Goal: Task Accomplishment & Management: Manage account settings

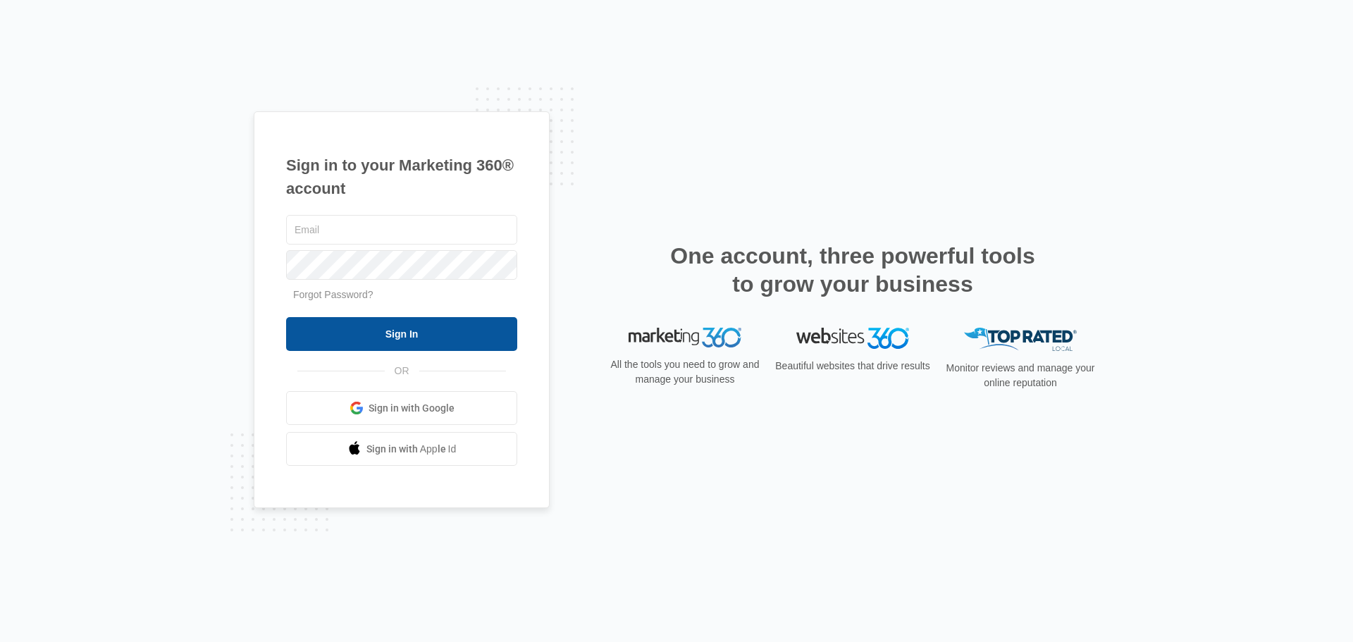
type input "[PERSON_NAME][EMAIL_ADDRESS][DOMAIN_NAME]"
click at [404, 327] on input "Sign In" at bounding box center [401, 334] width 231 height 34
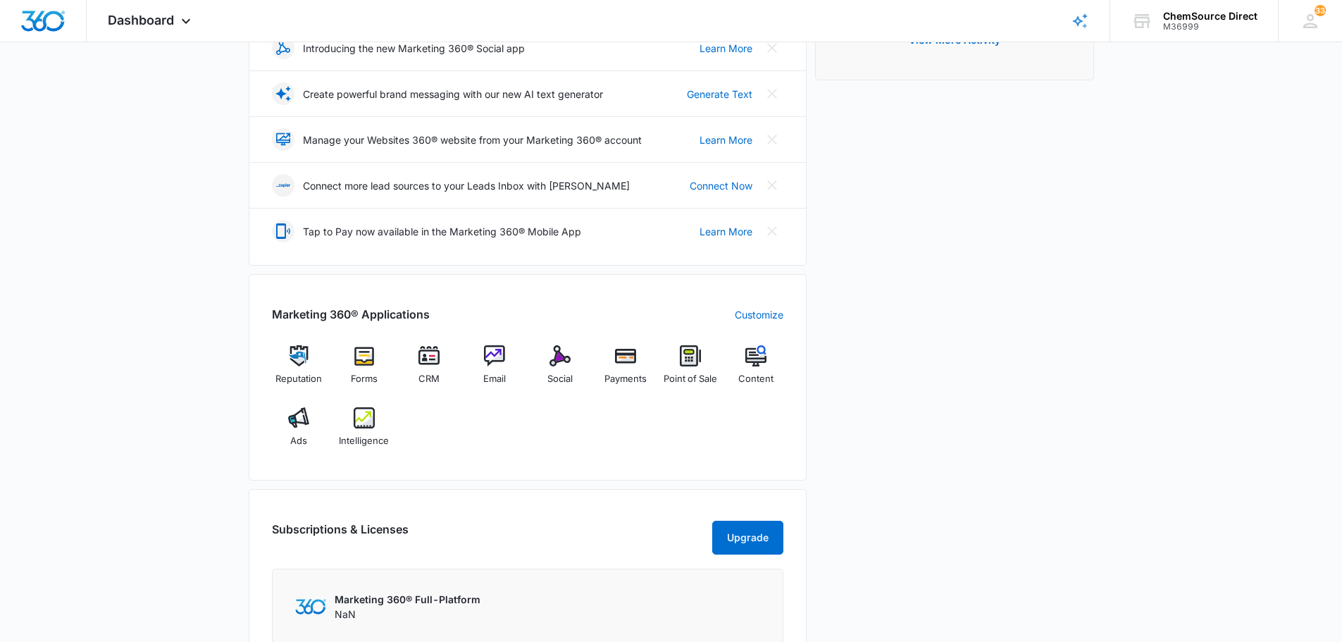
scroll to position [282, 0]
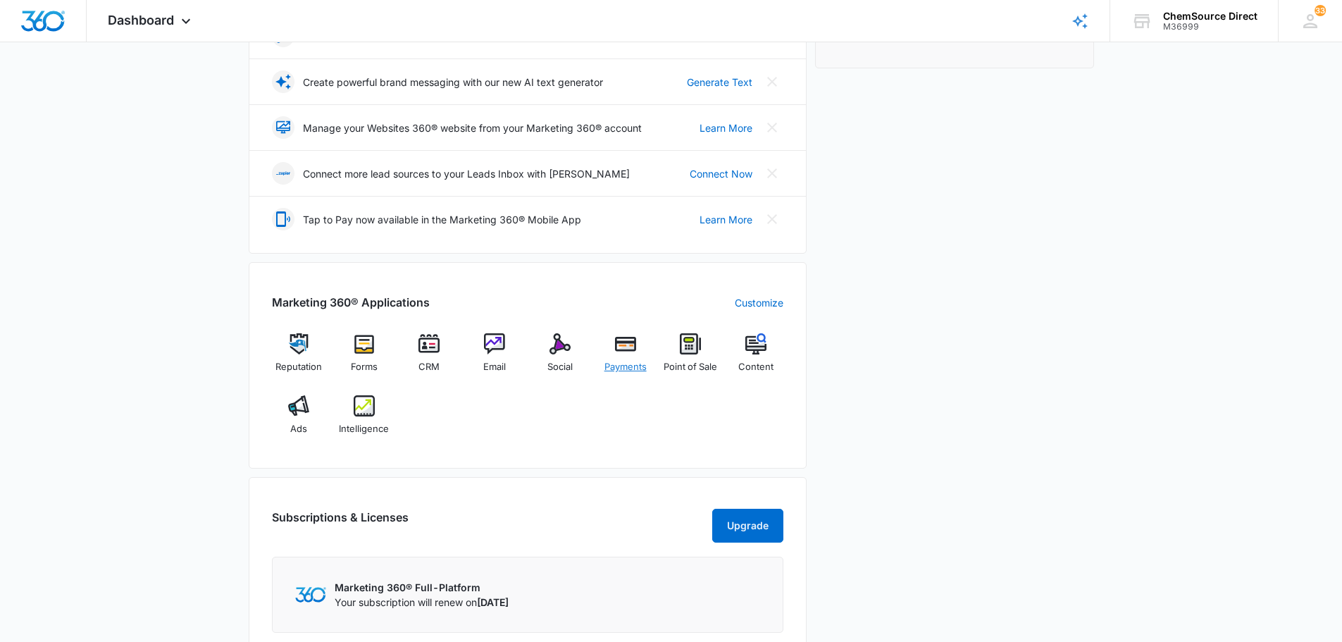
click at [630, 361] on span "Payments" at bounding box center [626, 367] width 42 height 14
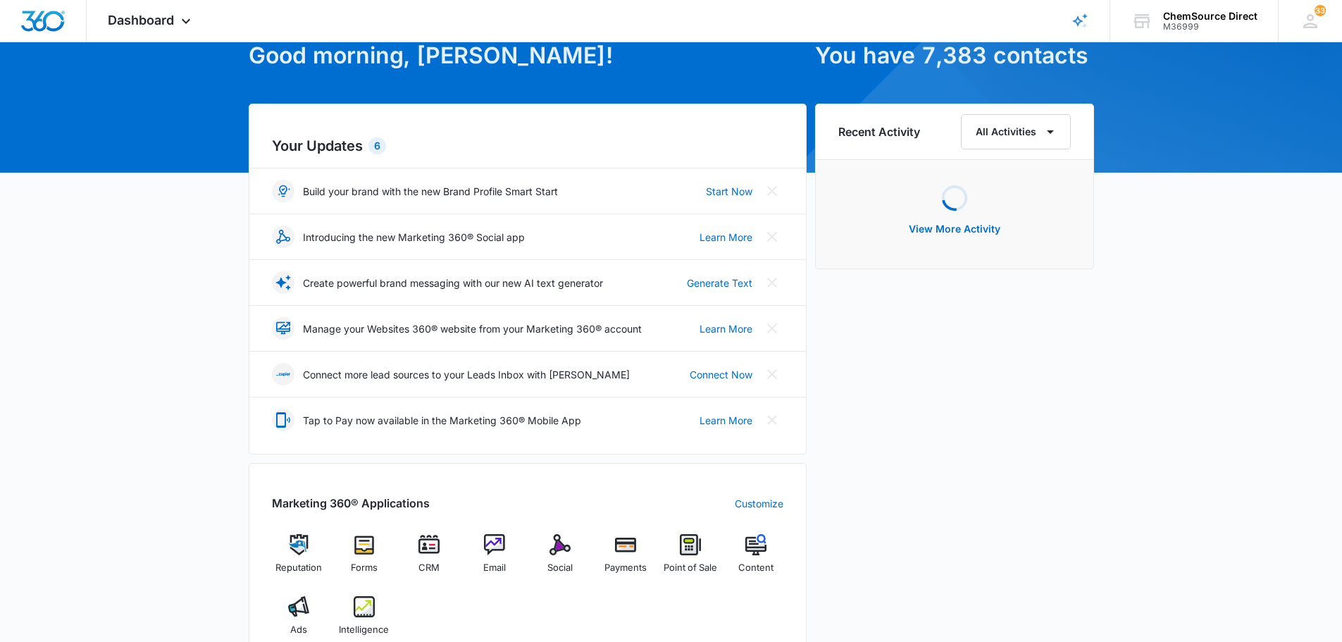
scroll to position [211, 0]
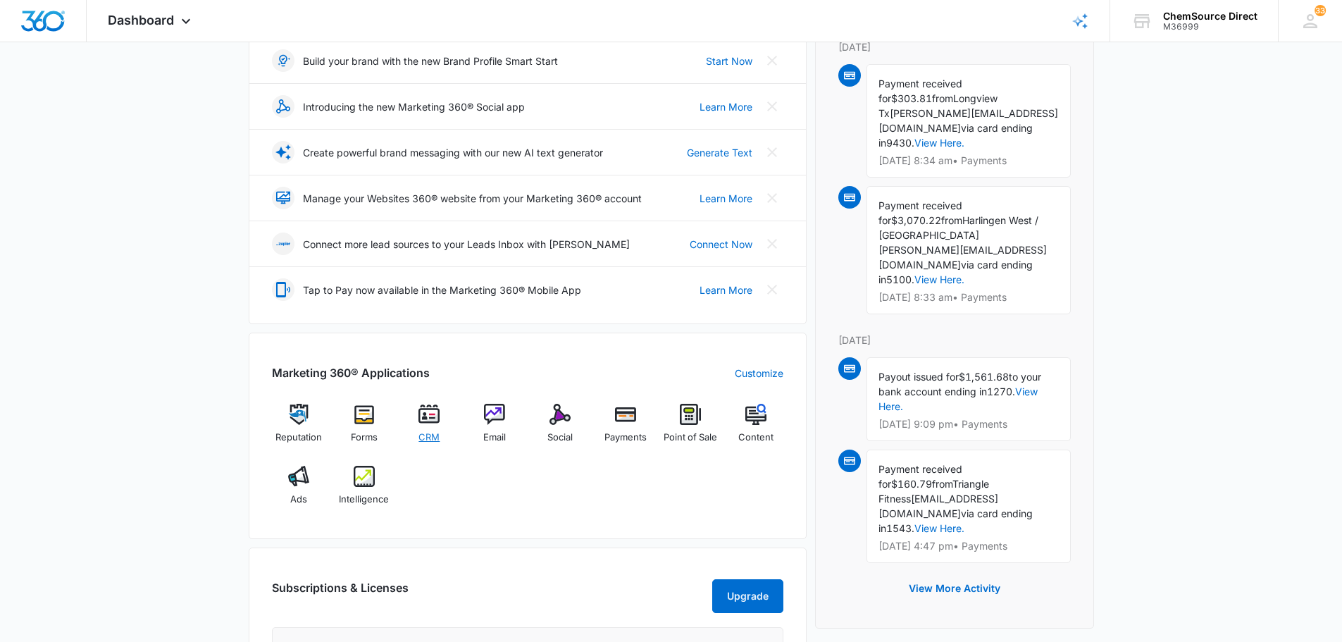
click at [435, 420] on img at bounding box center [429, 414] width 21 height 21
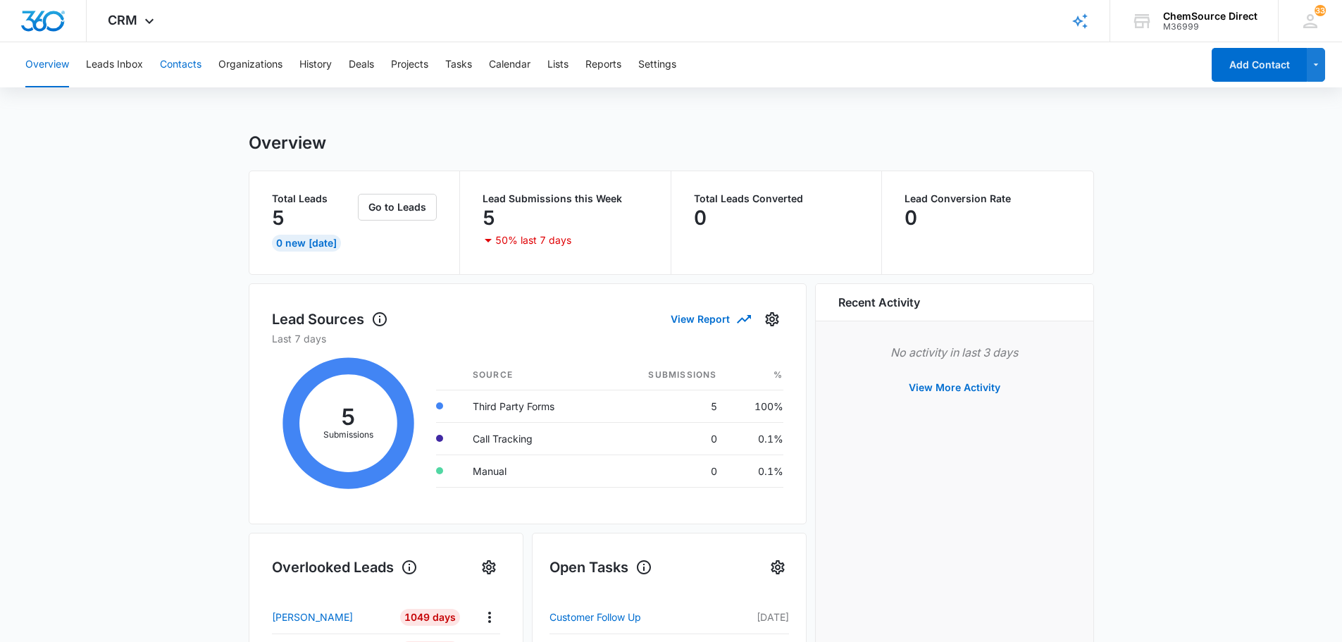
click at [175, 55] on button "Contacts" at bounding box center [181, 64] width 42 height 45
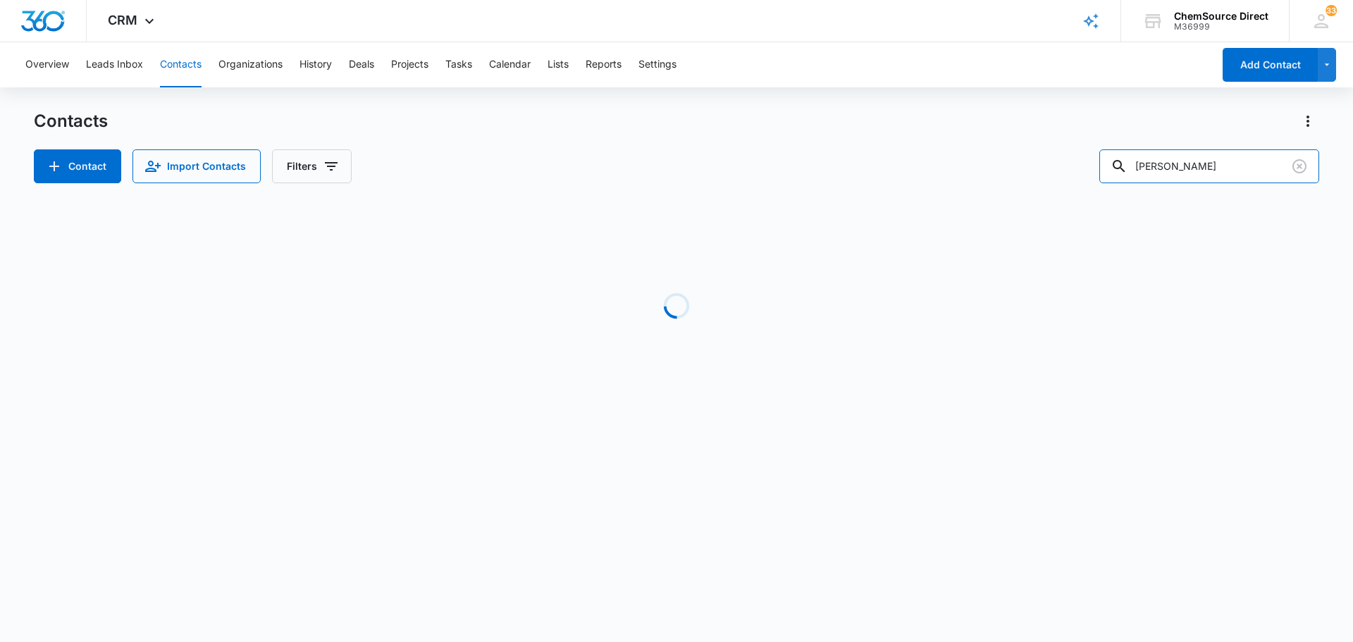
drag, startPoint x: 1222, startPoint y: 166, endPoint x: 1067, endPoint y: 166, distance: 155.0
click at [1067, 166] on div "Contact Import Contacts Filters [PERSON_NAME]" at bounding box center [676, 166] width 1285 height 34
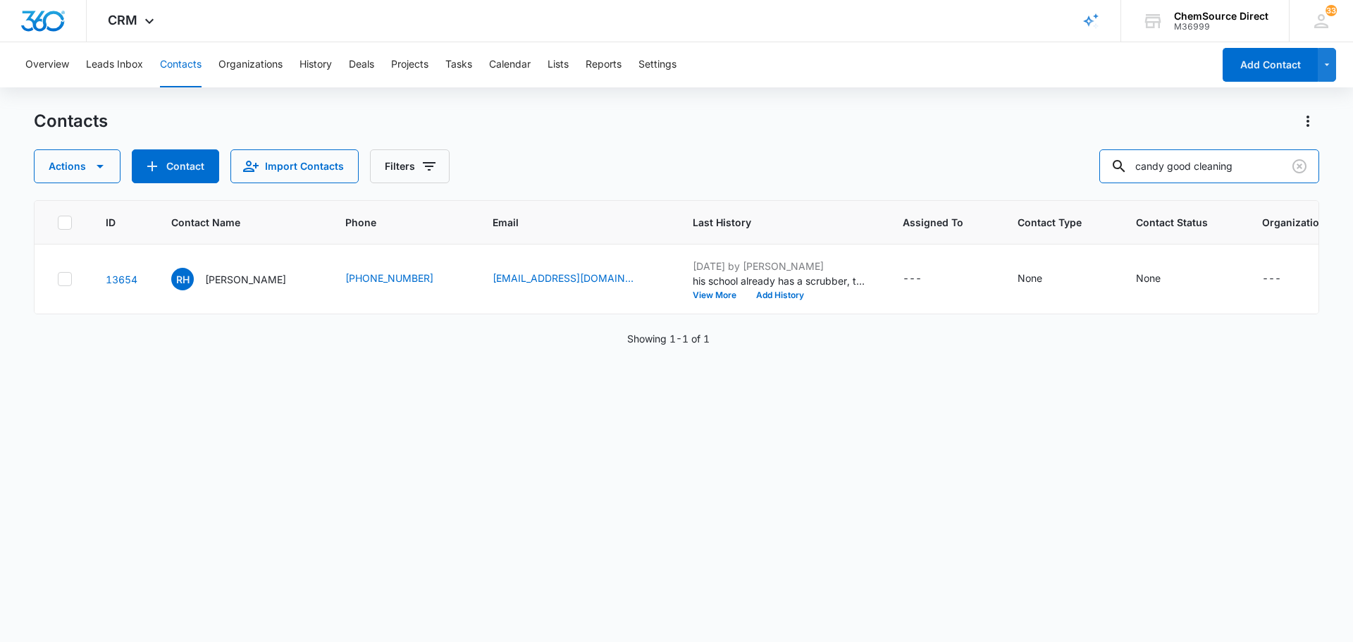
drag, startPoint x: 1261, startPoint y: 167, endPoint x: 1072, endPoint y: 174, distance: 189.7
click at [1072, 174] on div "Actions Contact Import Contacts Filters candy good cleaning" at bounding box center [676, 166] width 1285 height 34
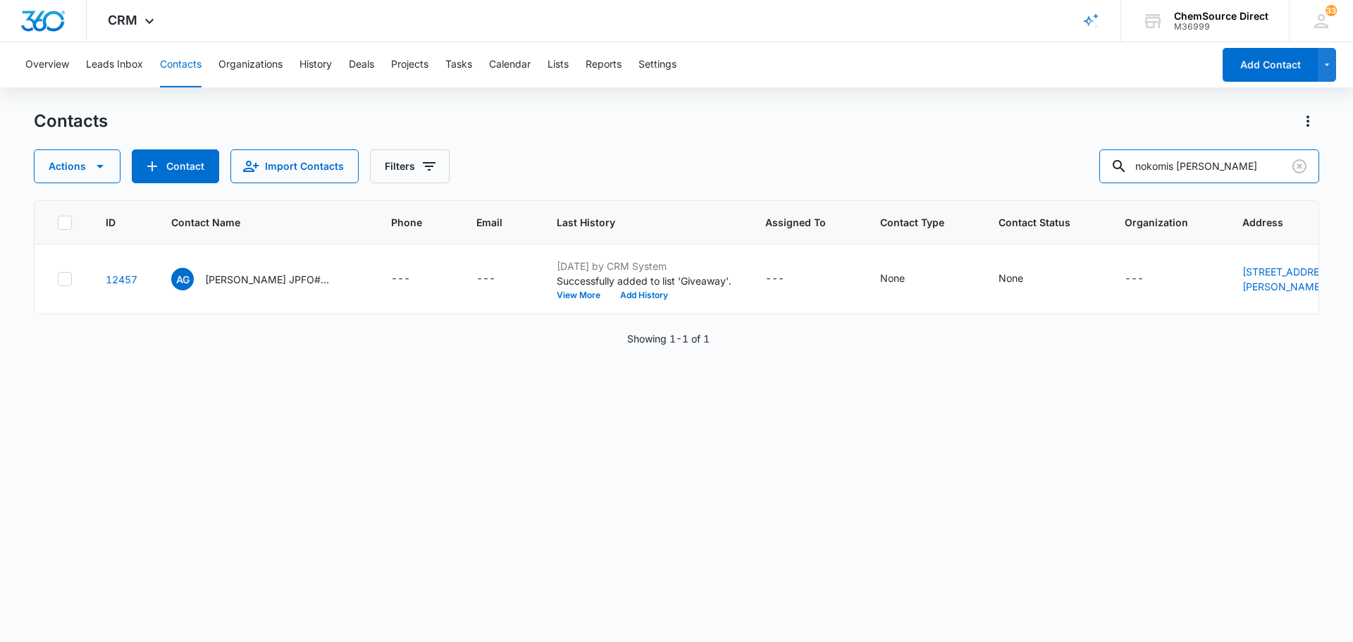
drag, startPoint x: 1175, startPoint y: 177, endPoint x: 1088, endPoint y: 177, distance: 87.4
click at [1088, 177] on div "Actions Contact Import Contacts Filters nokomis [PERSON_NAME]" at bounding box center [676, 166] width 1285 height 34
click at [160, 166] on button "Contact" at bounding box center [175, 166] width 87 height 34
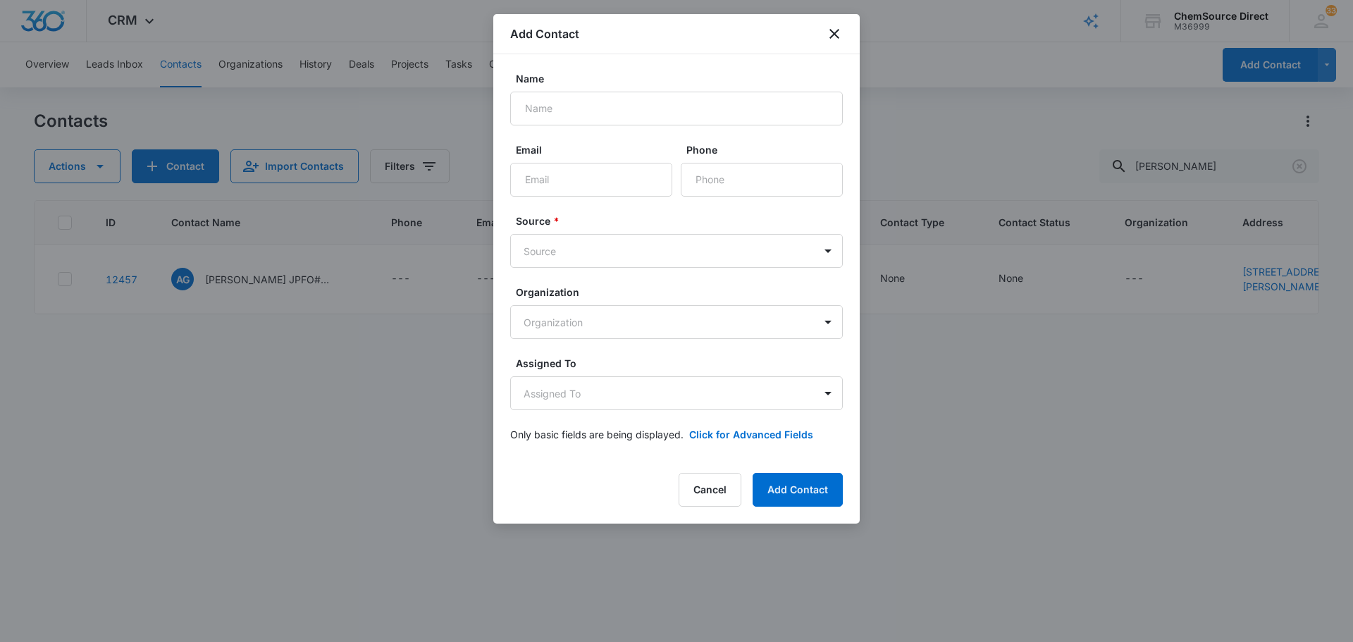
click at [841, 46] on div "Add Contact" at bounding box center [676, 34] width 366 height 40
click at [841, 40] on icon "close" at bounding box center [834, 33] width 17 height 17
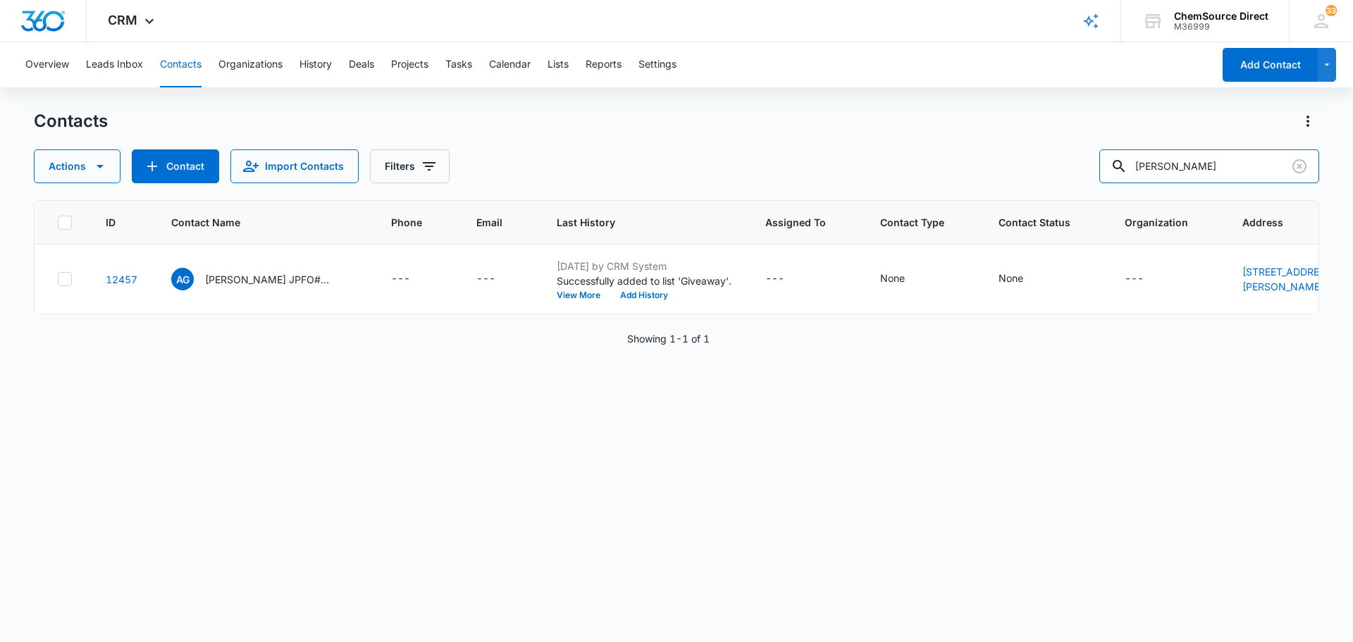
drag, startPoint x: 1134, startPoint y: 173, endPoint x: 1089, endPoint y: 173, distance: 44.4
click at [1089, 173] on div "Actions Contact Import Contacts Filters [PERSON_NAME]" at bounding box center [676, 166] width 1285 height 34
type input "m"
type input "nokomis"
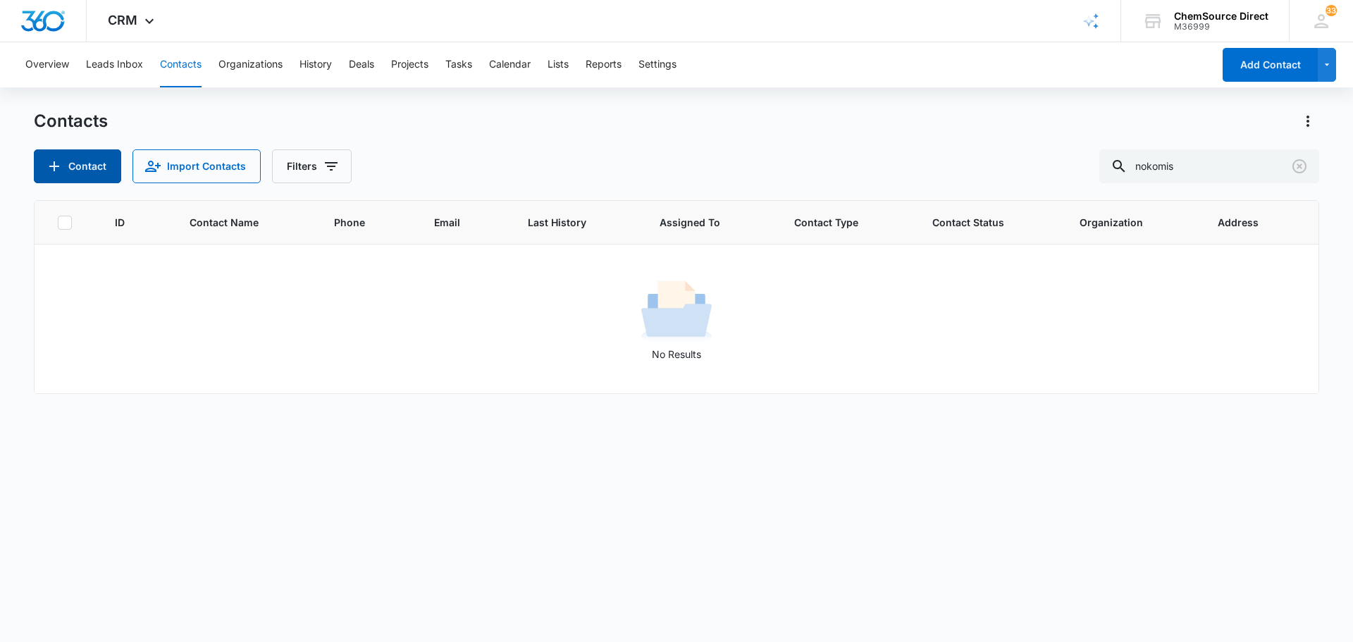
click at [56, 164] on icon "Add Contact" at bounding box center [54, 166] width 17 height 17
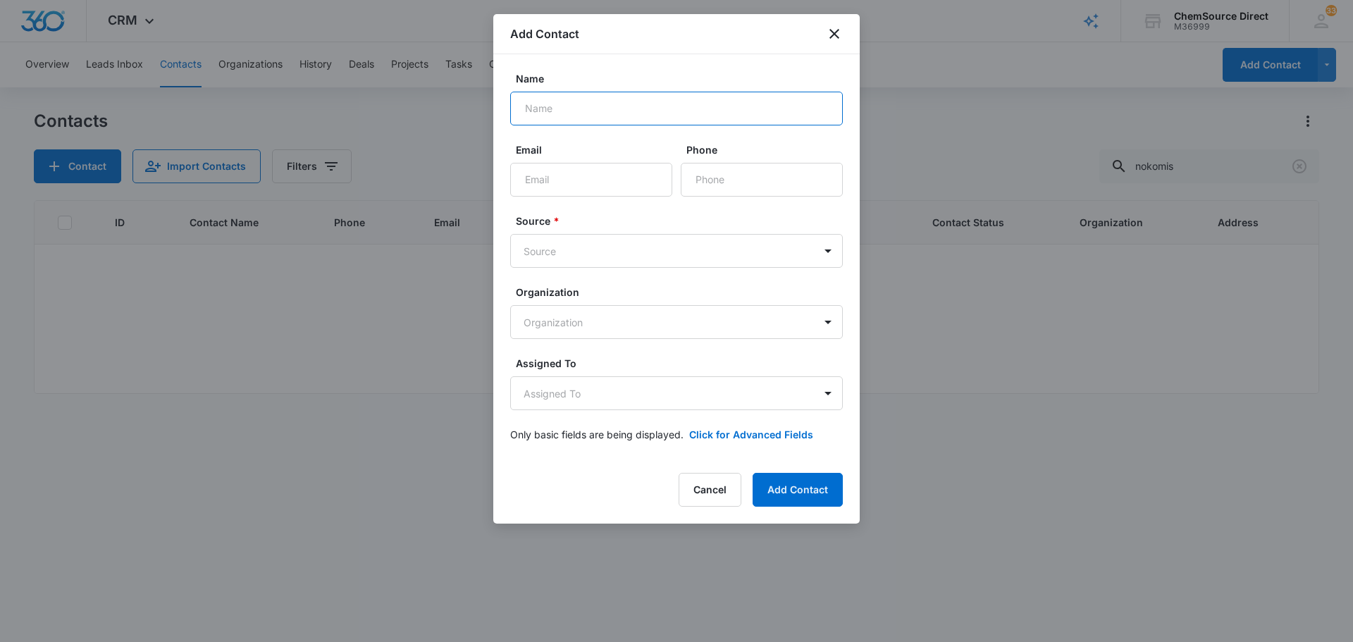
click at [552, 106] on input "Name" at bounding box center [676, 109] width 333 height 34
type input "Nokomis [PERSON_NAME]"
click at [715, 173] on input "Phone" at bounding box center [762, 180] width 162 height 34
paste input "[PHONE_NUMBER]"
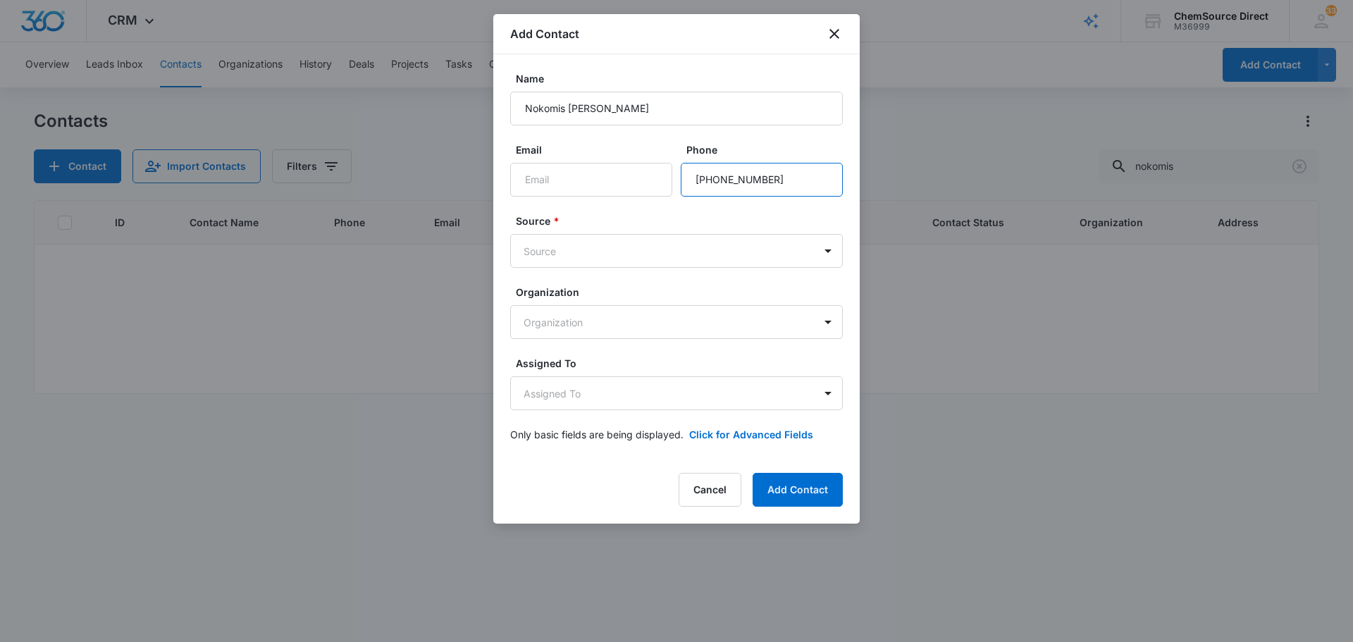
type input "[PHONE_NUMBER]"
click at [581, 185] on input "Email" at bounding box center [591, 180] width 162 height 34
paste input "[EMAIL_ADDRESS][DOMAIN_NAME]"
type input "[EMAIL_ADDRESS][DOMAIN_NAME]"
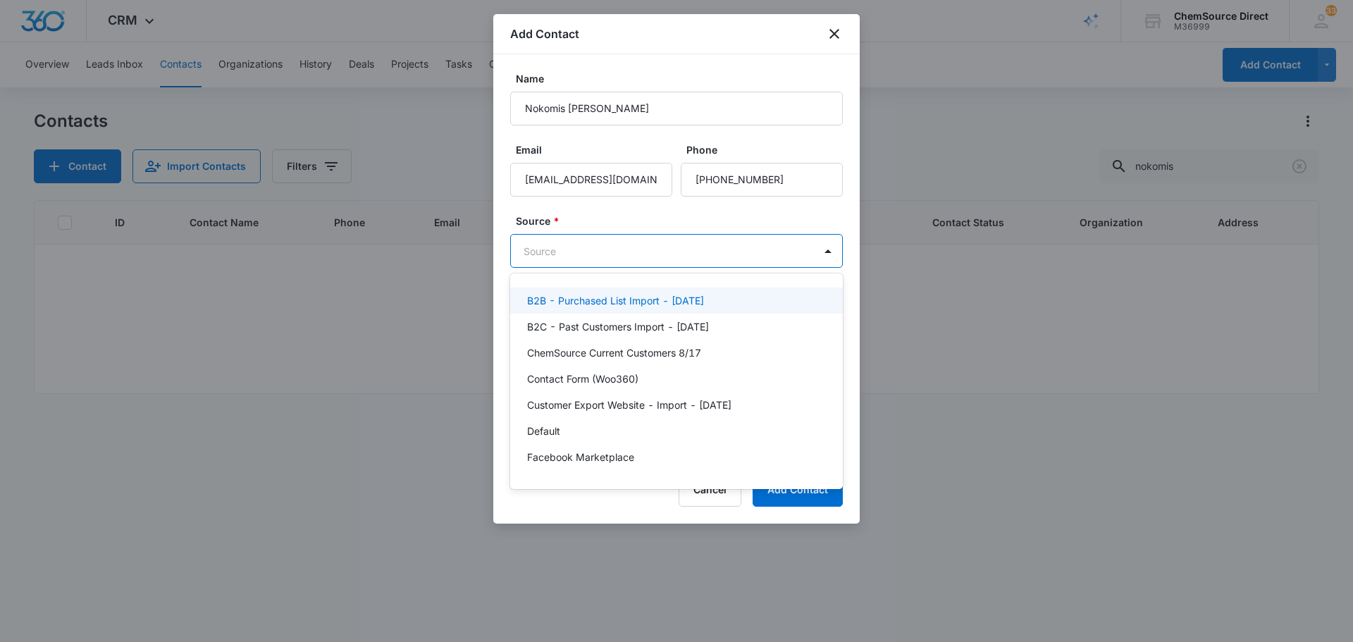
click at [581, 245] on body "CRM Apps Reputation Forms CRM Email Social Payments POS Content Ads Intelligenc…" at bounding box center [676, 321] width 1353 height 642
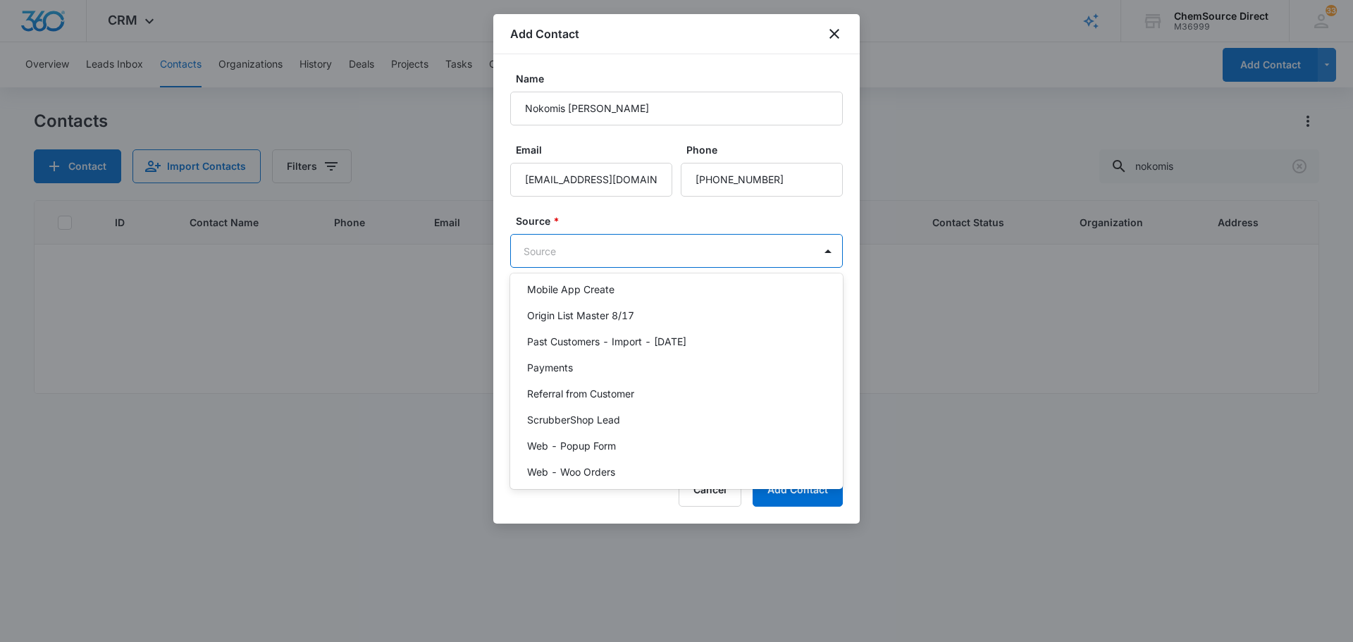
scroll to position [308, 0]
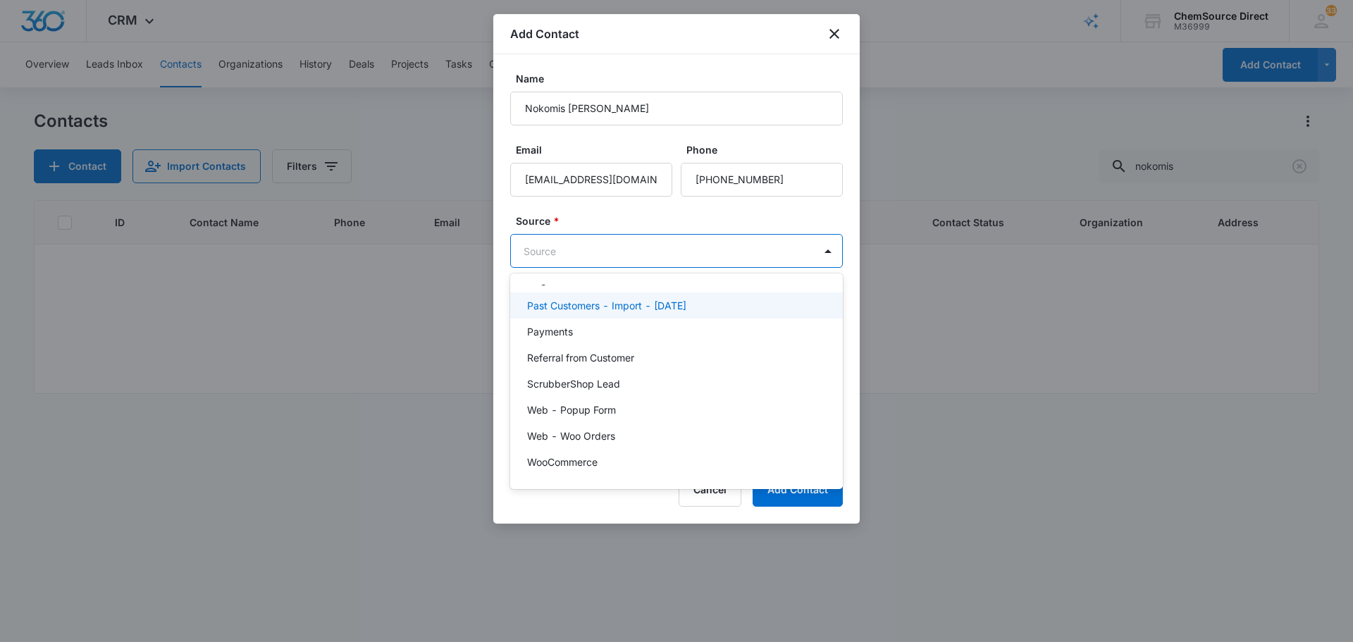
click at [674, 312] on p "Past Customers - Import - [DATE]" at bounding box center [606, 305] width 159 height 15
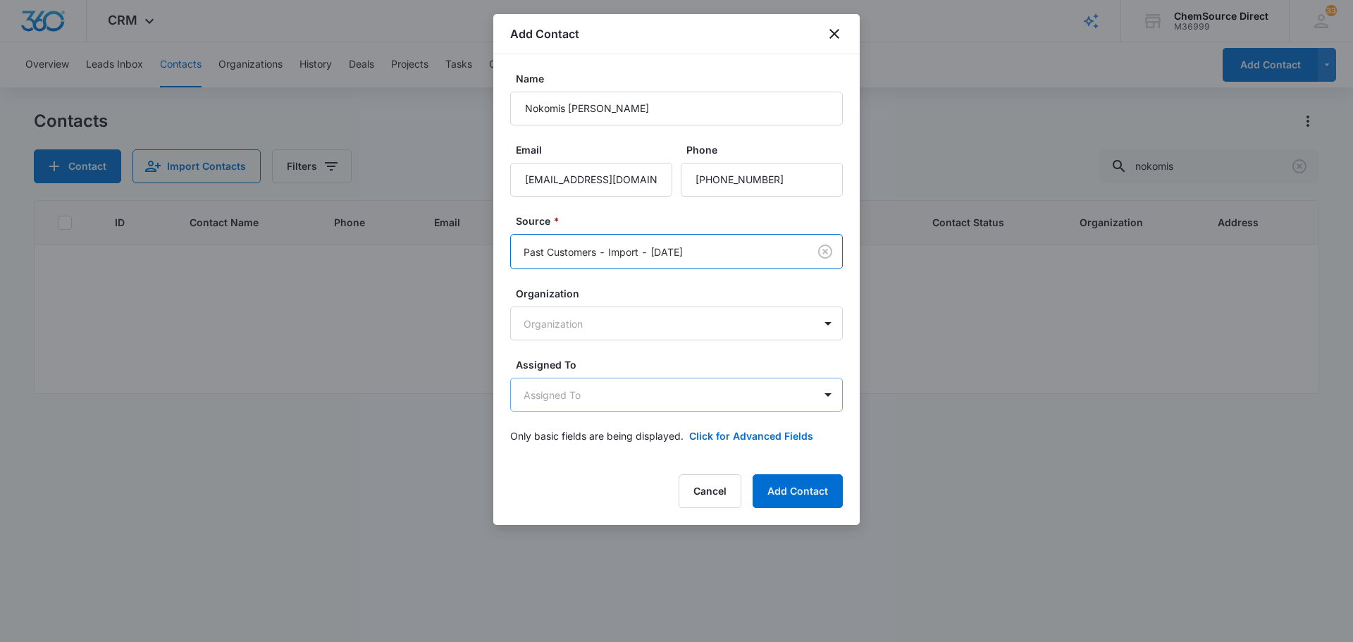
click at [617, 399] on body "CRM Apps Reputation Forms CRM Email Social Payments POS Content Ads Intelligenc…" at bounding box center [676, 321] width 1353 height 642
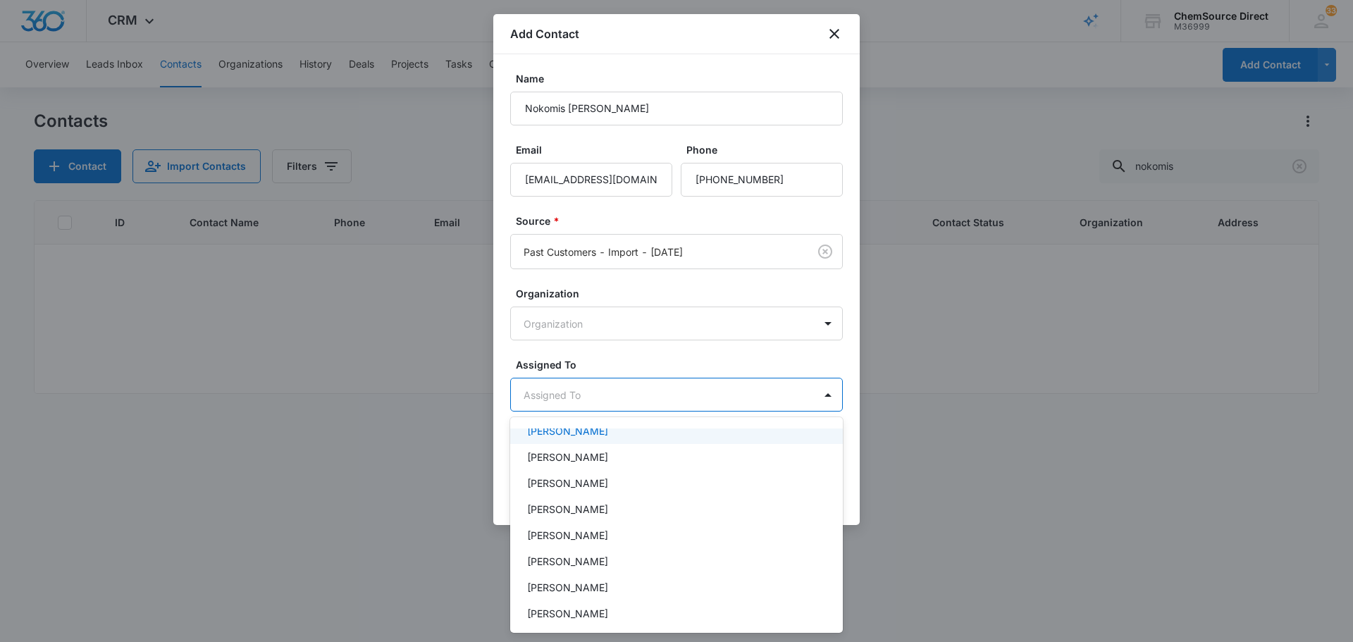
scroll to position [73, 0]
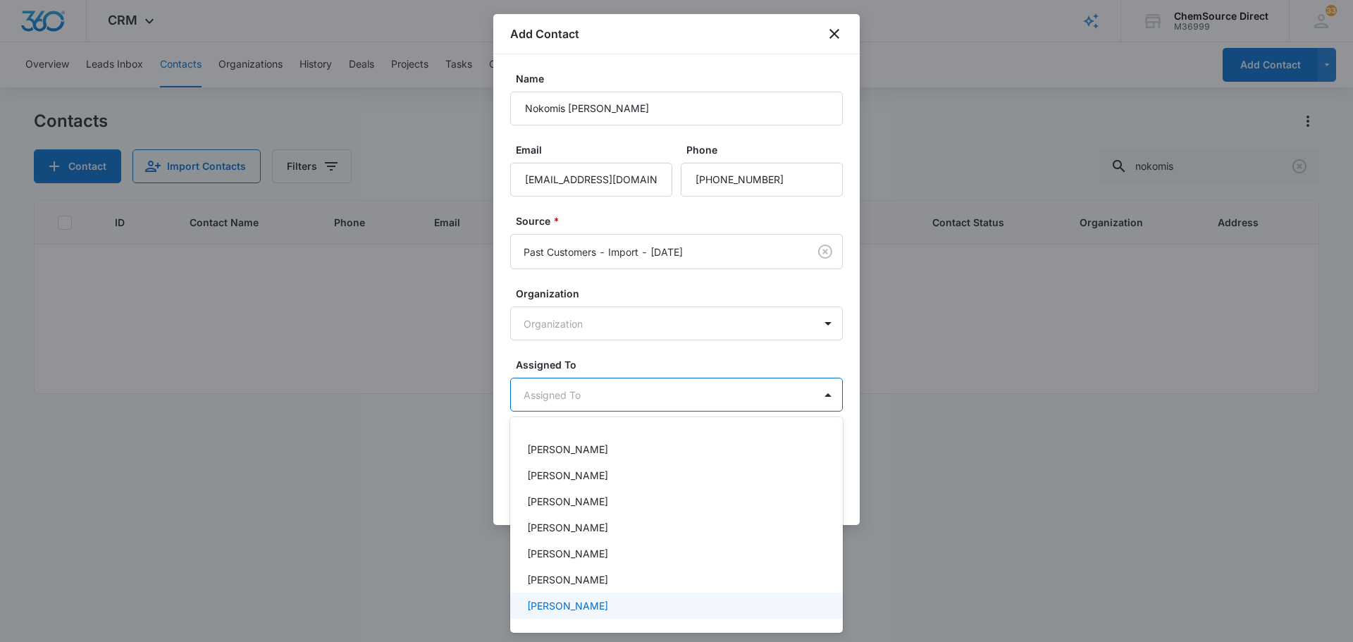
click at [633, 609] on div "[PERSON_NAME]" at bounding box center [675, 605] width 296 height 15
click at [626, 354] on div at bounding box center [676, 321] width 1353 height 642
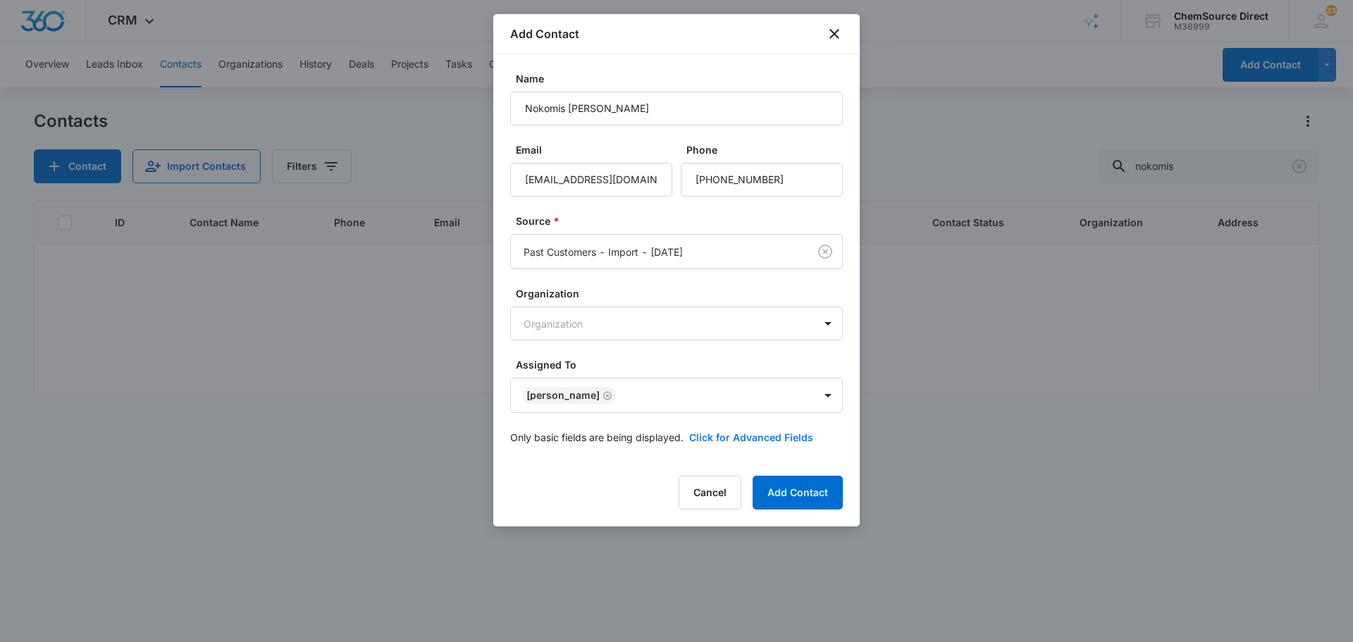
click at [736, 440] on button "Click for Advanced Fields" at bounding box center [751, 437] width 124 height 15
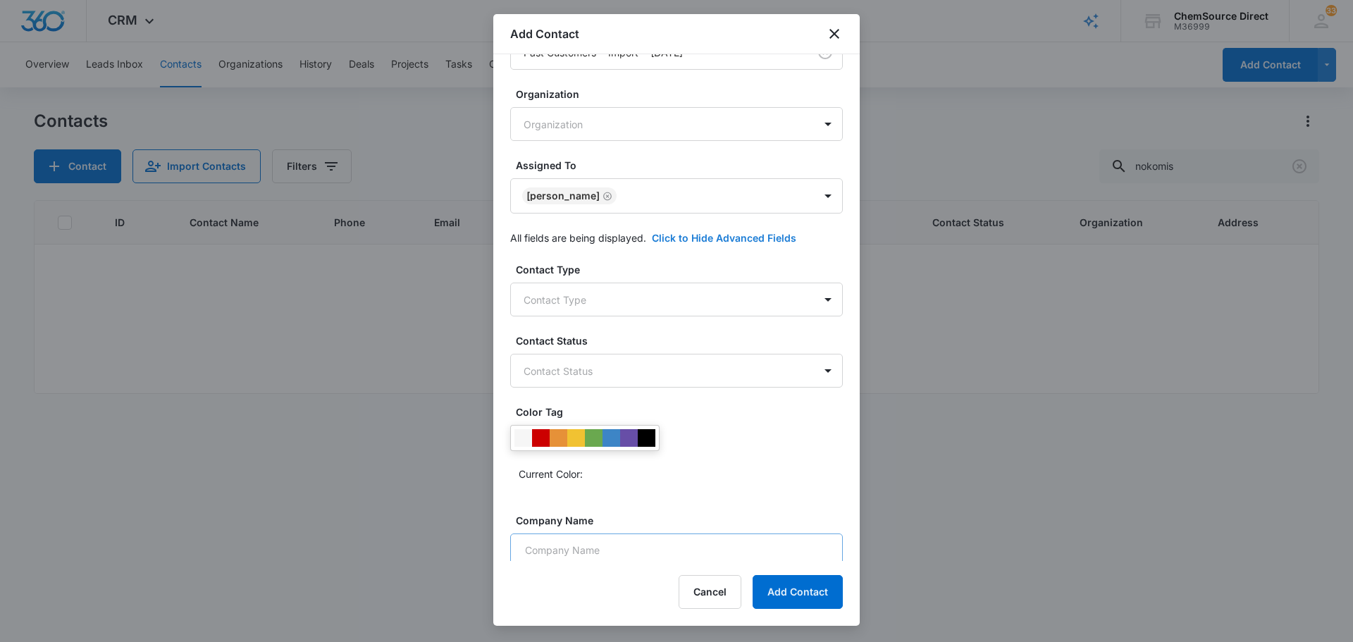
scroll to position [277, 0]
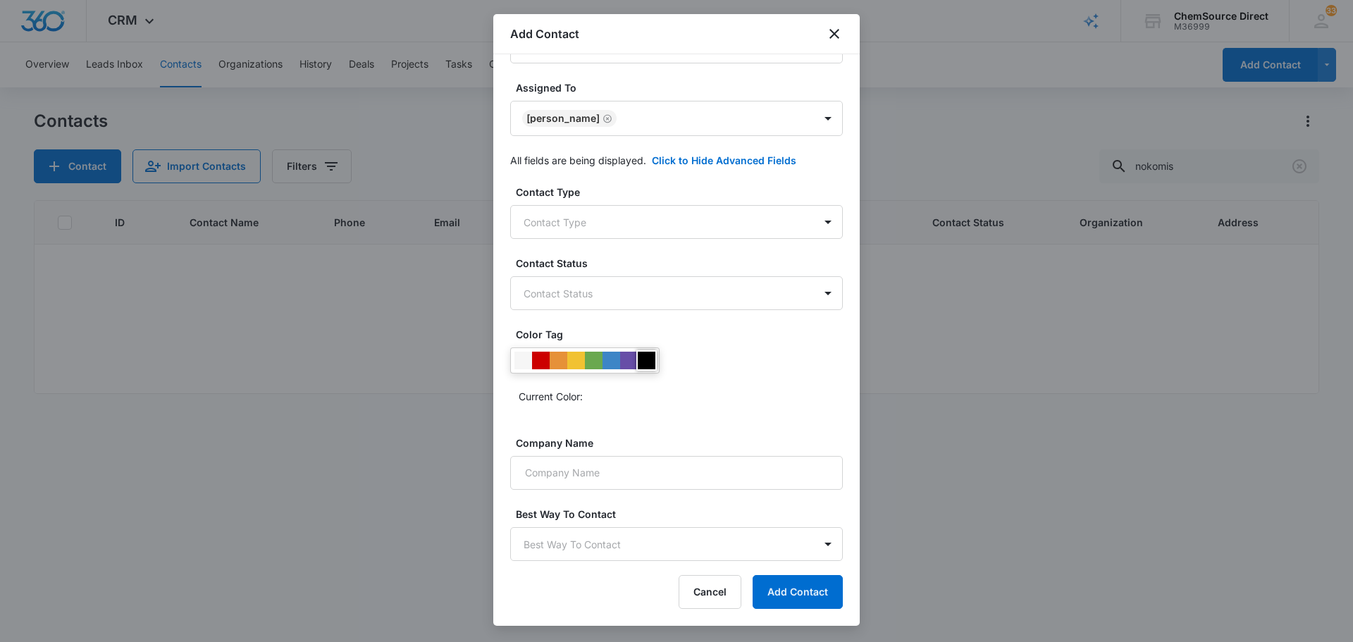
click at [645, 360] on div at bounding box center [647, 361] width 18 height 18
click at [629, 475] on input "Company Name" at bounding box center [676, 473] width 333 height 34
type input "C"
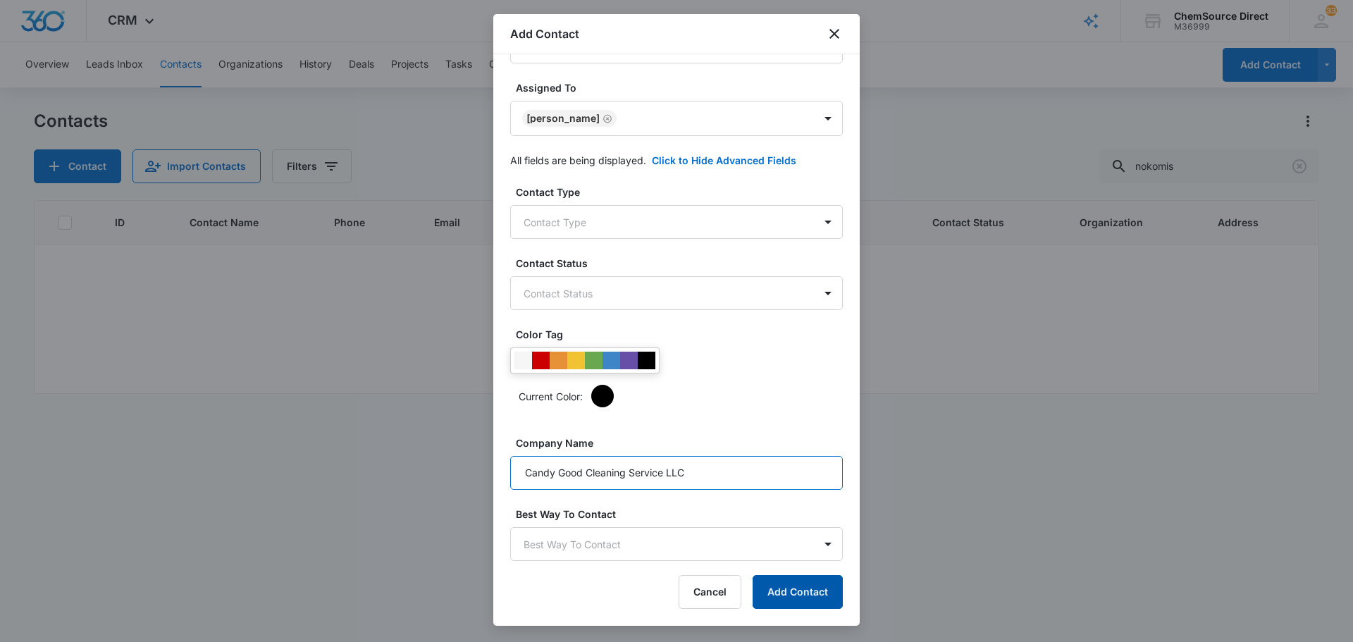
type input "Candy Good Cleaning Service LLC"
click at [795, 595] on button "Add Contact" at bounding box center [797, 592] width 90 height 34
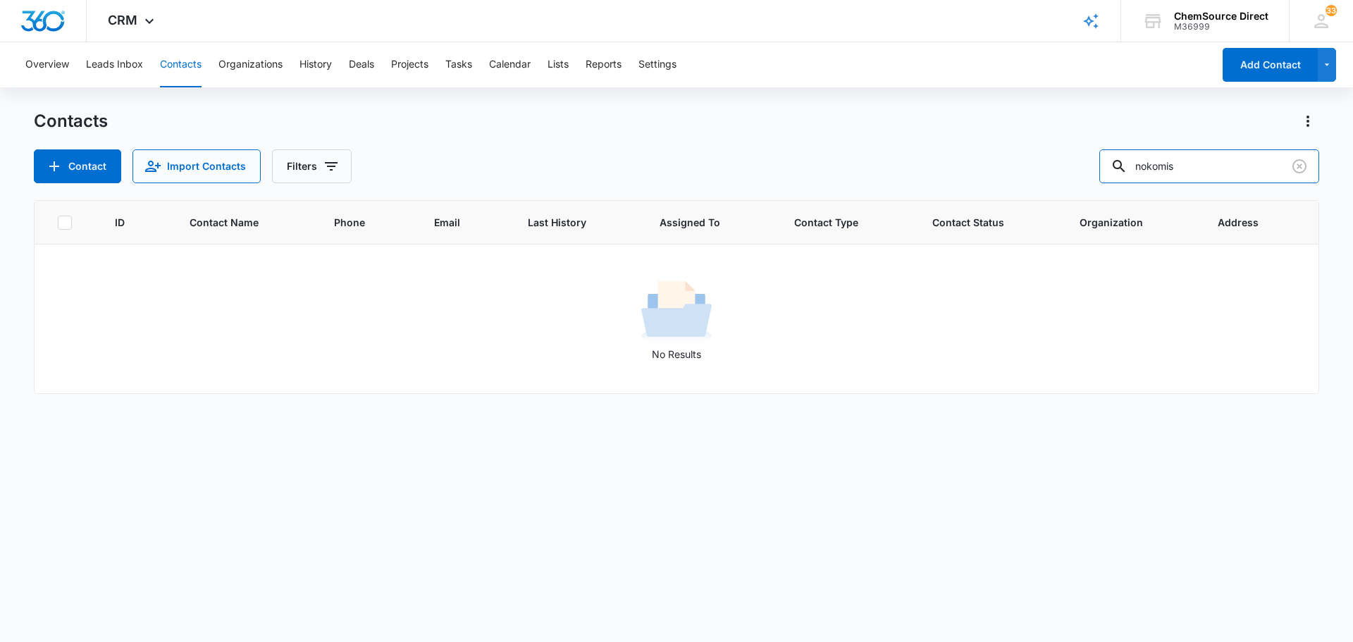
drag, startPoint x: 1209, startPoint y: 168, endPoint x: 1076, endPoint y: 171, distance: 133.2
click at [1076, 171] on div "Contact Import Contacts Filters nokomis" at bounding box center [676, 166] width 1285 height 34
type input "candy good"
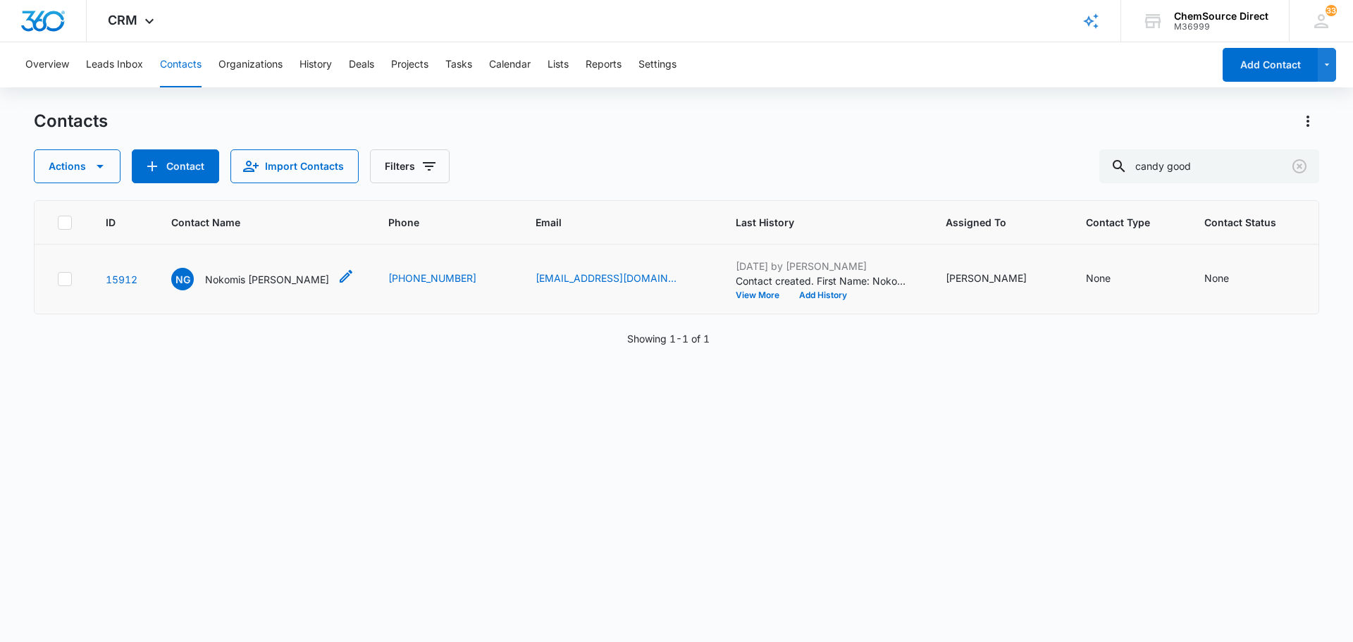
click at [272, 280] on p "Nokomis [PERSON_NAME]" at bounding box center [267, 279] width 124 height 15
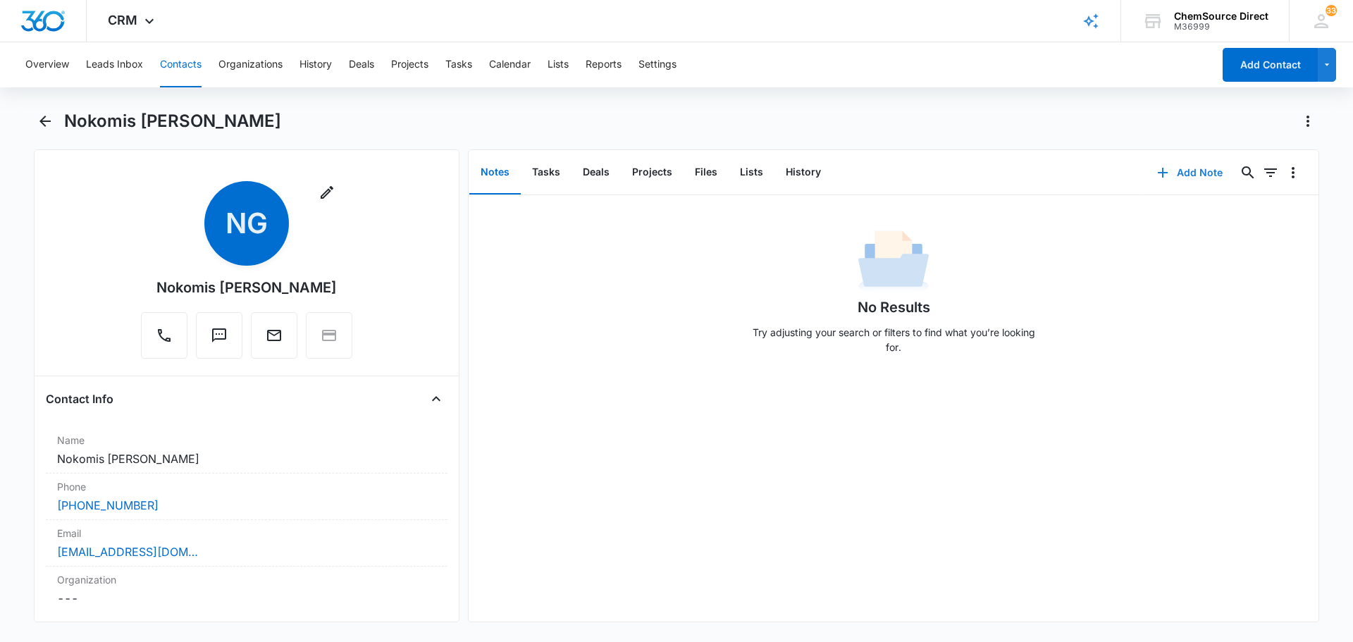
click at [1183, 166] on button "Add Note" at bounding box center [1190, 173] width 94 height 34
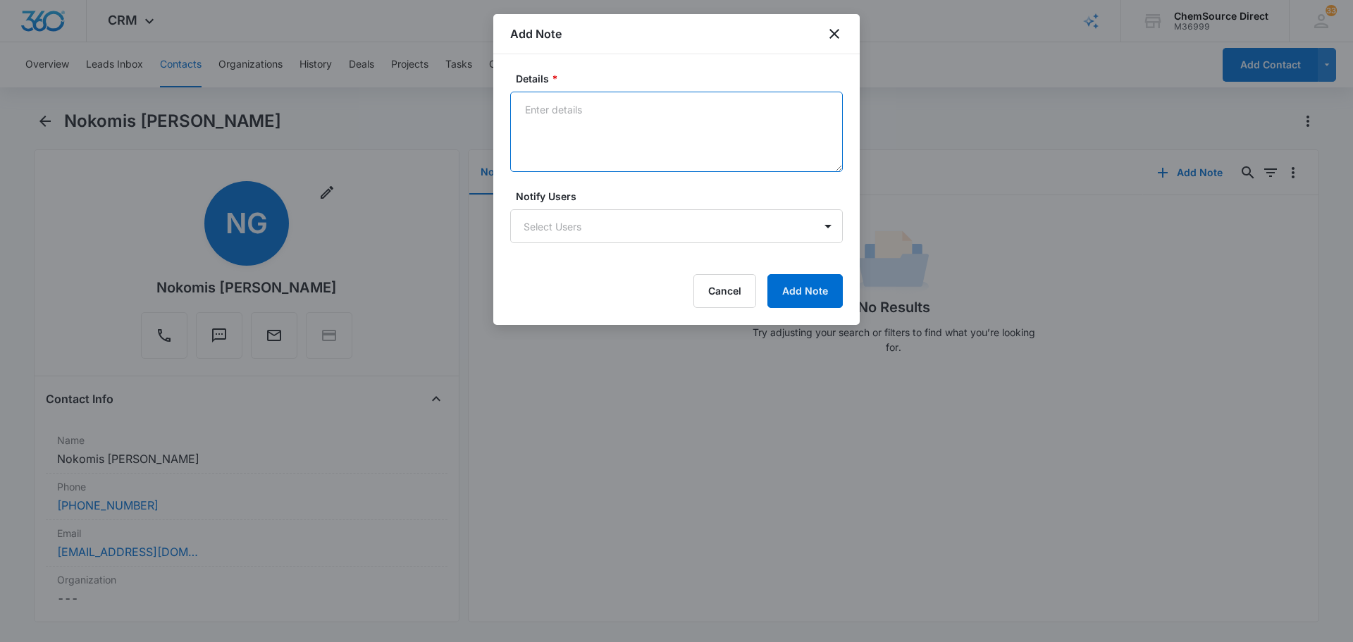
click at [597, 137] on textarea "Details *" at bounding box center [676, 132] width 333 height 80
type textarea "MY10 Promo Sent"
click at [855, 287] on div "Details * MY10 Promo Sent Notify Users Select Users Cancel Add Note" at bounding box center [676, 189] width 366 height 271
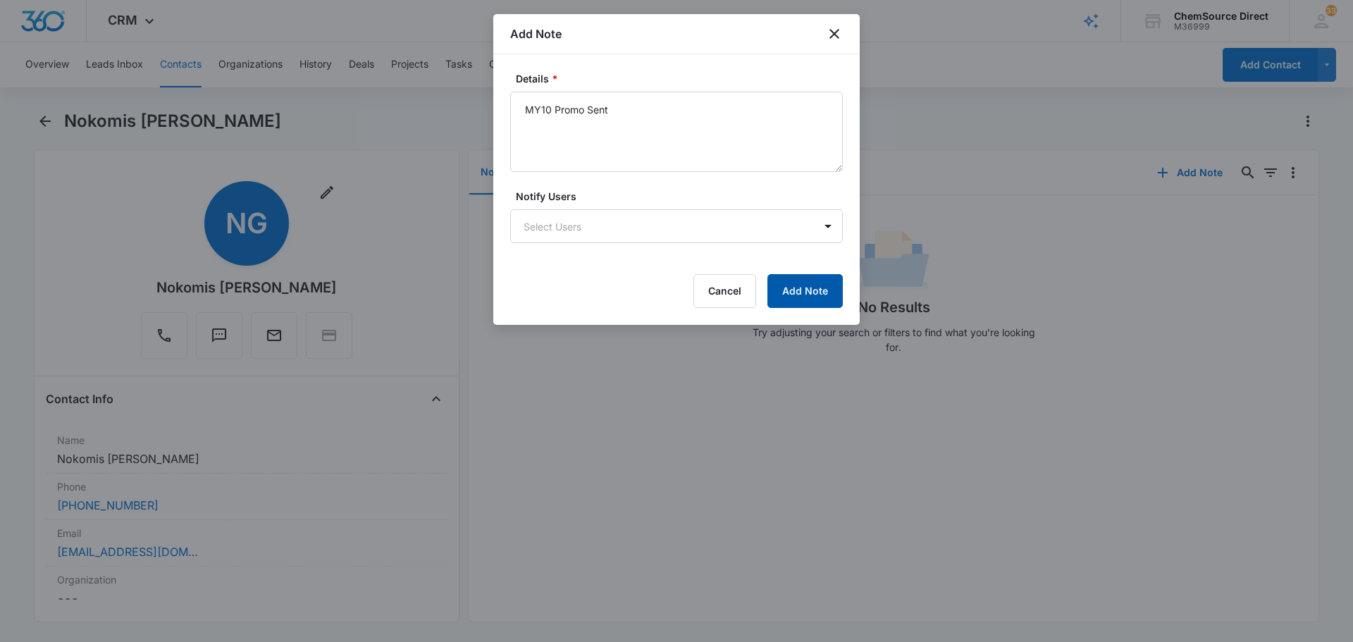
click at [823, 299] on button "Add Note" at bounding box center [804, 291] width 75 height 34
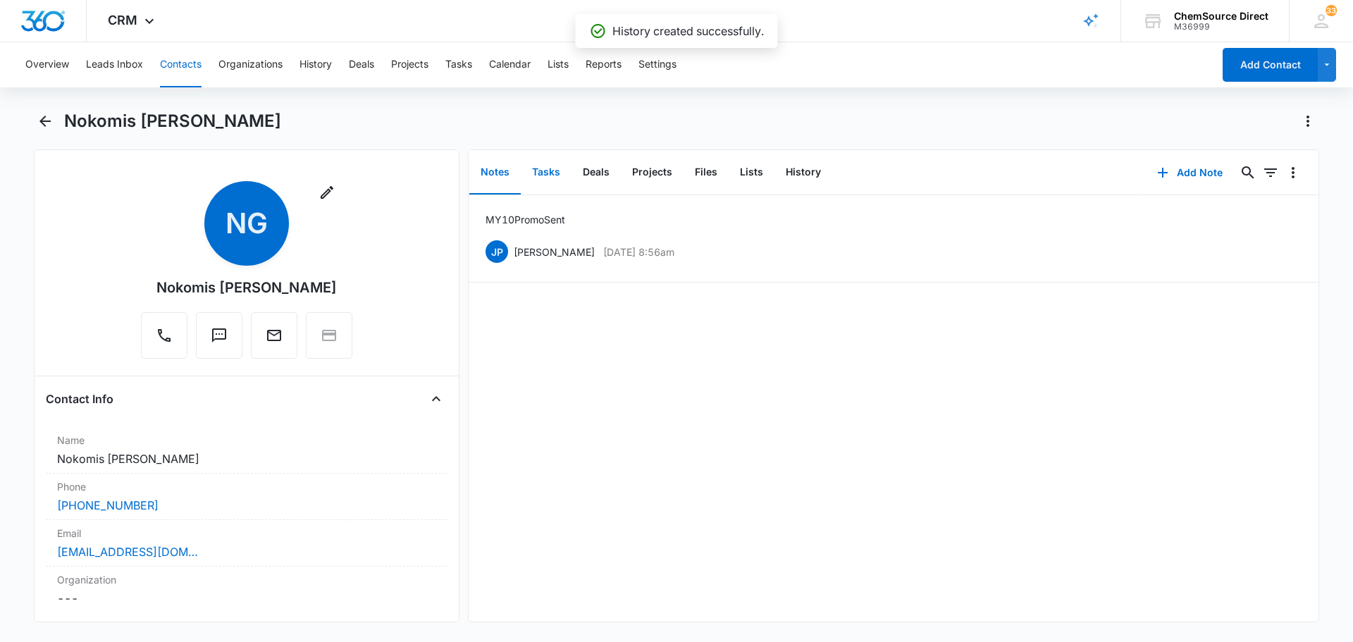
click at [552, 175] on button "Tasks" at bounding box center [546, 173] width 51 height 44
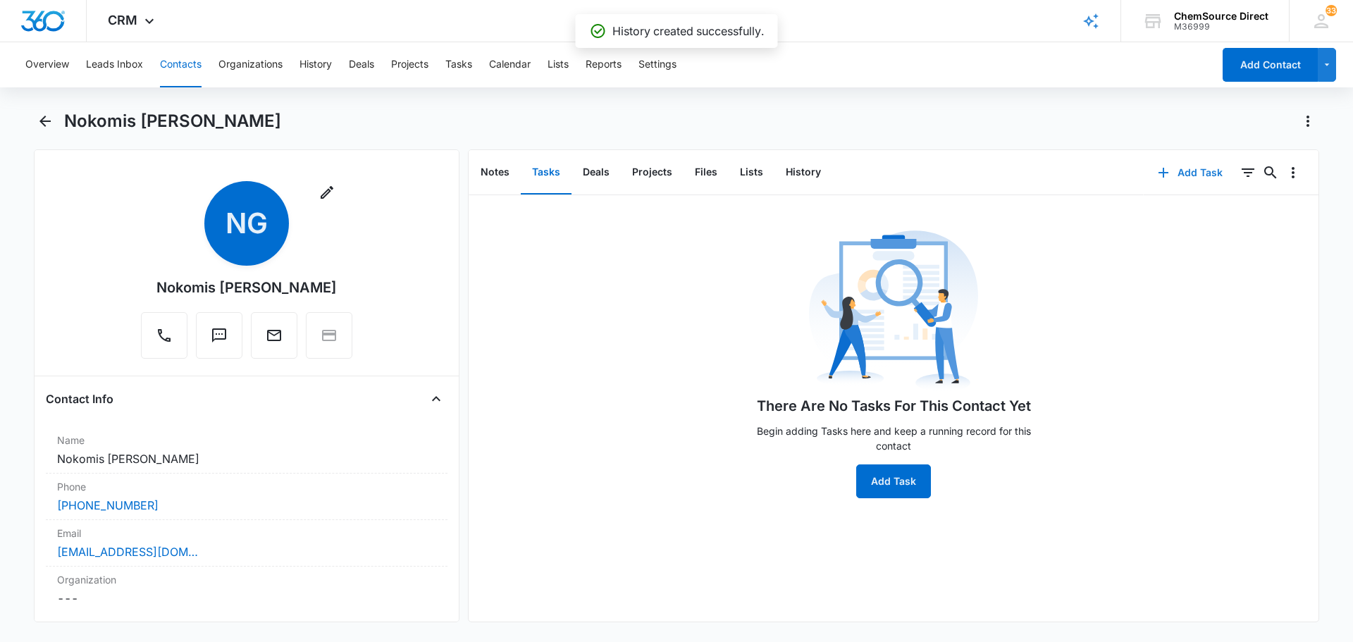
click at [1178, 170] on button "Add Task" at bounding box center [1190, 173] width 93 height 34
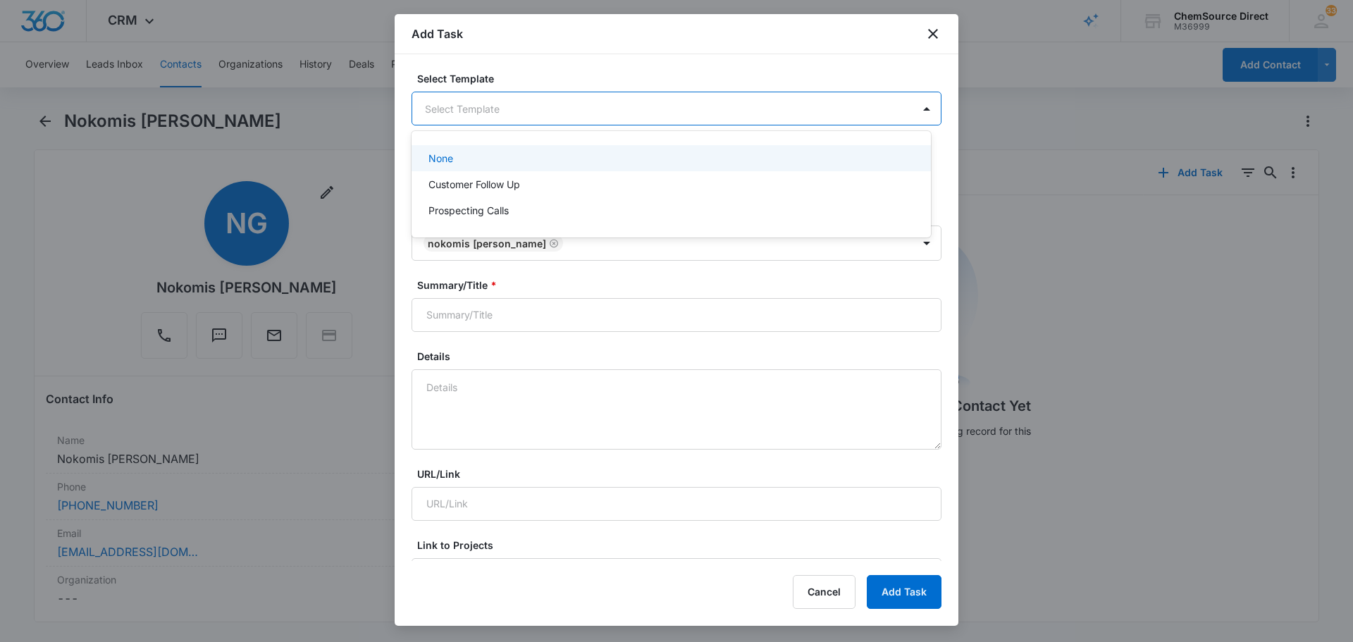
click at [605, 116] on body "CRM Apps Reputation Forms CRM Email Social Payments POS Content Ads Intelligenc…" at bounding box center [676, 321] width 1353 height 642
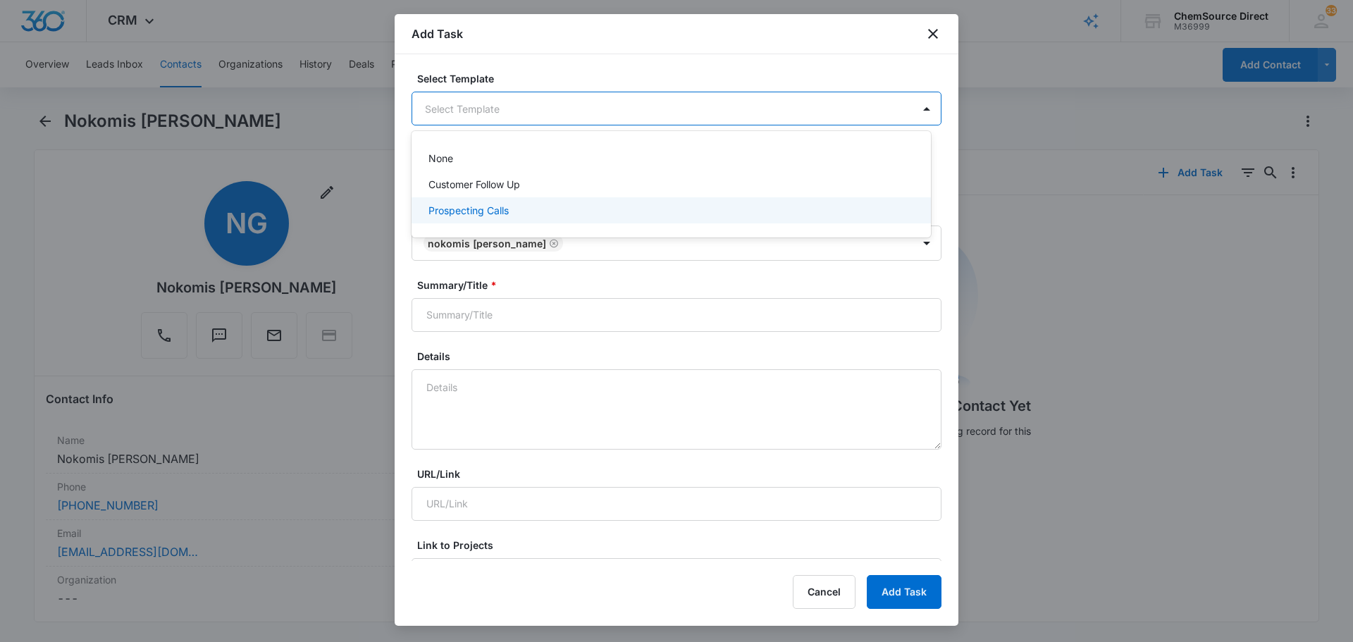
click at [568, 215] on div "Prospecting Calls" at bounding box center [669, 210] width 483 height 15
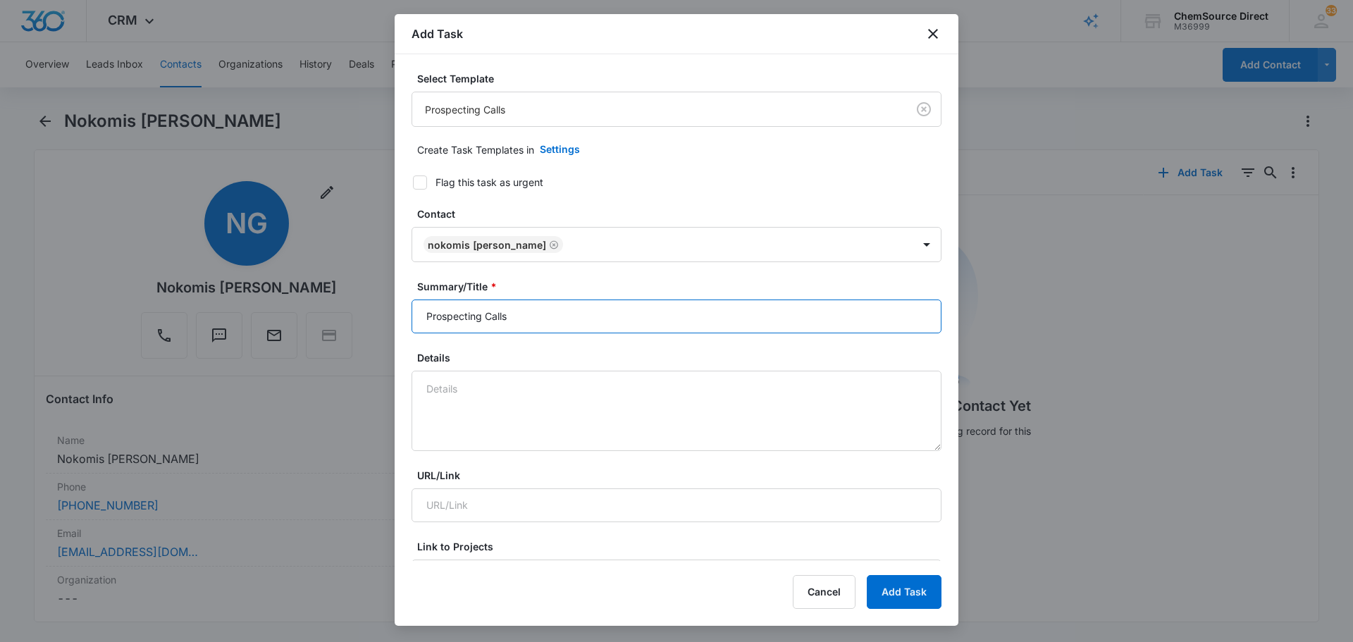
drag, startPoint x: 552, startPoint y: 312, endPoint x: 330, endPoint y: 331, distance: 222.0
click at [330, 331] on body "CRM Apps Reputation Forms CRM Email Social Payments POS Content Ads Intelligenc…" at bounding box center [676, 321] width 1353 height 642
type input "Prospecting Calls"
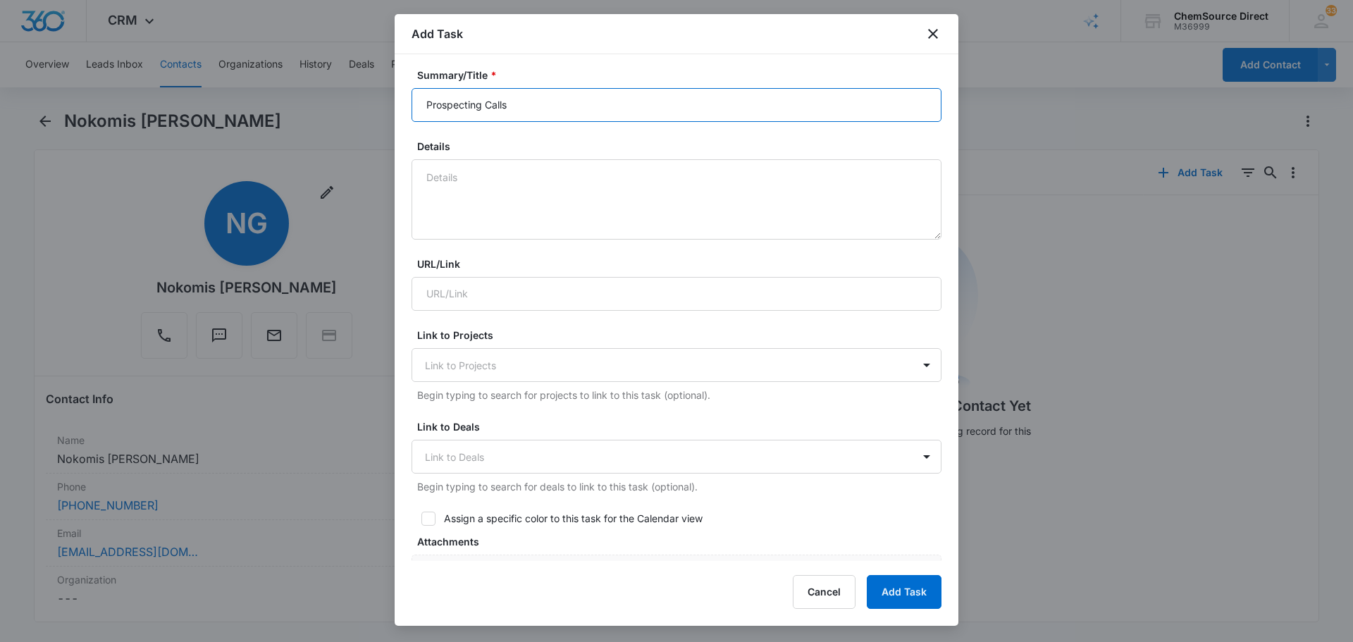
scroll to position [352, 0]
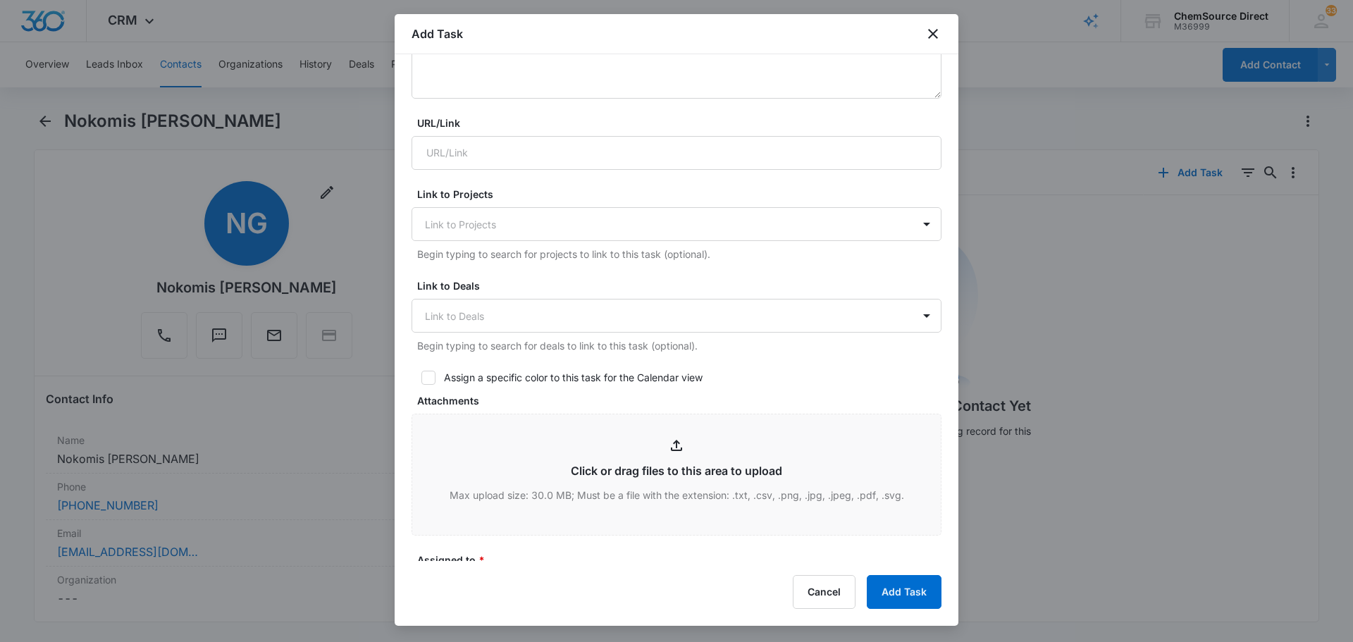
click at [425, 386] on form "Select Template Prospecting Calls Create Task Templates in Settings Flag this t…" at bounding box center [676, 336] width 530 height 1234
click at [427, 383] on icon at bounding box center [428, 377] width 13 height 13
click at [421, 383] on input "Assign a specific color to this task for the Calendar view" at bounding box center [416, 378] width 10 height 10
checkbox input "true"
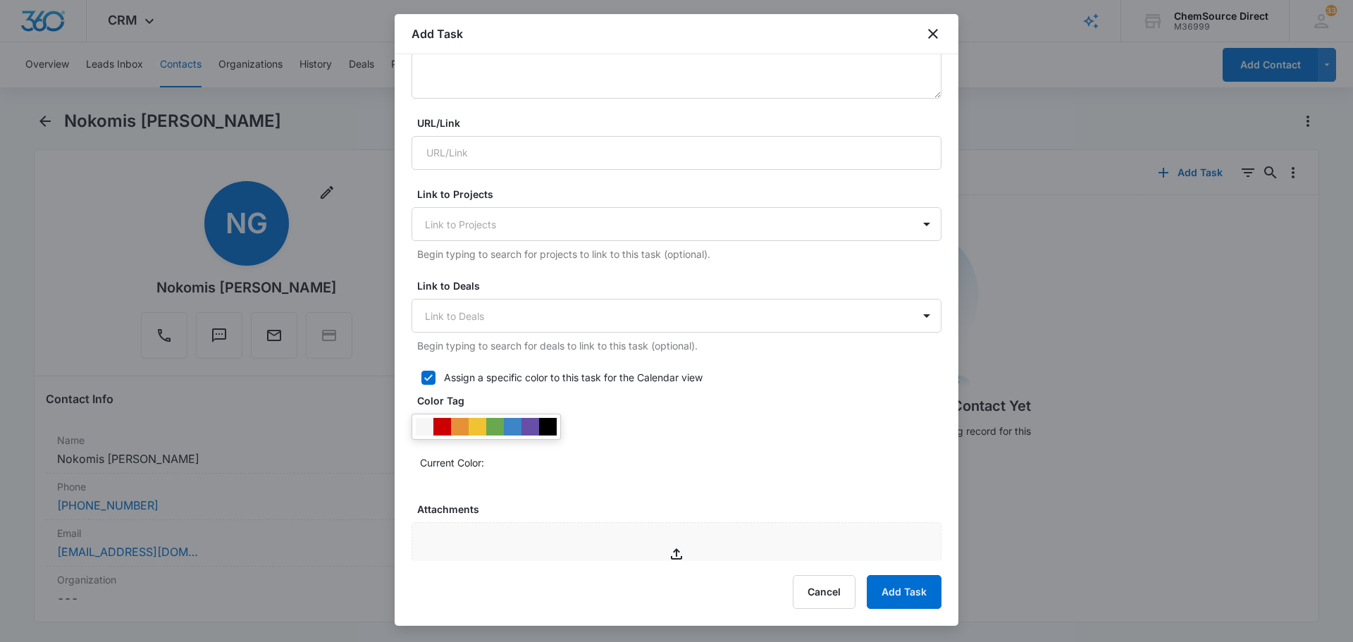
click at [543, 420] on div at bounding box center [548, 427] width 18 height 18
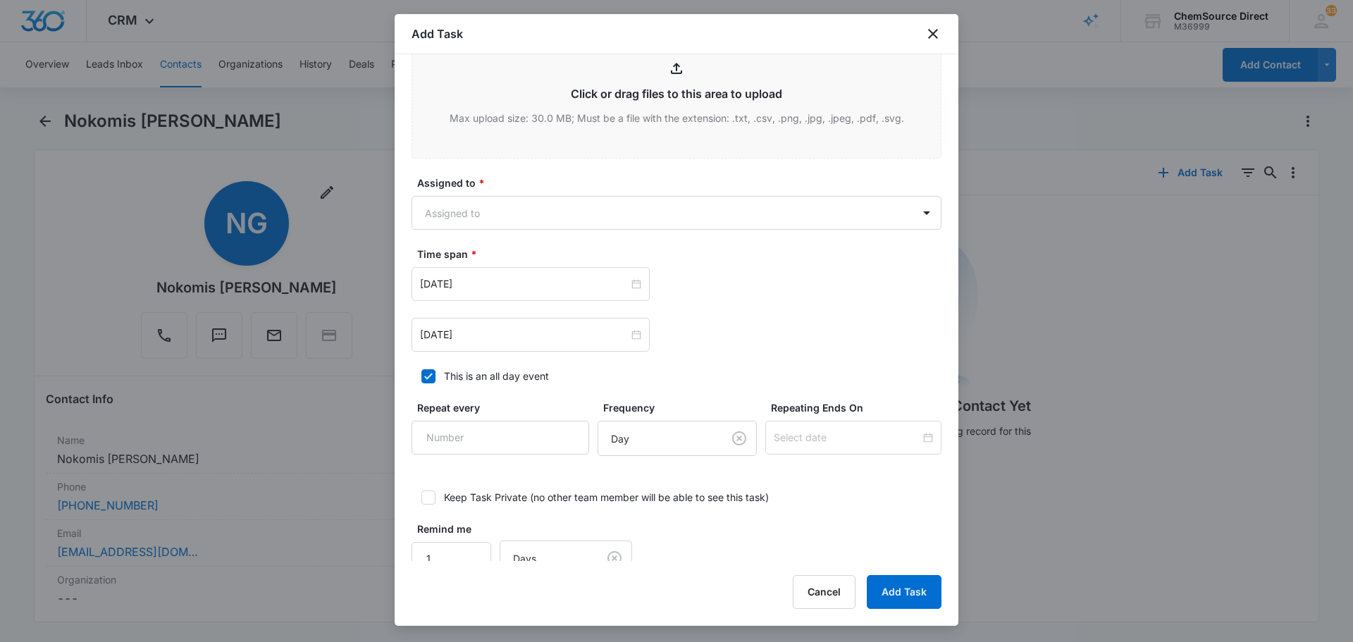
scroll to position [845, 0]
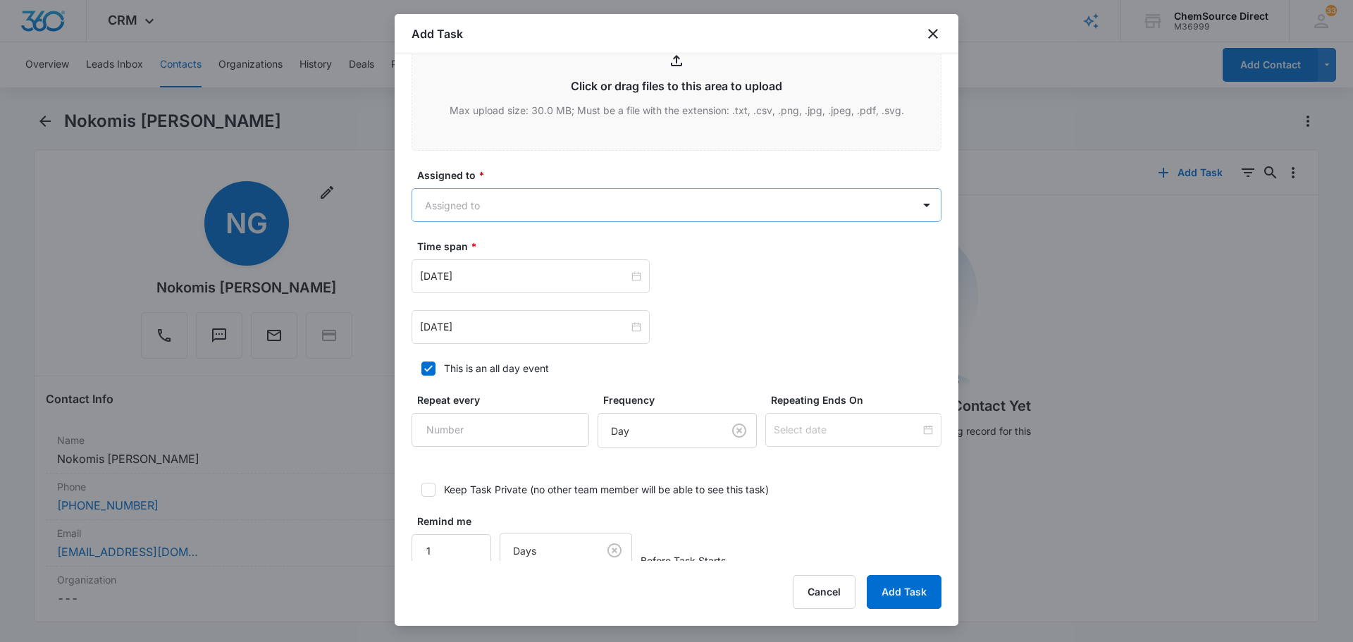
click at [584, 214] on body "CRM Apps Reputation Forms CRM Email Social Payments POS Content Ads Intelligenc…" at bounding box center [676, 321] width 1353 height 642
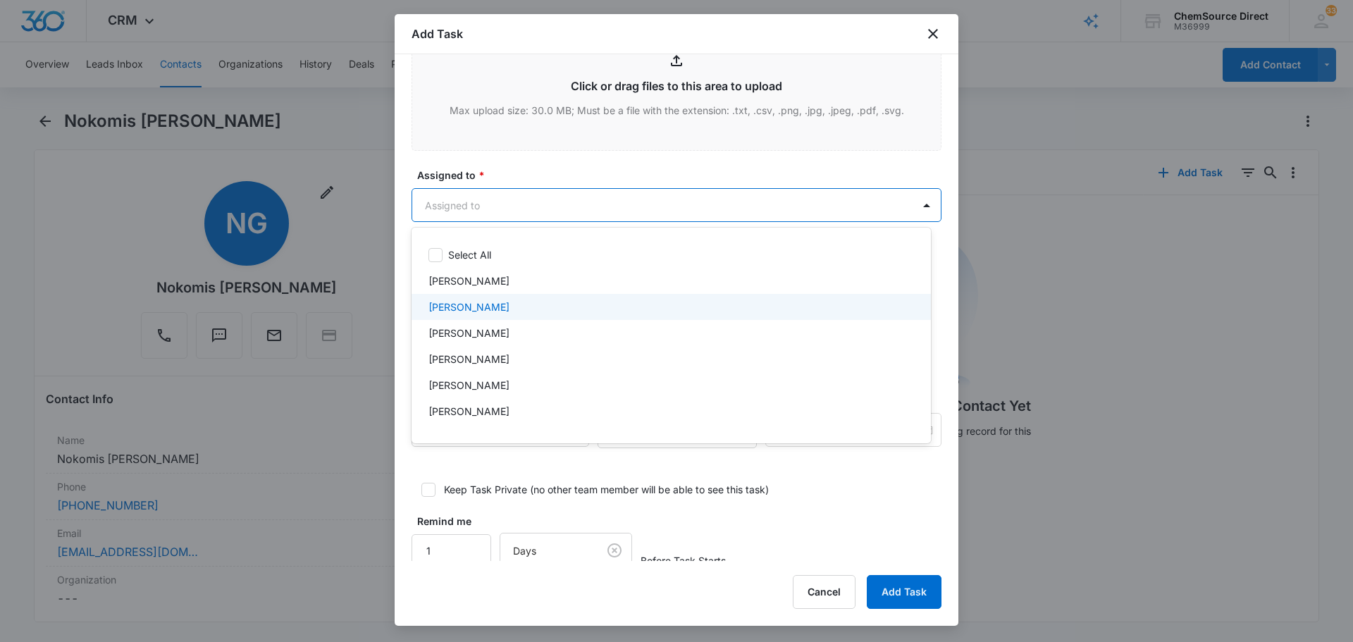
click at [519, 306] on div "[PERSON_NAME]" at bounding box center [669, 306] width 483 height 15
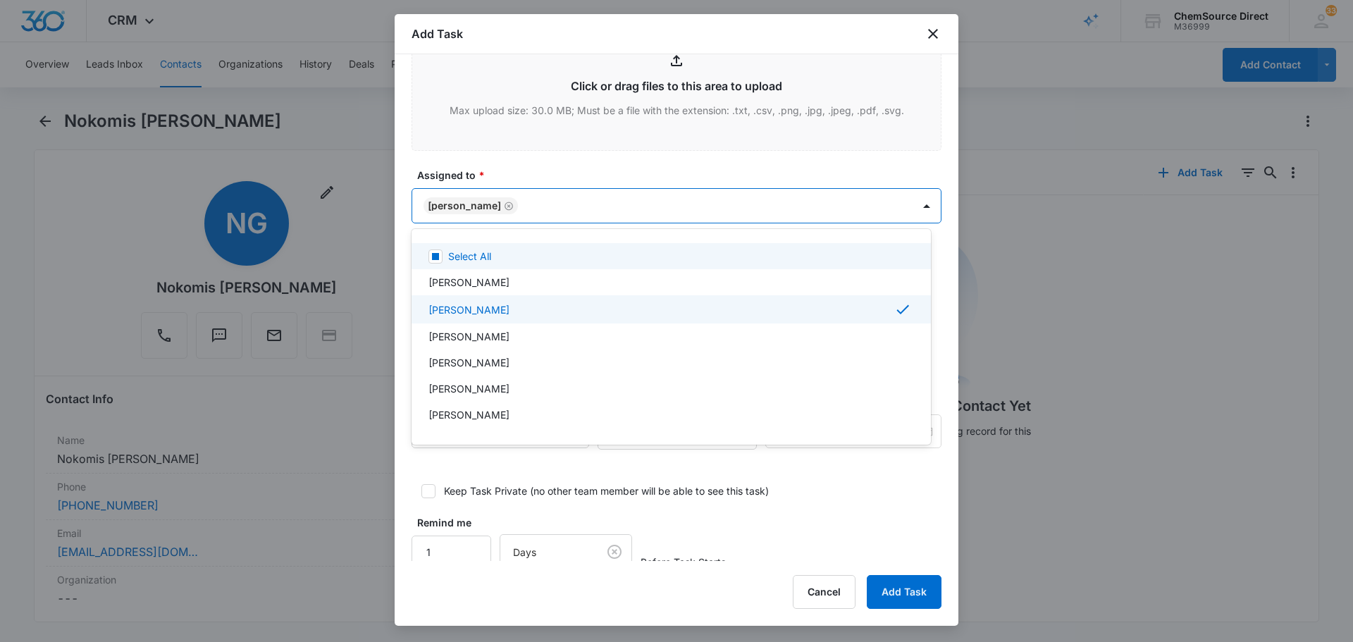
click at [557, 173] on div at bounding box center [676, 321] width 1353 height 642
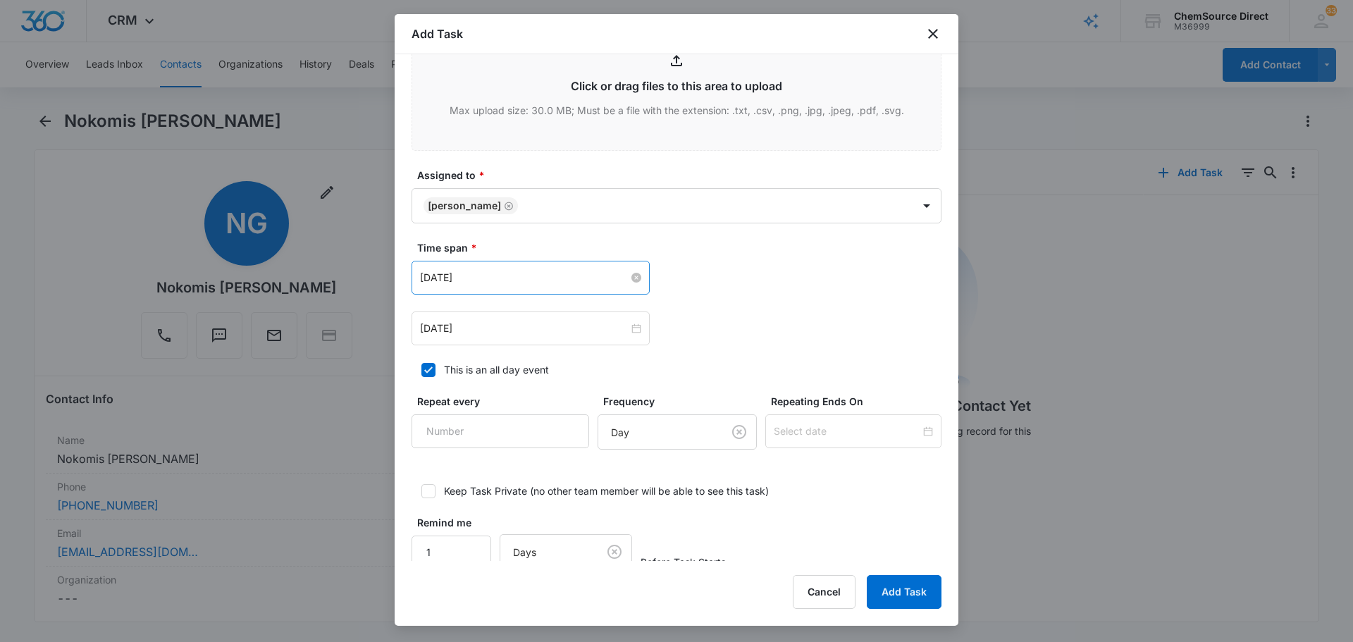
click at [540, 285] on input "[DATE]" at bounding box center [524, 278] width 209 height 16
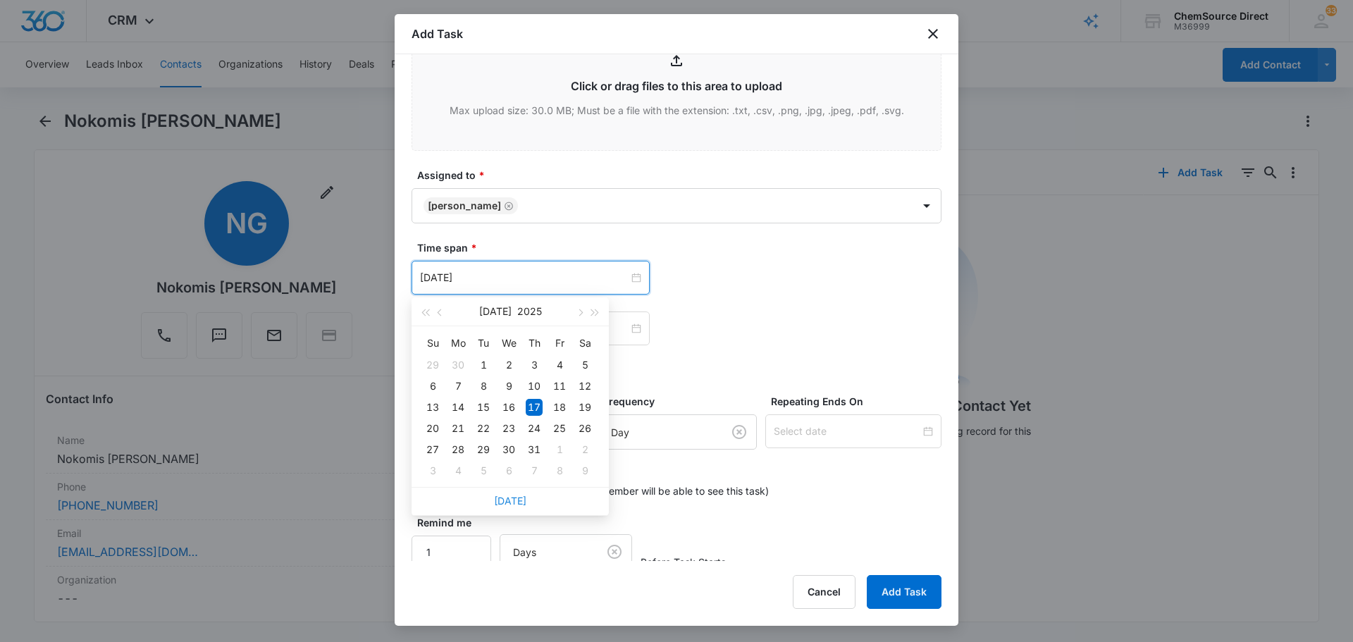
click at [520, 495] on link "[DATE]" at bounding box center [510, 501] width 32 height 12
type input "[DATE]"
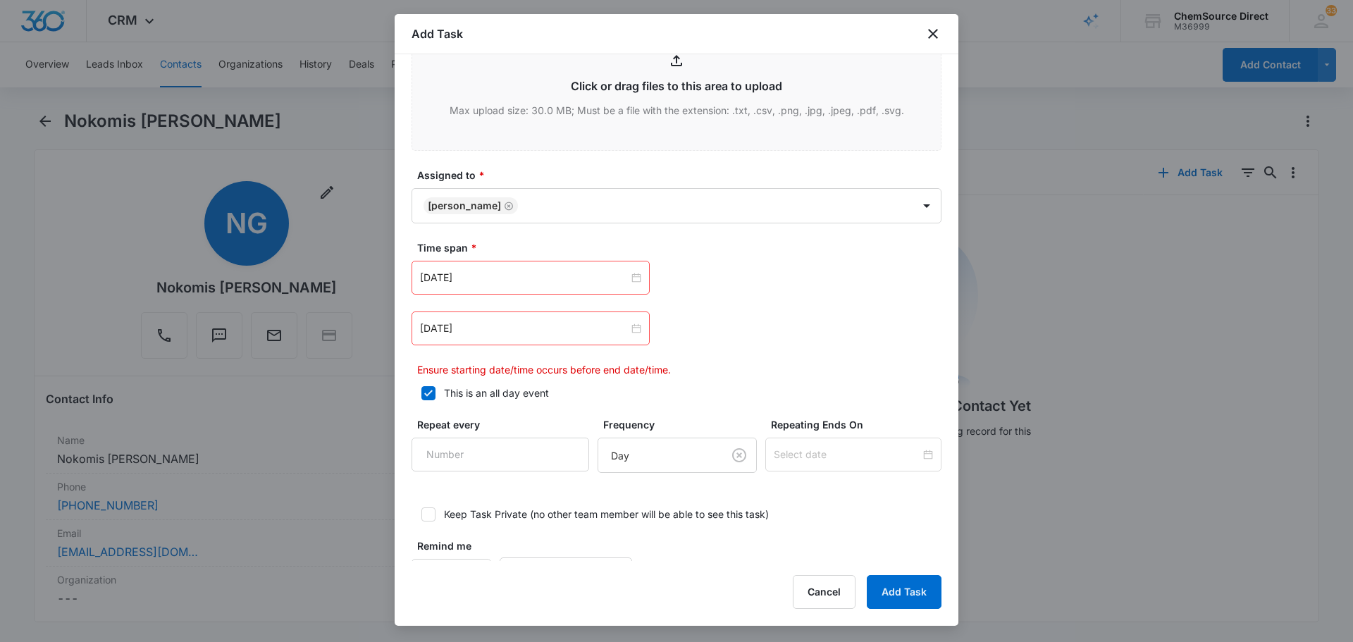
click at [545, 339] on div "[DATE]" at bounding box center [530, 328] width 238 height 34
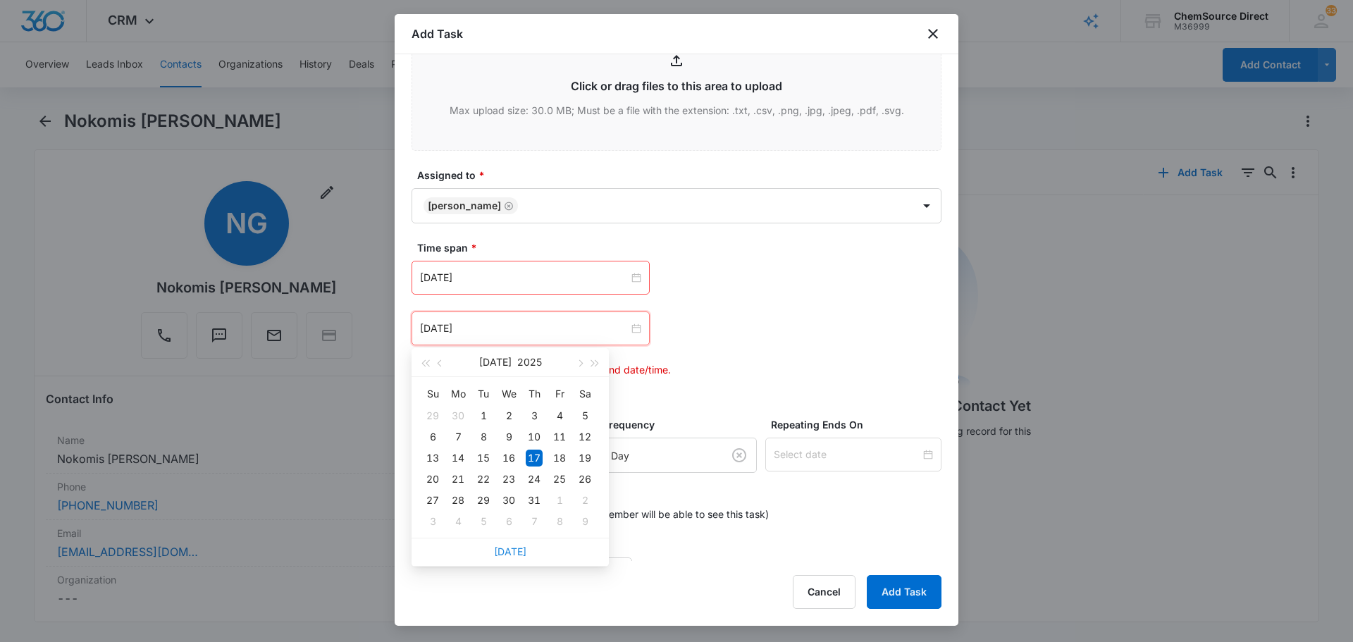
click at [521, 555] on link "[DATE]" at bounding box center [510, 551] width 32 height 12
type input "[DATE]"
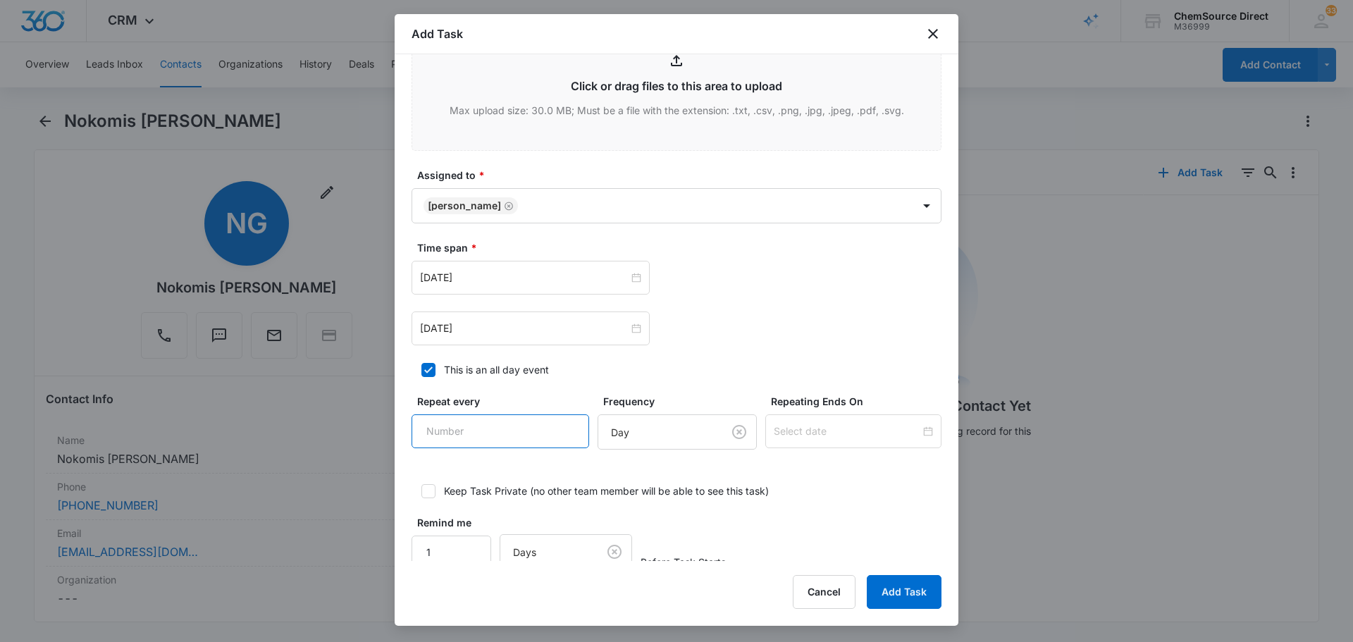
click at [490, 432] on input "Repeat every" at bounding box center [500, 431] width 178 height 34
type input "2"
click at [665, 436] on body "CRM Apps Reputation Forms CRM Email Social Payments POS Content Ads Intelligenc…" at bounding box center [676, 321] width 1353 height 642
click at [661, 485] on div "Day" at bounding box center [660, 483] width 119 height 17
click at [790, 432] on input at bounding box center [847, 431] width 147 height 16
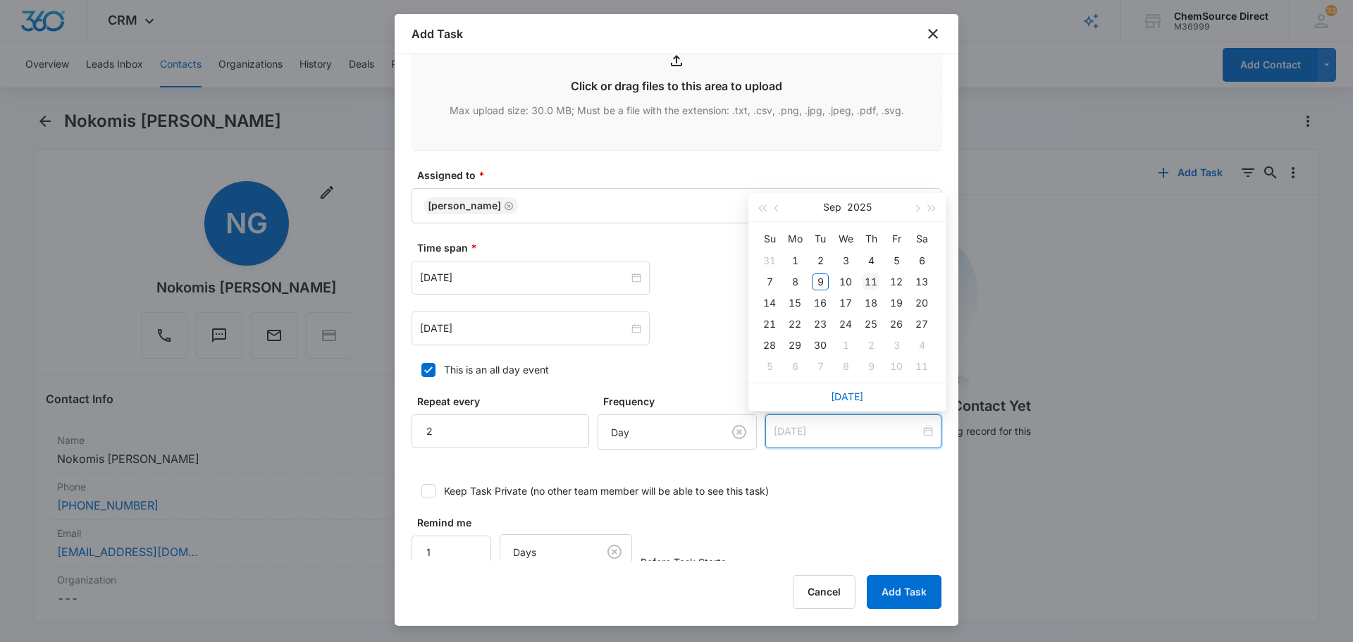
type input "[DATE]"
click at [868, 278] on div "11" at bounding box center [870, 281] width 17 height 17
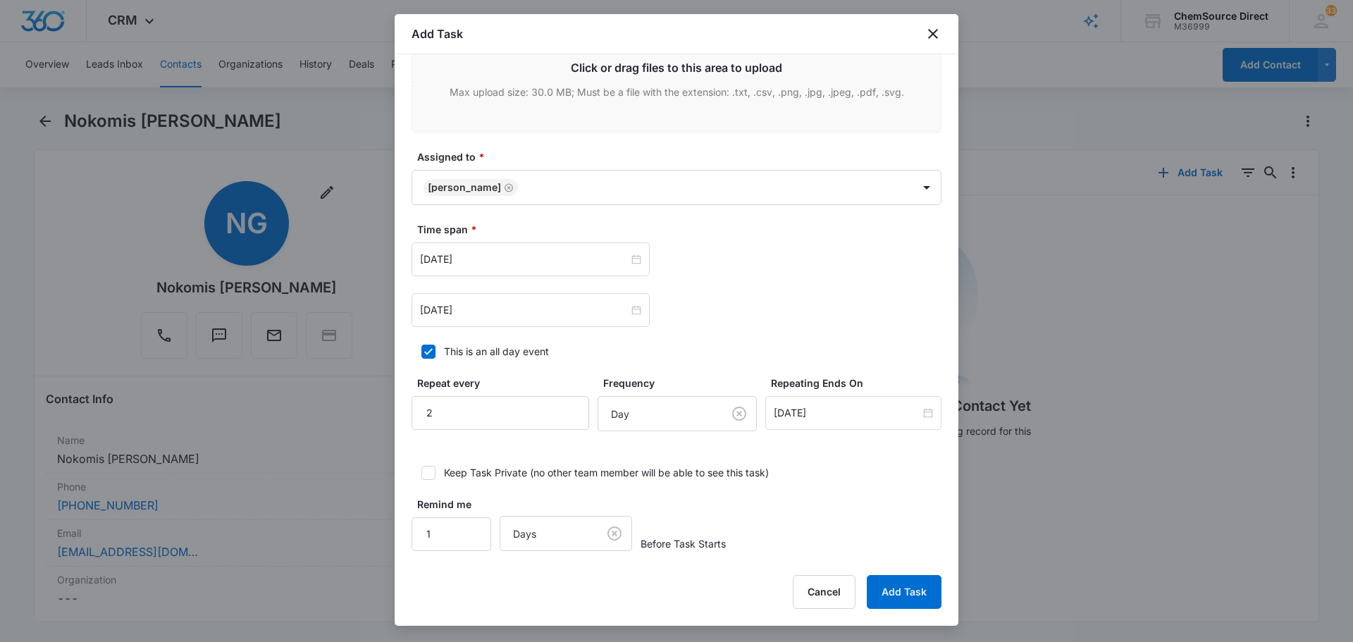
scroll to position [871, 0]
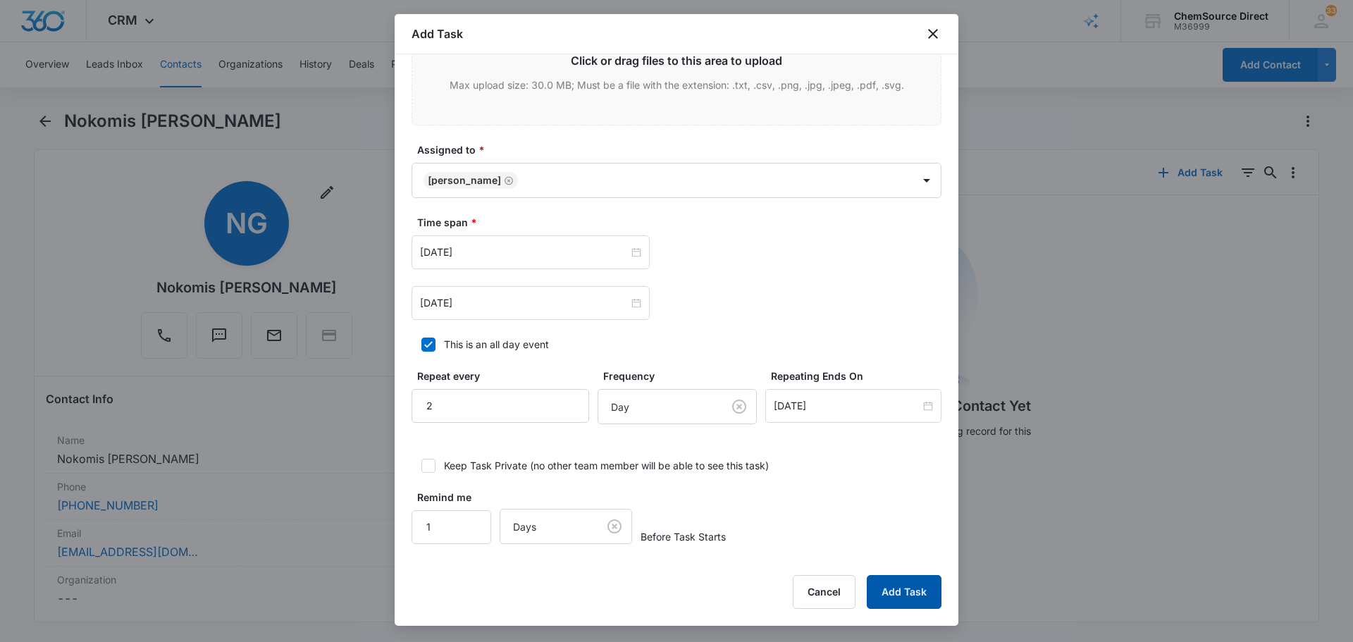
click at [904, 588] on button "Add Task" at bounding box center [904, 592] width 75 height 34
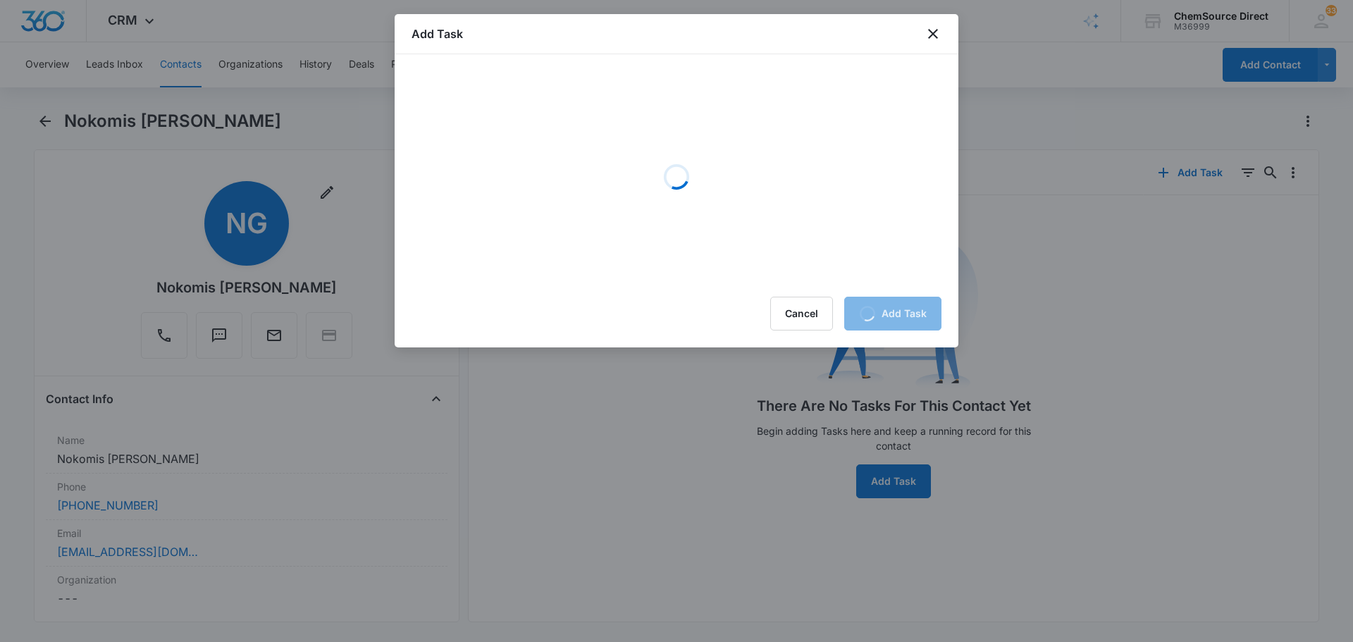
scroll to position [0, 0]
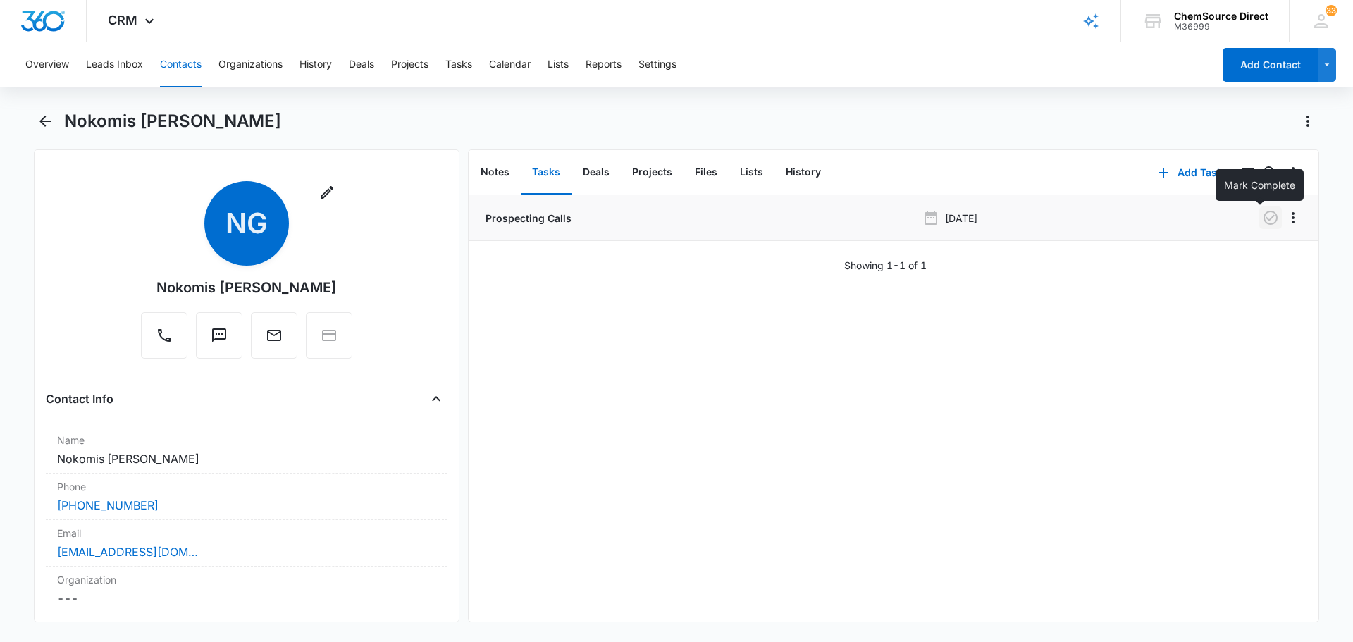
click at [1263, 218] on icon "button" at bounding box center [1270, 218] width 14 height 14
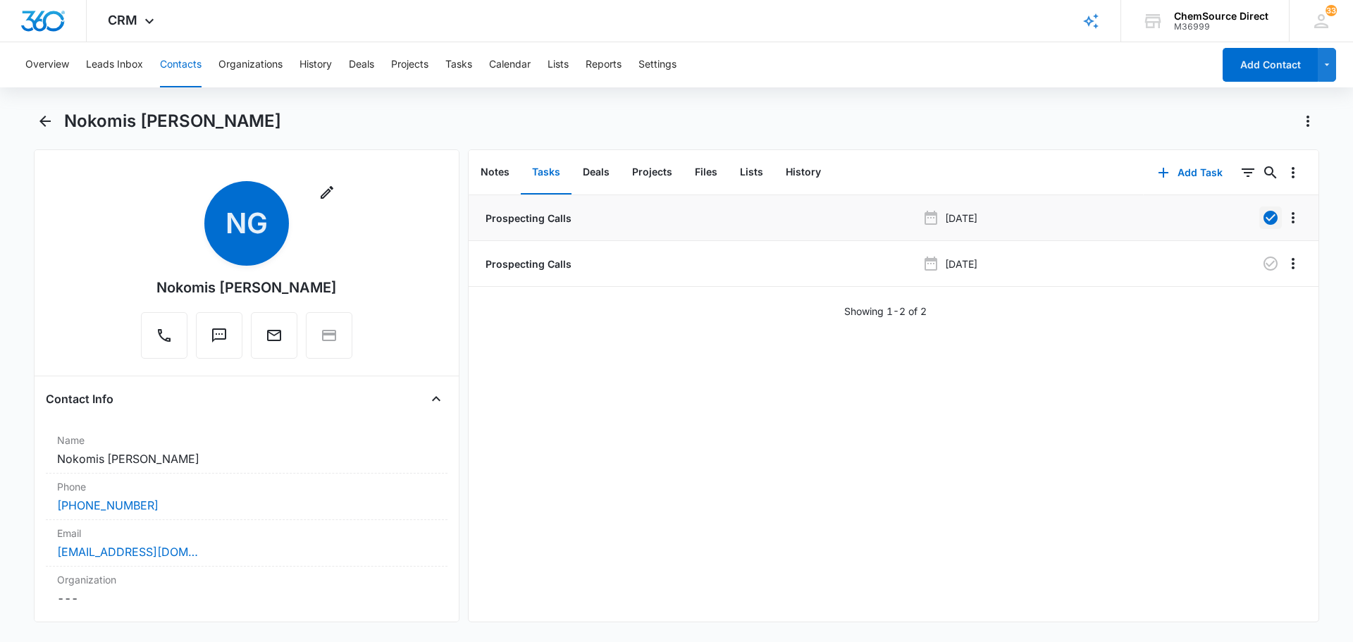
click at [179, 63] on button "Contacts" at bounding box center [181, 64] width 42 height 45
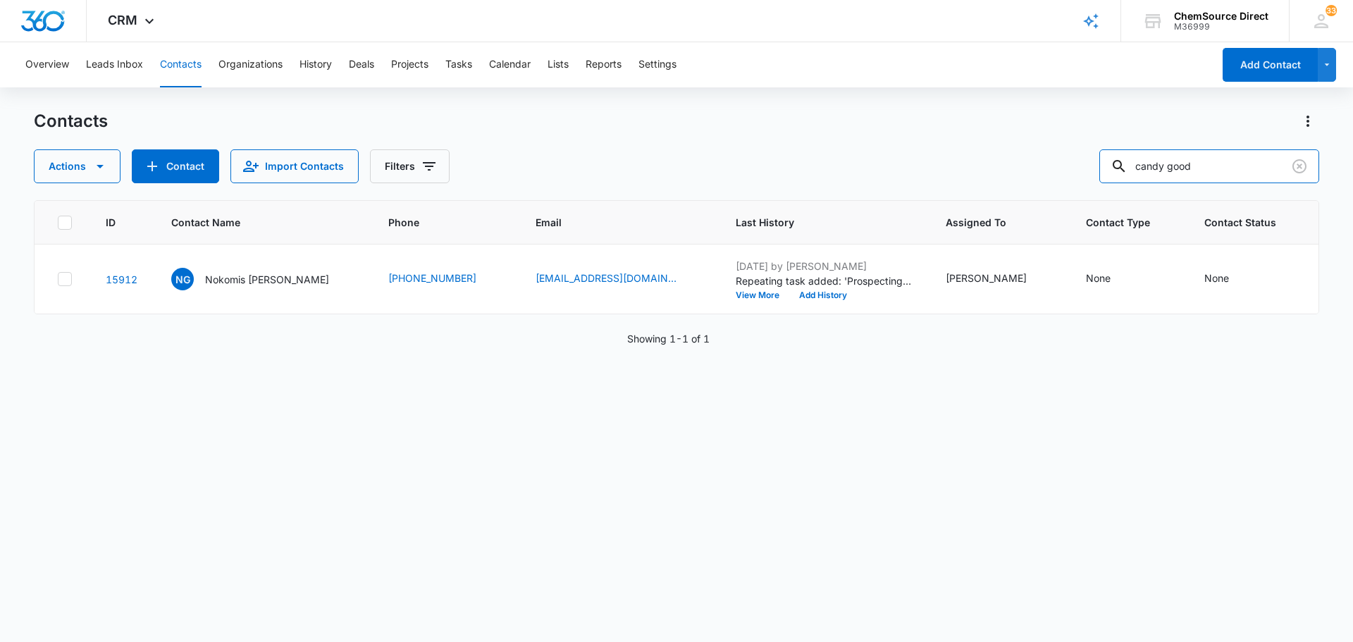
drag, startPoint x: 1248, startPoint y: 162, endPoint x: 1061, endPoint y: 163, distance: 187.4
click at [1061, 163] on div "Actions Contact Import Contacts Filters candy good" at bounding box center [676, 166] width 1285 height 34
type input "[PERSON_NAME]"
click at [271, 277] on p "[PERSON_NAME] [PERSON_NAME]" at bounding box center [268, 279] width 127 height 15
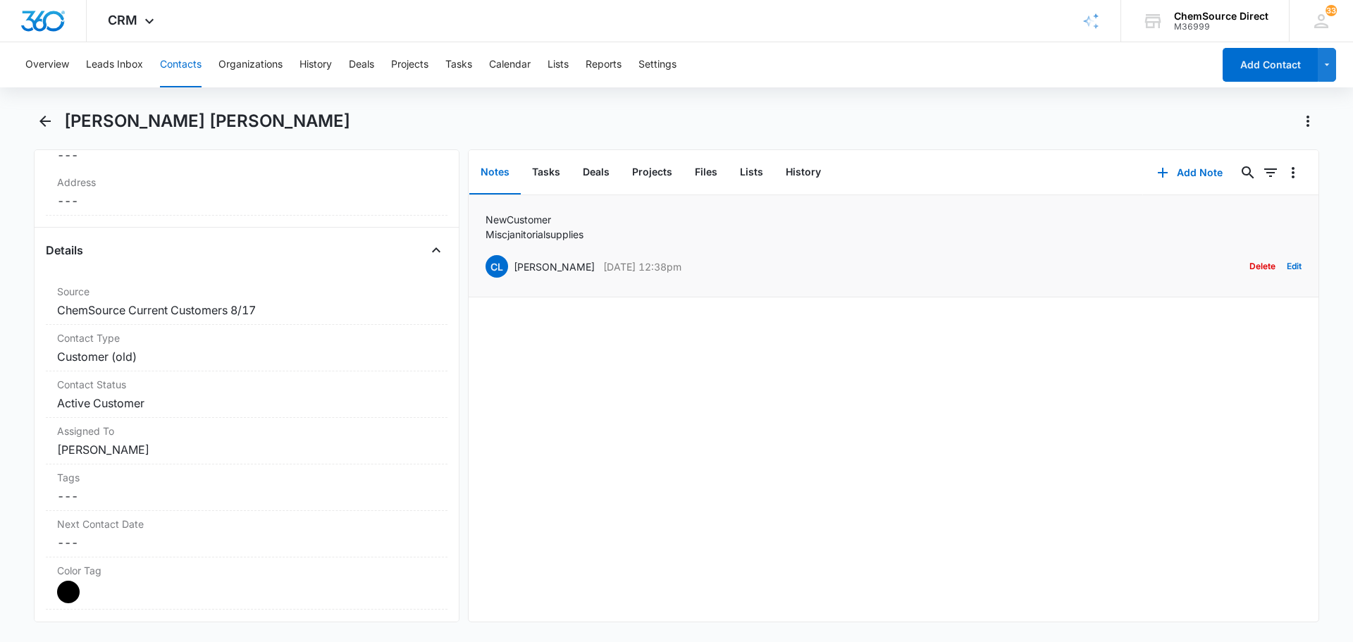
scroll to position [423, 0]
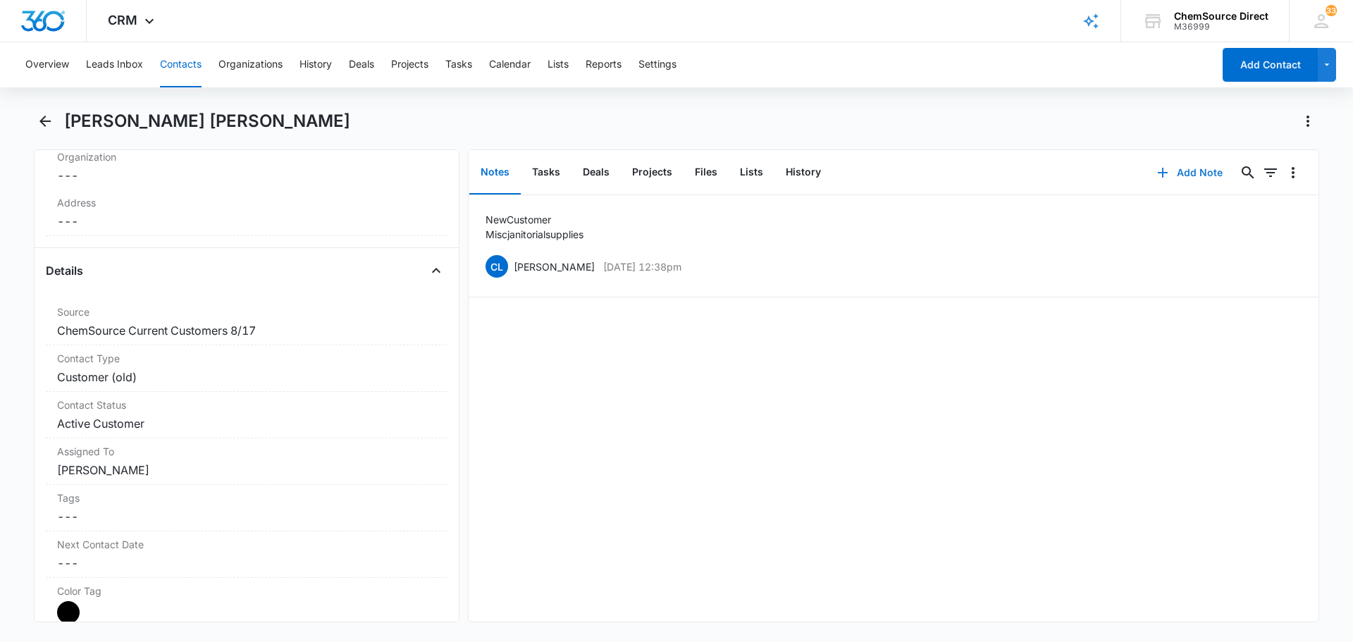
click at [1184, 170] on button "Add Note" at bounding box center [1190, 173] width 94 height 34
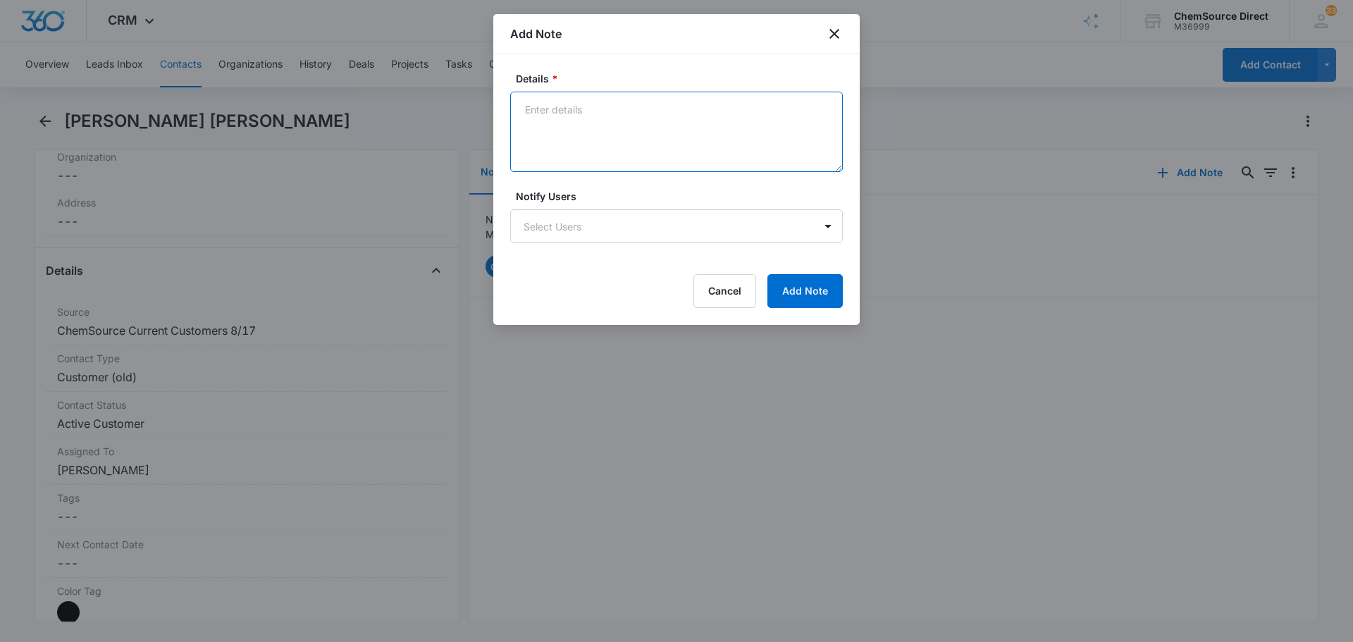
click at [667, 141] on textarea "Details *" at bounding box center [676, 132] width 333 height 80
type textarea "MY10 Promo Sent"
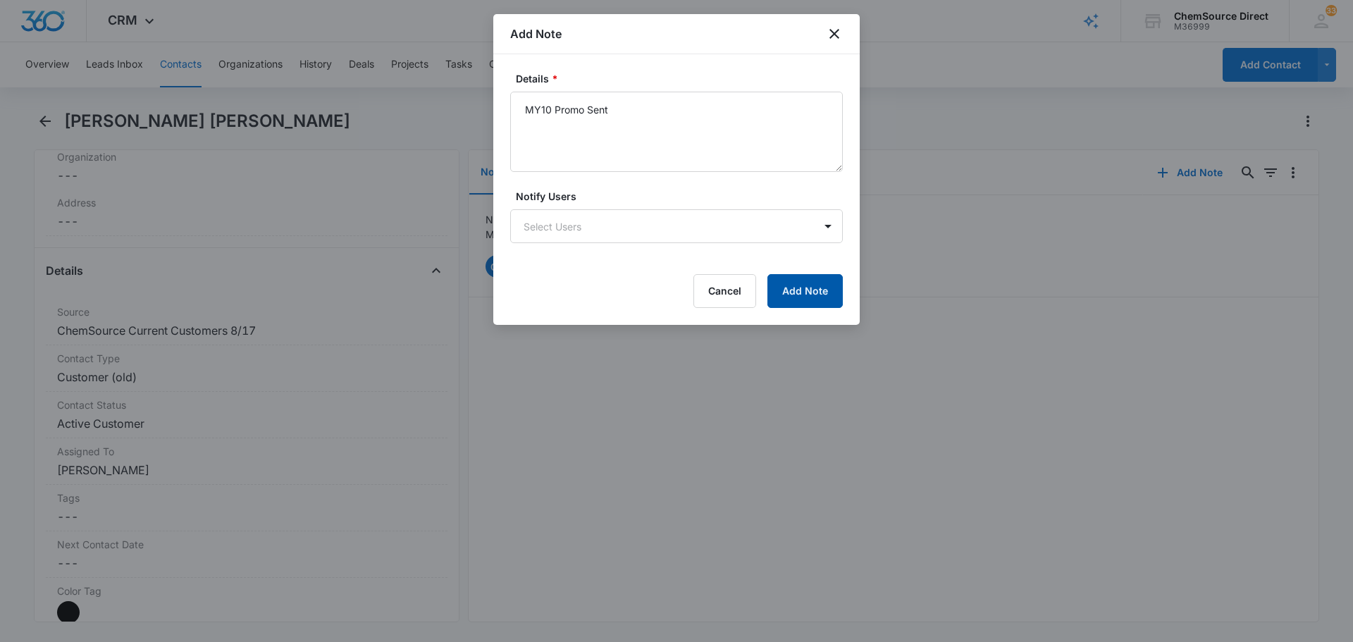
click at [784, 276] on button "Add Note" at bounding box center [804, 291] width 75 height 34
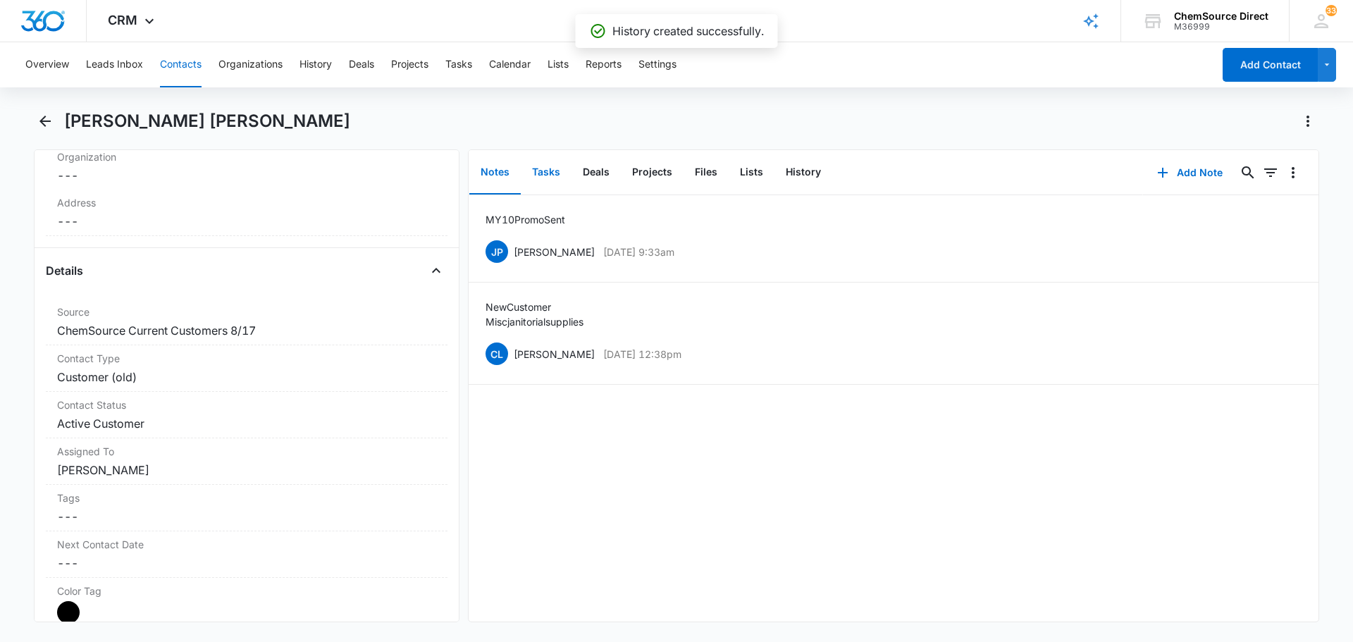
click at [543, 178] on button "Tasks" at bounding box center [546, 173] width 51 height 44
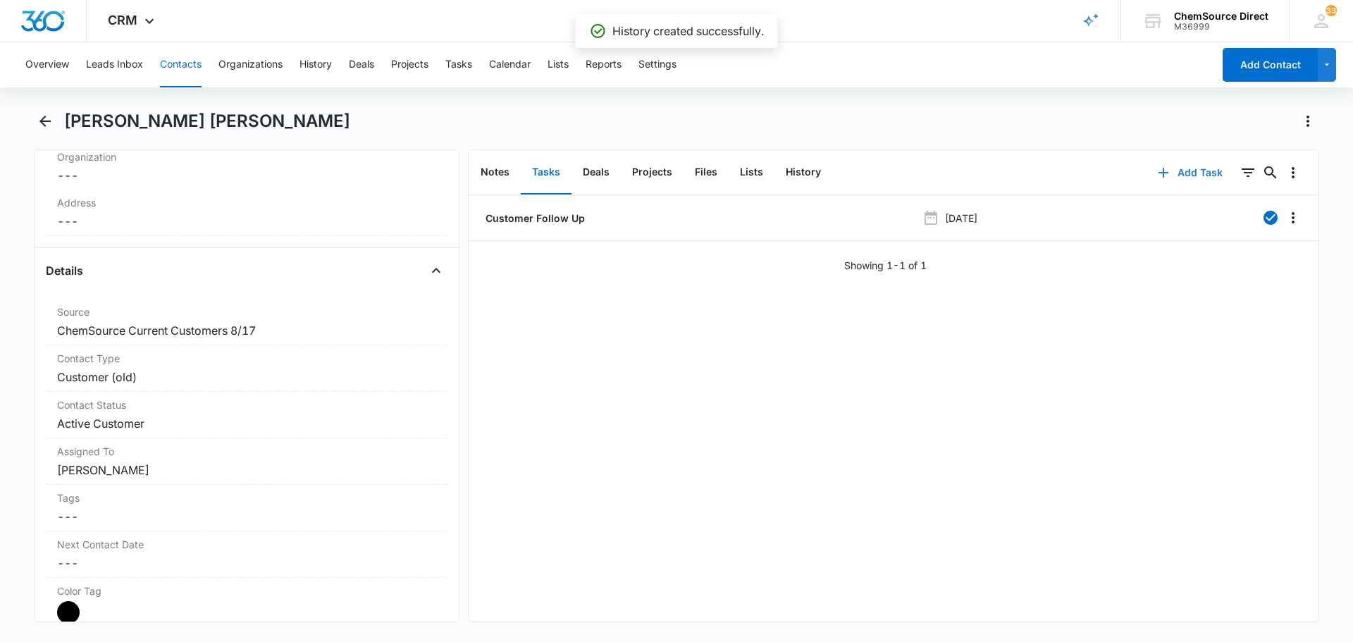
click at [1186, 178] on button "Add Task" at bounding box center [1190, 173] width 93 height 34
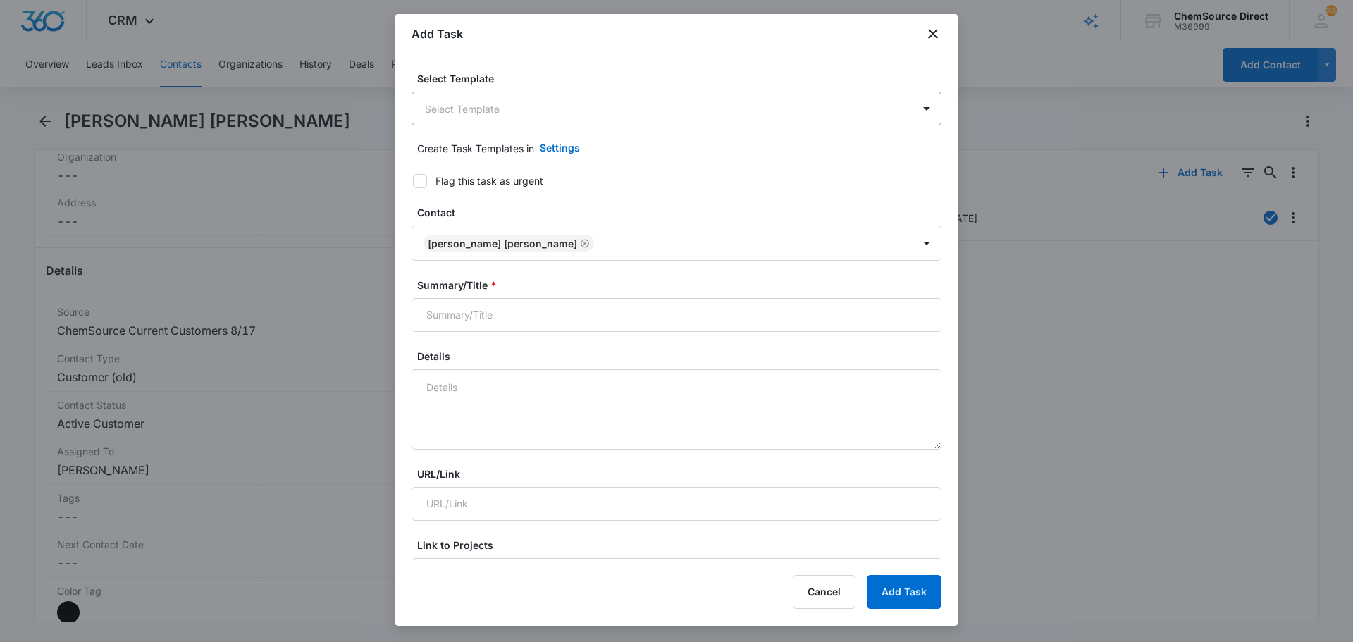
click at [585, 104] on body "CRM Apps Reputation Forms CRM Email Social Payments POS Content Ads Intelligenc…" at bounding box center [676, 321] width 1353 height 642
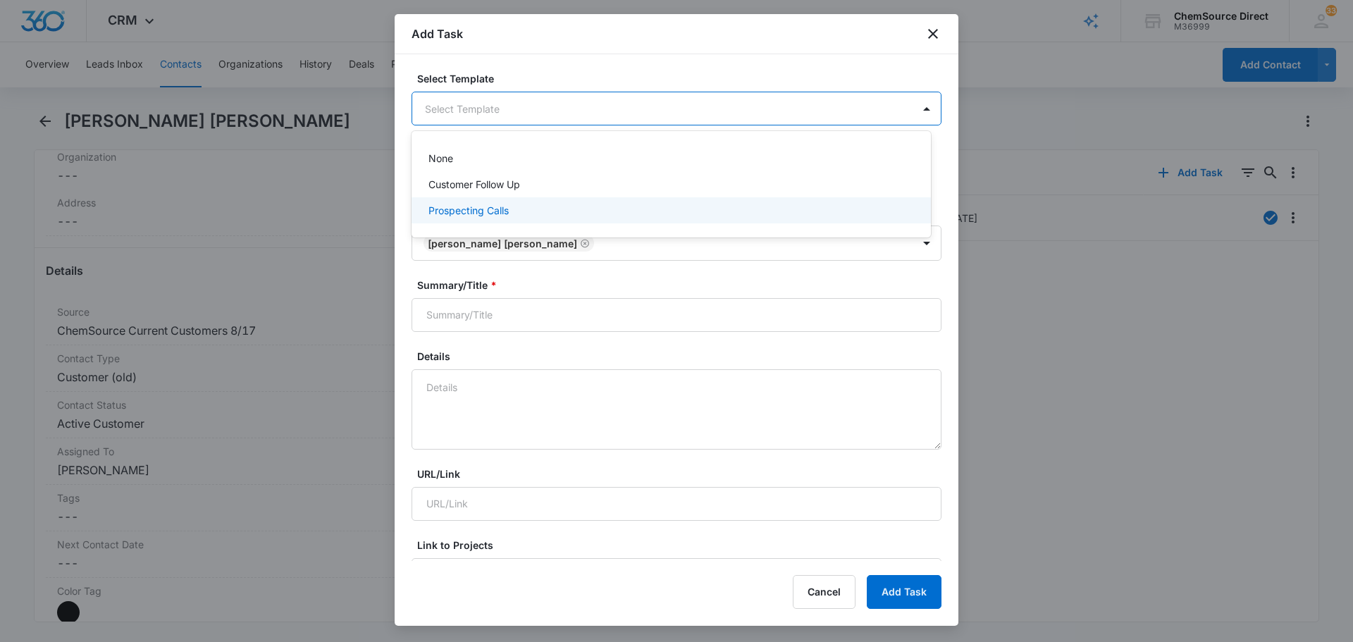
click at [543, 209] on div "Prospecting Calls" at bounding box center [669, 210] width 483 height 15
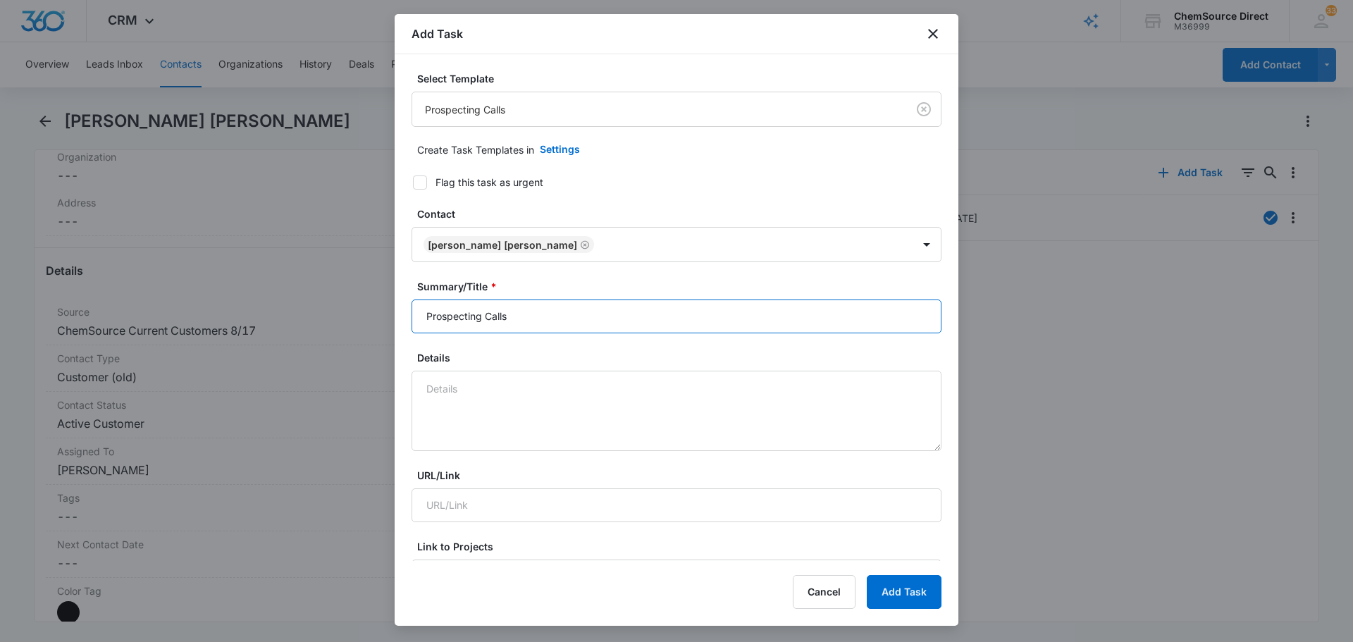
drag, startPoint x: 561, startPoint y: 325, endPoint x: 380, endPoint y: 332, distance: 180.5
click at [395, 332] on div "Select Template Prospecting Calls Create Task Templates in Settings Flag this t…" at bounding box center [677, 307] width 564 height 507
type input "Prospecting Calls"
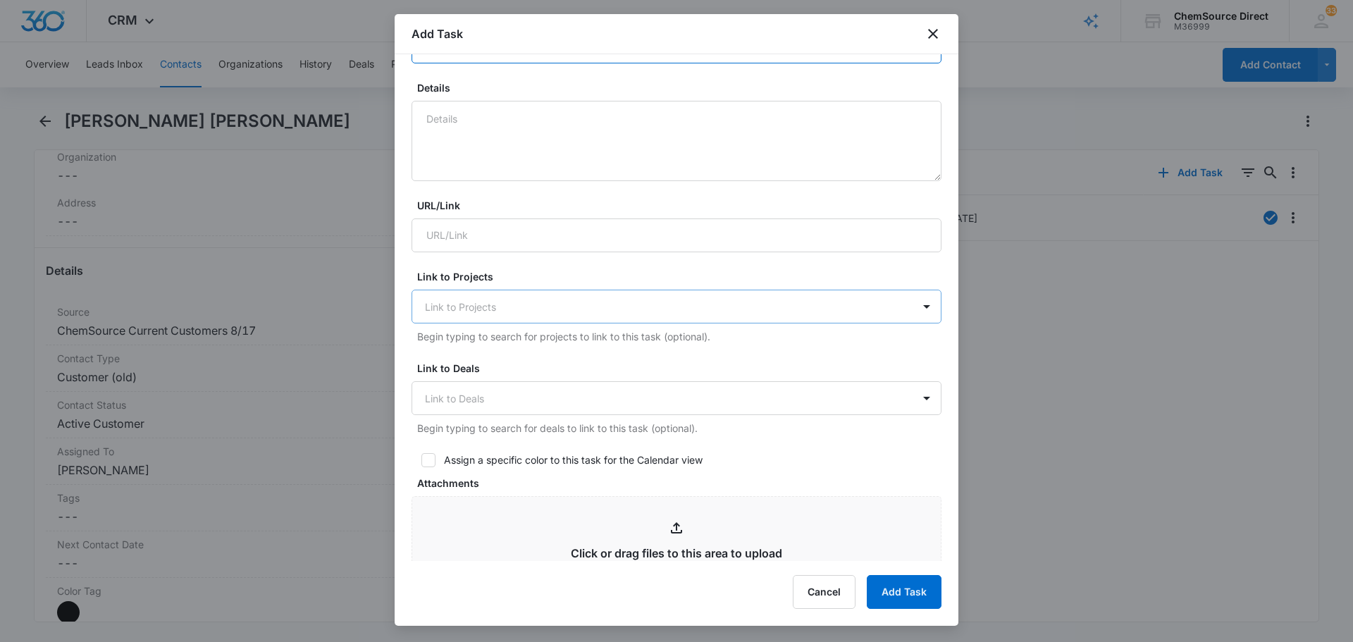
scroll to position [282, 0]
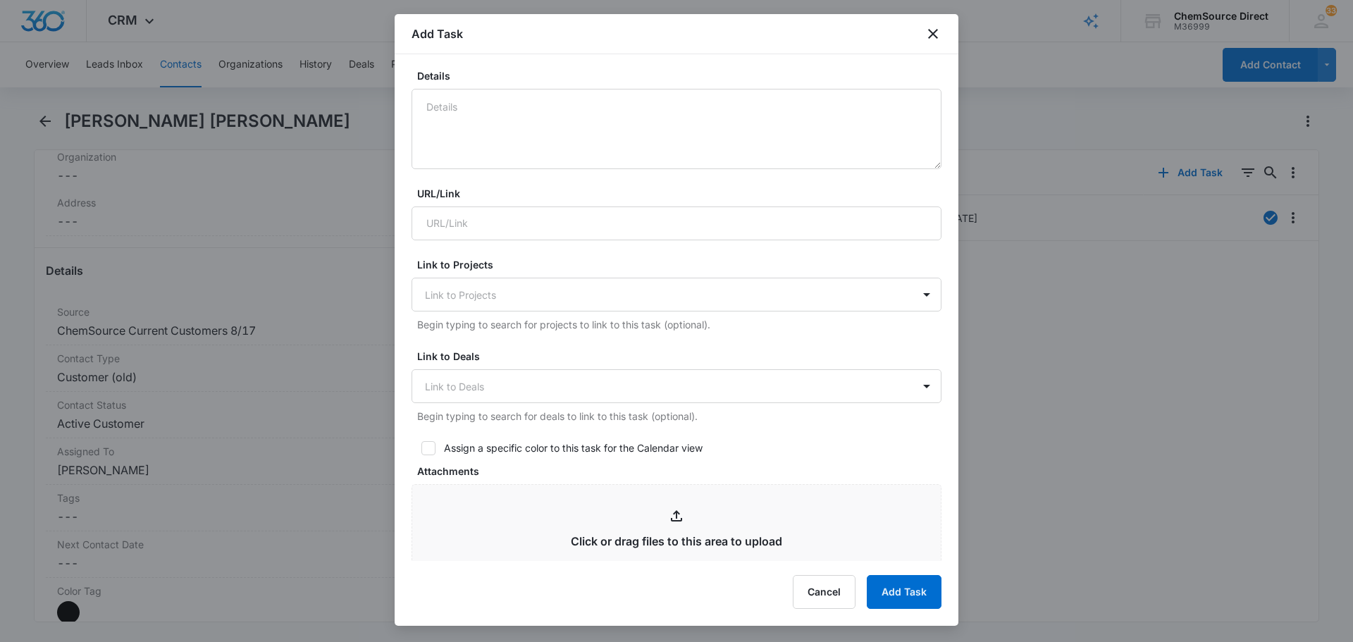
click at [433, 451] on icon at bounding box center [428, 448] width 13 height 13
click at [421, 451] on input "Assign a specific color to this task for the Calendar view" at bounding box center [416, 448] width 10 height 10
checkbox input "true"
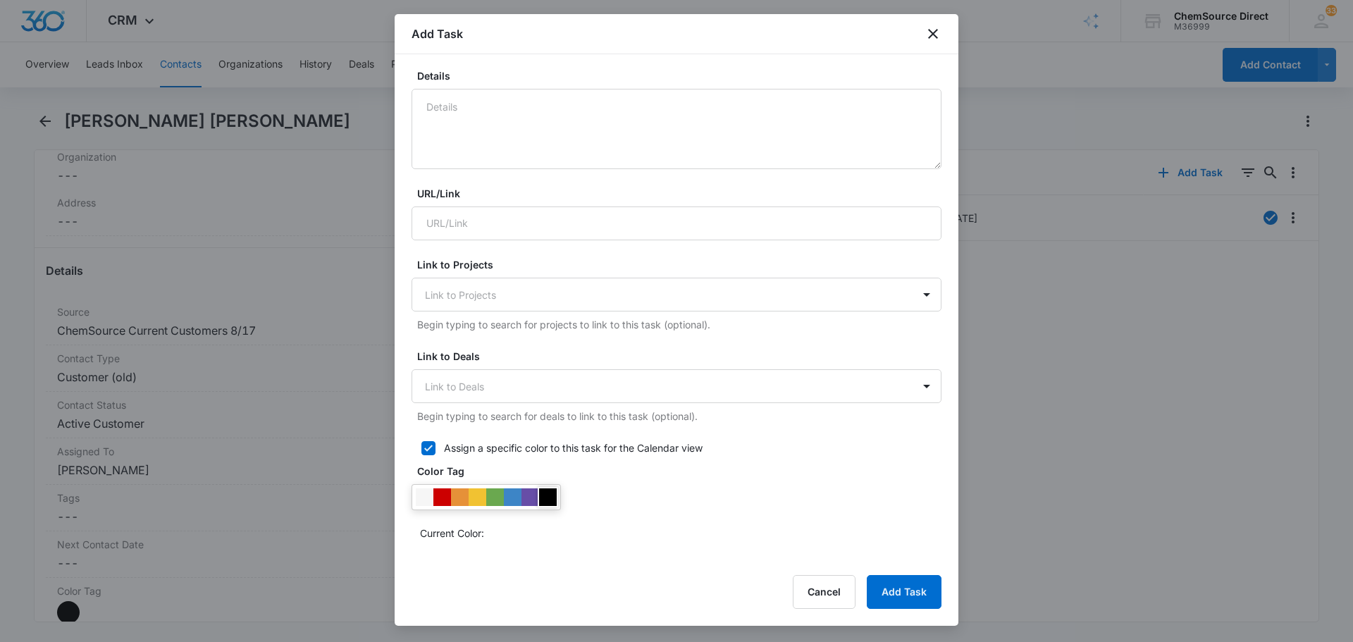
click at [549, 500] on div at bounding box center [548, 497] width 18 height 18
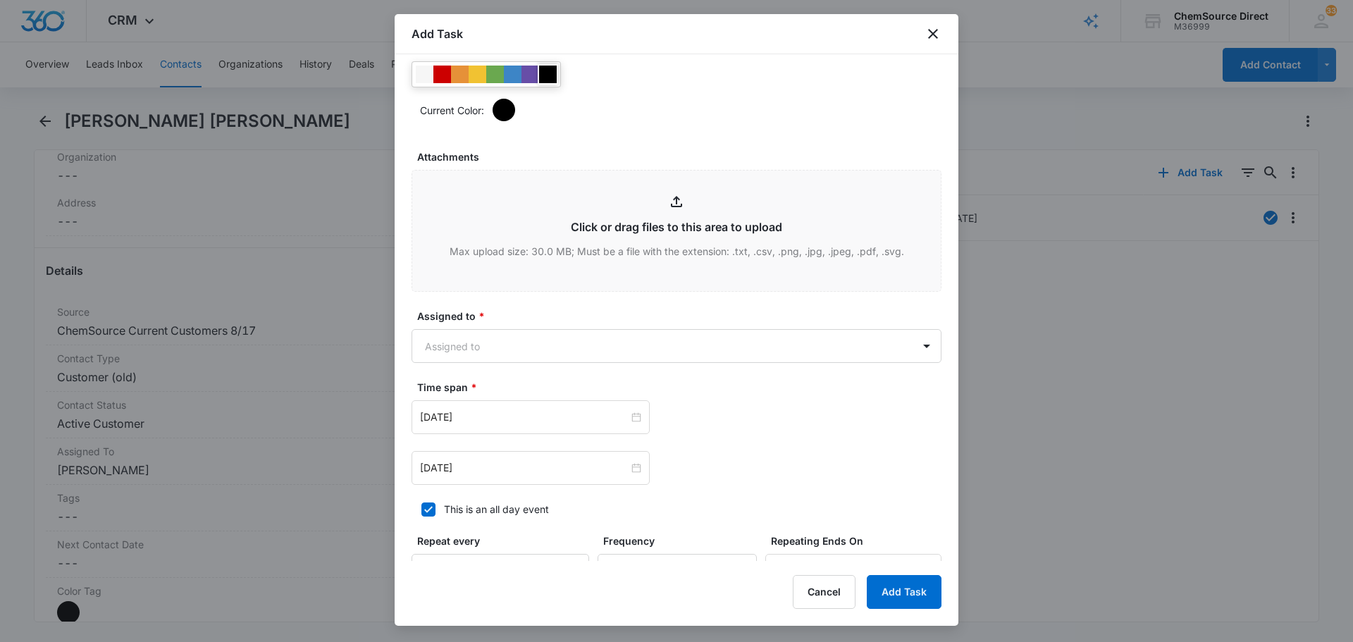
scroll to position [705, 0]
click at [505, 342] on body "CRM Apps Reputation Forms CRM Email Social Payments POS Content Ads Intelligenc…" at bounding box center [676, 321] width 1353 height 642
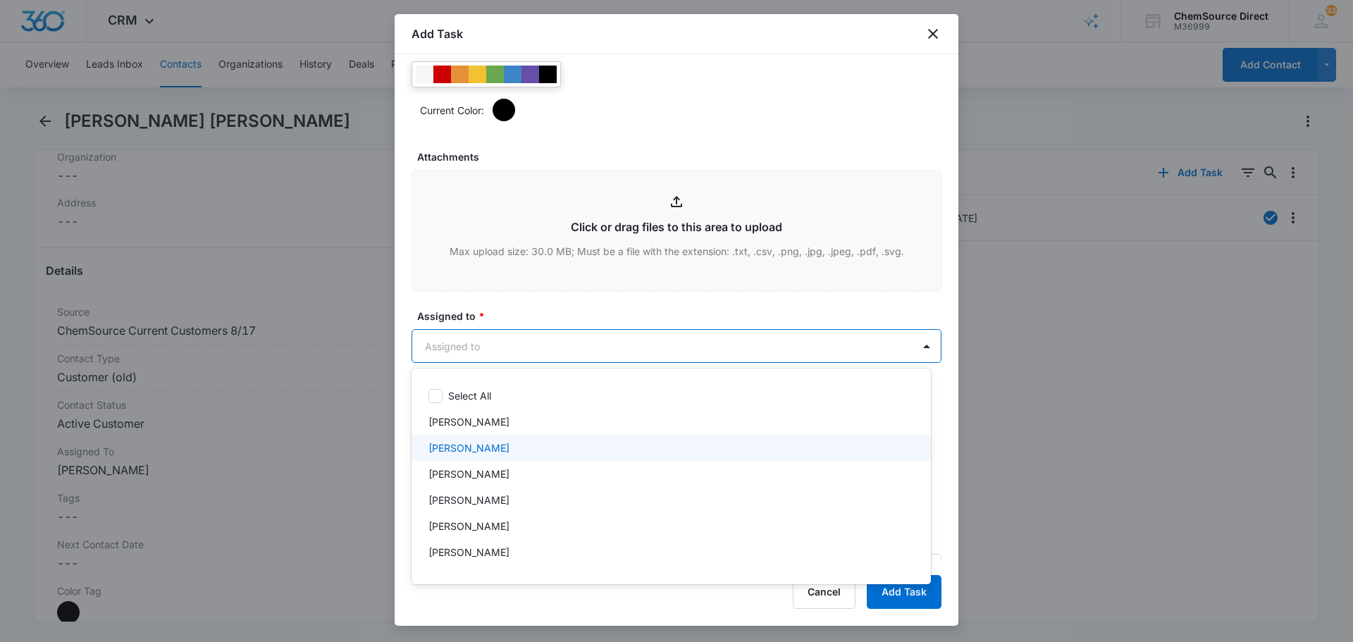
click at [505, 455] on div "[PERSON_NAME]" at bounding box center [670, 448] width 519 height 26
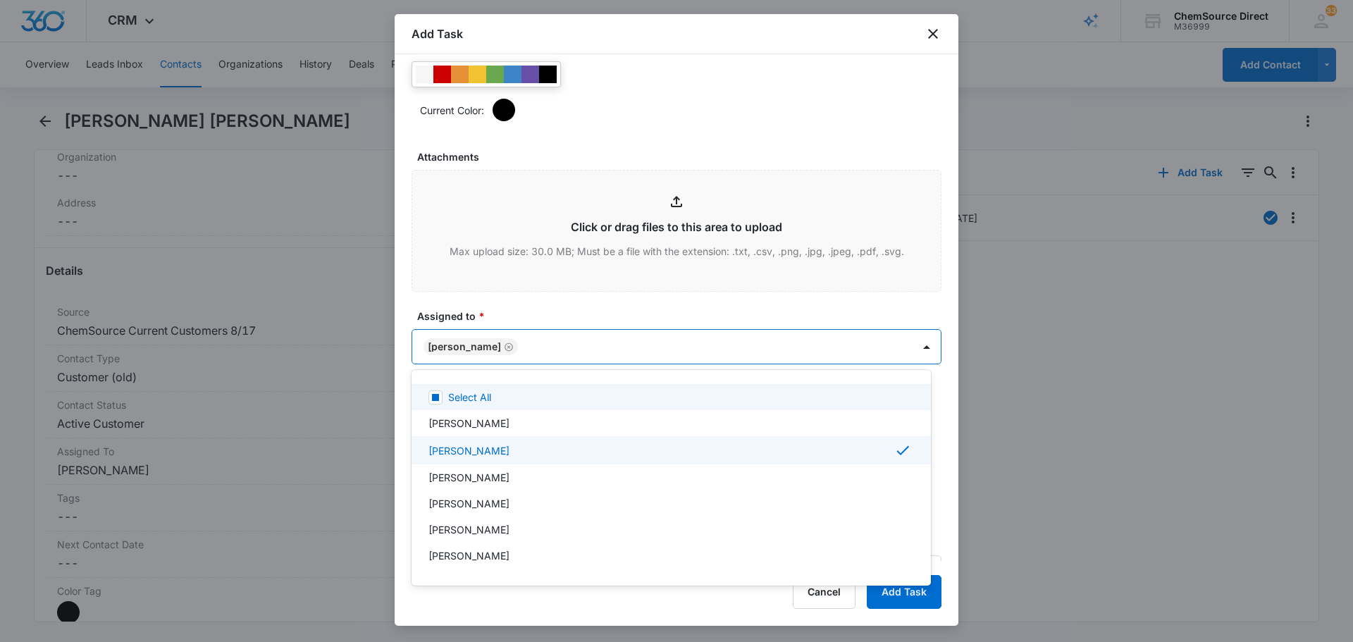
click at [525, 309] on div at bounding box center [676, 321] width 1353 height 642
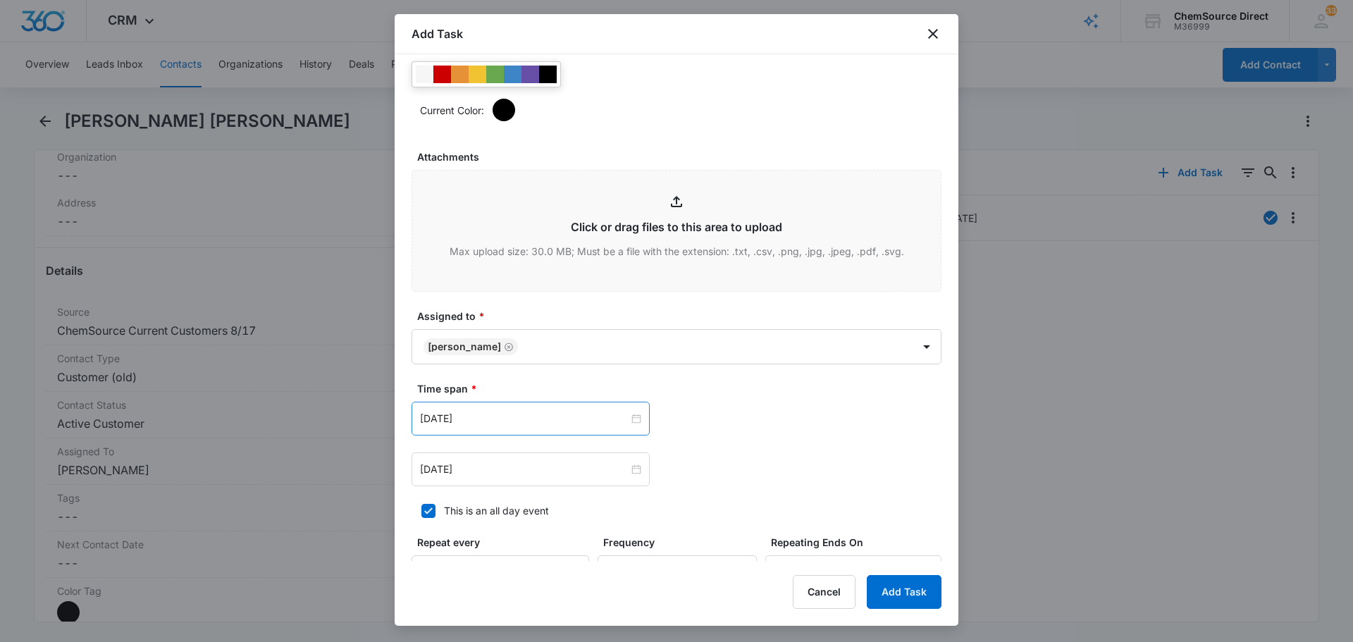
click at [508, 426] on div "[DATE]" at bounding box center [530, 419] width 238 height 34
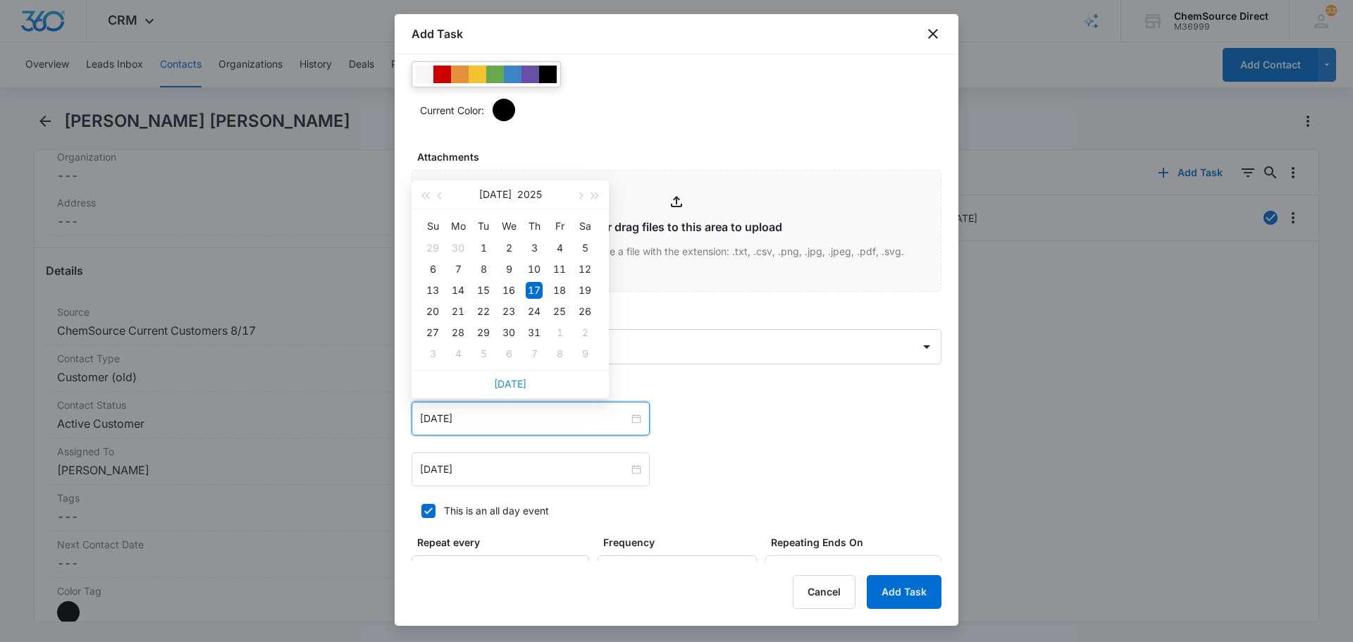
click at [520, 383] on link "[DATE]" at bounding box center [510, 384] width 32 height 12
type input "[DATE]"
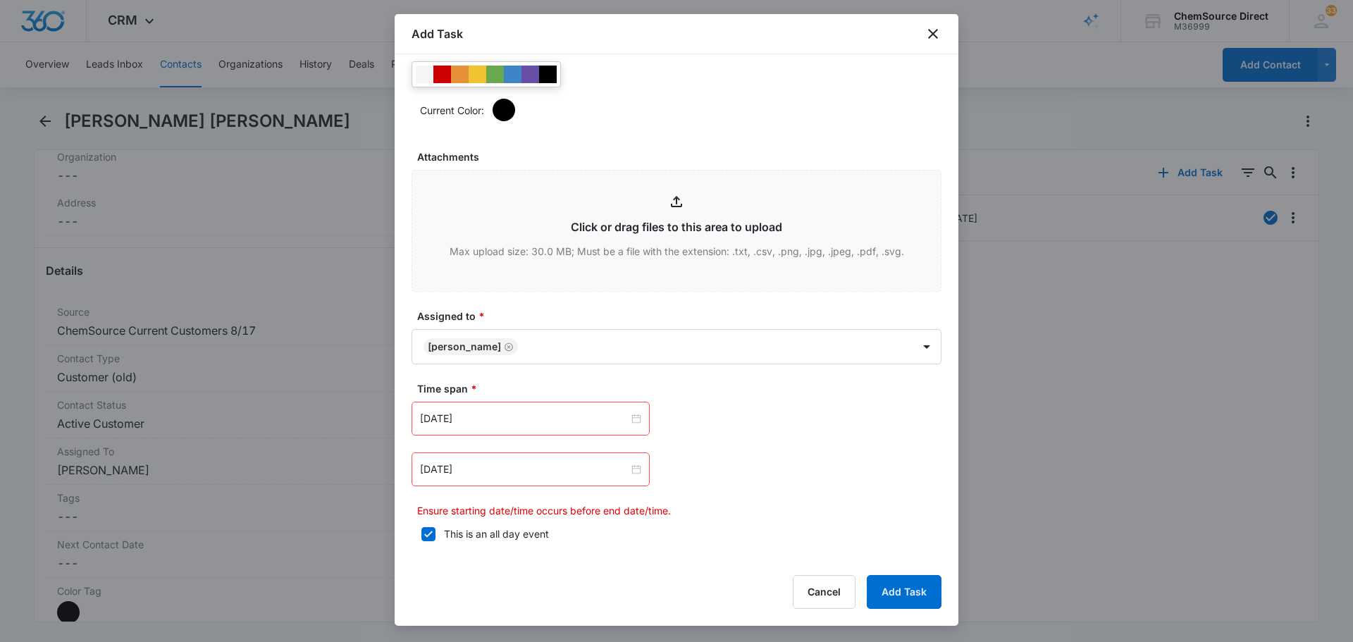
click at [519, 488] on div "[DATE] [DATE] Su Mo Tu We Th Fr Sa 31 1 2 3 4 5 6 7 8 9 10 11 12 13 14 15 16 17…" at bounding box center [676, 460] width 530 height 116
click at [519, 476] on input "[DATE]" at bounding box center [524, 469] width 209 height 16
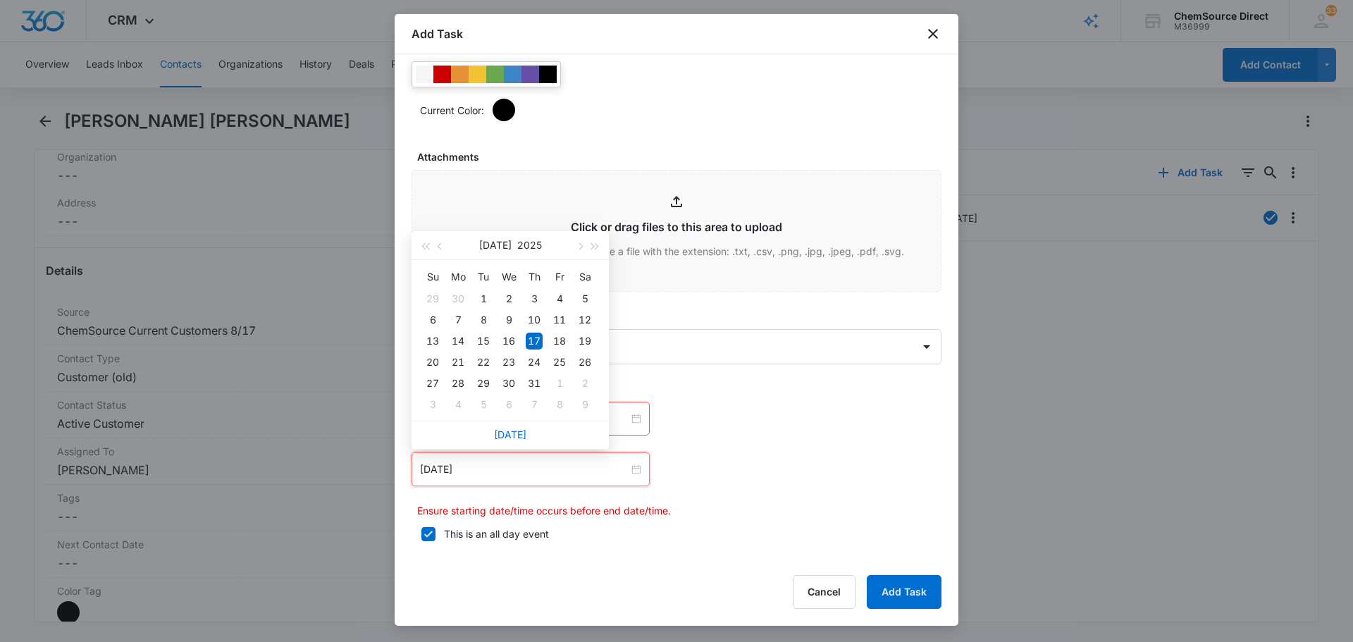
click at [509, 442] on div "[DATE]" at bounding box center [509, 435] width 197 height 28
click at [505, 433] on link "[DATE]" at bounding box center [510, 434] width 32 height 12
type input "[DATE]"
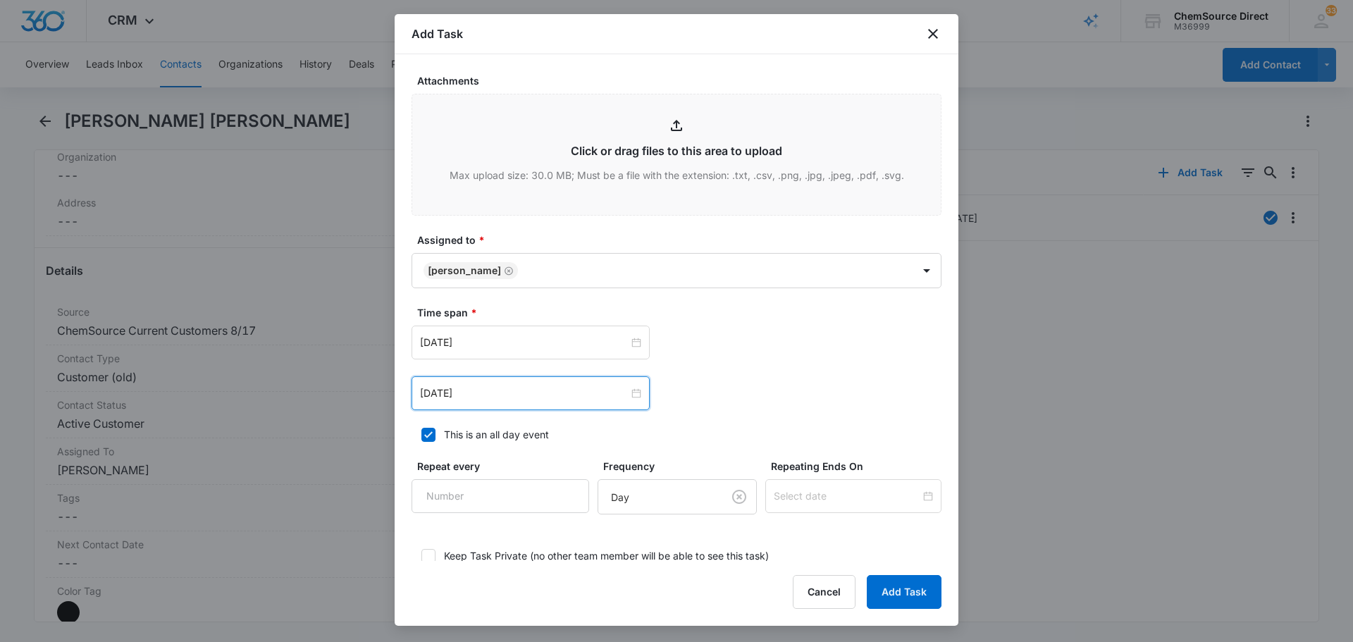
scroll to position [871, 0]
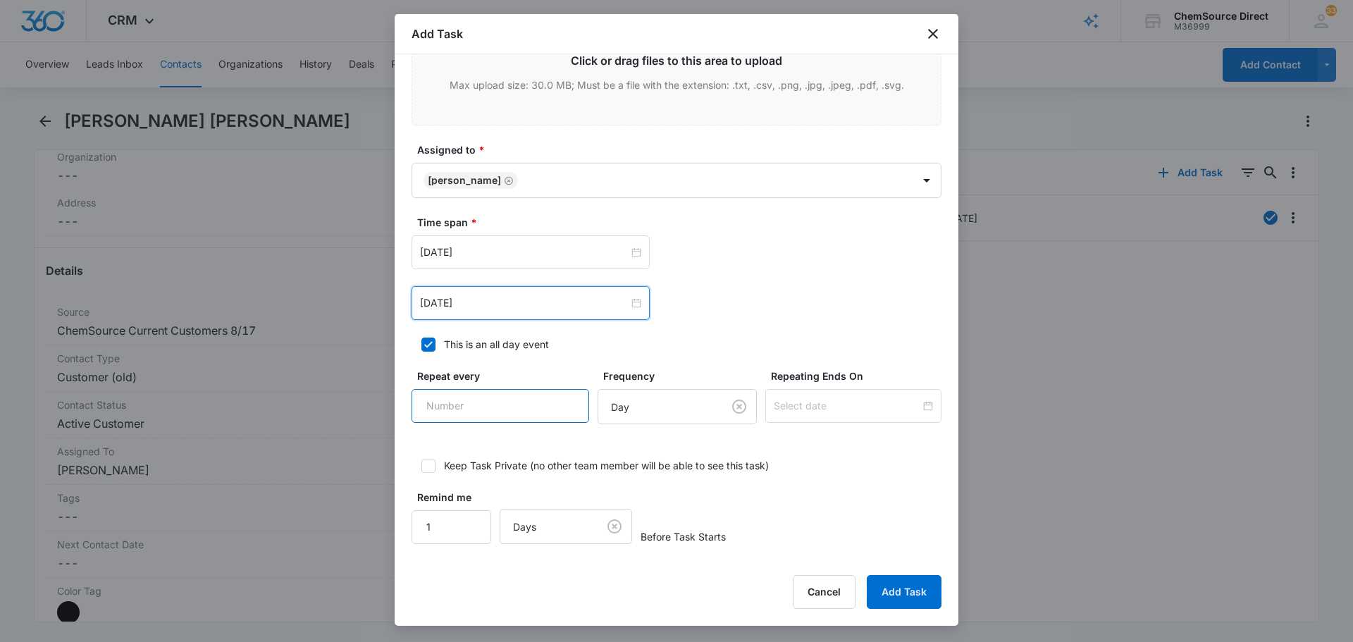
click at [508, 414] on input "Repeat every" at bounding box center [500, 406] width 178 height 34
type input "2"
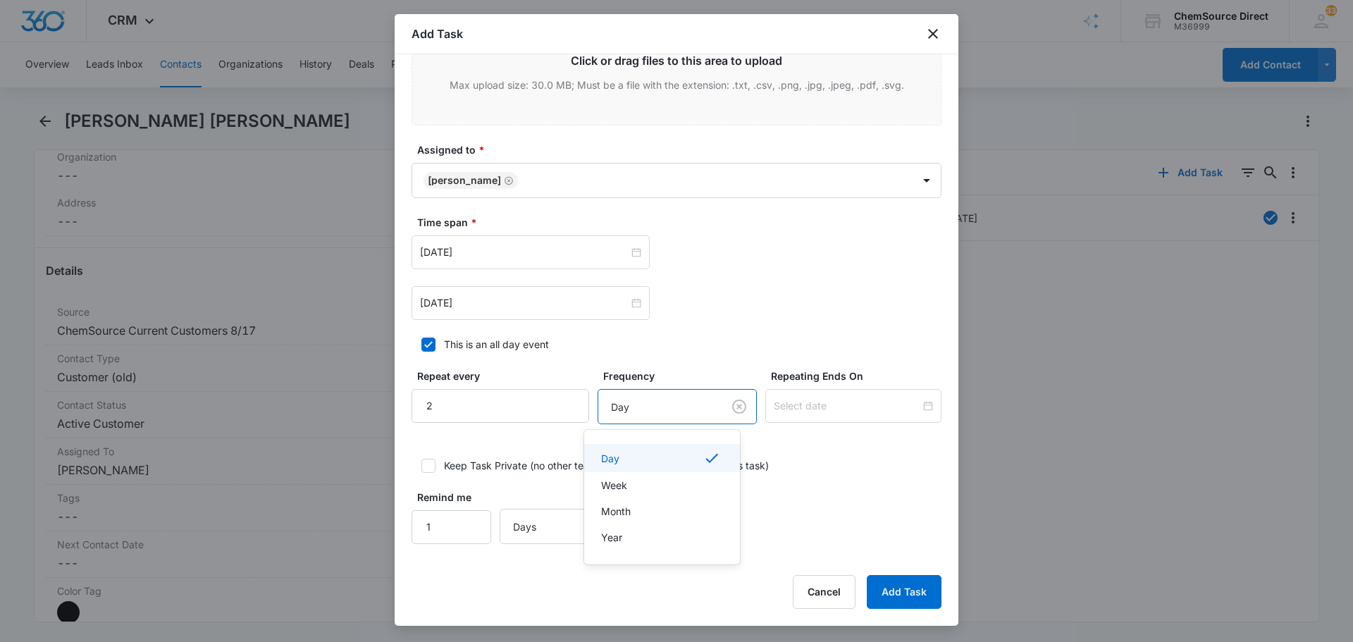
click at [617, 413] on body "CRM Apps Reputation Forms CRM Email Social Payments POS Content Ads Intelligenc…" at bounding box center [676, 321] width 1353 height 642
click at [625, 456] on div "Day" at bounding box center [660, 458] width 119 height 17
click at [858, 407] on input at bounding box center [847, 406] width 147 height 16
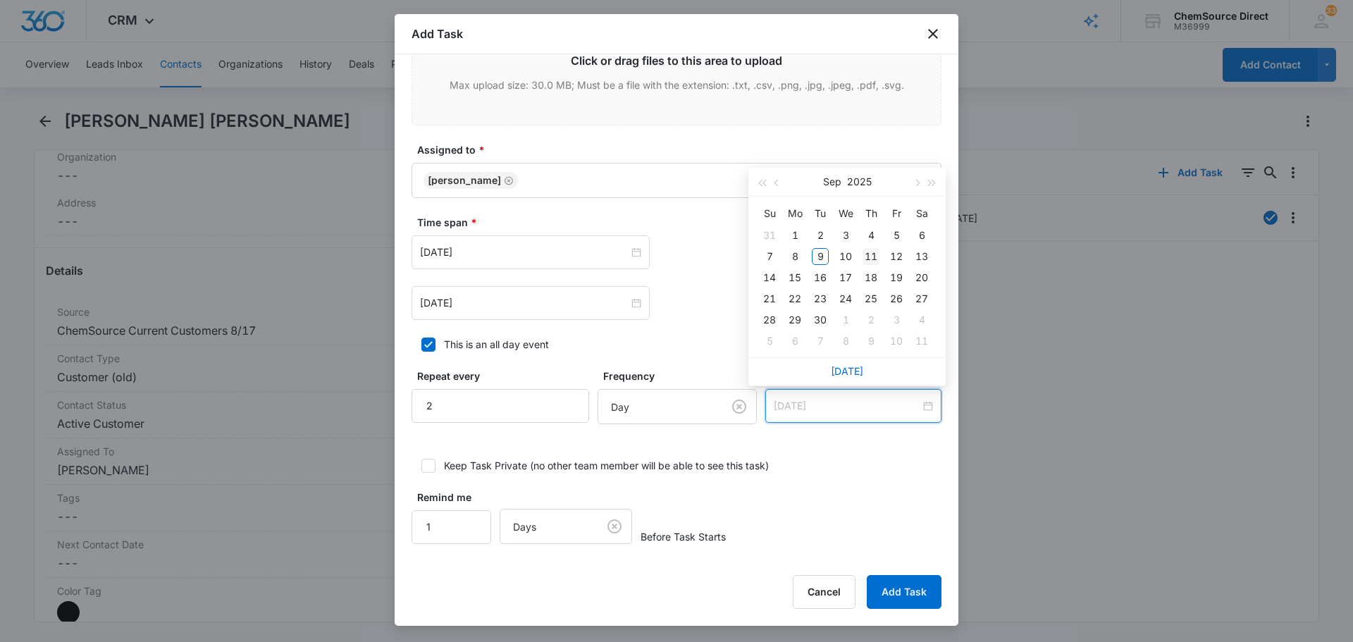
type input "[DATE]"
click at [867, 253] on div "11" at bounding box center [870, 256] width 17 height 17
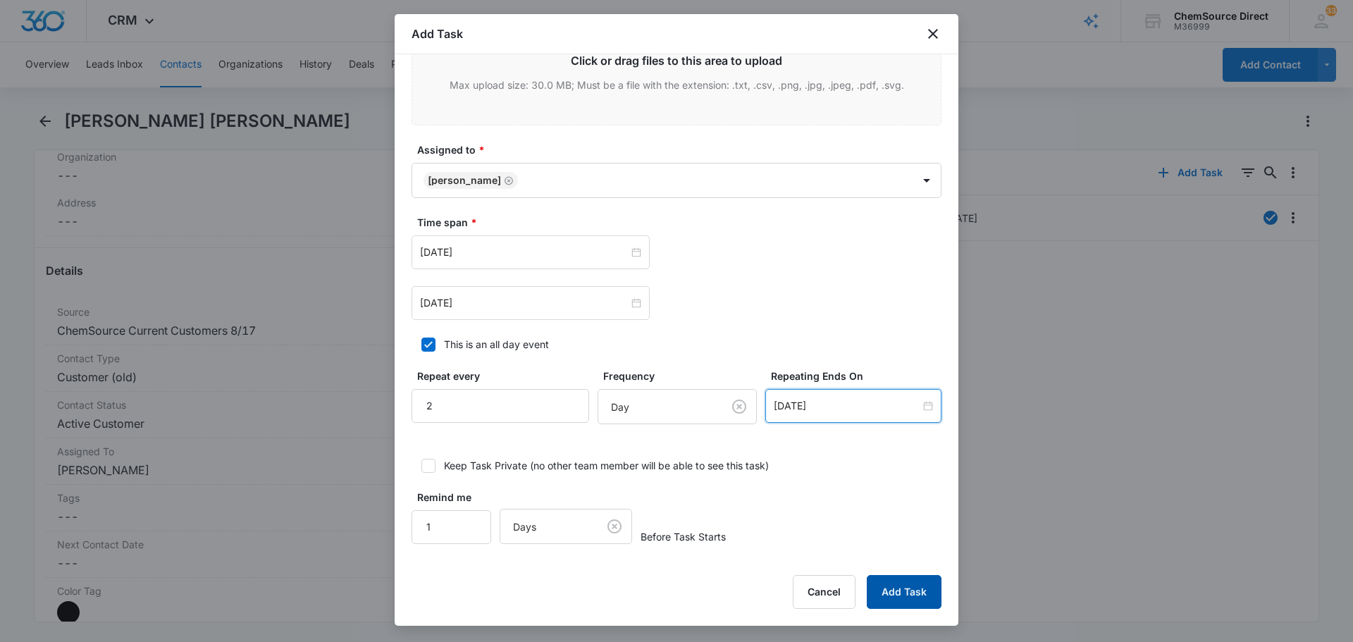
drag, startPoint x: 903, startPoint y: 587, endPoint x: 921, endPoint y: 588, distance: 18.3
click at [903, 588] on button "Add Task" at bounding box center [904, 592] width 75 height 34
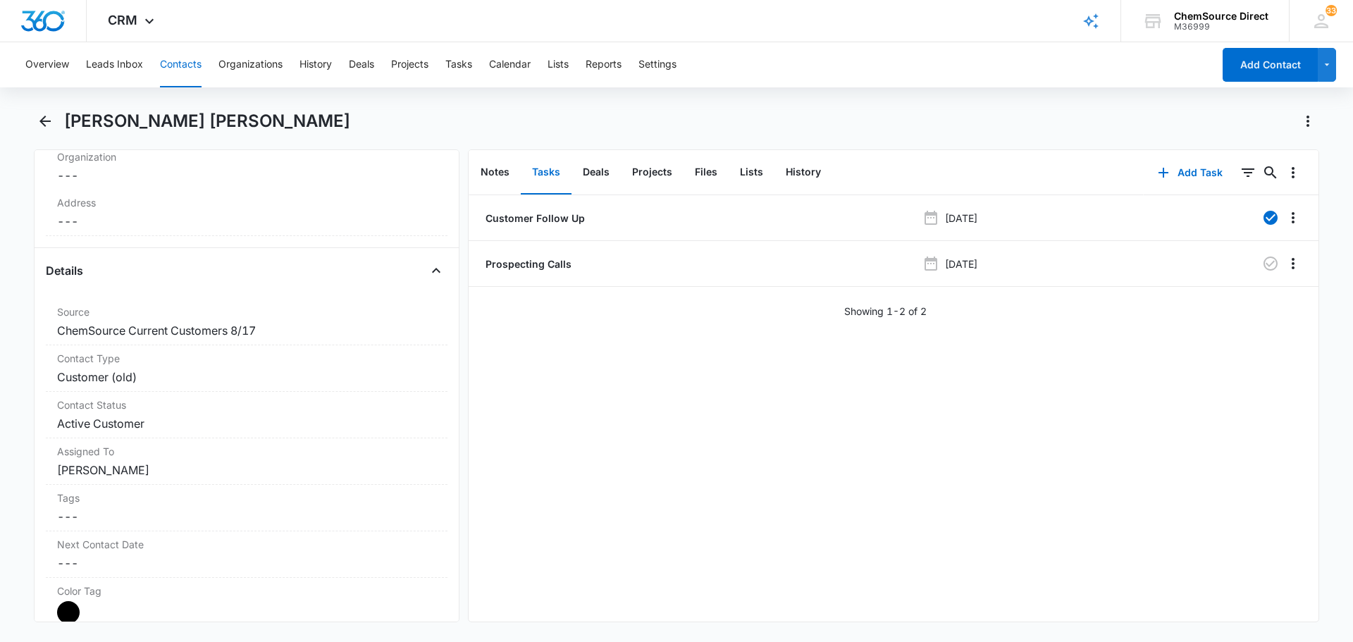
click at [187, 58] on button "Contacts" at bounding box center [181, 64] width 42 height 45
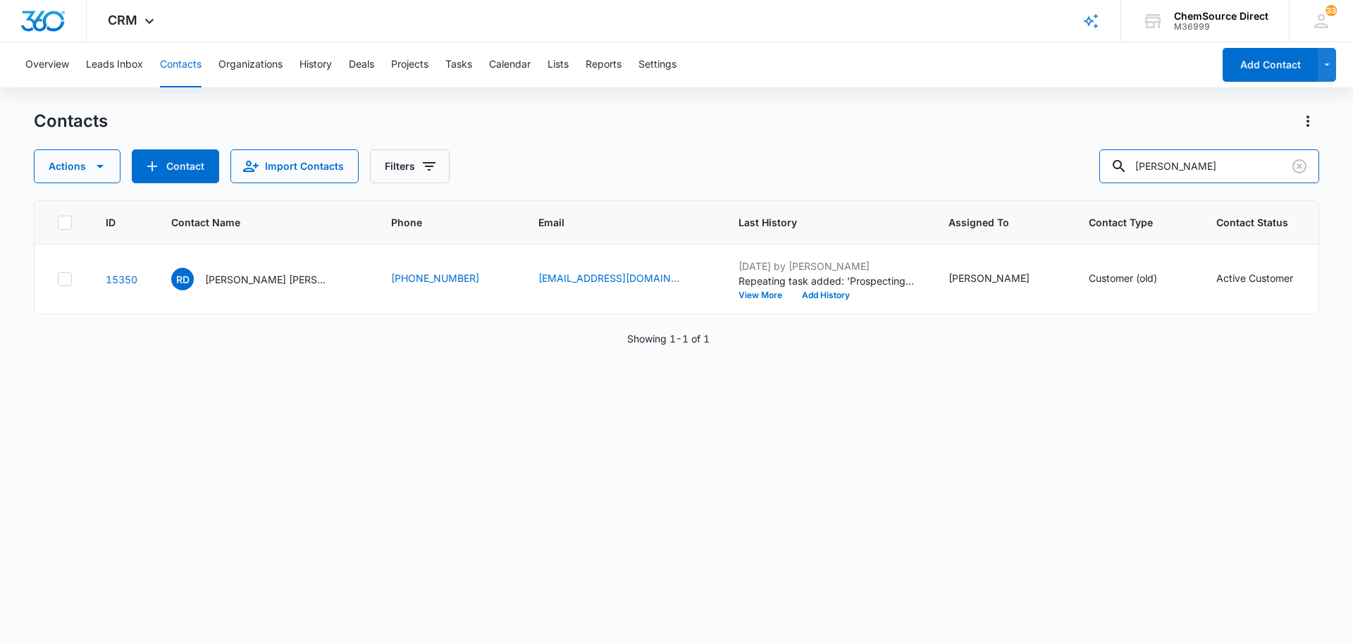
drag, startPoint x: 1206, startPoint y: 177, endPoint x: 1089, endPoint y: 180, distance: 117.7
click at [1089, 180] on div "Actions Contact Import Contacts Filters [PERSON_NAME]" at bounding box center [676, 166] width 1285 height 34
type input "[PERSON_NAME]"
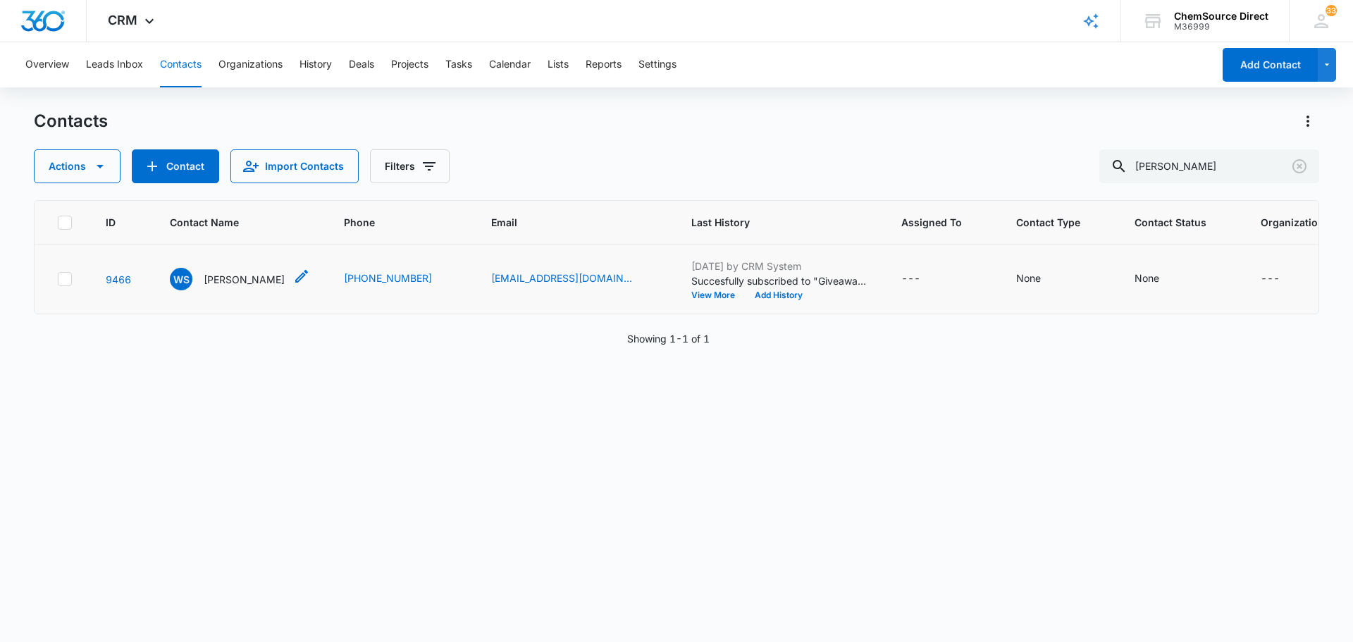
click at [233, 287] on p "[PERSON_NAME]" at bounding box center [244, 279] width 81 height 15
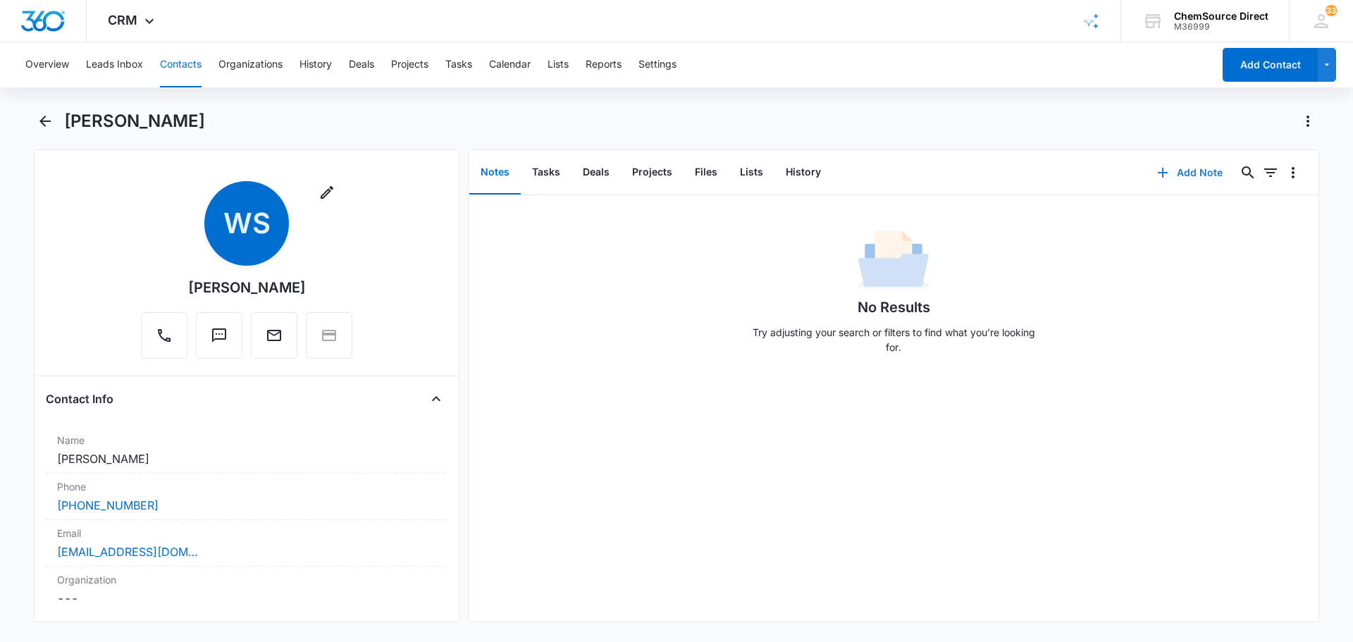
click at [1179, 167] on button "Add Note" at bounding box center [1190, 173] width 94 height 34
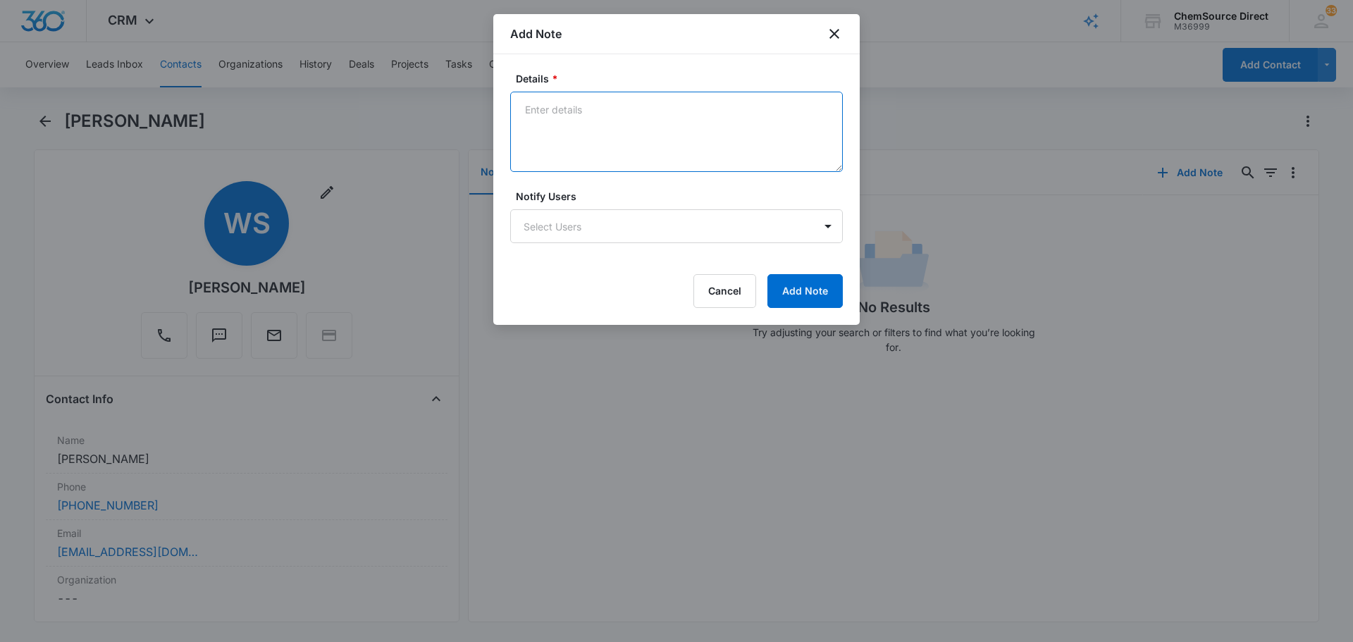
click at [605, 119] on textarea "Details *" at bounding box center [676, 132] width 333 height 80
type textarea "MY10 Promo Sent"
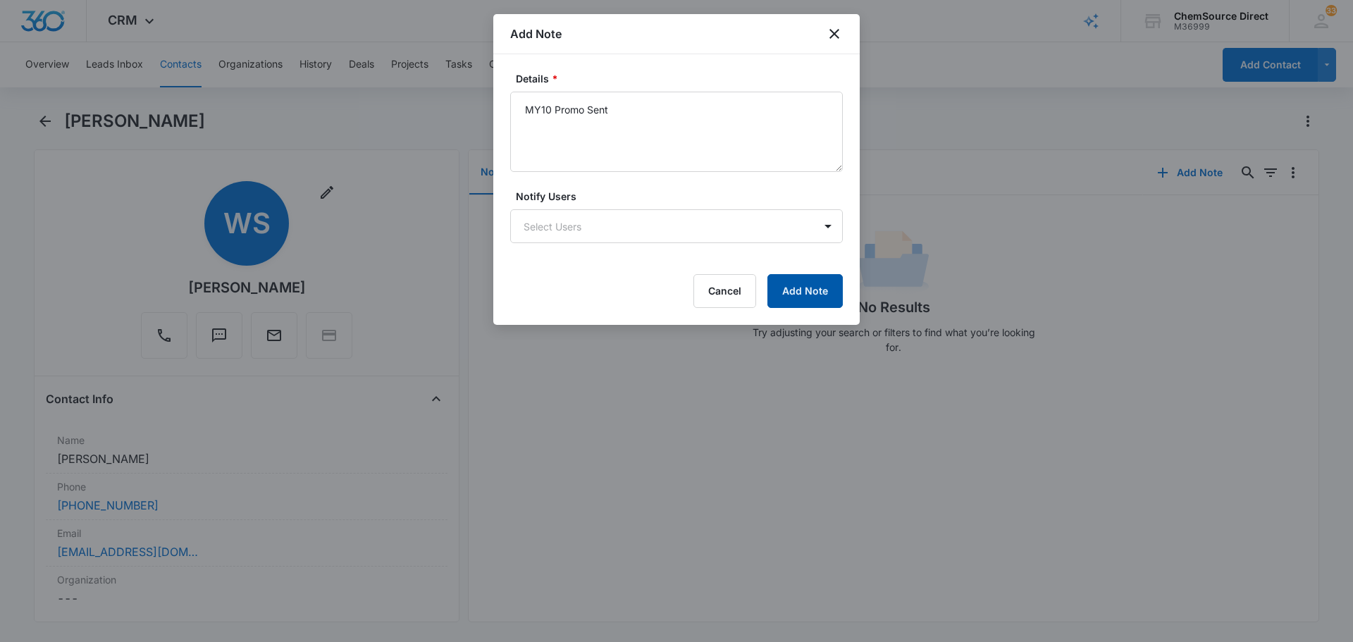
click at [805, 281] on button "Add Note" at bounding box center [804, 291] width 75 height 34
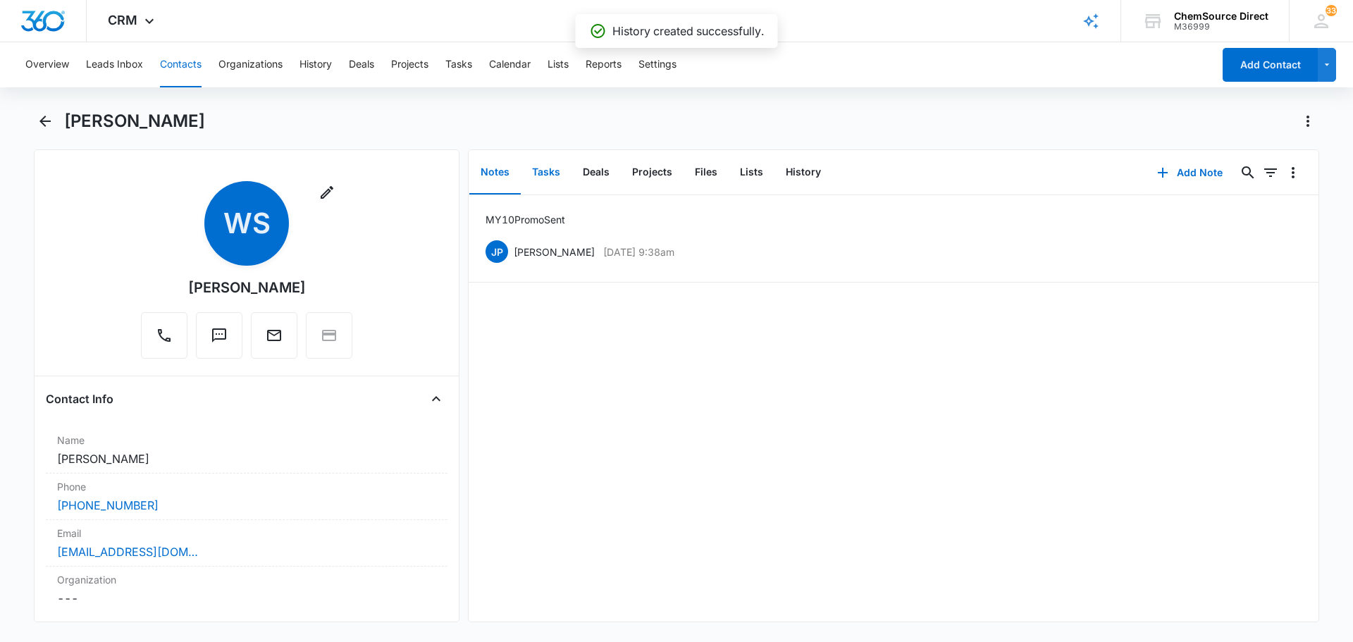
click at [548, 168] on button "Tasks" at bounding box center [546, 173] width 51 height 44
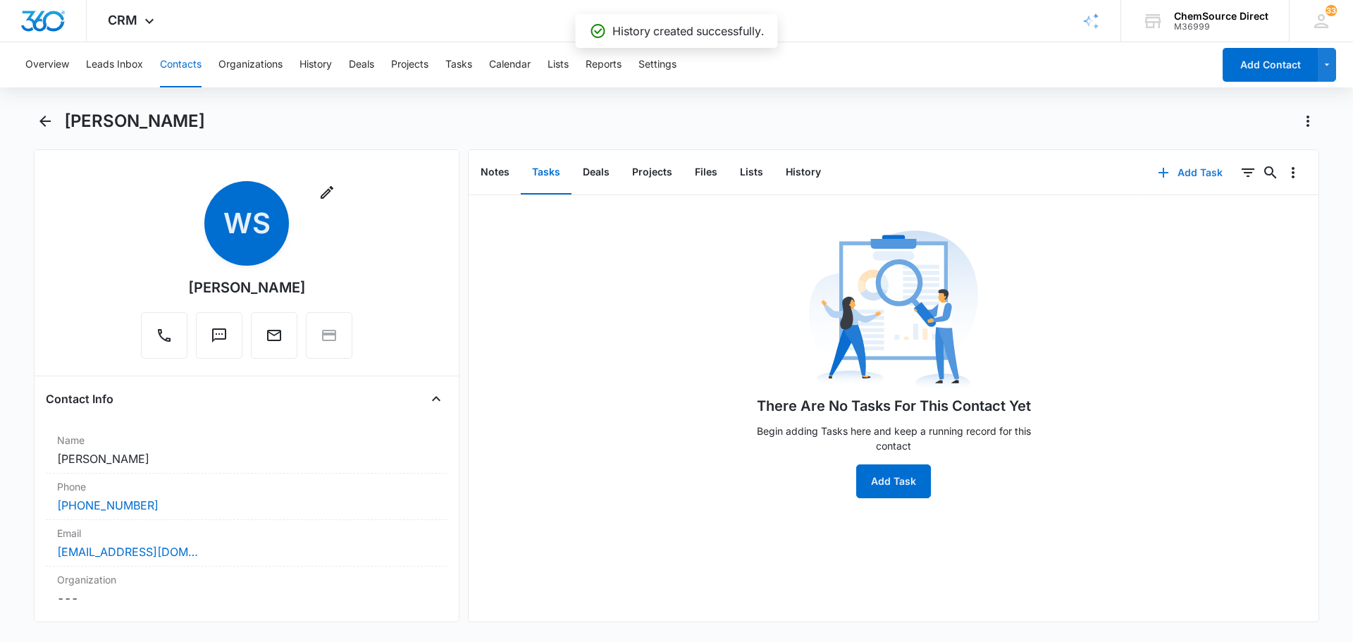
click at [1193, 176] on button "Add Task" at bounding box center [1190, 173] width 93 height 34
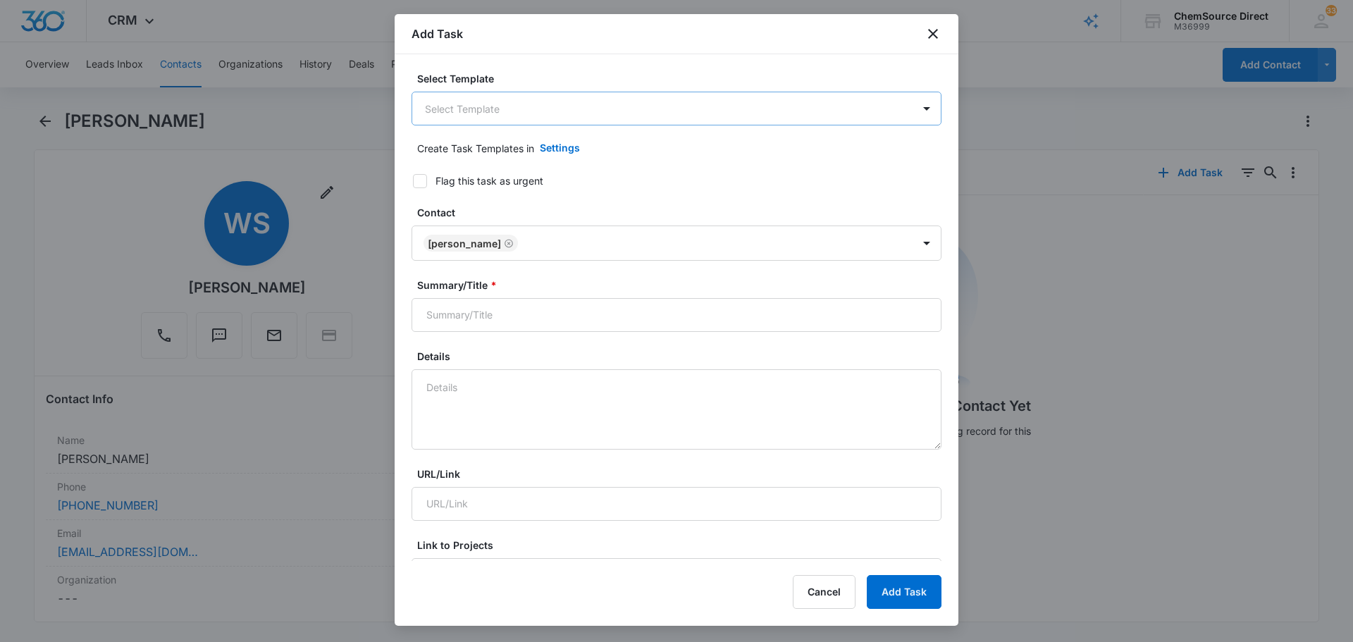
click at [619, 119] on body "CRM Apps Reputation Forms CRM Email Social Payments POS Content Ads Intelligenc…" at bounding box center [676, 321] width 1353 height 642
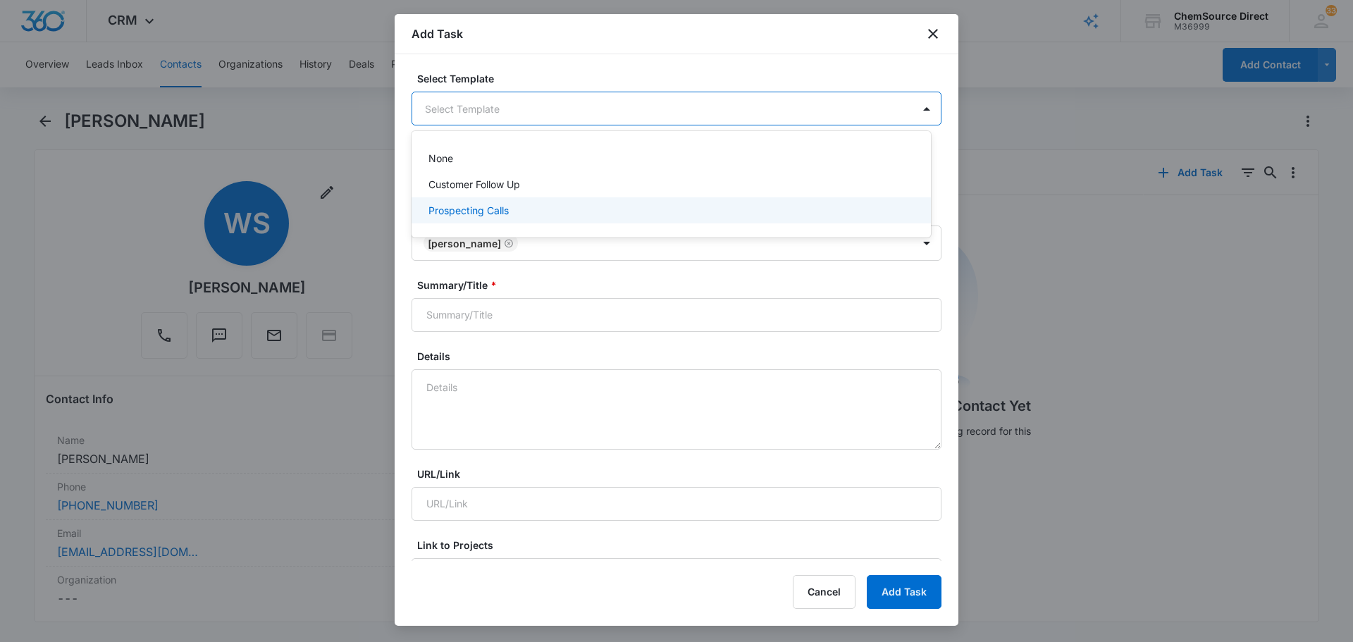
click at [566, 215] on div "Prospecting Calls" at bounding box center [669, 210] width 483 height 15
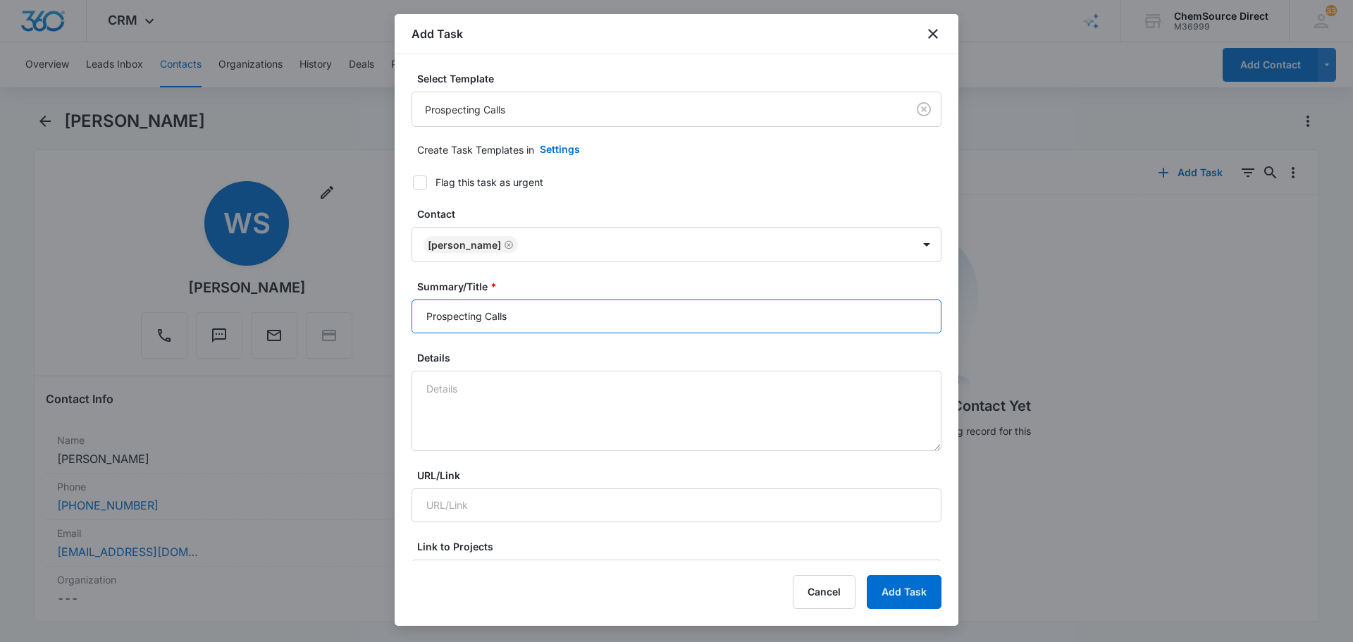
drag, startPoint x: 549, startPoint y: 310, endPoint x: 386, endPoint y: 315, distance: 162.8
click at [386, 315] on body "CRM Apps Reputation Forms CRM Email Social Payments POS Content Ads Intelligenc…" at bounding box center [676, 321] width 1353 height 642
type input "Prospecting Calls"
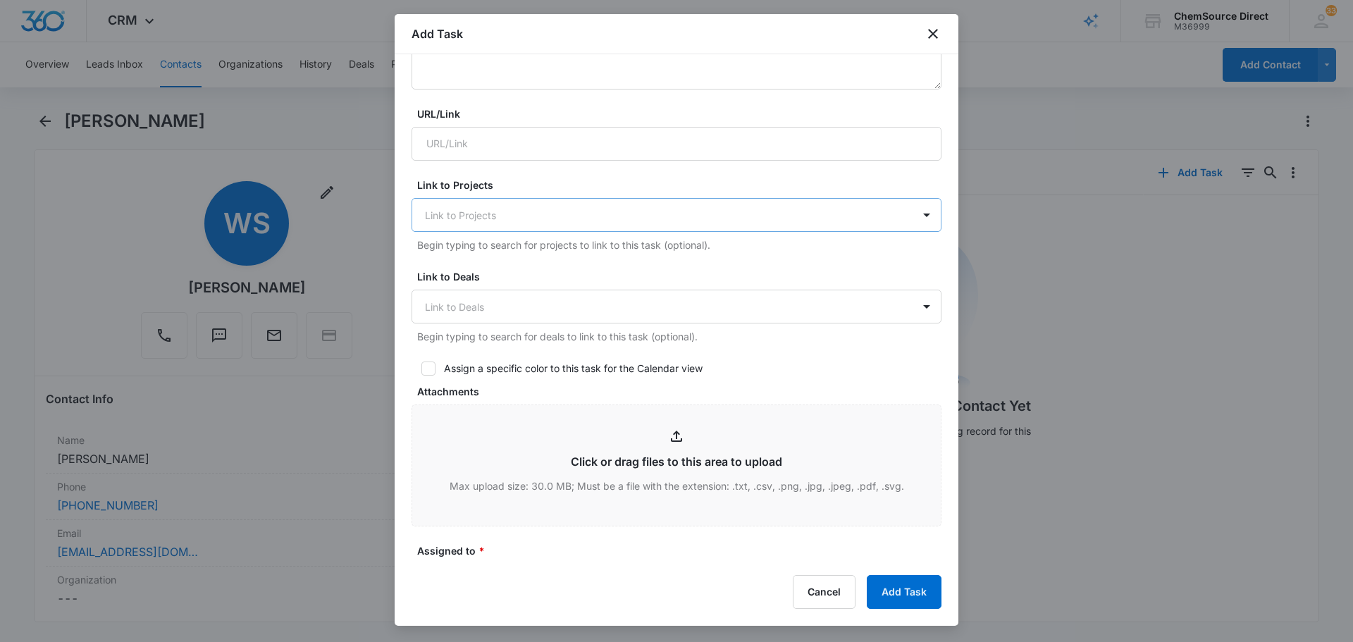
scroll to position [423, 0]
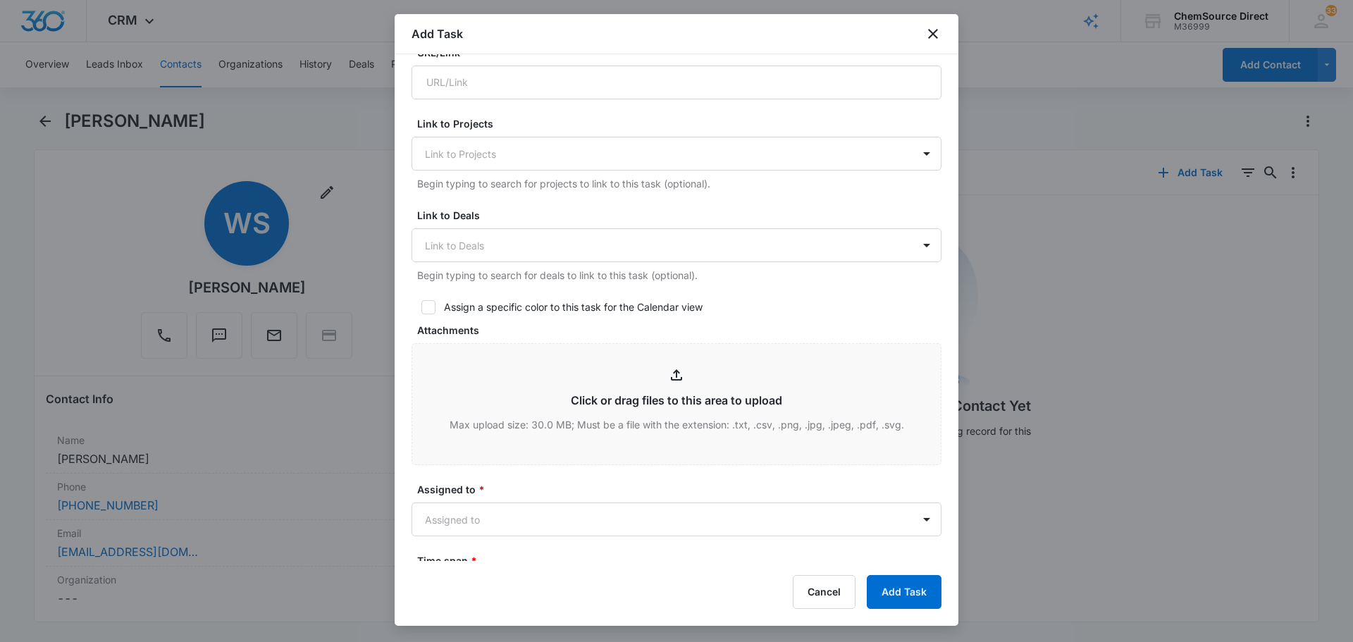
click at [428, 302] on icon at bounding box center [428, 307] width 13 height 13
click at [421, 302] on input "Assign a specific color to this task for the Calendar view" at bounding box center [416, 307] width 10 height 10
checkbox input "true"
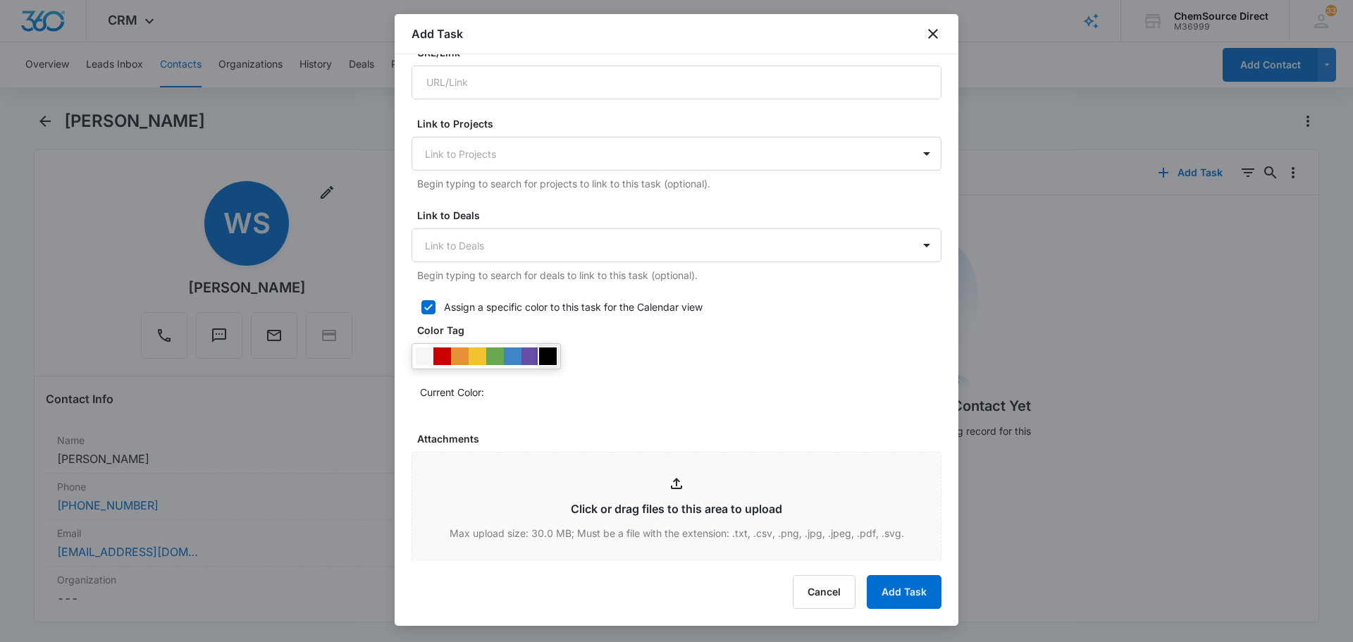
click at [546, 356] on div at bounding box center [548, 356] width 18 height 18
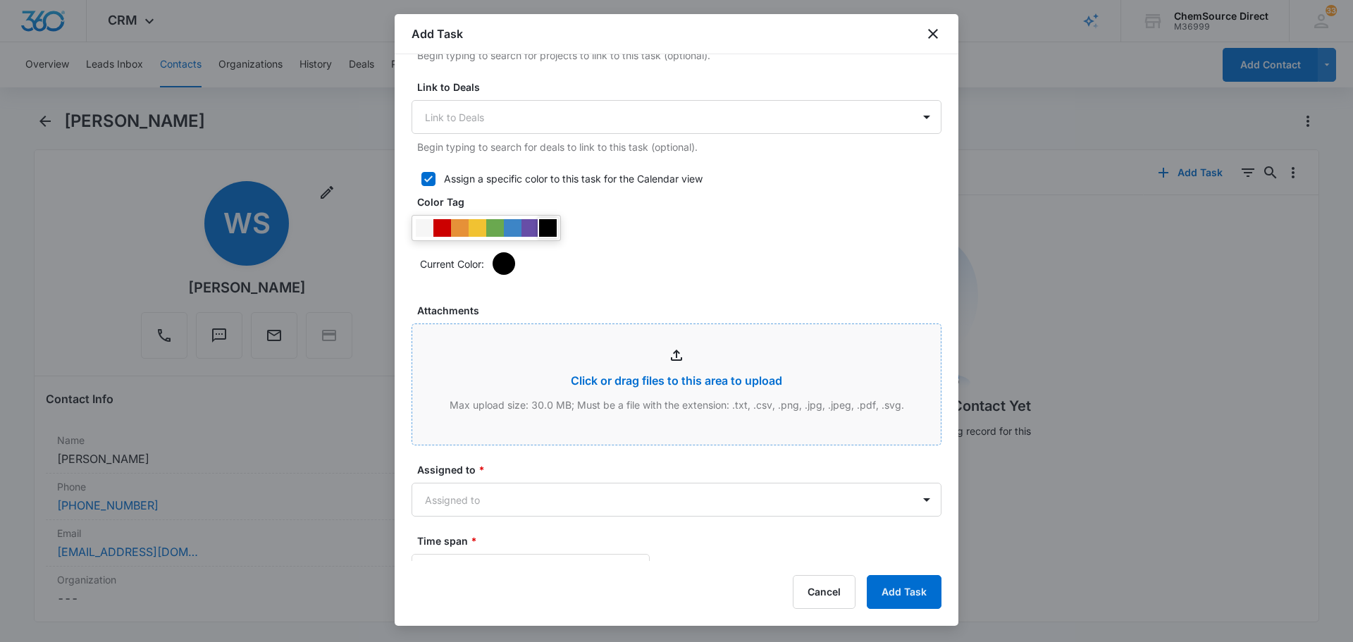
scroll to position [564, 0]
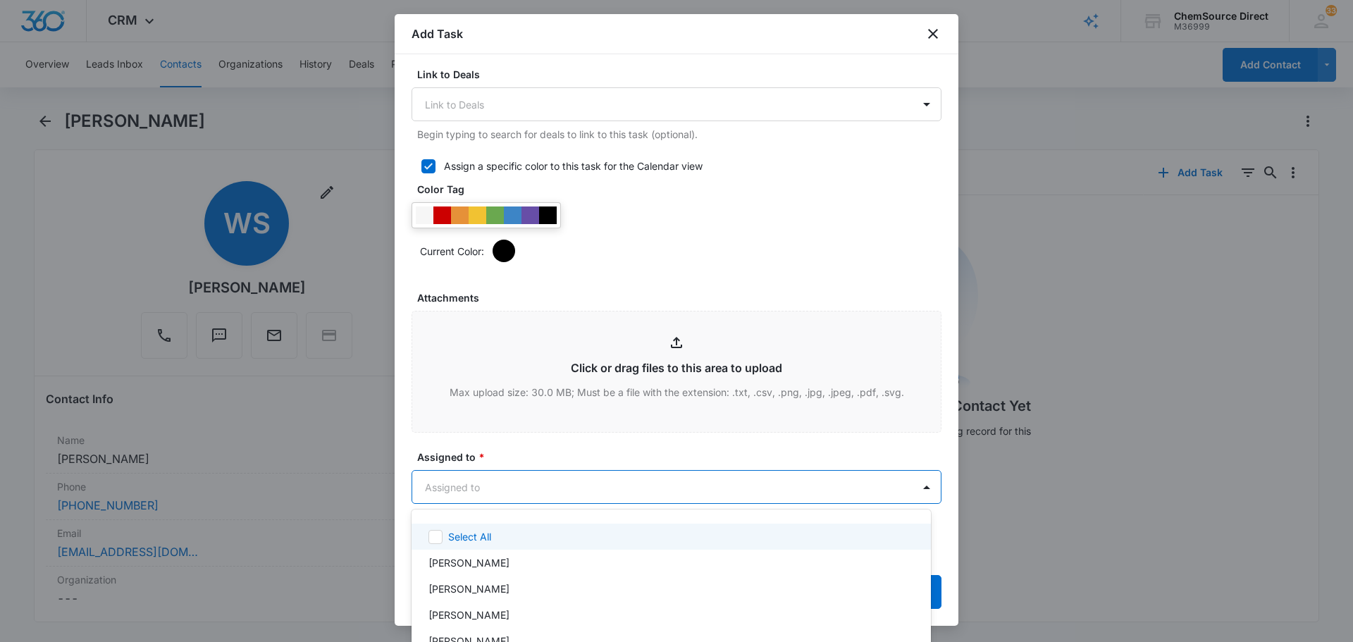
click at [597, 486] on body "CRM Apps Reputation Forms CRM Email Social Payments POS Content Ads Intelligenc…" at bounding box center [676, 321] width 1353 height 642
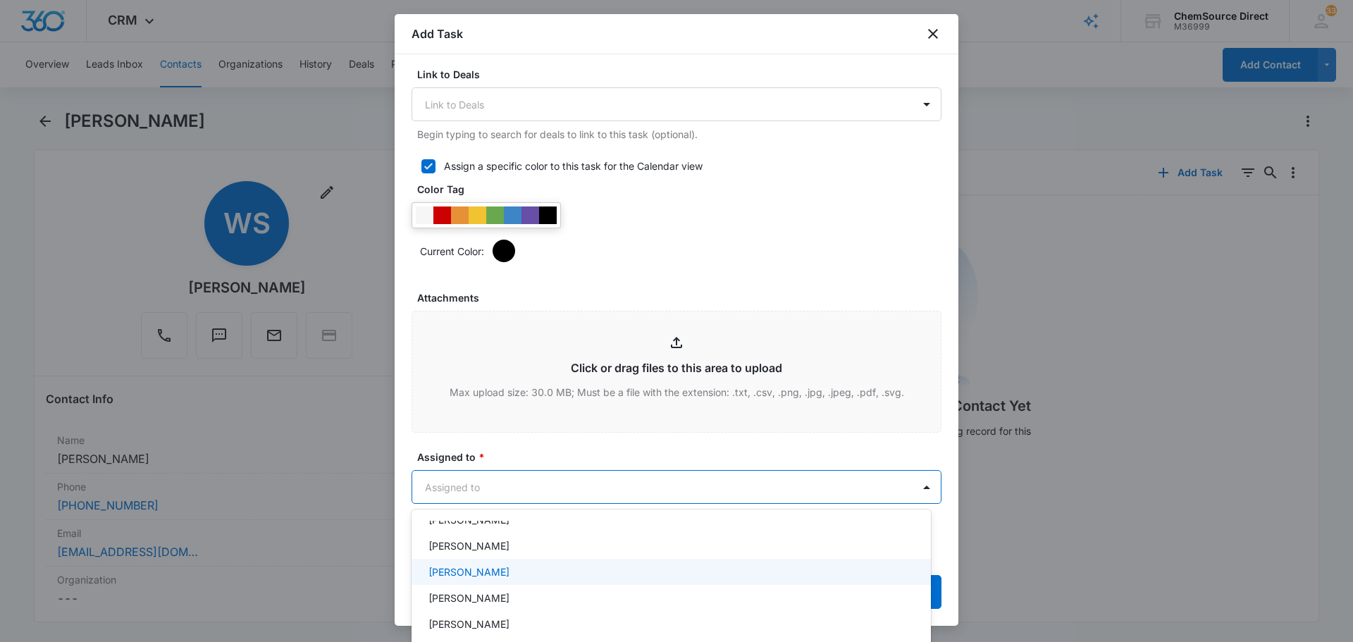
scroll to position [0, 0]
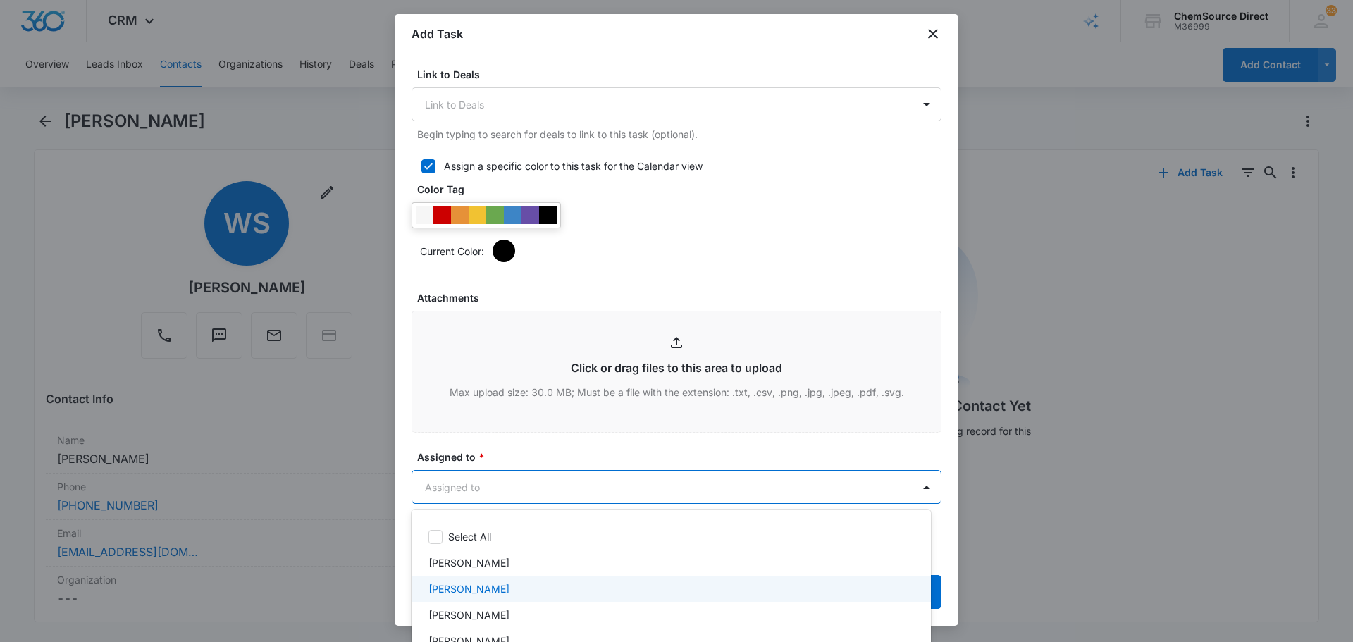
click at [527, 579] on div "[PERSON_NAME]" at bounding box center [670, 589] width 519 height 26
click at [561, 438] on div at bounding box center [676, 321] width 1353 height 642
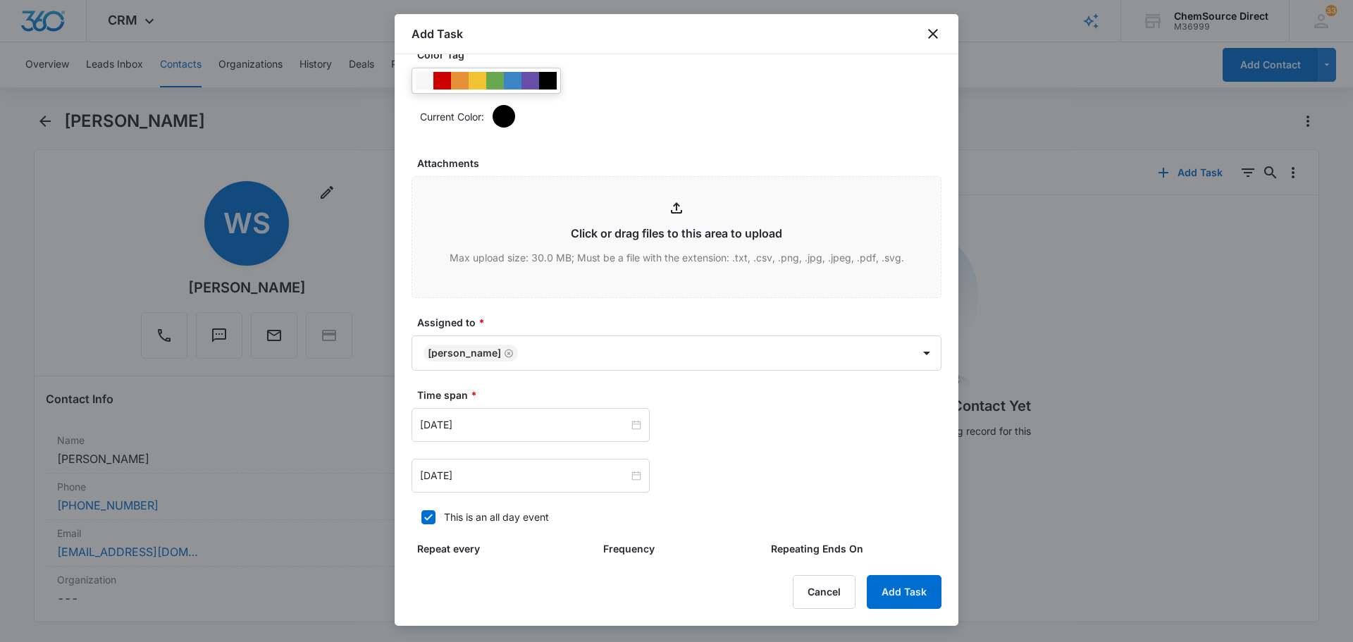
scroll to position [705, 0]
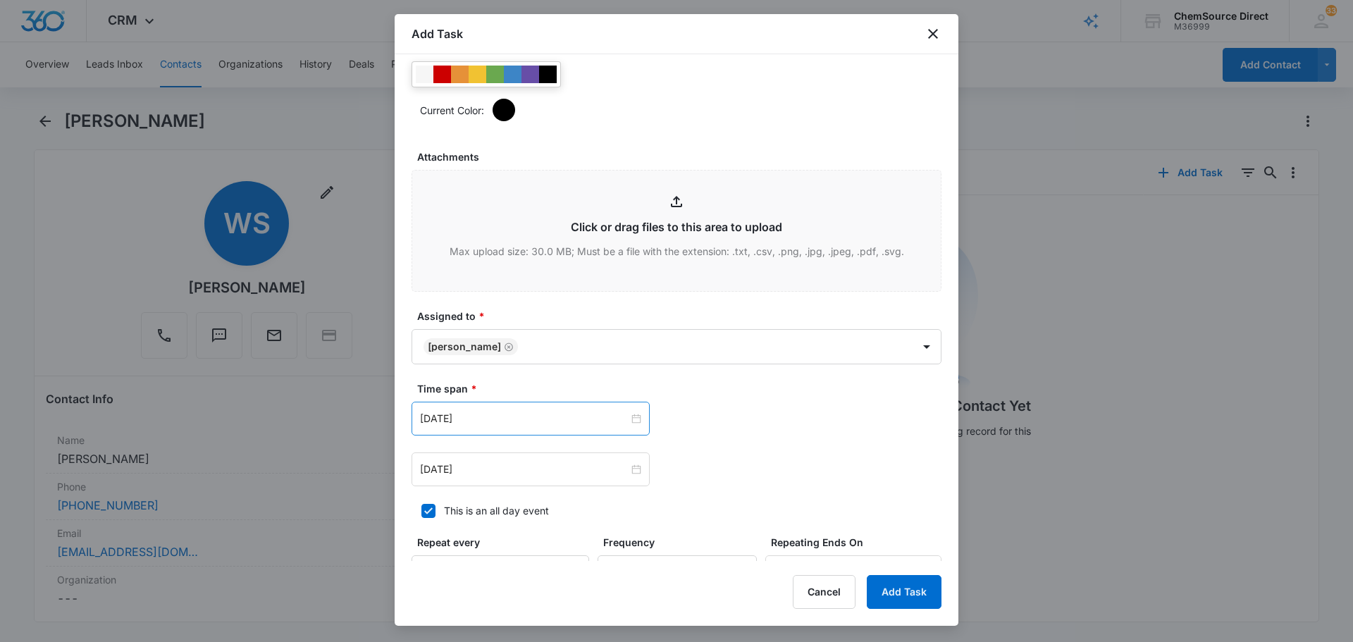
click at [521, 430] on div "[DATE]" at bounding box center [530, 419] width 238 height 34
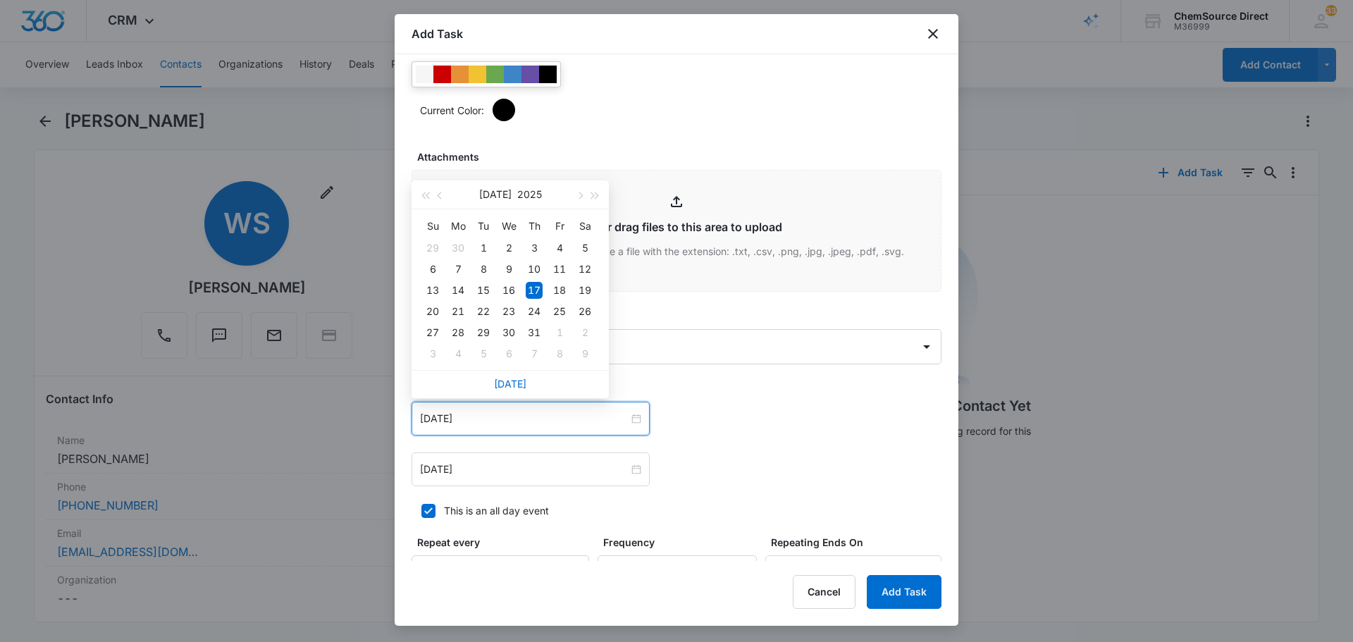
click at [516, 391] on div "[DATE]" at bounding box center [509, 384] width 197 height 28
click at [516, 388] on link "[DATE]" at bounding box center [510, 384] width 32 height 12
type input "[DATE]"
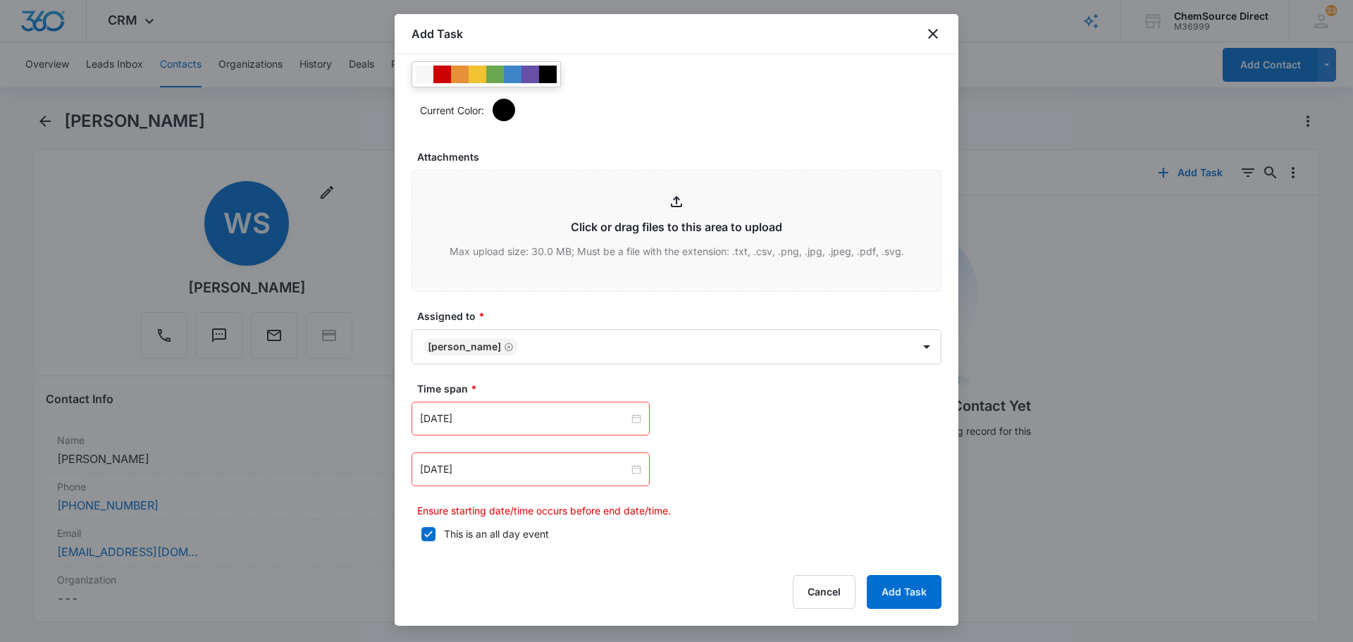
click at [507, 461] on div "[DATE]" at bounding box center [530, 469] width 238 height 34
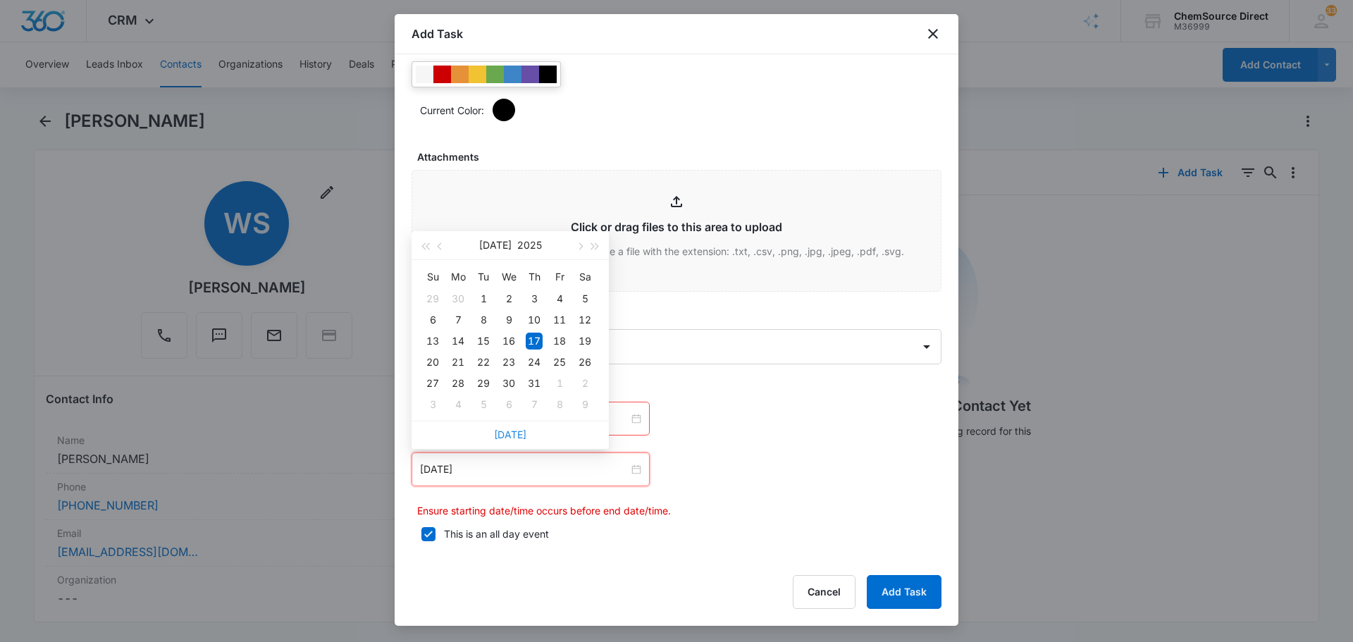
click at [516, 436] on link "[DATE]" at bounding box center [510, 434] width 32 height 12
type input "[DATE]"
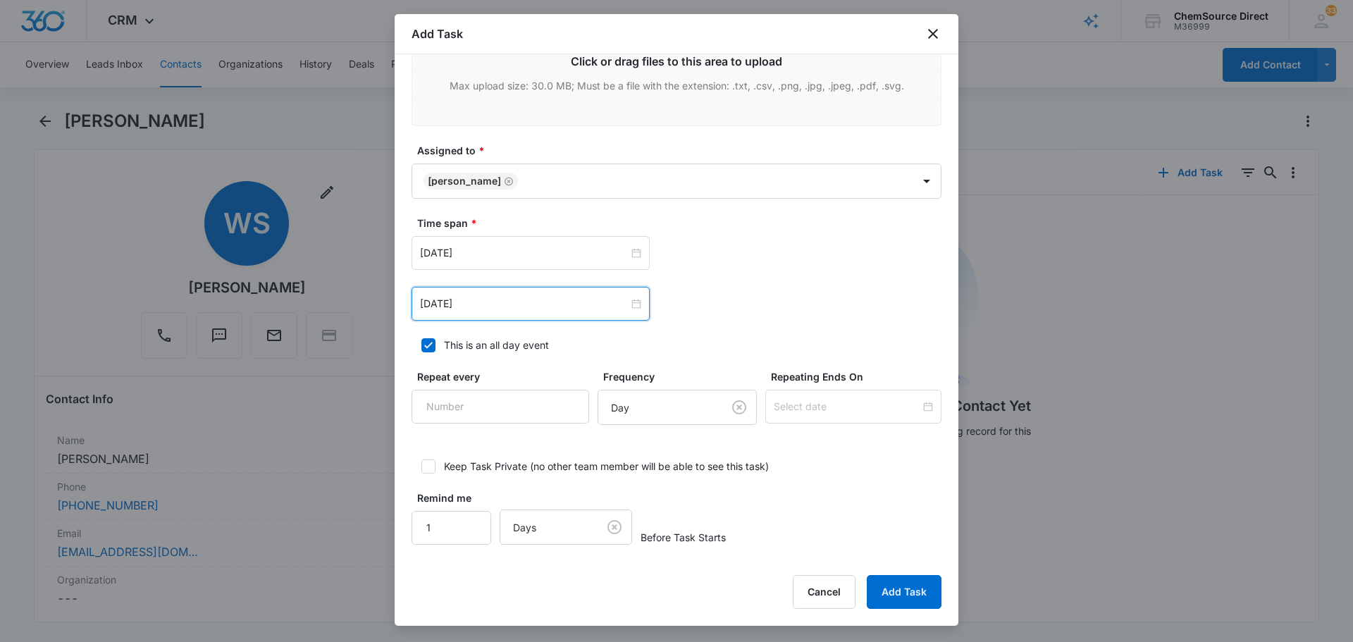
scroll to position [871, 0]
click at [484, 395] on input "Repeat every" at bounding box center [500, 406] width 178 height 34
type input "2"
click at [654, 416] on body "CRM Apps Reputation Forms CRM Email Social Payments POS Content Ads Intelligenc…" at bounding box center [676, 321] width 1353 height 642
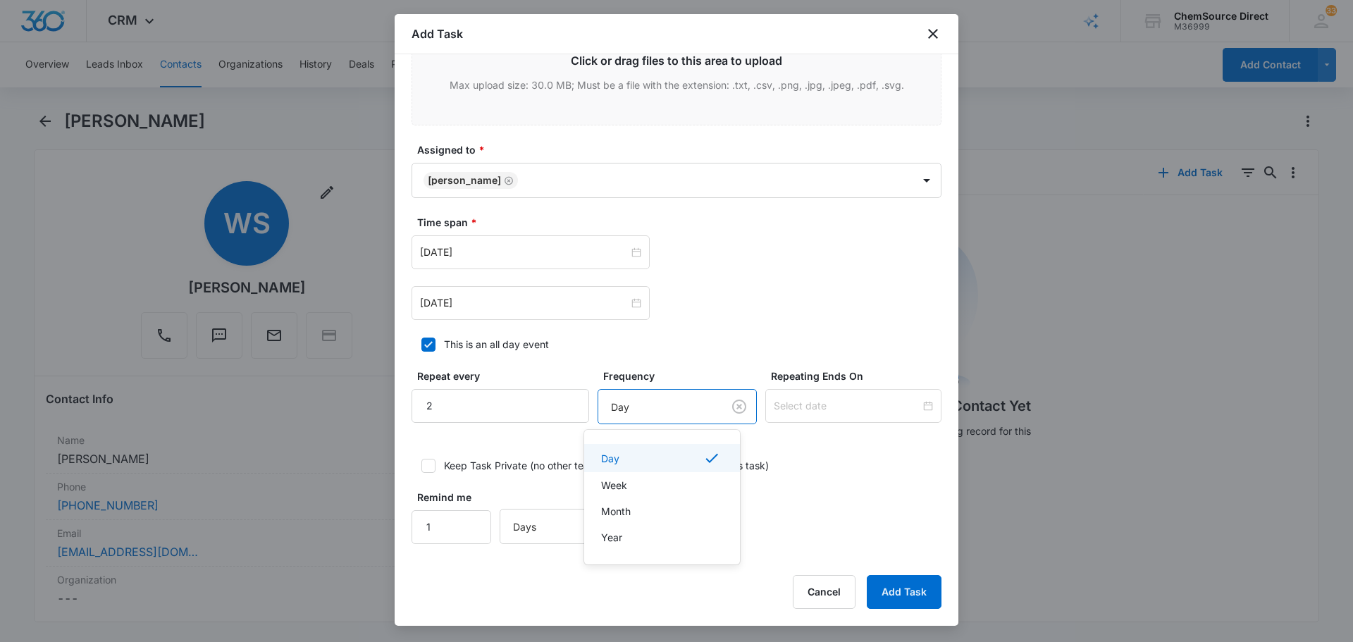
click at [650, 455] on div "Day" at bounding box center [660, 458] width 119 height 17
click at [823, 397] on div at bounding box center [853, 406] width 176 height 34
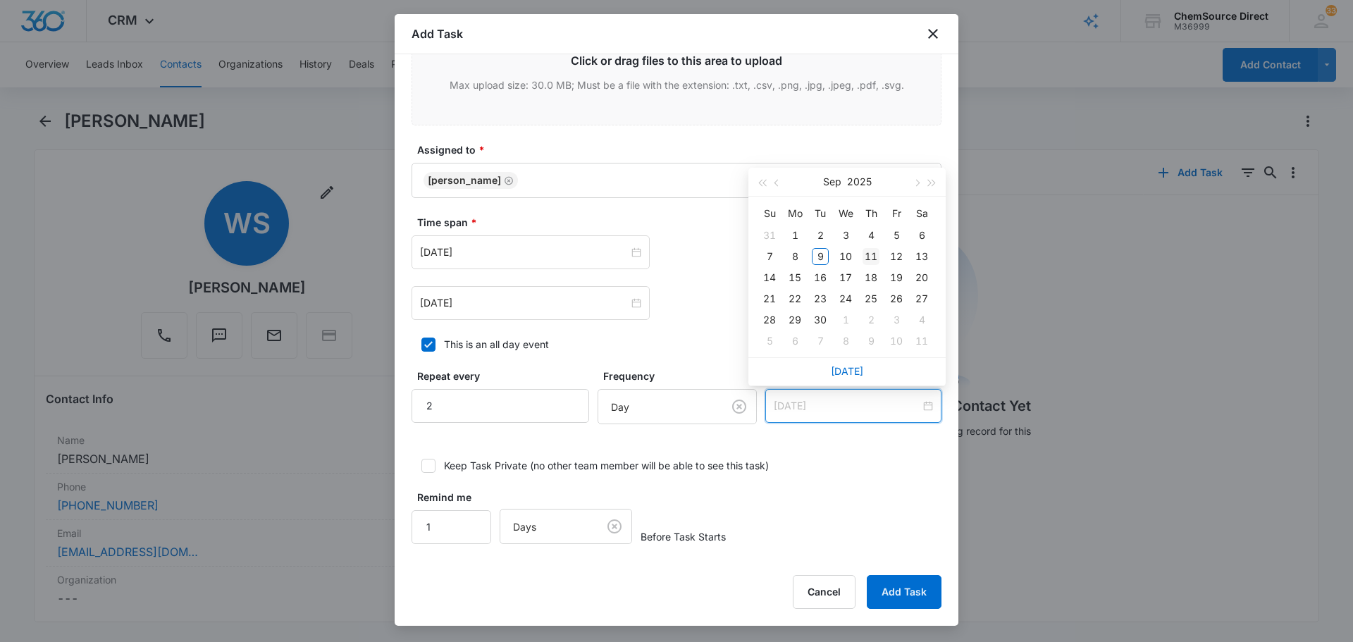
type input "[DATE]"
click at [869, 255] on div "11" at bounding box center [870, 256] width 17 height 17
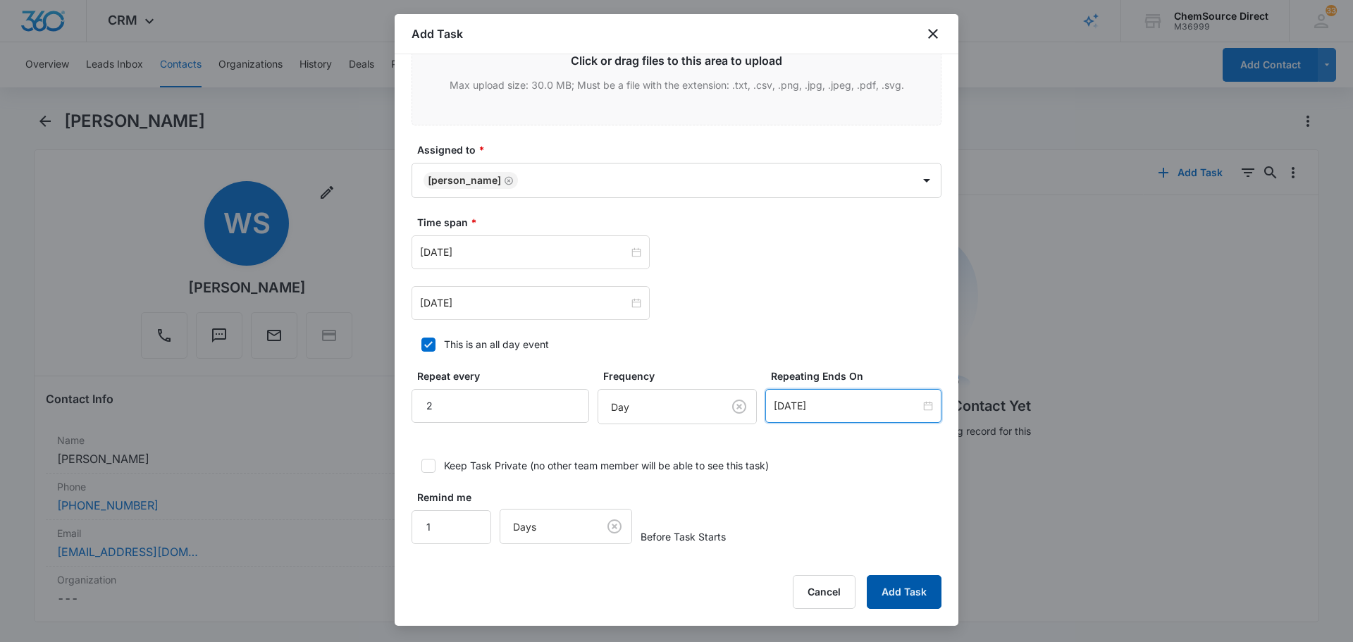
click at [922, 586] on button "Add Task" at bounding box center [904, 592] width 75 height 34
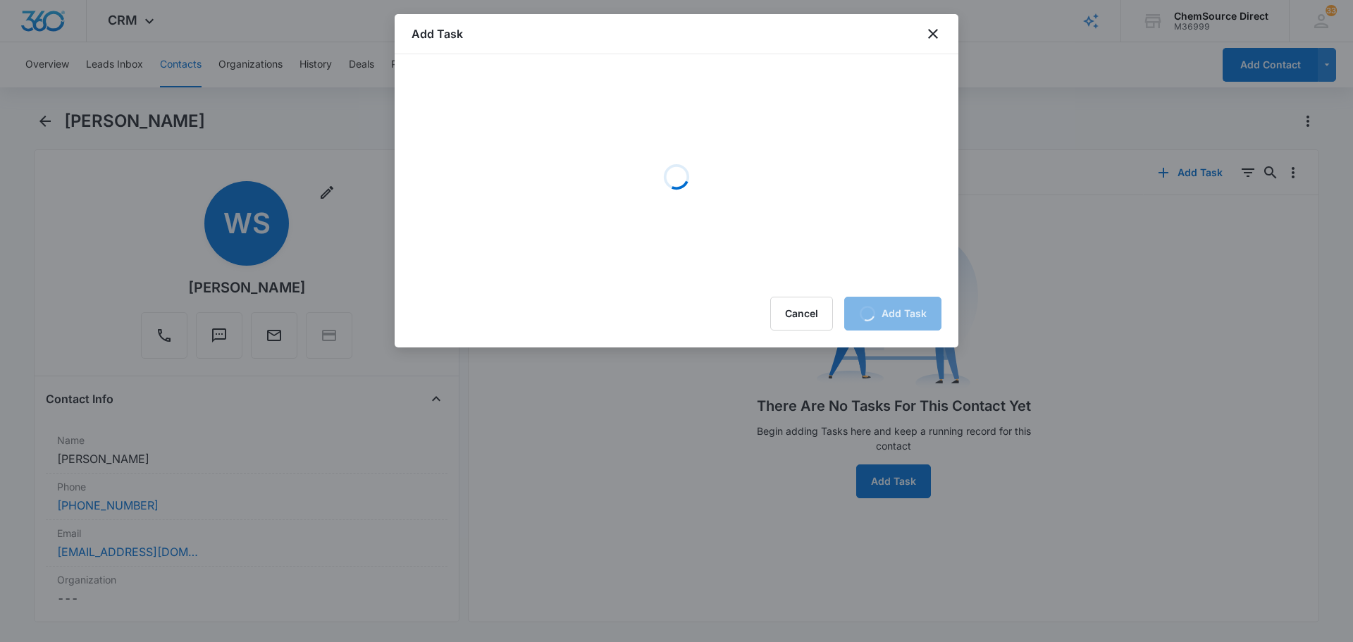
scroll to position [0, 0]
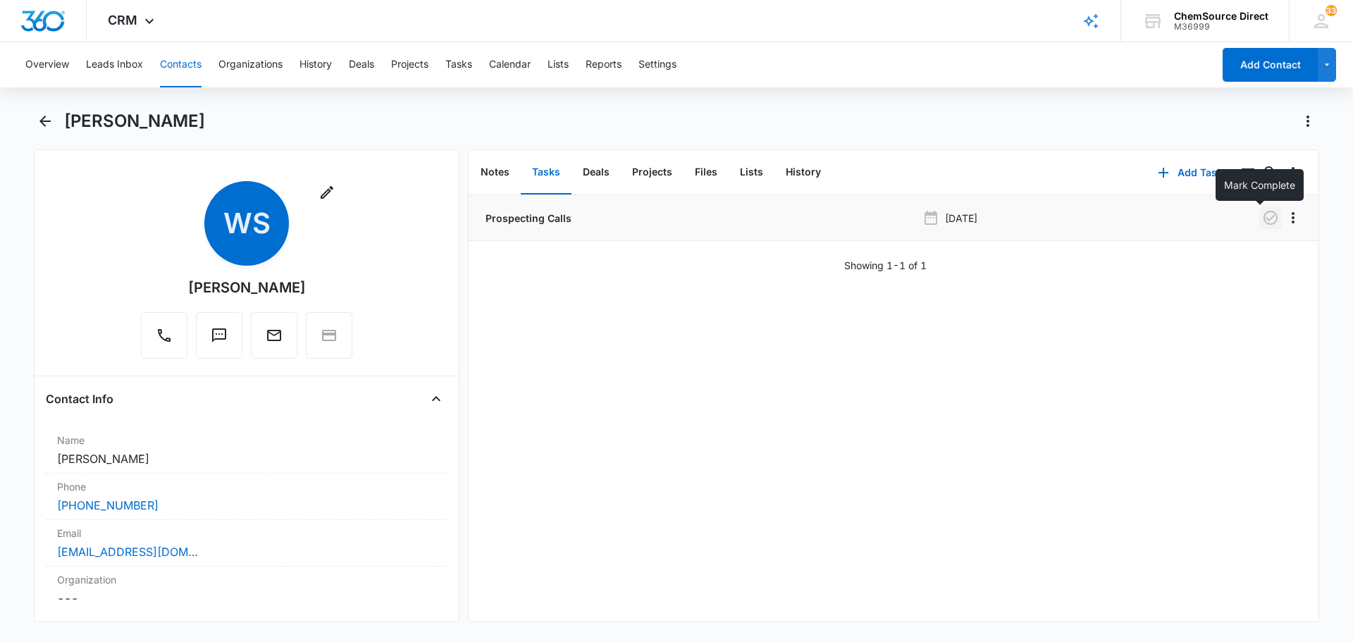
click at [1262, 223] on icon "button" at bounding box center [1270, 217] width 17 height 17
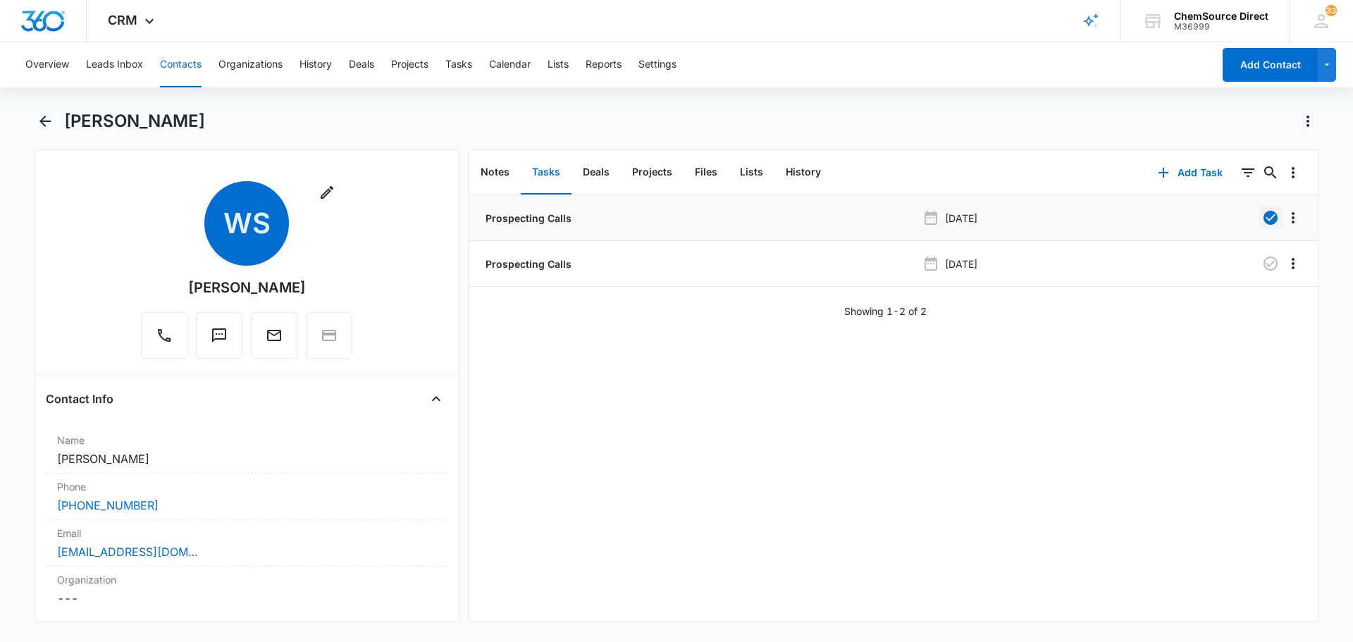
click at [174, 61] on button "Contacts" at bounding box center [181, 64] width 42 height 45
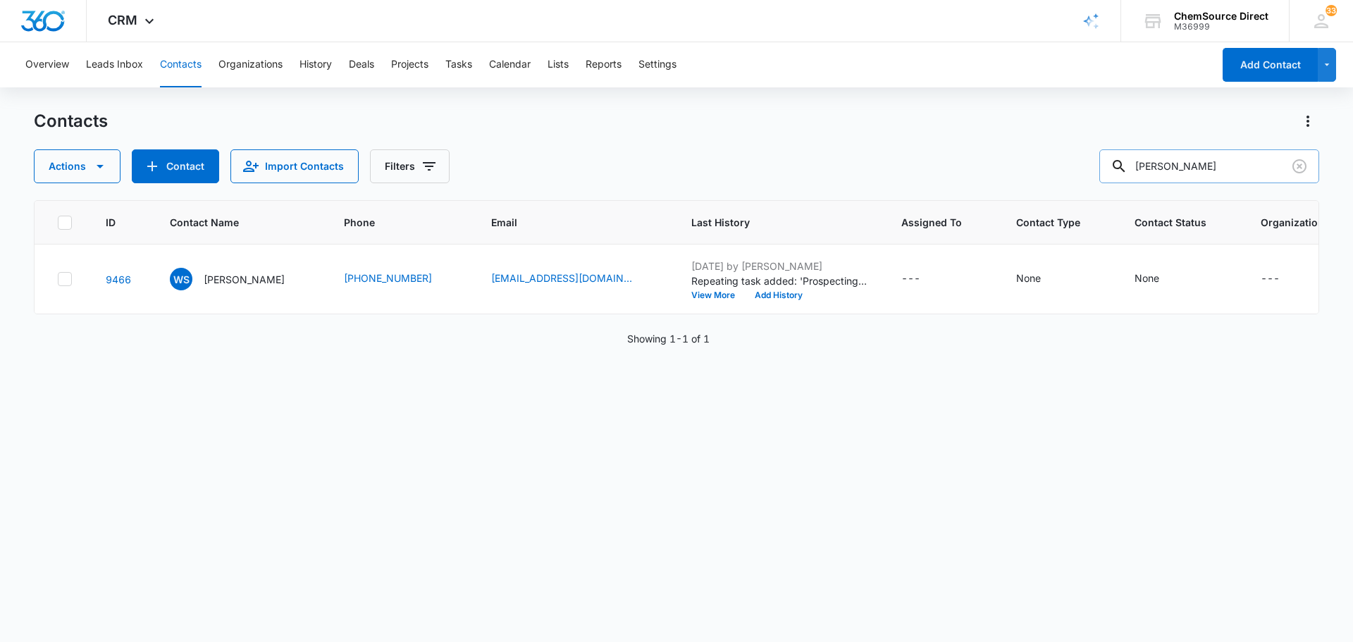
drag, startPoint x: 1231, startPoint y: 163, endPoint x: 1137, endPoint y: 179, distance: 95.0
click at [1137, 179] on div "[PERSON_NAME]" at bounding box center [1209, 166] width 220 height 34
type input "[PERSON_NAME]"
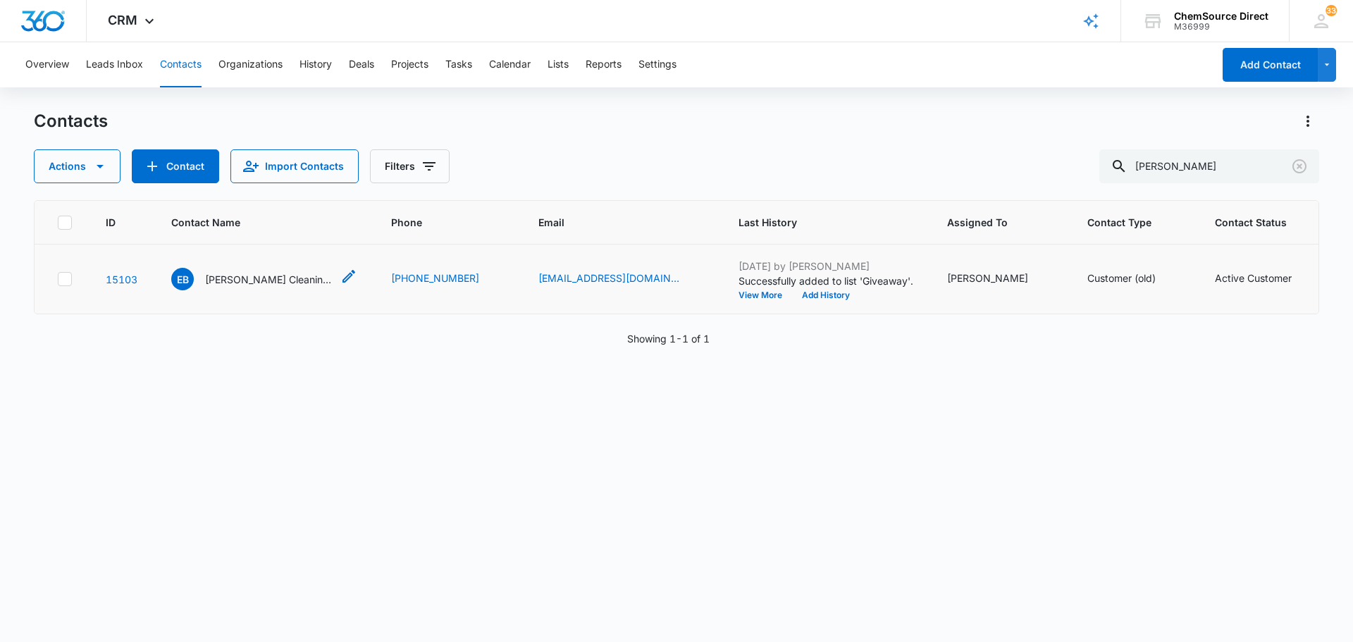
click at [274, 275] on p "[PERSON_NAME] Cleaning LLC" at bounding box center [268, 279] width 127 height 15
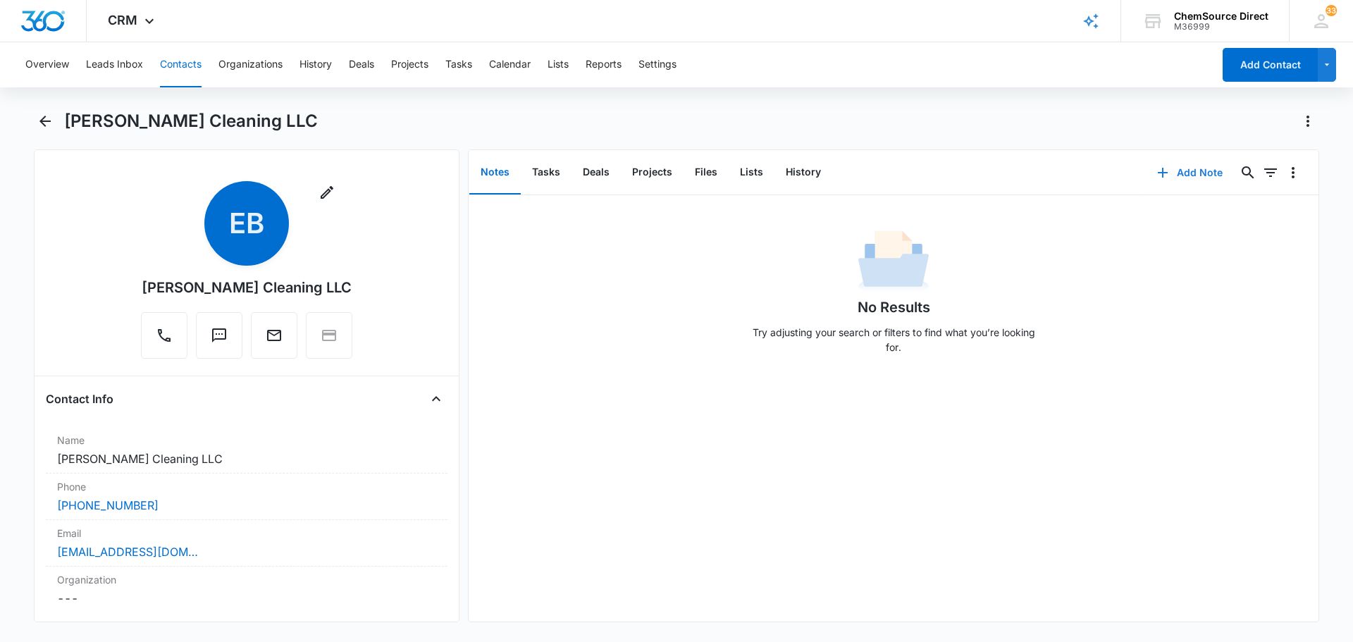
click at [1172, 168] on button "Add Note" at bounding box center [1190, 173] width 94 height 34
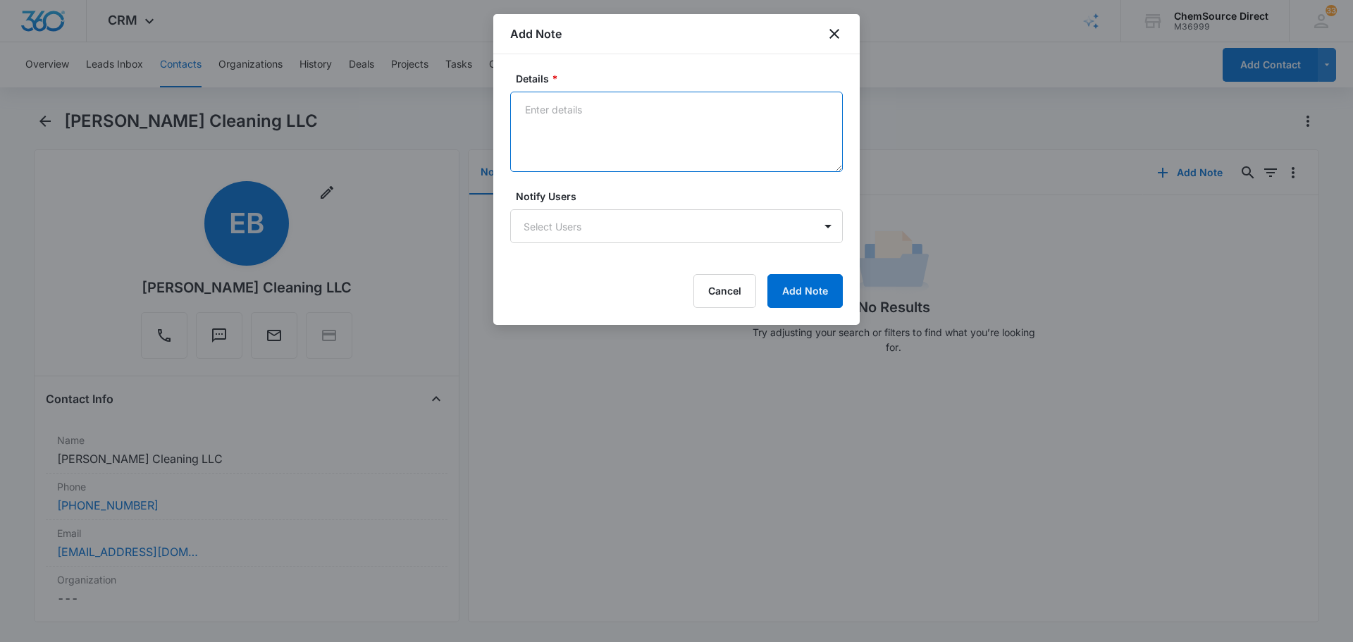
click at [624, 166] on textarea "Details *" at bounding box center [676, 132] width 333 height 80
type textarea "MY10 Promo Sent"
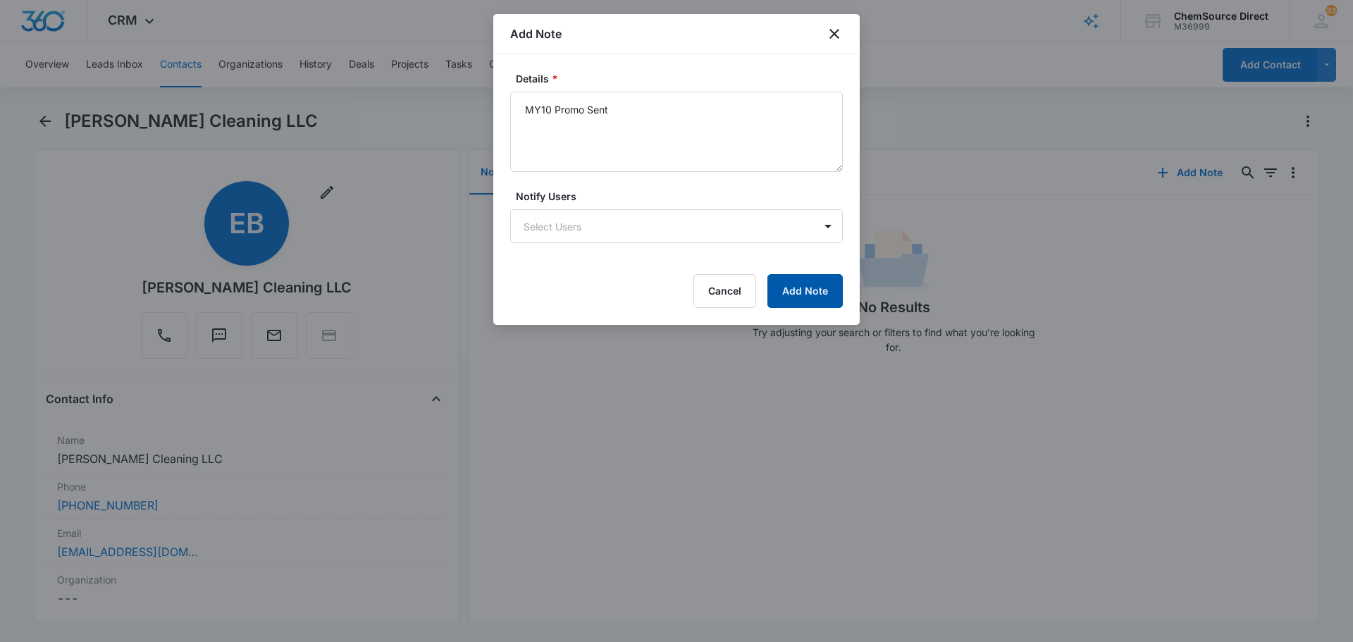
click at [833, 275] on button "Add Note" at bounding box center [804, 291] width 75 height 34
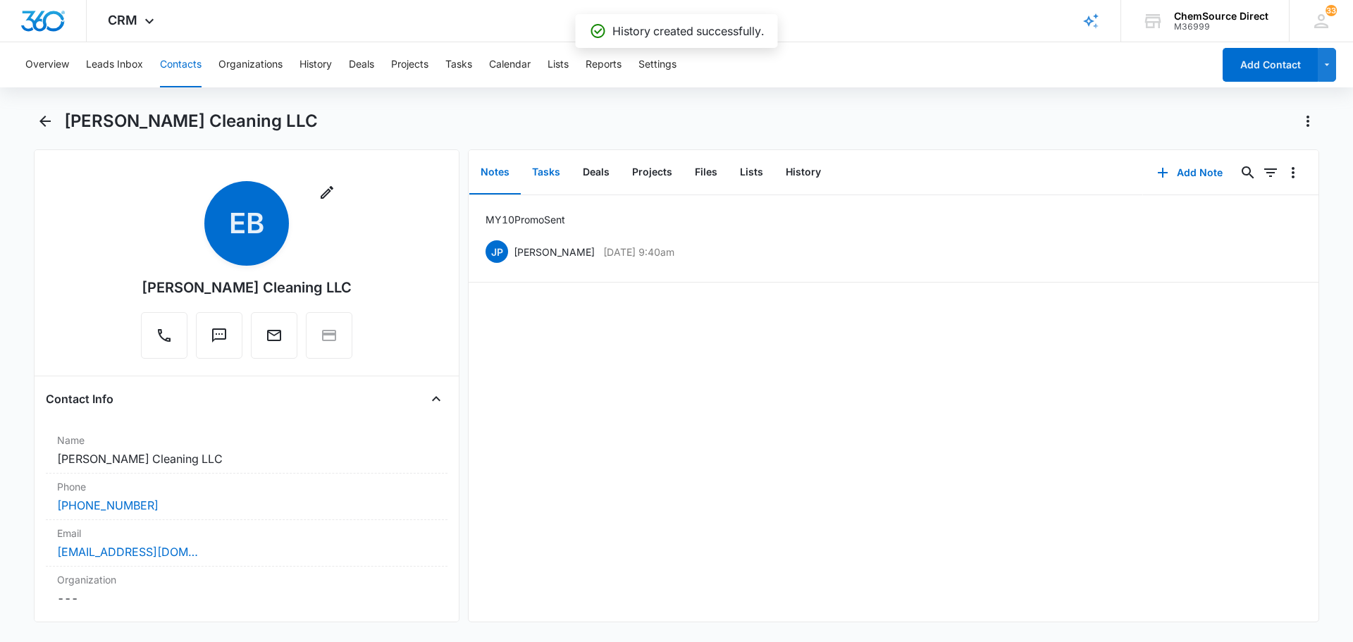
click at [556, 182] on button "Tasks" at bounding box center [546, 173] width 51 height 44
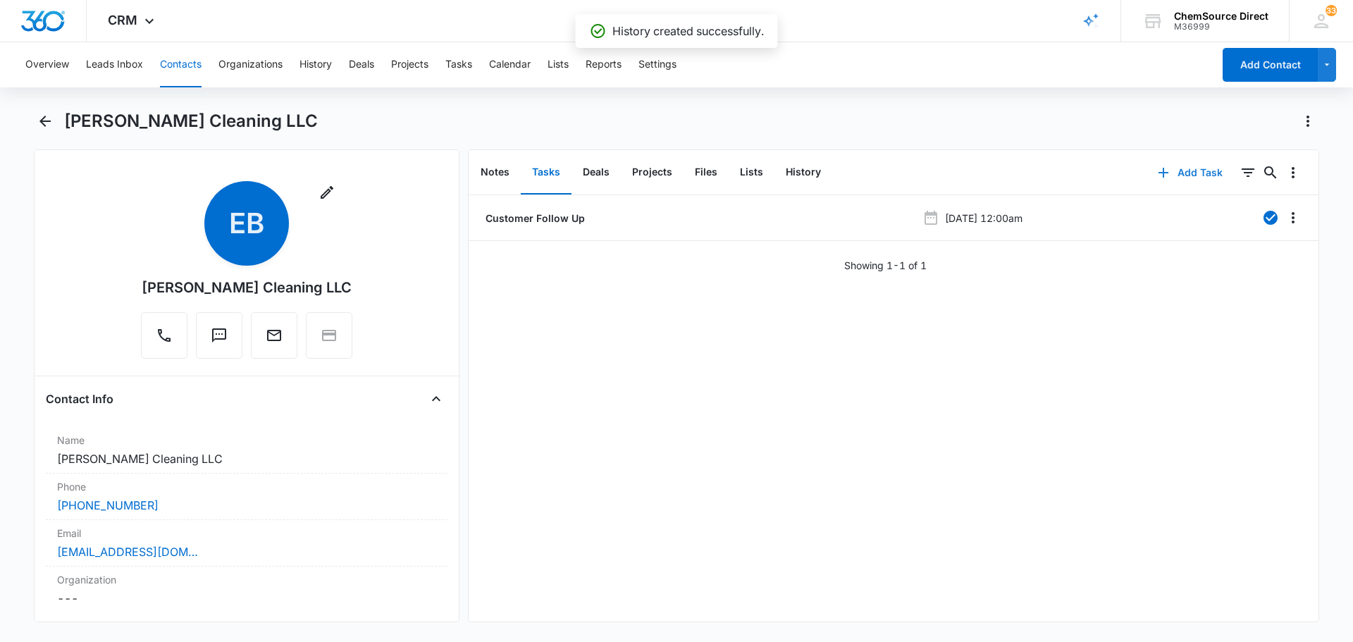
click at [1180, 168] on button "Add Task" at bounding box center [1190, 173] width 93 height 34
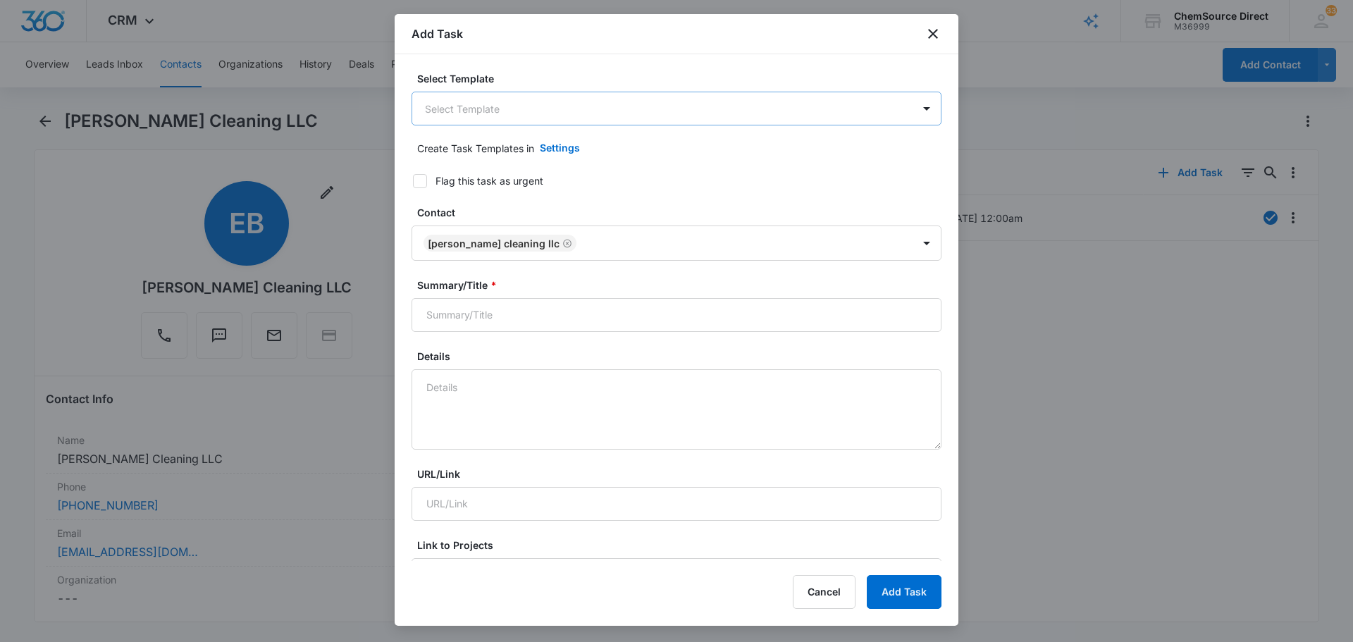
click at [578, 101] on body "CRM Apps Reputation Forms CRM Email Social Payments POS Content Ads Intelligenc…" at bounding box center [676, 321] width 1353 height 642
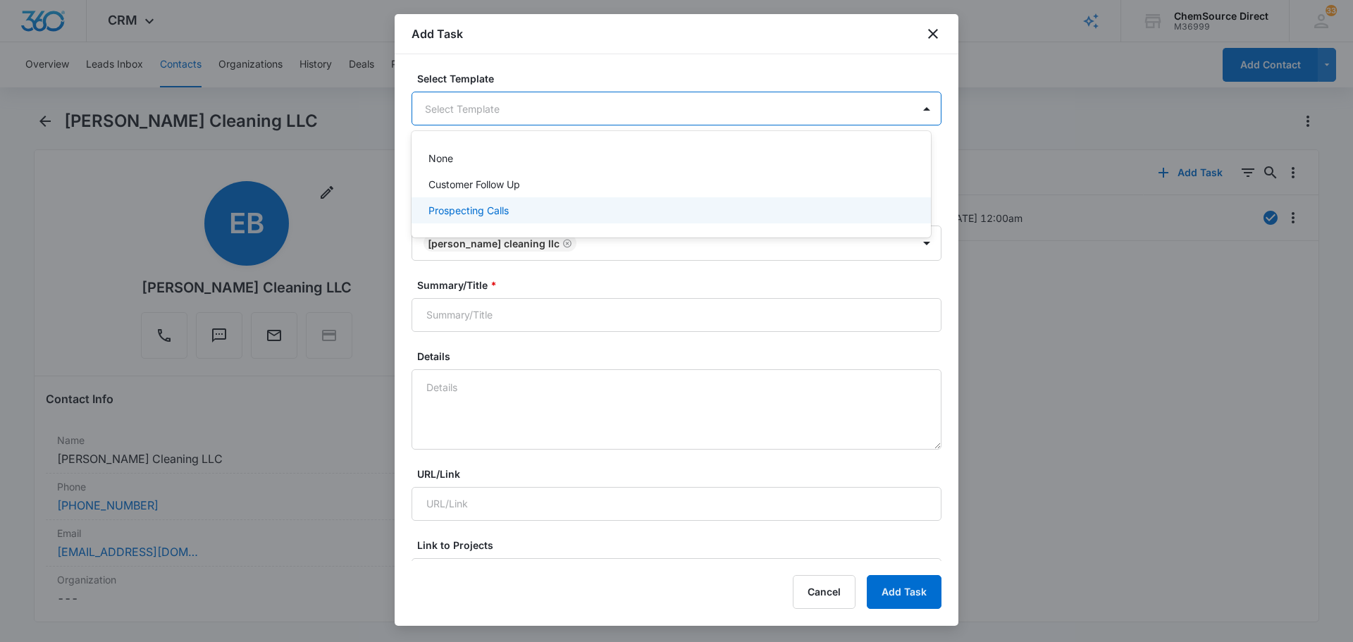
click at [538, 216] on div "Prospecting Calls" at bounding box center [669, 210] width 483 height 15
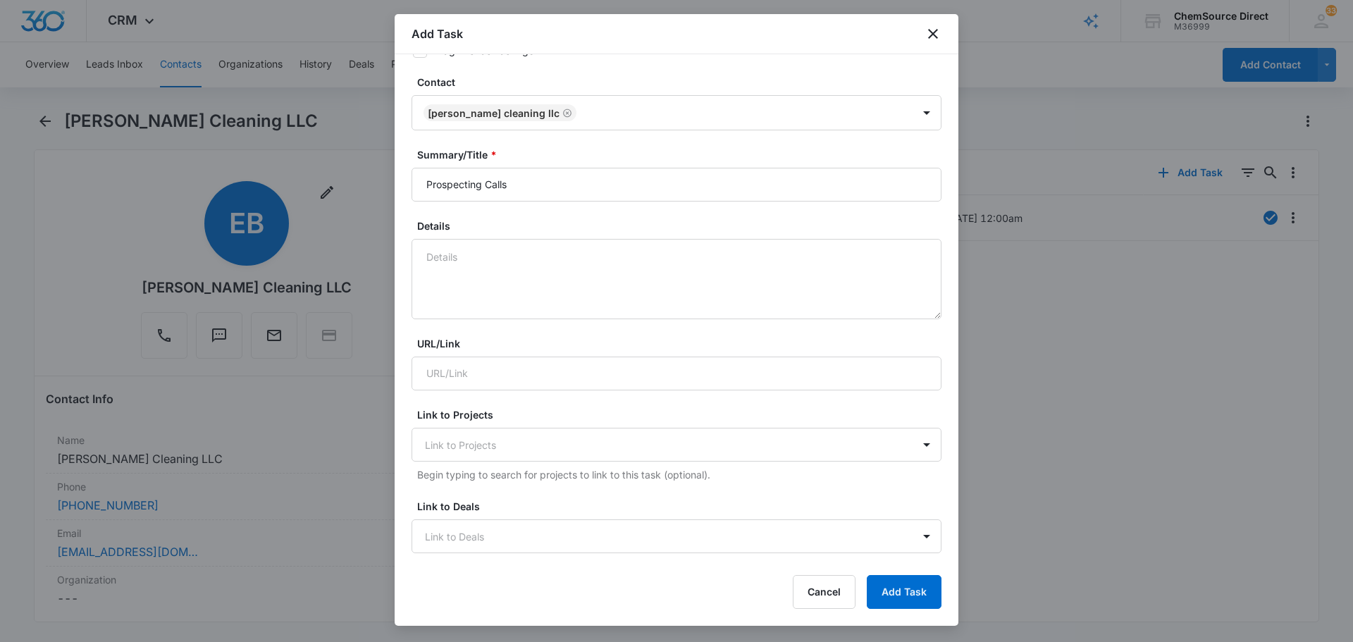
scroll to position [141, 0]
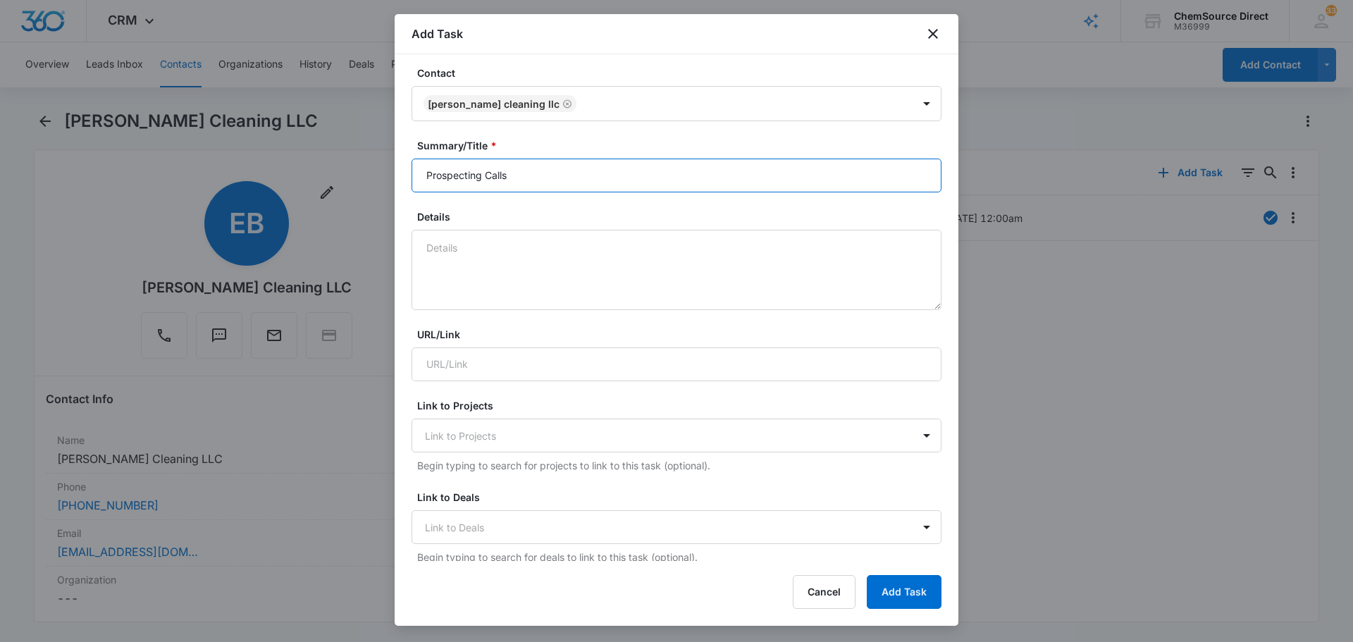
drag, startPoint x: 547, startPoint y: 171, endPoint x: 317, endPoint y: 173, distance: 229.7
click at [318, 173] on body "CRM Apps Reputation Forms CRM Email Social Payments POS Content Ads Intelligenc…" at bounding box center [676, 321] width 1353 height 642
type input "Prospecting Calls"
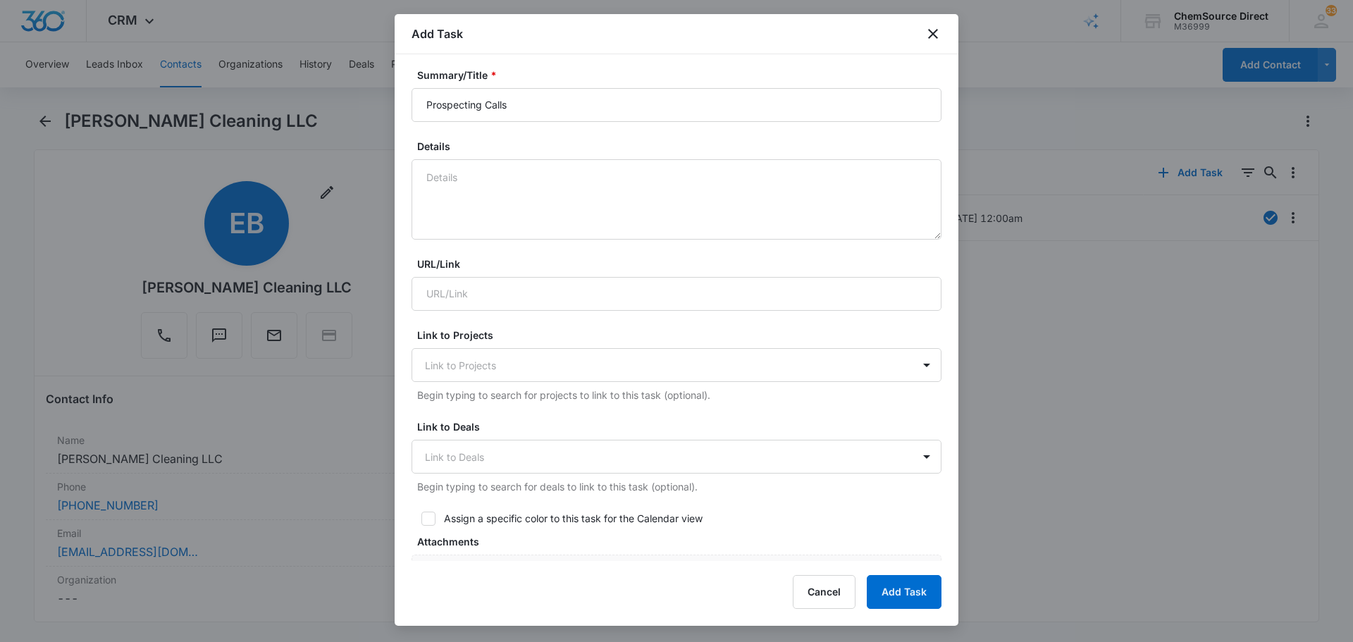
click at [430, 519] on icon at bounding box center [428, 518] width 13 height 13
click at [421, 519] on input "Assign a specific color to this task for the Calendar view" at bounding box center [416, 519] width 10 height 10
checkbox input "true"
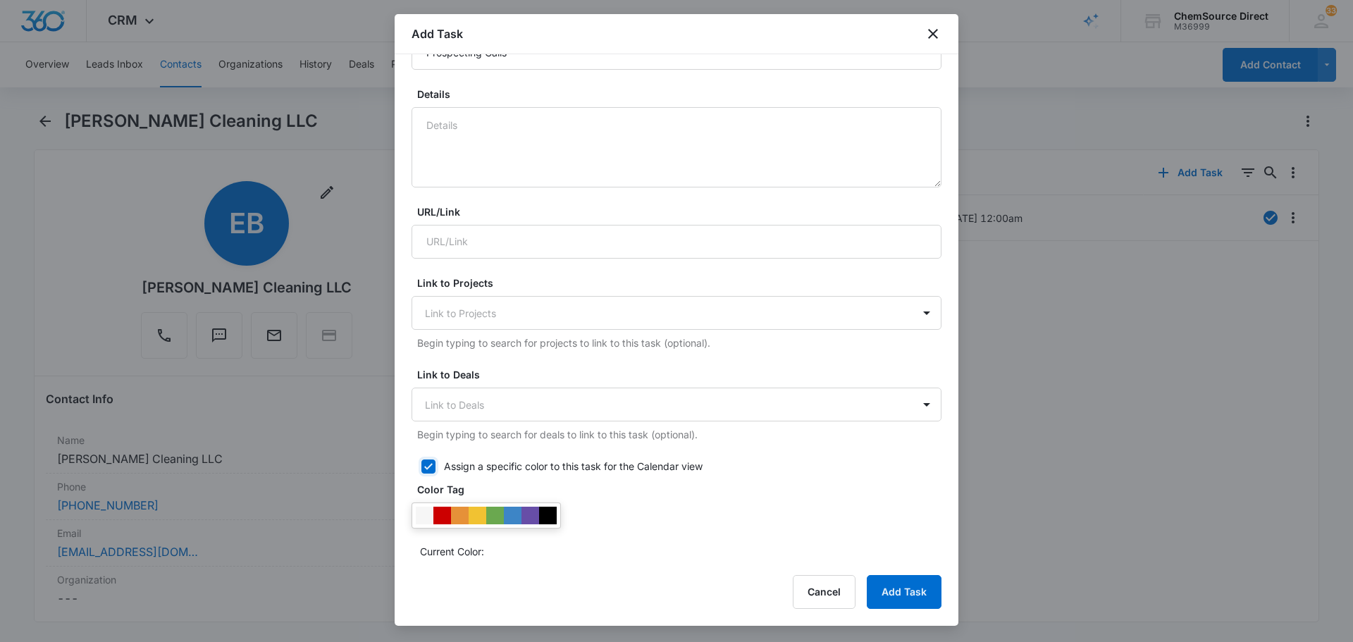
scroll to position [423, 0]
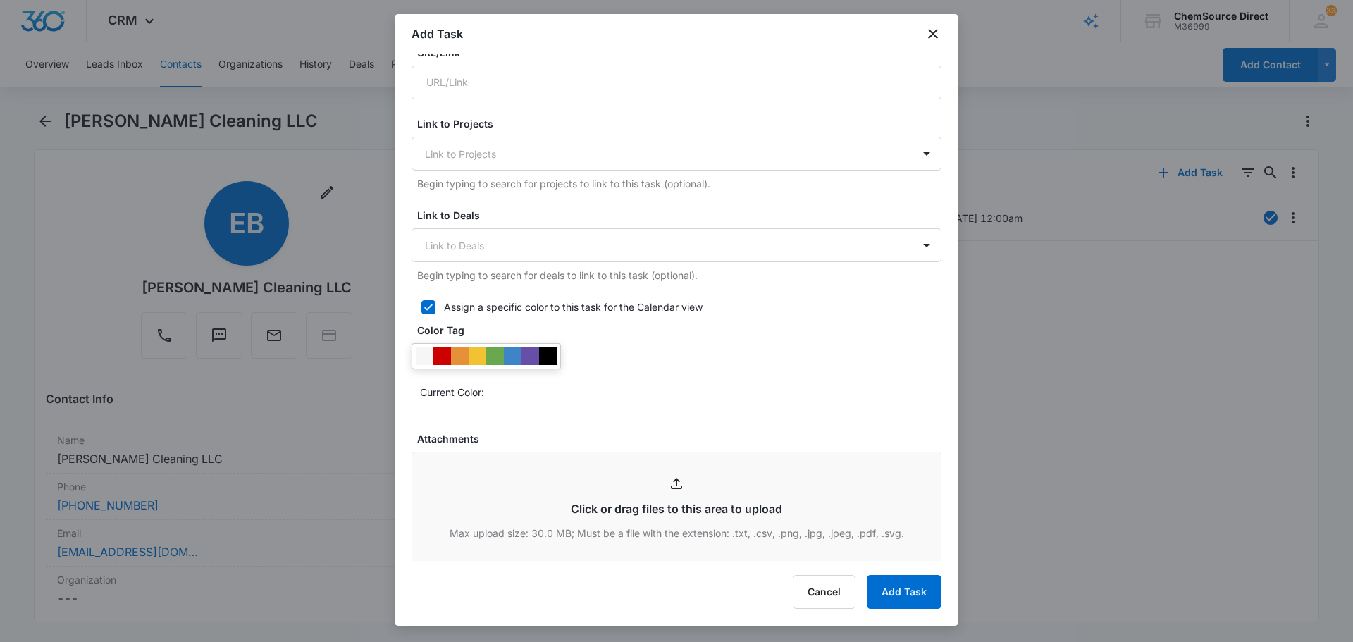
click at [555, 365] on div at bounding box center [485, 356] width 149 height 26
click at [550, 359] on div at bounding box center [548, 356] width 18 height 18
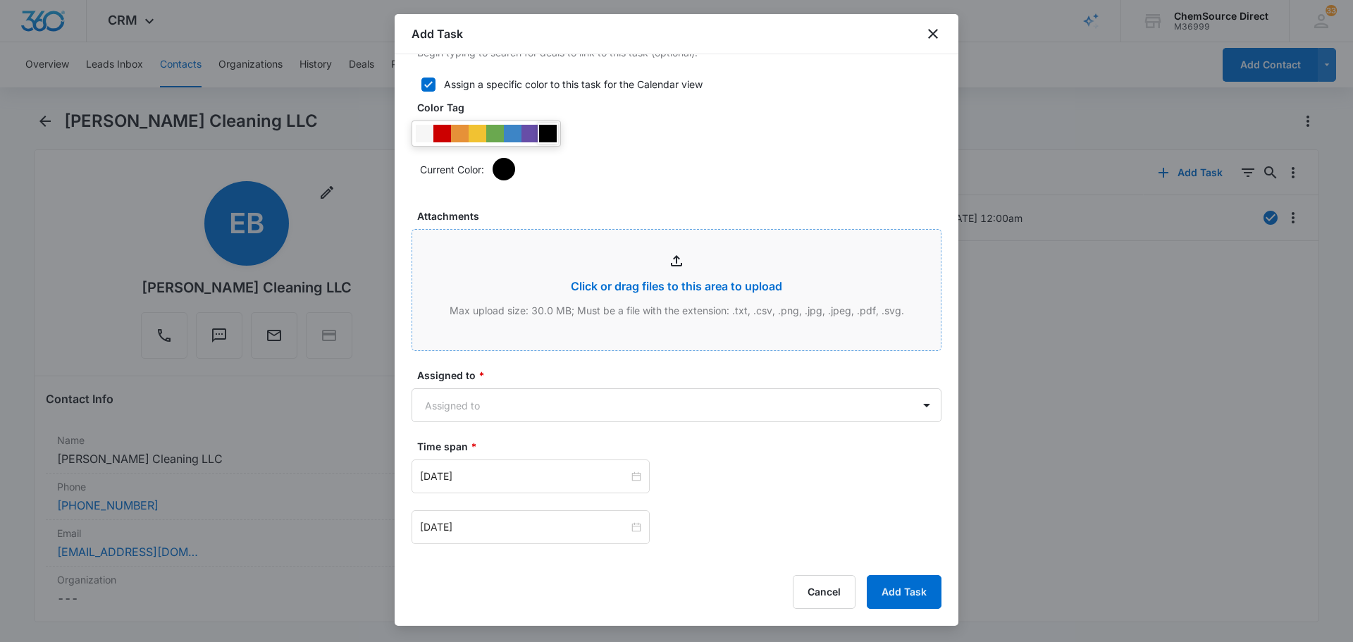
scroll to position [775, 0]
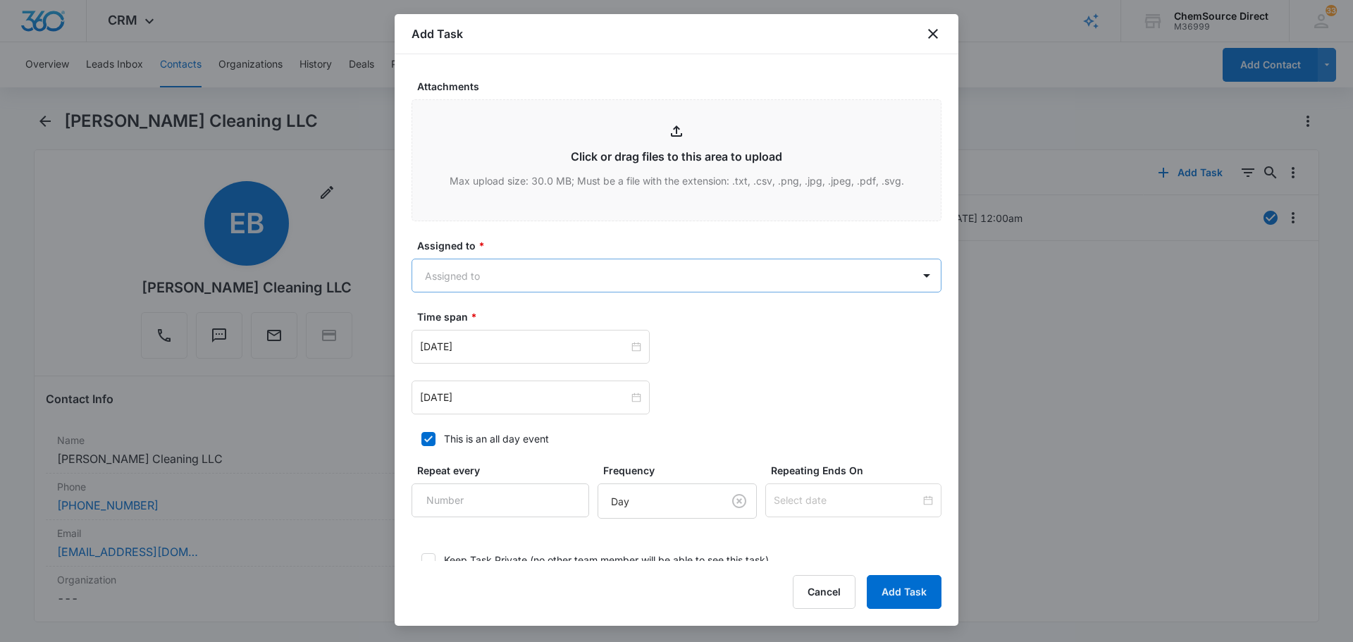
click at [627, 280] on body "CRM Apps Reputation Forms CRM Email Social Payments POS Content Ads Intelligenc…" at bounding box center [676, 321] width 1353 height 642
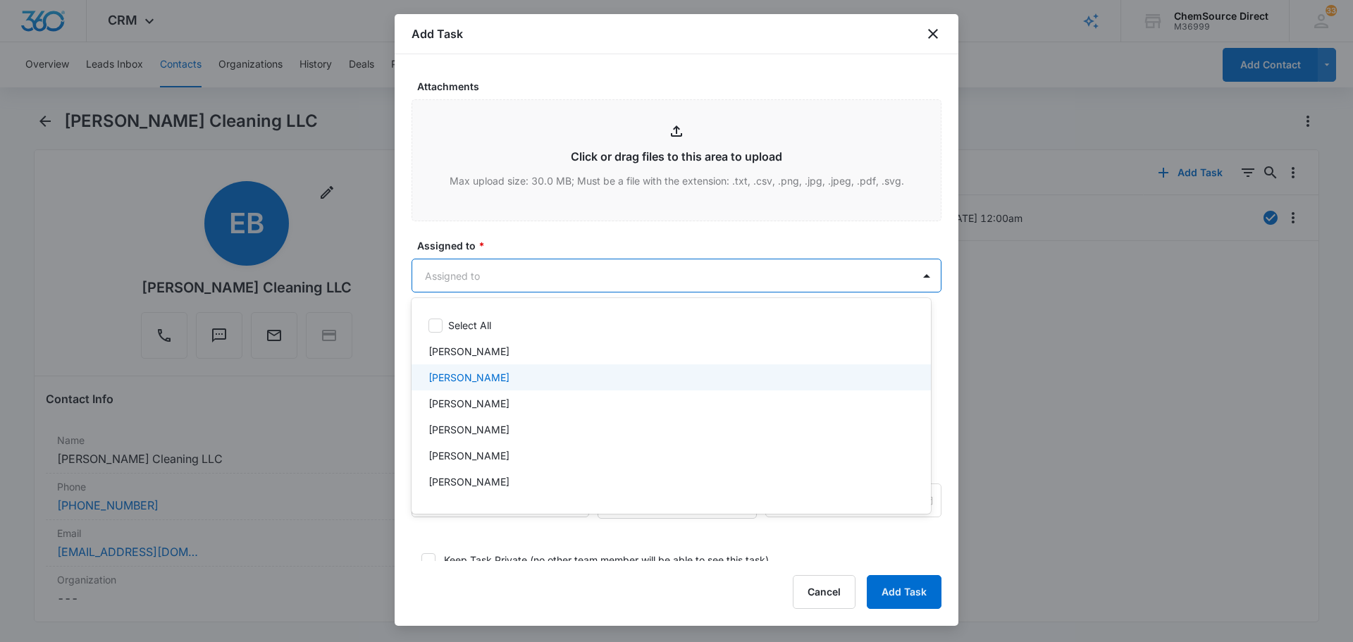
click at [564, 380] on div "[PERSON_NAME]" at bounding box center [669, 377] width 483 height 15
click at [576, 232] on div at bounding box center [676, 321] width 1353 height 642
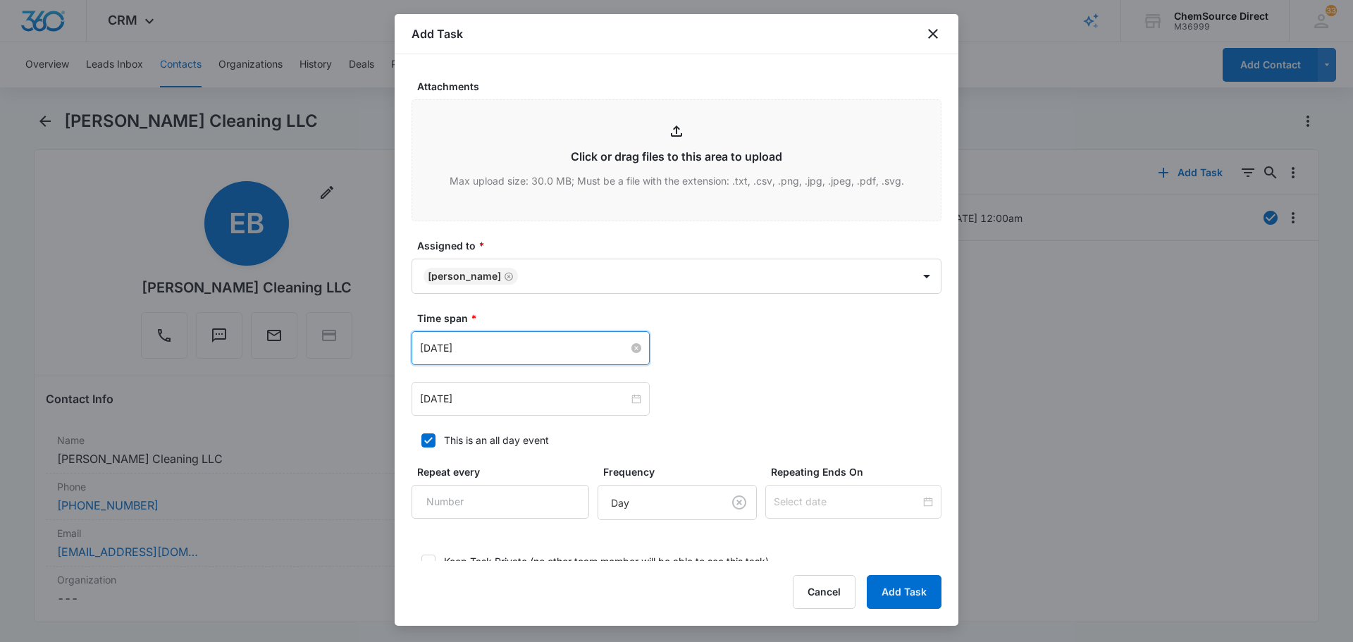
click at [509, 354] on input "[DATE]" at bounding box center [524, 348] width 209 height 16
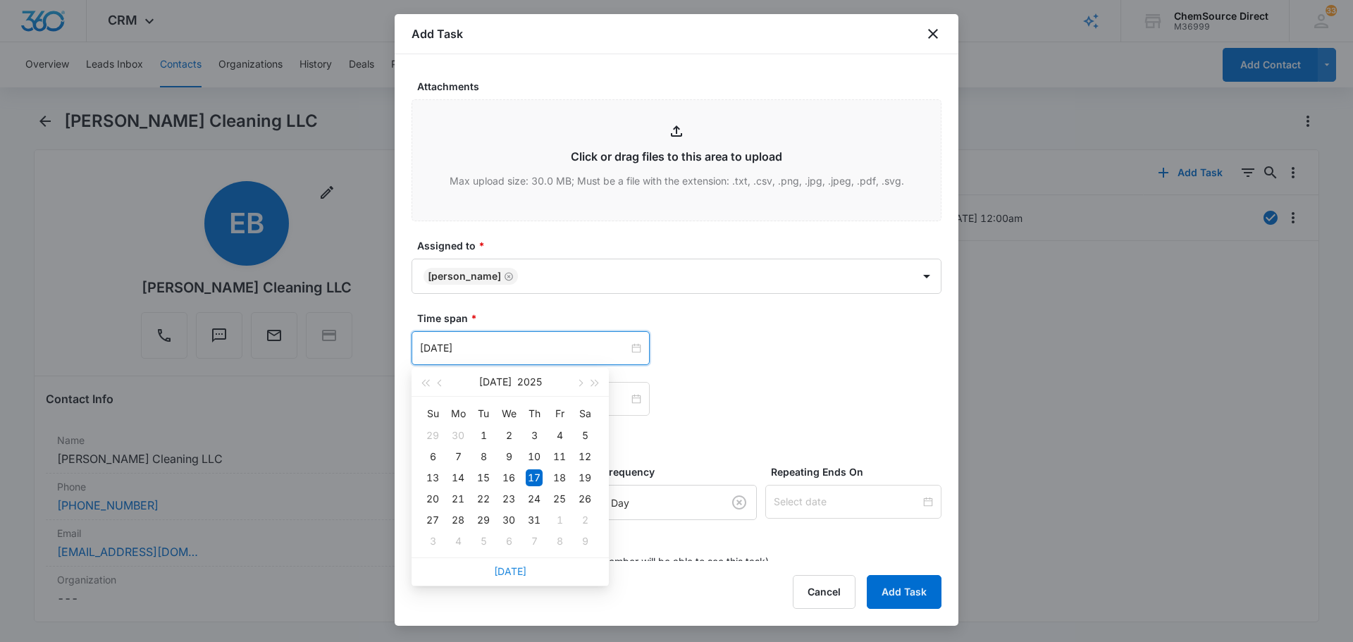
click at [507, 567] on link "[DATE]" at bounding box center [510, 571] width 32 height 12
type input "[DATE]"
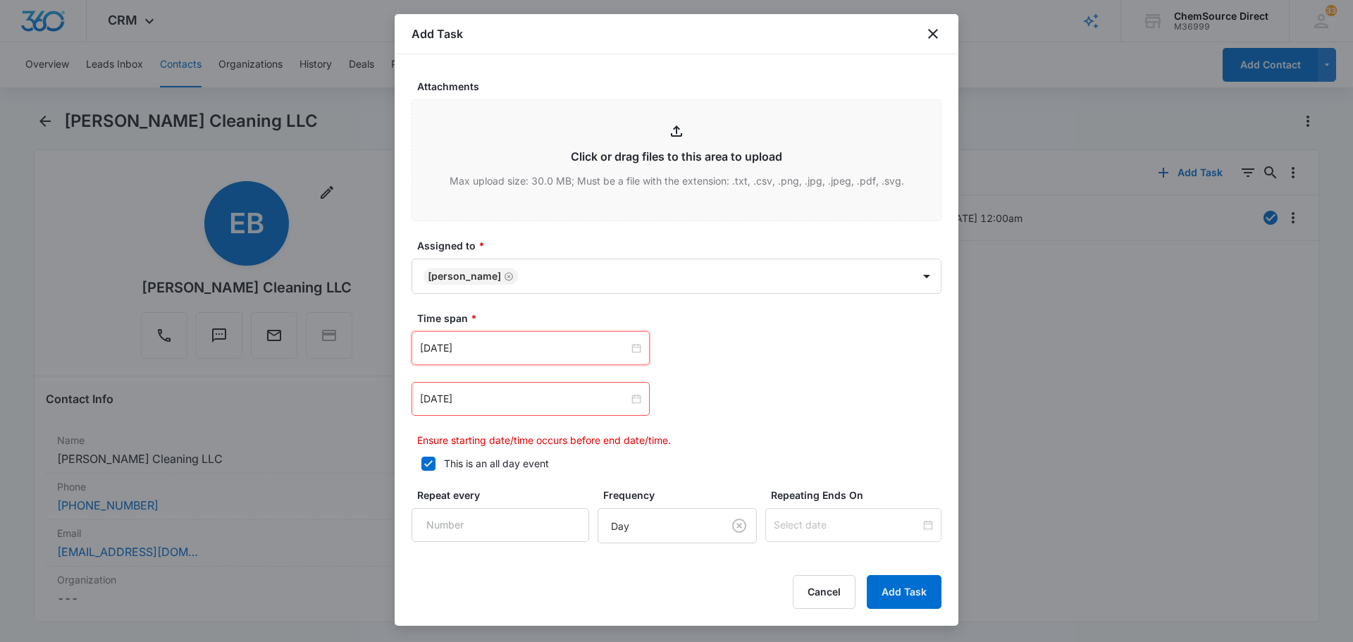
click at [501, 390] on div "[DATE]" at bounding box center [530, 399] width 238 height 34
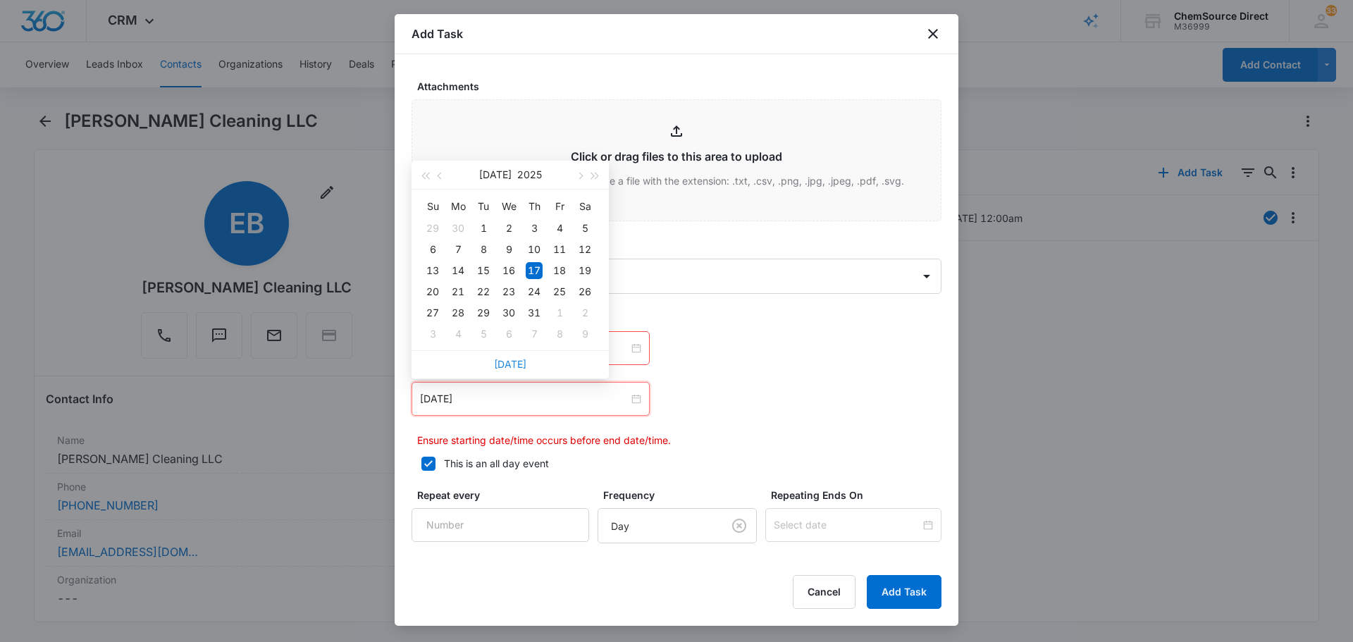
click at [514, 368] on link "[DATE]" at bounding box center [510, 364] width 32 height 12
type input "[DATE]"
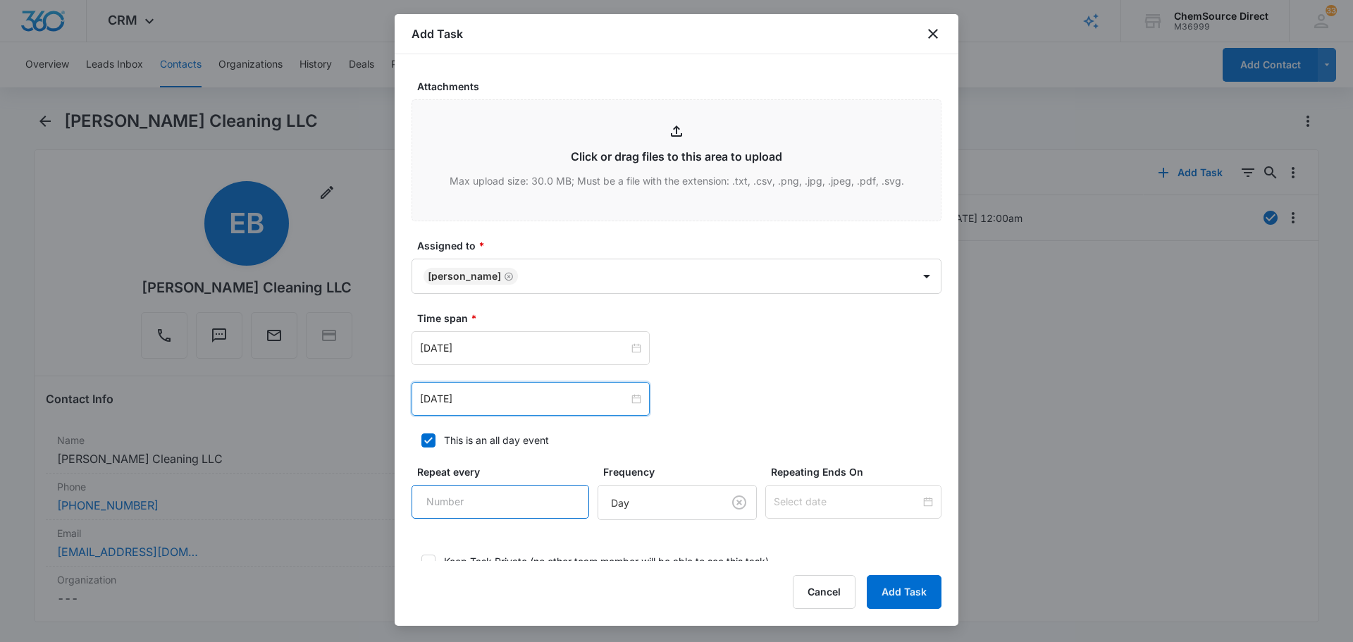
click at [531, 497] on input "Repeat every" at bounding box center [500, 502] width 178 height 34
type input "2"
click at [671, 508] on body "CRM Apps Reputation Forms CRM Email Social Payments POS Content Ads Intelligenc…" at bounding box center [676, 321] width 1353 height 642
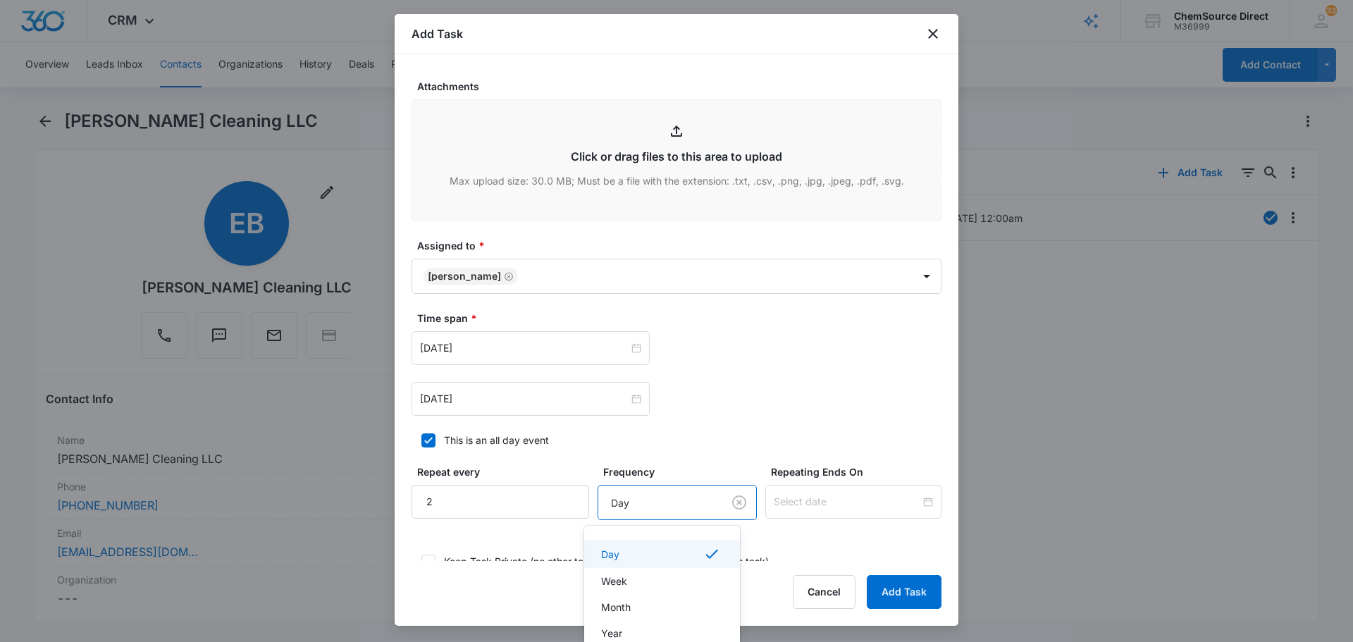
click at [661, 551] on div "Day" at bounding box center [660, 553] width 119 height 17
click at [802, 507] on input at bounding box center [847, 502] width 147 height 16
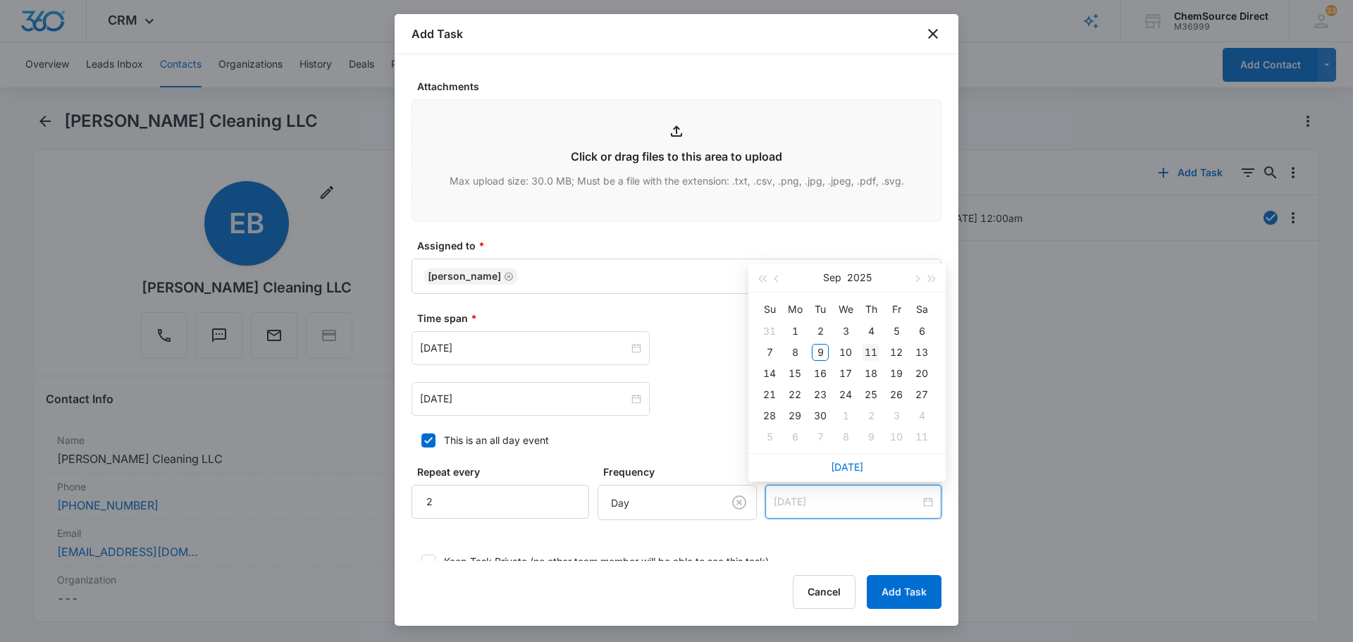
type input "[DATE]"
click at [866, 343] on td "11" at bounding box center [870, 352] width 25 height 21
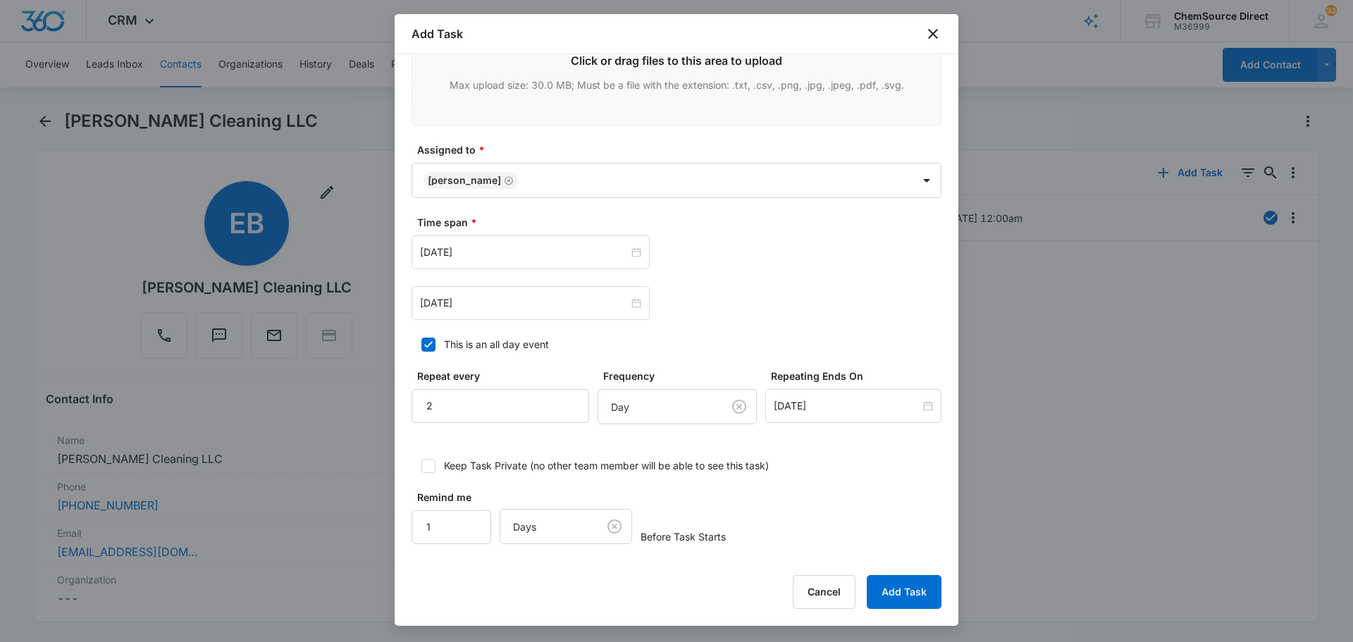
scroll to position [871, 0]
click at [893, 583] on button "Add Task" at bounding box center [904, 592] width 75 height 34
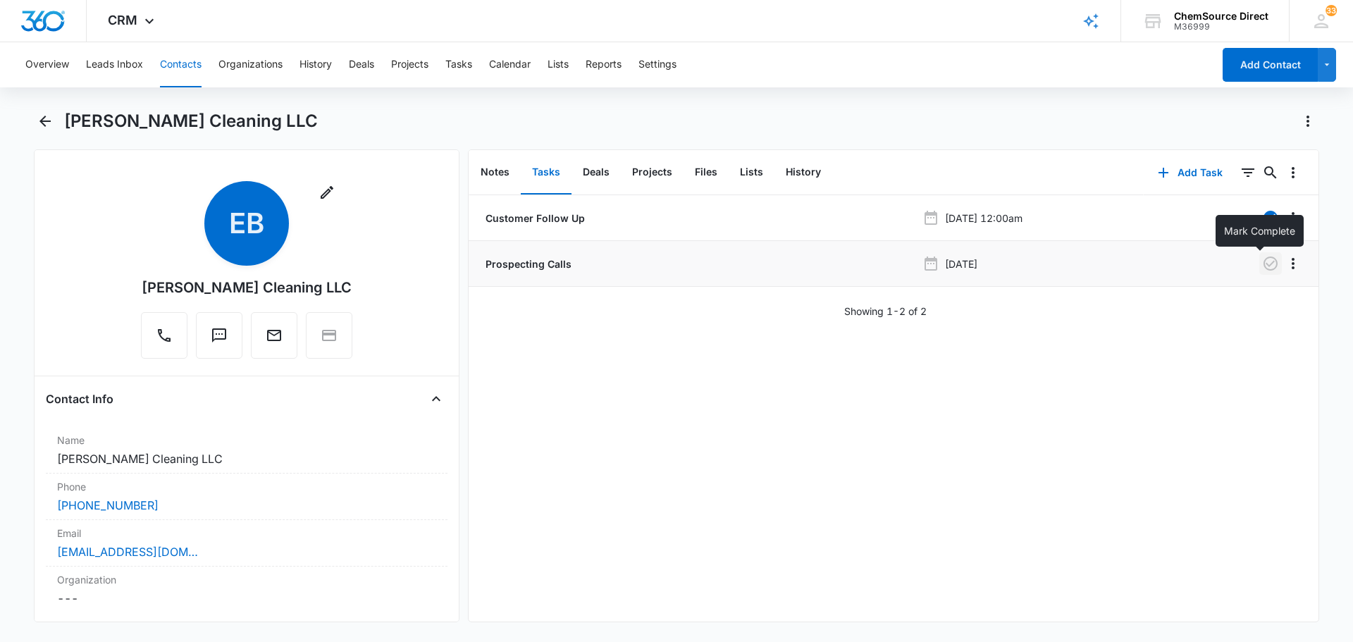
click at [1262, 262] on icon "button" at bounding box center [1270, 263] width 17 height 17
click at [464, 63] on button "Tasks" at bounding box center [458, 64] width 27 height 45
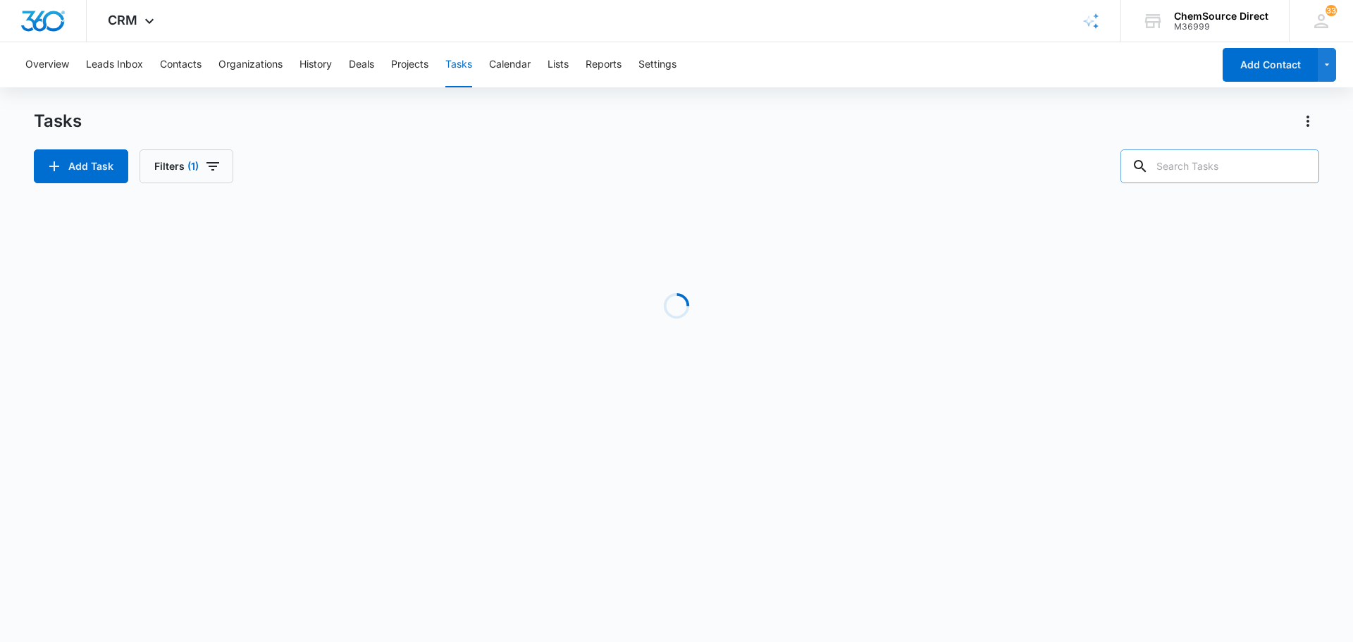
click at [1222, 176] on input "text" at bounding box center [1219, 166] width 199 height 34
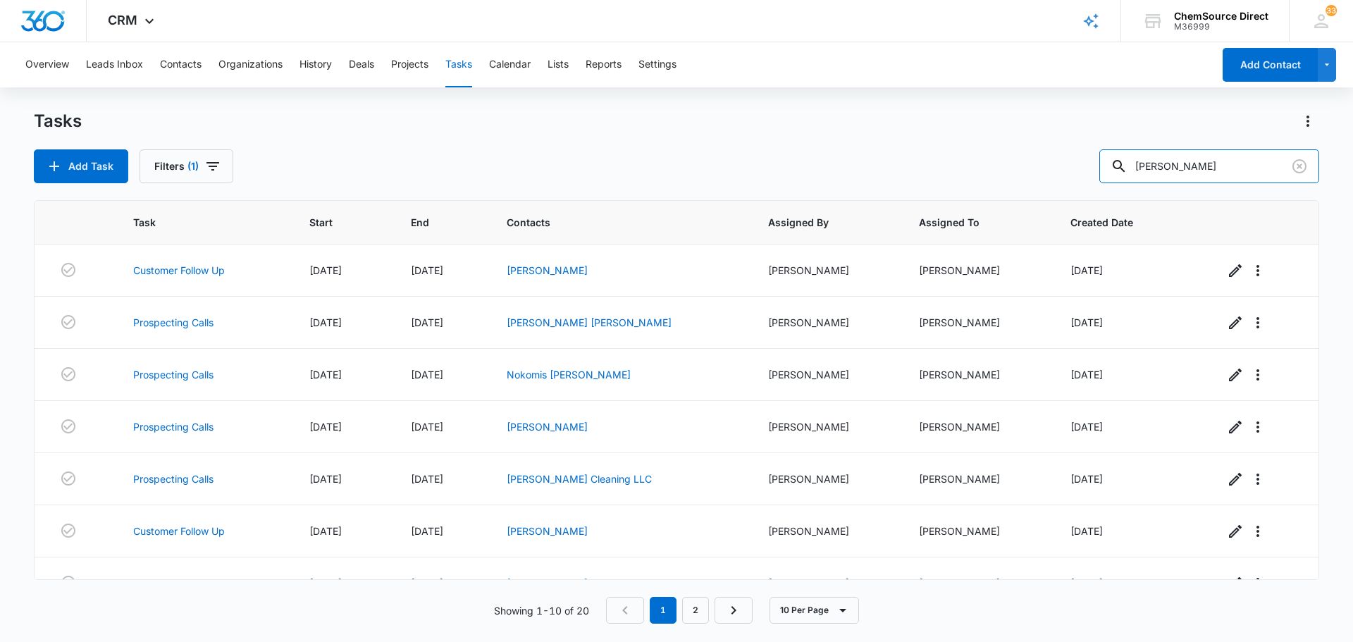
type input "[PERSON_NAME]"
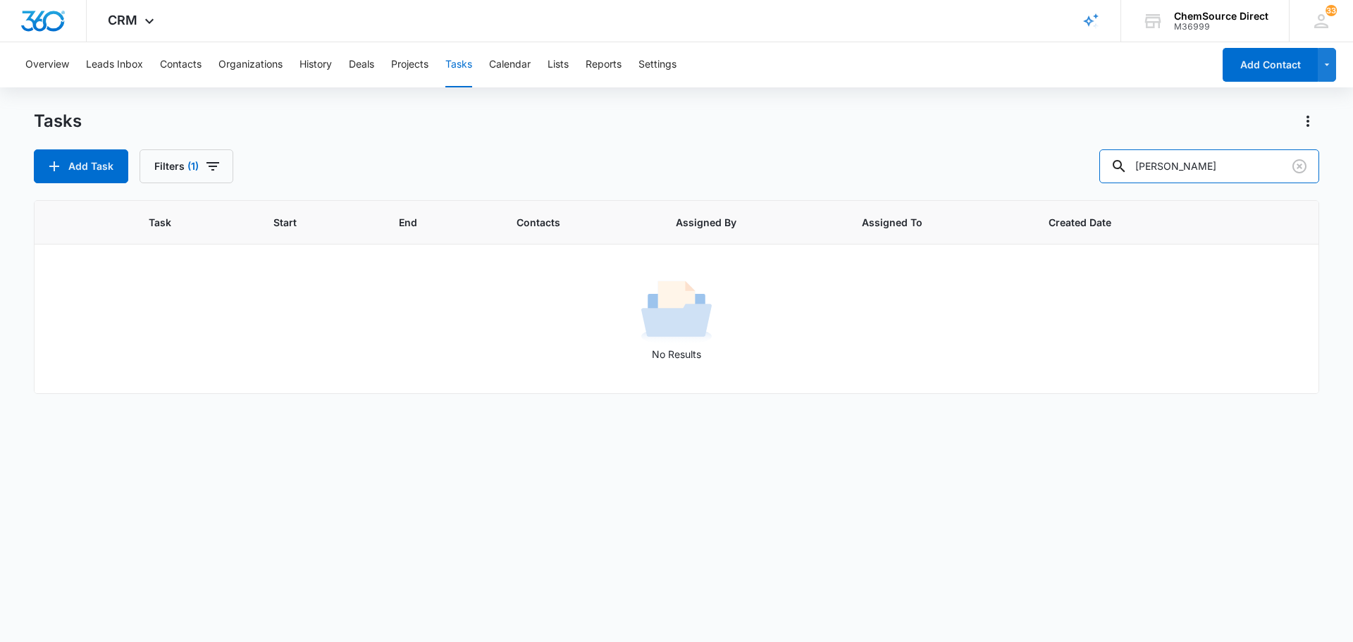
drag, startPoint x: 1236, startPoint y: 168, endPoint x: 1049, endPoint y: 173, distance: 186.8
click at [1049, 173] on div "Add Task Filters (1) [PERSON_NAME]" at bounding box center [676, 166] width 1285 height 34
type input "[PERSON_NAME]"
click at [173, 61] on button "Contacts" at bounding box center [181, 64] width 42 height 45
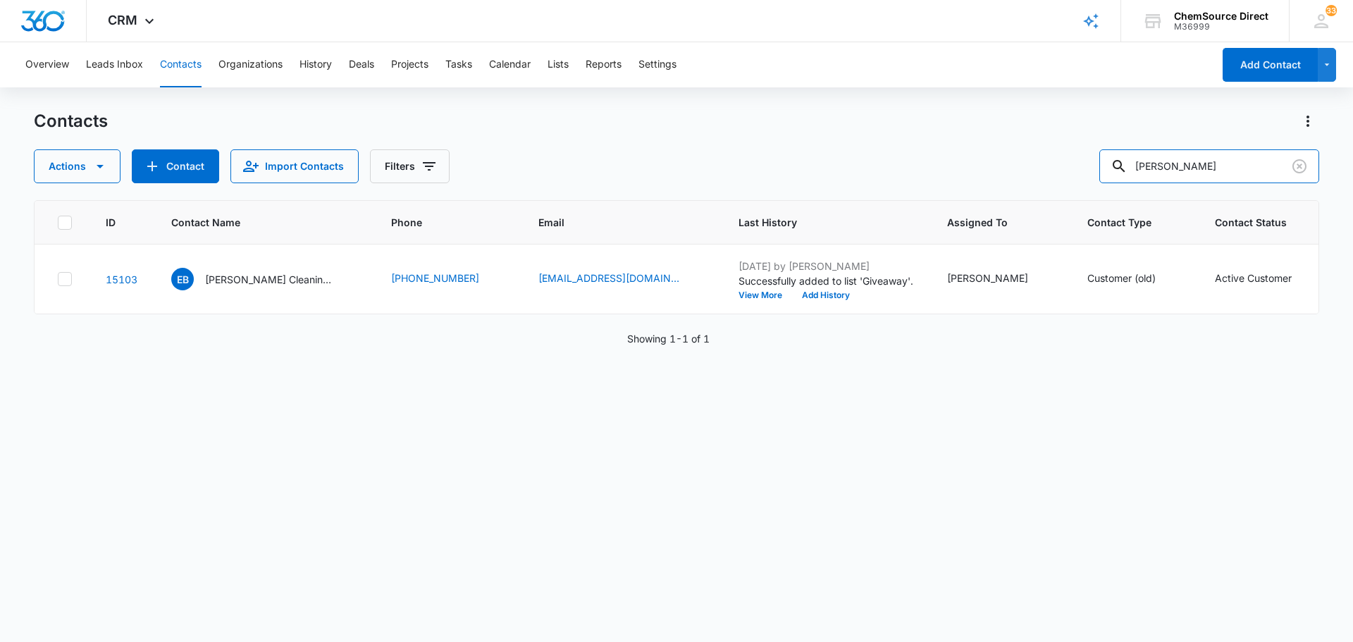
drag, startPoint x: 1239, startPoint y: 156, endPoint x: 969, endPoint y: 182, distance: 271.2
click at [969, 182] on div "Actions Contact Import Contacts Filters [PERSON_NAME]" at bounding box center [676, 166] width 1285 height 34
type input "[PERSON_NAME]"
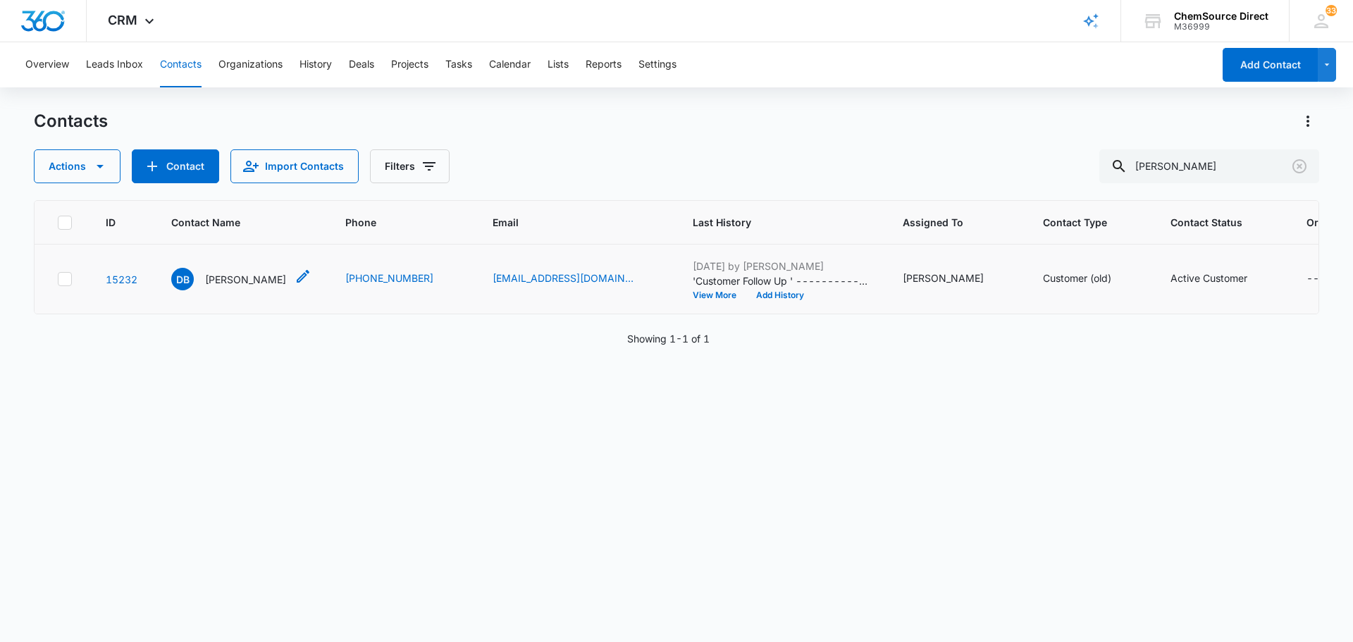
click at [242, 278] on p "[PERSON_NAME]" at bounding box center [245, 279] width 81 height 15
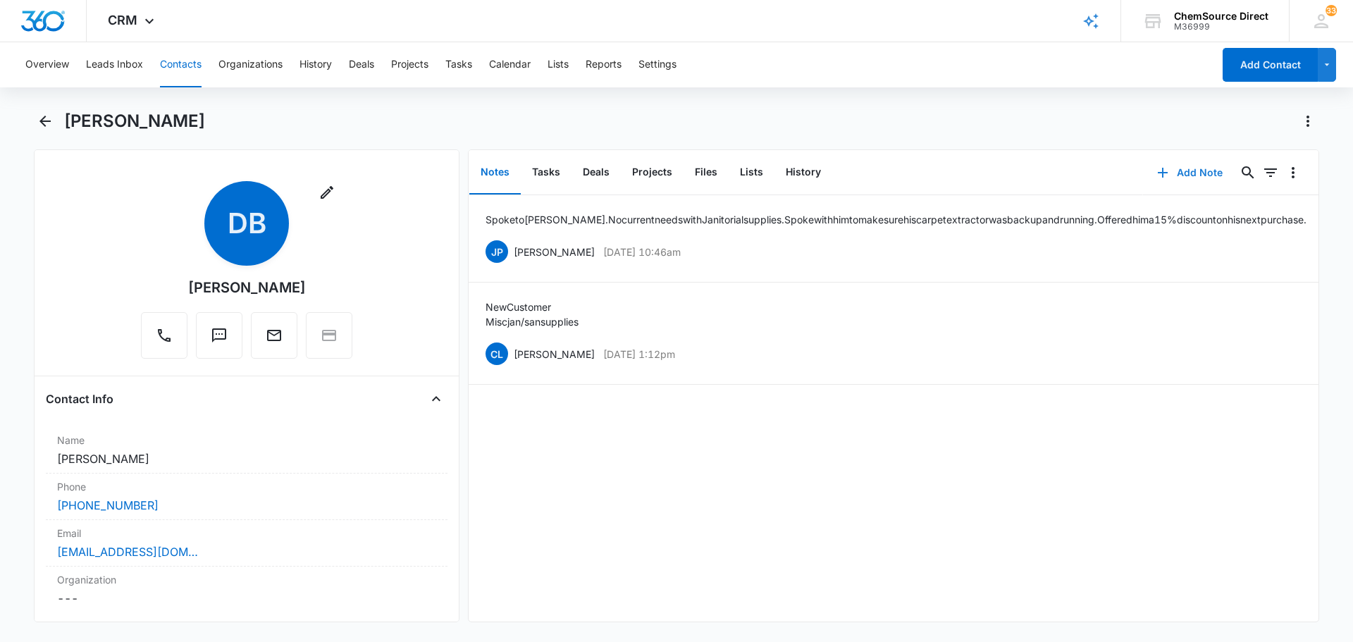
click at [1183, 167] on button "Add Note" at bounding box center [1190, 173] width 94 height 34
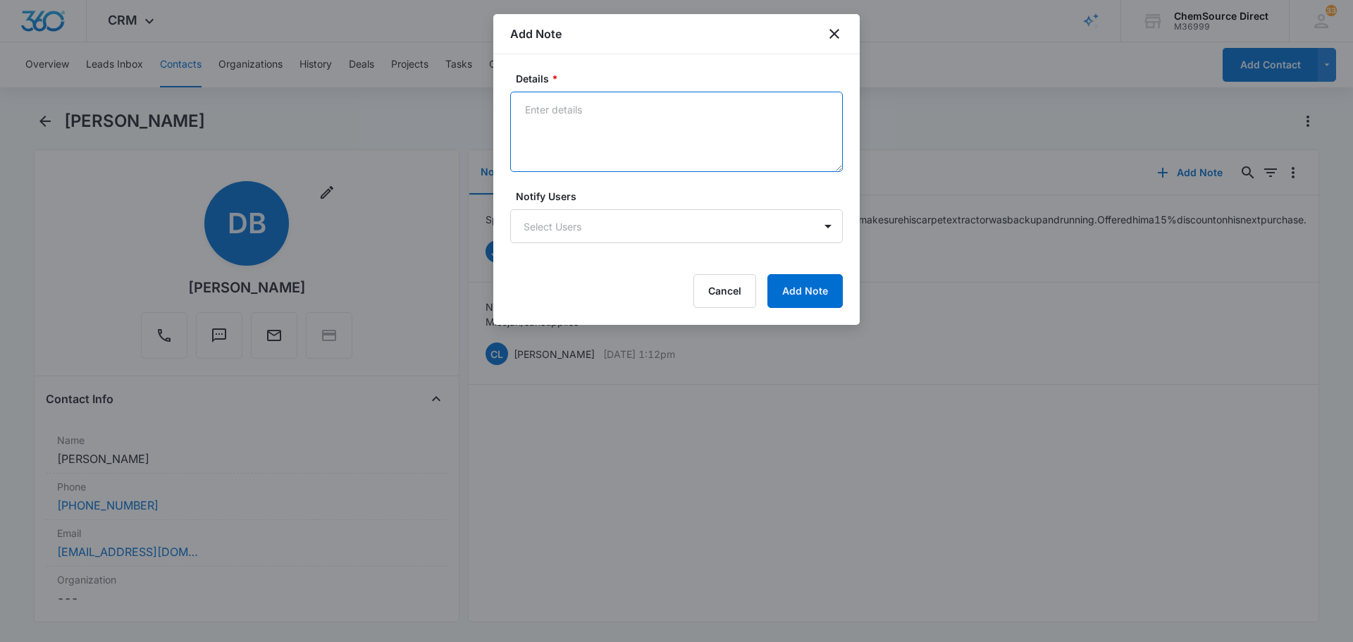
click at [645, 147] on textarea "Details *" at bounding box center [676, 132] width 333 height 80
type textarea "MY10 Promo Sent"
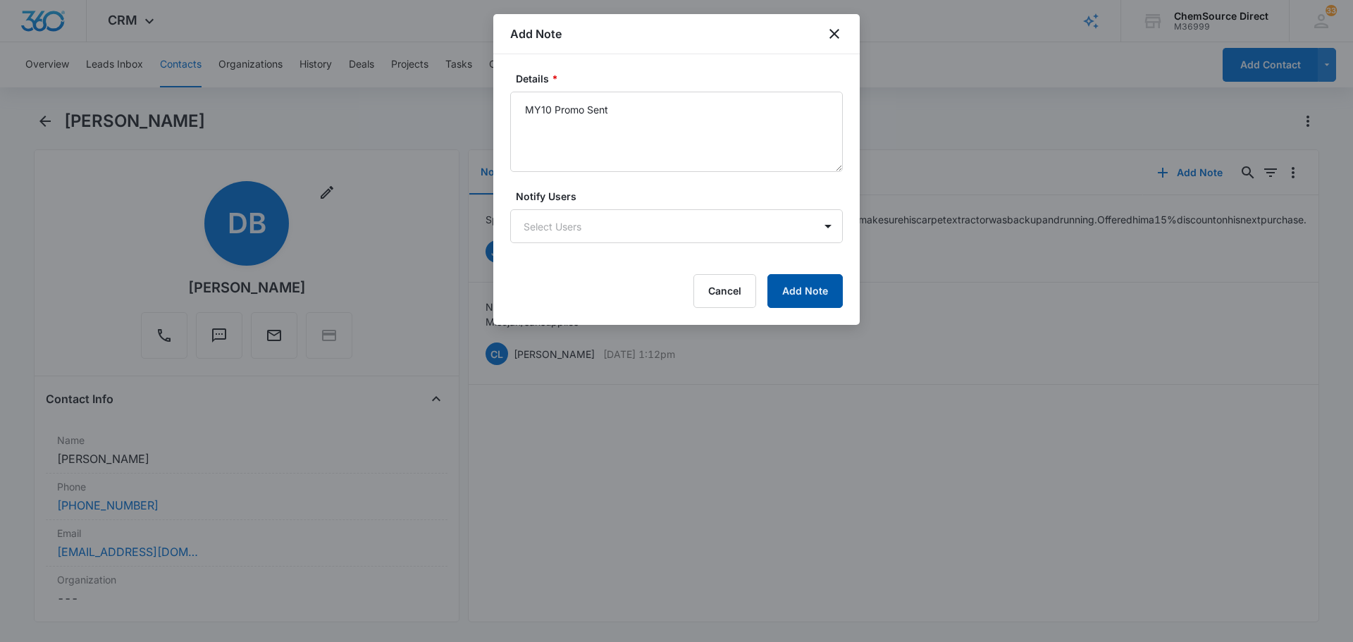
click at [811, 283] on button "Add Note" at bounding box center [804, 291] width 75 height 34
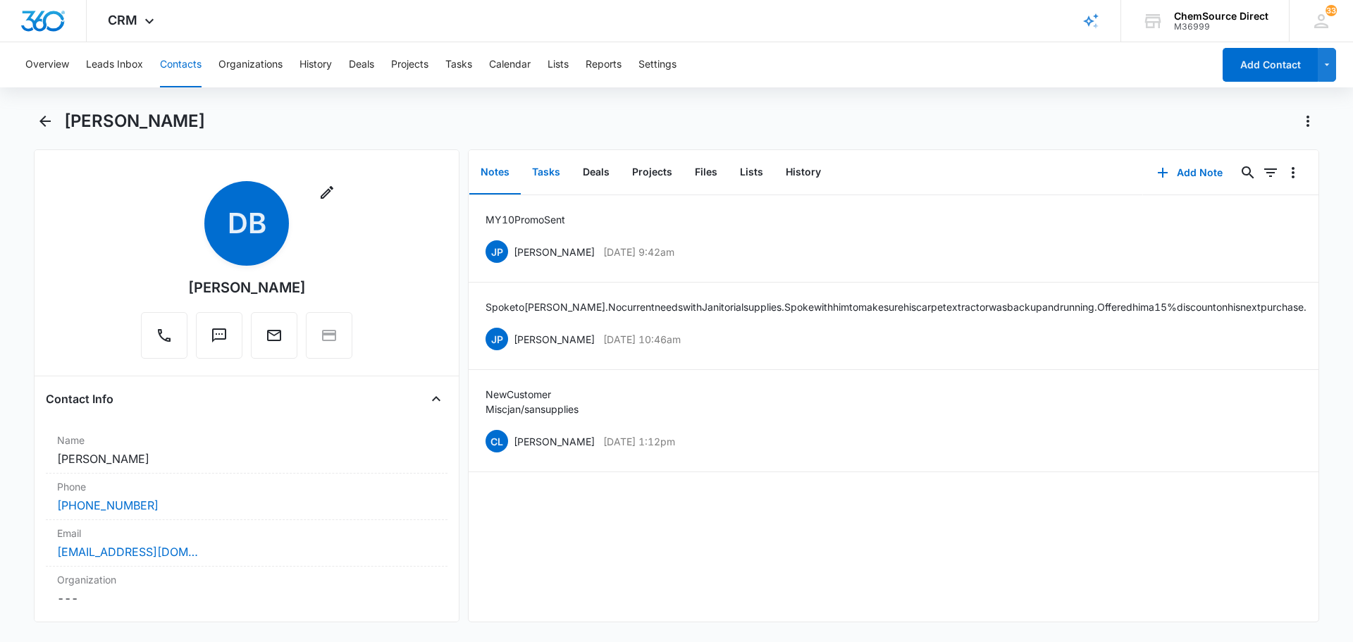
click at [548, 173] on button "Tasks" at bounding box center [546, 173] width 51 height 44
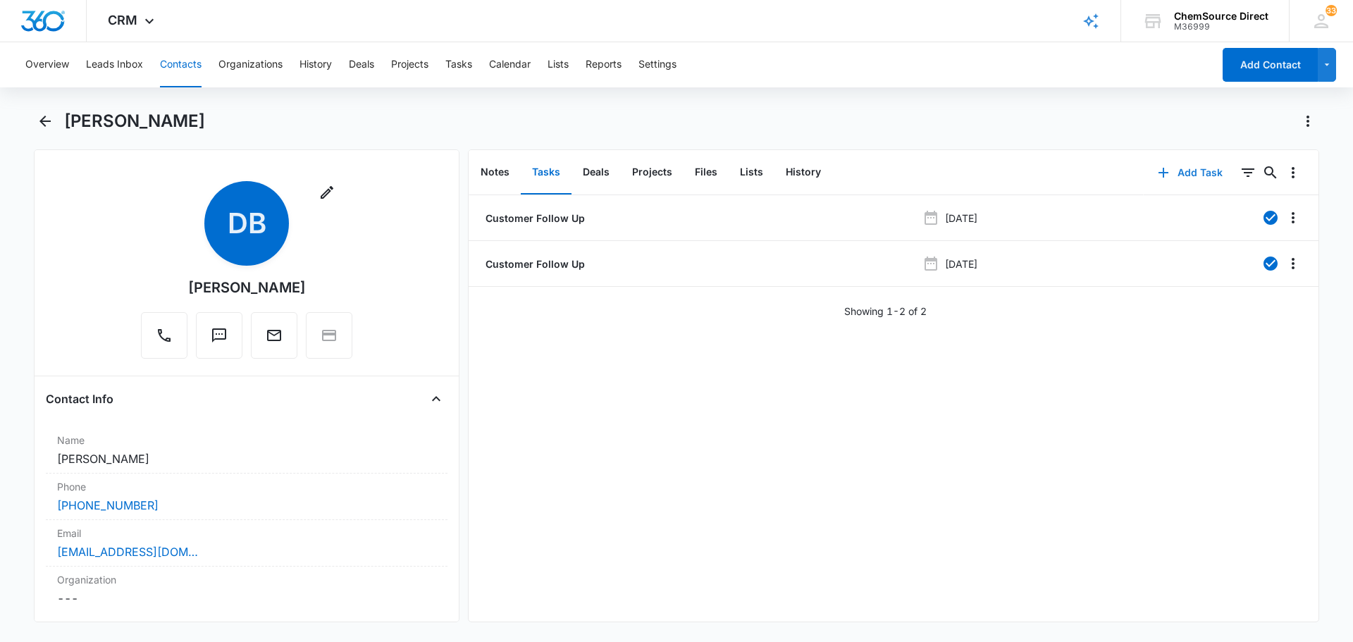
click at [1196, 169] on button "Add Task" at bounding box center [1190, 173] width 93 height 34
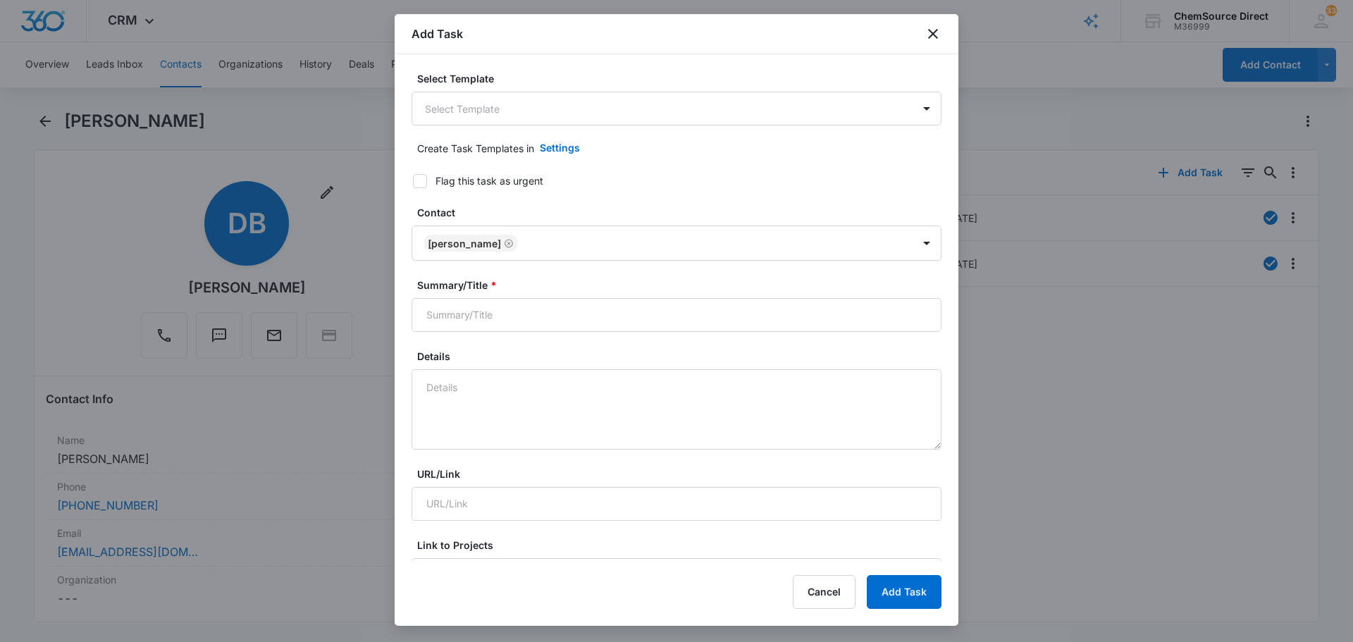
type input "[DATE]"
click at [538, 104] on body "CRM Apps Reputation Forms CRM Email Social Payments POS Content Ads Intelligenc…" at bounding box center [676, 321] width 1353 height 642
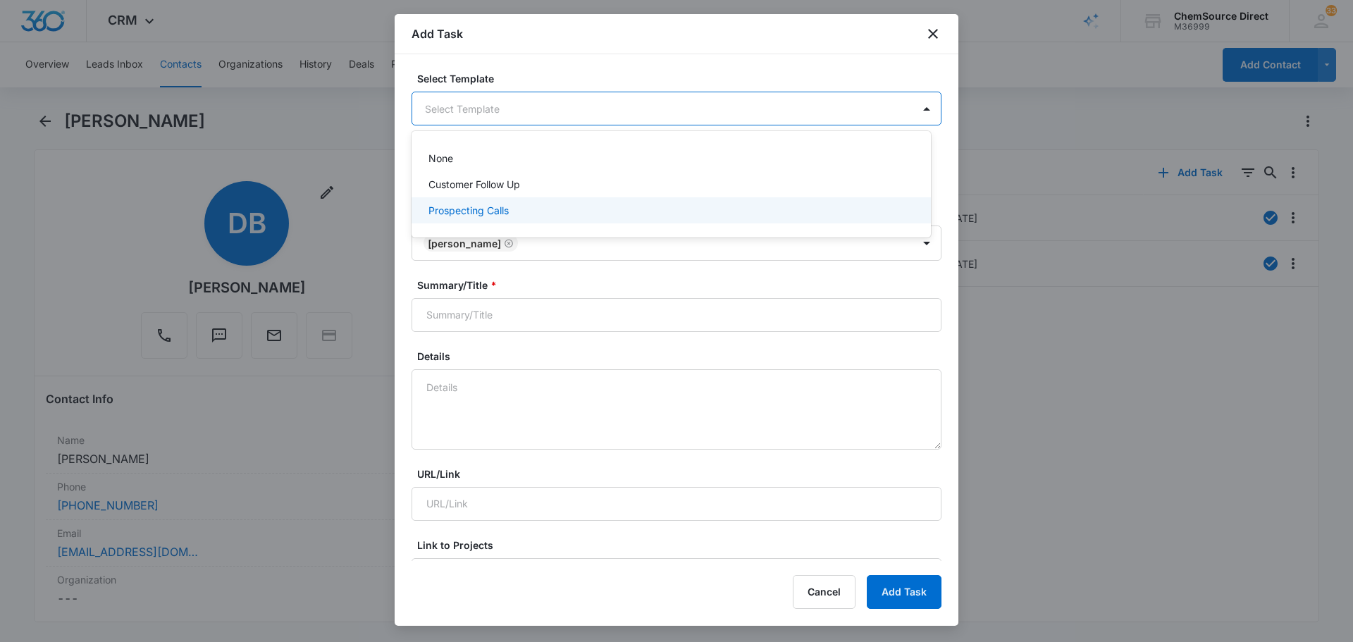
click at [528, 206] on div "Prospecting Calls" at bounding box center [669, 210] width 483 height 15
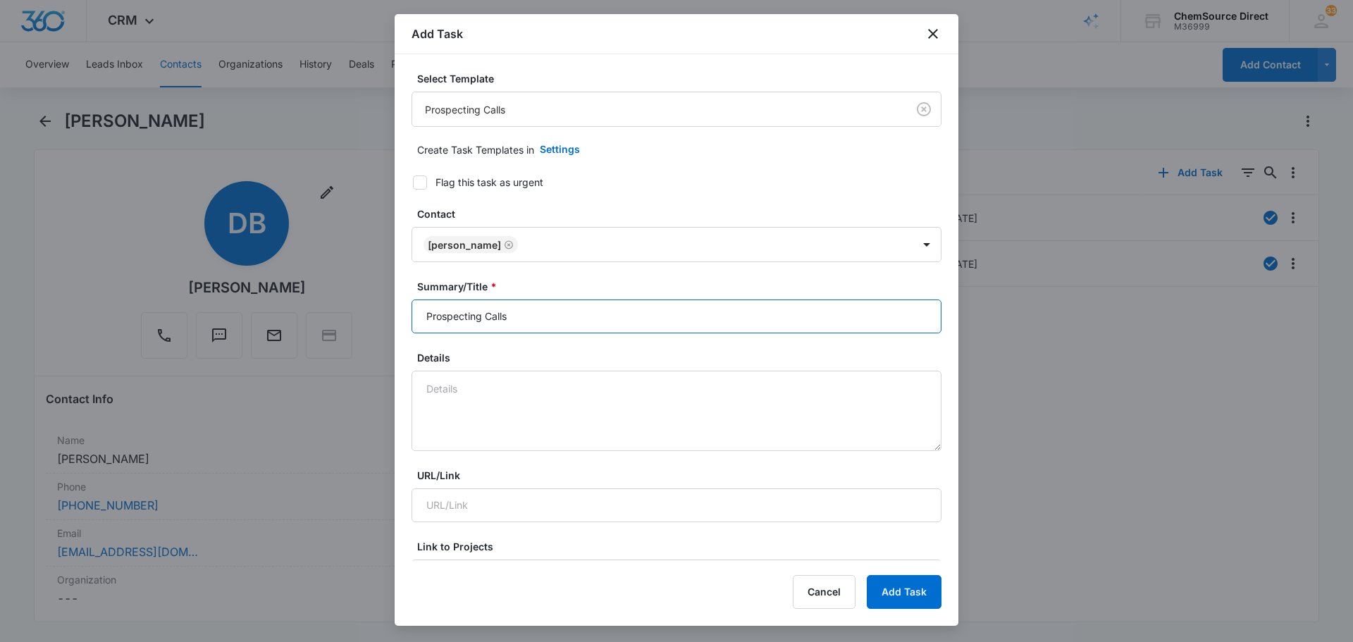
drag, startPoint x: 537, startPoint y: 323, endPoint x: 372, endPoint y: 311, distance: 165.3
click at [372, 311] on body "CRM Apps Reputation Forms CRM Email Social Payments POS Content Ads Intelligenc…" at bounding box center [676, 321] width 1353 height 642
type input "Prospecting Calls"
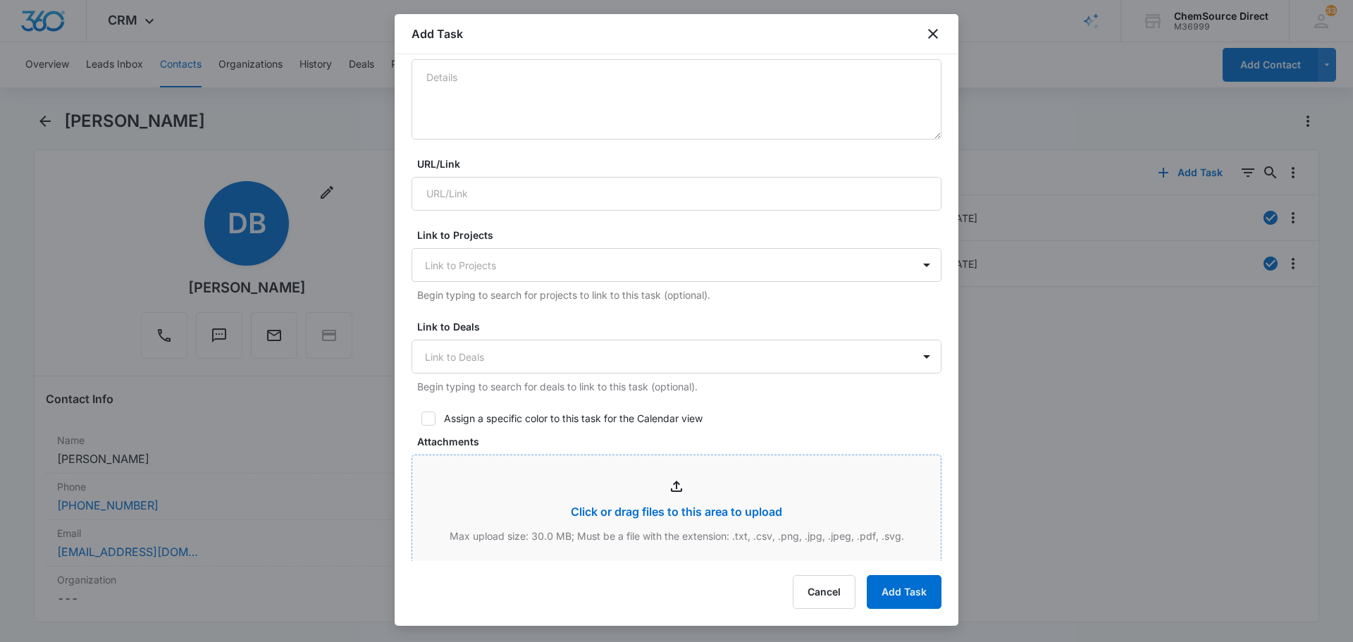
scroll to position [352, 0]
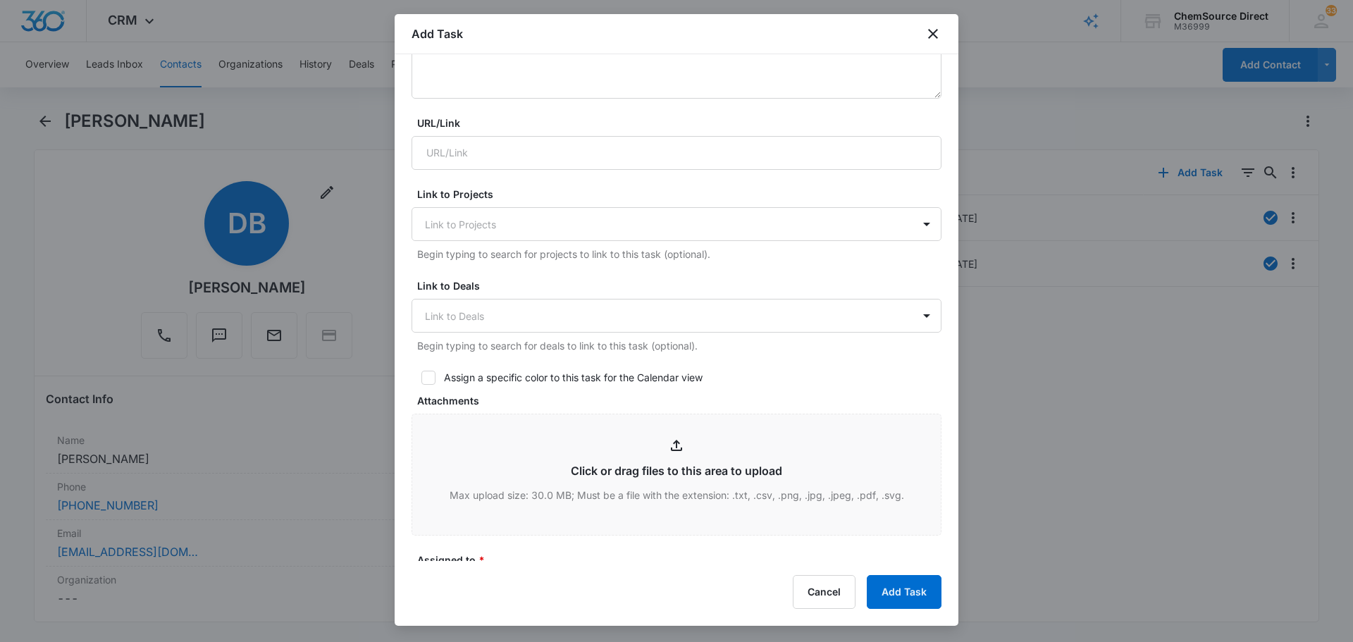
click at [433, 383] on icon at bounding box center [428, 377] width 13 height 13
click at [421, 383] on input "Assign a specific color to this task for the Calendar view" at bounding box center [416, 378] width 10 height 10
checkbox input "true"
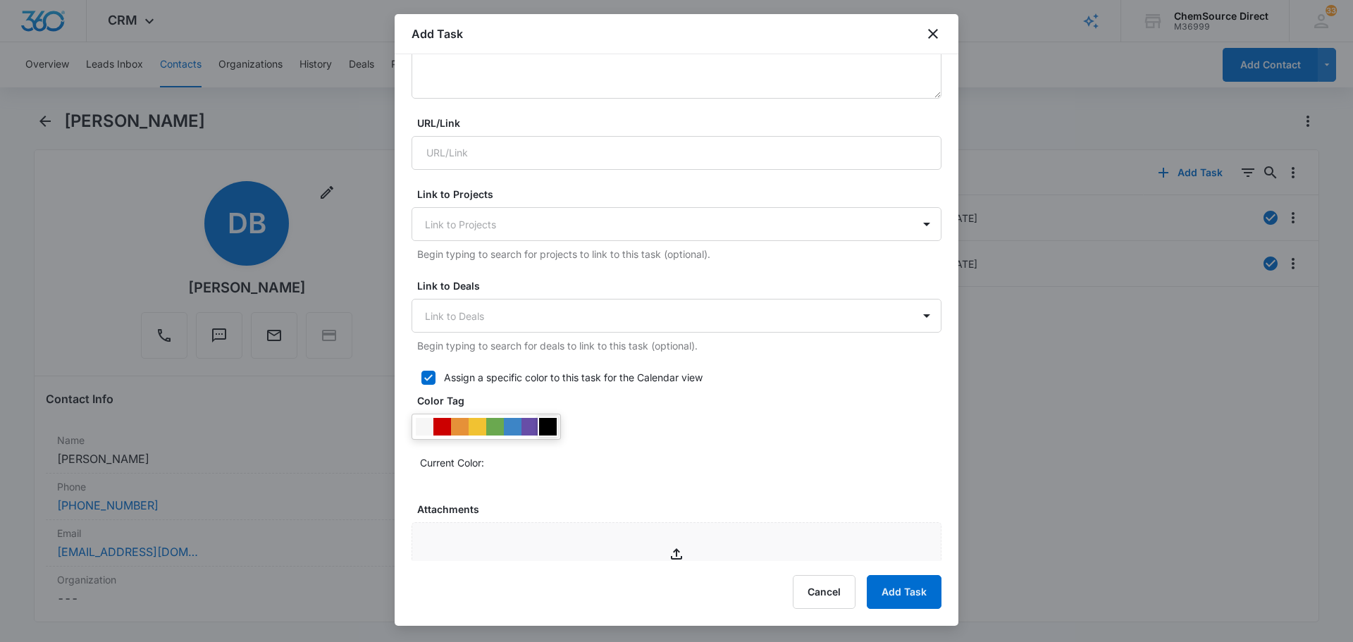
click at [553, 424] on div at bounding box center [548, 427] width 18 height 18
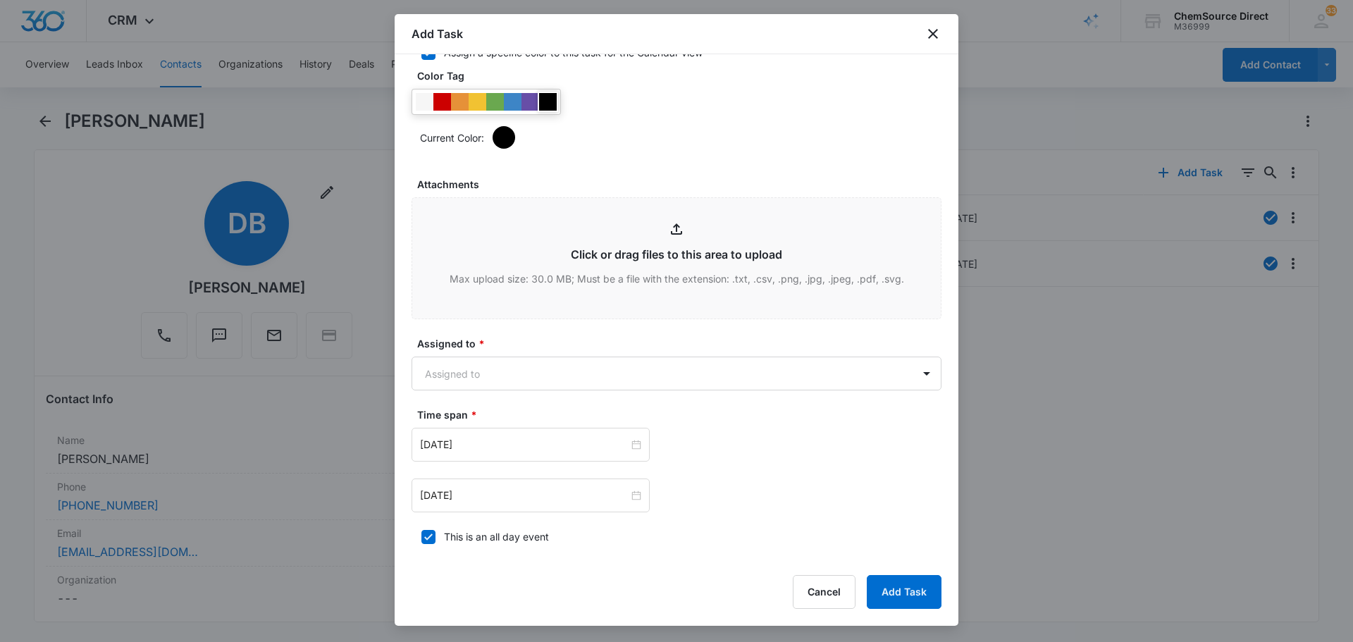
scroll to position [705, 0]
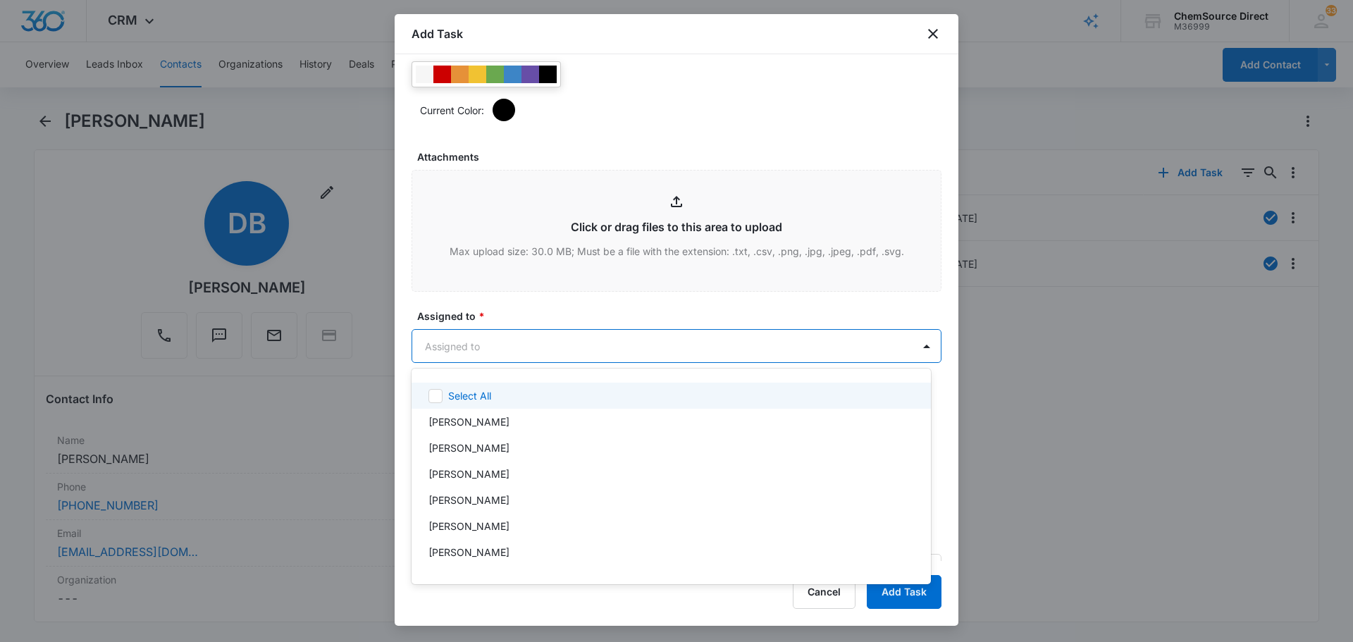
click at [505, 350] on body "CRM Apps Reputation Forms CRM Email Social Payments POS Content Ads Intelligenc…" at bounding box center [676, 321] width 1353 height 642
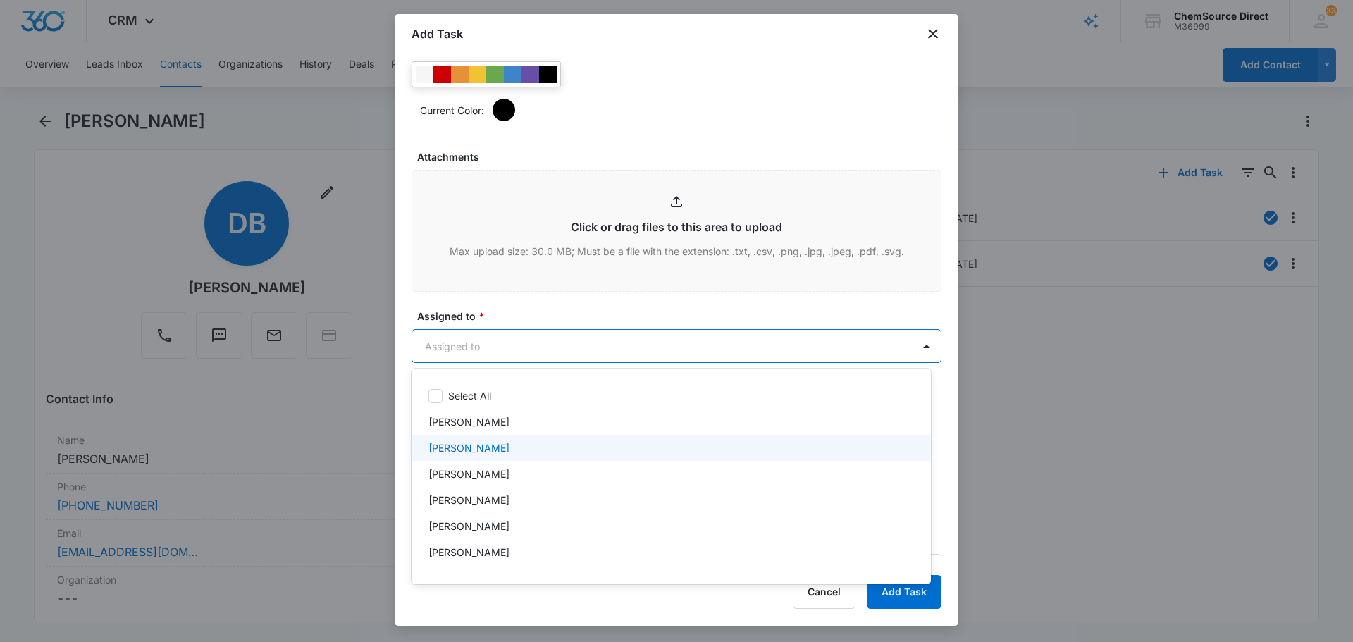
click at [517, 446] on div "[PERSON_NAME]" at bounding box center [669, 447] width 483 height 15
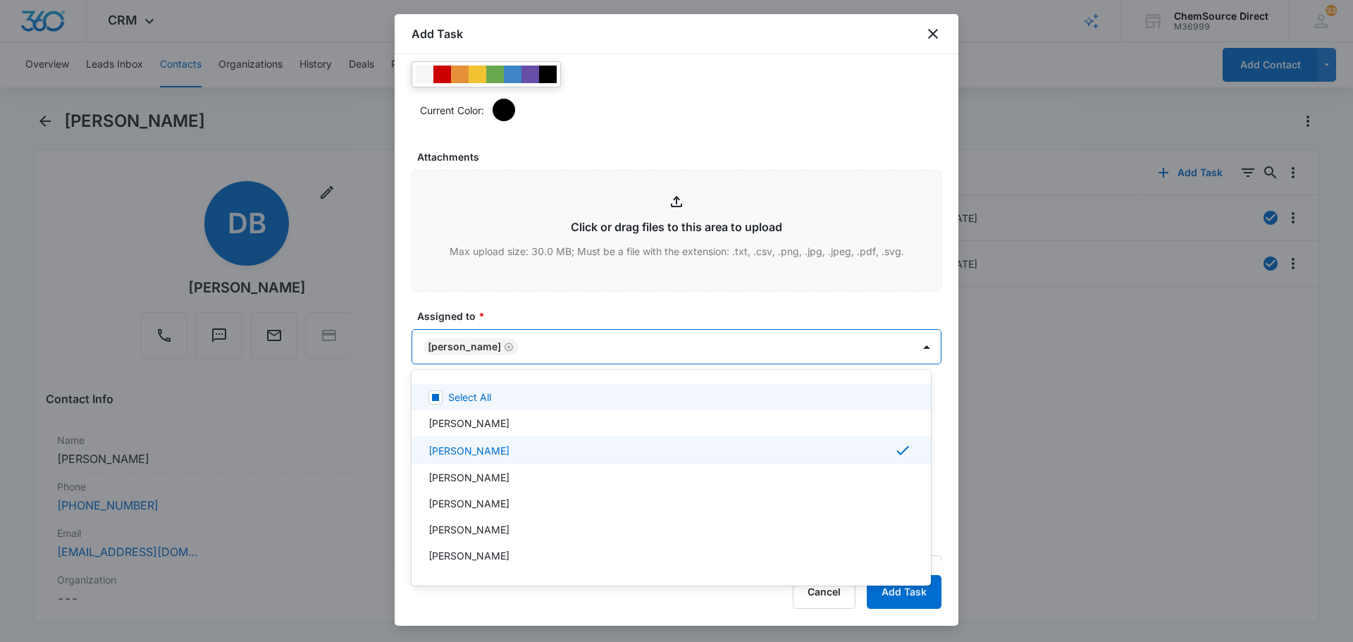
click at [552, 315] on div at bounding box center [676, 321] width 1353 height 642
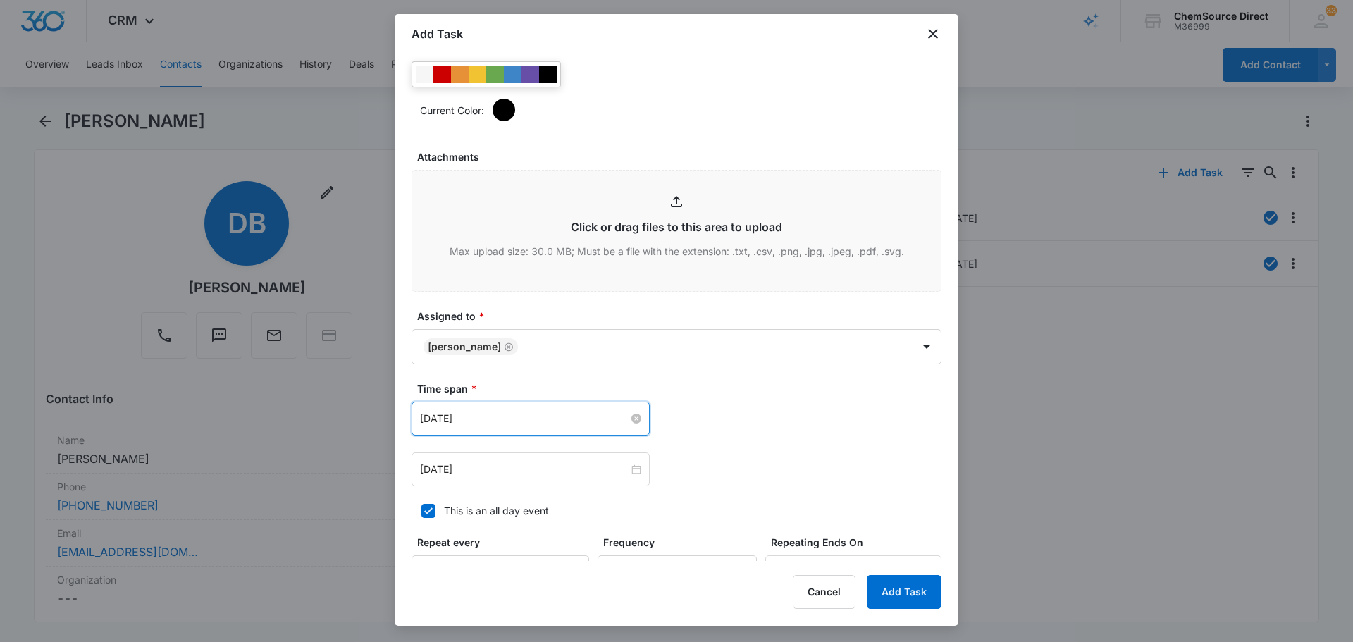
click at [538, 423] on input "[DATE]" at bounding box center [524, 419] width 209 height 16
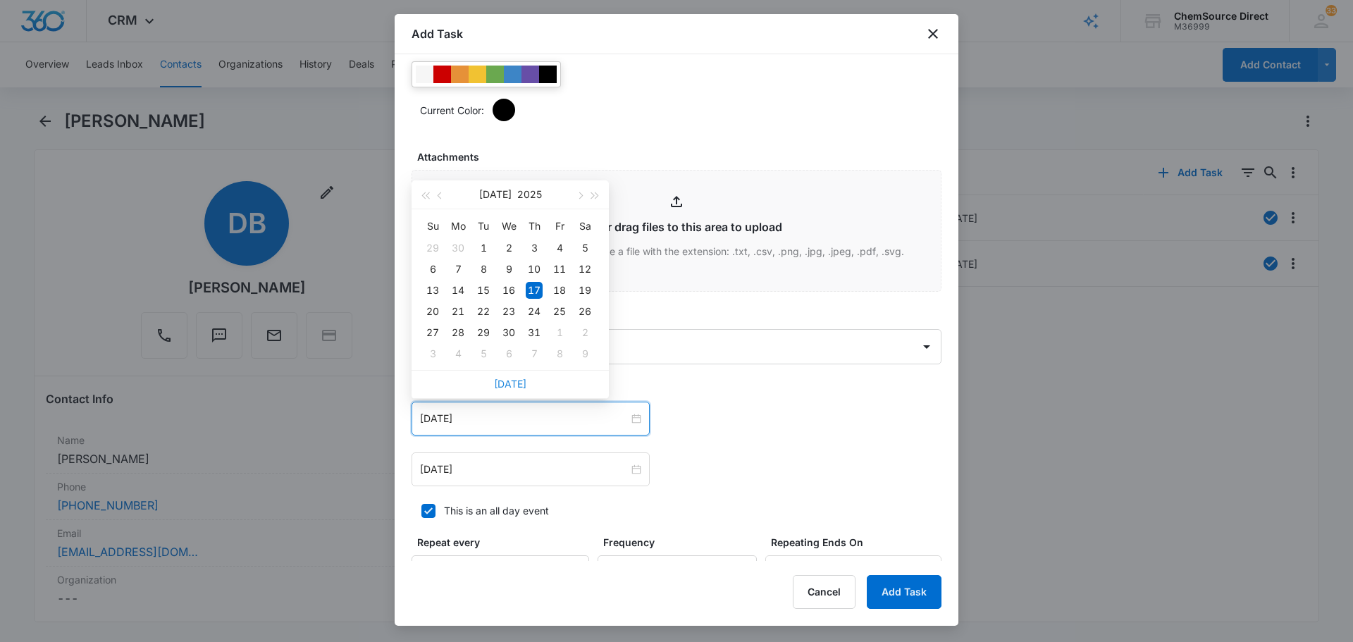
click at [522, 381] on link "[DATE]" at bounding box center [510, 384] width 32 height 12
type input "[DATE]"
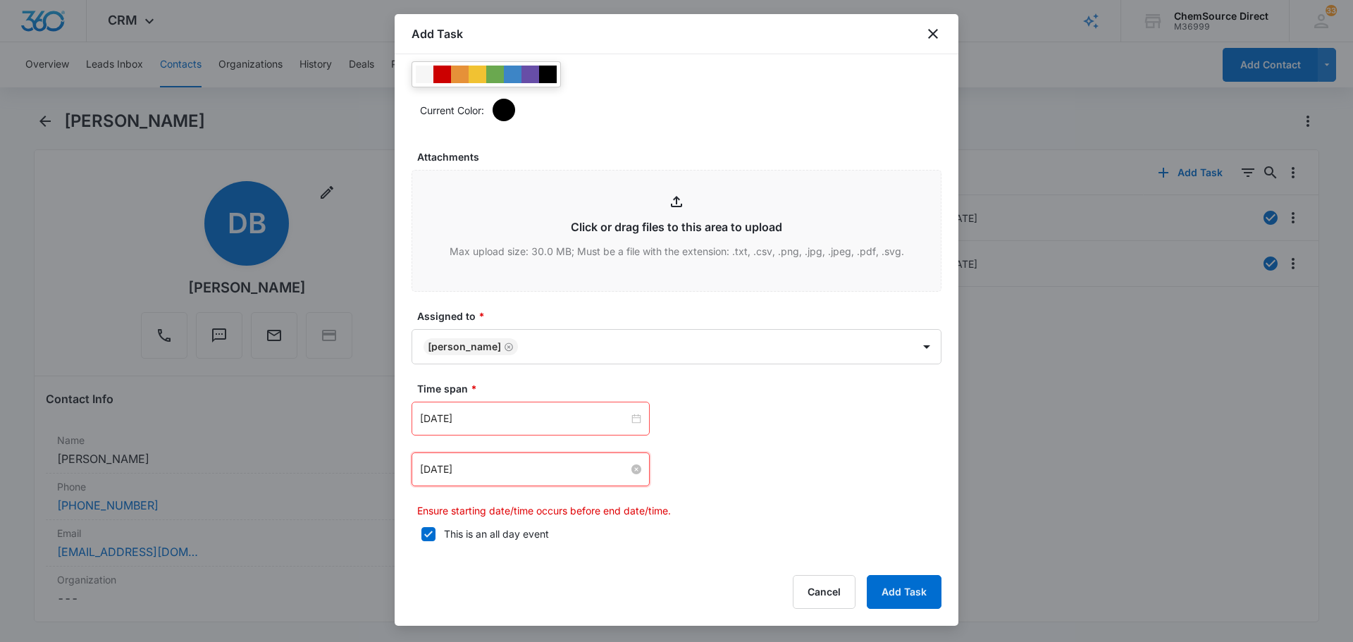
click at [506, 468] on input "[DATE]" at bounding box center [524, 469] width 209 height 16
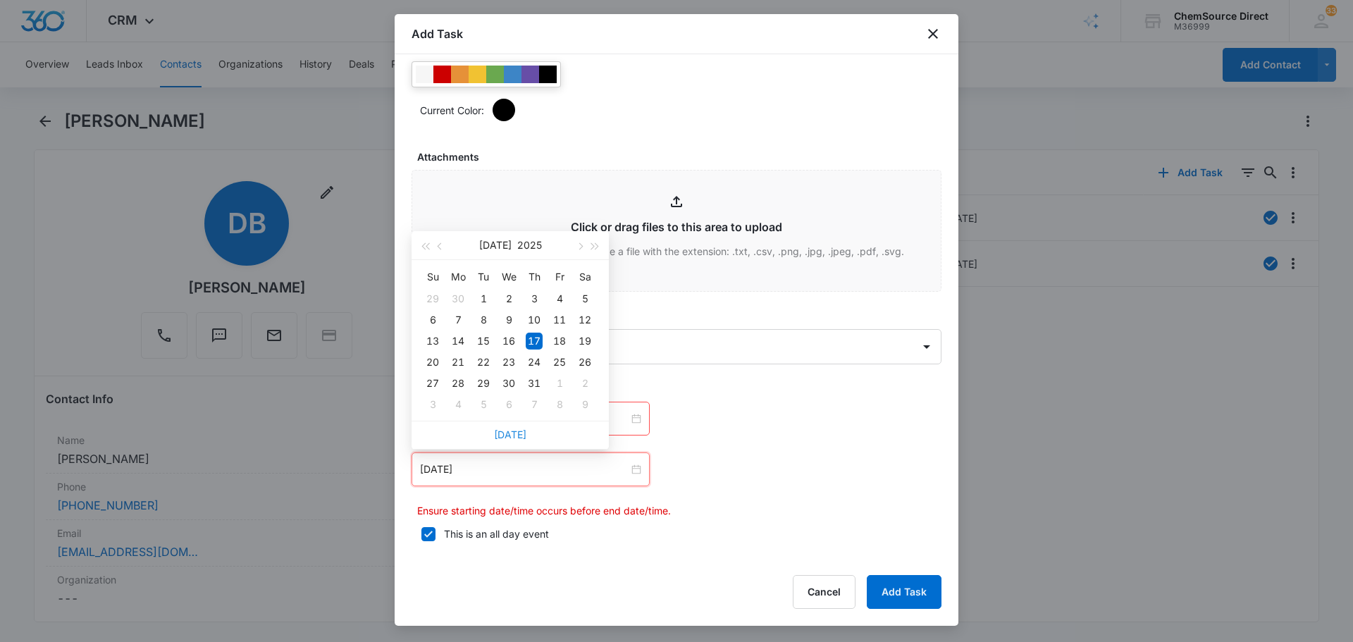
click at [515, 434] on link "[DATE]" at bounding box center [510, 434] width 32 height 12
type input "[DATE]"
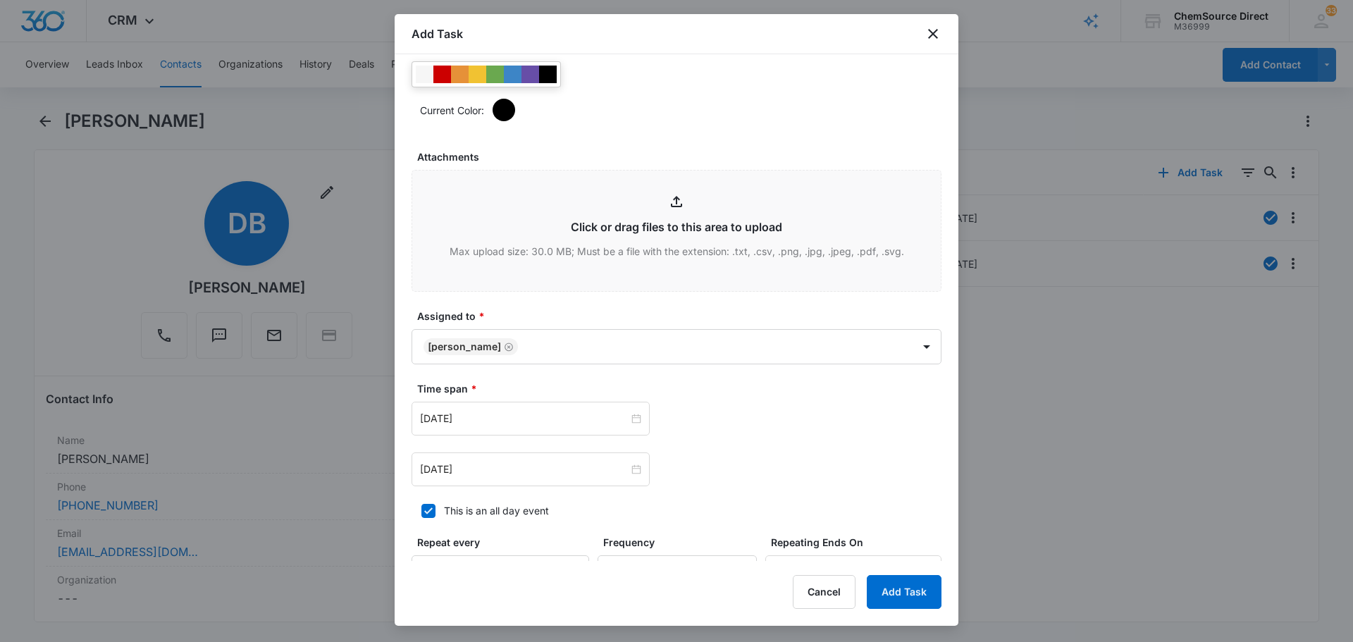
click at [807, 385] on label "Time span *" at bounding box center [682, 388] width 530 height 15
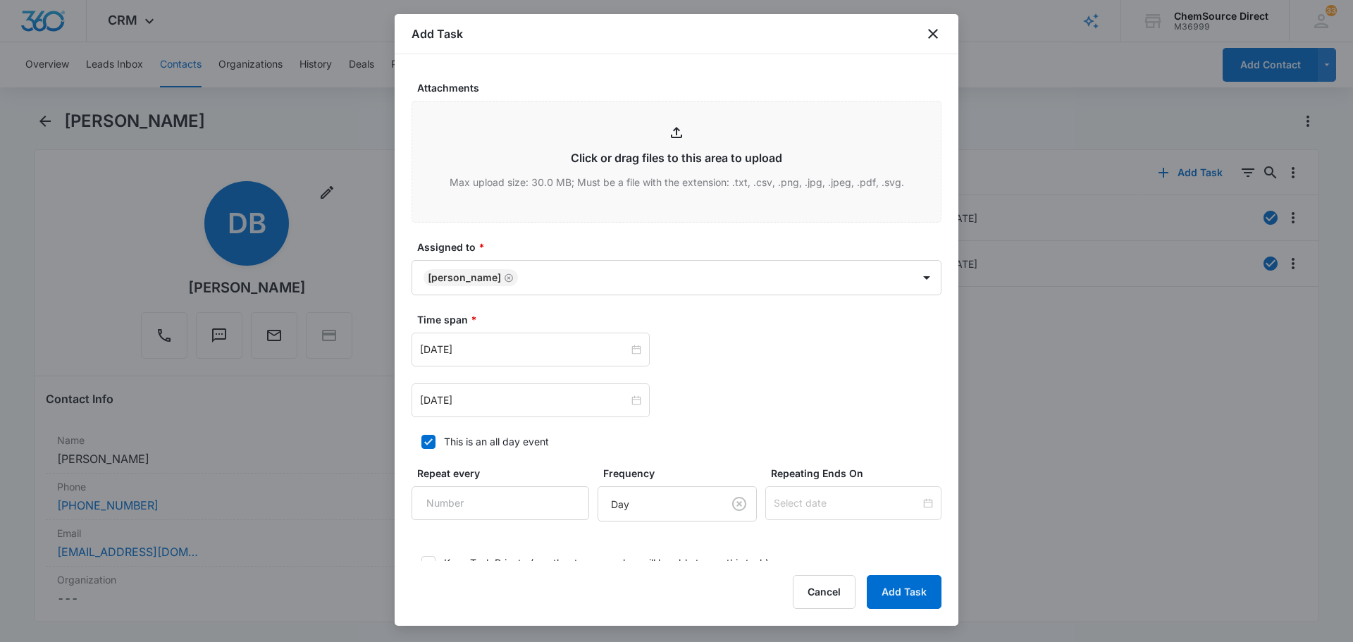
scroll to position [871, 0]
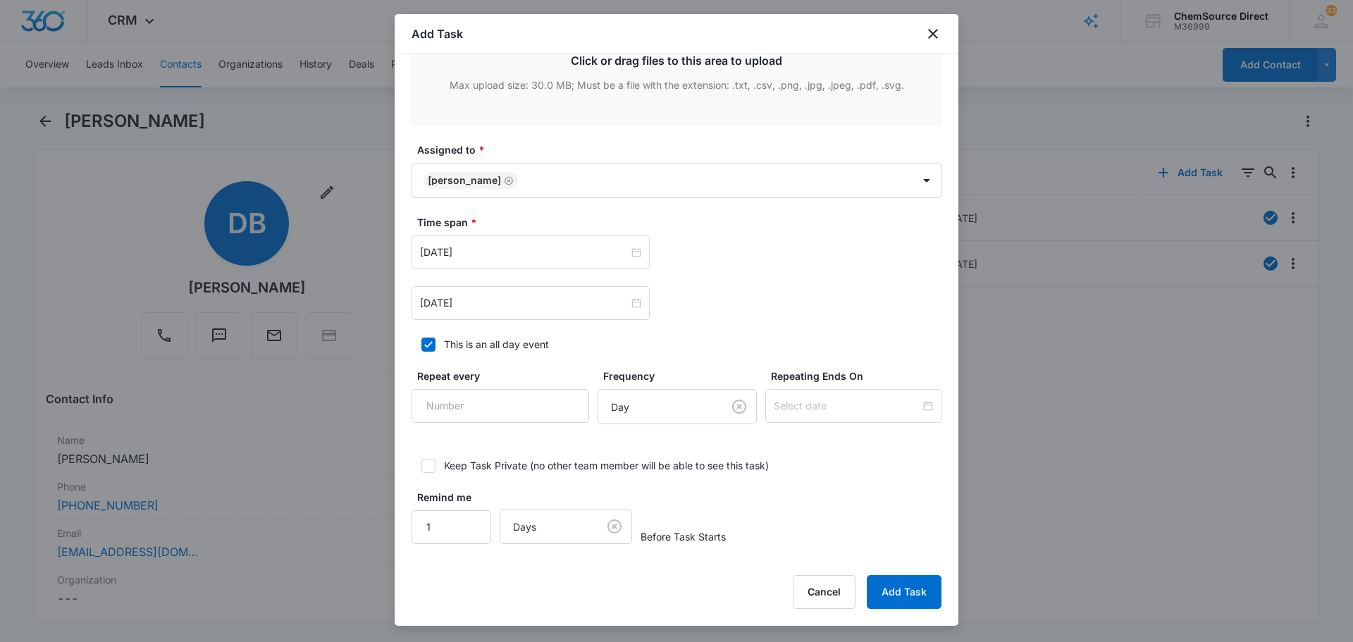
click at [511, 423] on div "Repeat every" at bounding box center [500, 396] width 178 height 56
click at [509, 419] on input "Repeat every" at bounding box center [500, 406] width 178 height 34
type input "2"
click at [648, 415] on body "CRM Apps Reputation Forms CRM Email Social Payments POS Content Ads Intelligenc…" at bounding box center [676, 321] width 1353 height 642
click at [648, 448] on div "Day" at bounding box center [662, 458] width 156 height 28
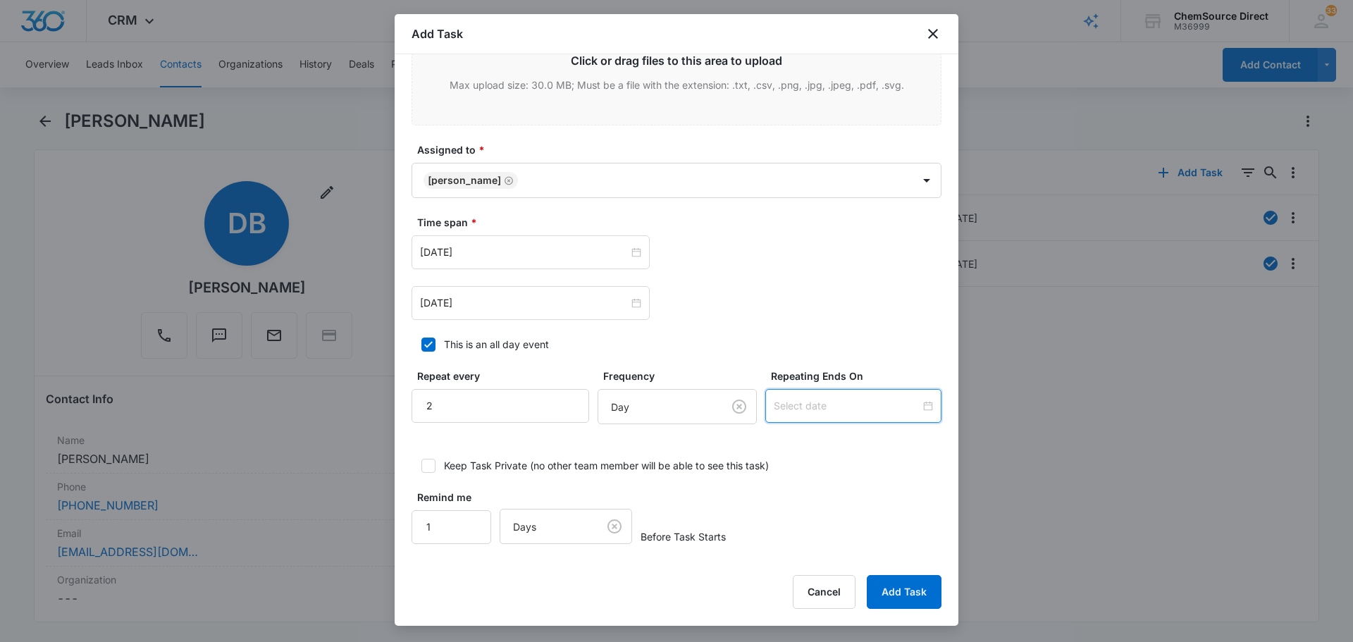
click at [799, 402] on input at bounding box center [847, 406] width 147 height 16
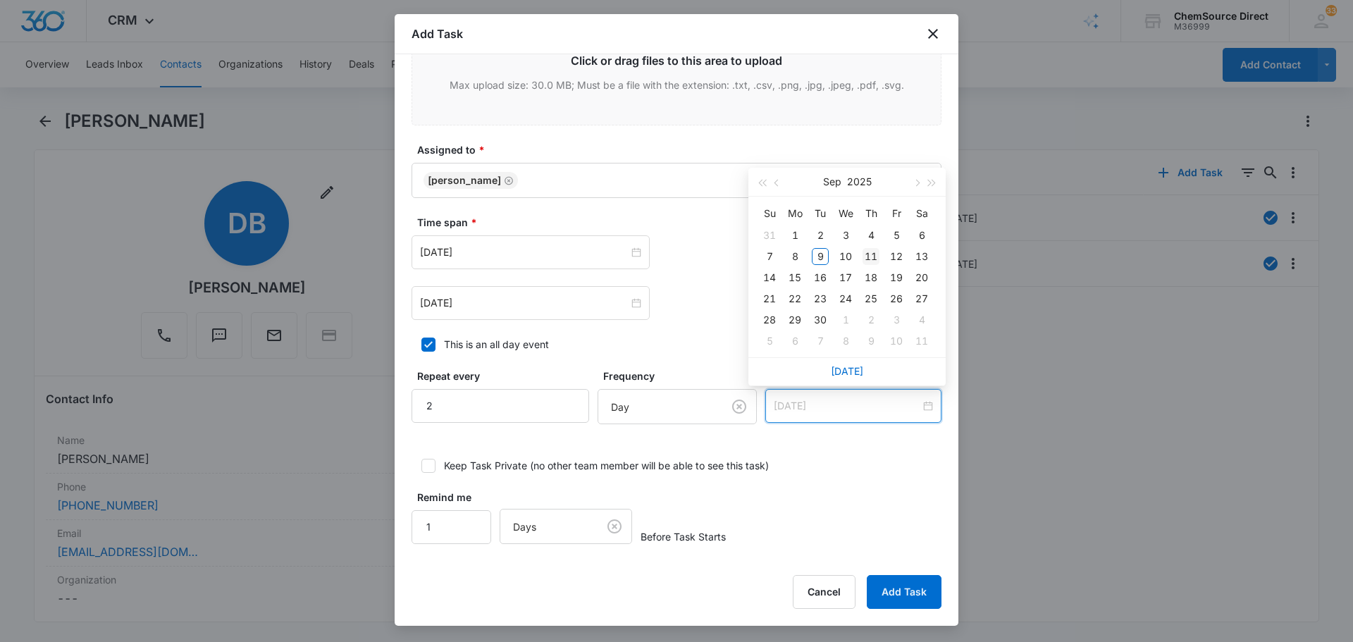
type input "[DATE]"
click at [869, 258] on div "11" at bounding box center [870, 256] width 17 height 17
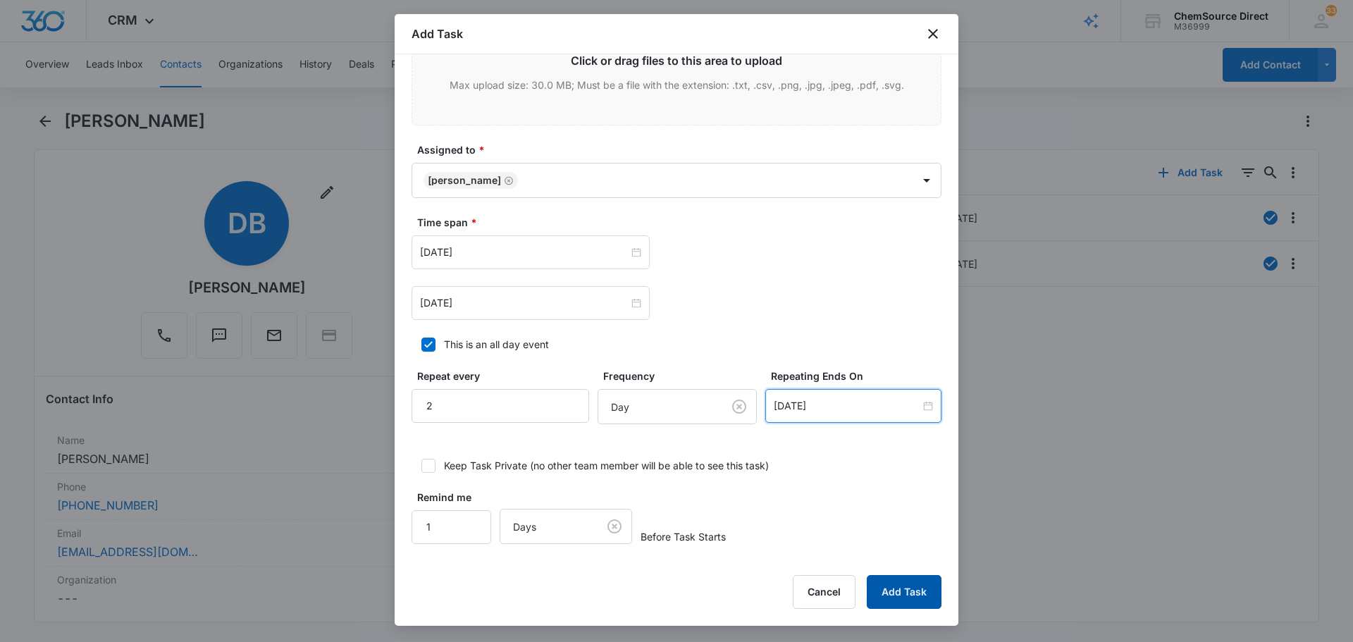
click at [895, 585] on button "Add Task" at bounding box center [904, 592] width 75 height 34
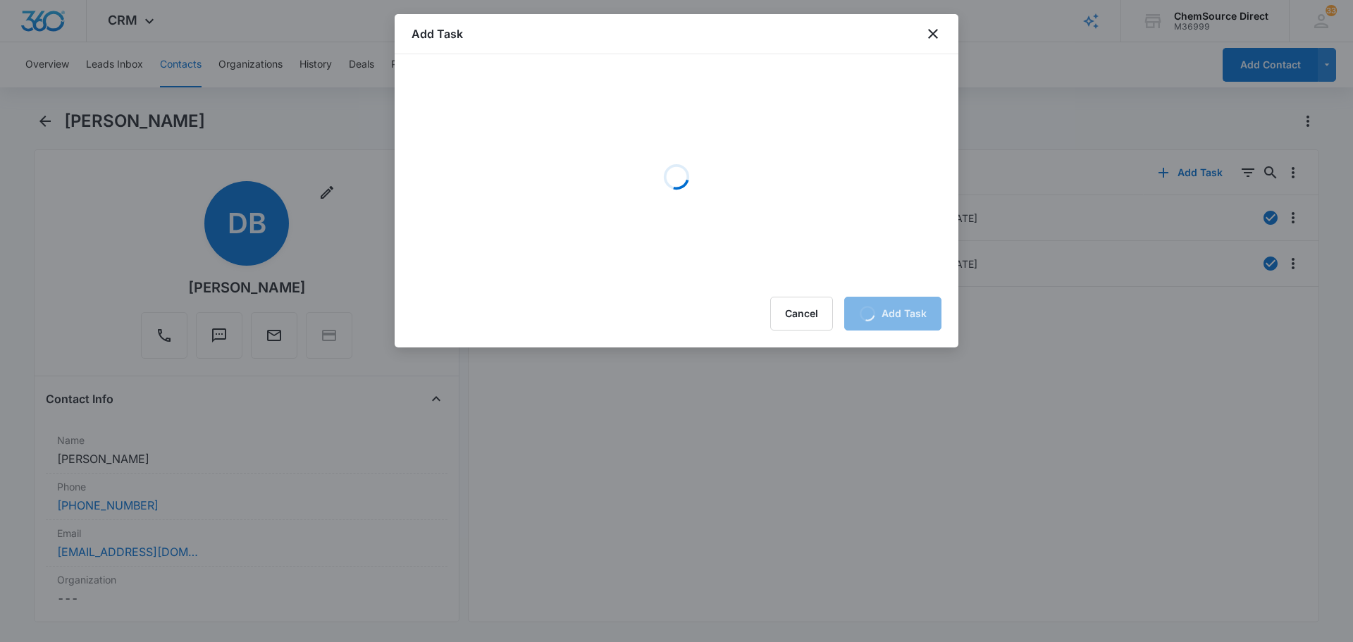
scroll to position [0, 0]
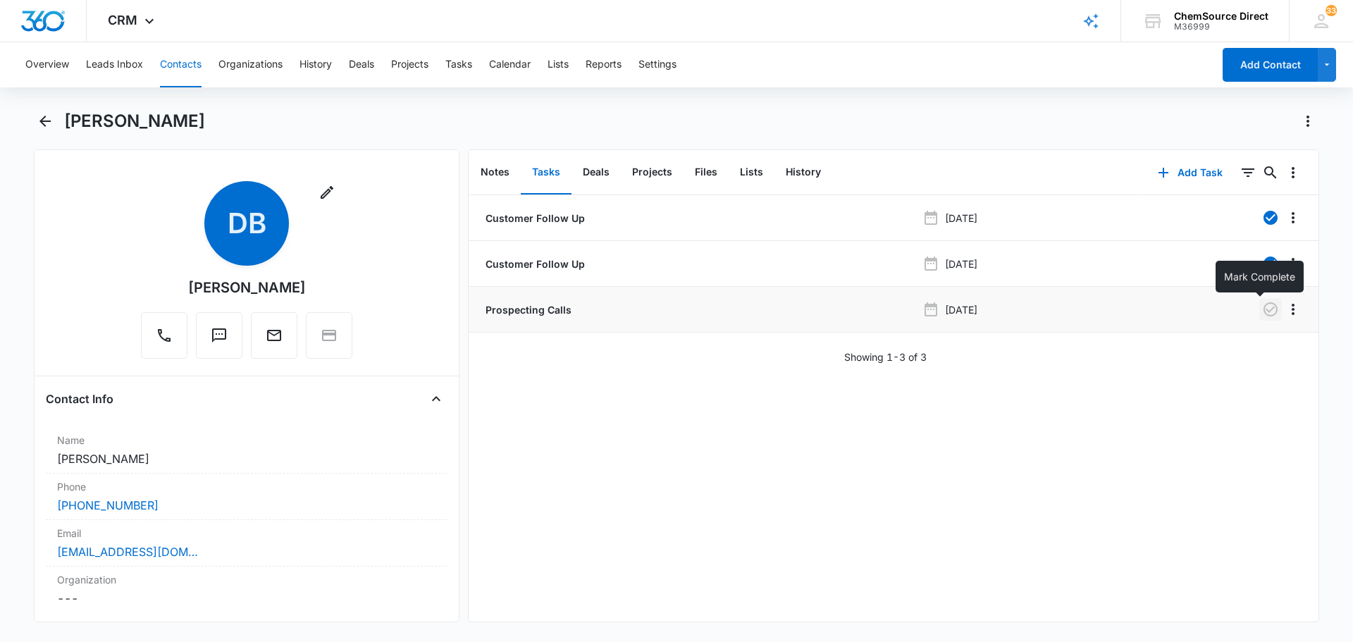
click at [1262, 309] on icon "button" at bounding box center [1270, 309] width 17 height 17
click at [189, 63] on button "Contacts" at bounding box center [181, 64] width 42 height 45
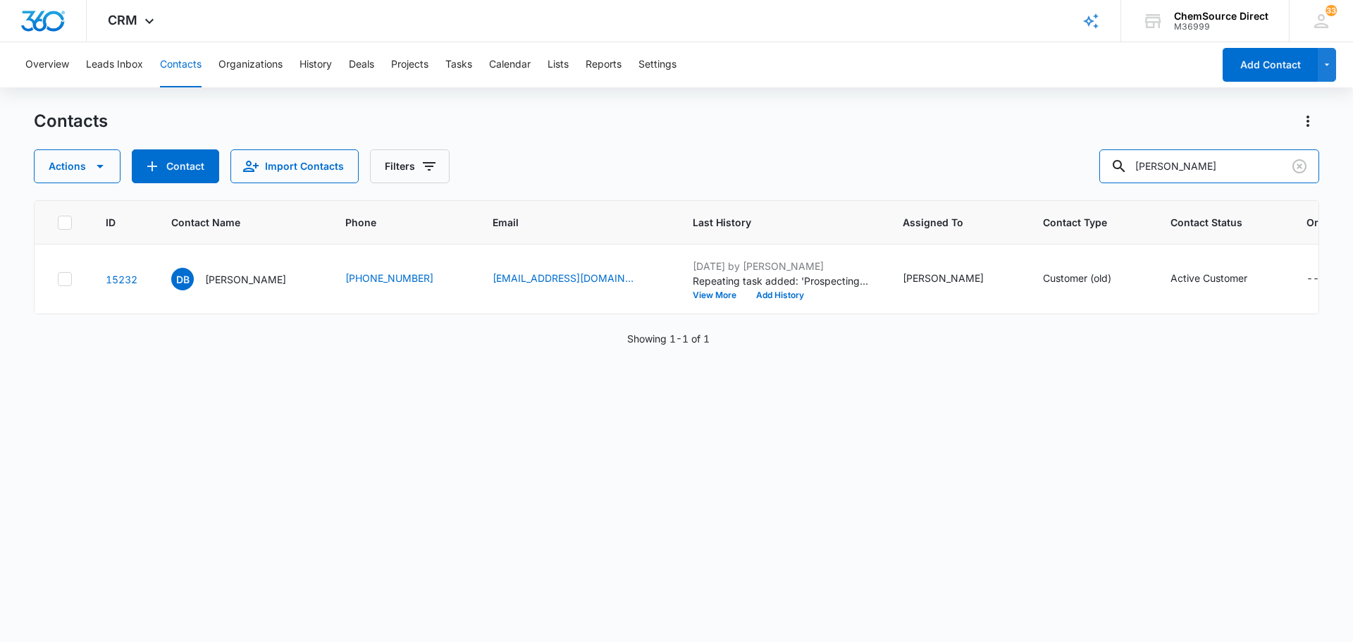
drag, startPoint x: 1232, startPoint y: 163, endPoint x: 1111, endPoint y: 166, distance: 121.2
click at [1111, 166] on div "Actions Contact Import Contacts Filters [PERSON_NAME]" at bounding box center [676, 166] width 1285 height 34
type input "[PERSON_NAME] ventures"
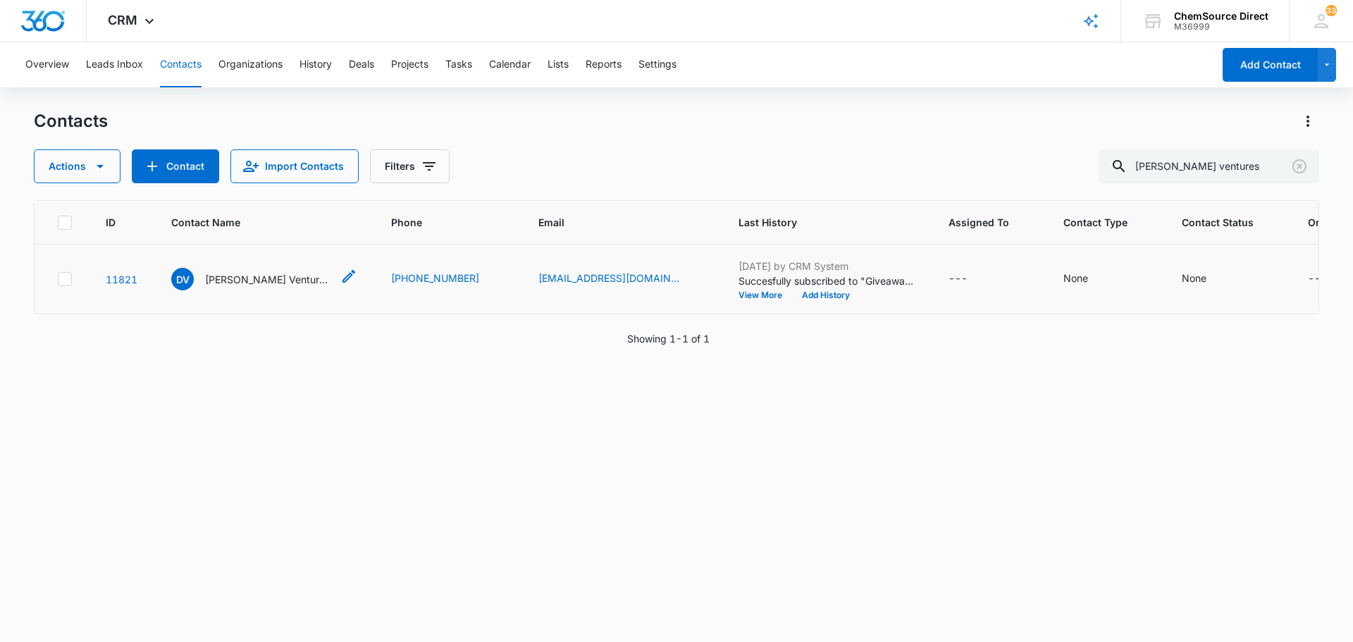
click at [238, 287] on p "[PERSON_NAME] Ventures LLC JKFO" at bounding box center [268, 279] width 127 height 15
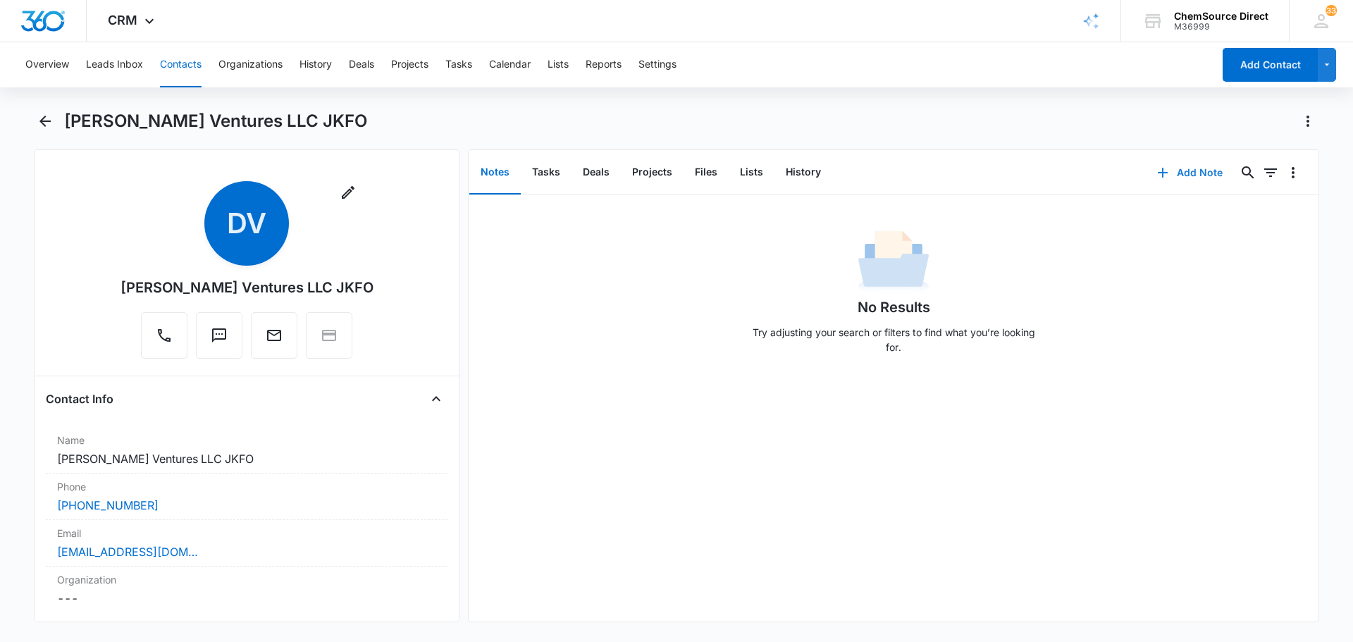
click at [1157, 171] on icon "button" at bounding box center [1162, 172] width 17 height 17
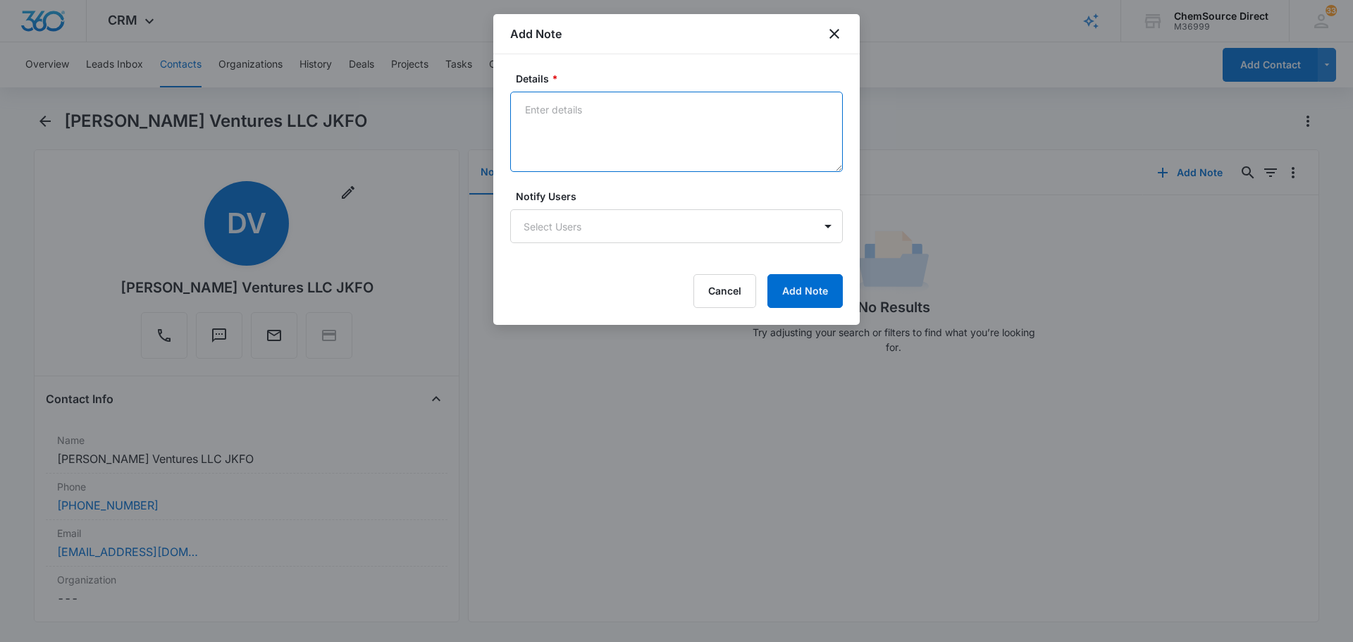
click at [566, 123] on textarea "Details *" at bounding box center [676, 132] width 333 height 80
type textarea "MY10 Promo Sent"
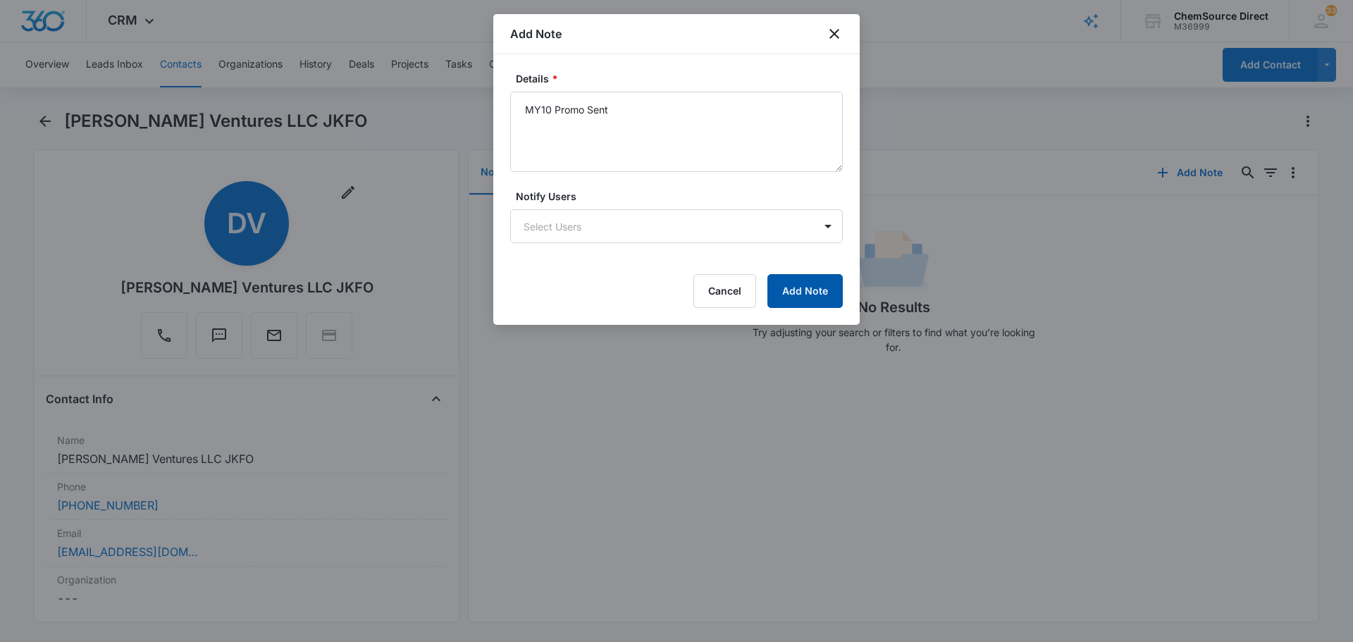
click at [826, 291] on button "Add Note" at bounding box center [804, 291] width 75 height 34
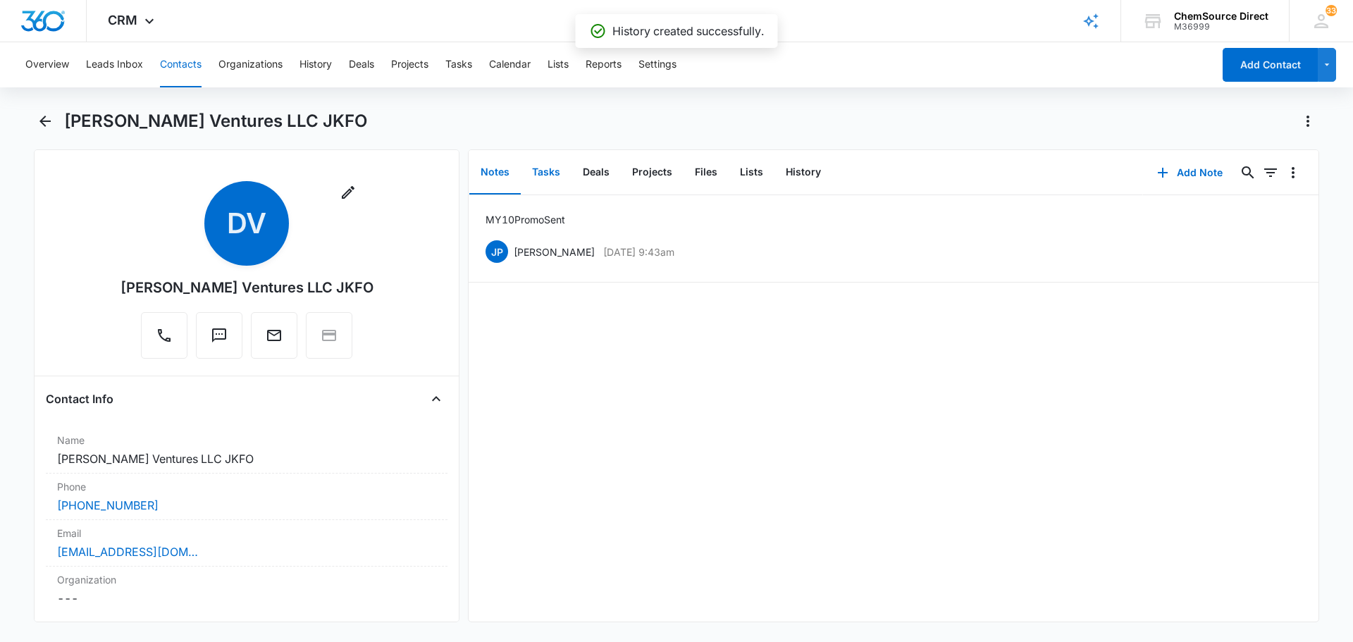
click at [541, 171] on button "Tasks" at bounding box center [546, 173] width 51 height 44
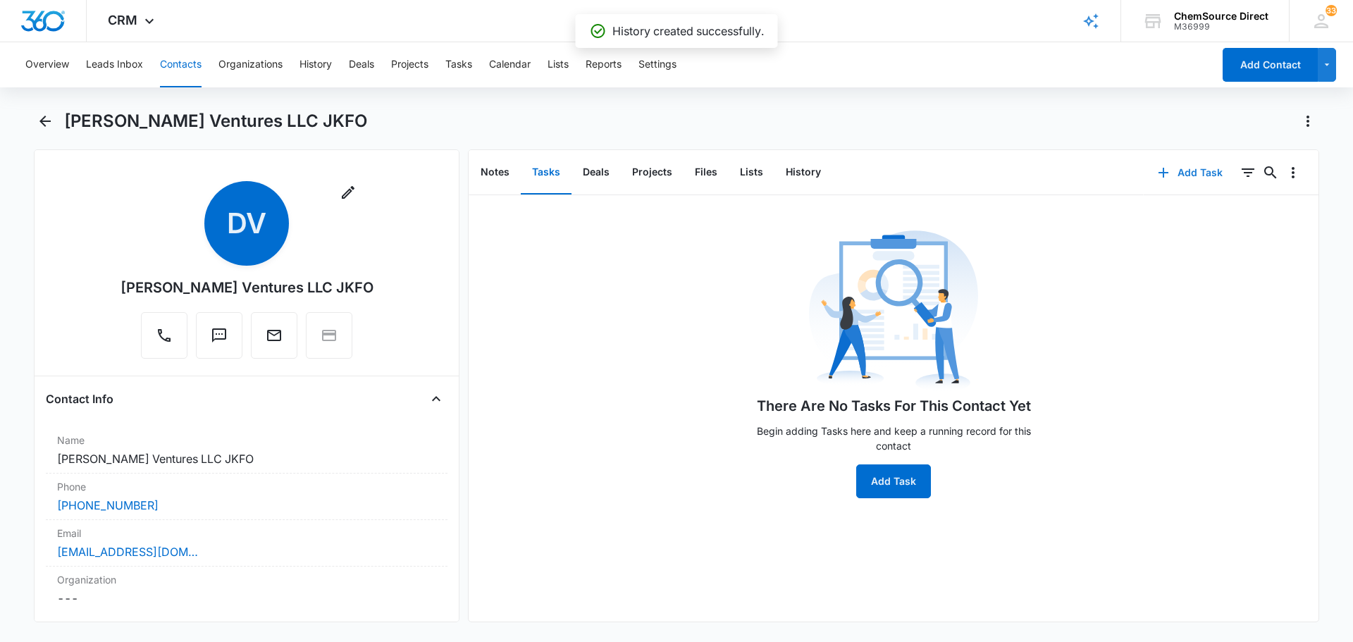
click at [1188, 166] on button "Add Task" at bounding box center [1190, 173] width 93 height 34
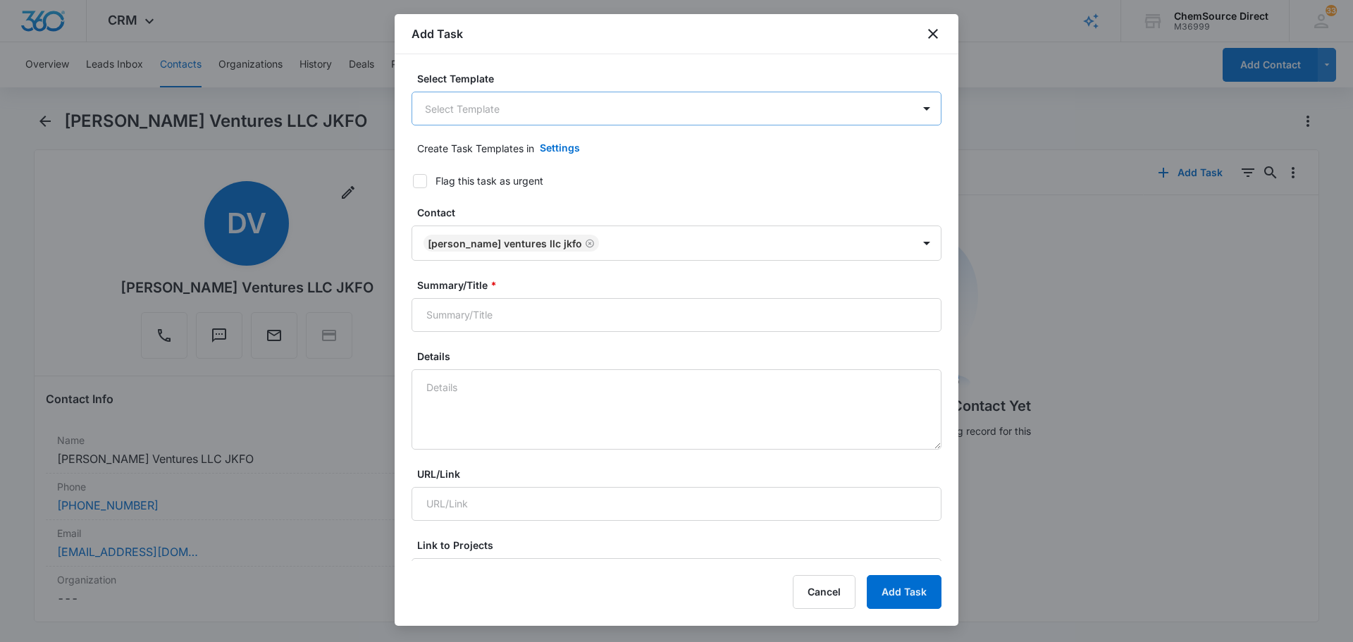
click at [553, 97] on body "CRM Apps Reputation Forms CRM Email Social Payments POS Content Ads Intelligenc…" at bounding box center [676, 321] width 1353 height 642
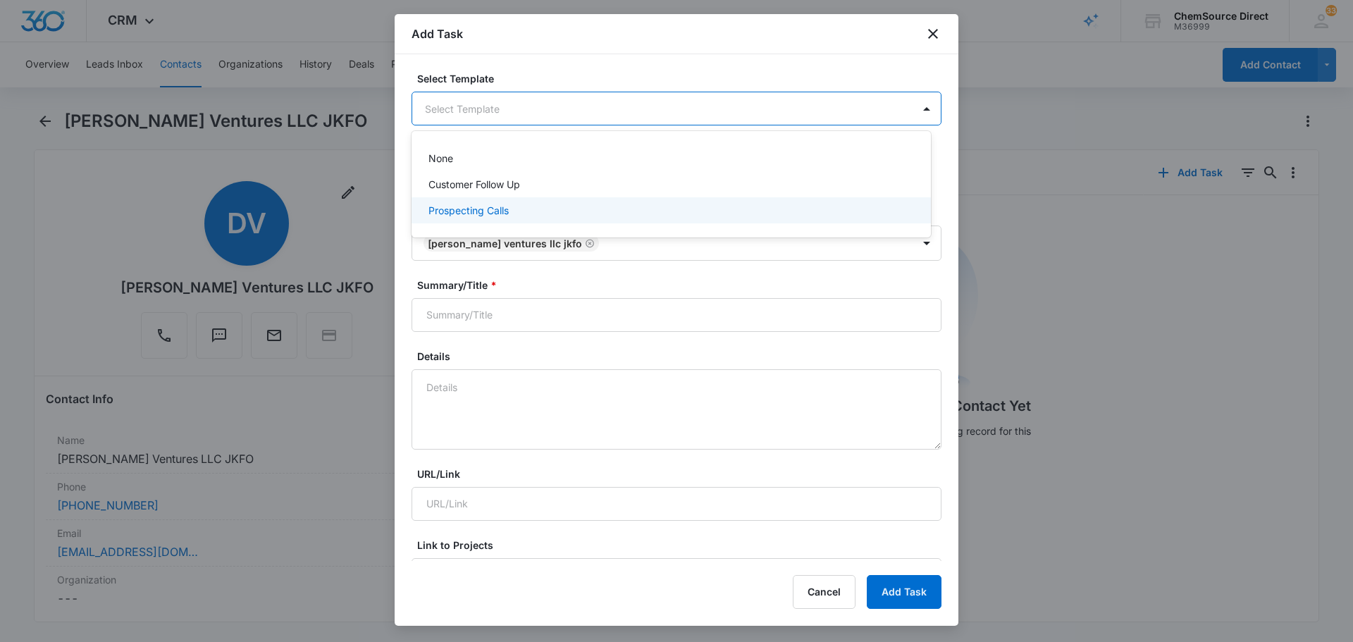
click at [521, 206] on div "Prospecting Calls" at bounding box center [669, 210] width 483 height 15
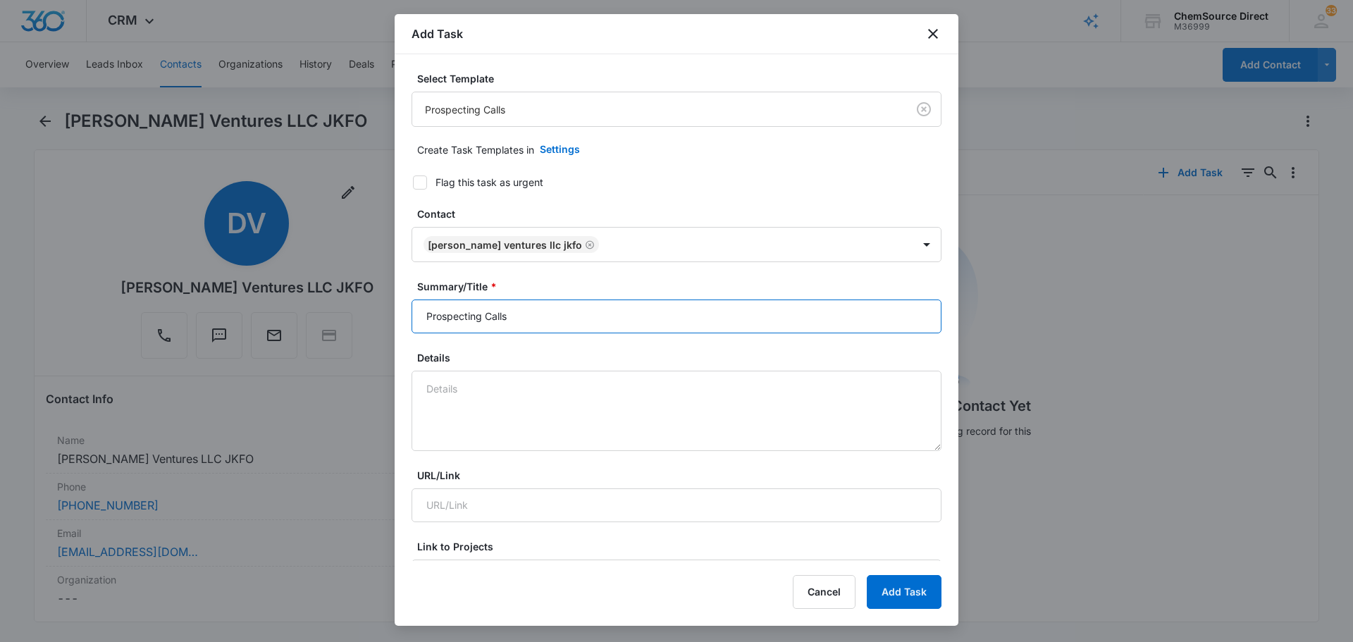
drag, startPoint x: 544, startPoint y: 306, endPoint x: 370, endPoint y: 316, distance: 174.3
click at [373, 316] on body "CRM Apps Reputation Forms CRM Email Social Payments POS Content Ads Intelligenc…" at bounding box center [676, 321] width 1353 height 642
type input "Prospecting Calls"
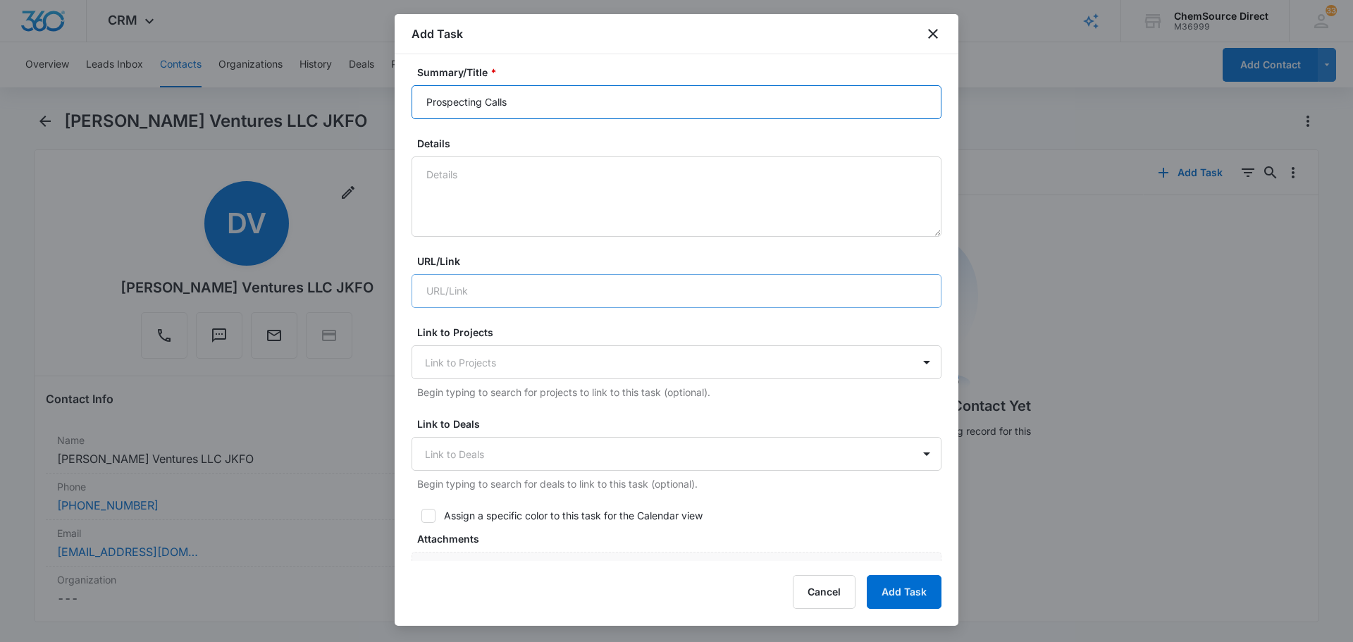
scroll to position [282, 0]
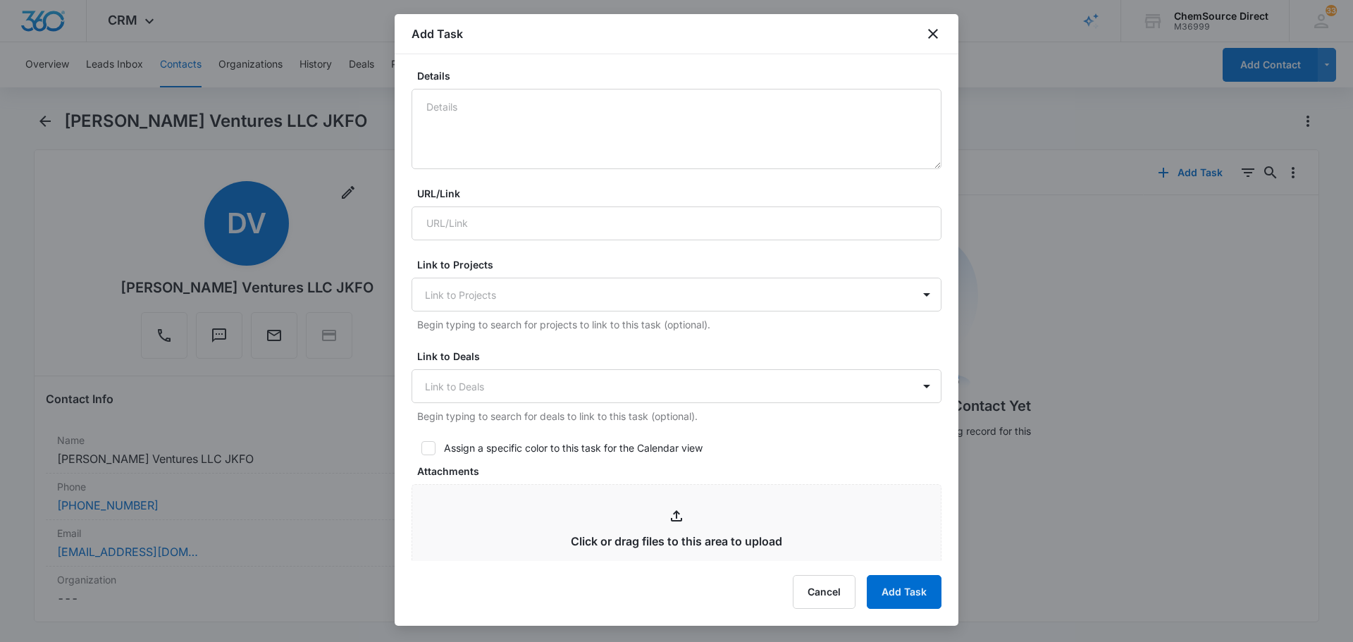
click at [430, 448] on icon at bounding box center [428, 448] width 13 height 13
click at [421, 448] on input "Assign a specific color to this task for the Calendar view" at bounding box center [416, 448] width 10 height 10
checkbox input "true"
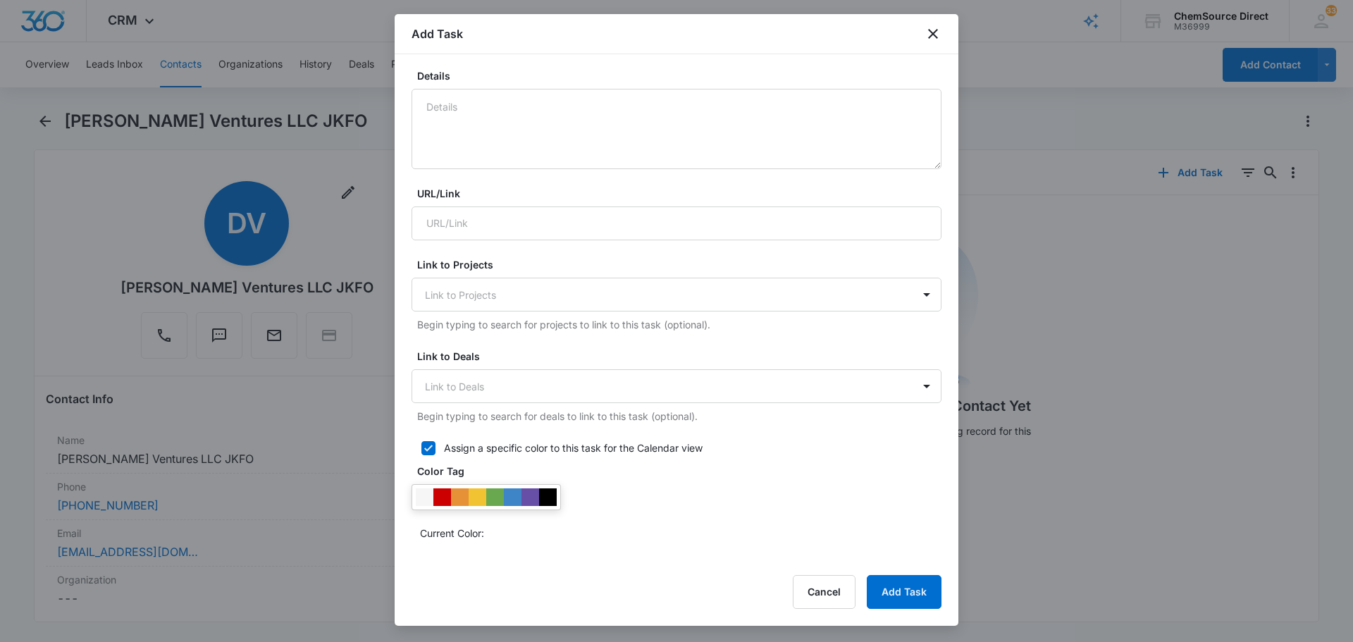
click at [559, 504] on div at bounding box center [485, 497] width 149 height 26
click at [548, 500] on div at bounding box center [548, 497] width 18 height 18
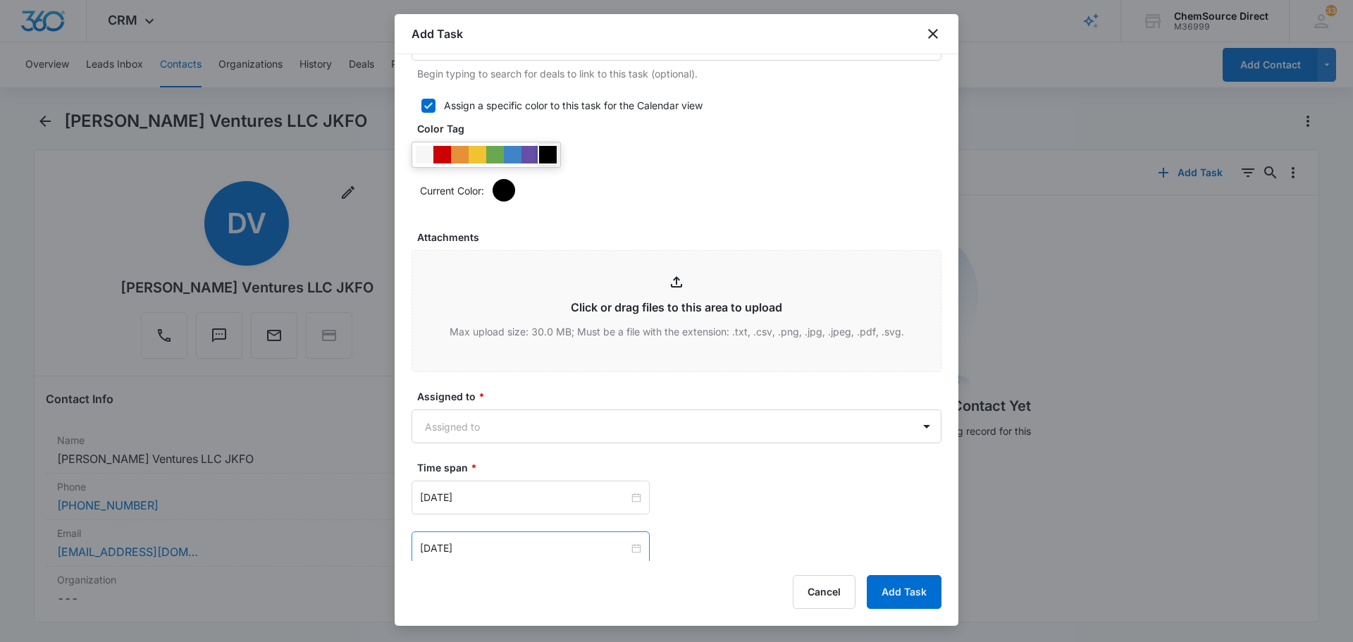
scroll to position [705, 0]
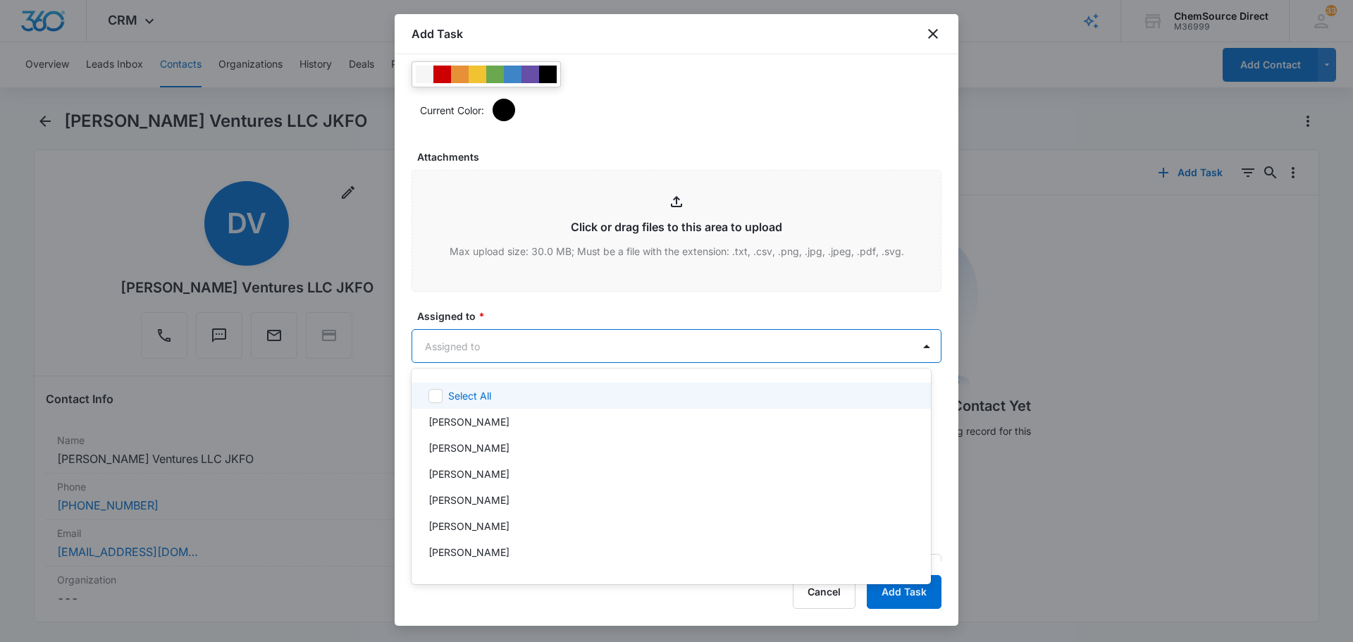
click at [570, 346] on body "CRM Apps Reputation Forms CRM Email Social Payments POS Content Ads Intelligenc…" at bounding box center [676, 321] width 1353 height 642
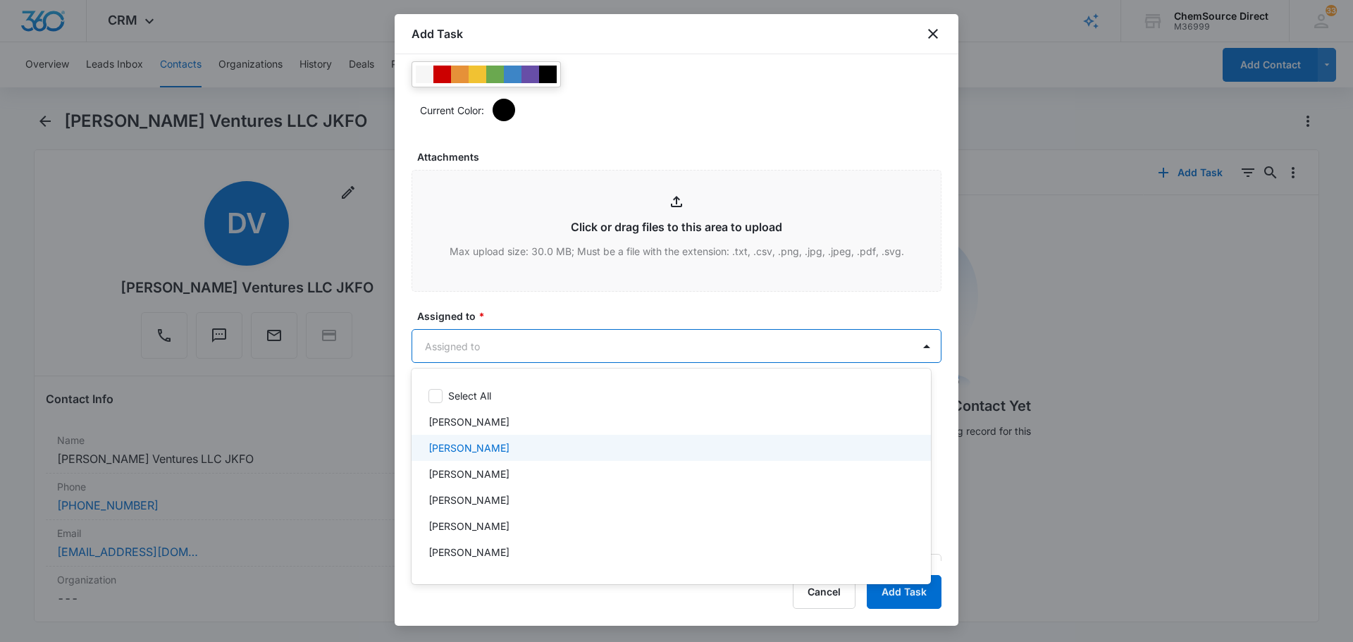
click at [503, 451] on div "[PERSON_NAME]" at bounding box center [669, 447] width 483 height 15
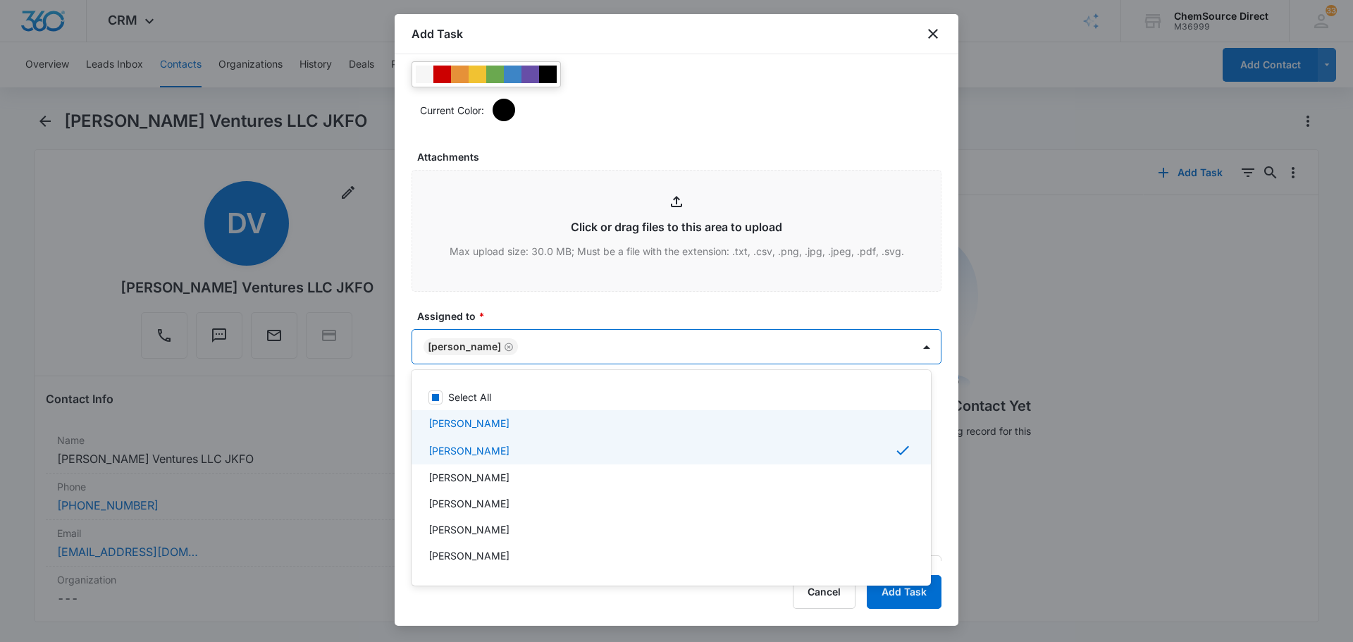
click at [577, 314] on div at bounding box center [676, 321] width 1353 height 642
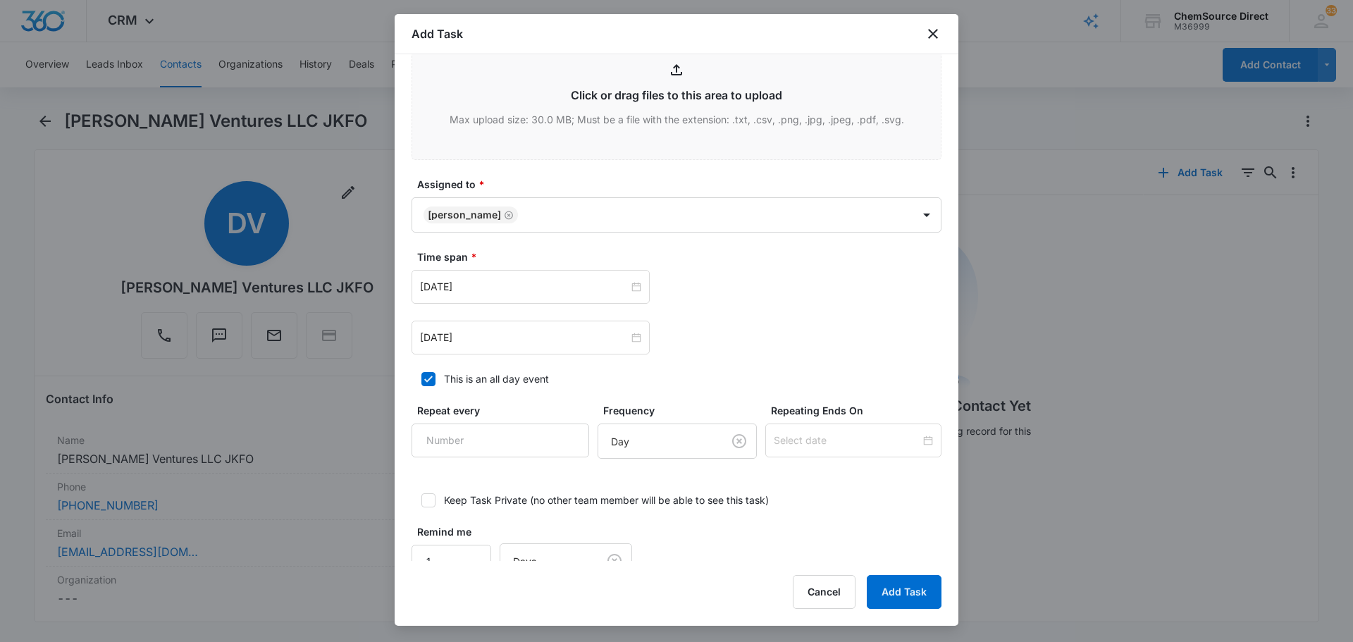
scroll to position [871, 0]
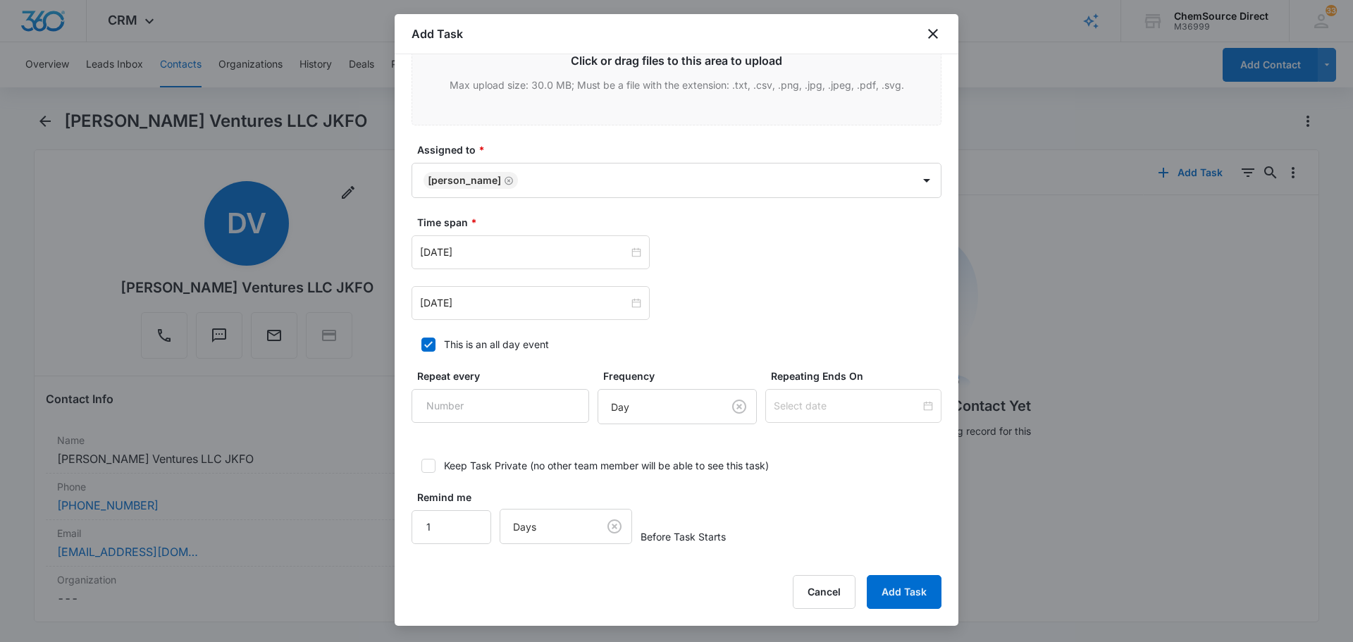
click at [497, 234] on div "Time span * [DATE] [DATE]" at bounding box center [676, 267] width 530 height 105
click at [498, 256] on input "[DATE]" at bounding box center [524, 252] width 209 height 16
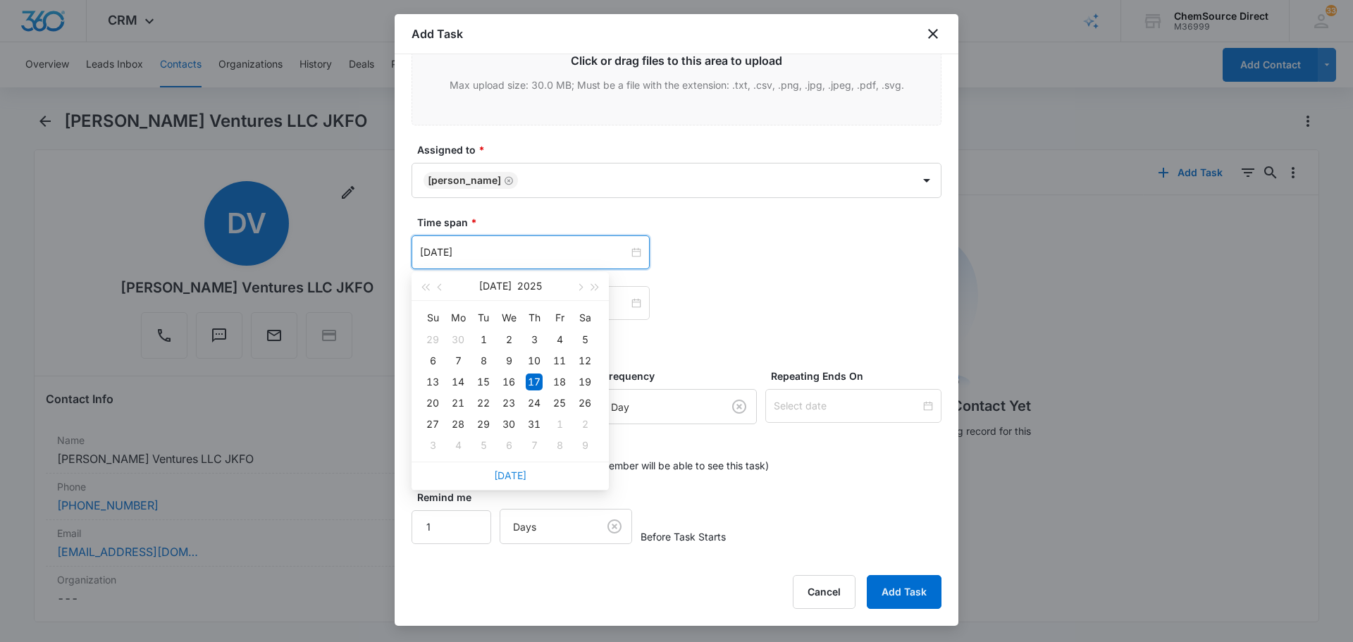
click at [512, 479] on link "[DATE]" at bounding box center [510, 475] width 32 height 12
type input "[DATE]"
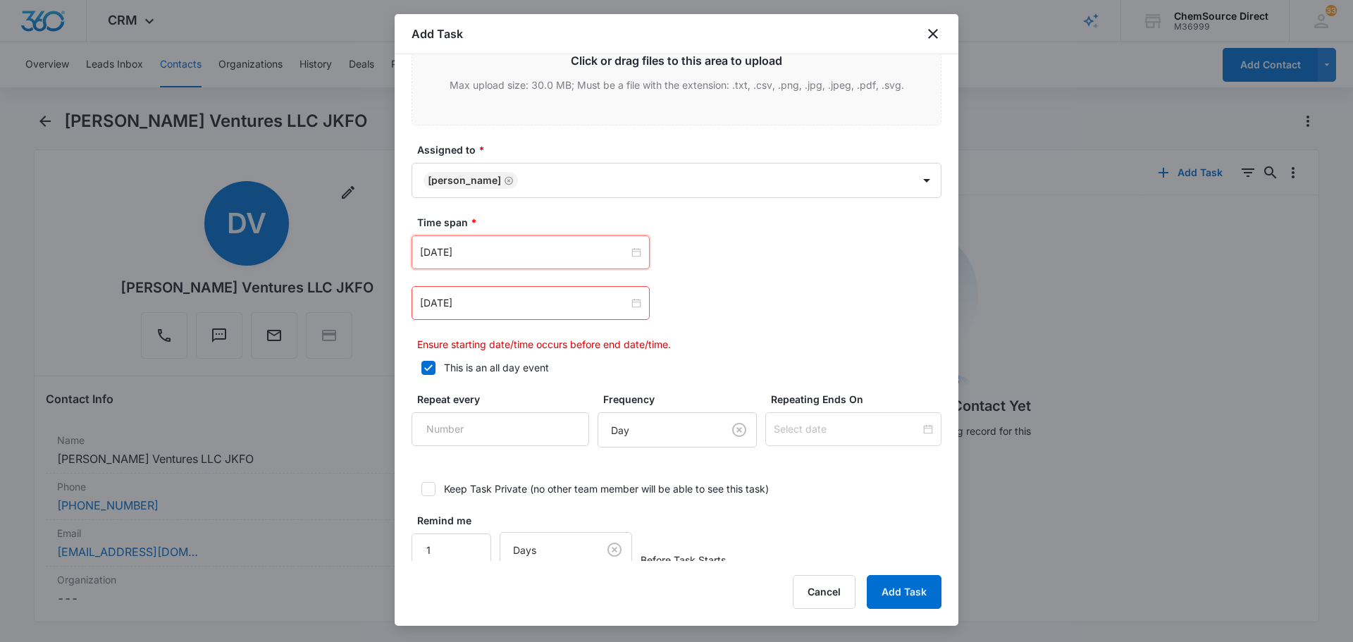
click at [515, 312] on div "[DATE]" at bounding box center [530, 303] width 238 height 34
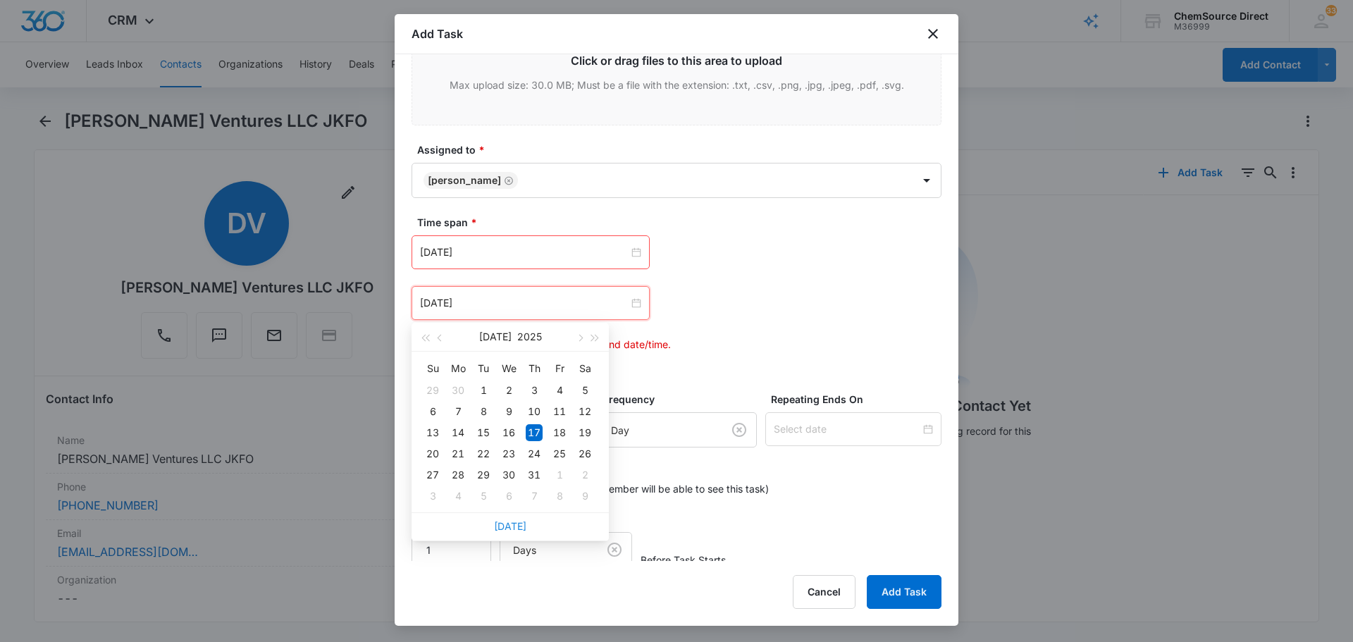
click at [515, 526] on link "[DATE]" at bounding box center [510, 526] width 32 height 12
type input "[DATE]"
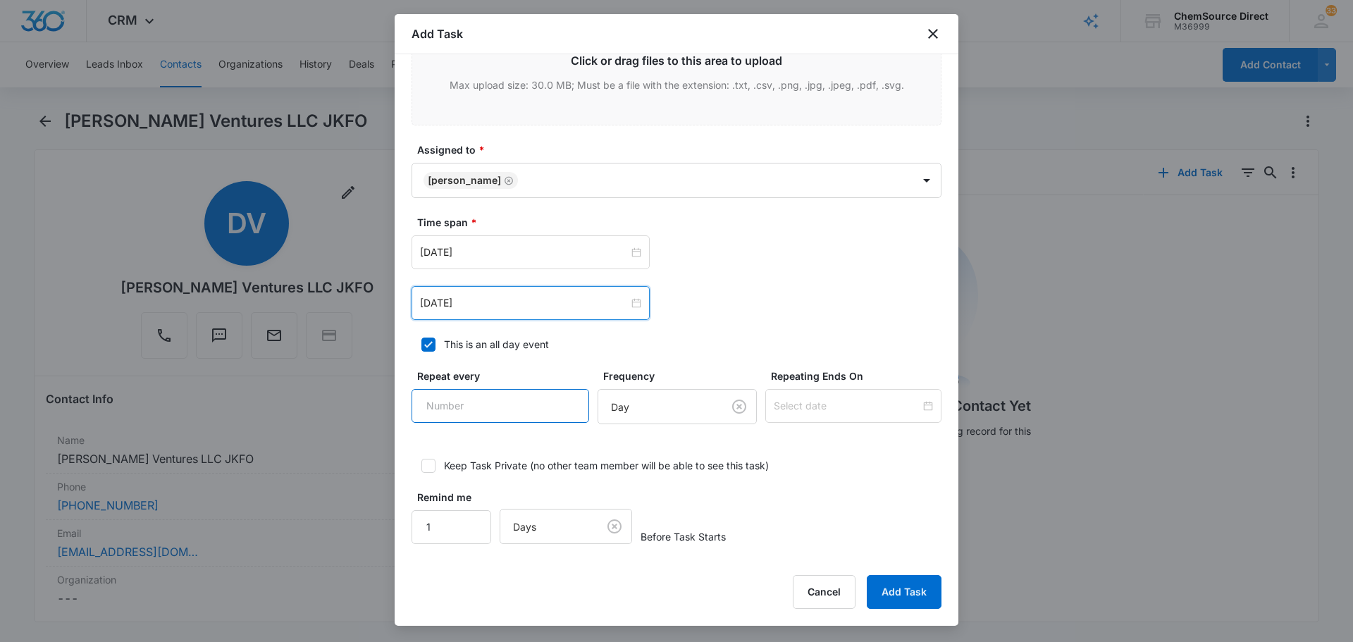
click at [485, 411] on input "Repeat every" at bounding box center [500, 406] width 178 height 34
type input "2"
click at [640, 412] on body "CRM Apps Reputation Forms CRM Email Social Payments POS Content Ads Intelligenc…" at bounding box center [676, 321] width 1353 height 642
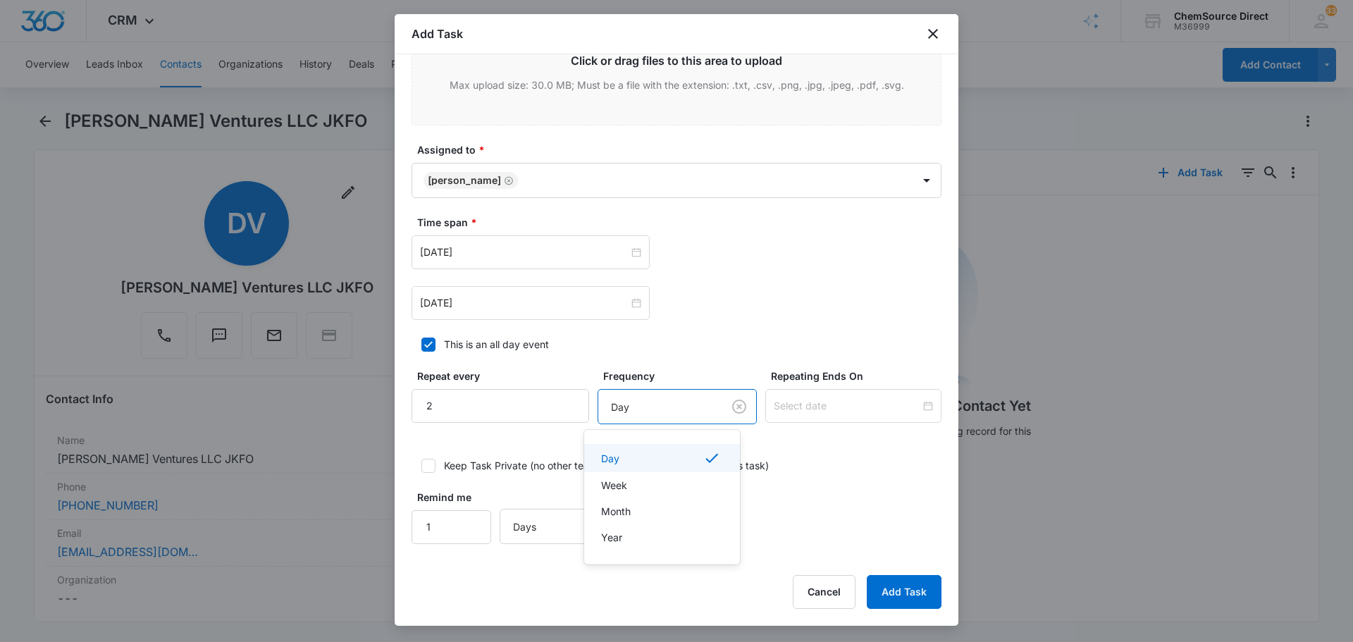
click at [638, 453] on div "Day" at bounding box center [660, 458] width 119 height 17
click at [830, 392] on div at bounding box center [853, 406] width 176 height 34
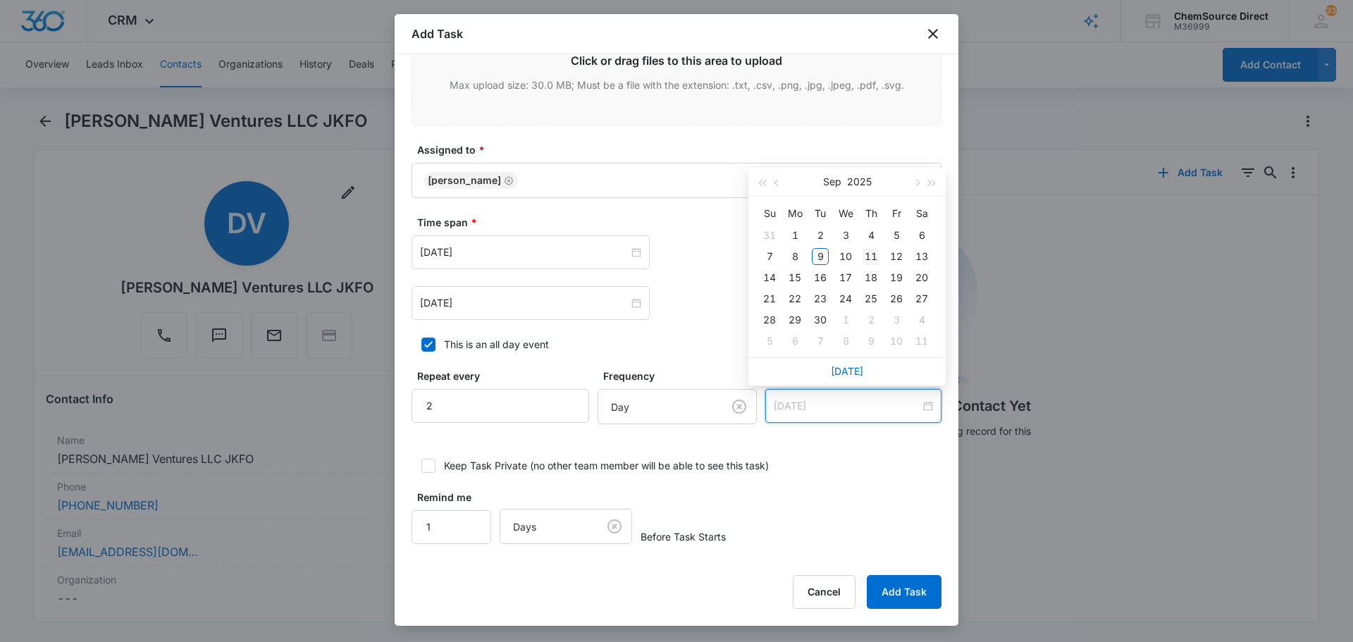
type input "[DATE]"
click at [877, 253] on div "11" at bounding box center [870, 256] width 17 height 17
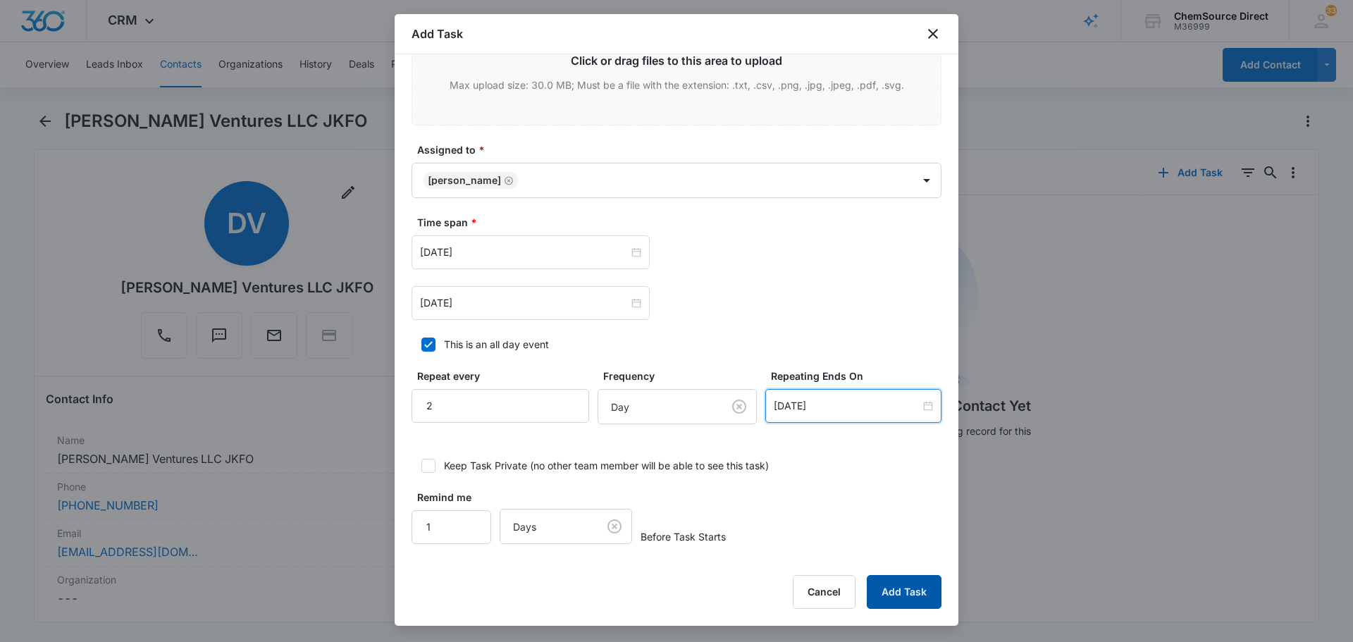
click at [896, 587] on button "Add Task" at bounding box center [904, 592] width 75 height 34
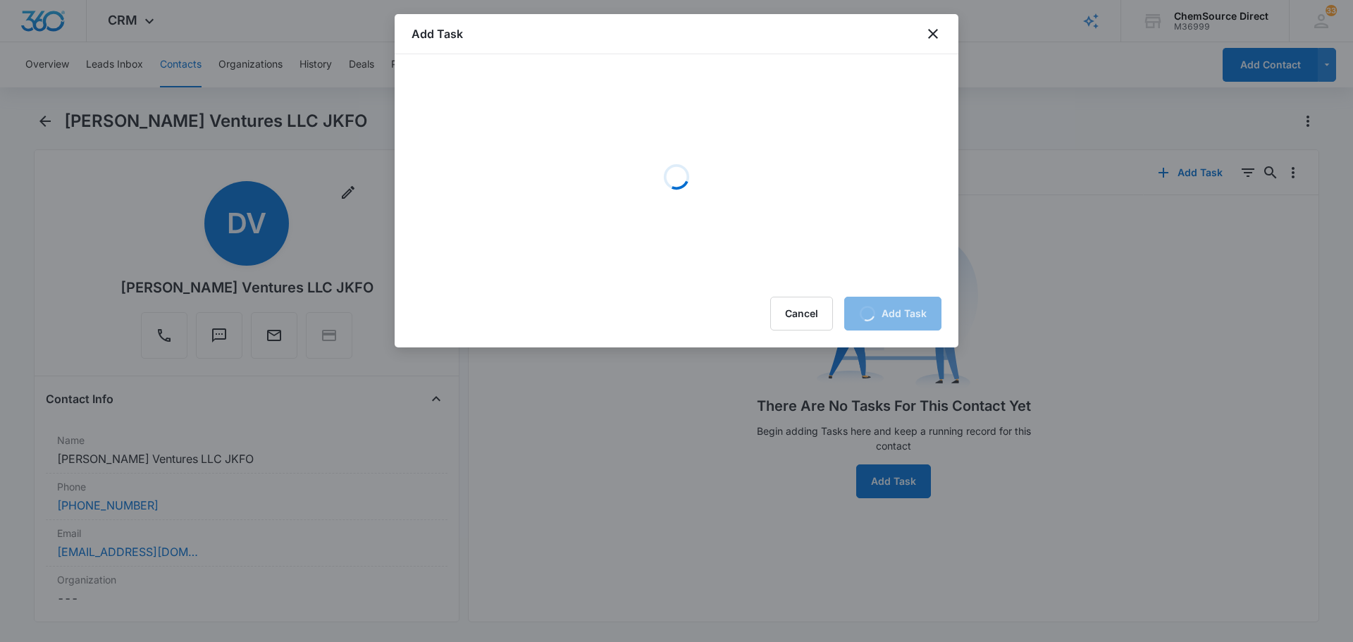
scroll to position [0, 0]
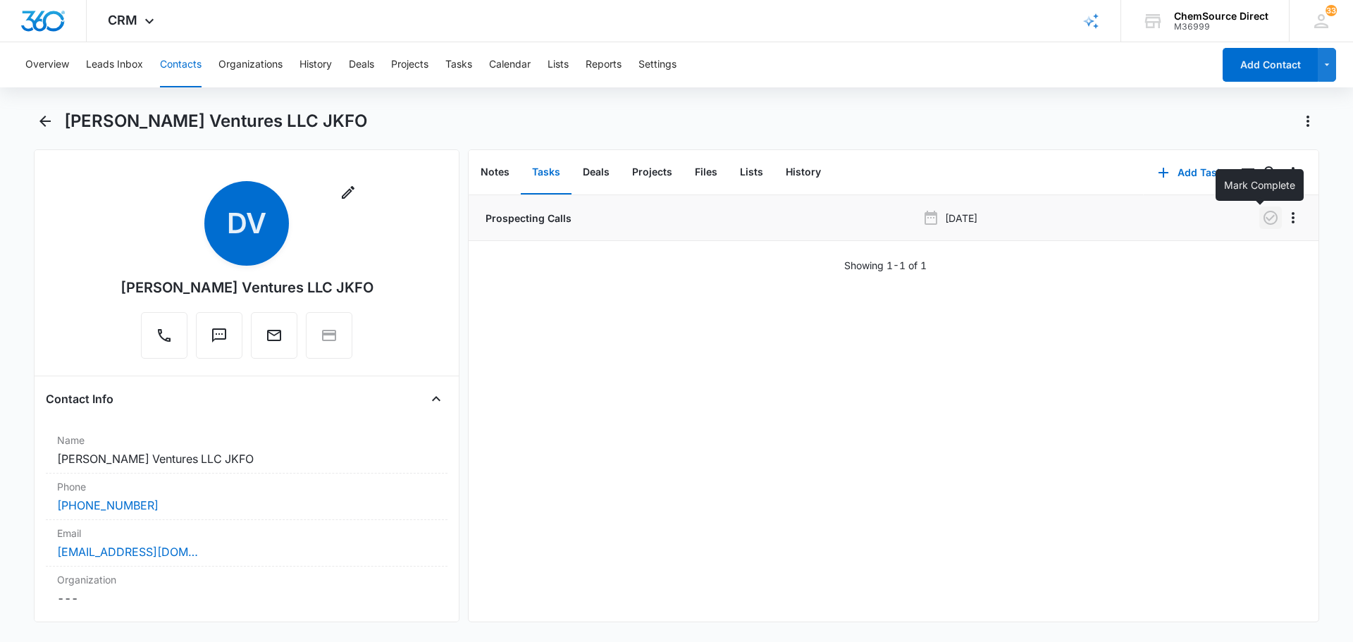
click at [1263, 218] on icon "button" at bounding box center [1270, 218] width 14 height 14
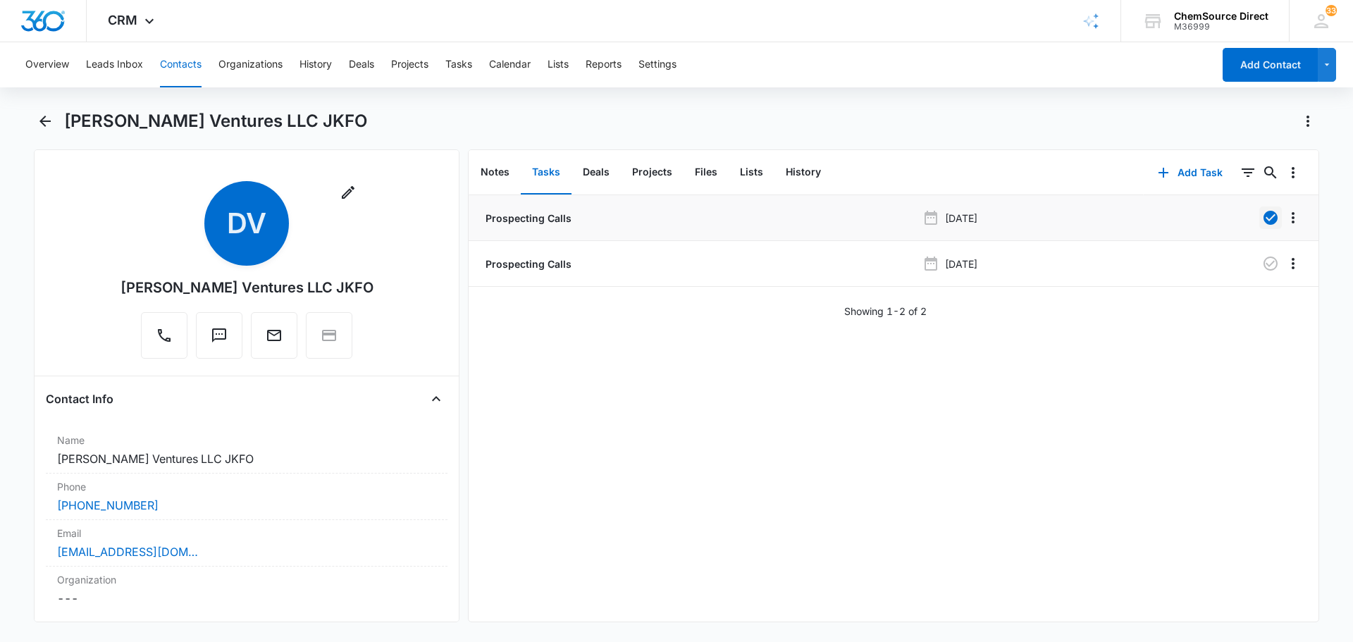
click at [190, 64] on button "Contacts" at bounding box center [181, 64] width 42 height 45
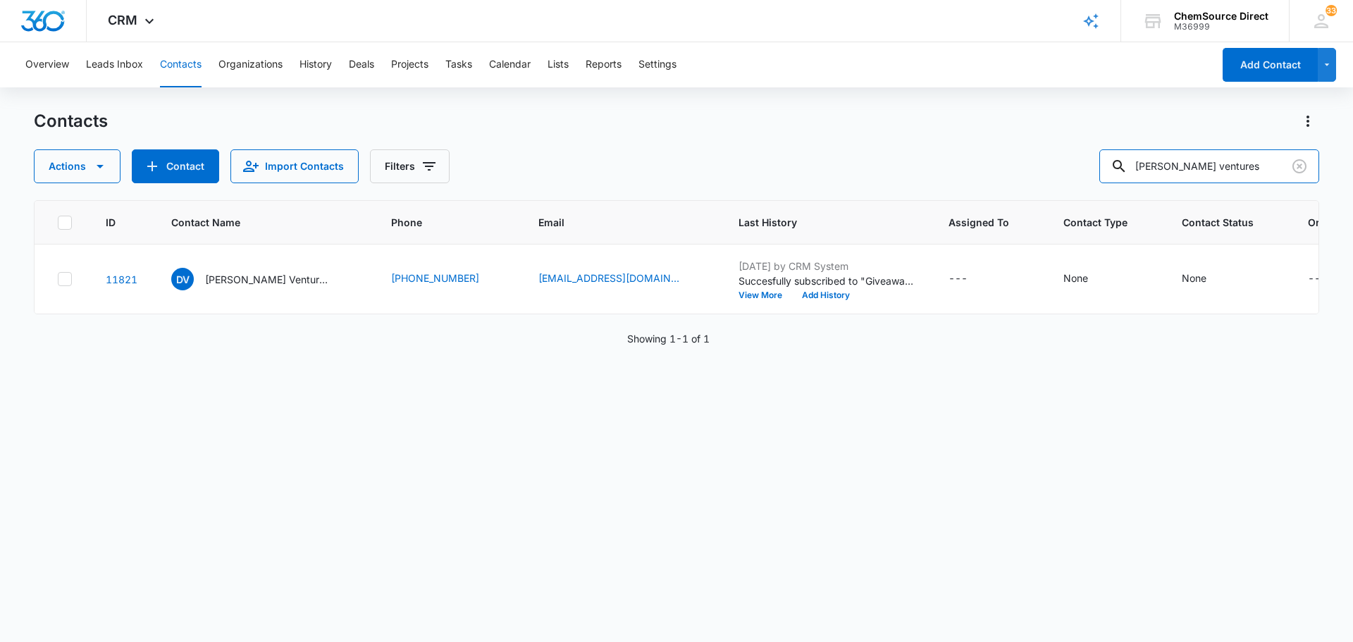
drag, startPoint x: 1267, startPoint y: 168, endPoint x: 1013, endPoint y: 171, distance: 253.7
click at [1013, 171] on div "Actions Contact Import Contacts Filters [PERSON_NAME] ventures" at bounding box center [676, 166] width 1285 height 34
type input "[PERSON_NAME]"
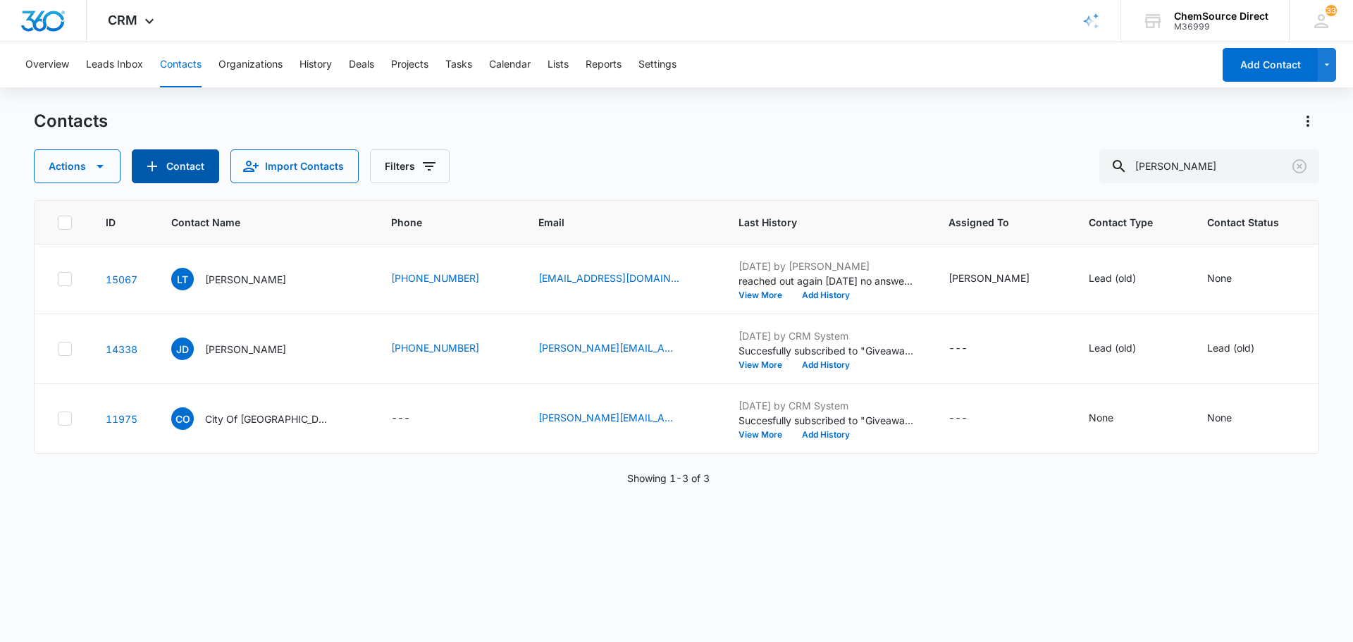
click at [169, 167] on button "Contact" at bounding box center [175, 166] width 87 height 34
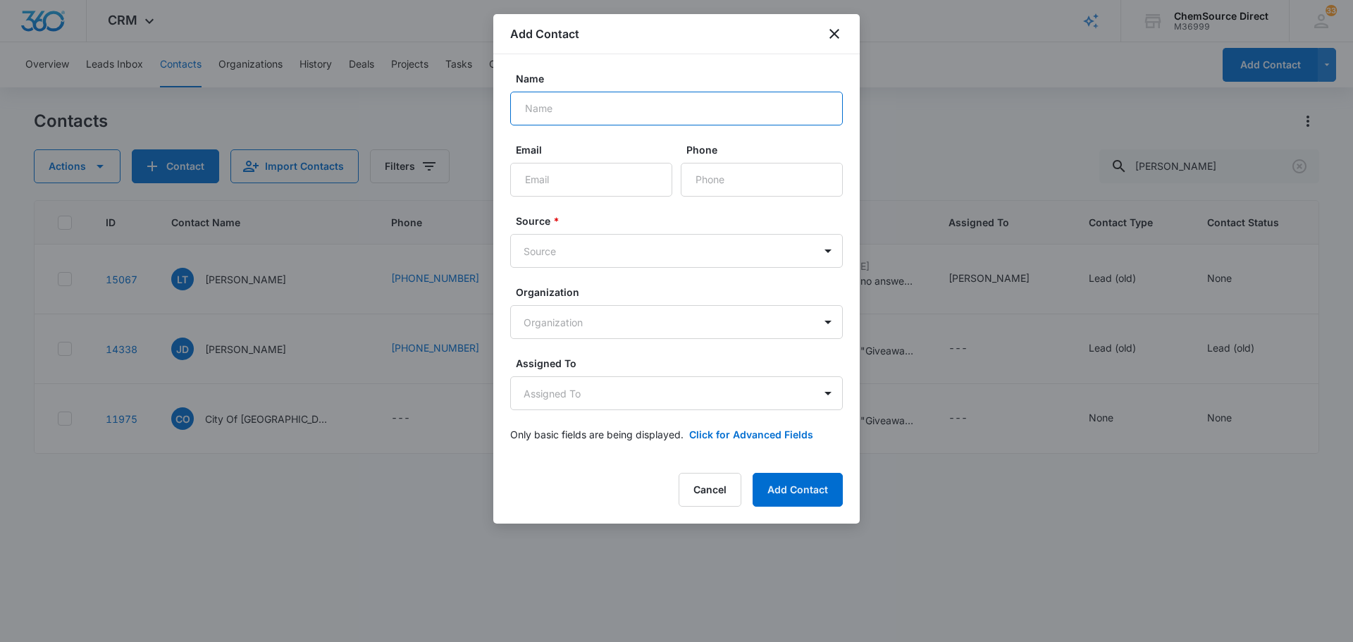
click at [623, 106] on input "Name" at bounding box center [676, 109] width 333 height 34
type input "[PERSON_NAME]"
click at [705, 185] on input "Phone" at bounding box center [762, 180] width 162 height 34
paste input "[PHONE_NUMBER]"
type input "[PHONE_NUMBER]"
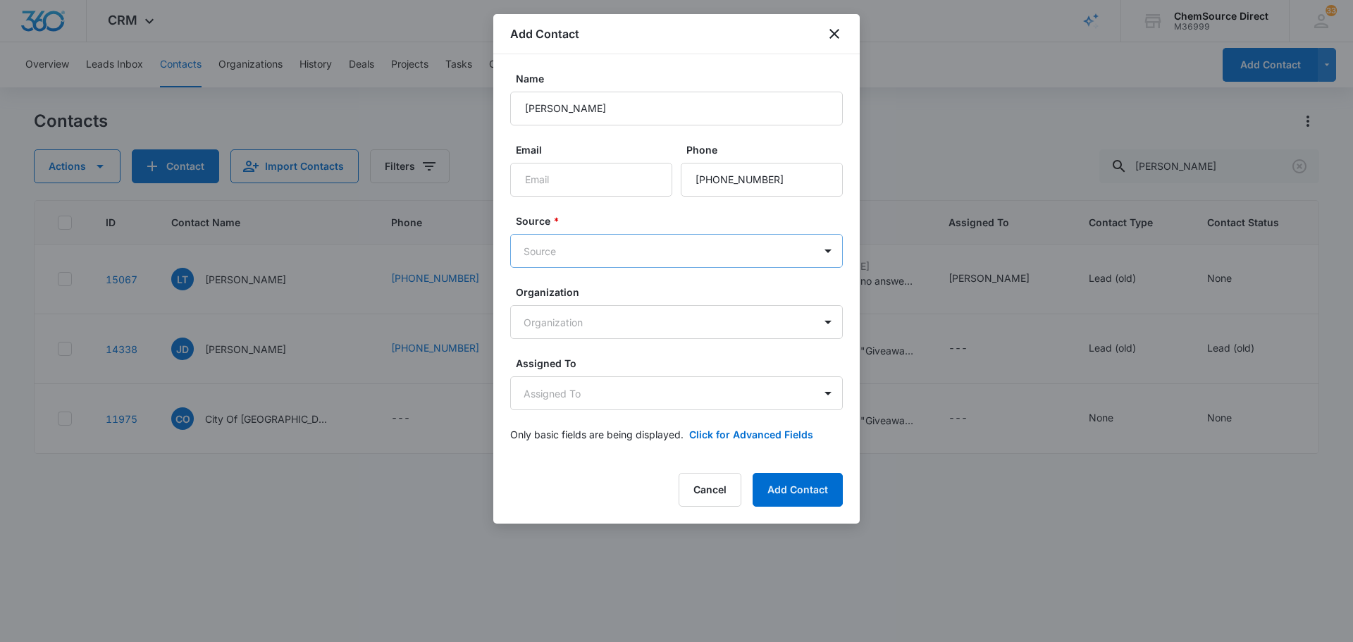
click at [624, 247] on body "CRM Apps Reputation Forms CRM Email Social Payments POS Content Ads Intelligenc…" at bounding box center [676, 321] width 1353 height 642
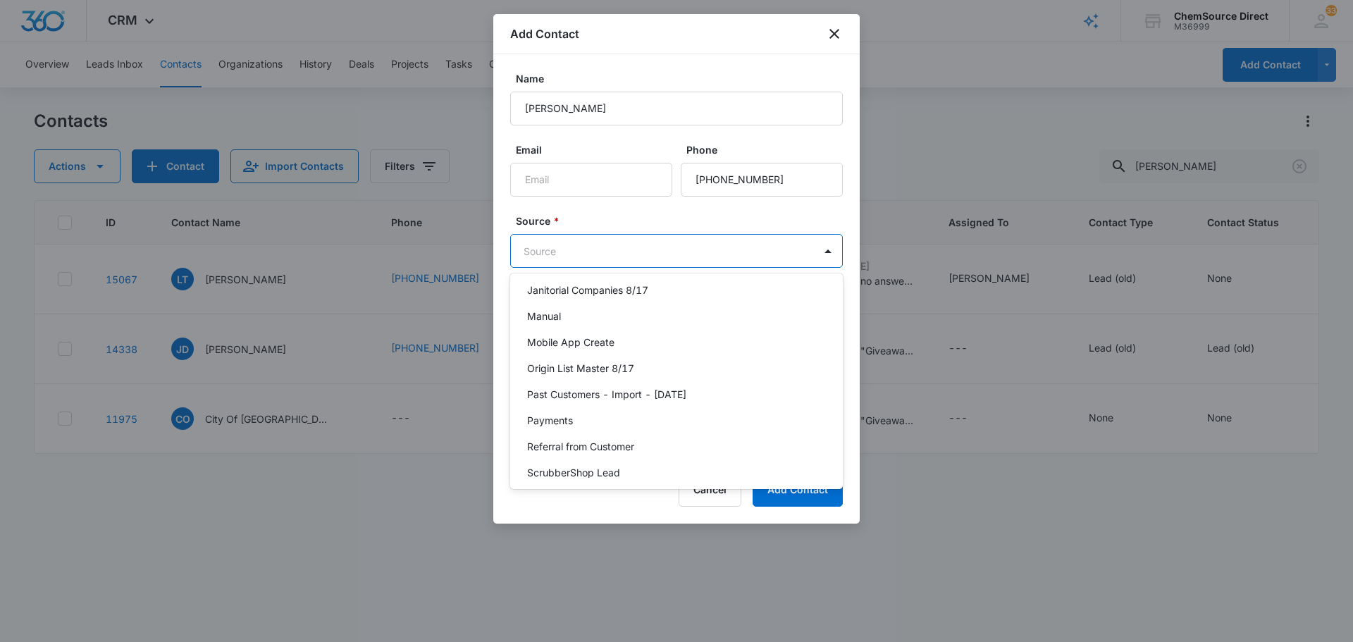
scroll to position [308, 0]
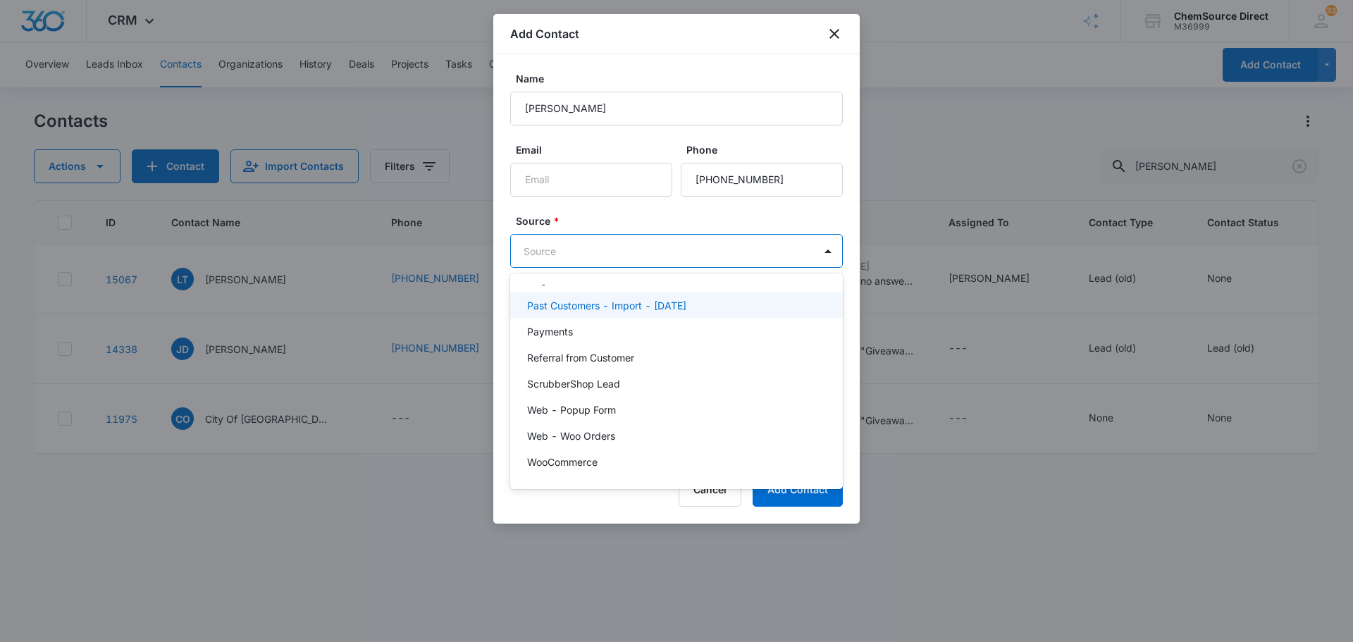
click at [655, 304] on p "Past Customers - Import - [DATE]" at bounding box center [606, 305] width 159 height 15
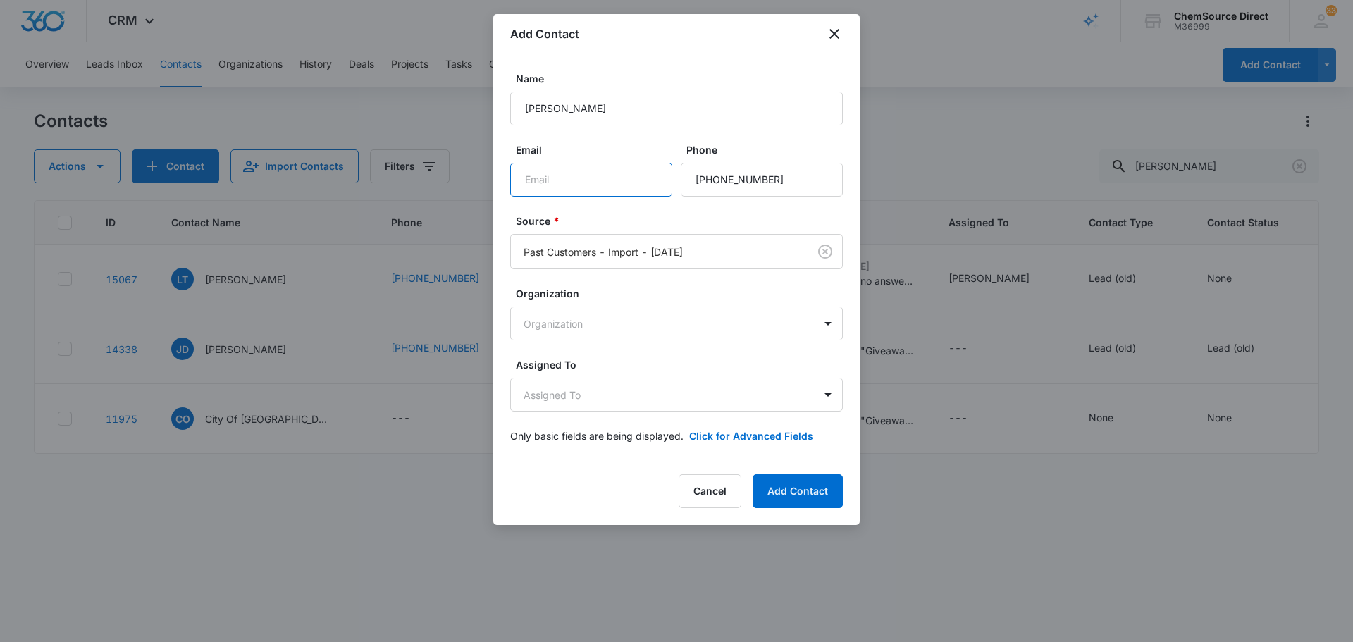
click at [547, 174] on input "Email" at bounding box center [591, 180] width 162 height 34
type input "N/A"
click at [638, 387] on body "CRM Apps Reputation Forms CRM Email Social Payments POS Content Ads Intelligenc…" at bounding box center [676, 321] width 1353 height 642
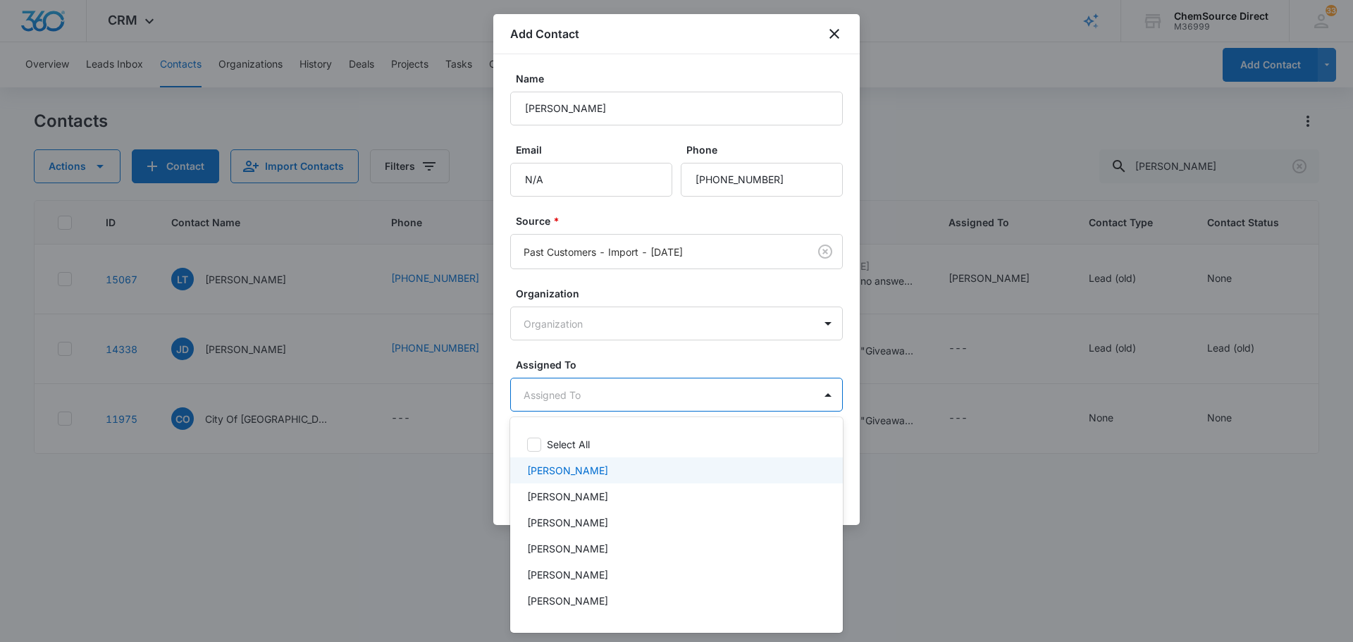
scroll to position [73, 0]
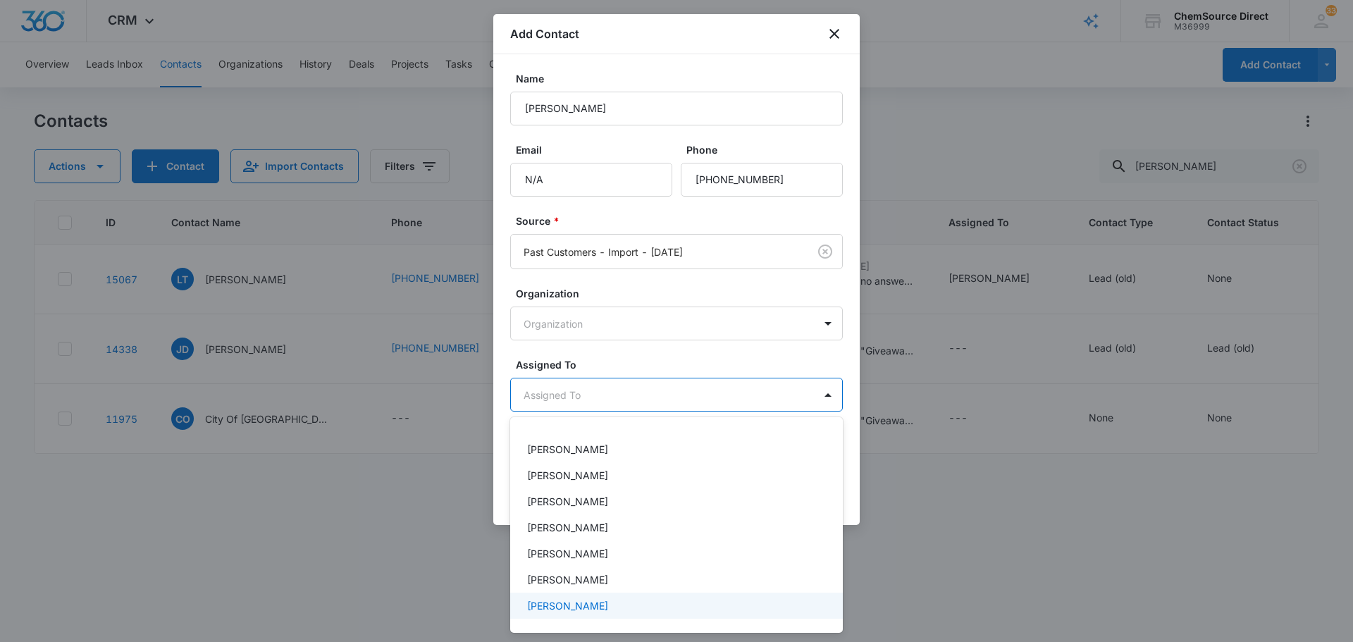
click at [659, 613] on div "[PERSON_NAME]" at bounding box center [676, 606] width 333 height 26
click at [649, 360] on div at bounding box center [676, 321] width 1353 height 642
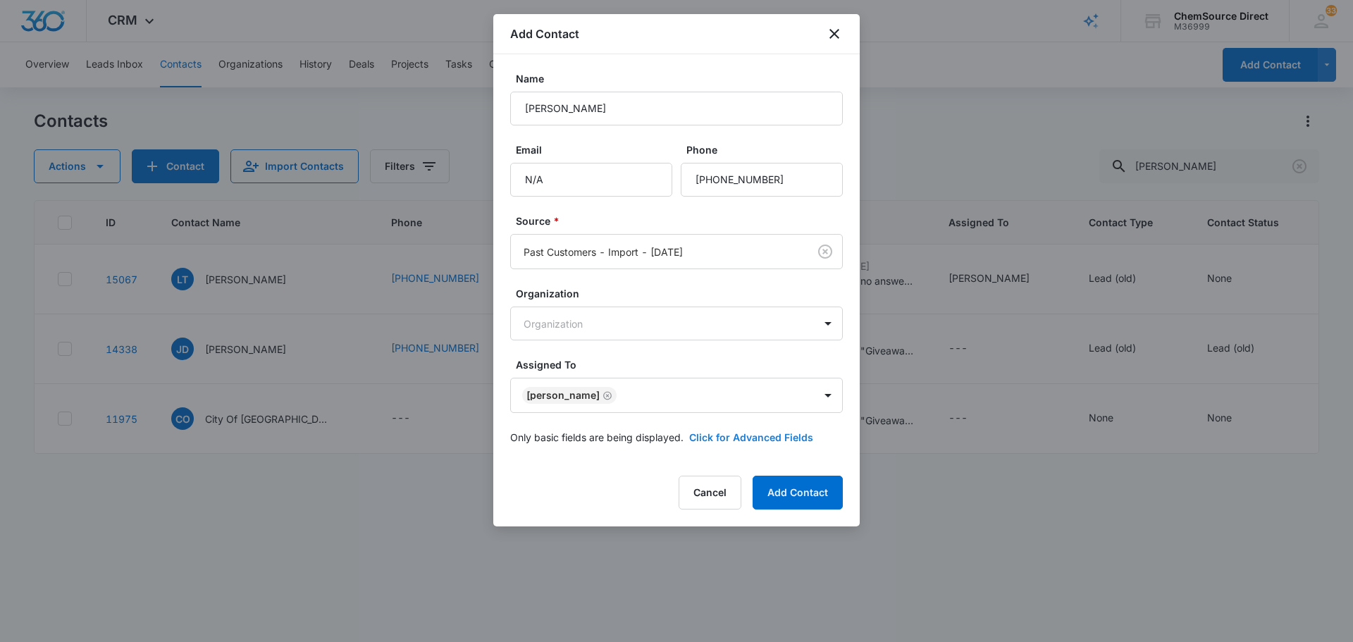
click at [745, 444] on button "Click for Advanced Fields" at bounding box center [751, 437] width 124 height 15
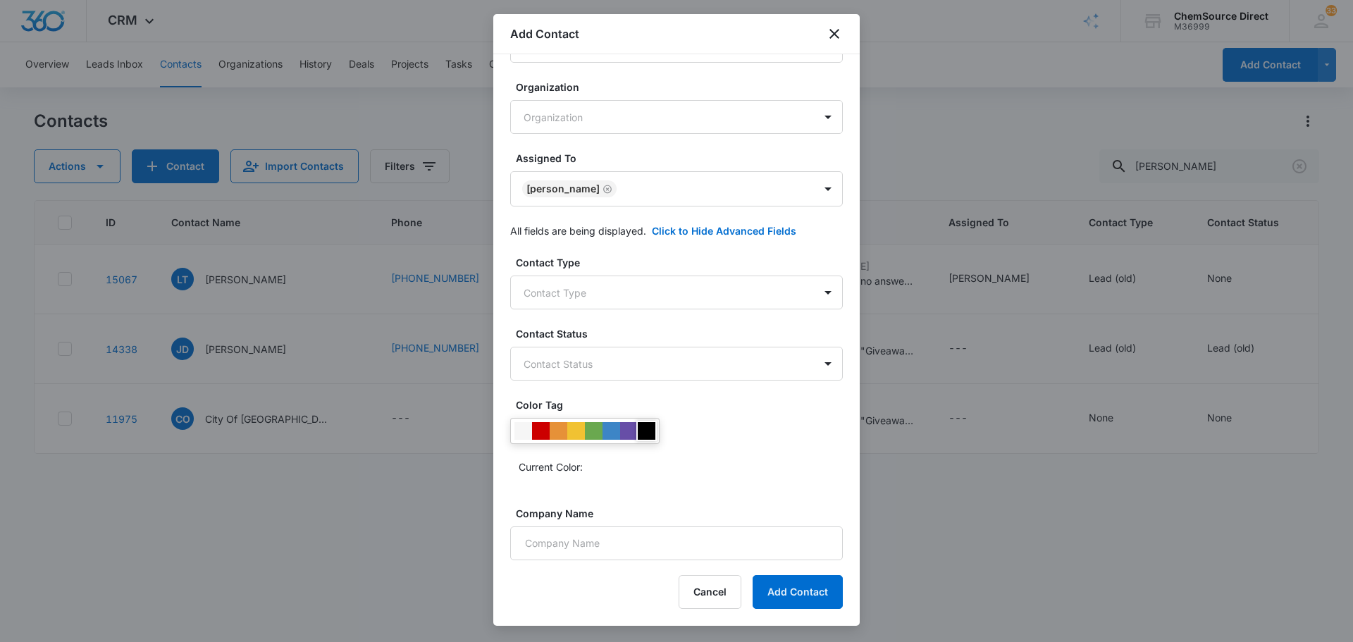
click at [648, 430] on div at bounding box center [647, 431] width 18 height 18
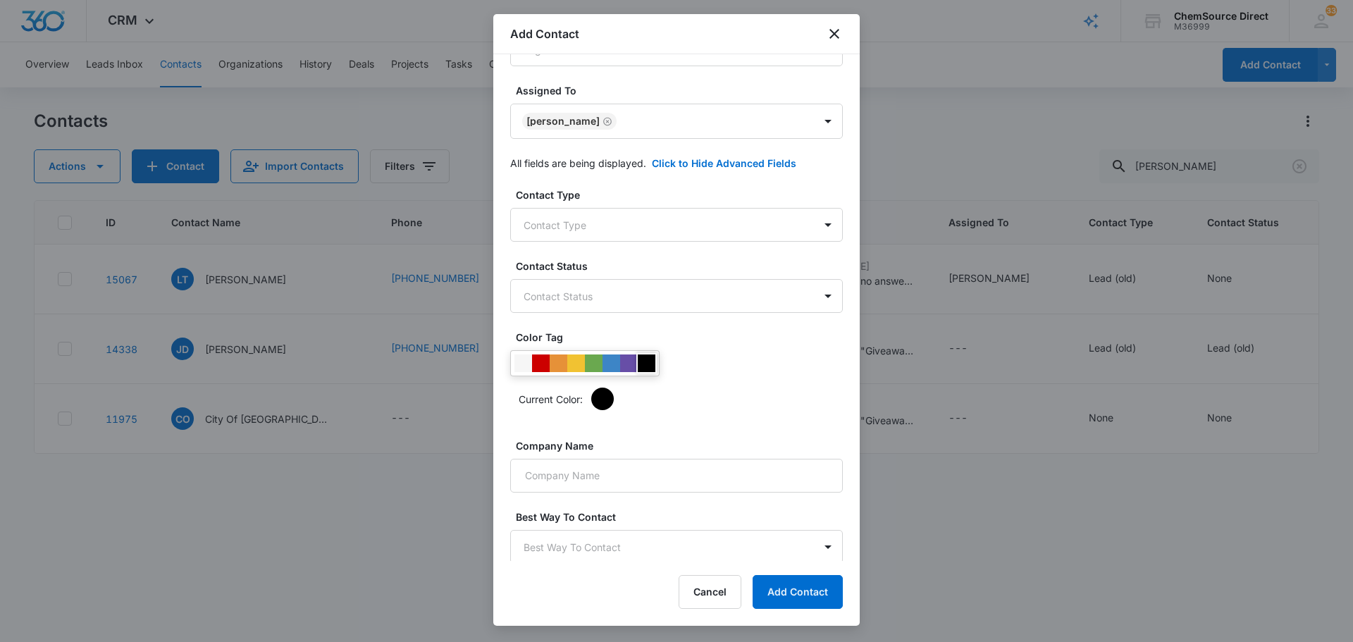
scroll to position [277, 0]
click at [578, 476] on input "Company Name" at bounding box center [676, 473] width 333 height 34
click at [815, 588] on button "Add Contact" at bounding box center [797, 592] width 90 height 34
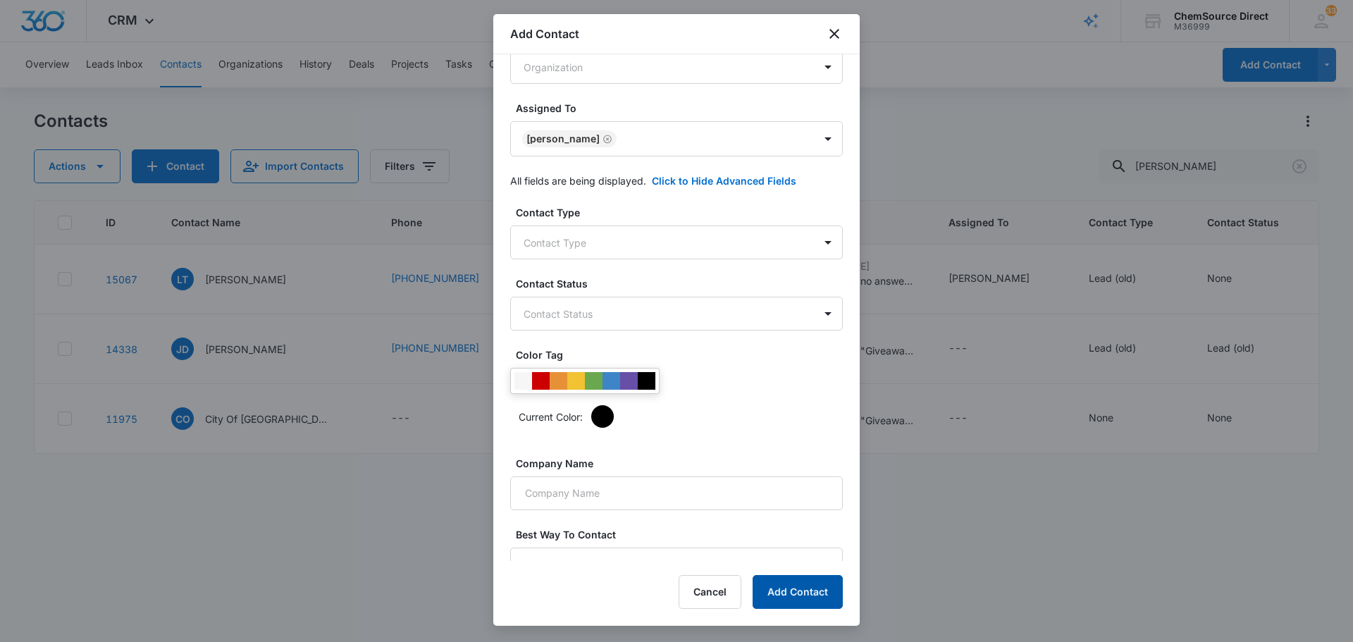
scroll to position [297, 0]
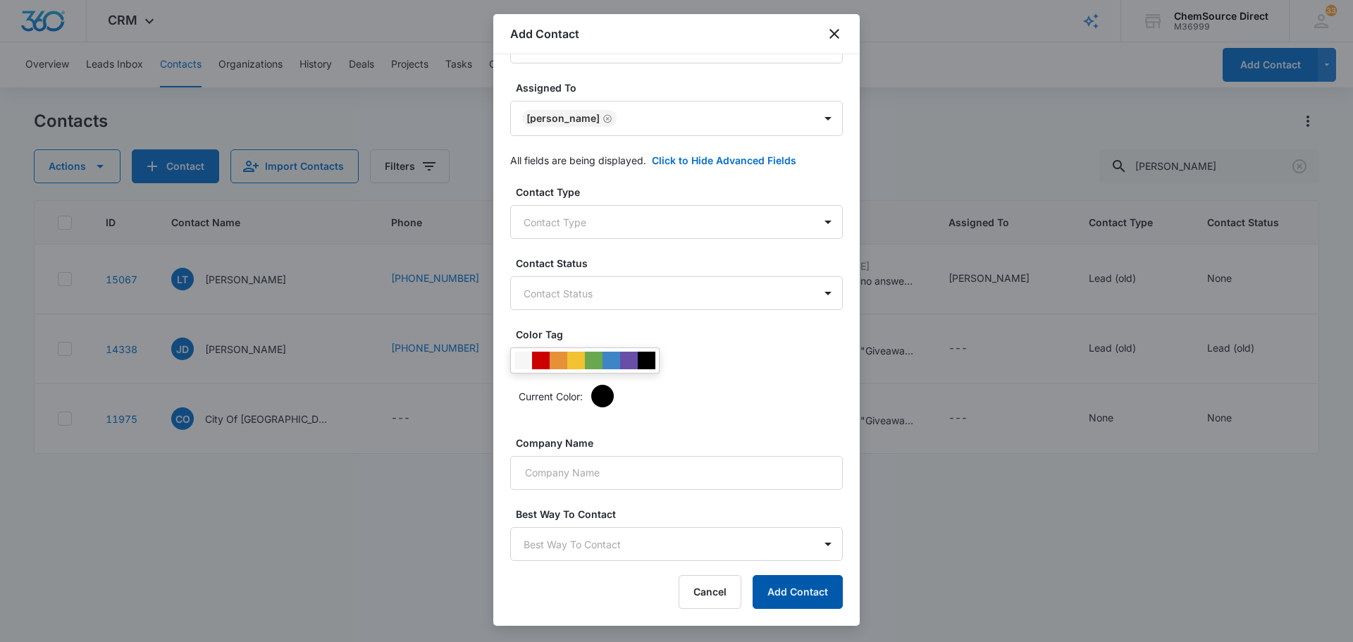
click at [824, 585] on button "Add Contact" at bounding box center [797, 592] width 90 height 34
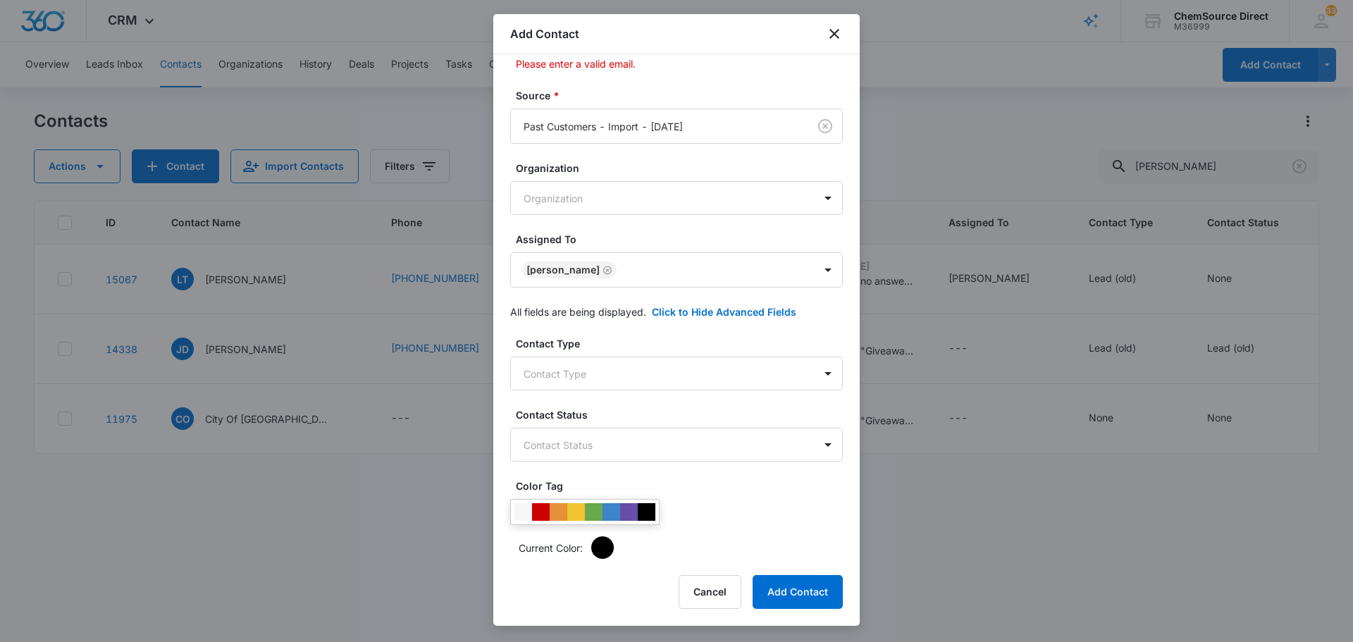
scroll to position [0, 0]
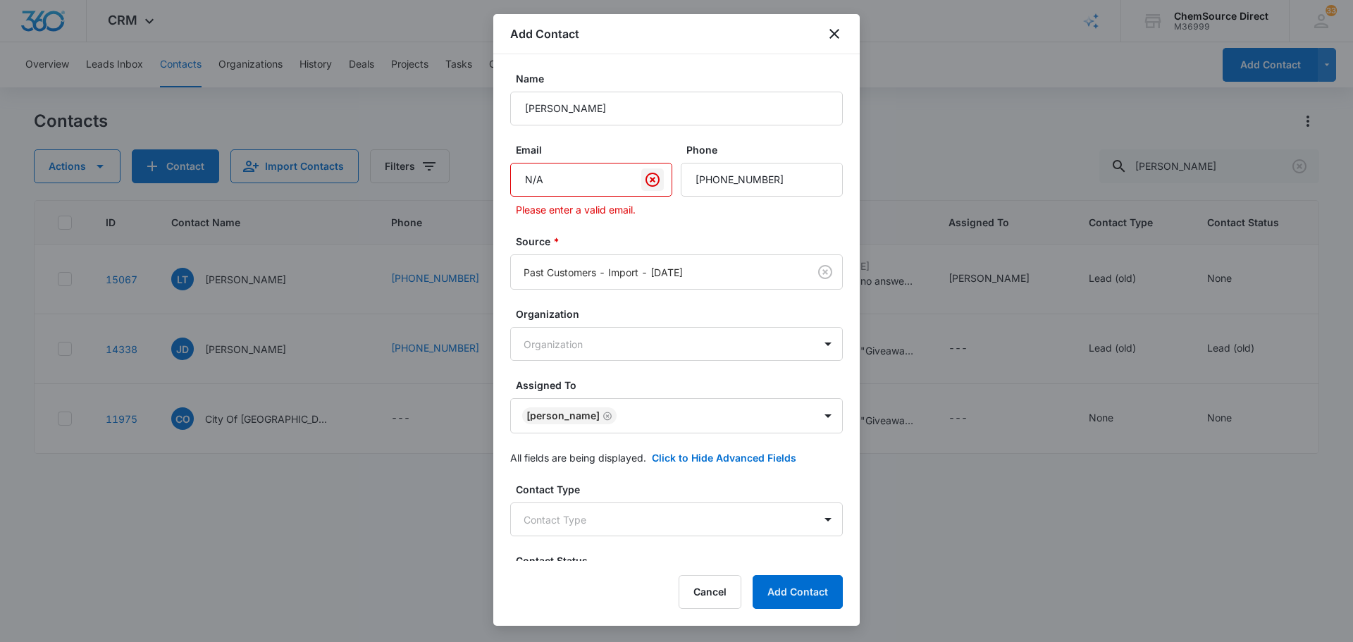
click at [652, 180] on icon "Clear" at bounding box center [652, 179] width 17 height 17
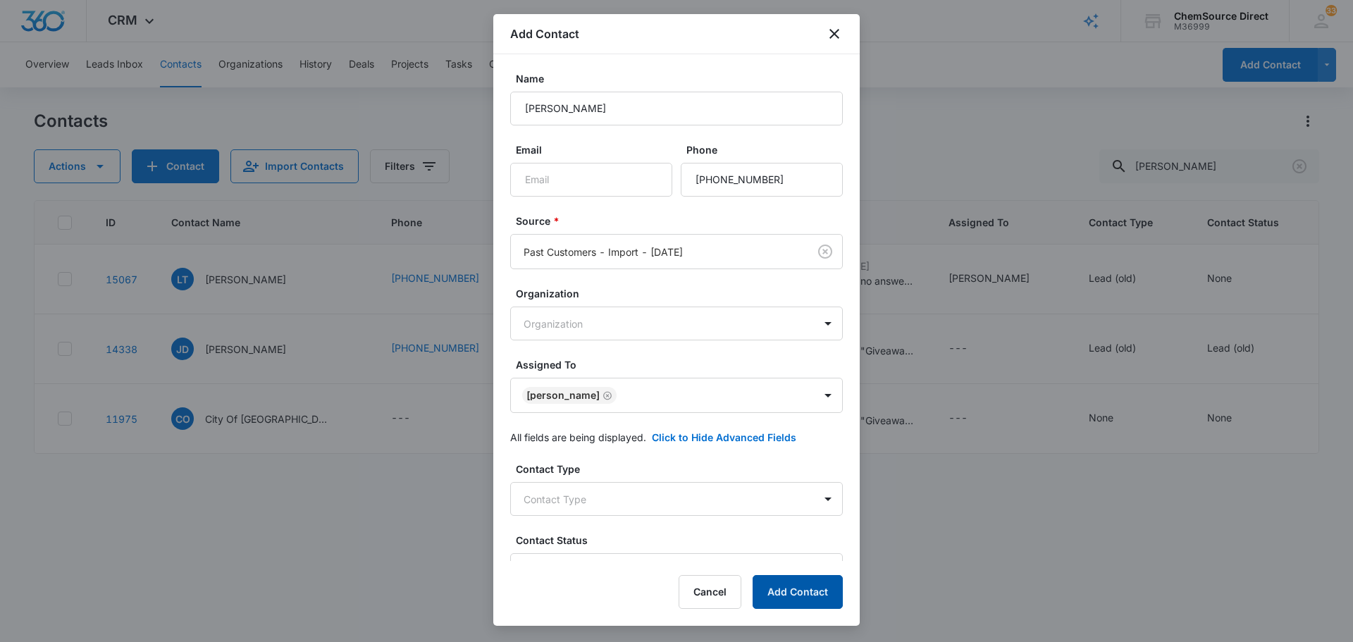
click at [794, 607] on button "Add Contact" at bounding box center [797, 592] width 90 height 34
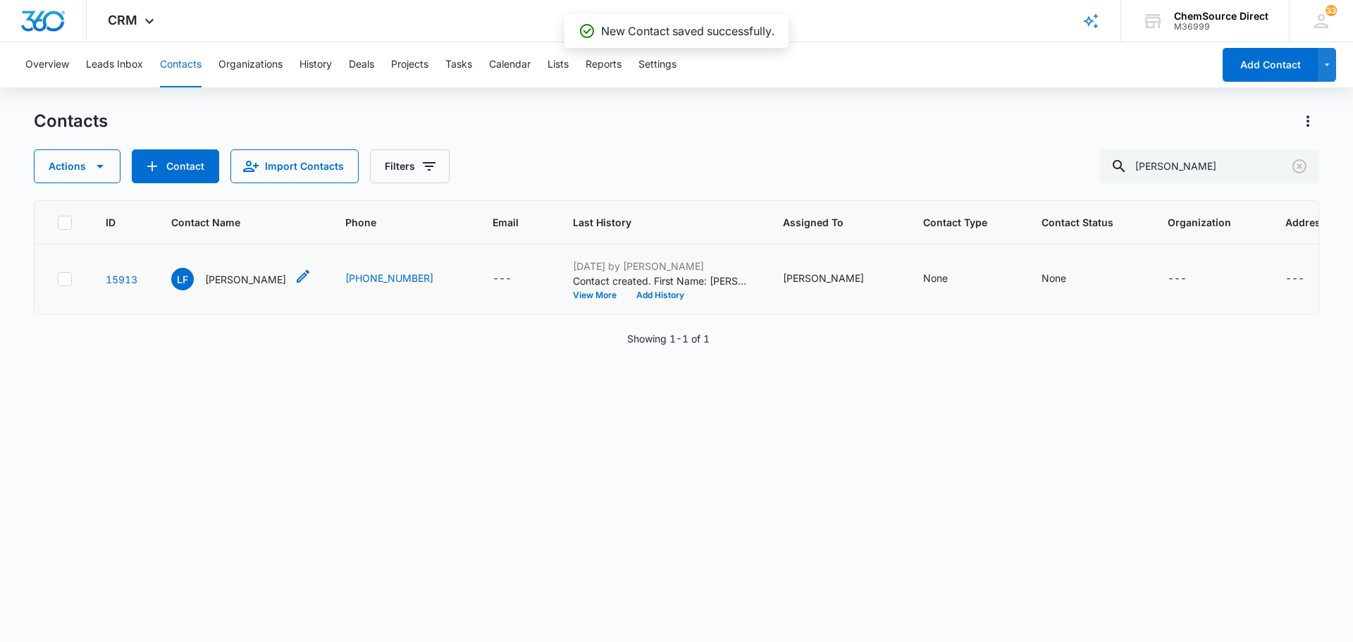
click at [261, 283] on p "[PERSON_NAME]" at bounding box center [245, 279] width 81 height 15
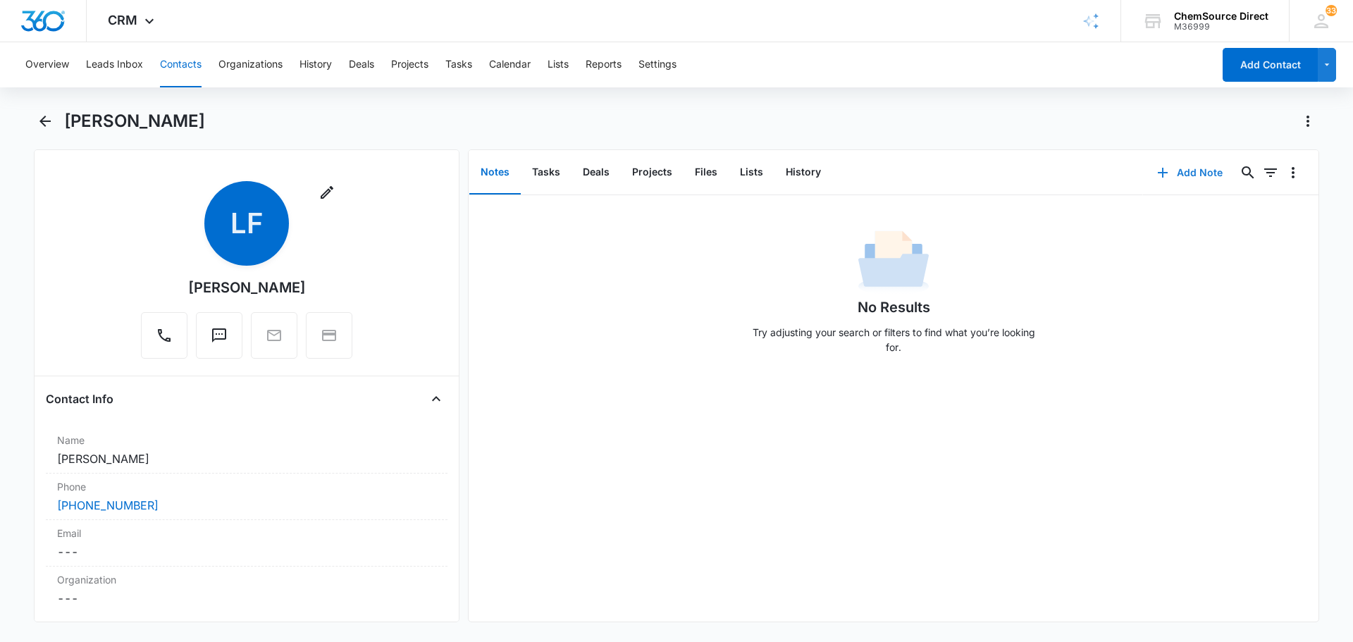
click at [1178, 170] on button "Add Note" at bounding box center [1190, 173] width 94 height 34
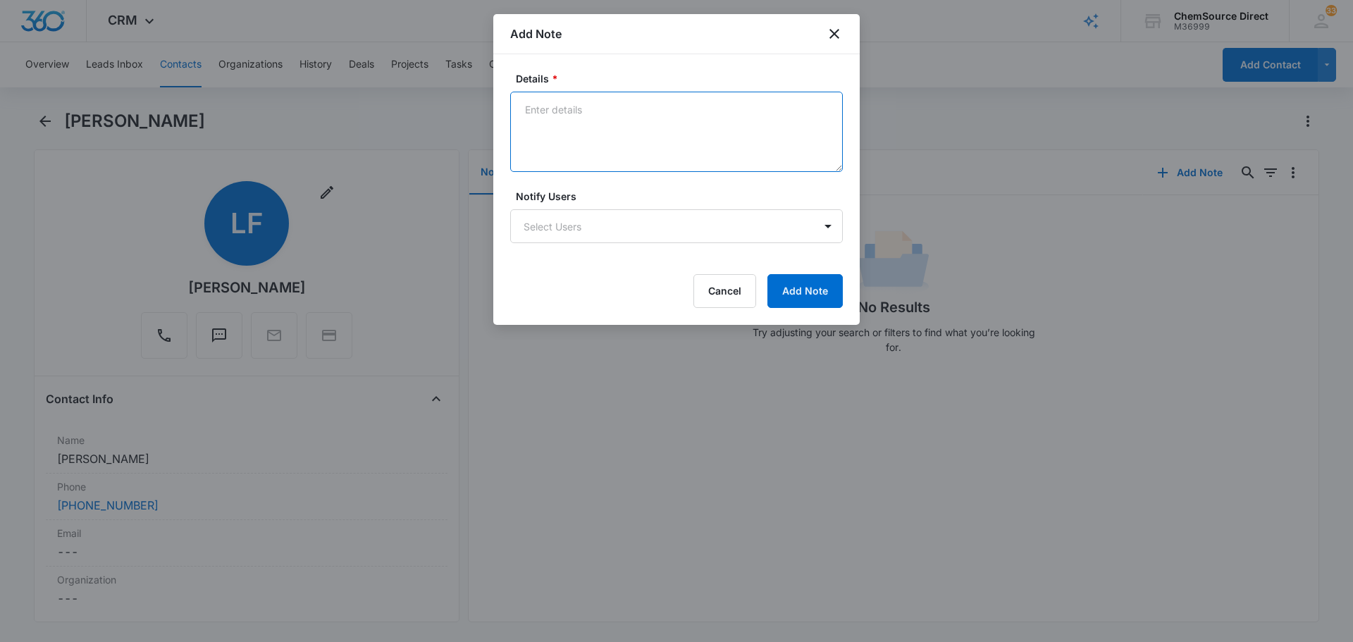
click at [626, 117] on textarea "Details *" at bounding box center [676, 132] width 333 height 80
type textarea "Called and left a voicemail on the MY10 Promo this week. Customer does not have…"
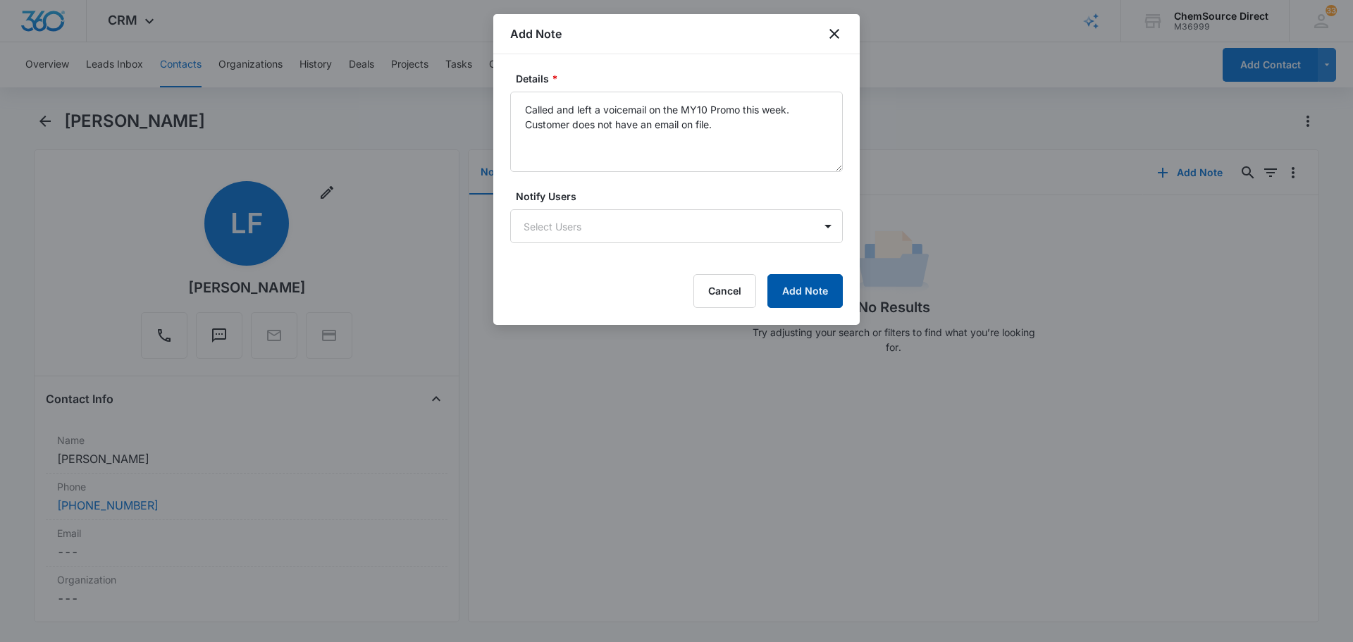
click at [789, 306] on button "Add Note" at bounding box center [804, 291] width 75 height 34
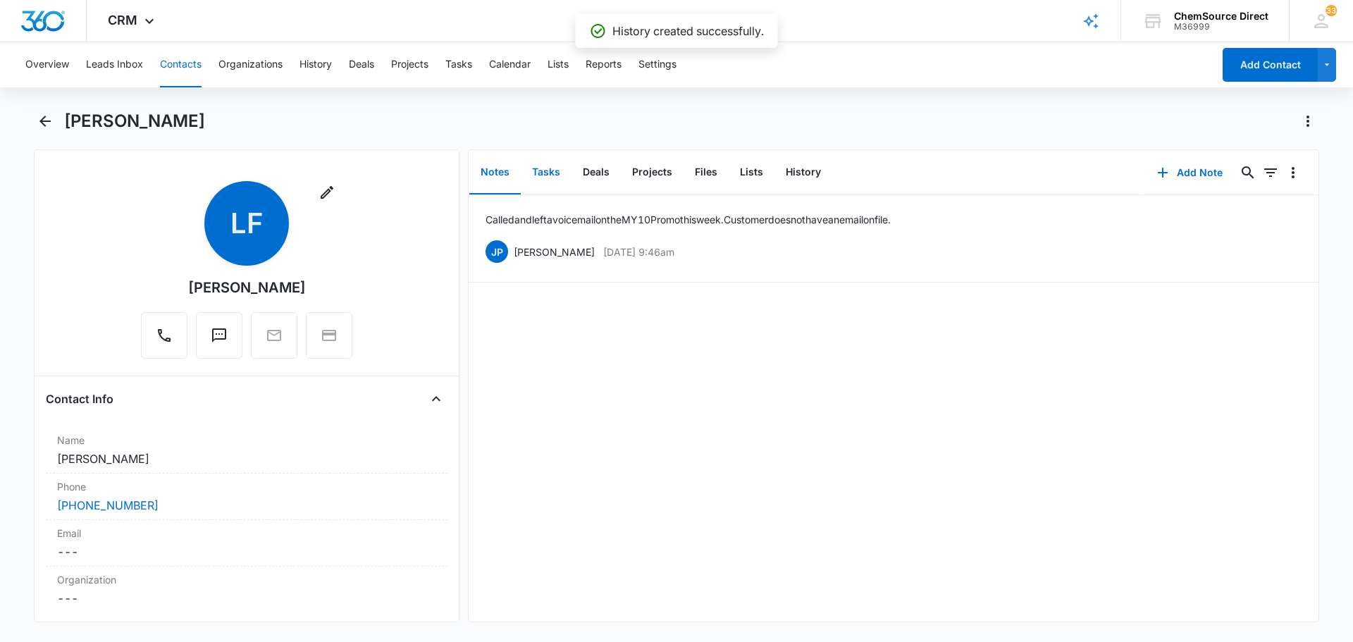
click at [547, 165] on button "Tasks" at bounding box center [546, 173] width 51 height 44
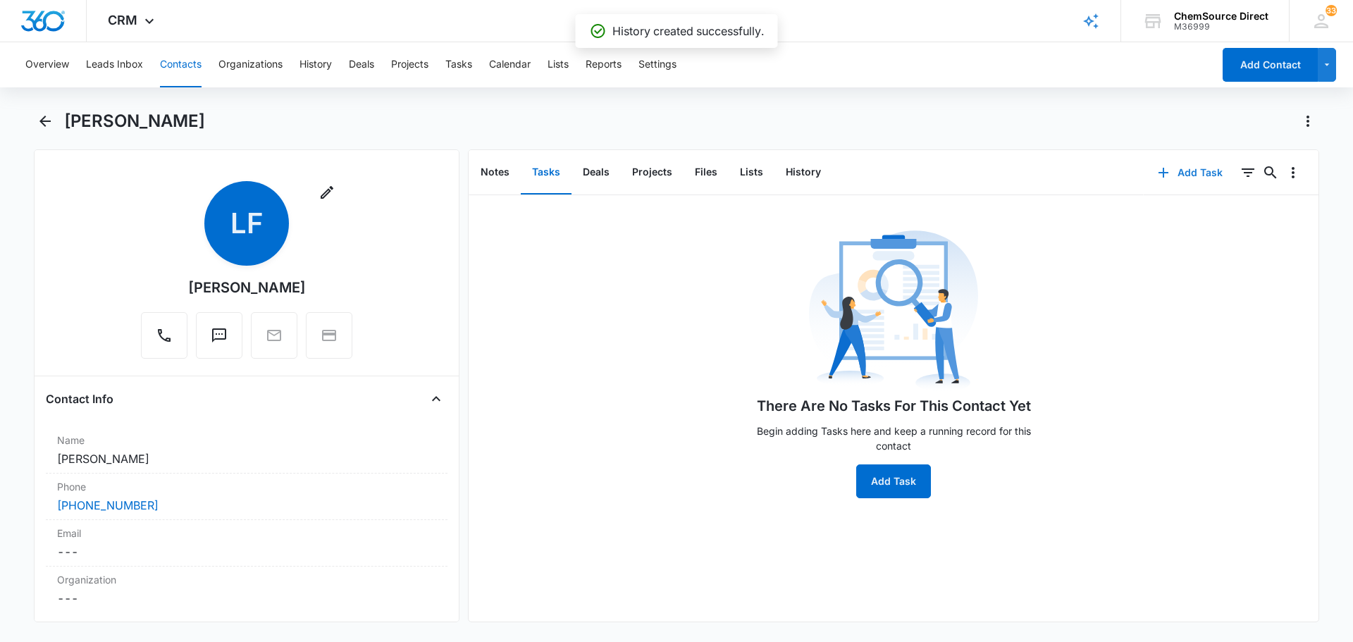
click at [1192, 171] on button "Add Task" at bounding box center [1190, 173] width 93 height 34
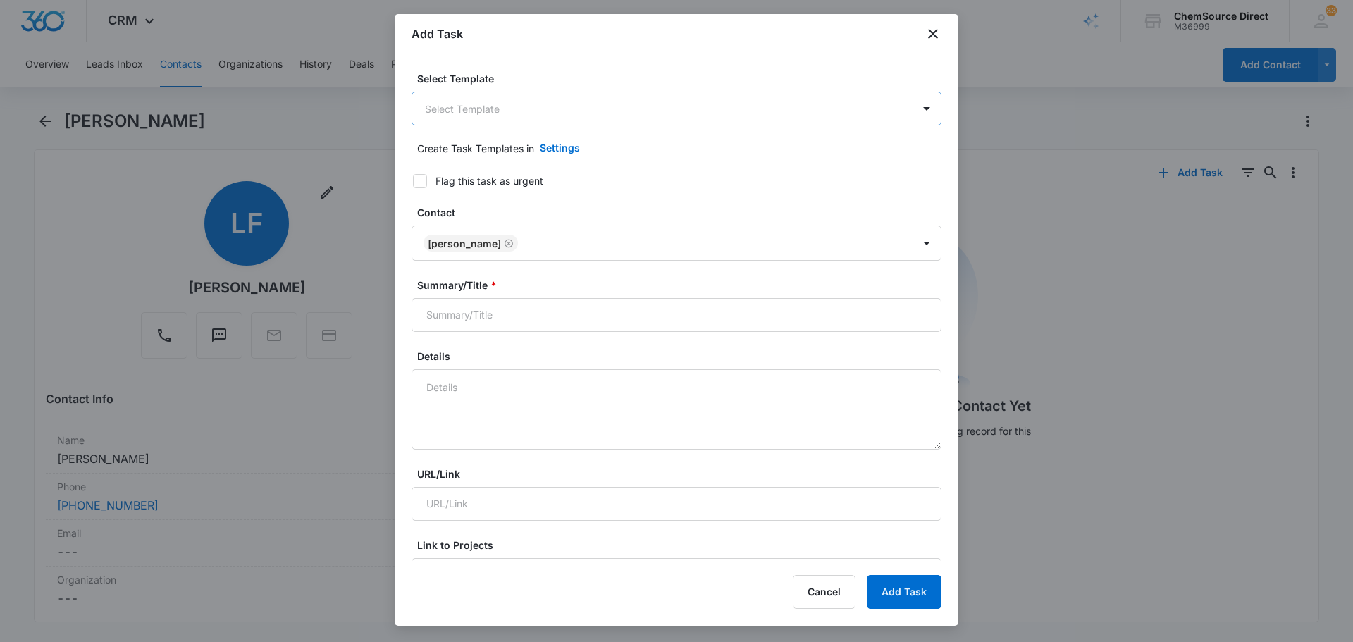
click at [578, 107] on body "CRM Apps Reputation Forms CRM Email Social Payments POS Content Ads Intelligenc…" at bounding box center [676, 321] width 1353 height 642
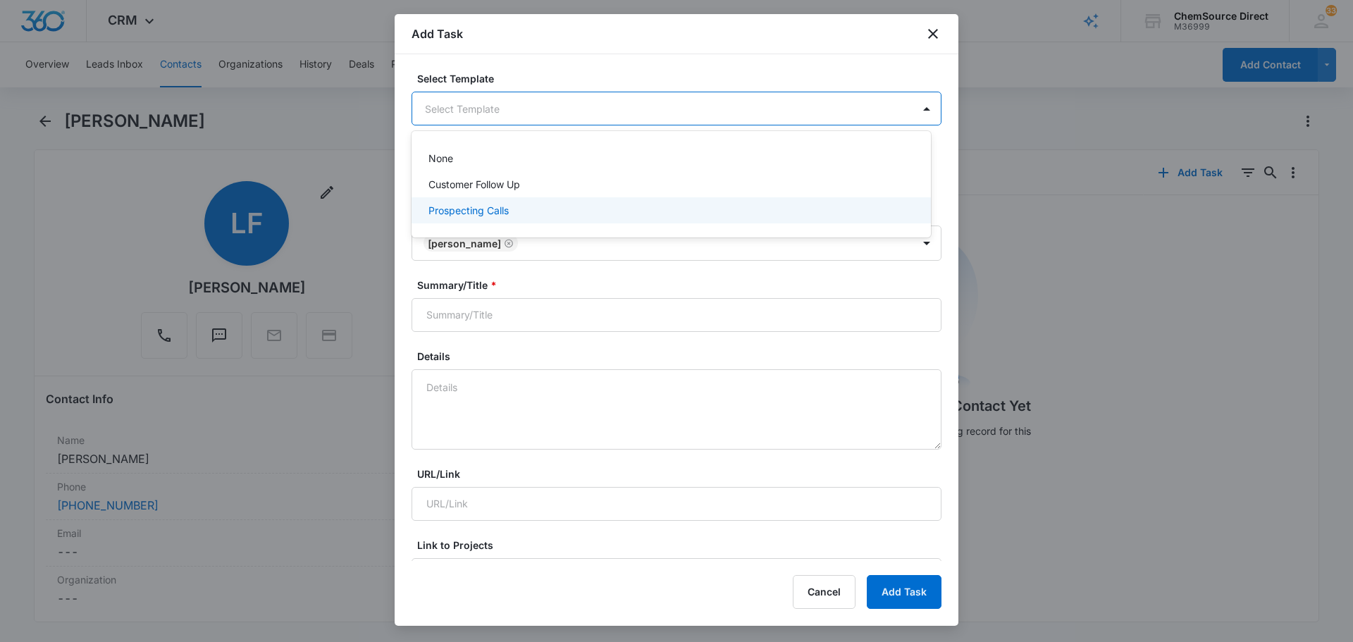
click at [547, 212] on div "Prospecting Calls" at bounding box center [669, 210] width 483 height 15
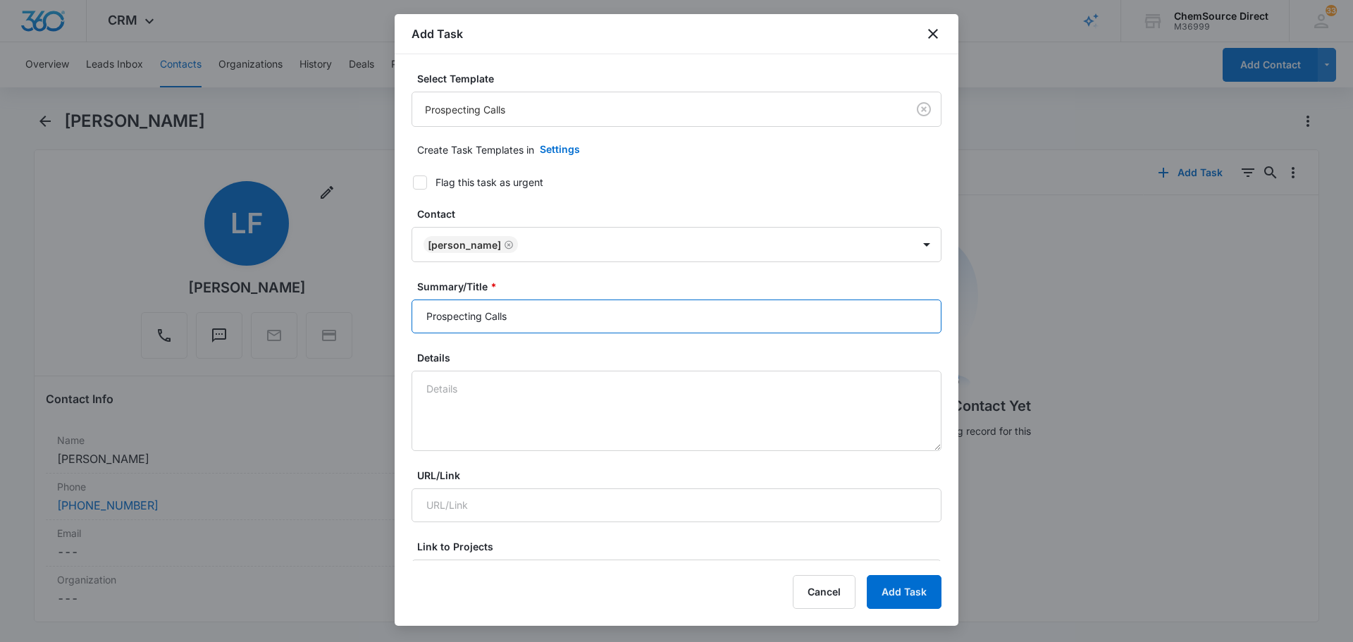
drag, startPoint x: 527, startPoint y: 313, endPoint x: 283, endPoint y: 313, distance: 243.8
click at [283, 313] on body "CRM Apps Reputation Forms CRM Email Social Payments POS Content Ads Intelligenc…" at bounding box center [676, 321] width 1353 height 642
type input "Prospecting Calls"
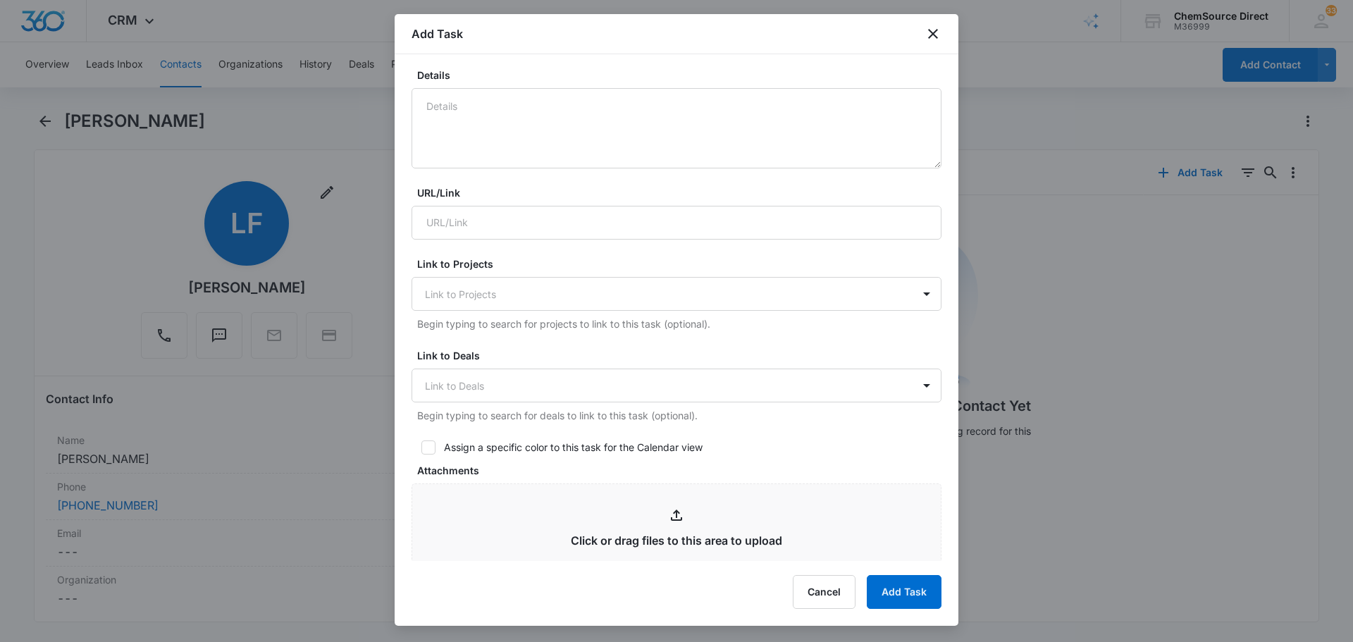
scroll to position [282, 0]
click at [424, 454] on icon at bounding box center [428, 448] width 13 height 13
click at [421, 453] on input "Assign a specific color to this task for the Calendar view" at bounding box center [416, 448] width 10 height 10
checkbox input "true"
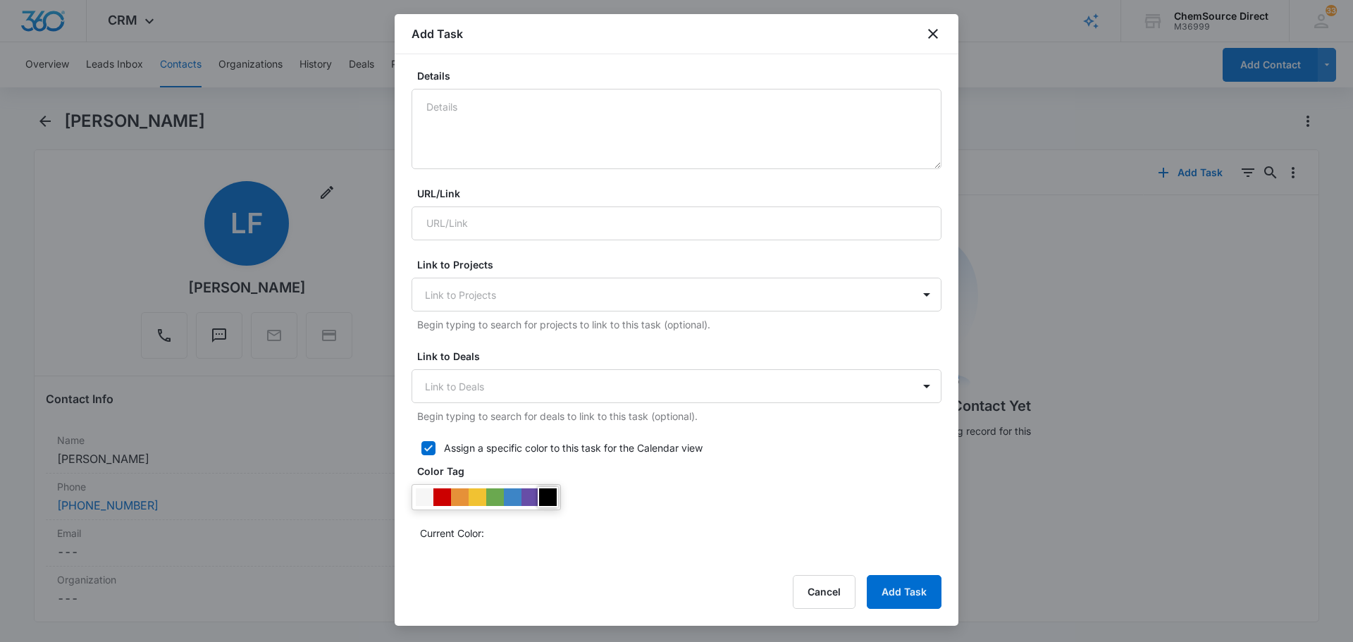
click at [550, 495] on div at bounding box center [548, 497] width 18 height 18
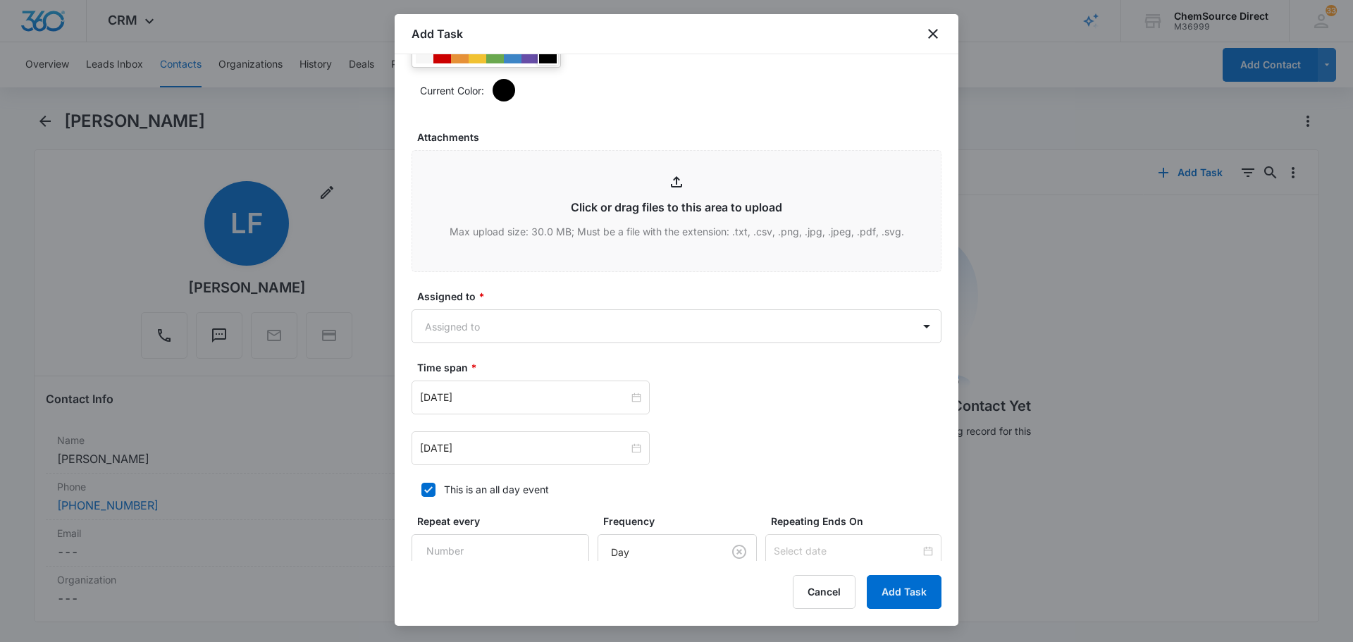
scroll to position [845, 0]
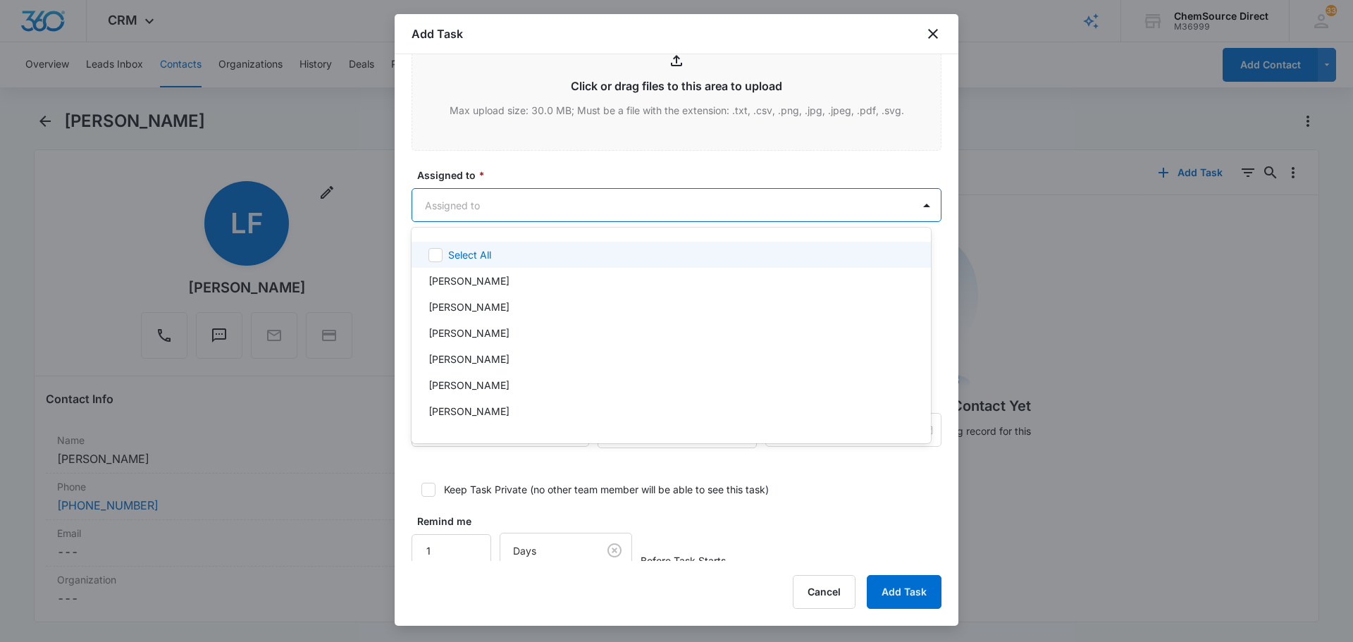
click at [552, 206] on body "CRM Apps Reputation Forms CRM Email Social Payments POS Content Ads Intelligenc…" at bounding box center [676, 321] width 1353 height 642
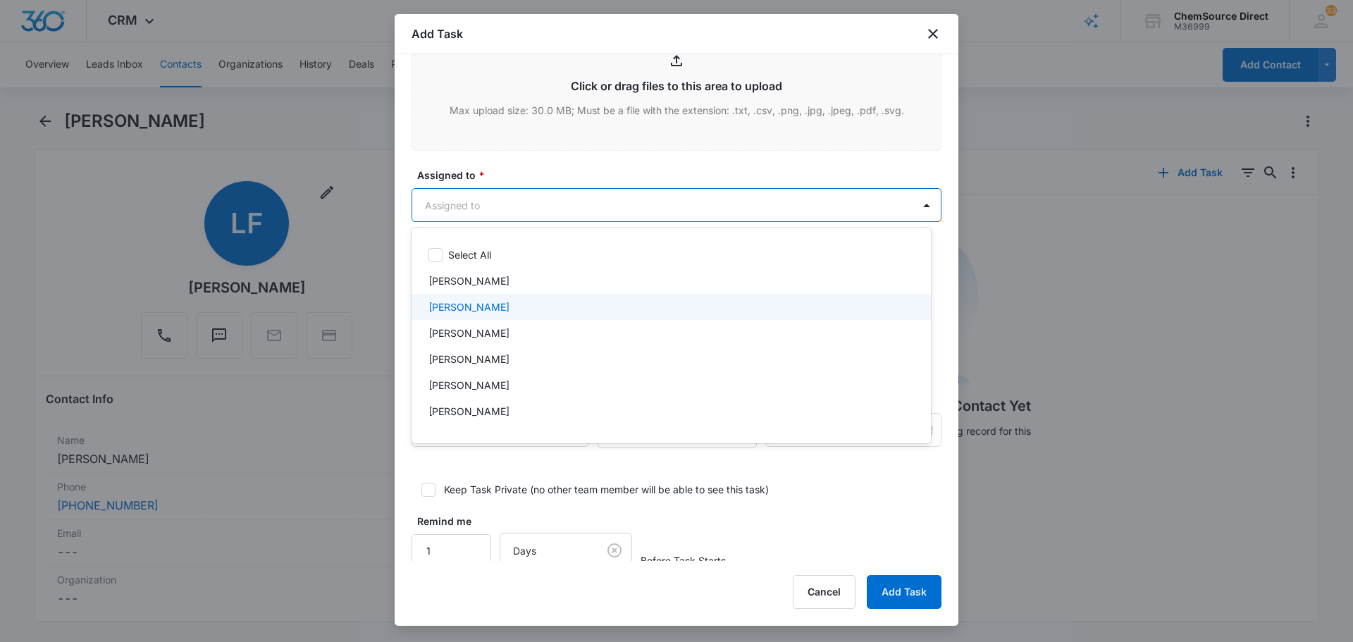
click at [490, 300] on div "[PERSON_NAME]" at bounding box center [669, 306] width 483 height 15
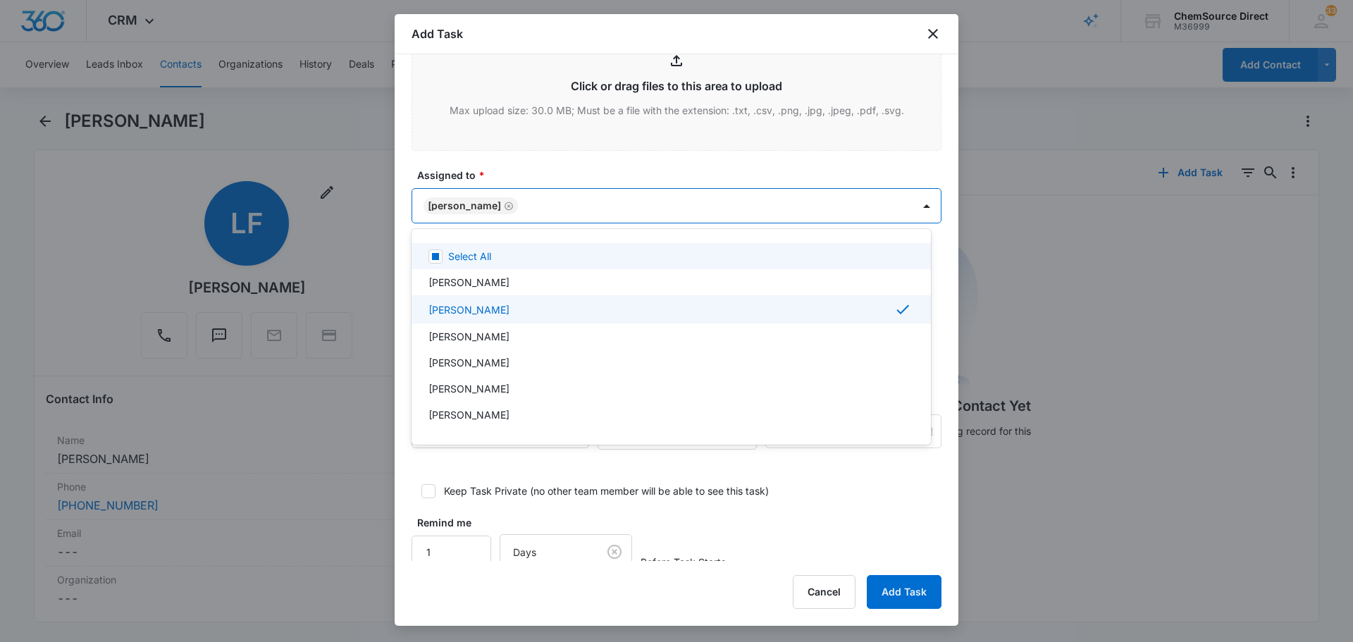
click at [557, 176] on div at bounding box center [676, 321] width 1353 height 642
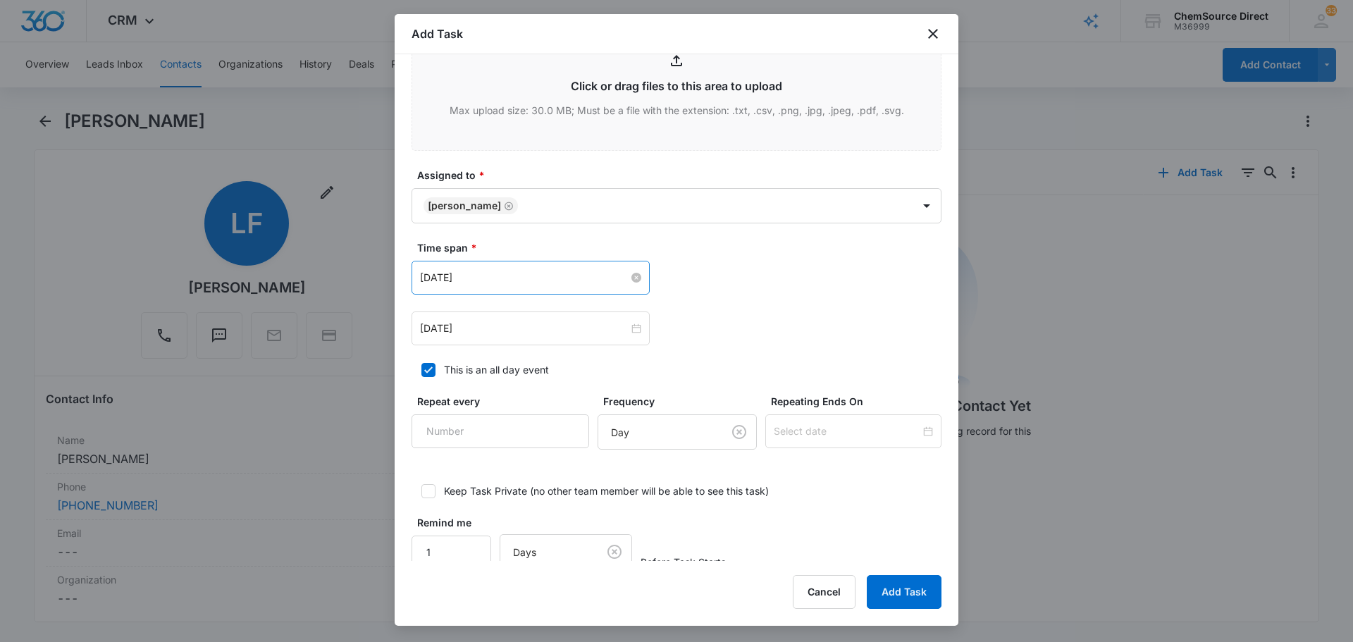
click at [518, 276] on input "[DATE]" at bounding box center [524, 278] width 209 height 16
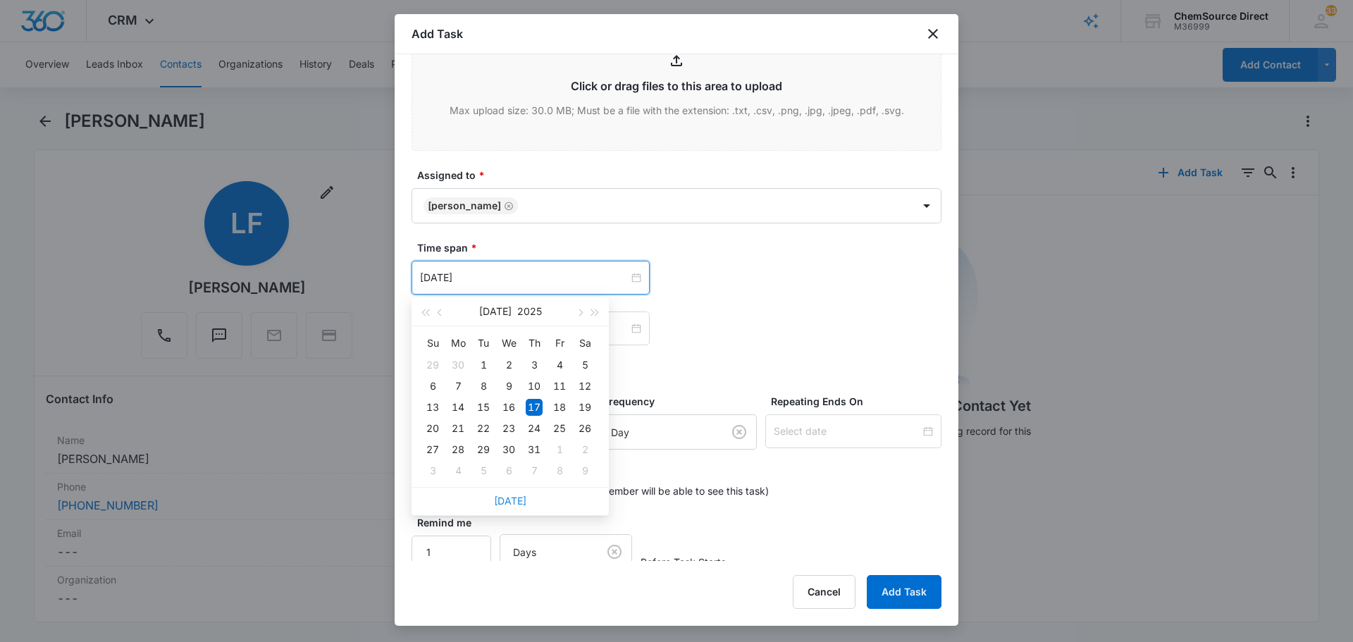
click at [511, 505] on link "[DATE]" at bounding box center [510, 501] width 32 height 12
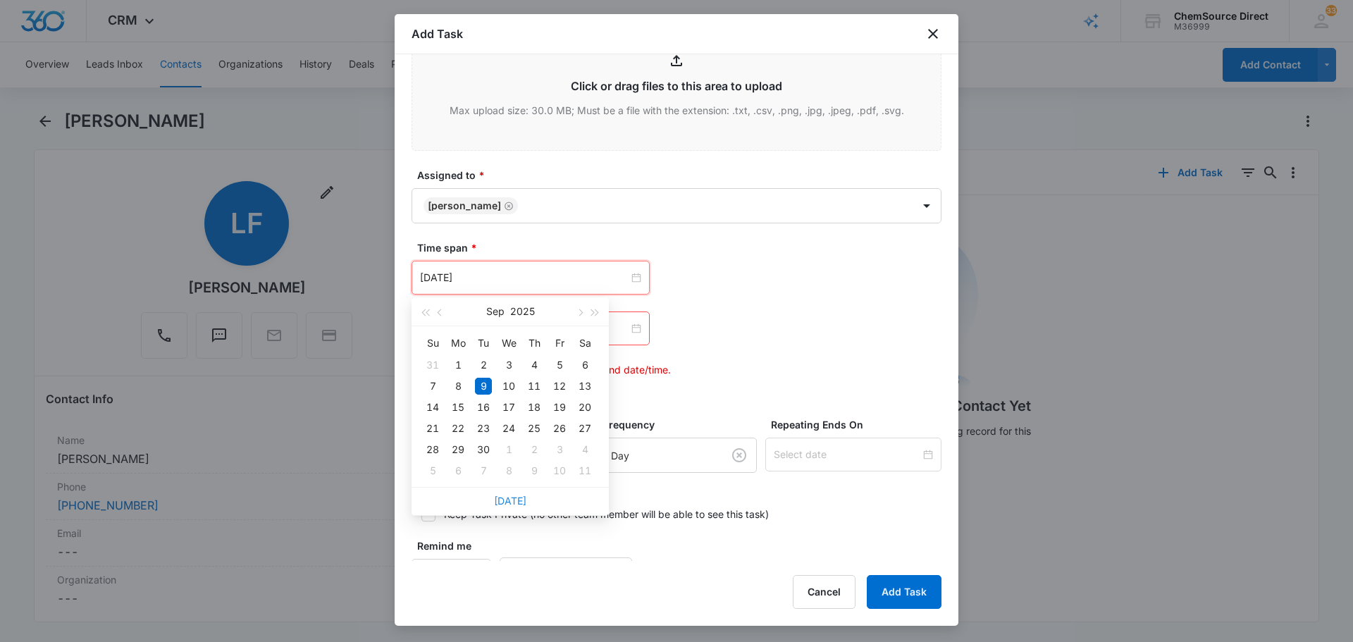
type input "[DATE]"
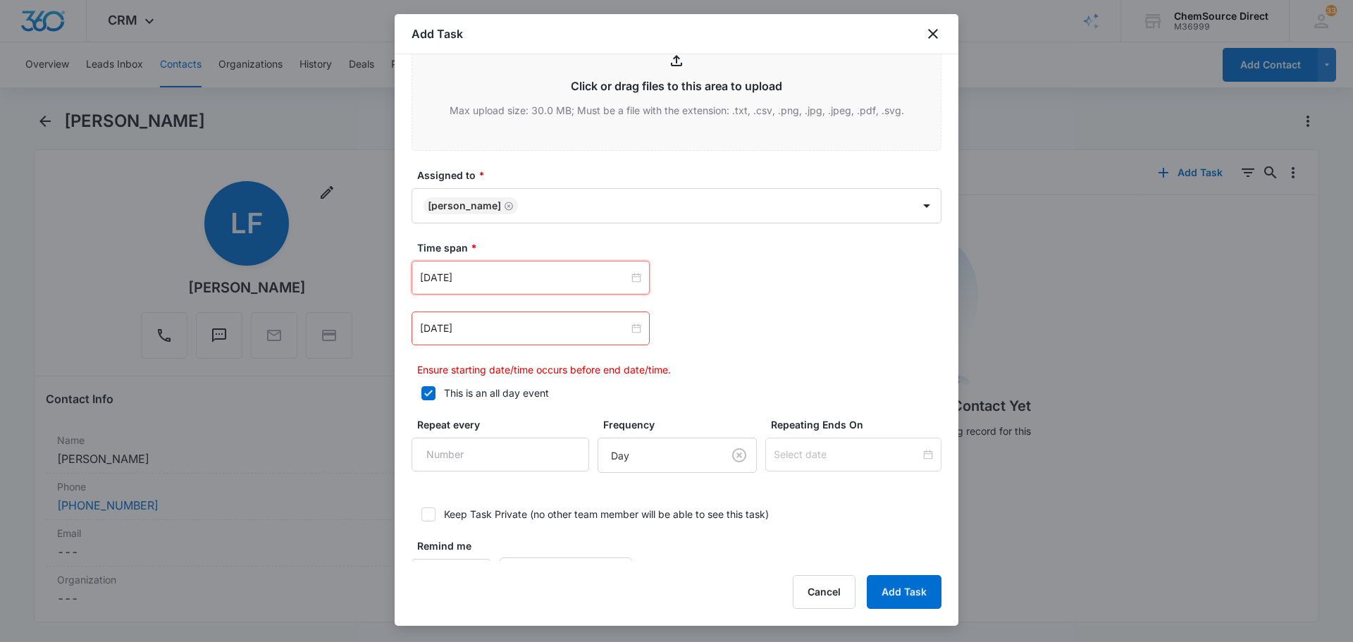
click at [504, 344] on div "[DATE]" at bounding box center [530, 328] width 238 height 34
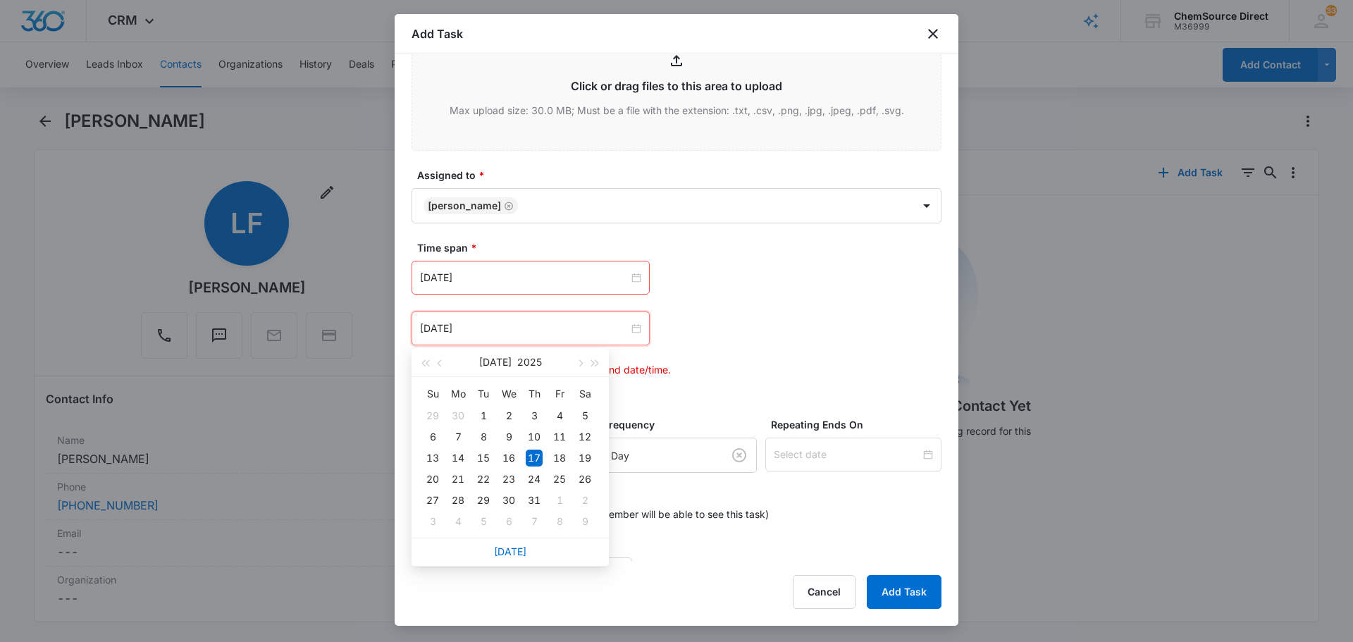
click at [509, 545] on div "[DATE]" at bounding box center [509, 552] width 197 height 28
click at [509, 554] on link "[DATE]" at bounding box center [510, 551] width 32 height 12
type input "[DATE]"
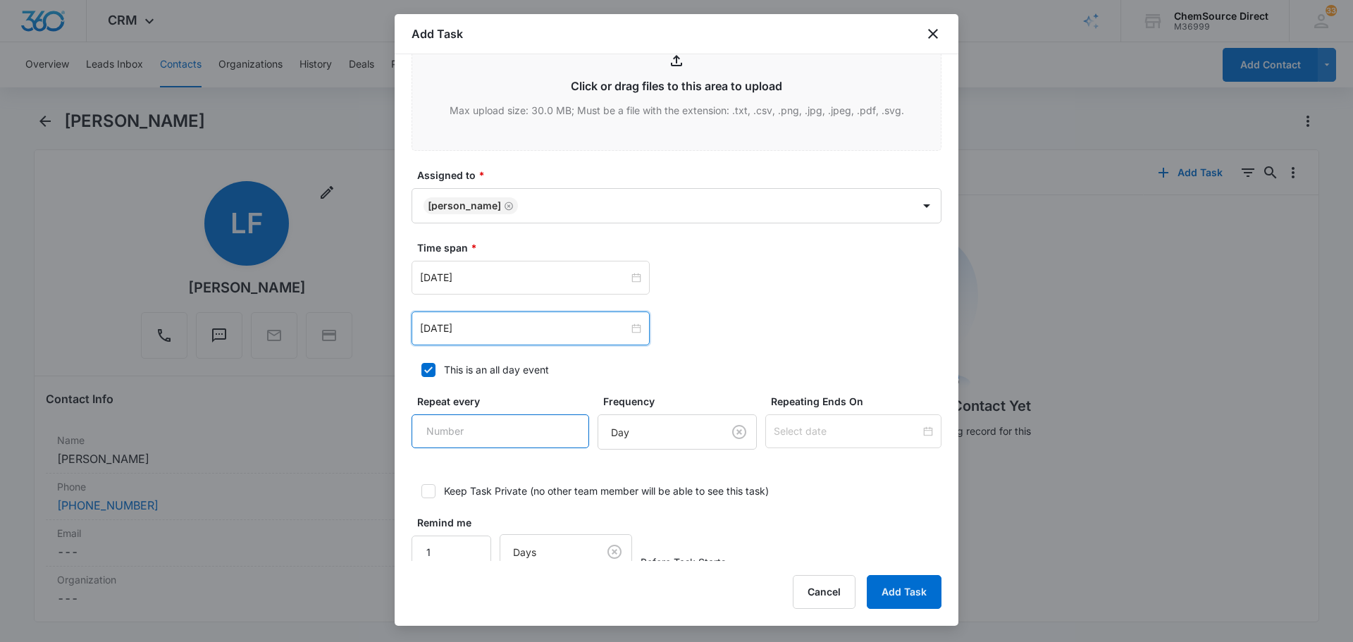
click at [483, 424] on input "Repeat every" at bounding box center [500, 431] width 178 height 34
type input "2"
click at [638, 440] on body "CRM Apps Reputation Forms CRM Email Social Payments POS Content Ads Intelligenc…" at bounding box center [676, 321] width 1353 height 642
click at [669, 483] on div "Day" at bounding box center [660, 483] width 119 height 17
click at [801, 435] on input at bounding box center [847, 431] width 147 height 16
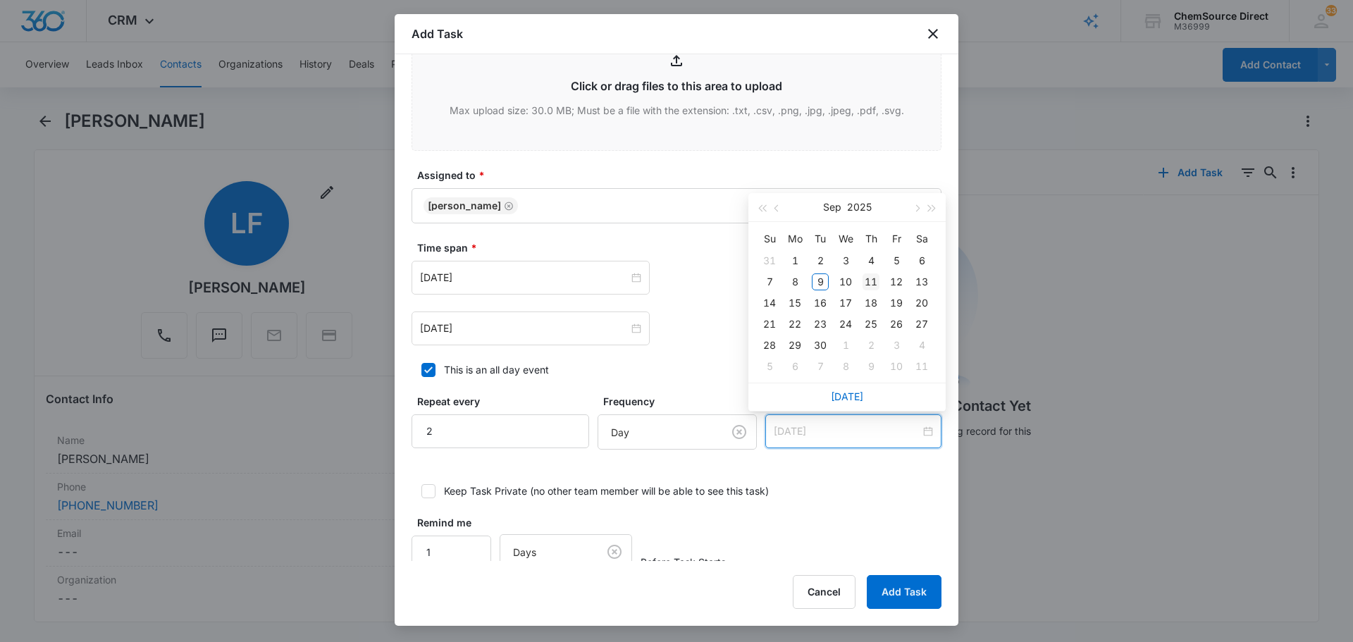
type input "[DATE]"
click at [872, 280] on div "11" at bounding box center [870, 281] width 17 height 17
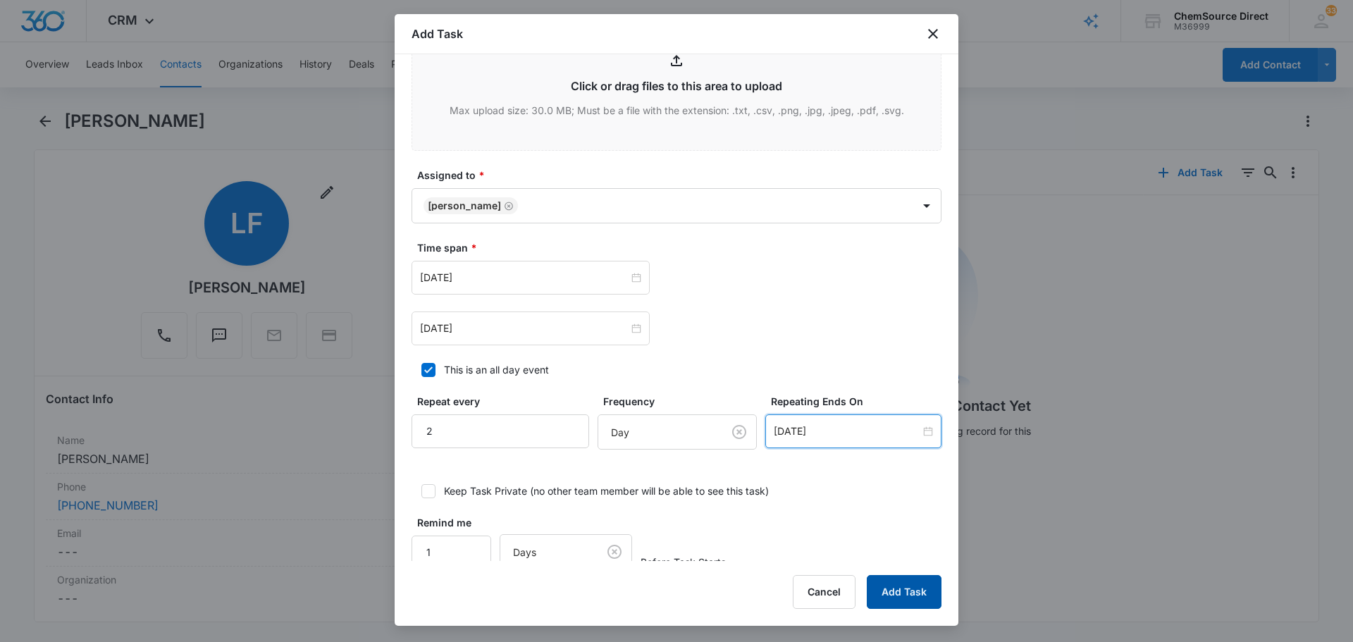
click at [934, 600] on button "Add Task" at bounding box center [904, 592] width 75 height 34
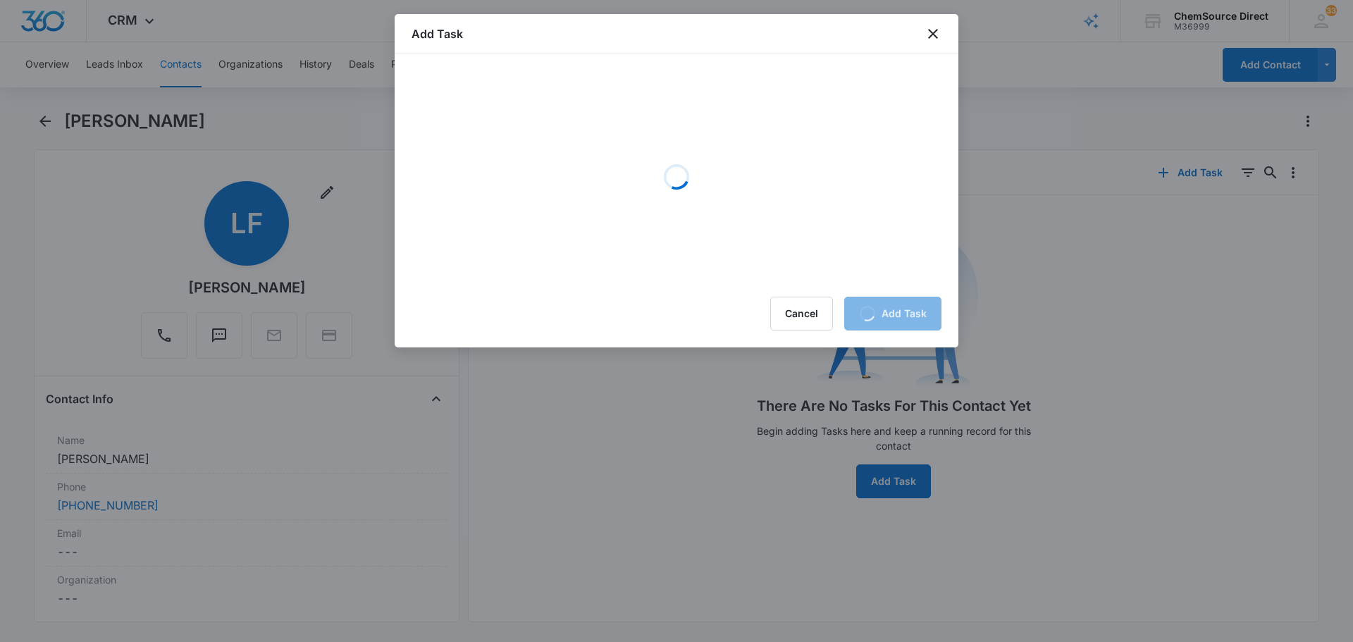
scroll to position [0, 0]
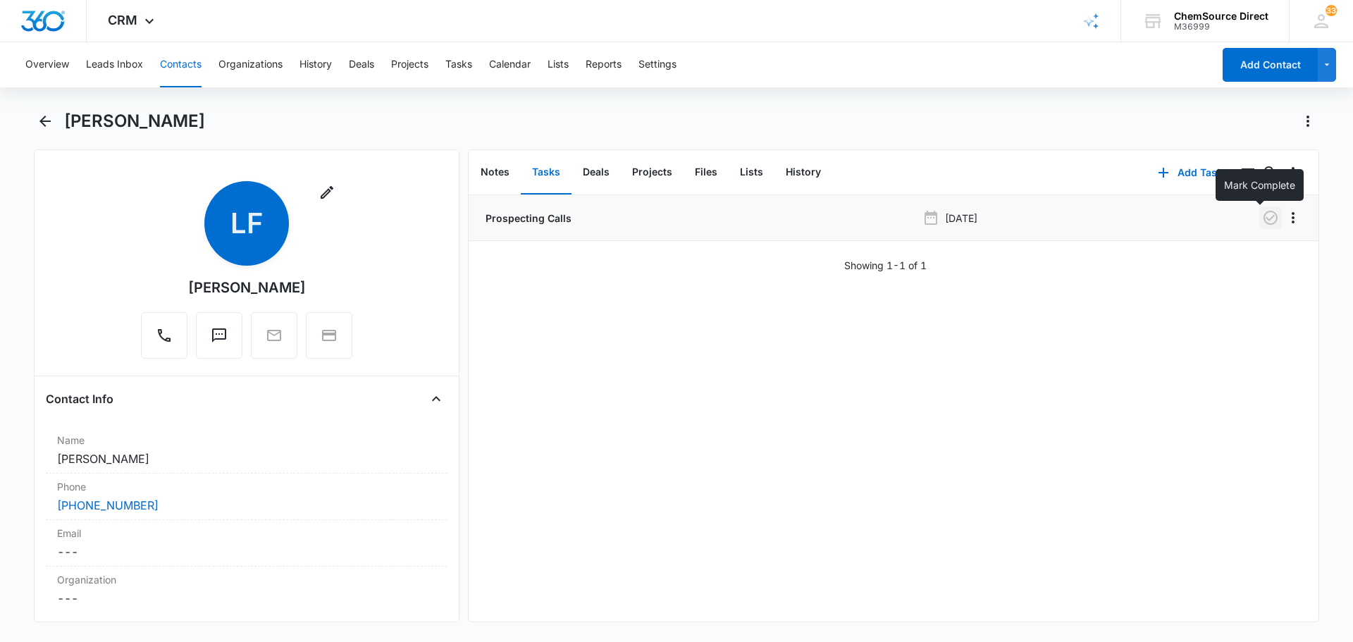
click at [1263, 223] on icon "button" at bounding box center [1270, 218] width 14 height 14
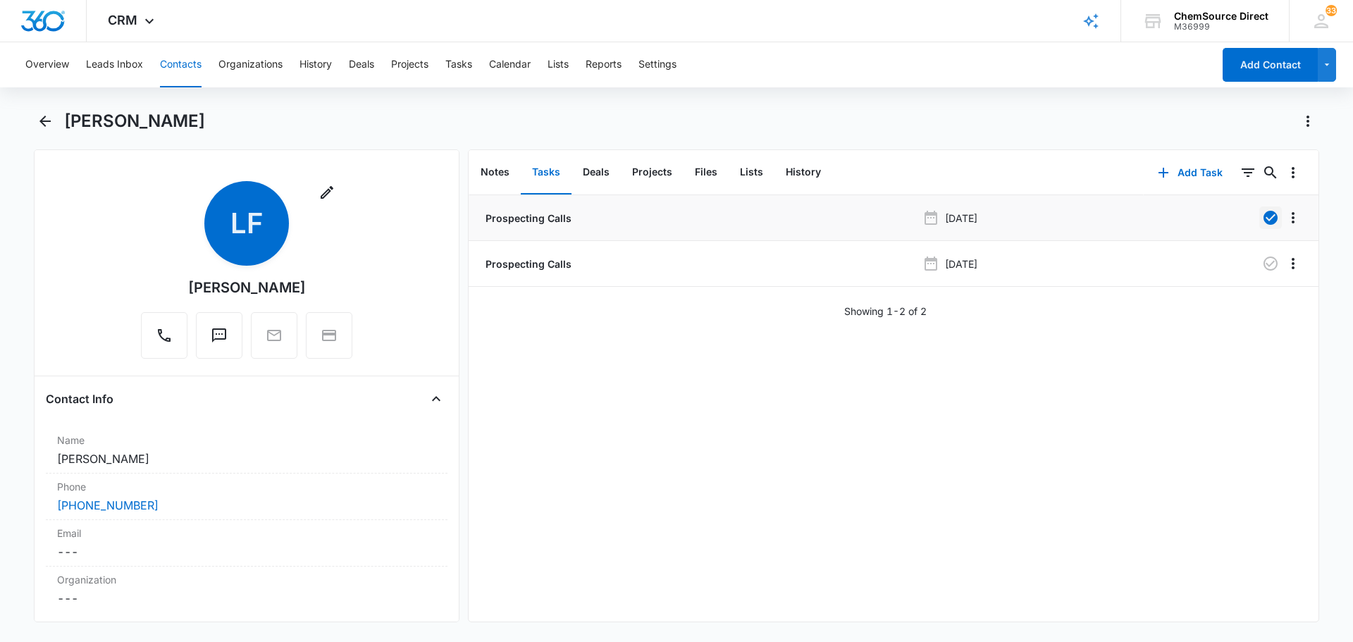
click at [176, 58] on button "Contacts" at bounding box center [181, 64] width 42 height 45
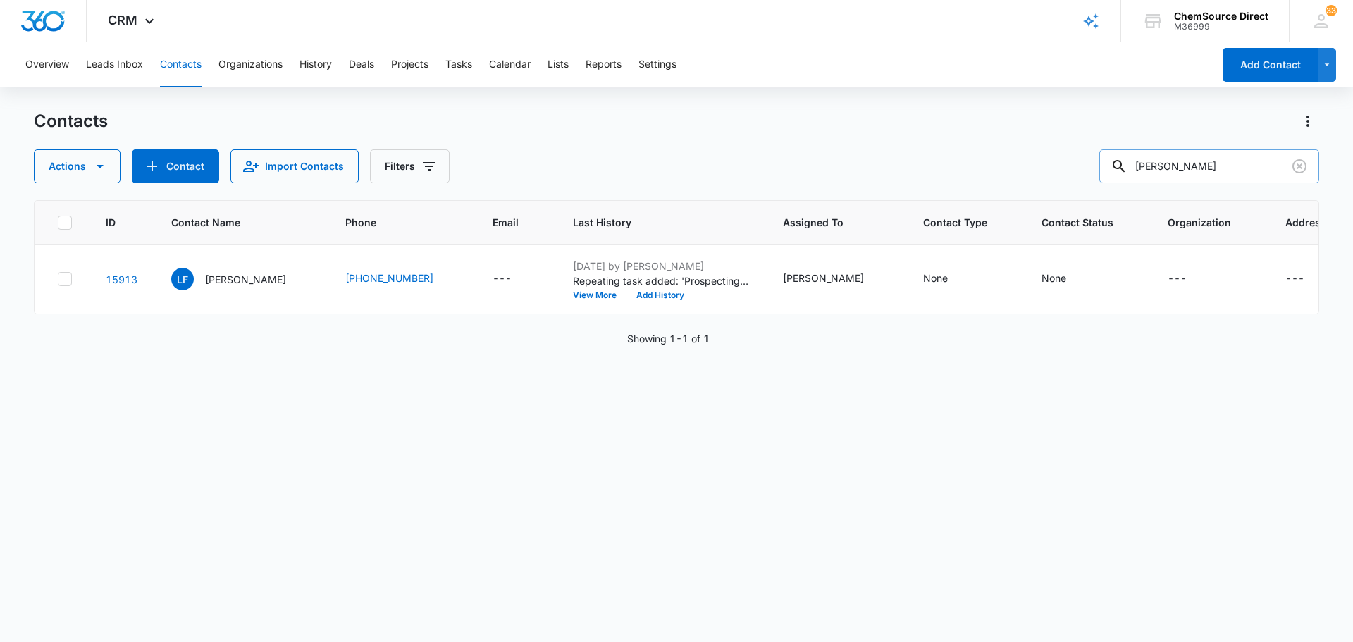
drag, startPoint x: 1215, startPoint y: 165, endPoint x: 1117, endPoint y: 171, distance: 98.1
click at [1118, 171] on input "[PERSON_NAME]" at bounding box center [1209, 166] width 220 height 34
type input "[PERSON_NAME]"
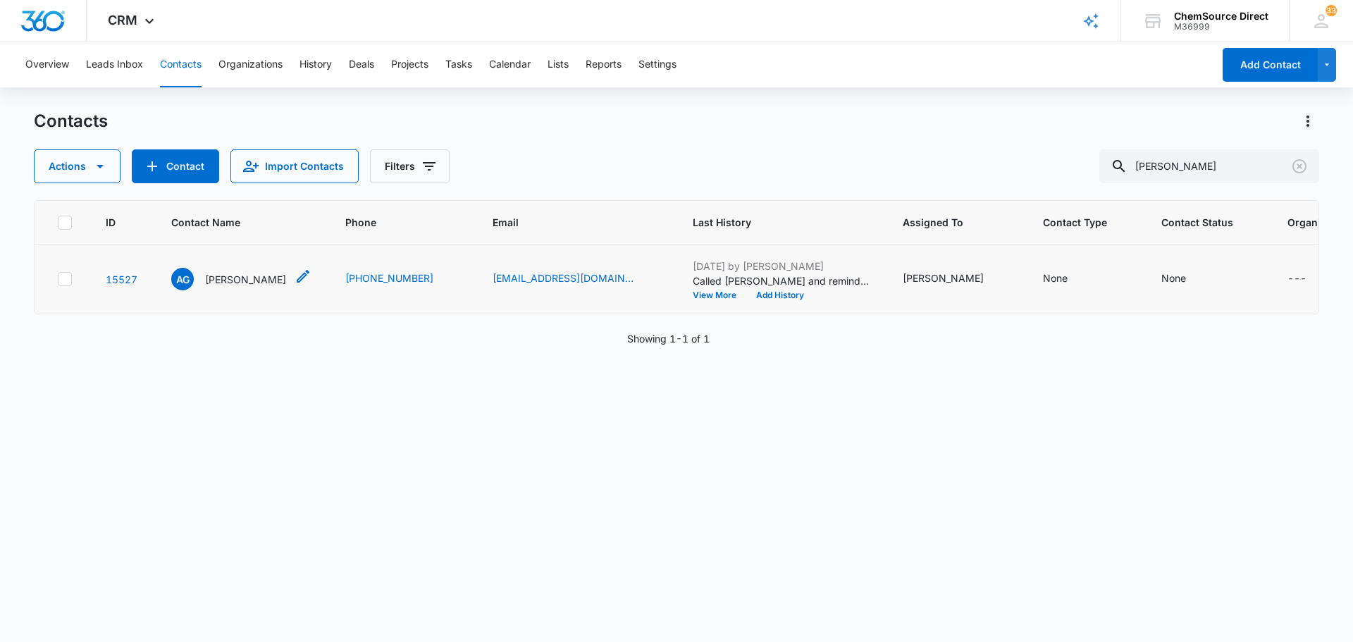
click at [218, 275] on p "[PERSON_NAME]" at bounding box center [245, 279] width 81 height 15
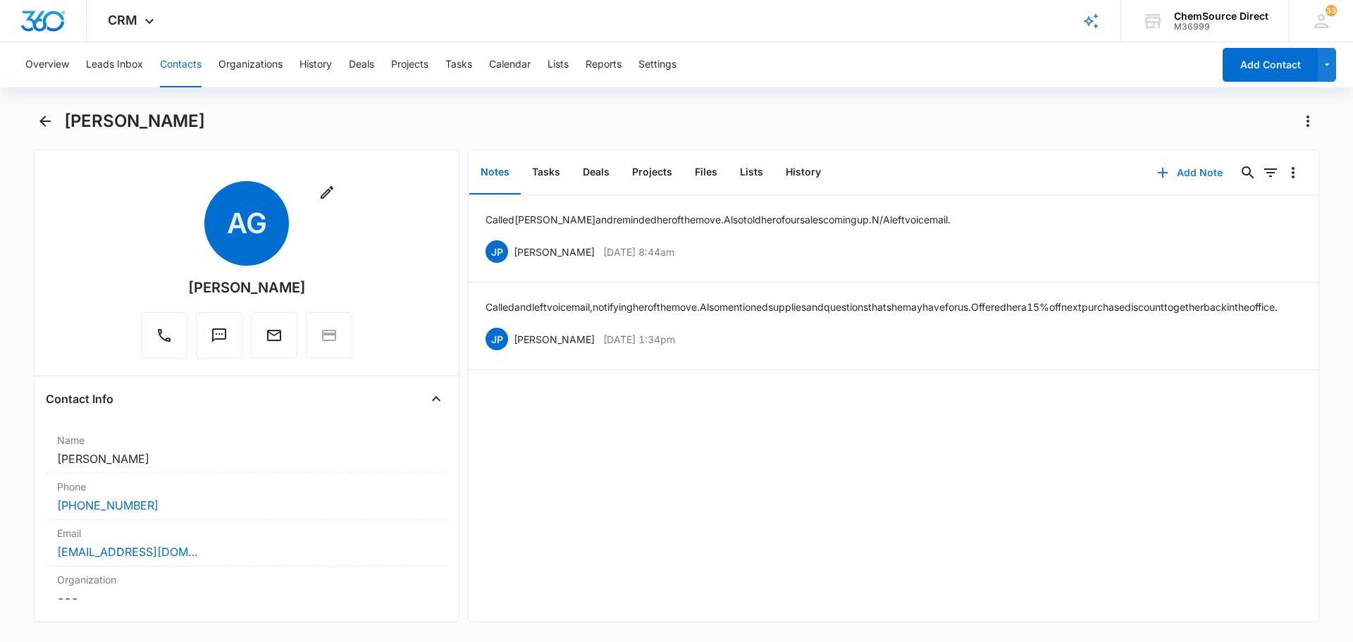
click at [1186, 173] on button "Add Note" at bounding box center [1190, 173] width 94 height 34
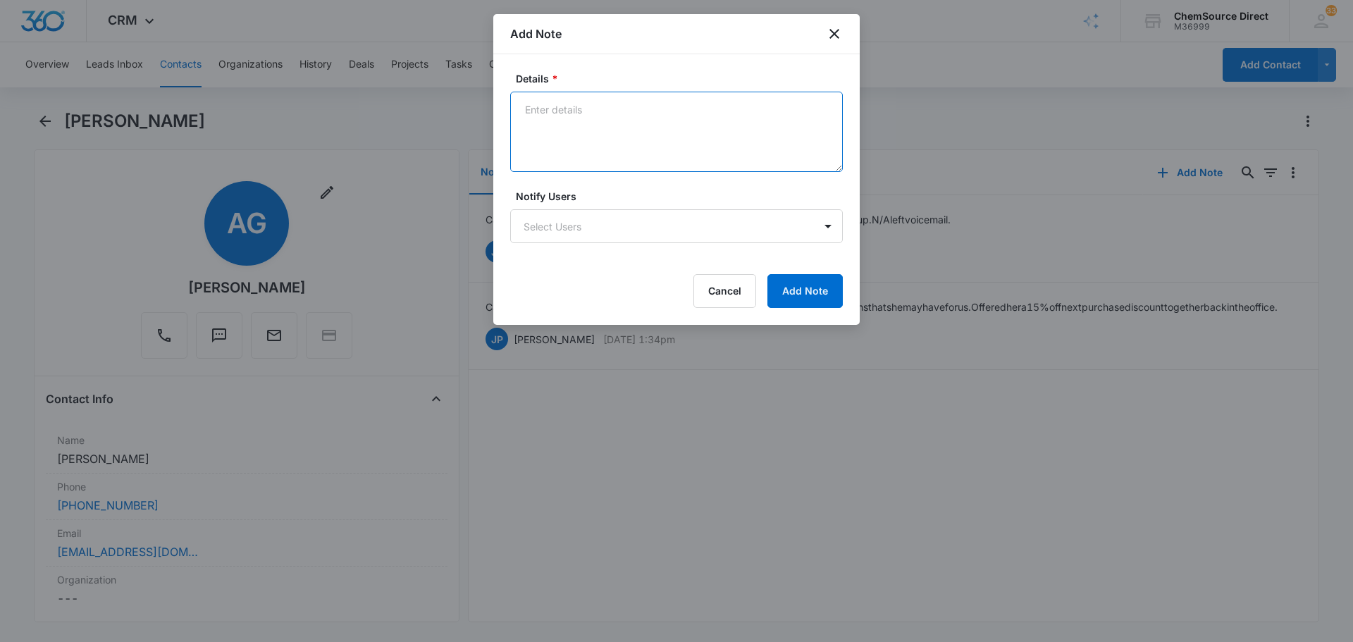
click at [619, 142] on textarea "Details *" at bounding box center [676, 132] width 333 height 80
type textarea "MY10 Promo Sent"
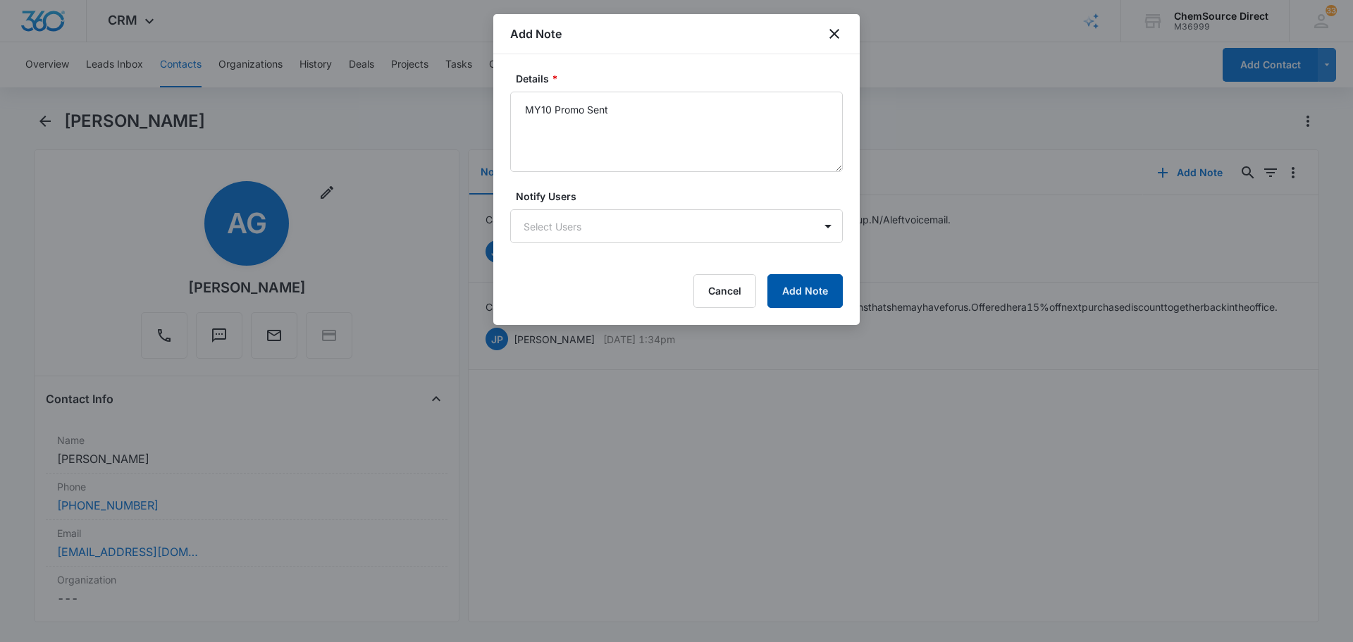
click at [836, 305] on button "Add Note" at bounding box center [804, 291] width 75 height 34
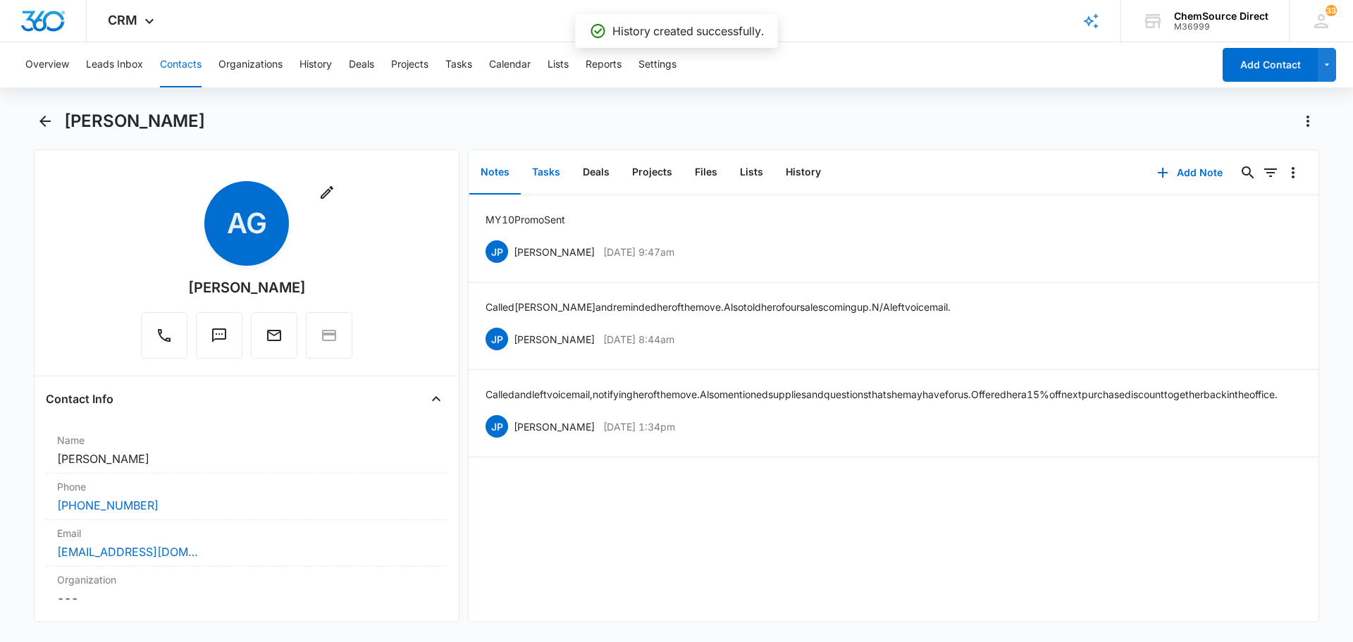
click at [553, 166] on button "Tasks" at bounding box center [546, 173] width 51 height 44
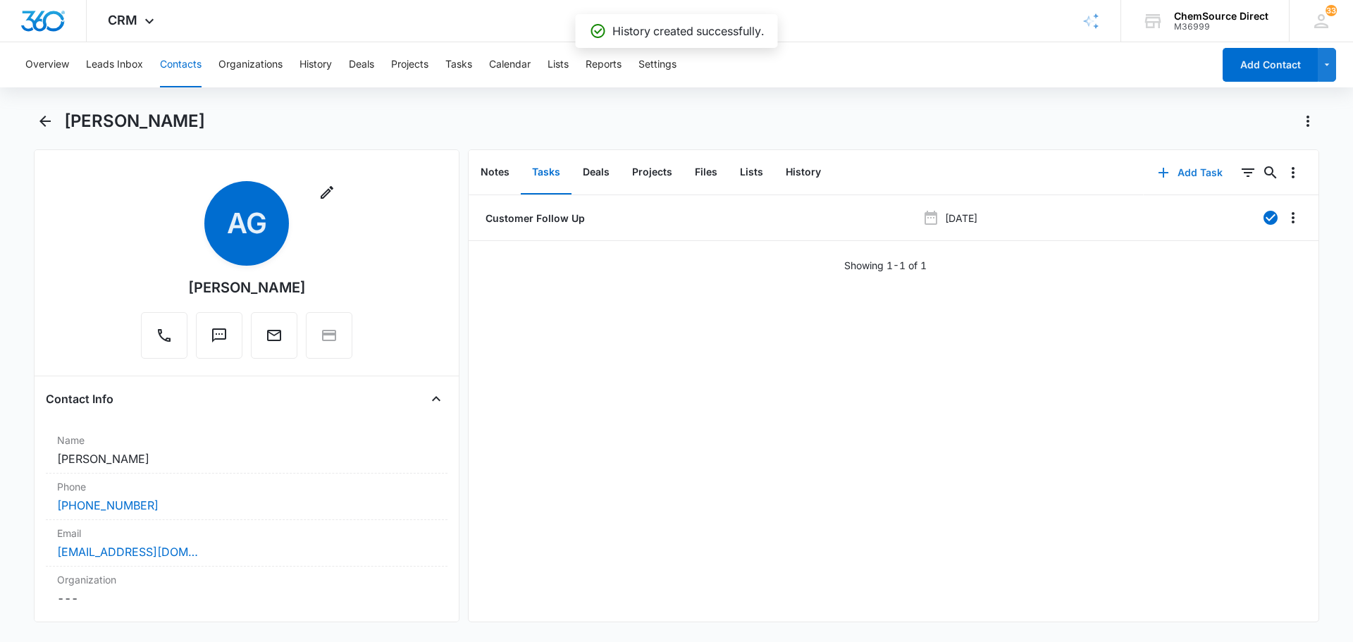
click at [1186, 174] on button "Add Task" at bounding box center [1190, 173] width 93 height 34
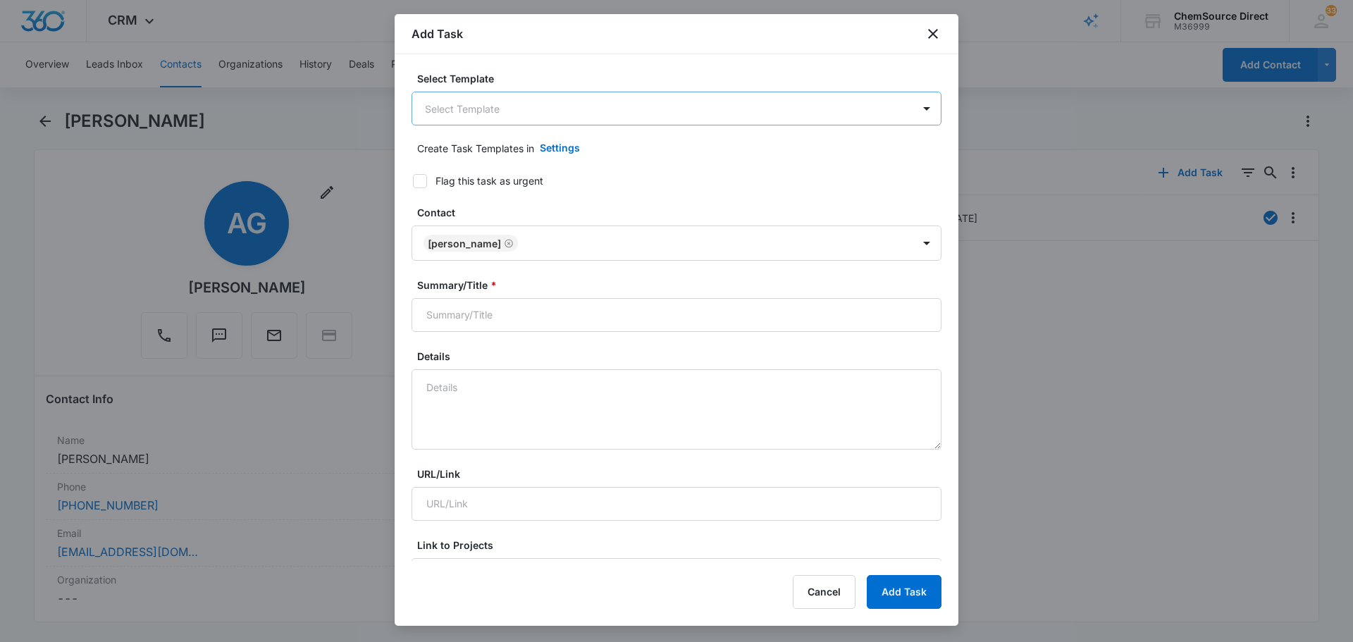
click at [643, 114] on body "CRM Apps Reputation Forms CRM Email Social Payments POS Content Ads Intelligenc…" at bounding box center [676, 321] width 1353 height 642
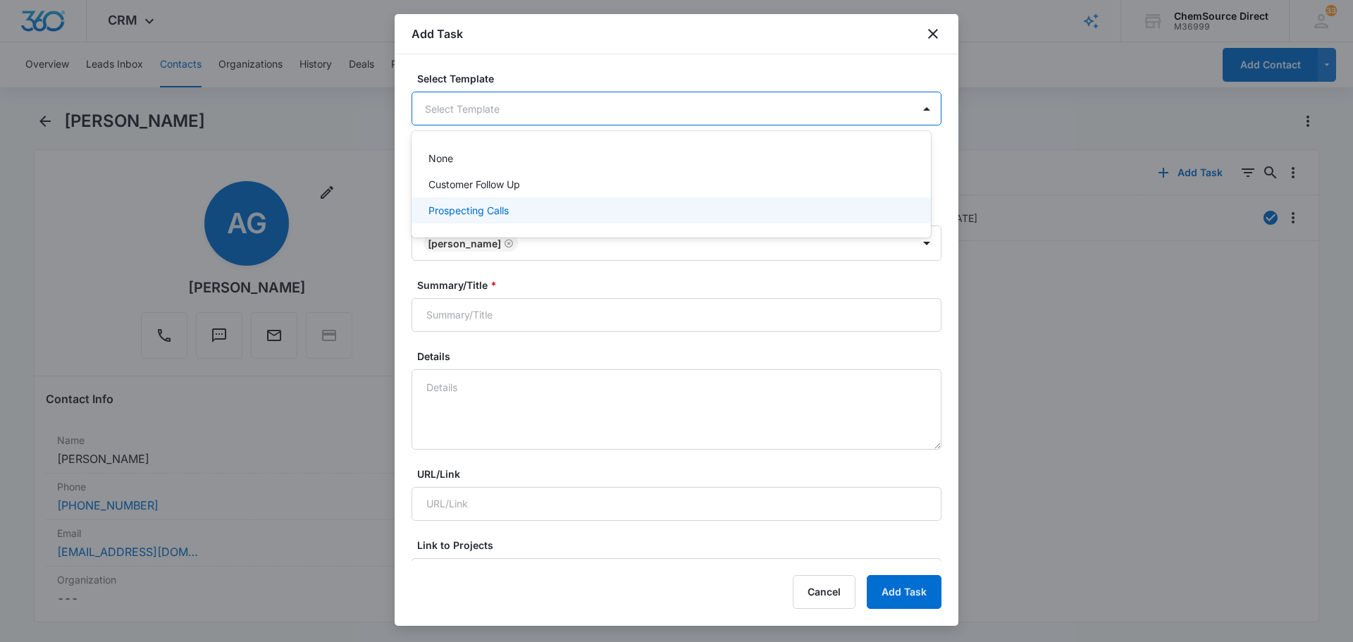
click at [584, 209] on div "Prospecting Calls" at bounding box center [669, 210] width 483 height 15
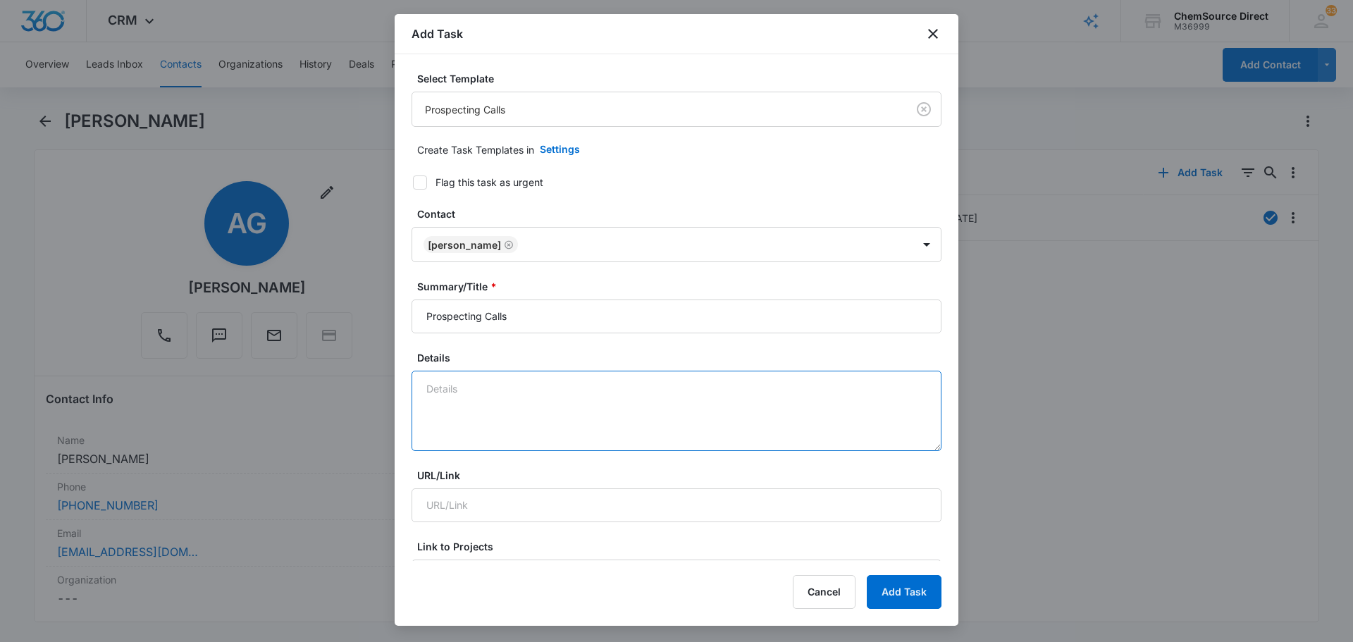
click at [516, 391] on textarea "Details" at bounding box center [676, 411] width 530 height 80
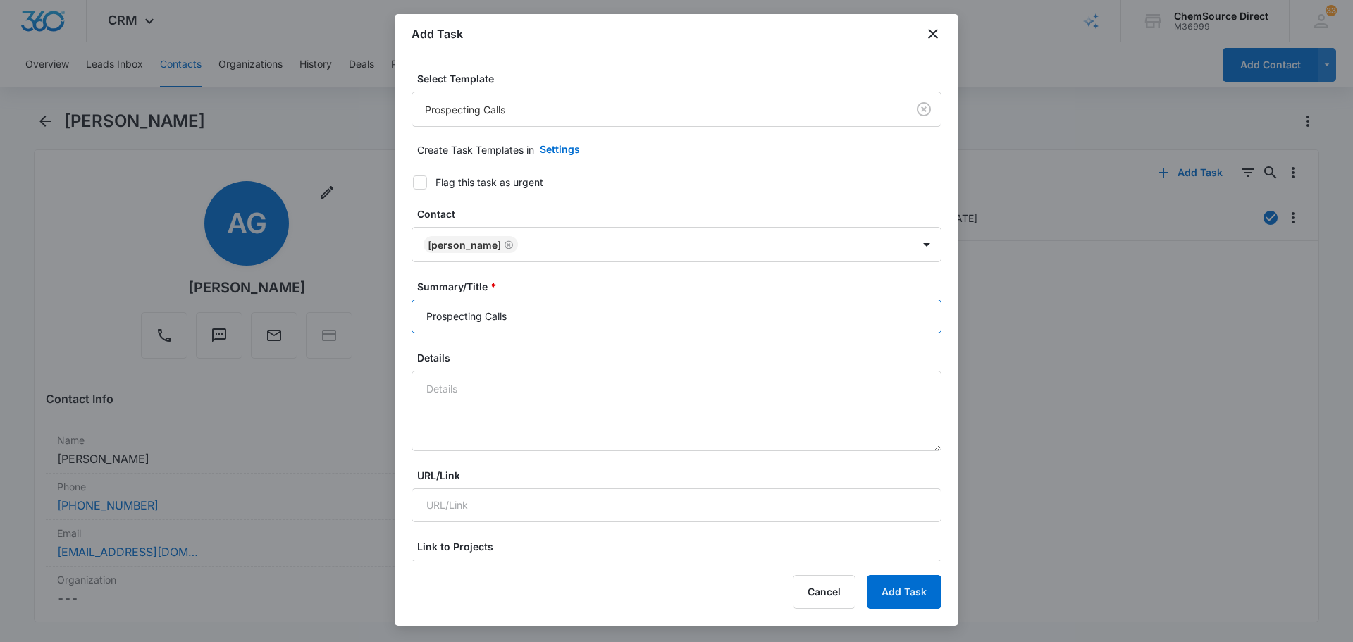
drag, startPoint x: 564, startPoint y: 314, endPoint x: 430, endPoint y: 330, distance: 134.8
click at [430, 330] on input "Prospecting Calls" at bounding box center [676, 316] width 530 height 34
type input "P"
type input "Prospecting Calls"
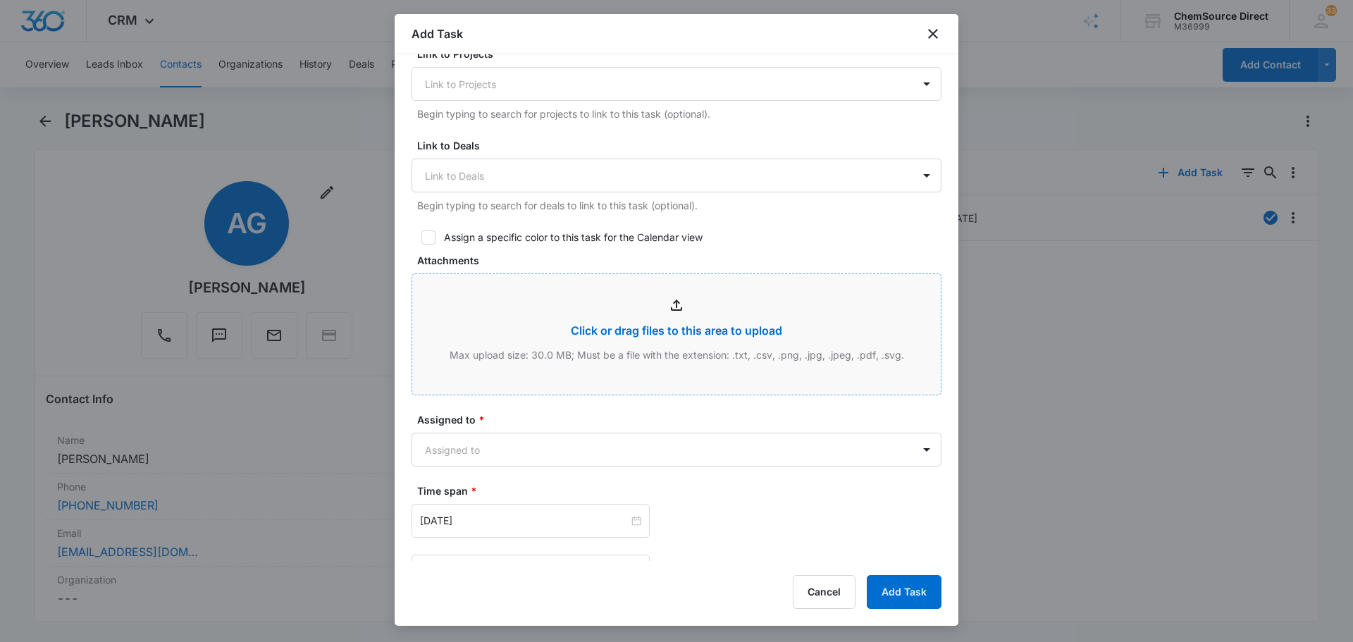
scroll to position [493, 0]
click at [428, 237] on icon at bounding box center [428, 236] width 13 height 13
click at [421, 237] on input "Assign a specific color to this task for the Calendar view" at bounding box center [416, 237] width 10 height 10
checkbox input "true"
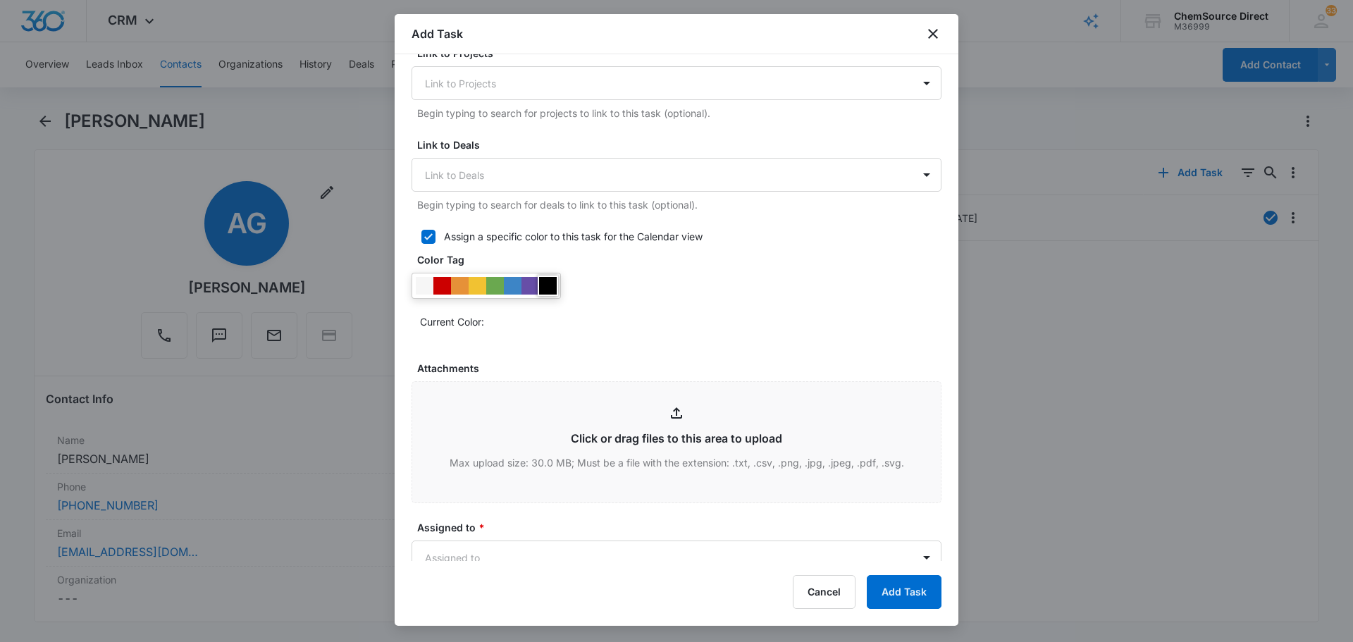
click at [553, 285] on div at bounding box center [548, 286] width 18 height 18
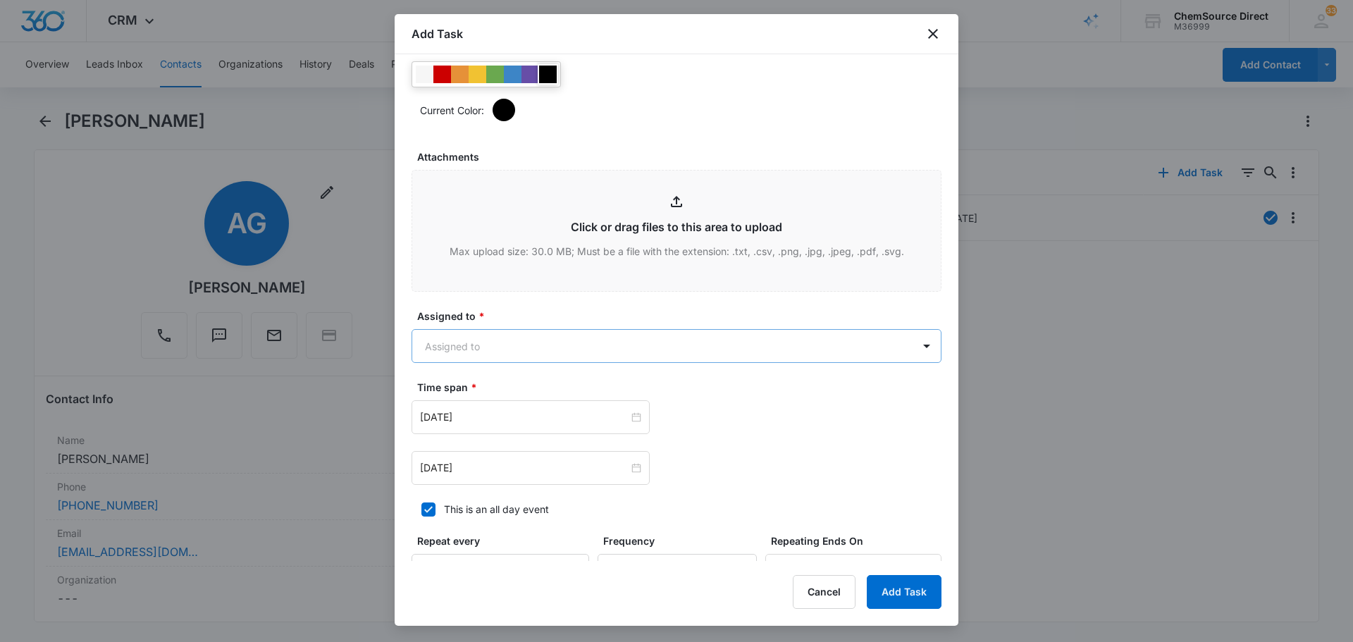
click at [571, 351] on body "CRM Apps Reputation Forms CRM Email Social Payments POS Content Ads Intelligenc…" at bounding box center [676, 321] width 1353 height 642
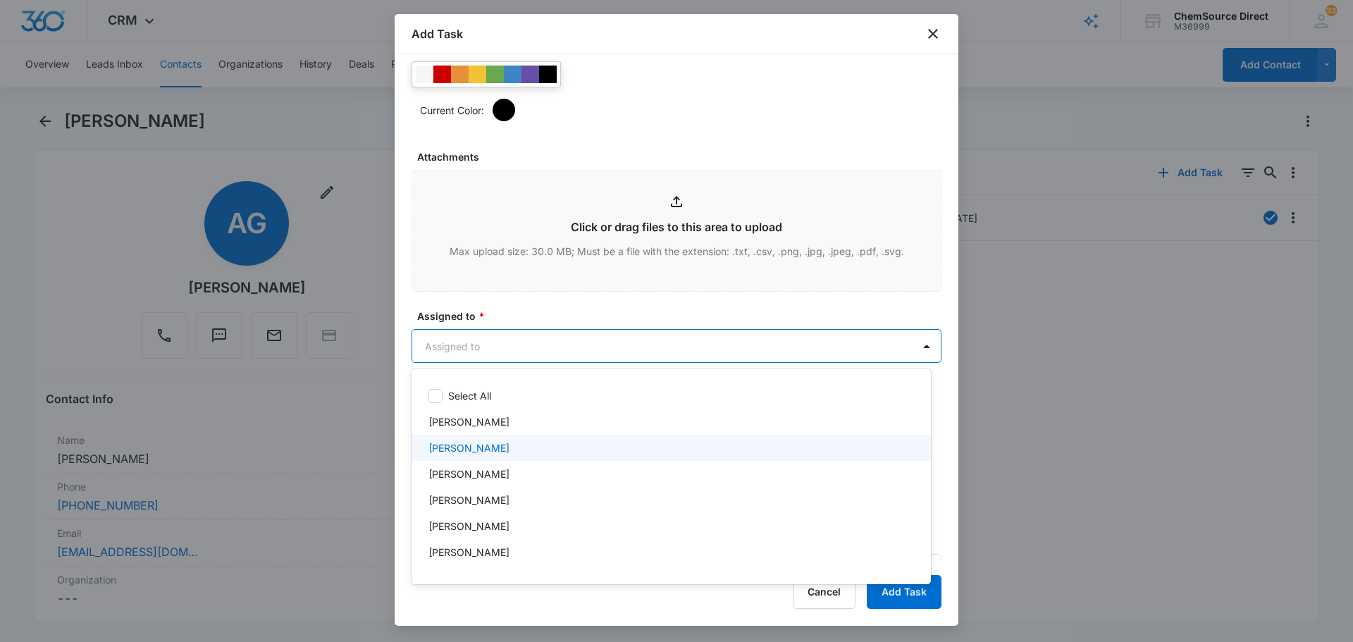
click at [516, 456] on div "[PERSON_NAME]" at bounding box center [670, 448] width 519 height 26
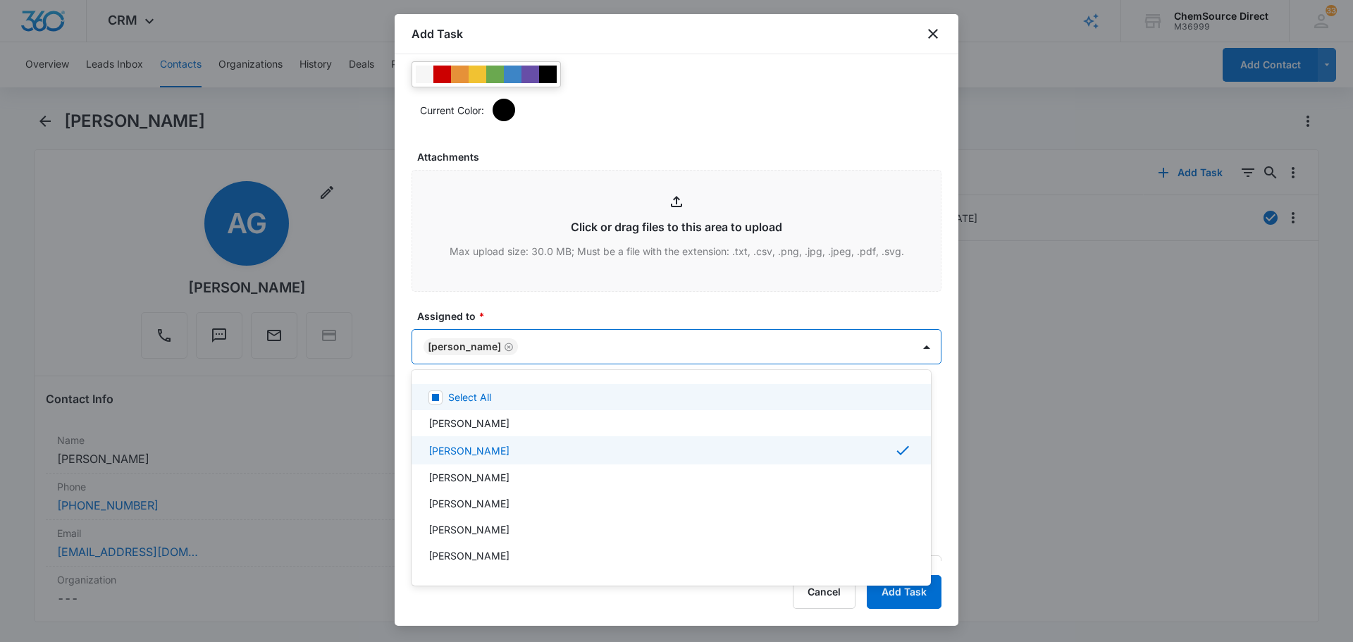
click at [556, 307] on div at bounding box center [676, 321] width 1353 height 642
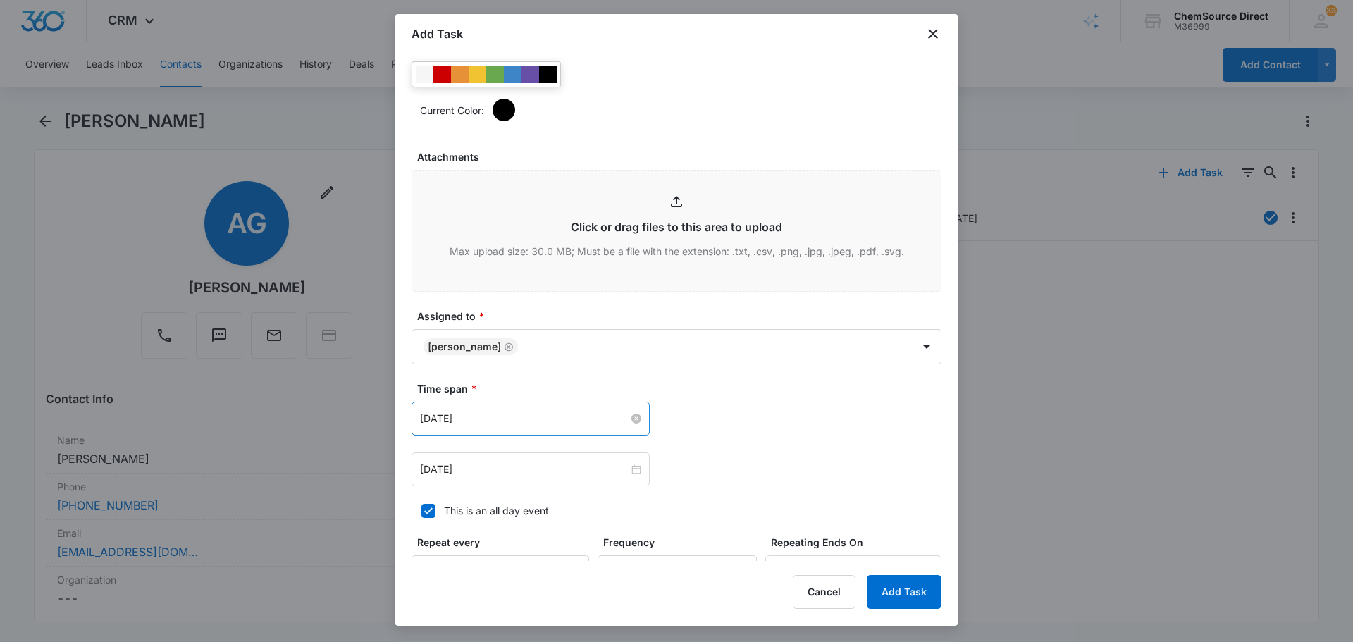
click at [504, 423] on input "[DATE]" at bounding box center [524, 419] width 209 height 16
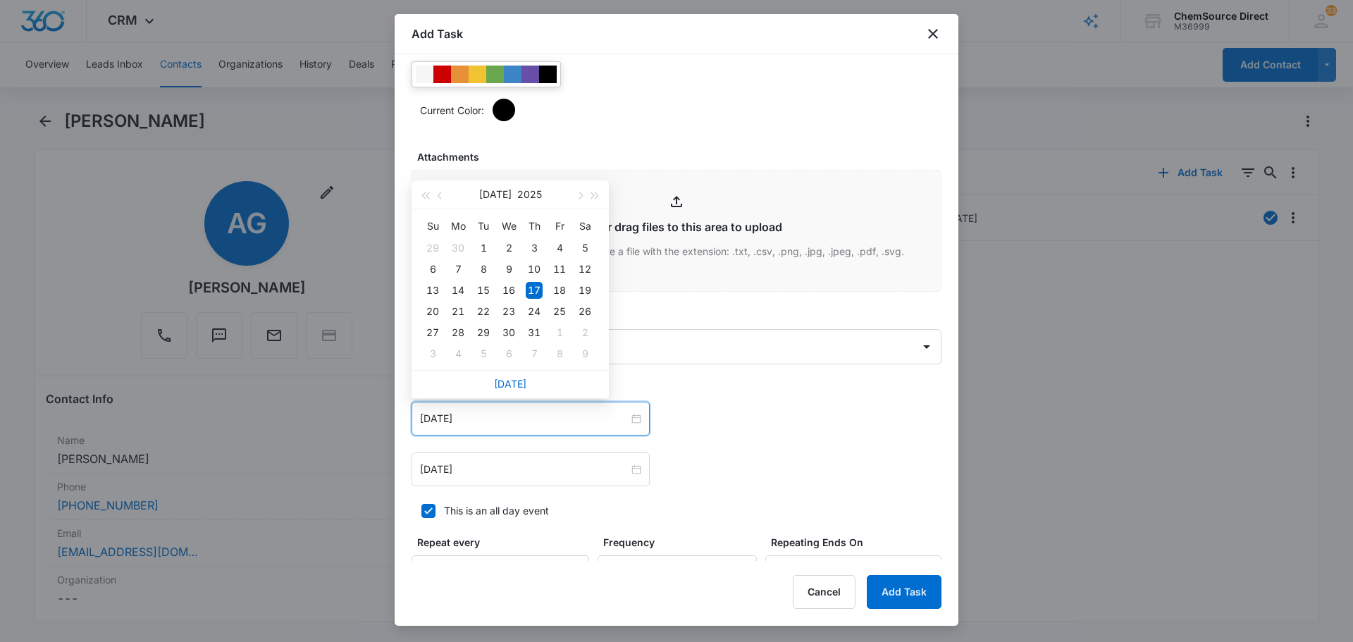
click at [507, 390] on div "[DATE]" at bounding box center [509, 384] width 197 height 28
click at [512, 385] on link "[DATE]" at bounding box center [510, 384] width 32 height 12
type input "[DATE]"
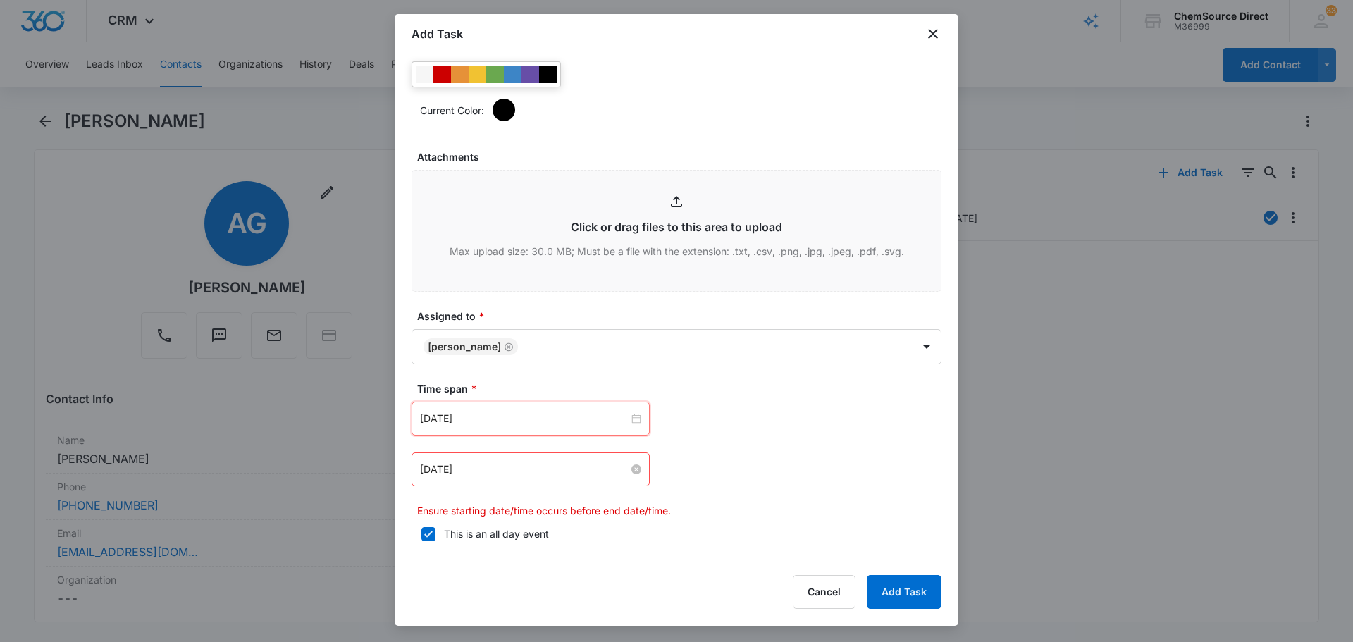
click at [507, 474] on input "[DATE]" at bounding box center [524, 469] width 209 height 16
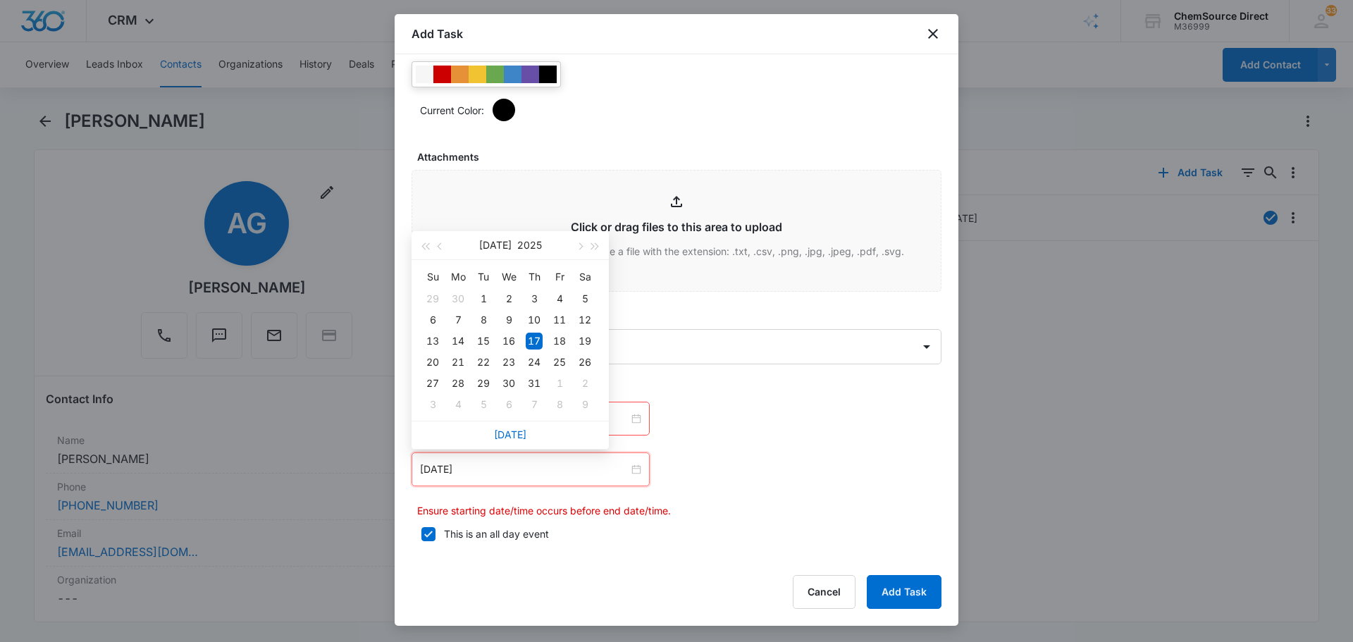
click at [519, 423] on div "[DATE]" at bounding box center [509, 435] width 197 height 28
click at [517, 430] on link "[DATE]" at bounding box center [510, 434] width 32 height 12
type input "[DATE]"
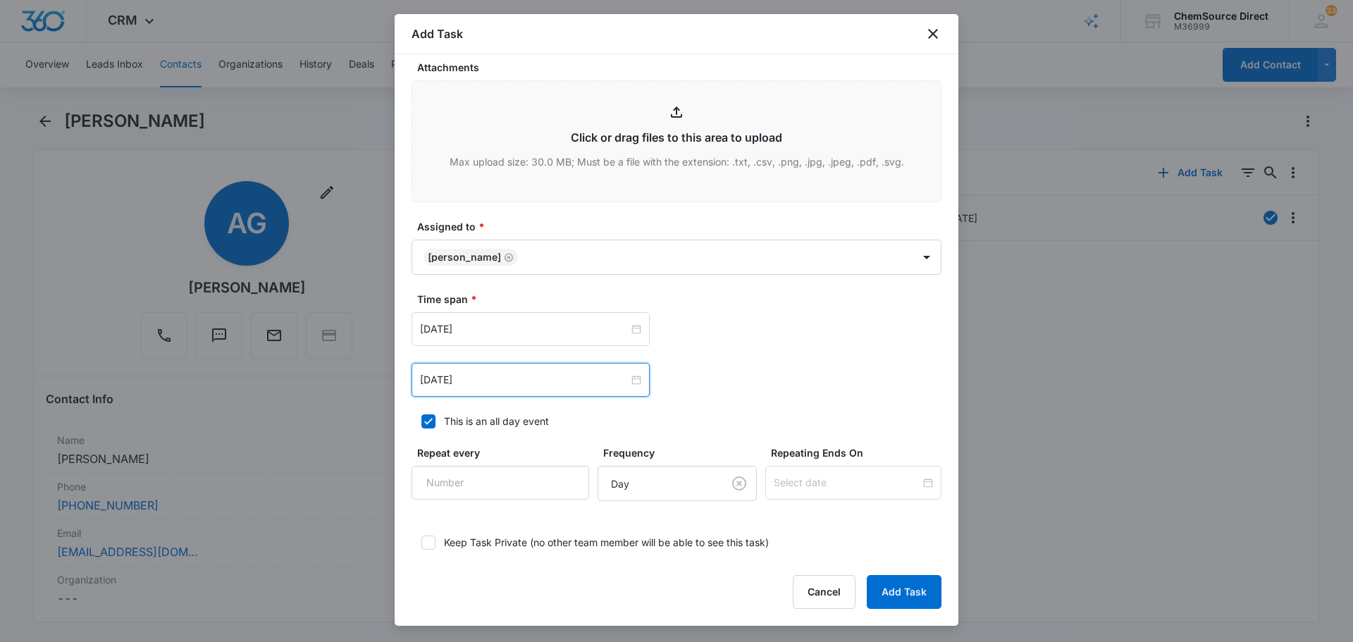
scroll to position [871, 0]
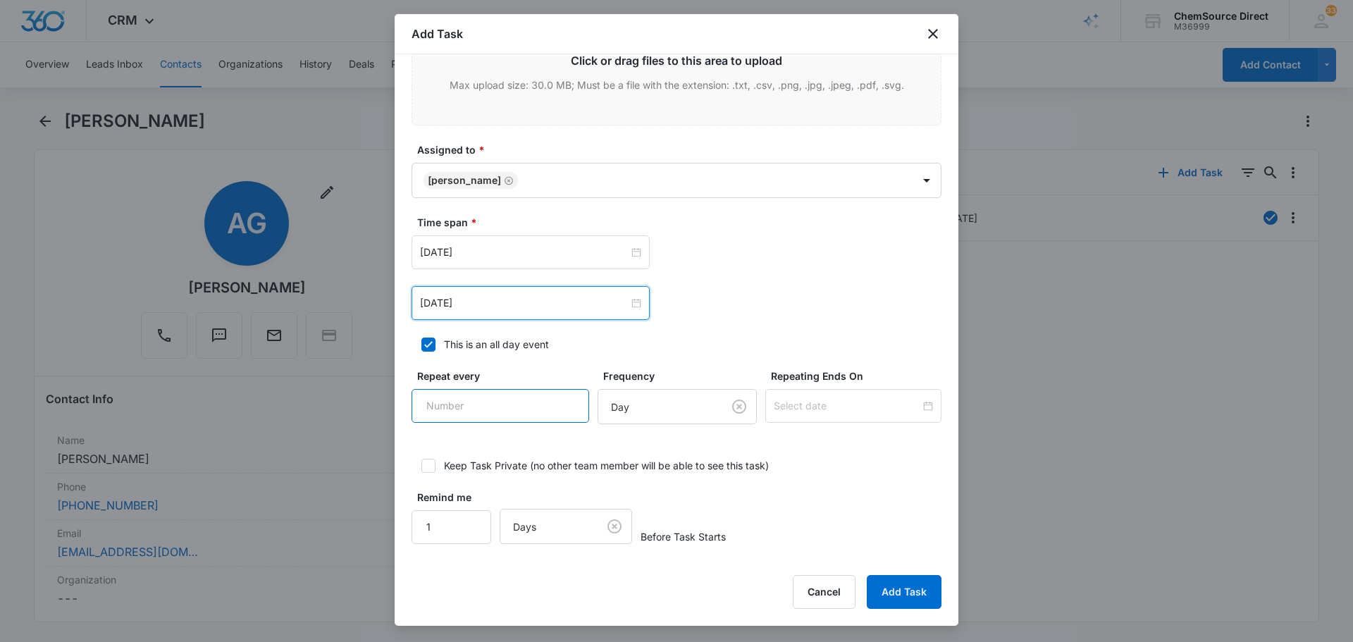
click at [520, 404] on input "Repeat every" at bounding box center [500, 406] width 178 height 34
type input "2"
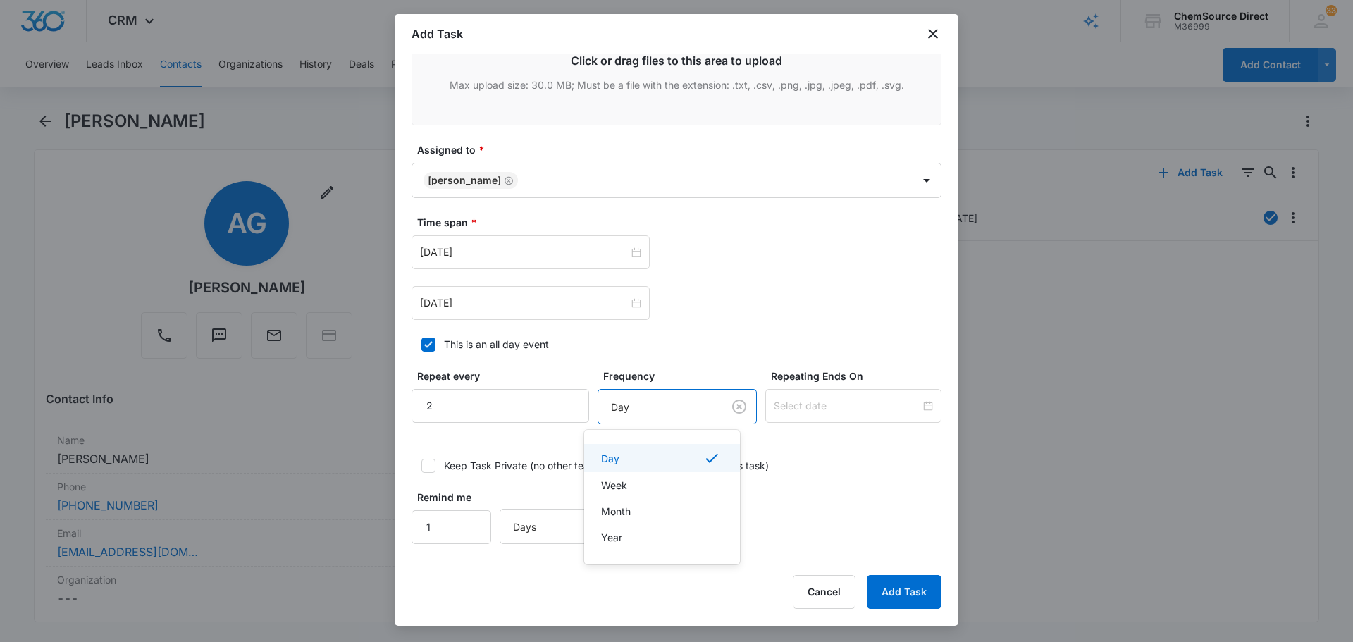
click at [647, 404] on body "CRM Apps Reputation Forms CRM Email Social Payments POS Content Ads Intelligenc…" at bounding box center [676, 321] width 1353 height 642
click at [654, 464] on div "Day" at bounding box center [660, 458] width 119 height 17
click at [798, 412] on input at bounding box center [847, 406] width 147 height 16
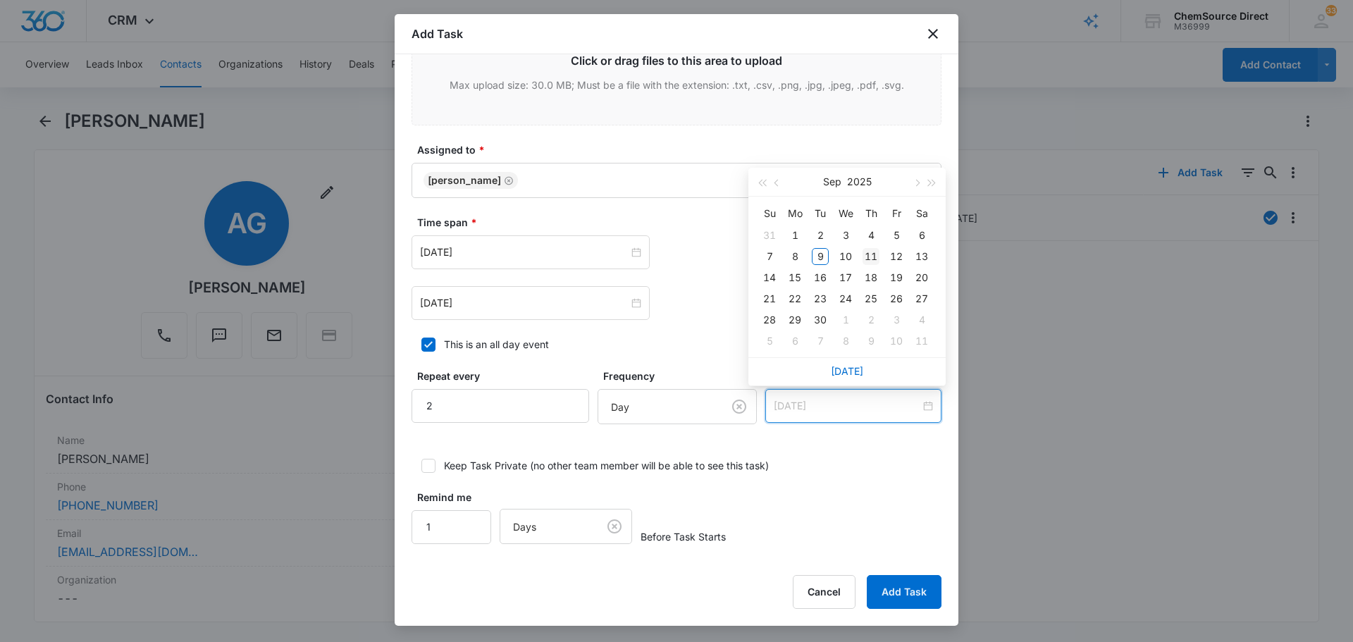
type input "[DATE]"
click at [876, 256] on div "11" at bounding box center [870, 256] width 17 height 17
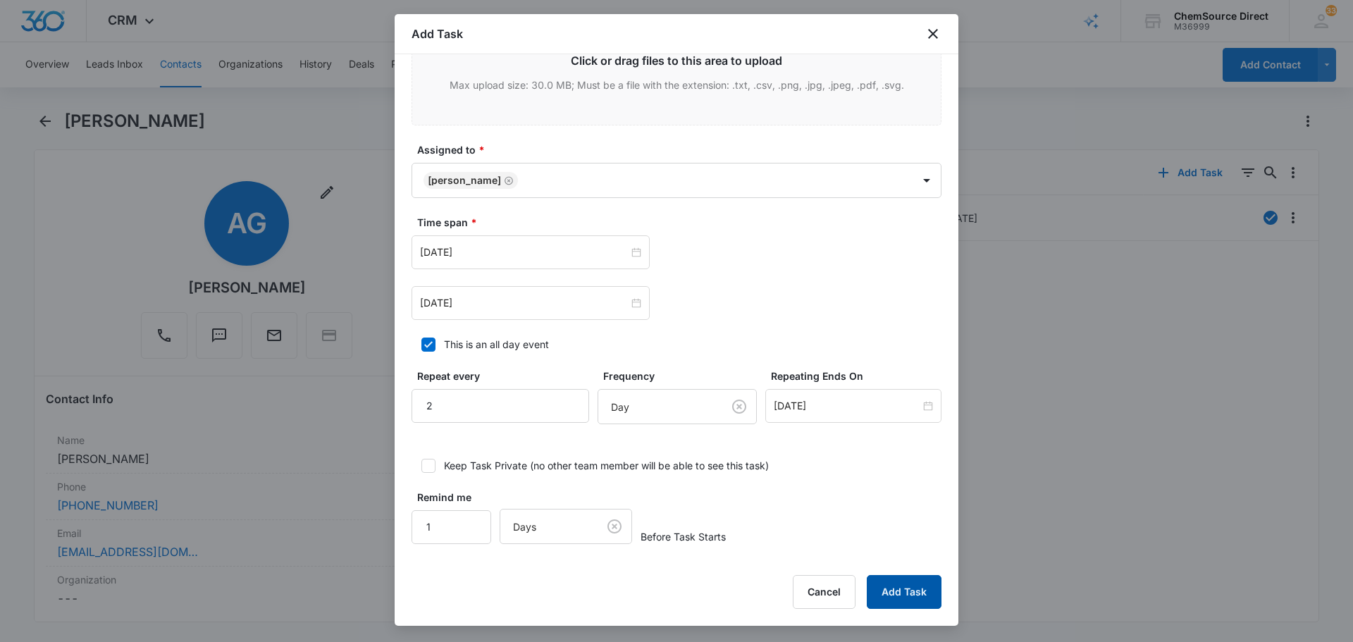
click at [924, 596] on button "Add Task" at bounding box center [904, 592] width 75 height 34
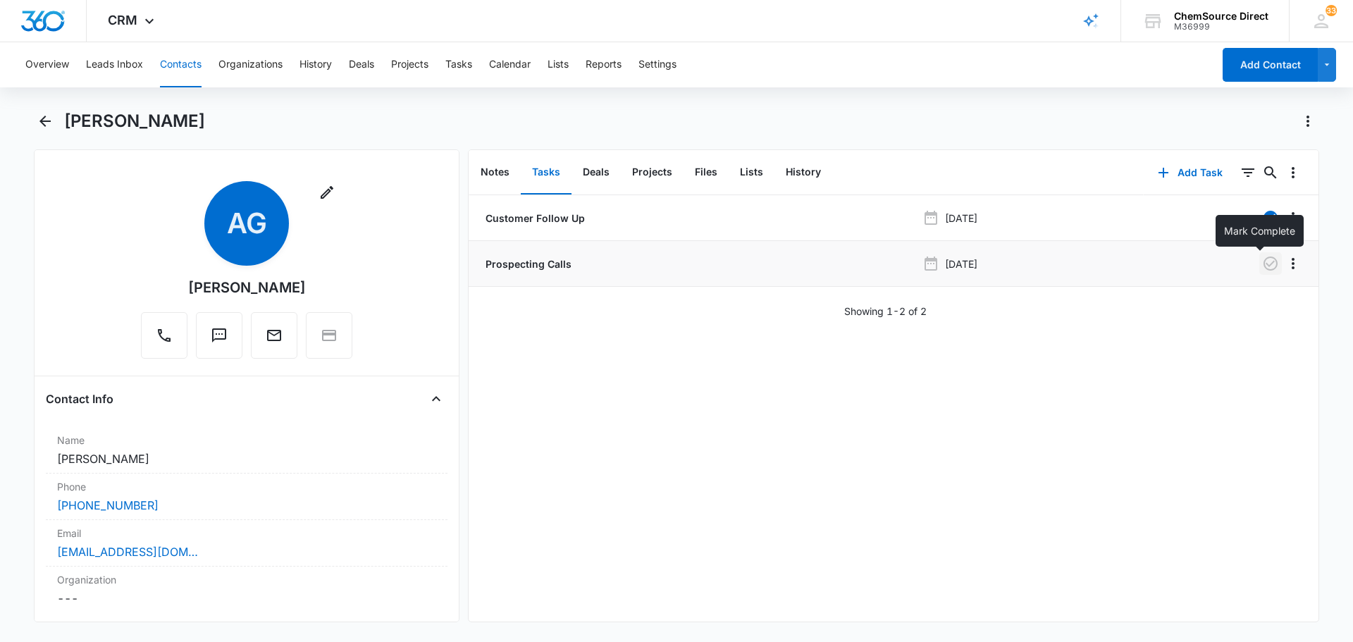
click at [1265, 258] on icon "button" at bounding box center [1270, 263] width 17 height 17
click at [178, 61] on button "Contacts" at bounding box center [181, 64] width 42 height 45
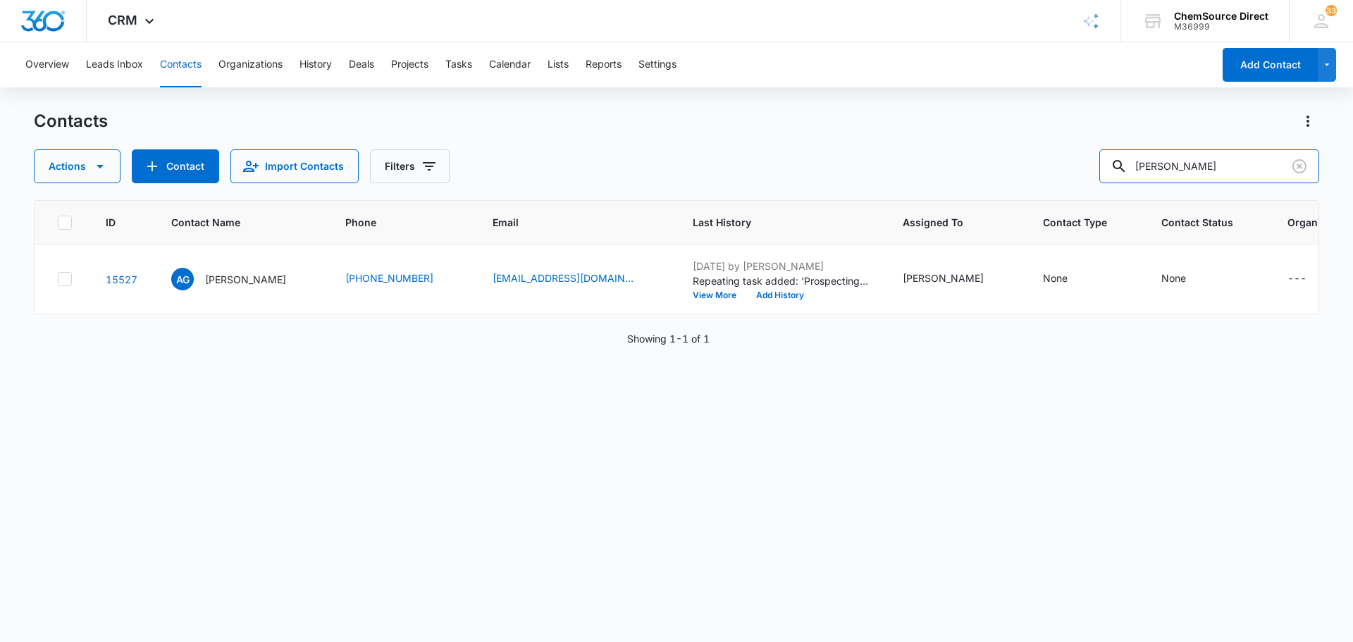
drag, startPoint x: 1216, startPoint y: 167, endPoint x: 1096, endPoint y: 169, distance: 119.8
click at [1096, 169] on div "Actions Contact Import Contacts Filters [PERSON_NAME]" at bounding box center [676, 166] width 1285 height 34
type input "[PERSON_NAME]"
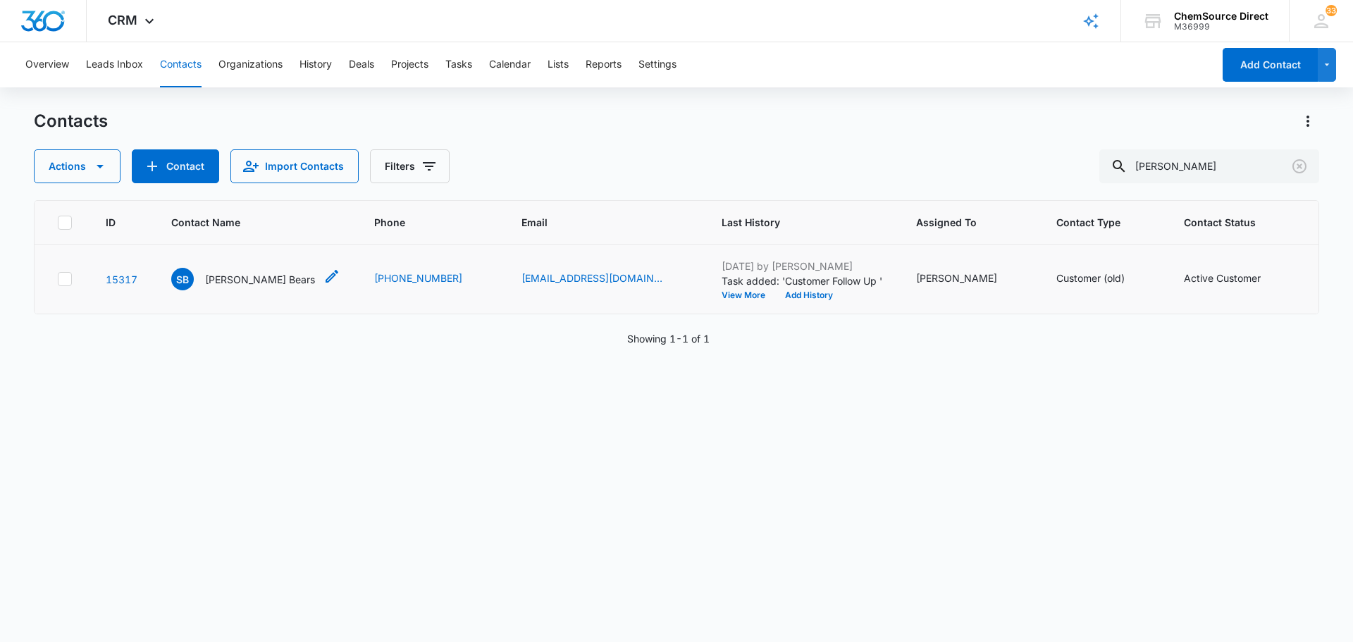
click at [232, 282] on p "[PERSON_NAME] Bears" at bounding box center [260, 279] width 110 height 15
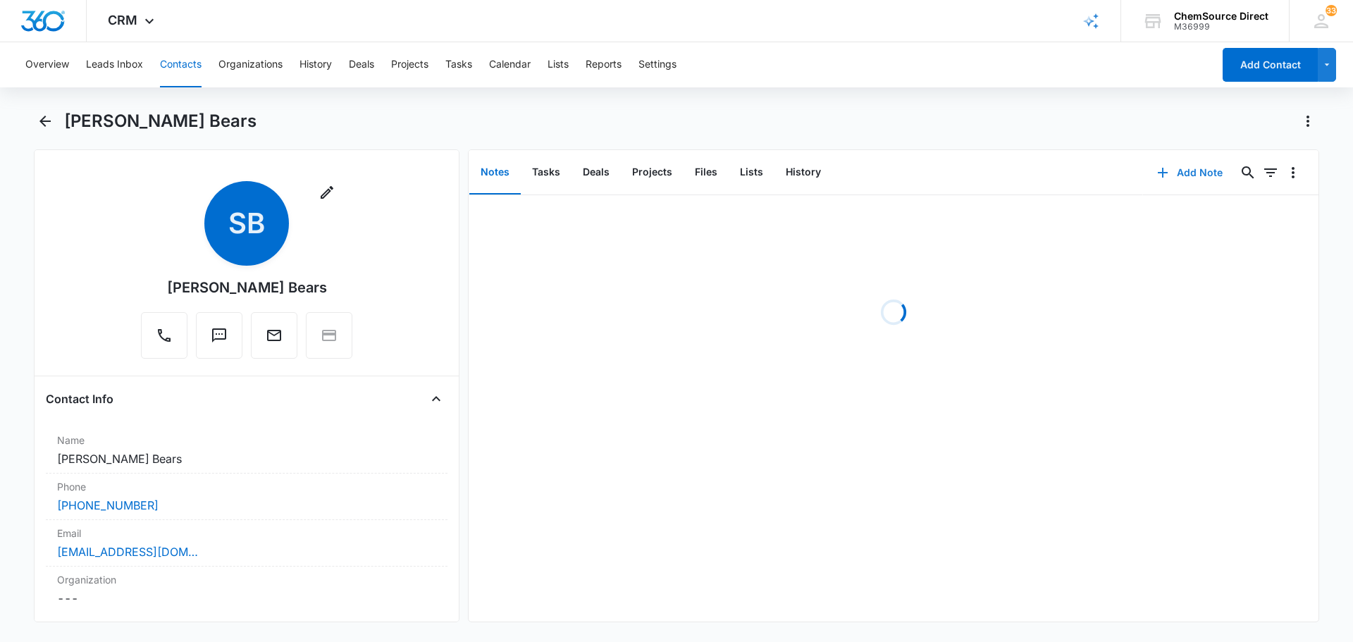
click at [1179, 173] on button "Add Note" at bounding box center [1190, 173] width 94 height 34
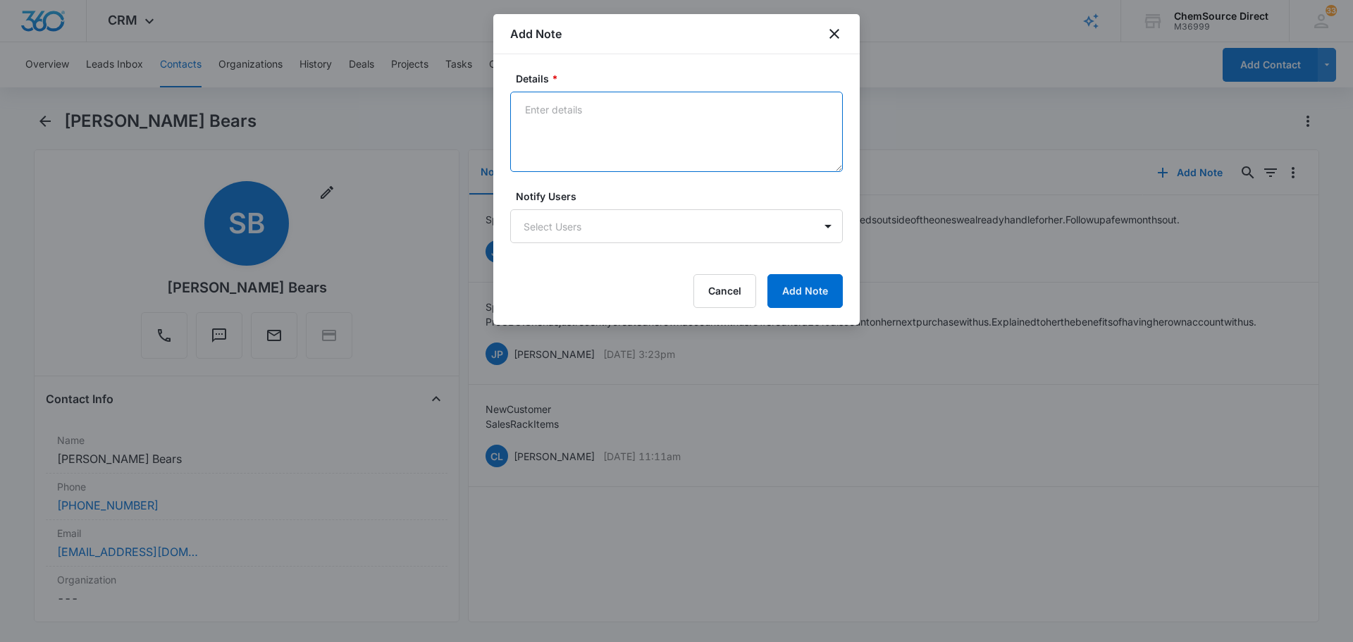
click at [631, 124] on textarea "Details *" at bounding box center [676, 132] width 333 height 80
type textarea "MY10 Promo Sent"
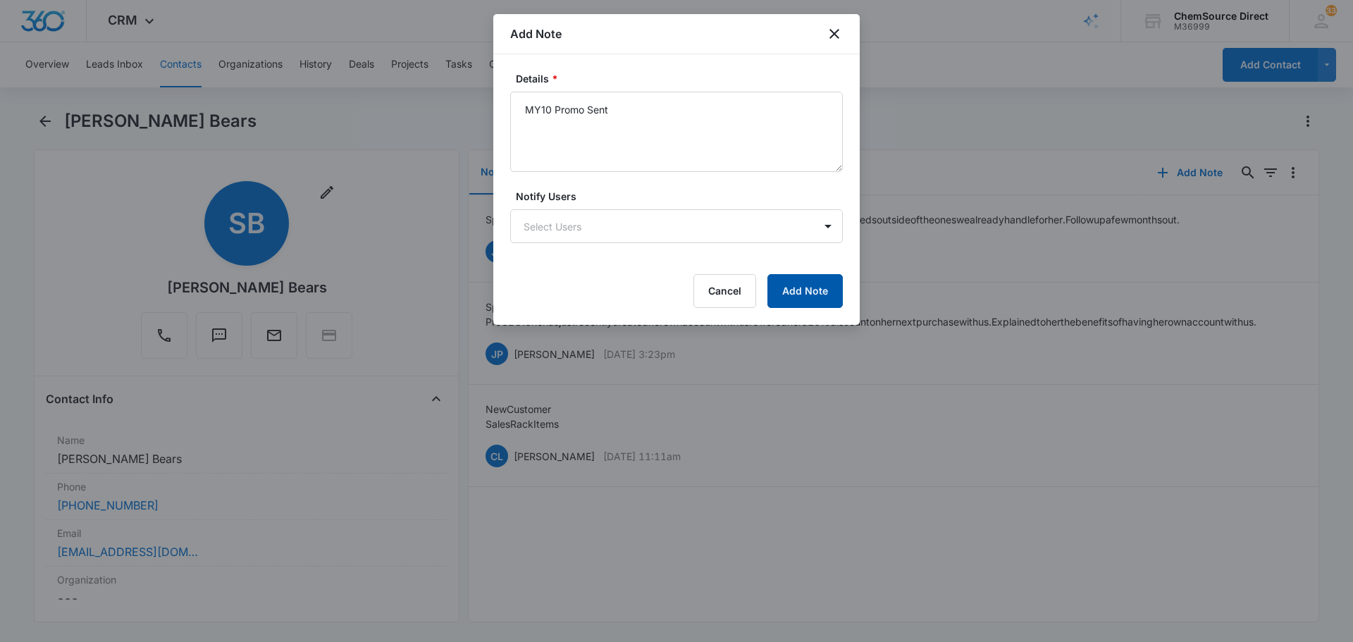
click at [823, 300] on button "Add Note" at bounding box center [804, 291] width 75 height 34
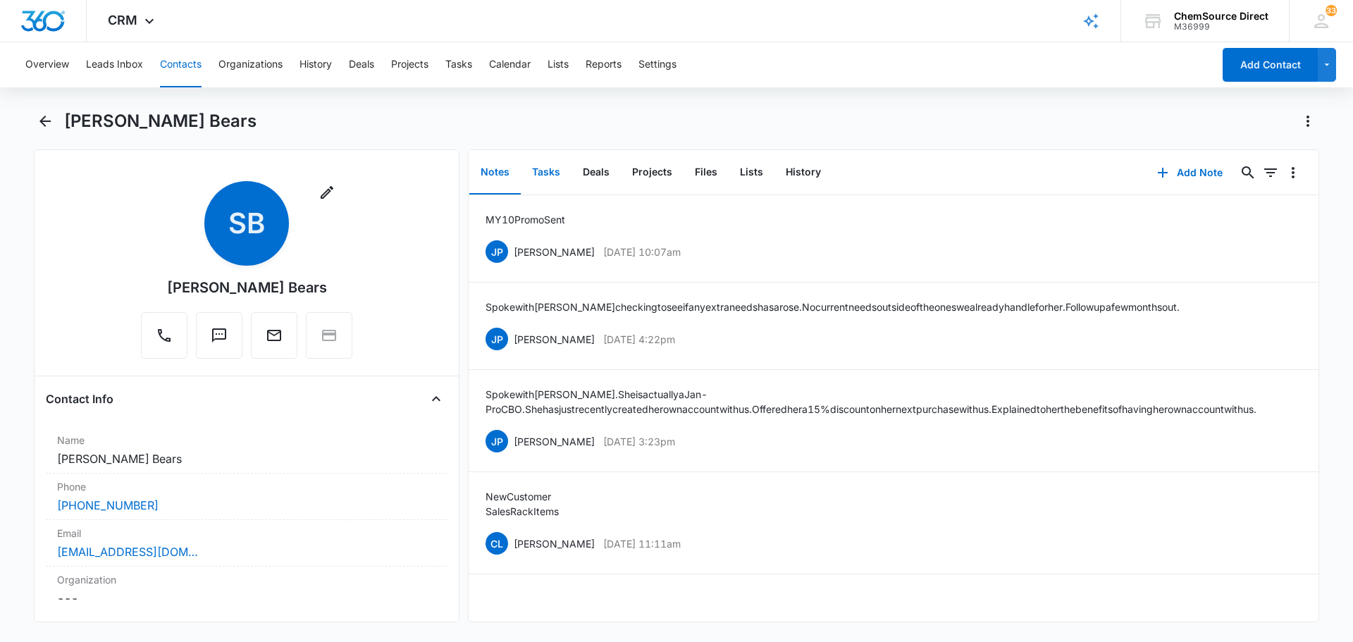
click at [540, 168] on button "Tasks" at bounding box center [546, 173] width 51 height 44
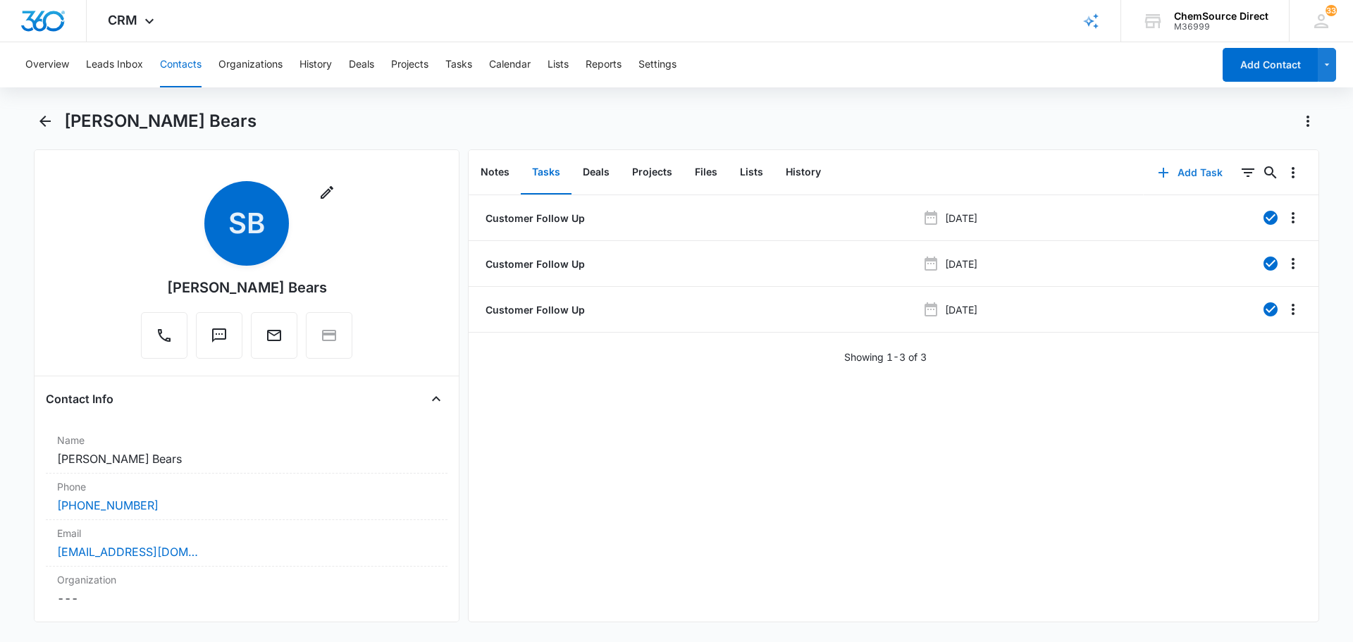
click at [1184, 174] on button "Add Task" at bounding box center [1190, 173] width 93 height 34
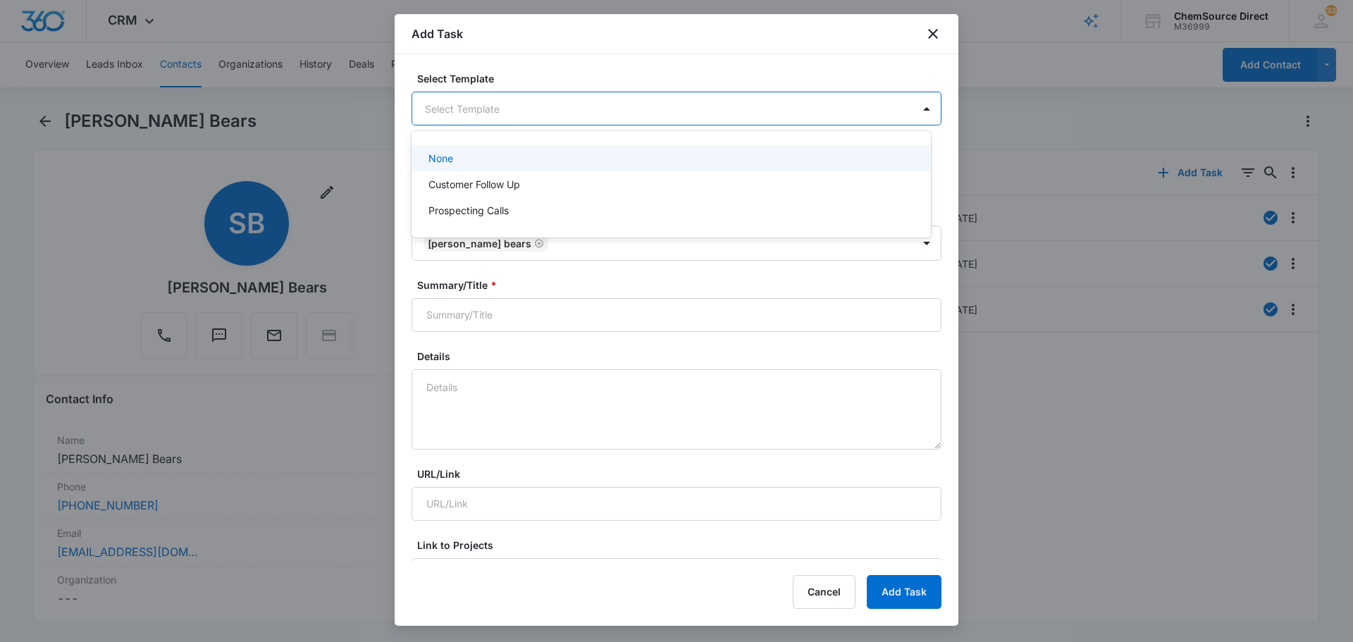
click at [469, 111] on body "CRM Apps Reputation Forms CRM Email Social Payments POS Content Ads Intelligenc…" at bounding box center [676, 321] width 1353 height 642
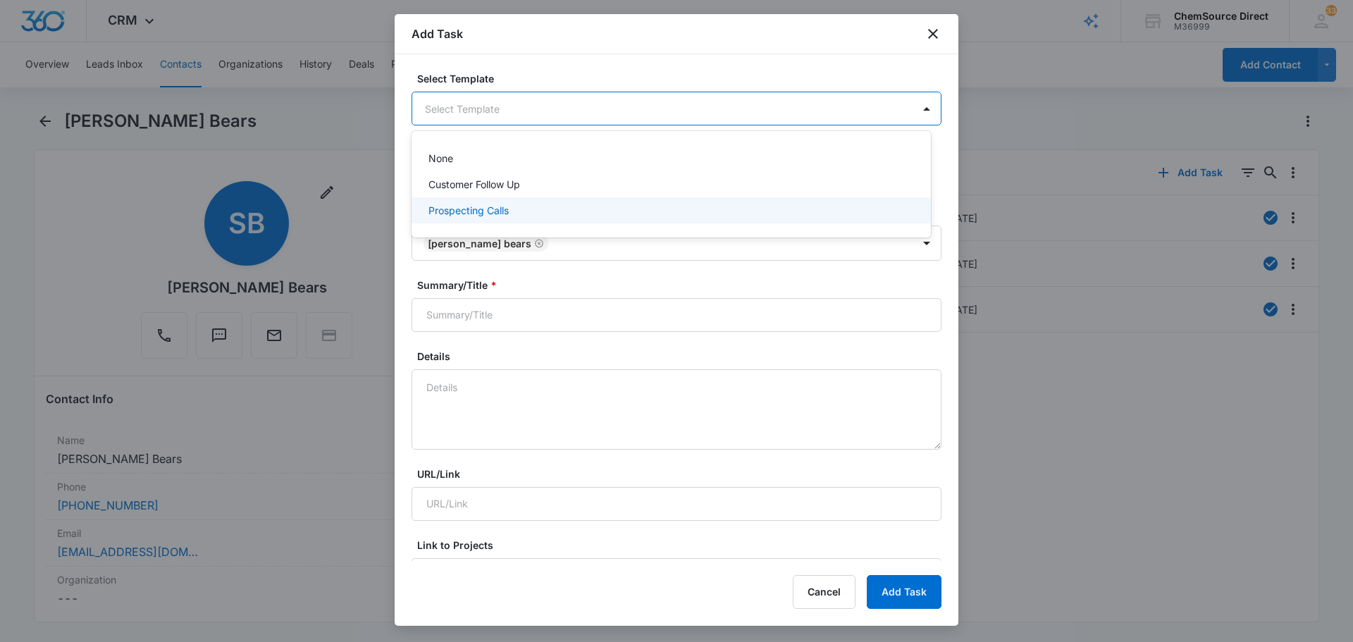
click at [492, 207] on p "Prospecting Calls" at bounding box center [468, 210] width 80 height 15
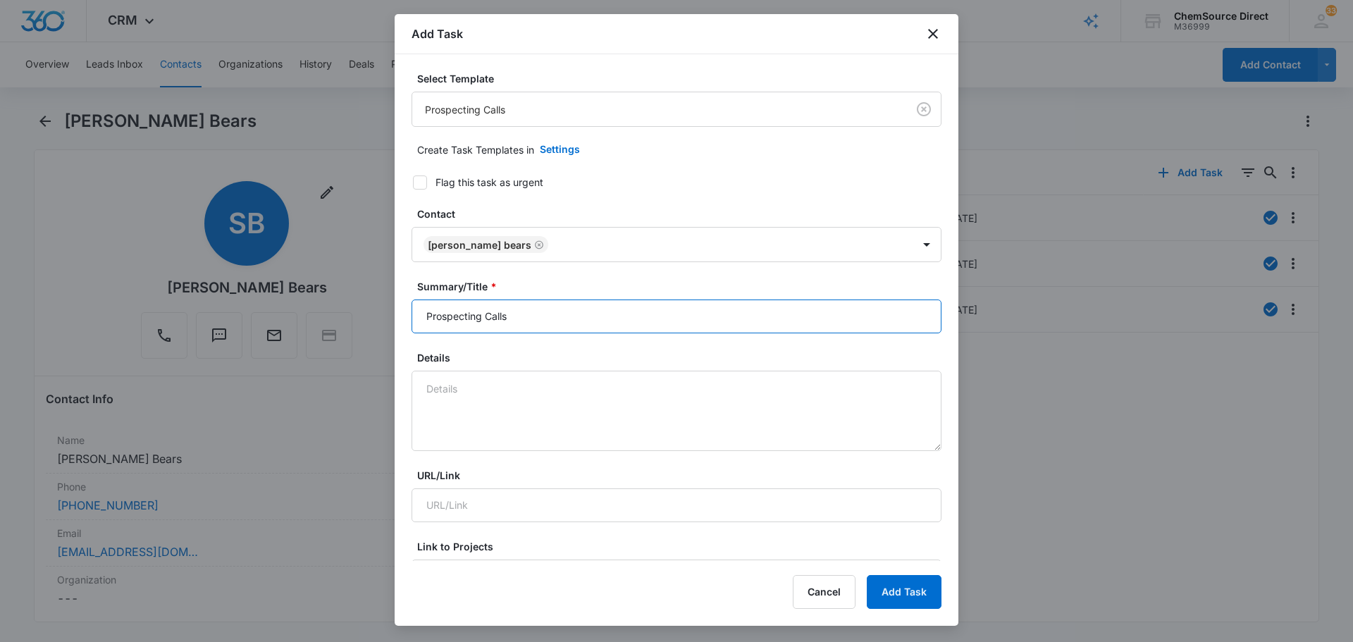
drag, startPoint x: 557, startPoint y: 303, endPoint x: 378, endPoint y: 310, distance: 179.8
click at [388, 310] on body "CRM Apps Reputation Forms CRM Email Social Payments POS Content Ads Intelligenc…" at bounding box center [676, 321] width 1353 height 642
type input "R"
type input "Prospecting Calls"
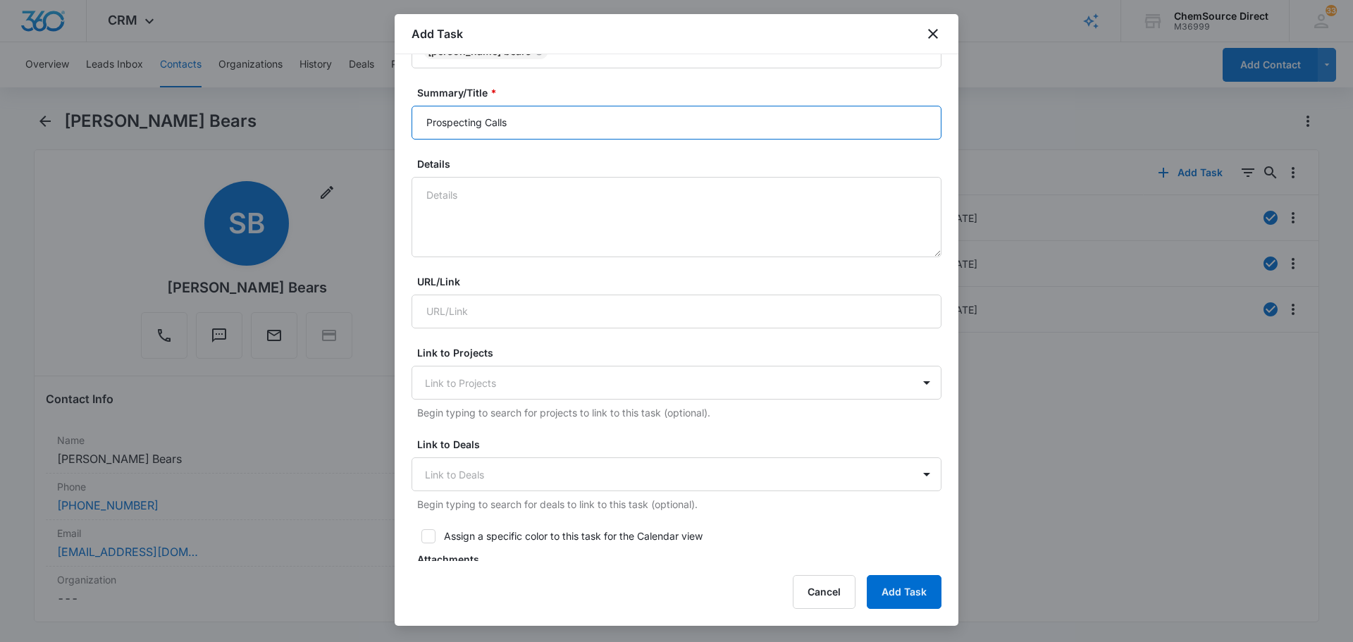
scroll to position [352, 0]
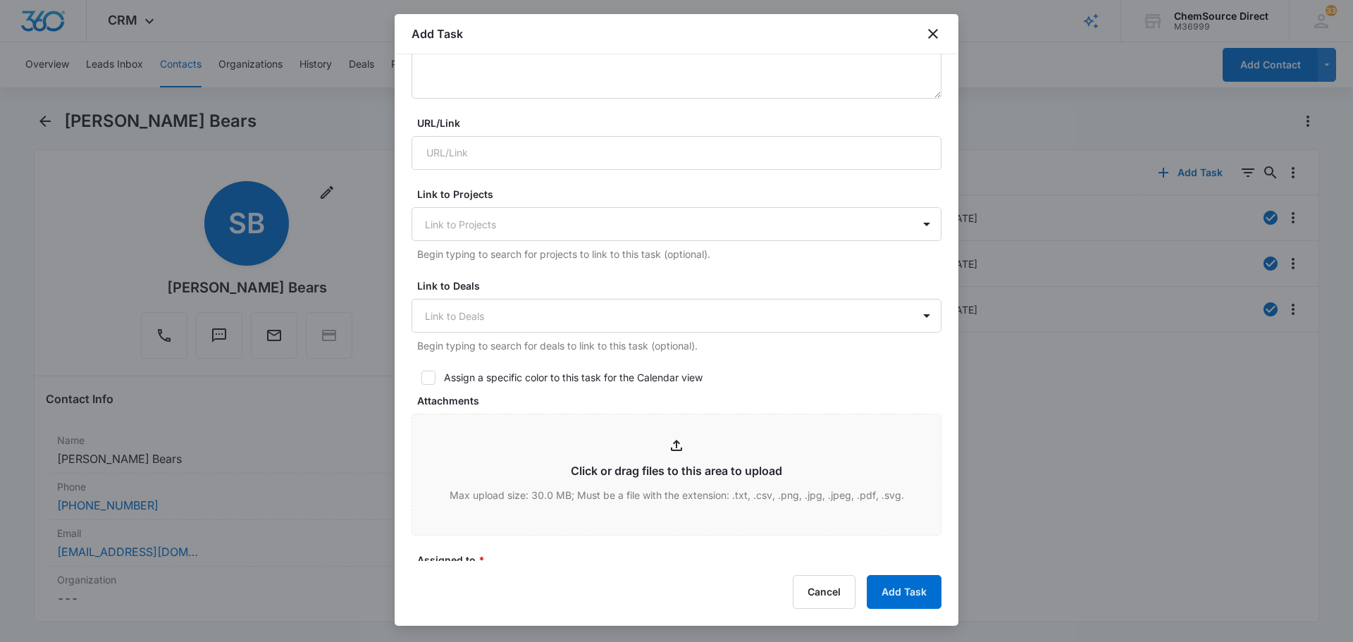
click at [437, 377] on label "Assign a specific color to this task for the Calendar view" at bounding box center [676, 377] width 530 height 15
click at [421, 377] on input "Assign a specific color to this task for the Calendar view" at bounding box center [416, 378] width 10 height 10
checkbox input "true"
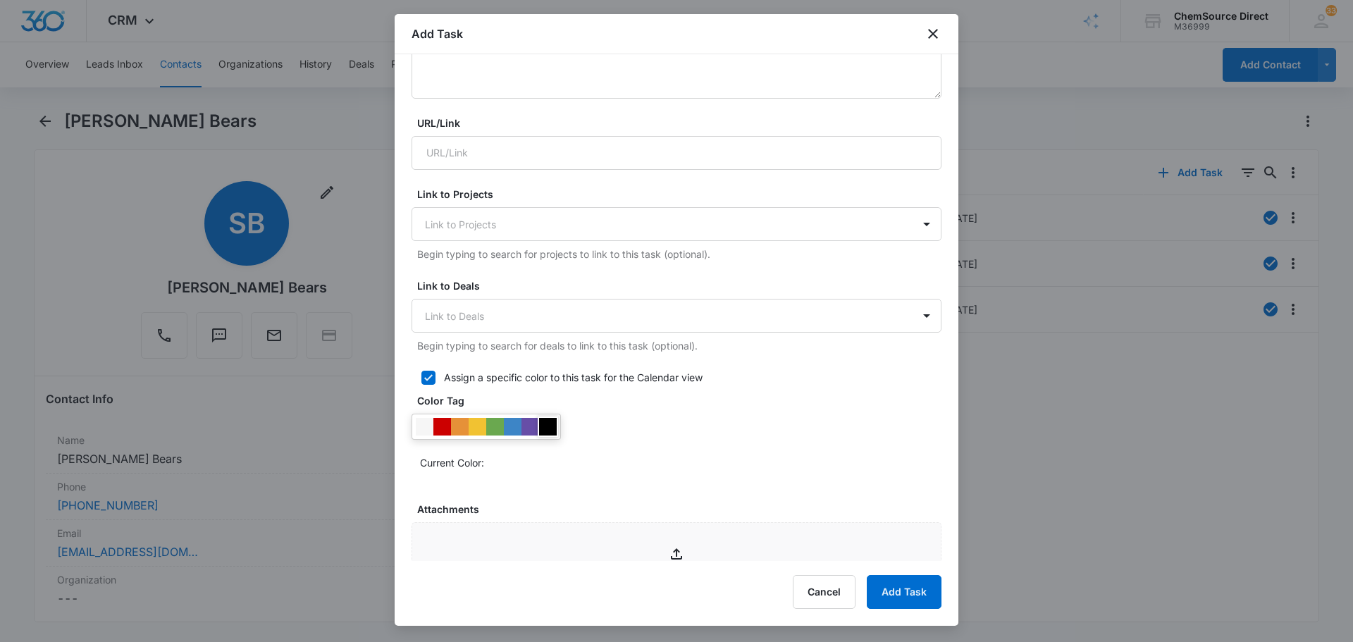
click at [543, 426] on div at bounding box center [548, 427] width 18 height 18
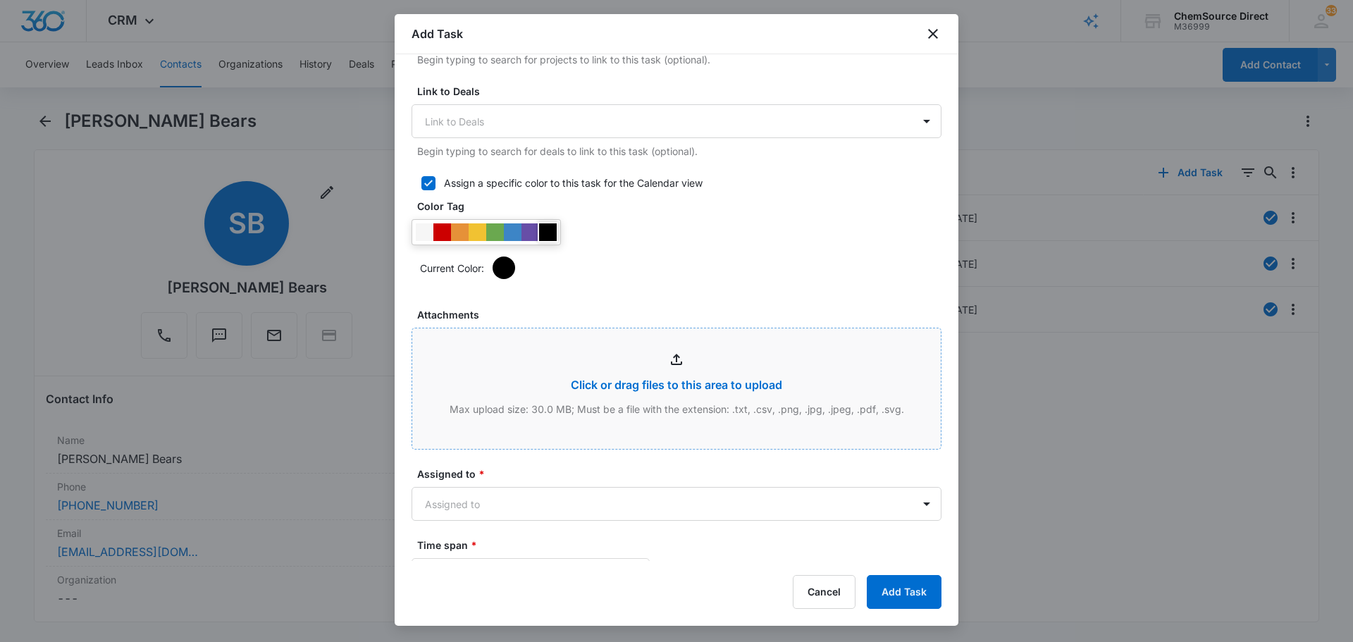
scroll to position [634, 0]
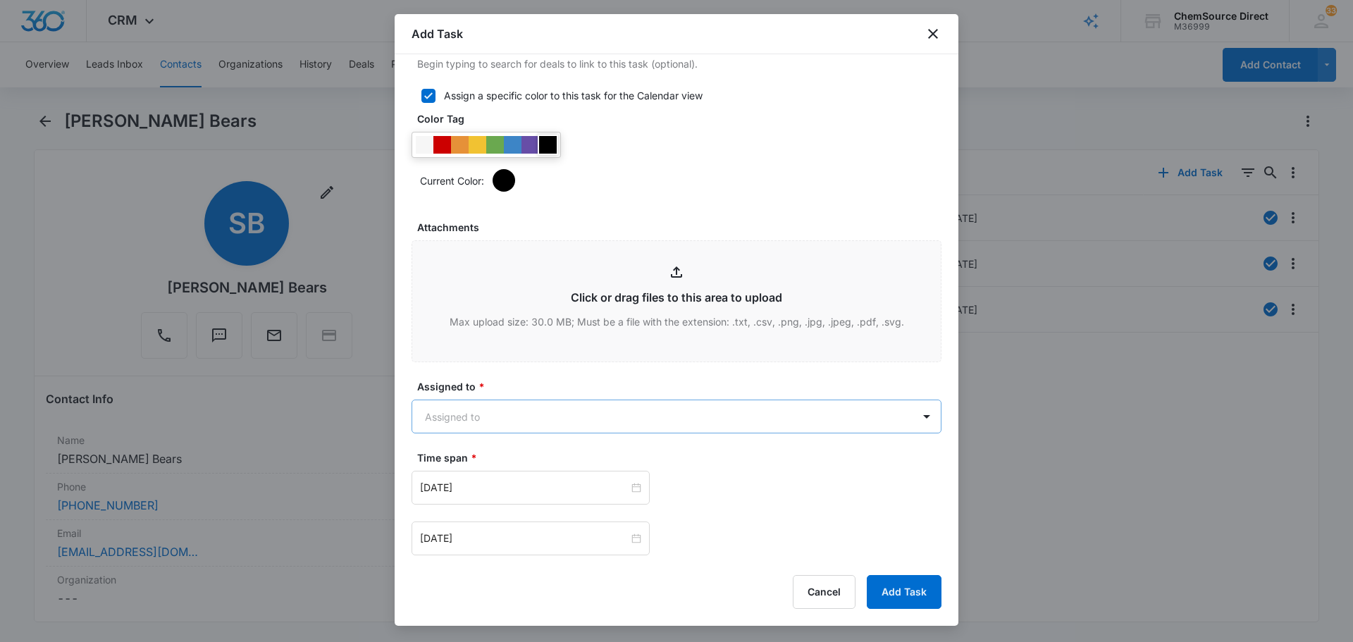
click at [593, 415] on body "CRM Apps Reputation Forms CRM Email Social Payments POS Content Ads Intelligenc…" at bounding box center [676, 321] width 1353 height 642
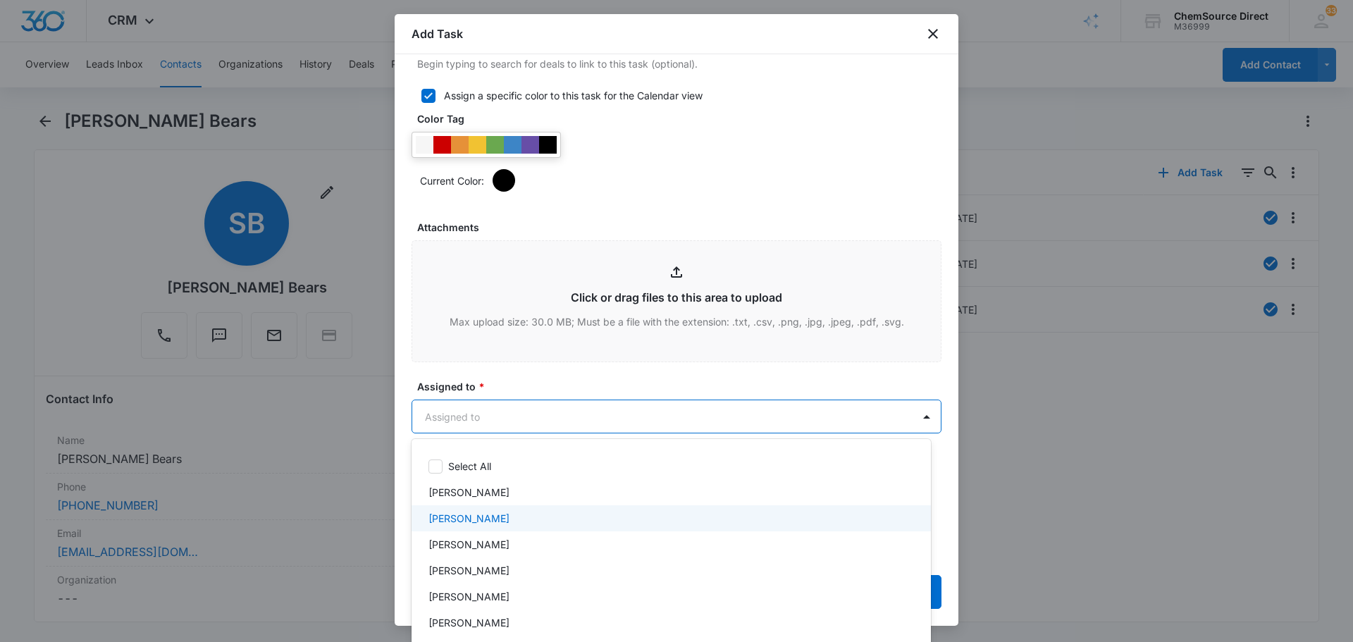
click at [543, 514] on div "[PERSON_NAME]" at bounding box center [669, 518] width 483 height 15
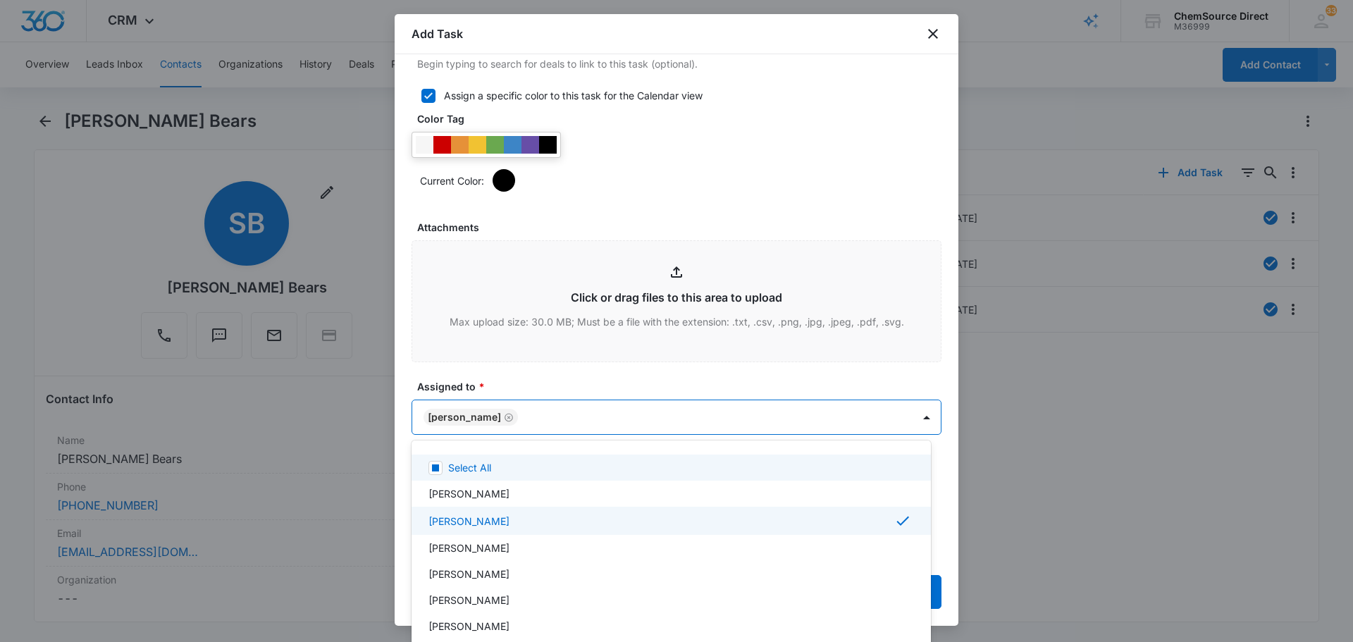
click at [596, 376] on div at bounding box center [676, 321] width 1353 height 642
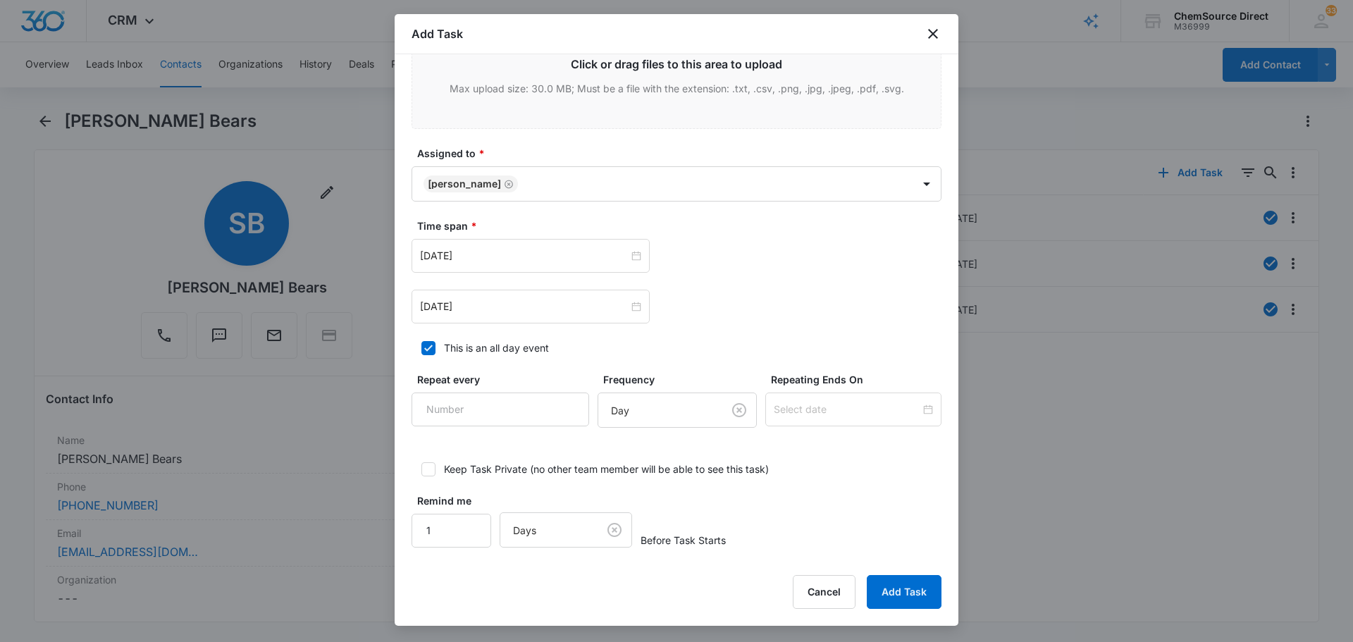
scroll to position [871, 0]
click at [498, 247] on input "[DATE]" at bounding box center [524, 252] width 209 height 16
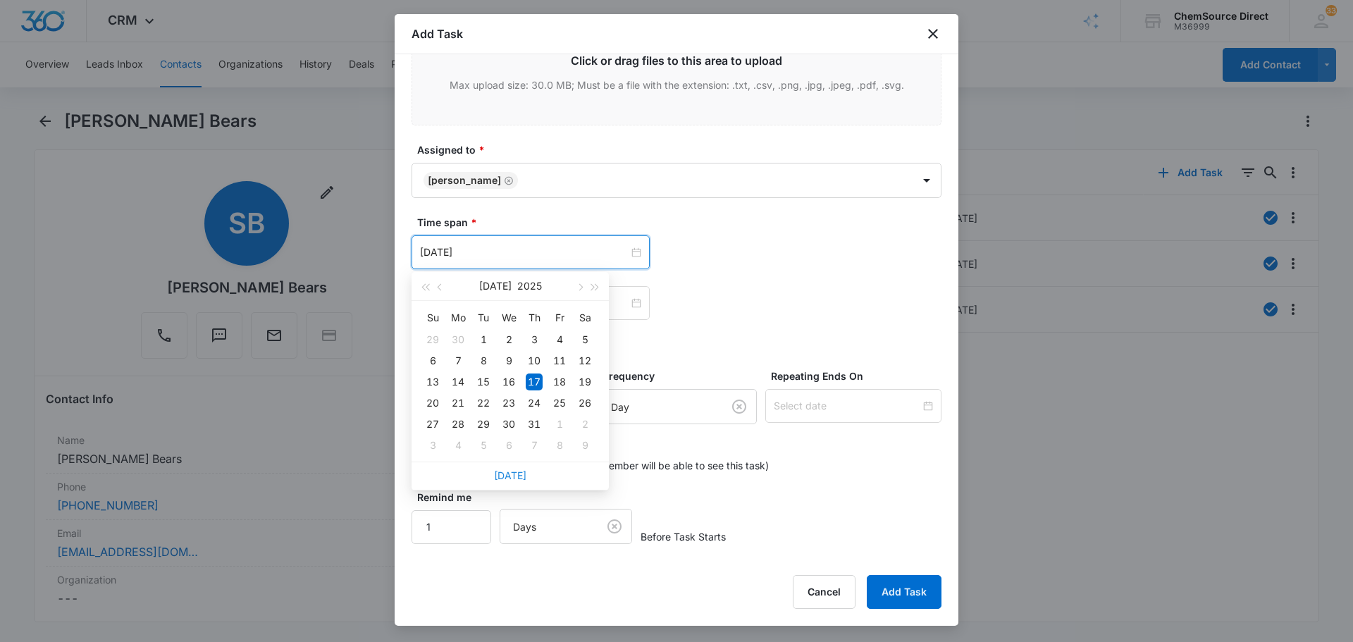
click at [516, 474] on link "[DATE]" at bounding box center [510, 475] width 32 height 12
type input "[DATE]"
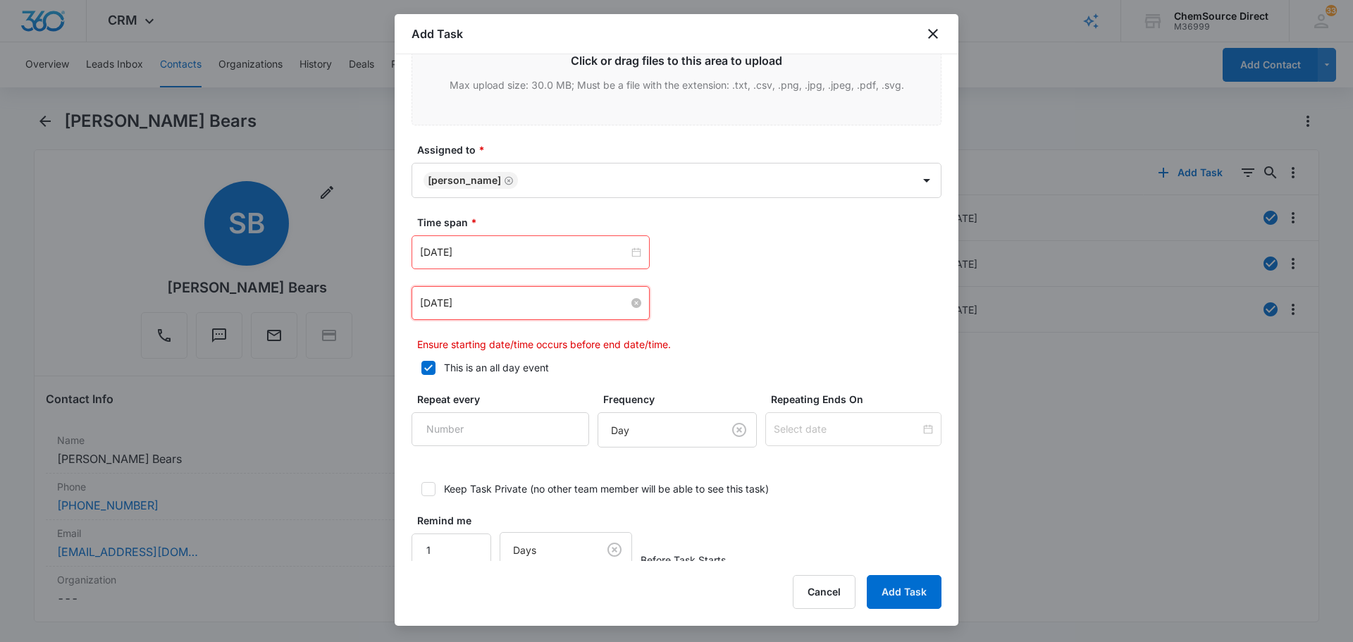
click at [497, 303] on input "[DATE]" at bounding box center [524, 303] width 209 height 16
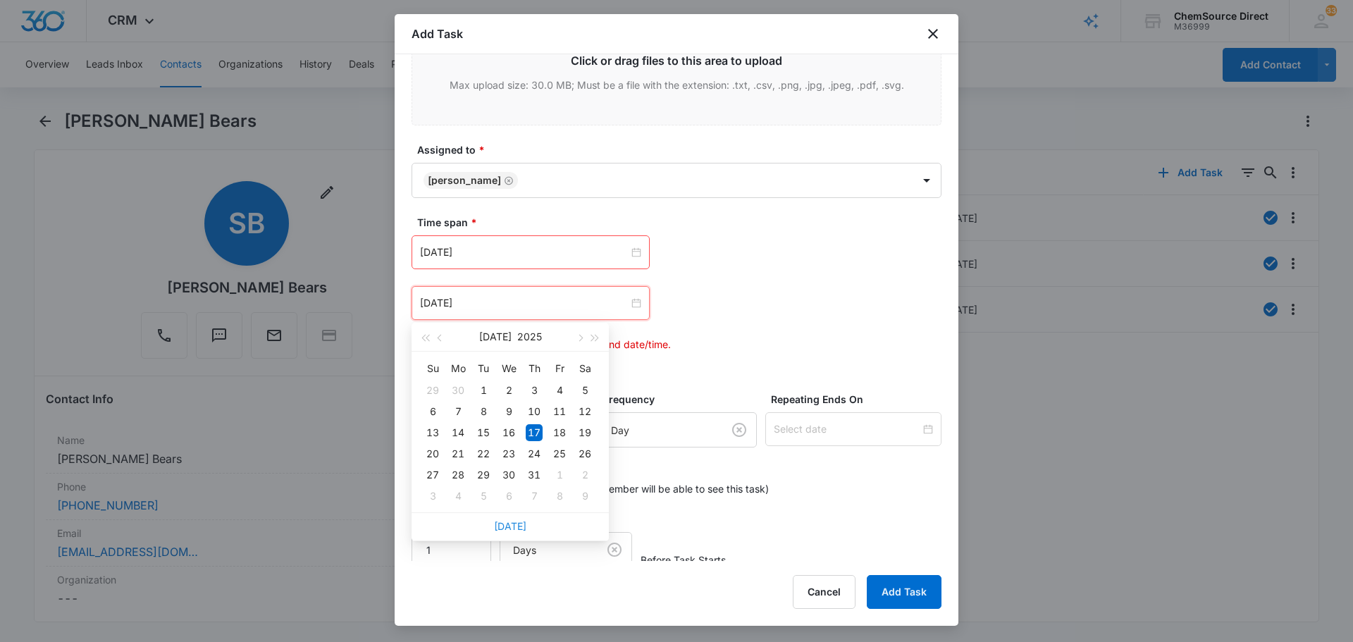
click at [509, 526] on link "[DATE]" at bounding box center [510, 526] width 32 height 12
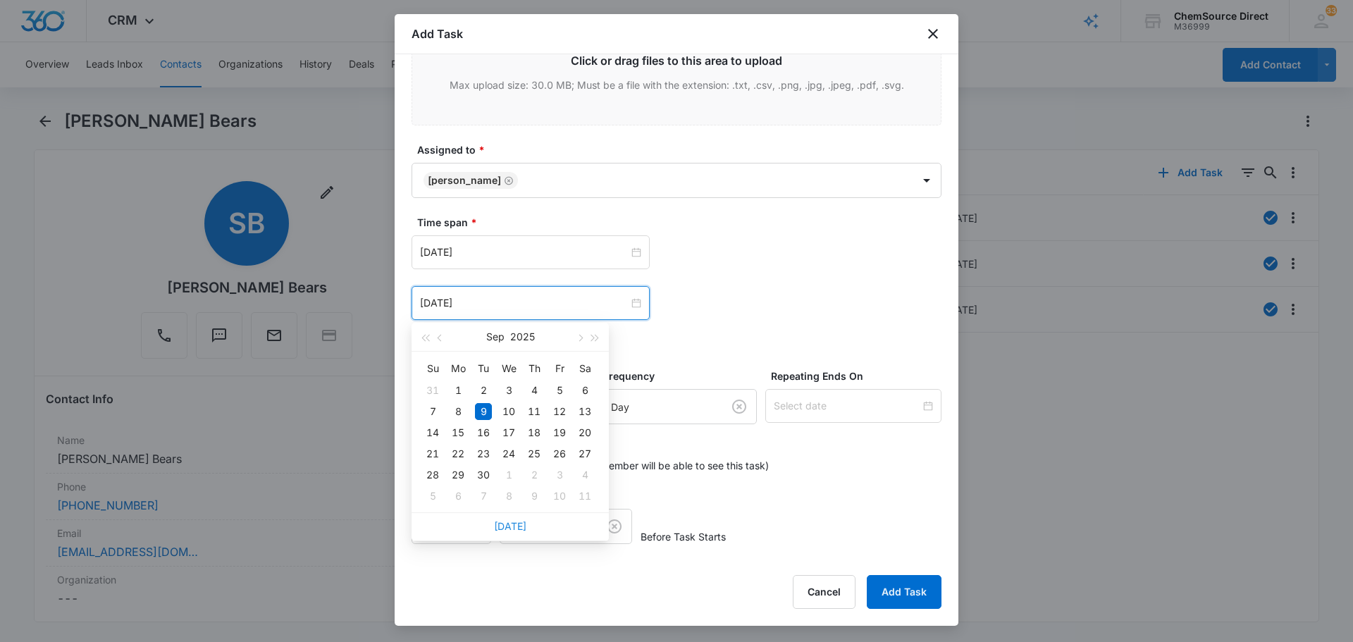
type input "[DATE]"
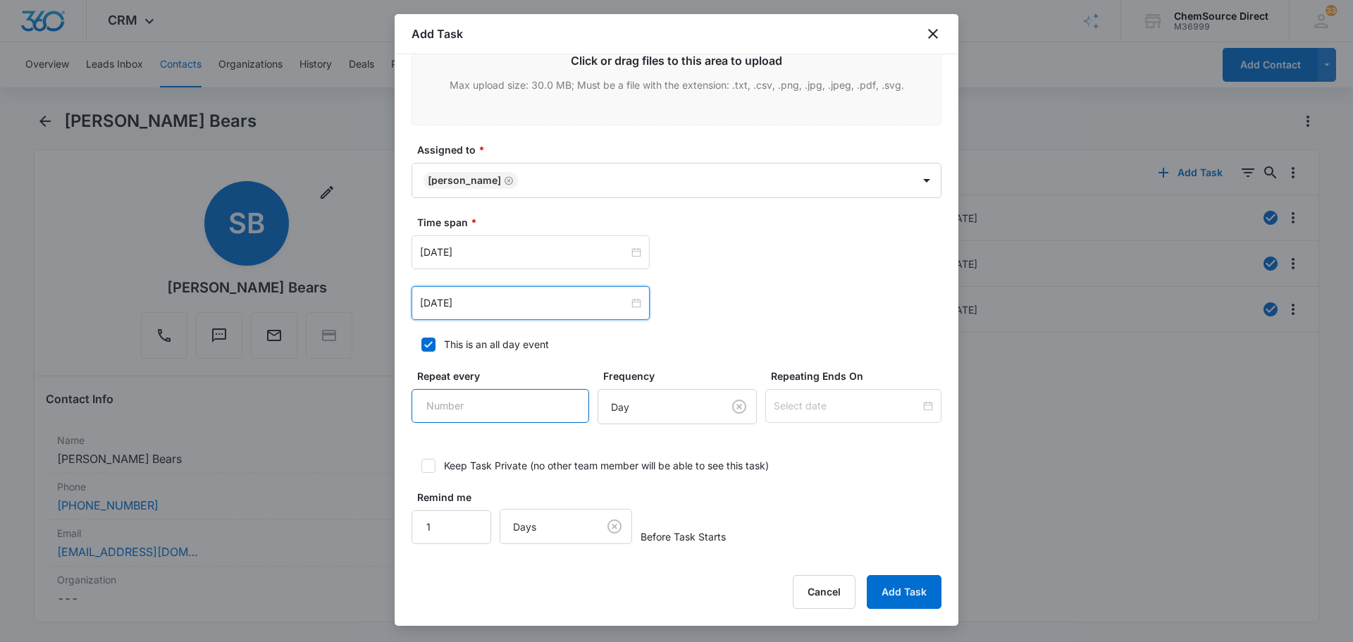
click at [469, 402] on input "Repeat every" at bounding box center [500, 406] width 178 height 34
type input "2"
click at [675, 418] on body "CRM Apps Reputation Forms CRM Email Social Payments POS Content Ads Intelligenc…" at bounding box center [676, 321] width 1353 height 642
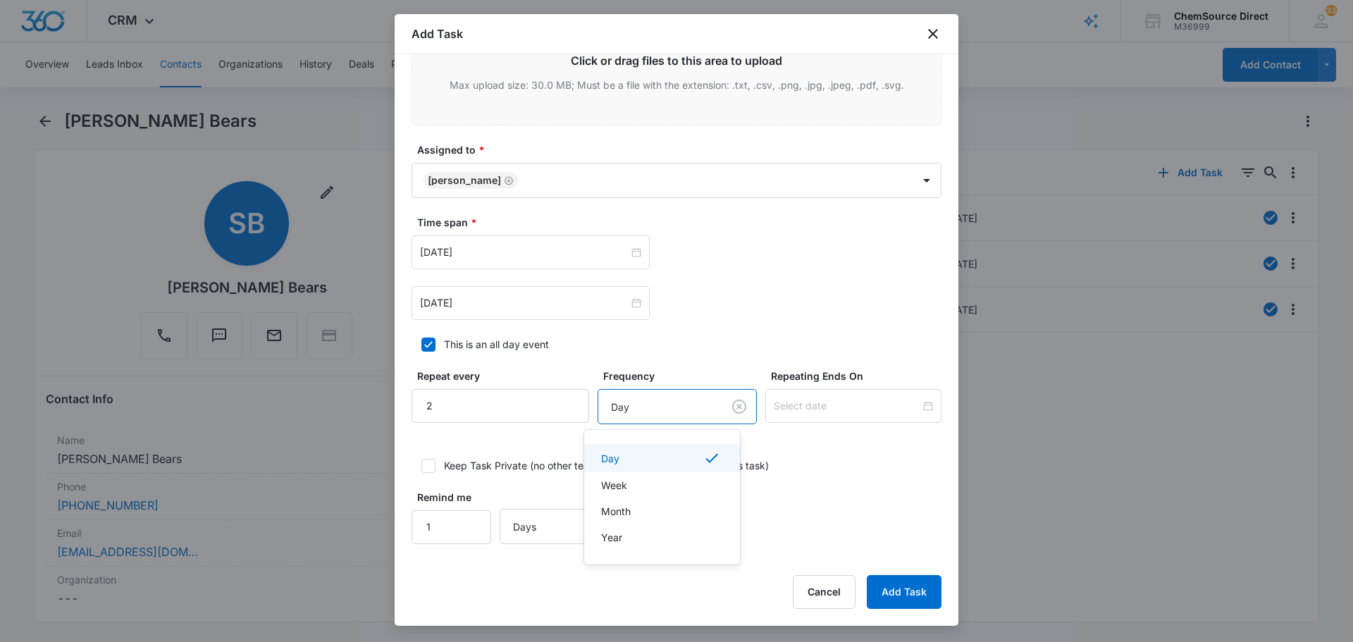
click at [674, 461] on div "Day" at bounding box center [660, 458] width 119 height 17
click at [800, 402] on input at bounding box center [847, 406] width 147 height 16
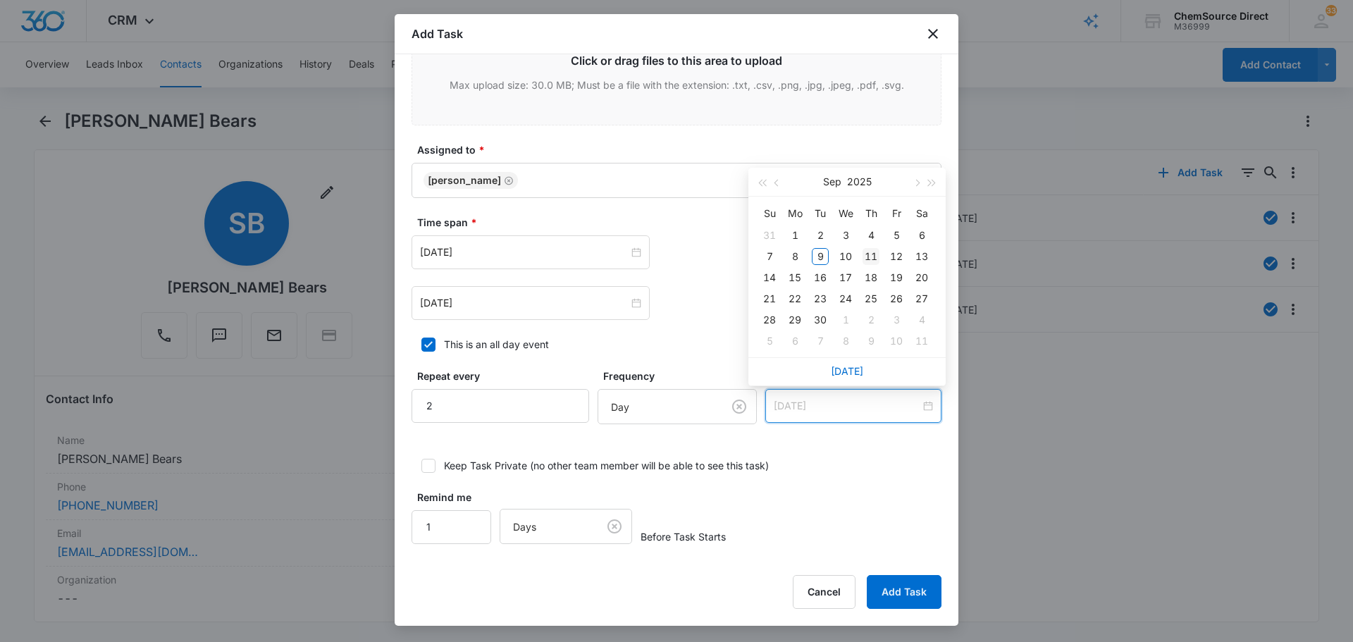
type input "[DATE]"
click at [872, 251] on div "11" at bounding box center [870, 256] width 17 height 17
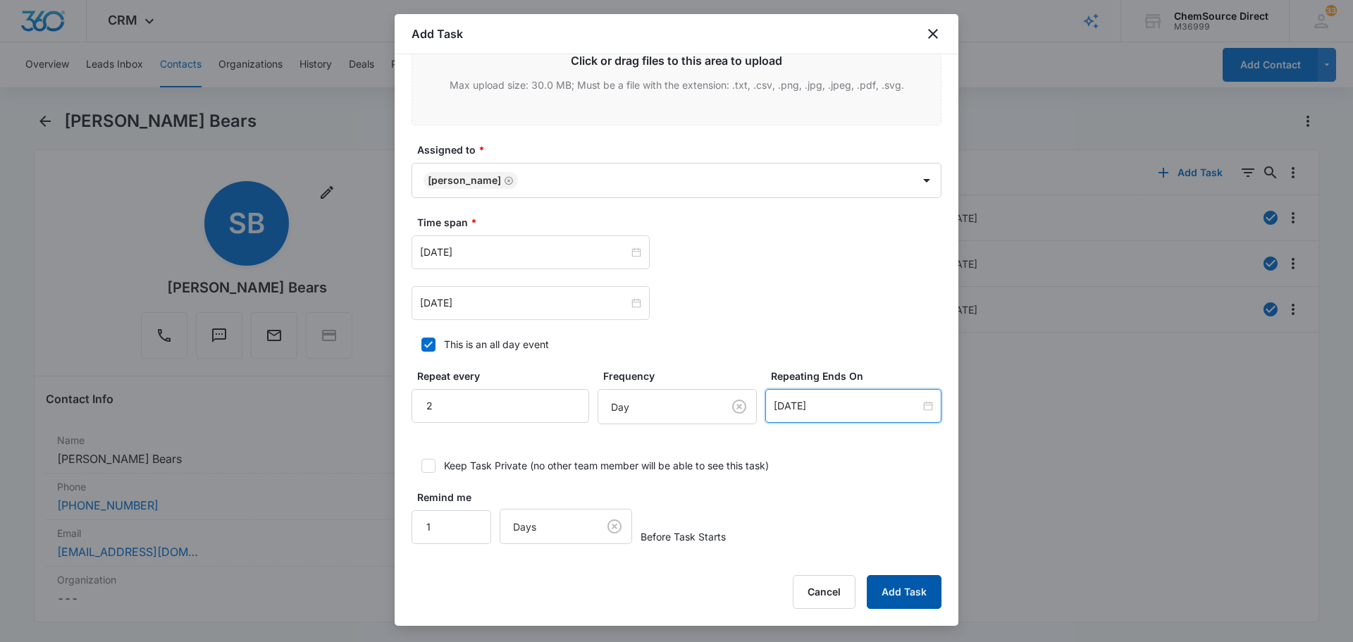
click at [888, 585] on button "Add Task" at bounding box center [904, 592] width 75 height 34
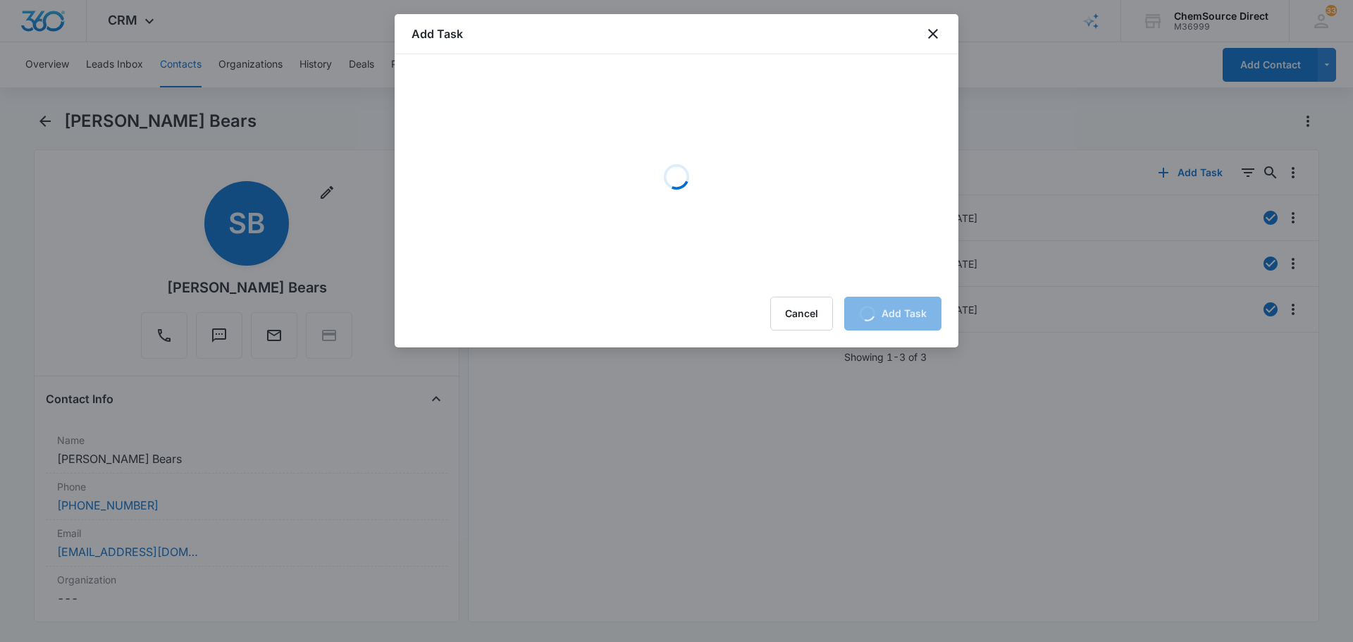
scroll to position [0, 0]
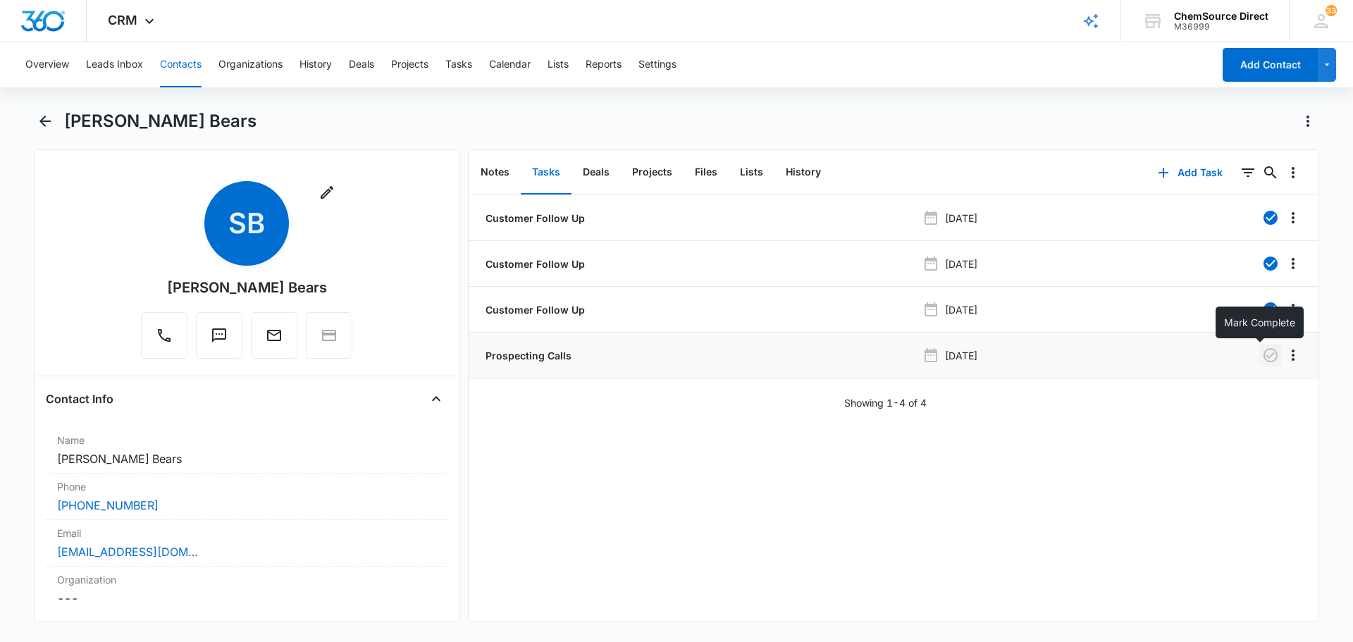
click at [1263, 353] on icon "button" at bounding box center [1270, 355] width 14 height 14
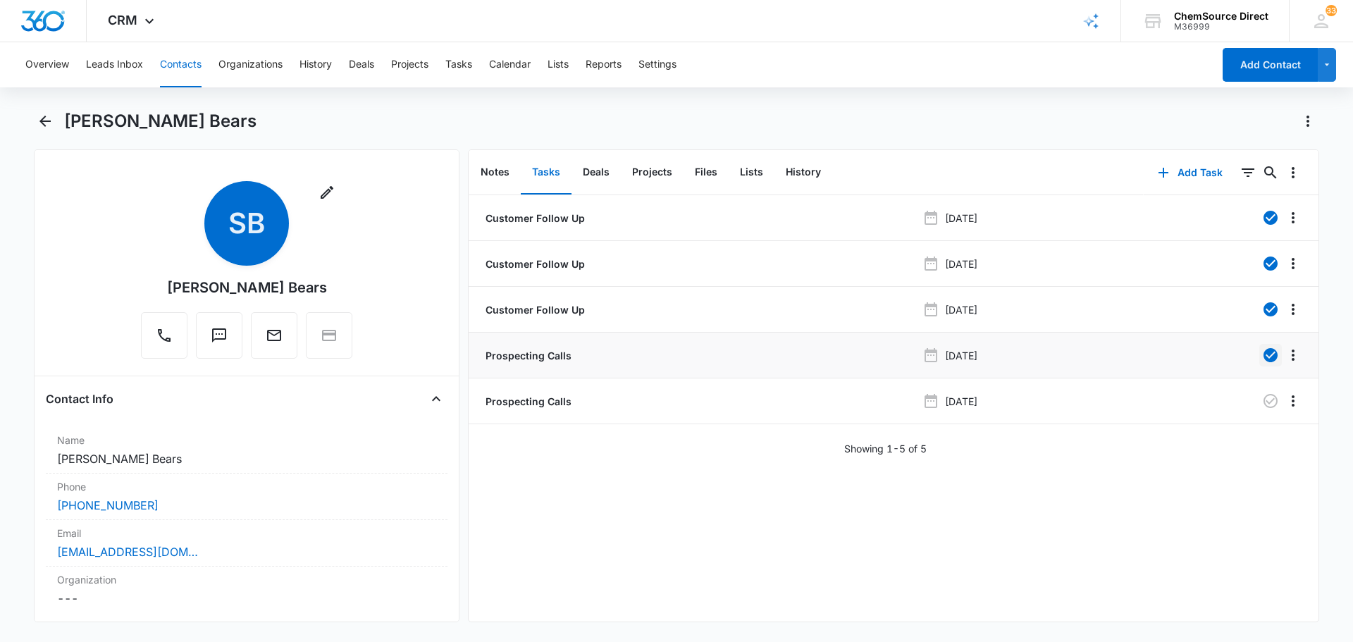
click at [181, 59] on button "Contacts" at bounding box center [181, 64] width 42 height 45
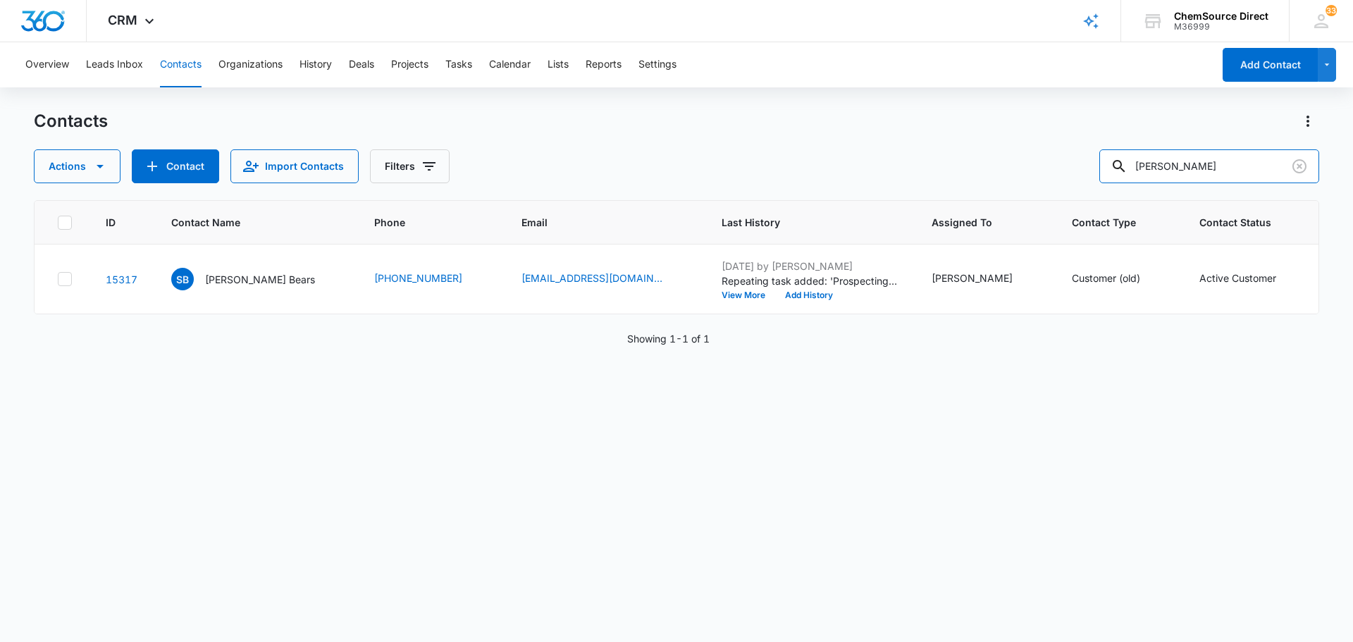
drag, startPoint x: 1216, startPoint y: 170, endPoint x: 1048, endPoint y: 170, distance: 168.4
click at [1048, 170] on div "Actions Contact Import Contacts Filters [PERSON_NAME]" at bounding box center [676, 166] width 1285 height 34
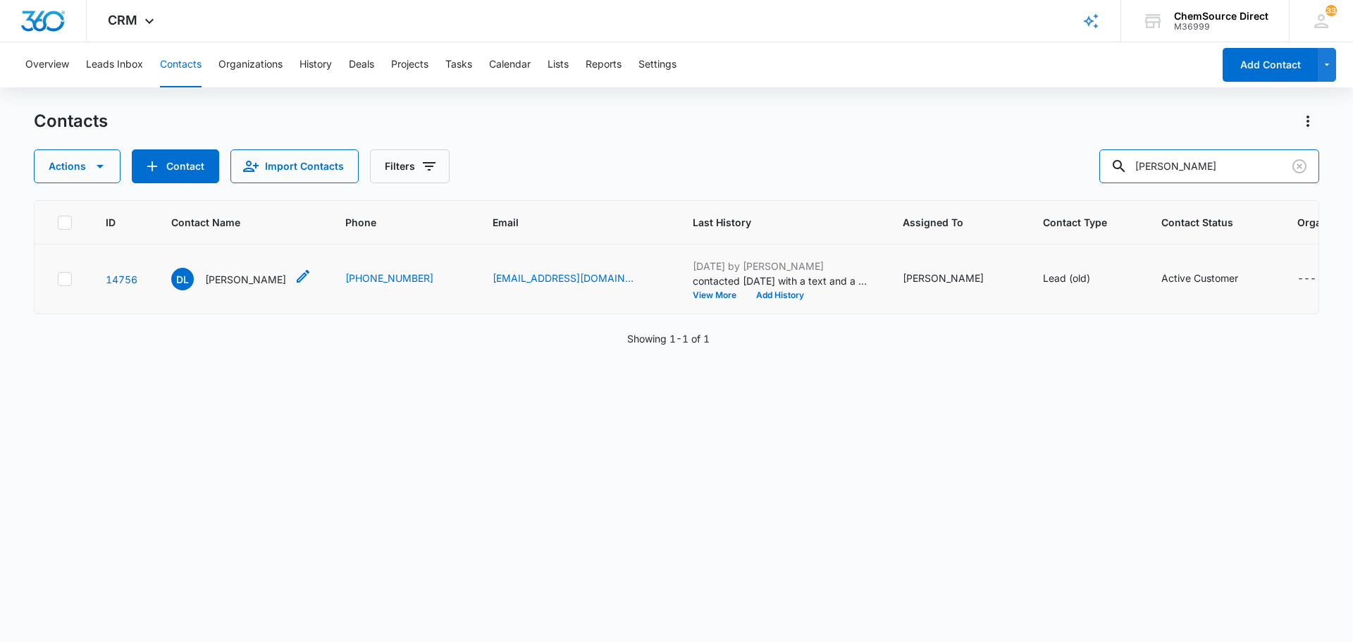
type input "[PERSON_NAME]"
click at [233, 276] on p "[PERSON_NAME]" at bounding box center [245, 279] width 81 height 15
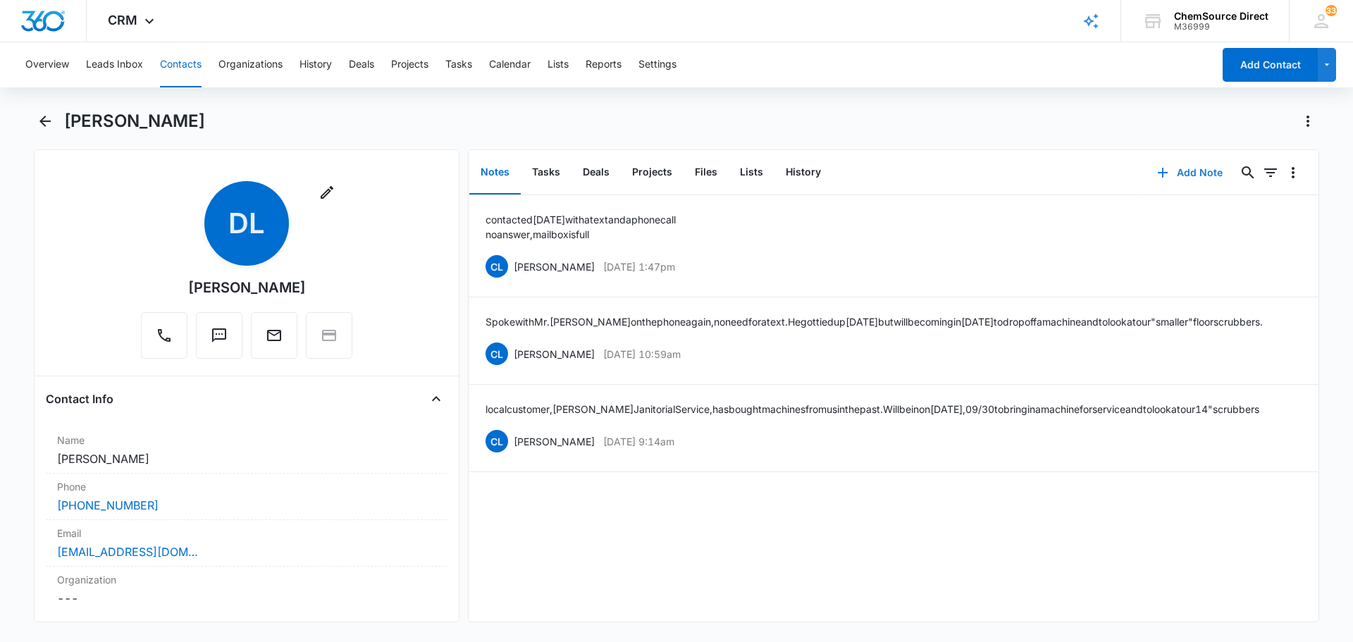
click at [1179, 174] on button "Add Note" at bounding box center [1190, 173] width 94 height 34
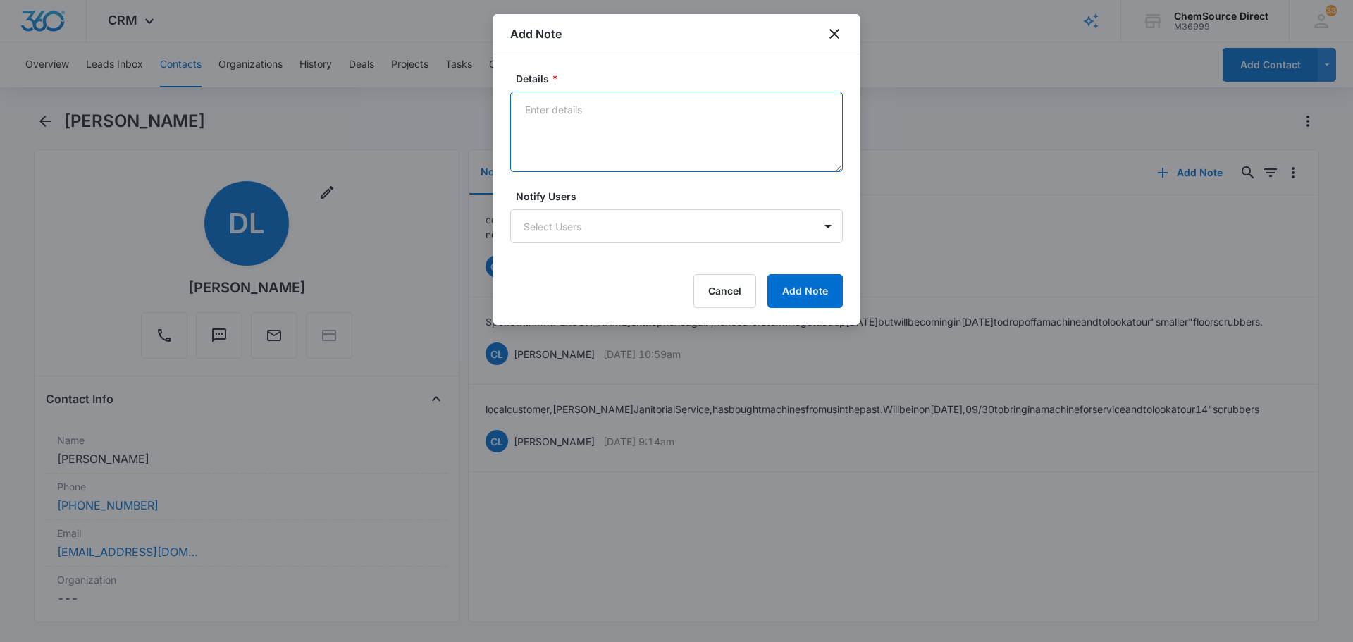
click at [588, 126] on textarea "Details *" at bounding box center [676, 132] width 333 height 80
type textarea "My10 Promo Sent"
click at [833, 324] on div "Details * My10 Promo Sent Notify Users Select Users Cancel Add Note" at bounding box center [676, 189] width 366 height 271
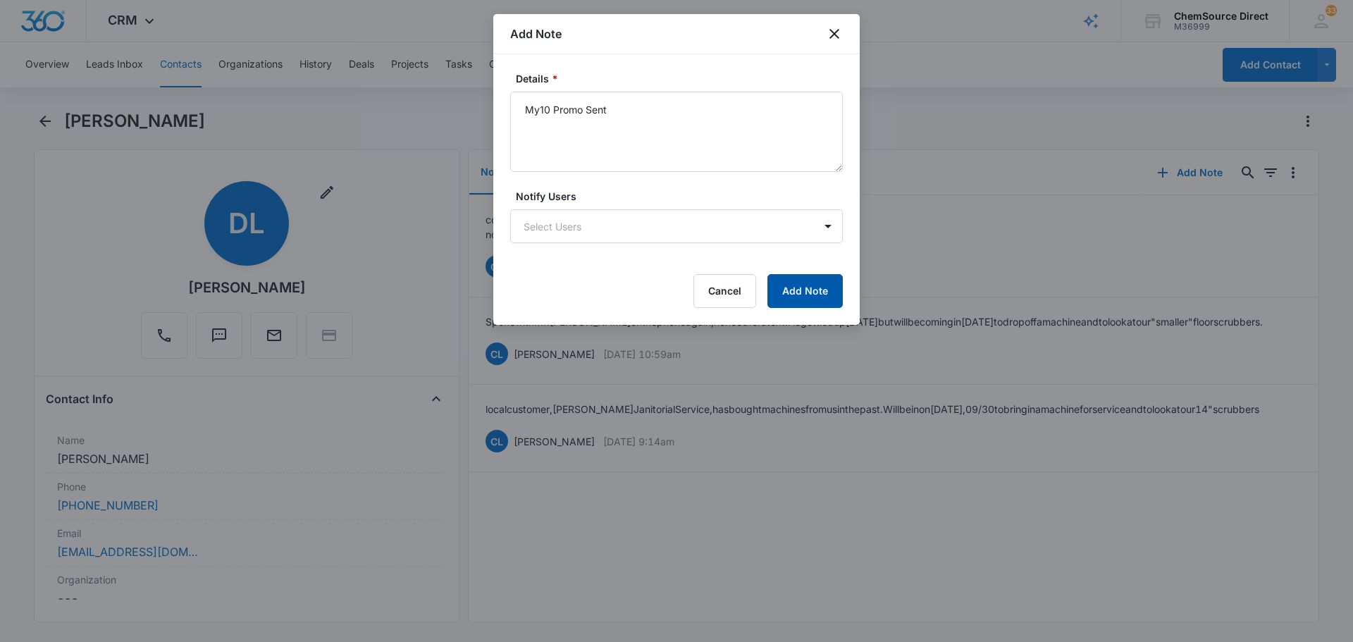
click at [814, 307] on button "Add Note" at bounding box center [804, 291] width 75 height 34
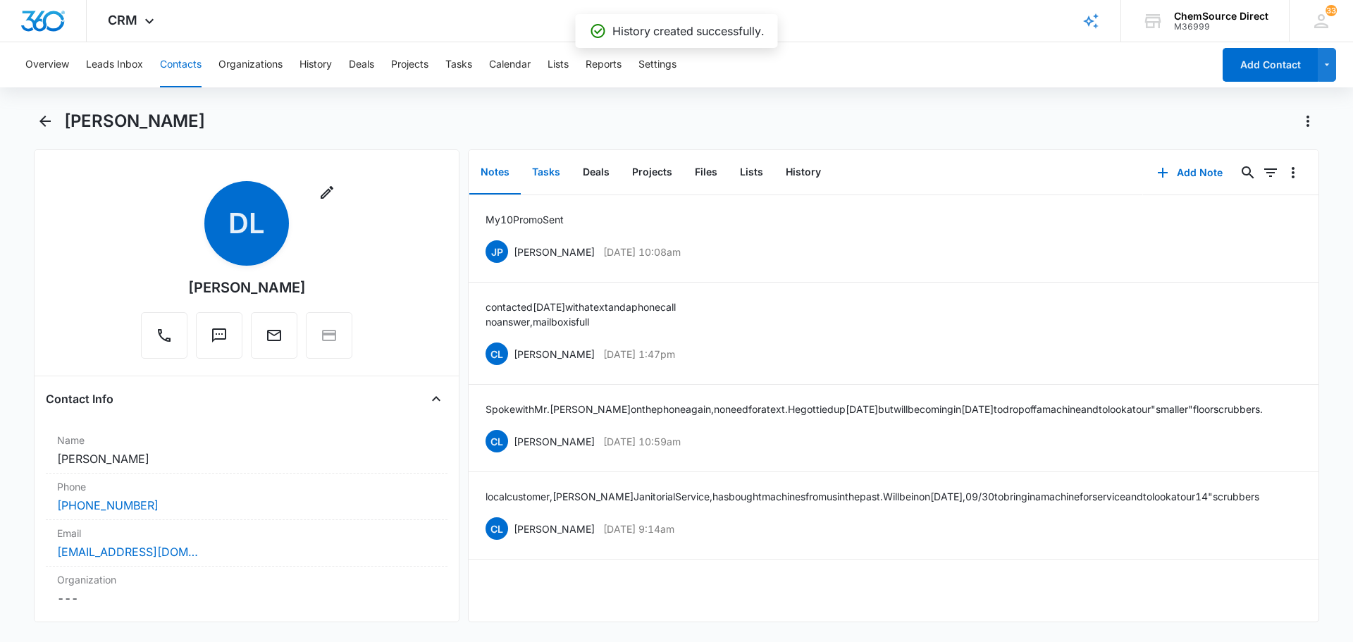
click at [547, 168] on button "Tasks" at bounding box center [546, 173] width 51 height 44
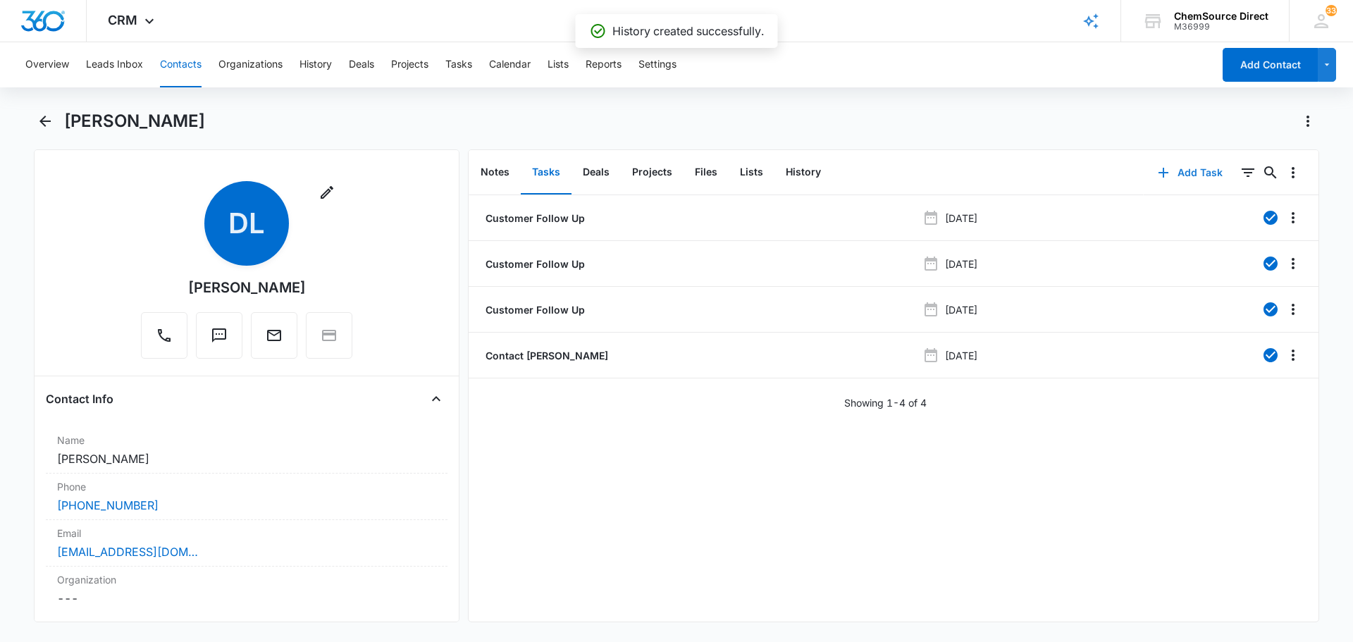
click at [1203, 176] on button "Add Task" at bounding box center [1190, 173] width 93 height 34
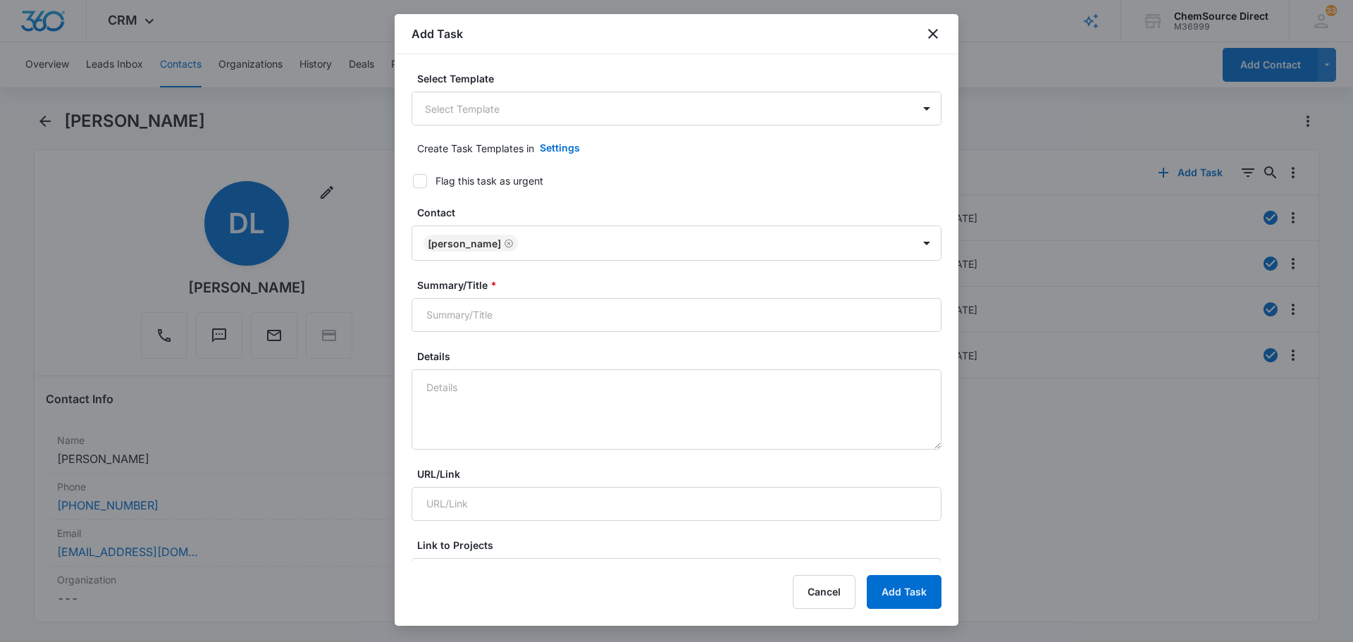
click at [645, 105] on body "CRM Apps Reputation Forms CRM Email Social Payments POS Content Ads Intelligenc…" at bounding box center [676, 321] width 1353 height 642
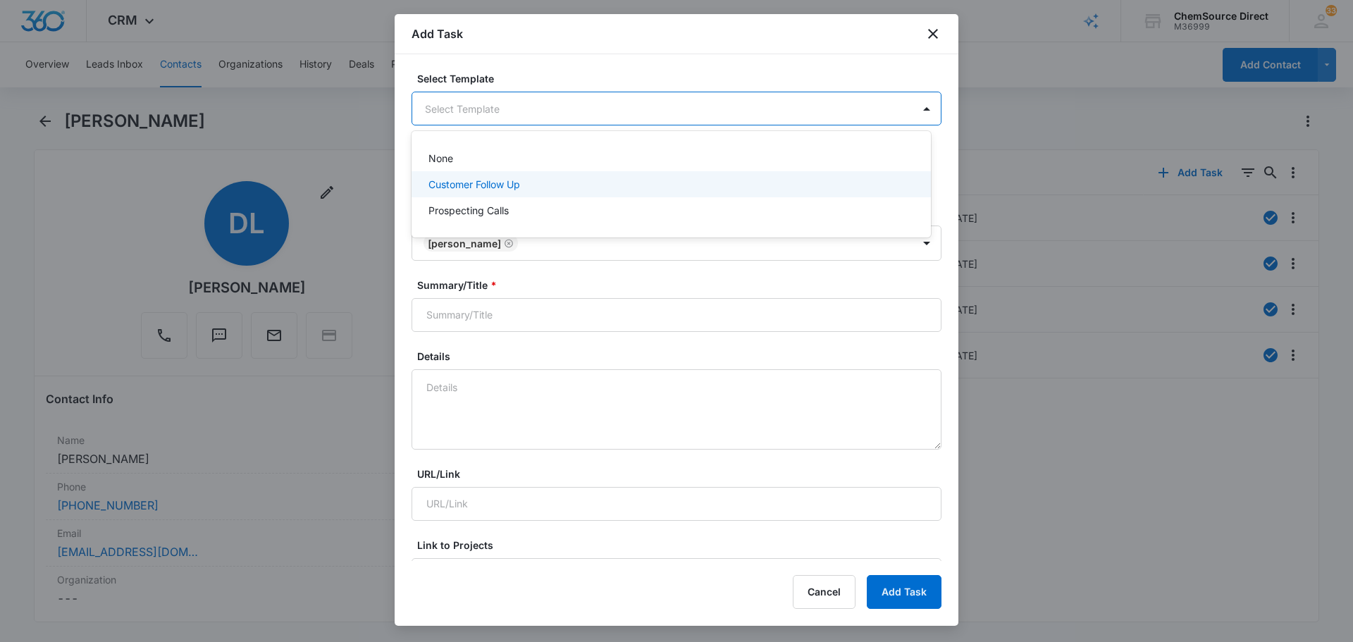
click at [562, 208] on div "Prospecting Calls" at bounding box center [669, 210] width 483 height 15
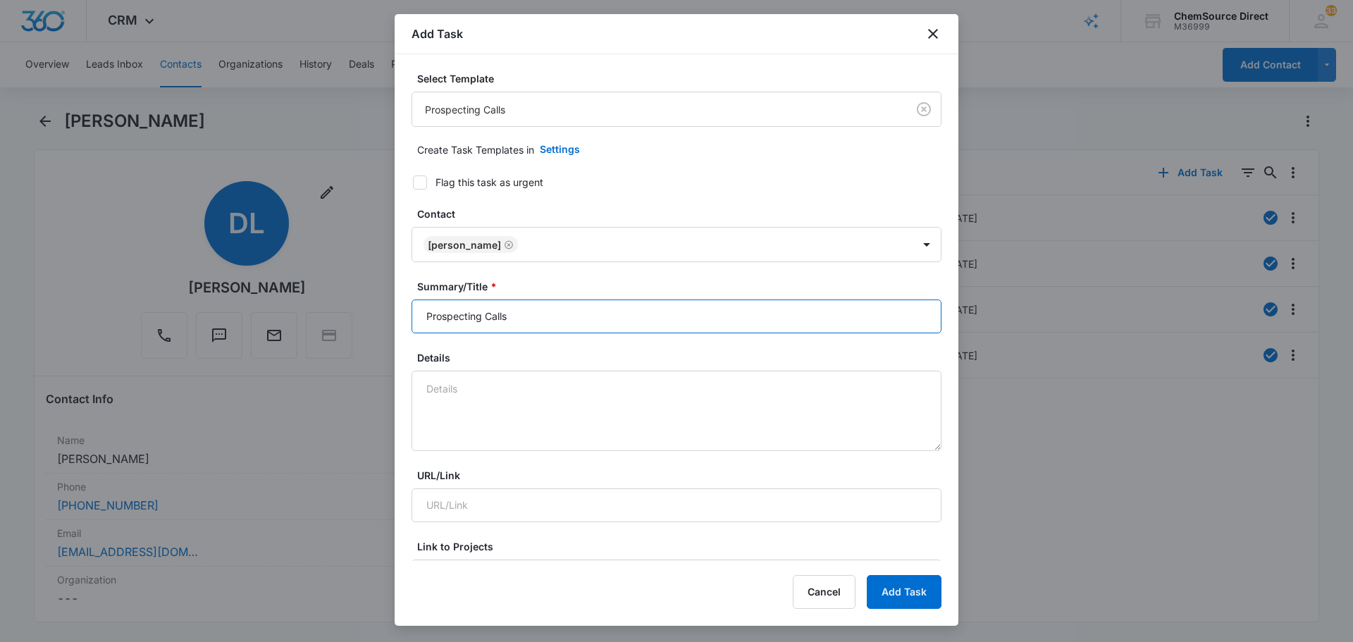
drag, startPoint x: 587, startPoint y: 313, endPoint x: 305, endPoint y: 313, distance: 281.8
click at [308, 313] on body "CRM Apps Reputation Forms CRM Email Social Payments POS Content Ads Intelligenc…" at bounding box center [676, 321] width 1353 height 642
type input "Prospecting Calls"
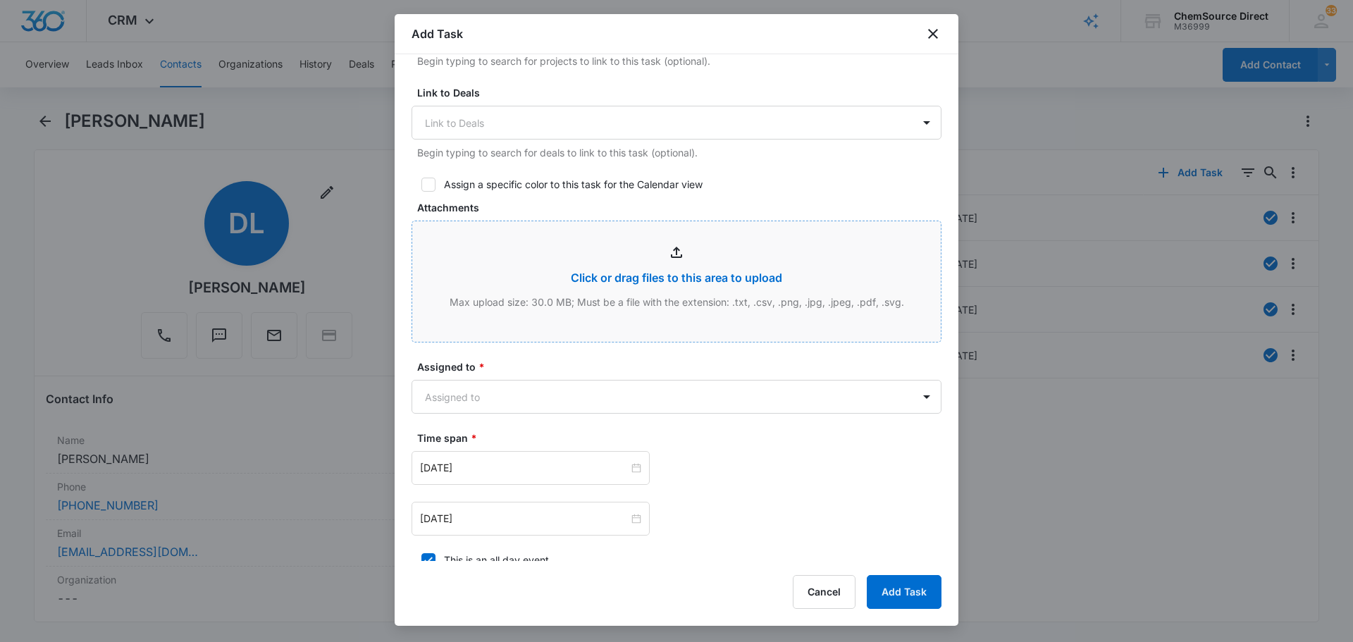
scroll to position [634, 0]
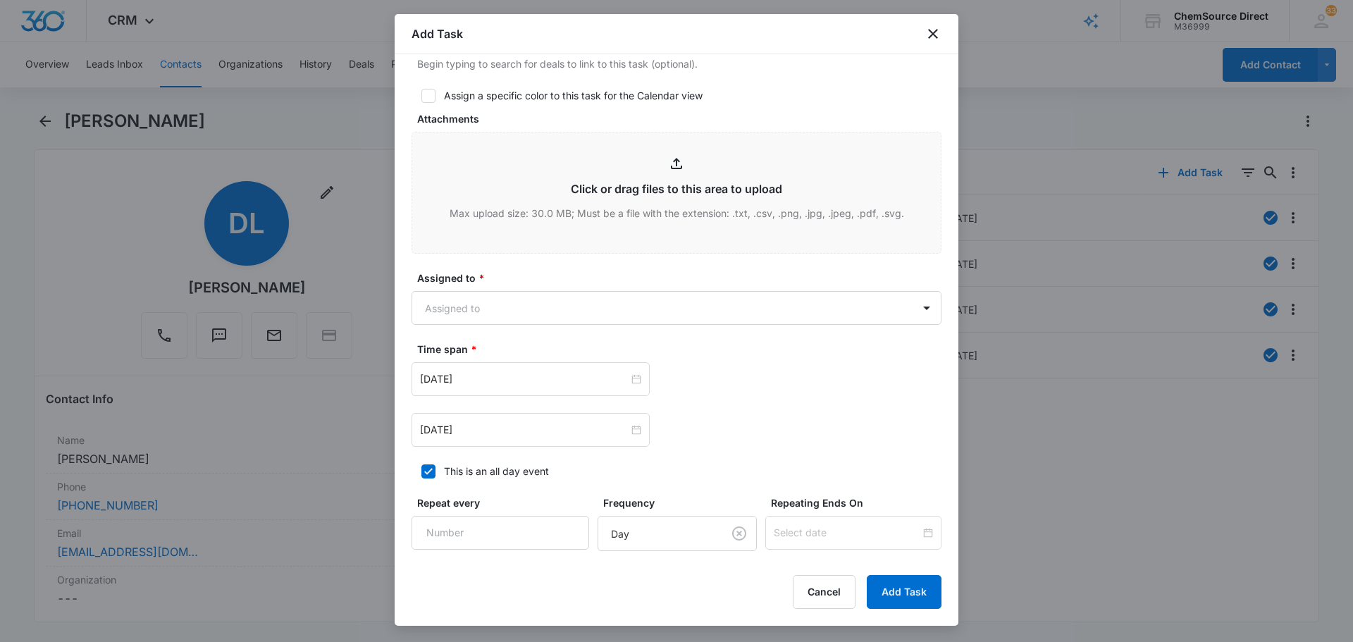
click at [426, 87] on form "Select Template Prospecting Calls Create Task Templates in Settings Flag this t…" at bounding box center [676, 54] width 530 height 1234
click at [435, 97] on label "Assign a specific color to this task for the Calendar view" at bounding box center [676, 95] width 530 height 15
click at [421, 97] on input "Assign a specific color to this task for the Calendar view" at bounding box center [416, 96] width 10 height 10
checkbox input "true"
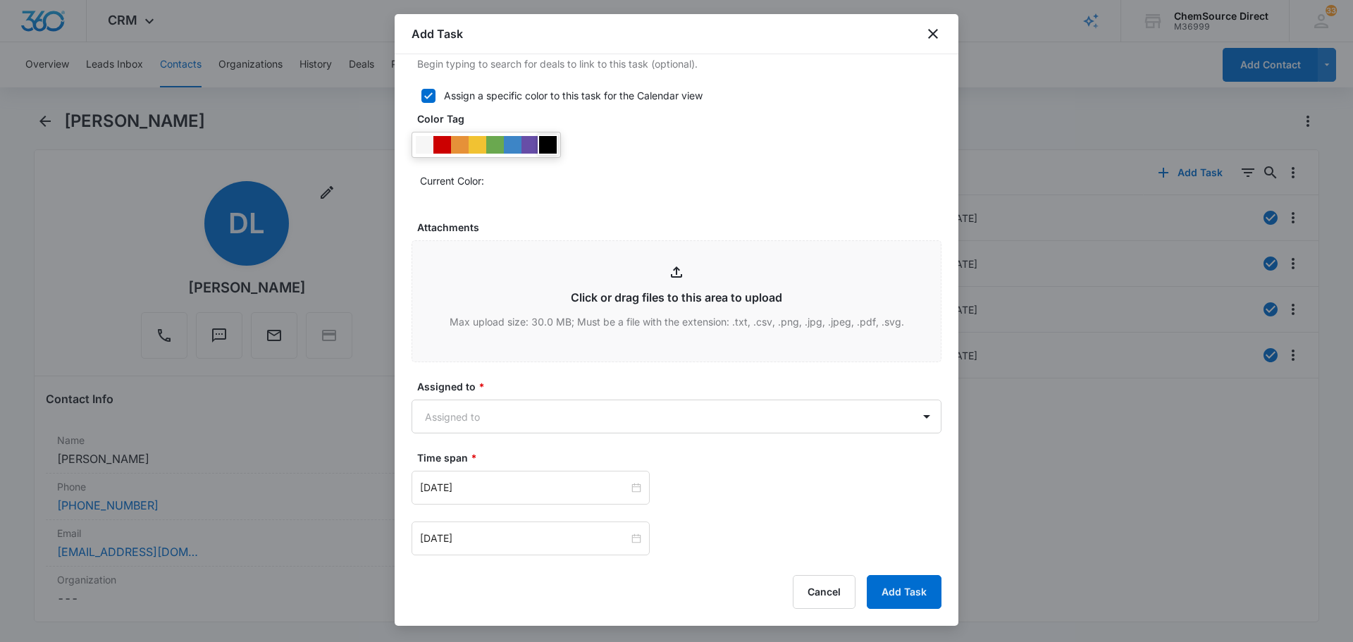
click at [555, 142] on div at bounding box center [548, 145] width 18 height 18
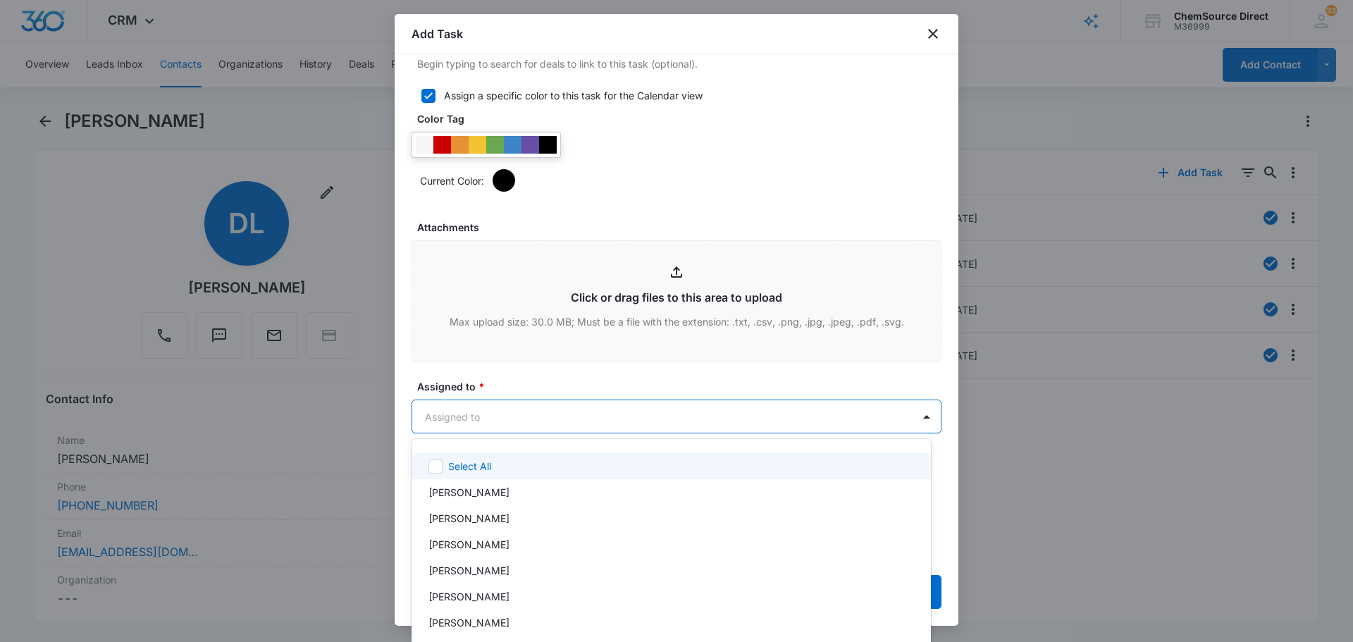
click at [571, 421] on body "CRM Apps Reputation Forms CRM Email Social Payments POS Content Ads Intelligenc…" at bounding box center [676, 321] width 1353 height 642
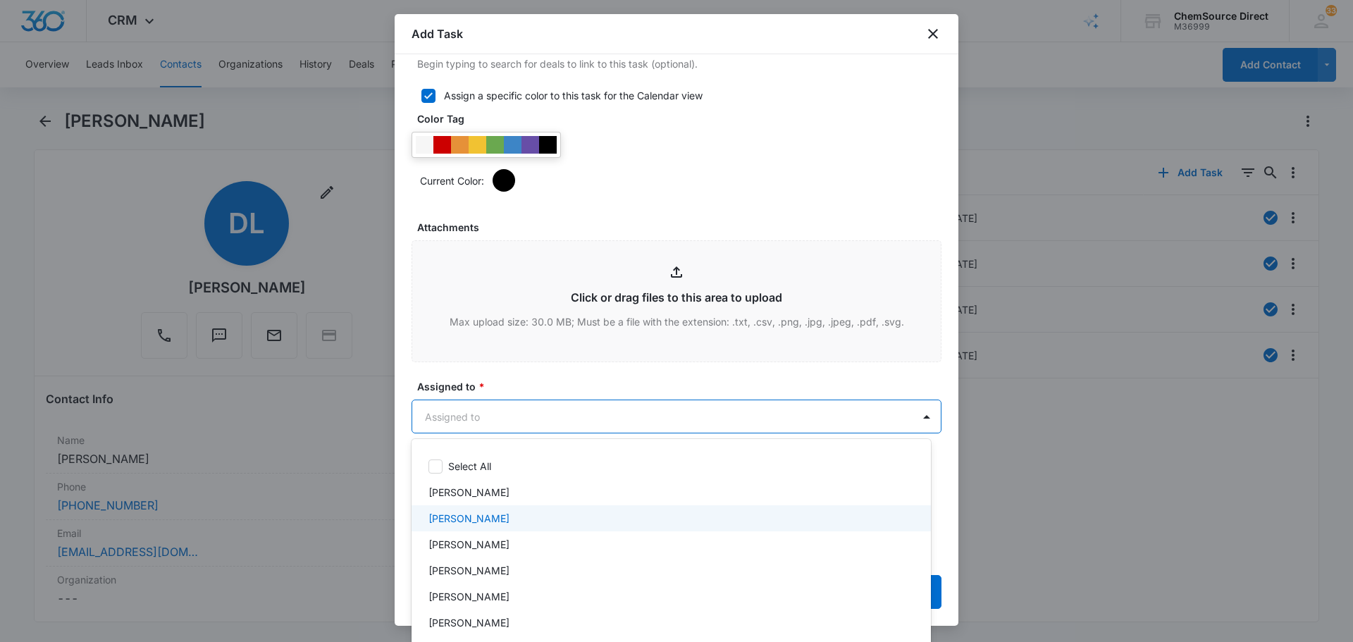
click at [533, 531] on div "[PERSON_NAME]" at bounding box center [670, 518] width 519 height 26
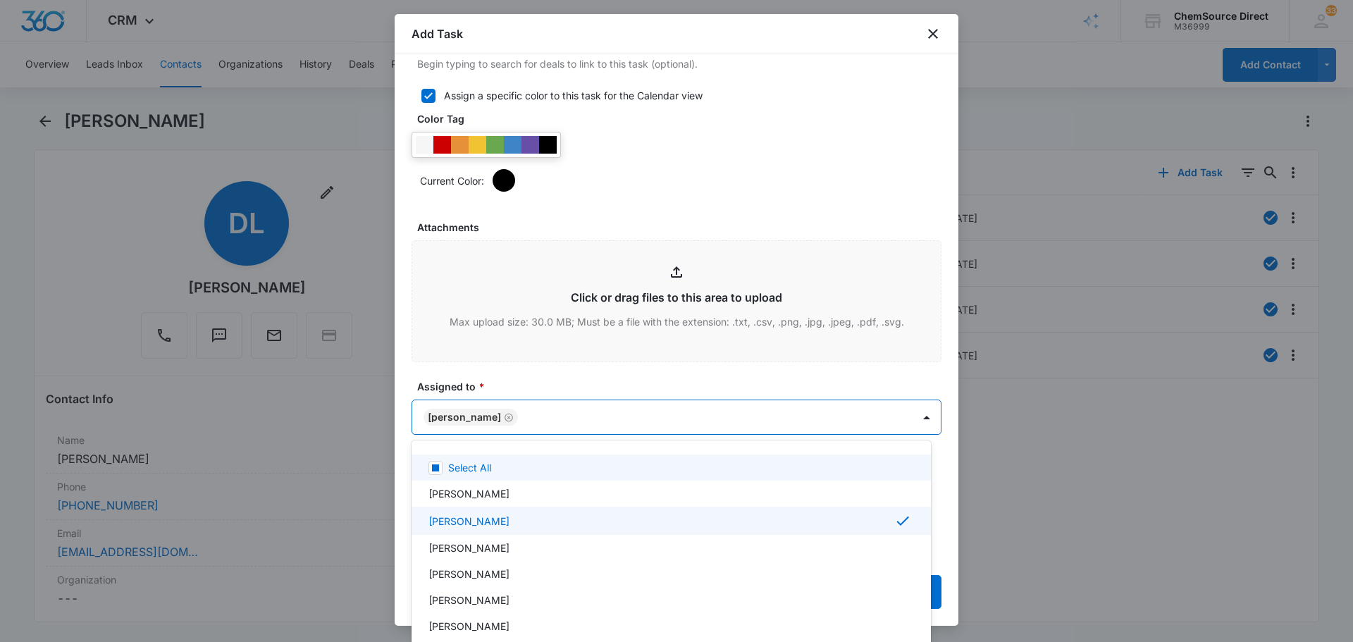
click at [567, 386] on div at bounding box center [676, 321] width 1353 height 642
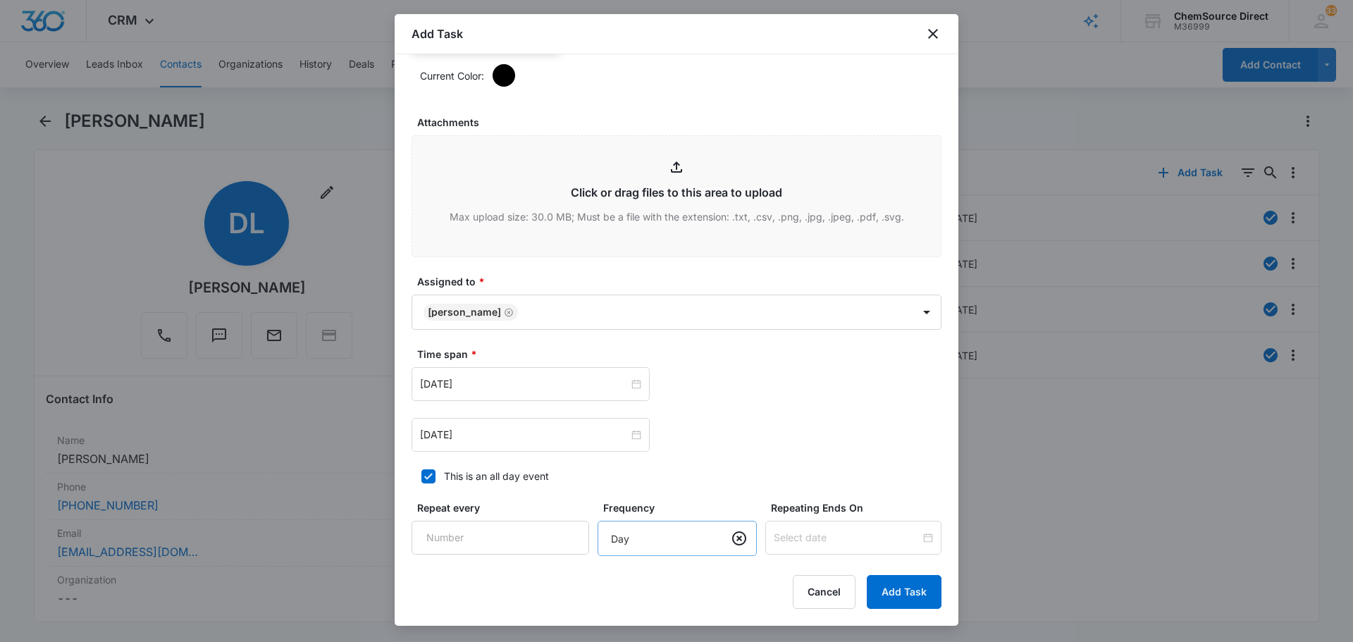
scroll to position [845, 0]
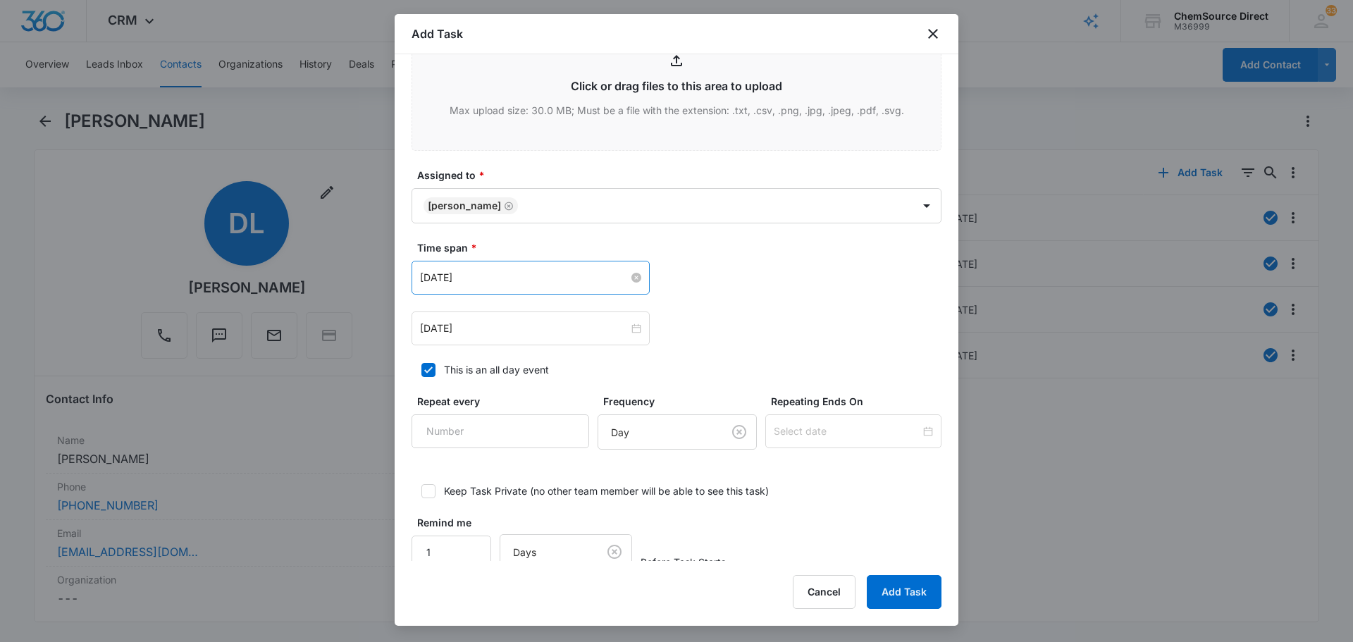
click at [497, 272] on input "[DATE]" at bounding box center [524, 278] width 209 height 16
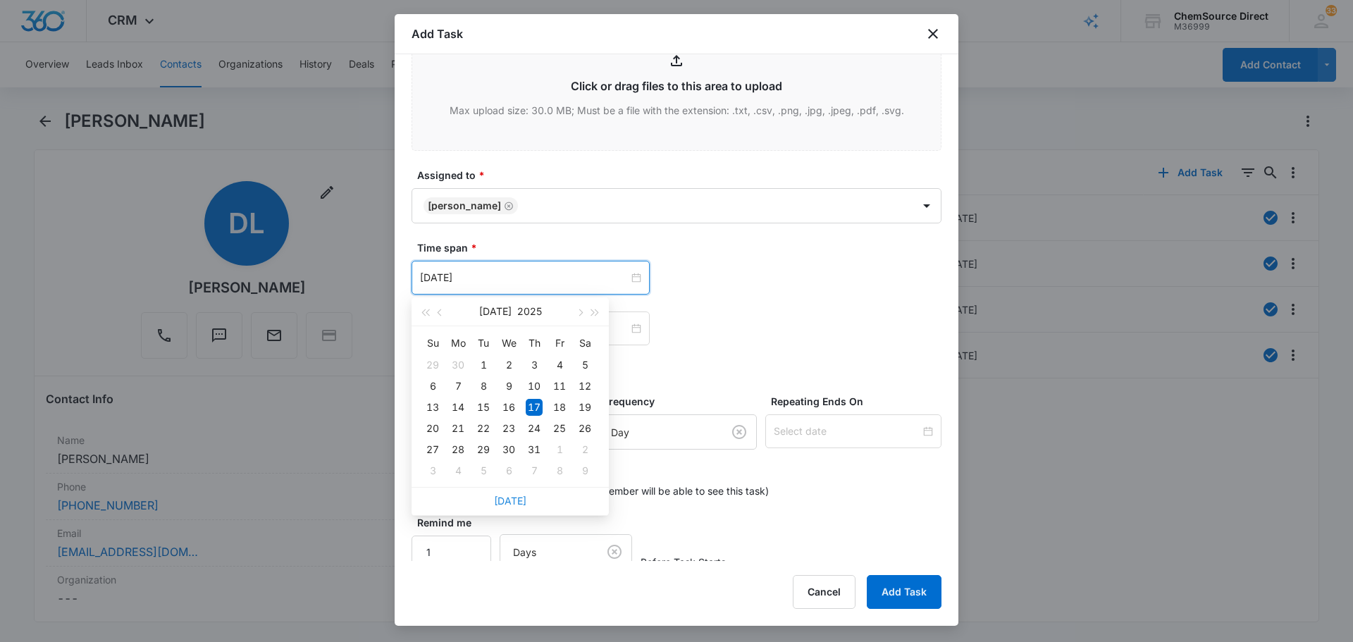
click at [524, 504] on link "[DATE]" at bounding box center [510, 501] width 32 height 12
type input "[DATE]"
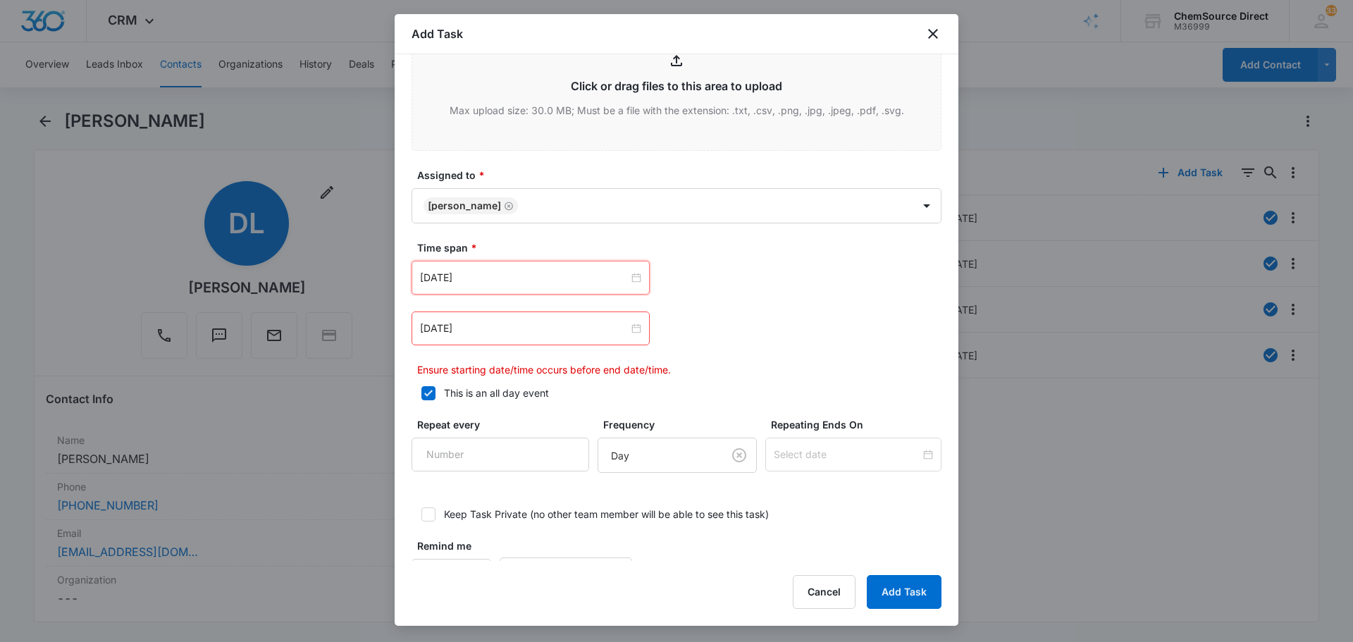
click at [507, 337] on div "[DATE]" at bounding box center [530, 328] width 238 height 34
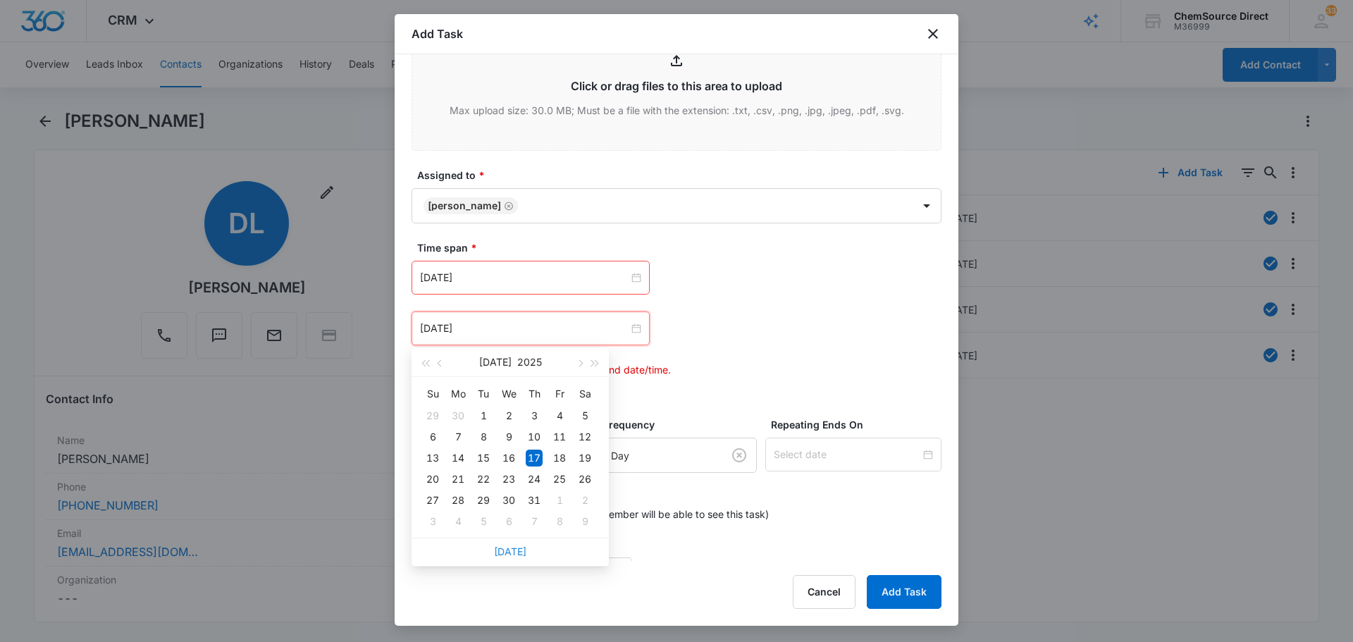
click at [519, 555] on link "[DATE]" at bounding box center [510, 551] width 32 height 12
type input "[DATE]"
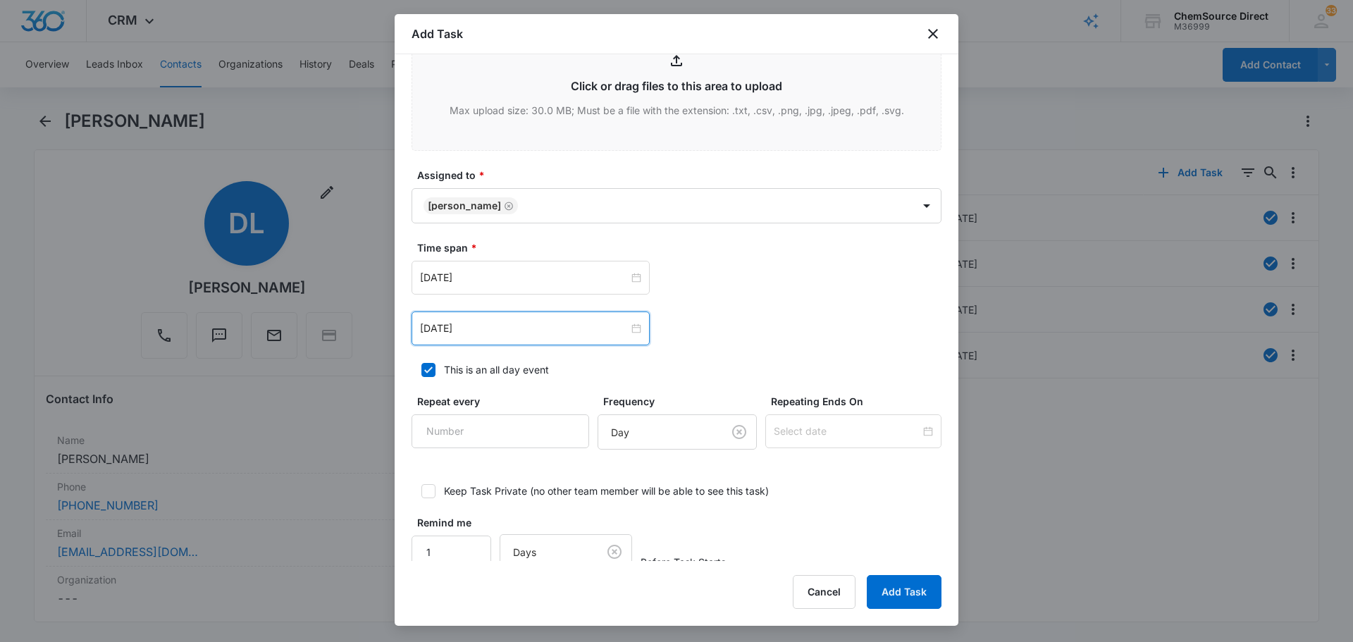
click at [809, 243] on label "Time span *" at bounding box center [682, 247] width 530 height 15
click at [822, 438] on input at bounding box center [847, 431] width 147 height 16
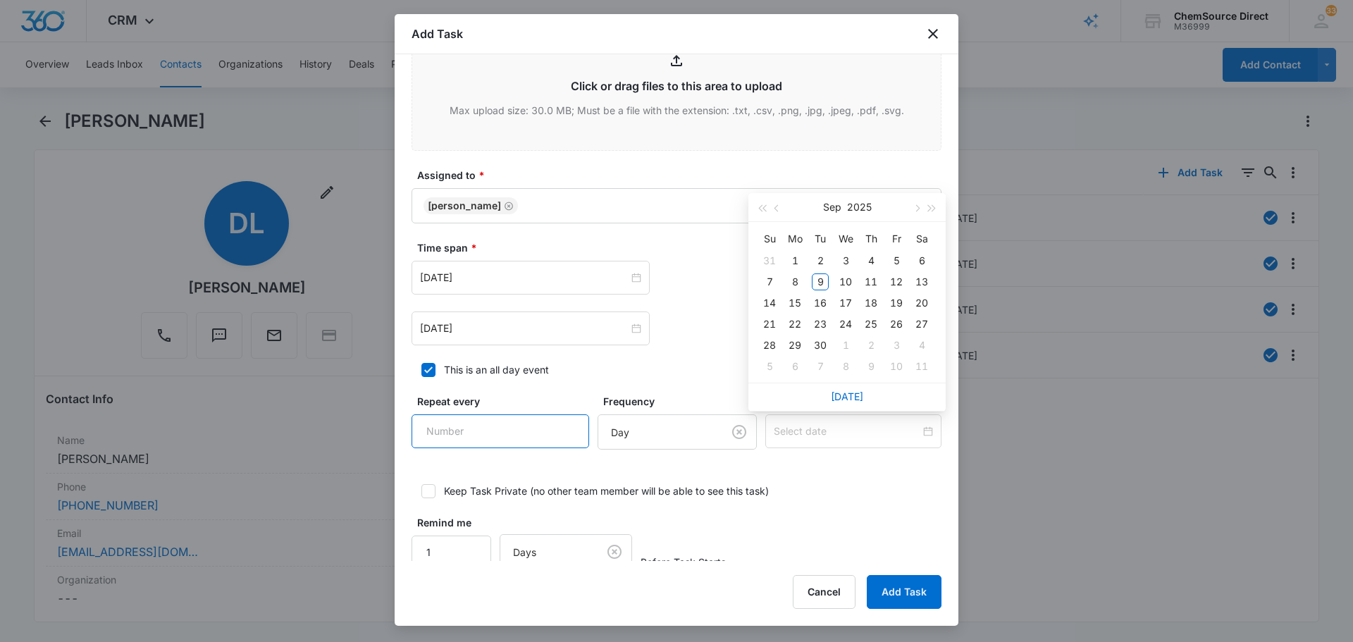
click at [531, 427] on input "Repeat every" at bounding box center [500, 431] width 178 height 34
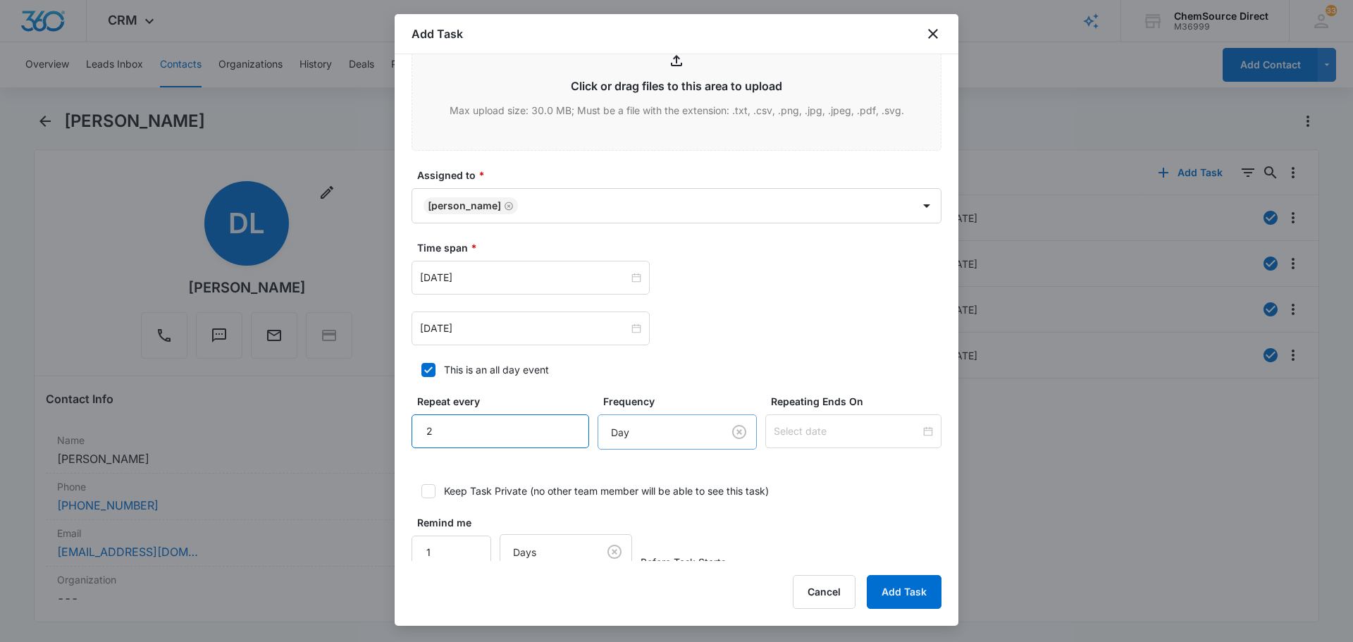
type input "2"
click at [655, 434] on body "CRM Apps Reputation Forms CRM Email Social Payments POS Content Ads Intelligenc…" at bounding box center [676, 321] width 1353 height 642
drag, startPoint x: 656, startPoint y: 481, endPoint x: 873, endPoint y: 431, distance: 222.7
click at [657, 482] on div "Day" at bounding box center [660, 483] width 119 height 17
click at [867, 428] on input at bounding box center [847, 431] width 147 height 16
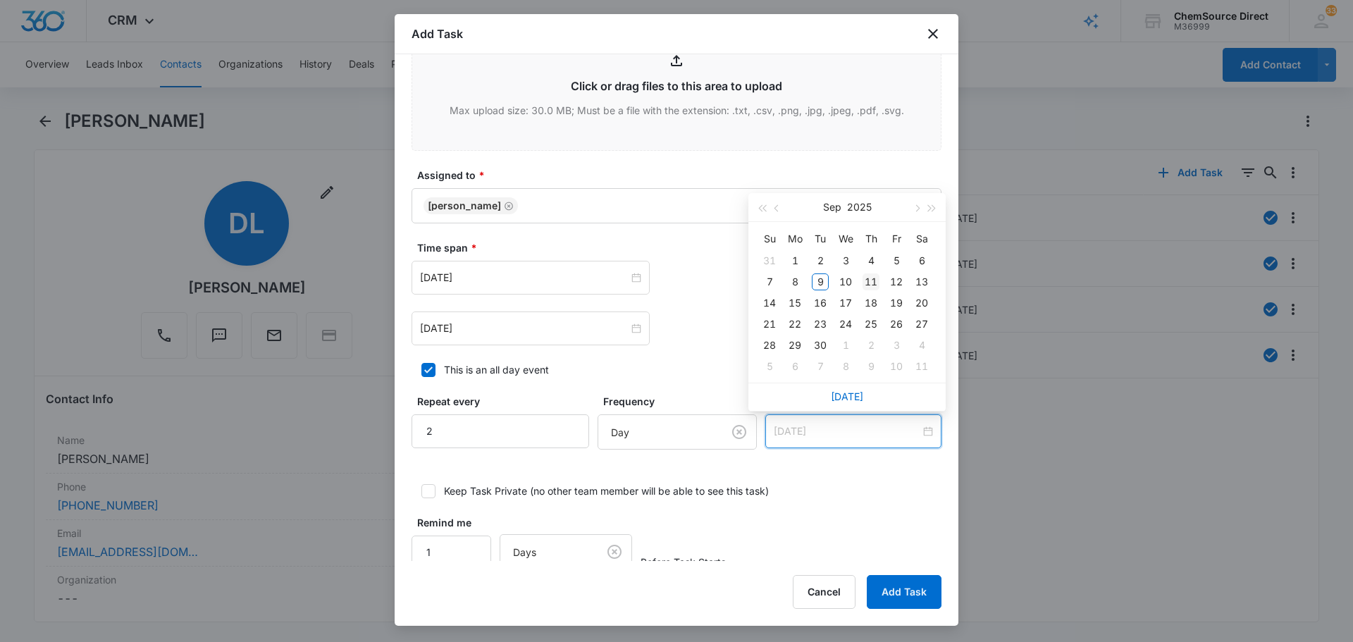
type input "[DATE]"
click at [864, 281] on div "11" at bounding box center [870, 281] width 17 height 17
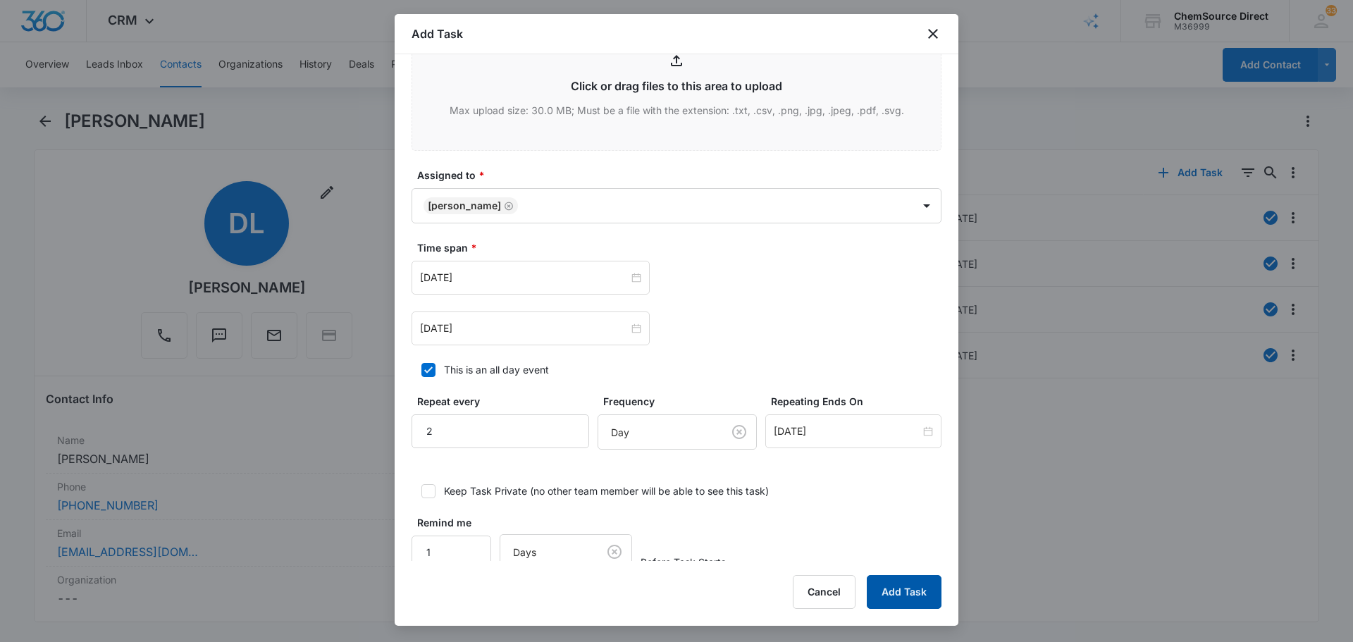
click at [910, 595] on button "Add Task" at bounding box center [904, 592] width 75 height 34
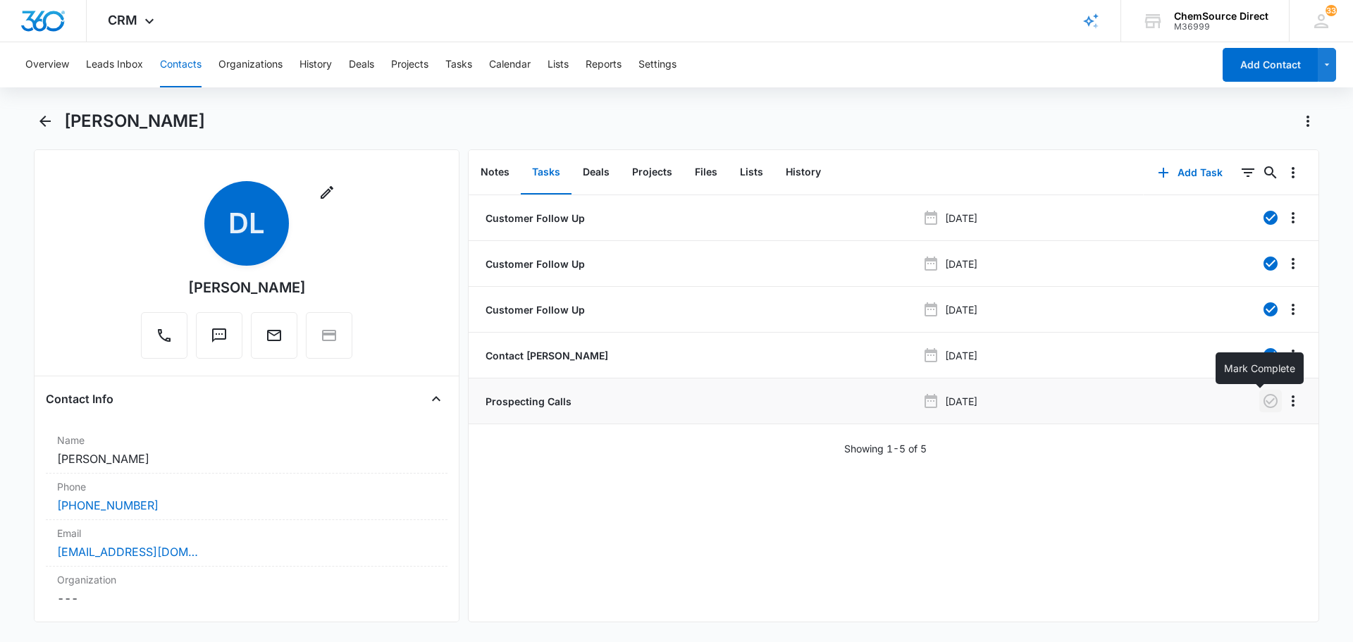
click at [1262, 411] on button "button" at bounding box center [1270, 401] width 23 height 23
click at [181, 66] on button "Contacts" at bounding box center [181, 64] width 42 height 45
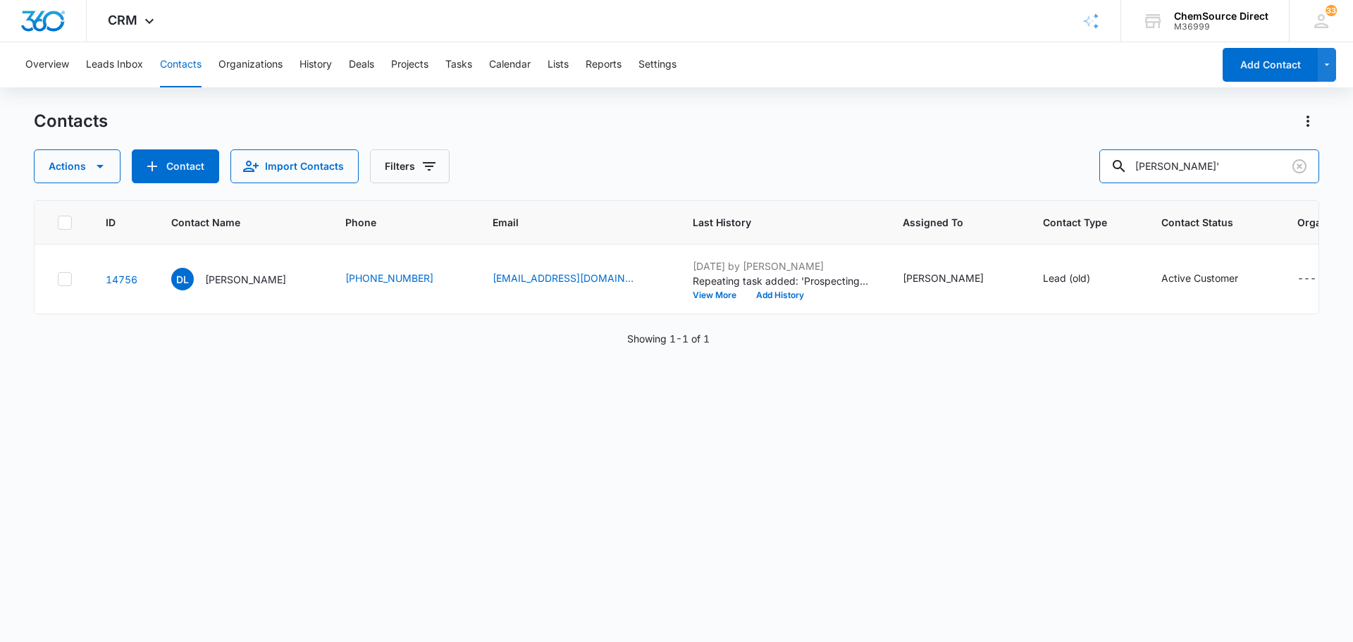
drag, startPoint x: 1236, startPoint y: 167, endPoint x: 1083, endPoint y: 172, distance: 153.0
click at [1086, 171] on div "Actions Contact Import Contacts Filters [PERSON_NAME]'" at bounding box center [676, 166] width 1285 height 34
type input "[PERSON_NAME]"
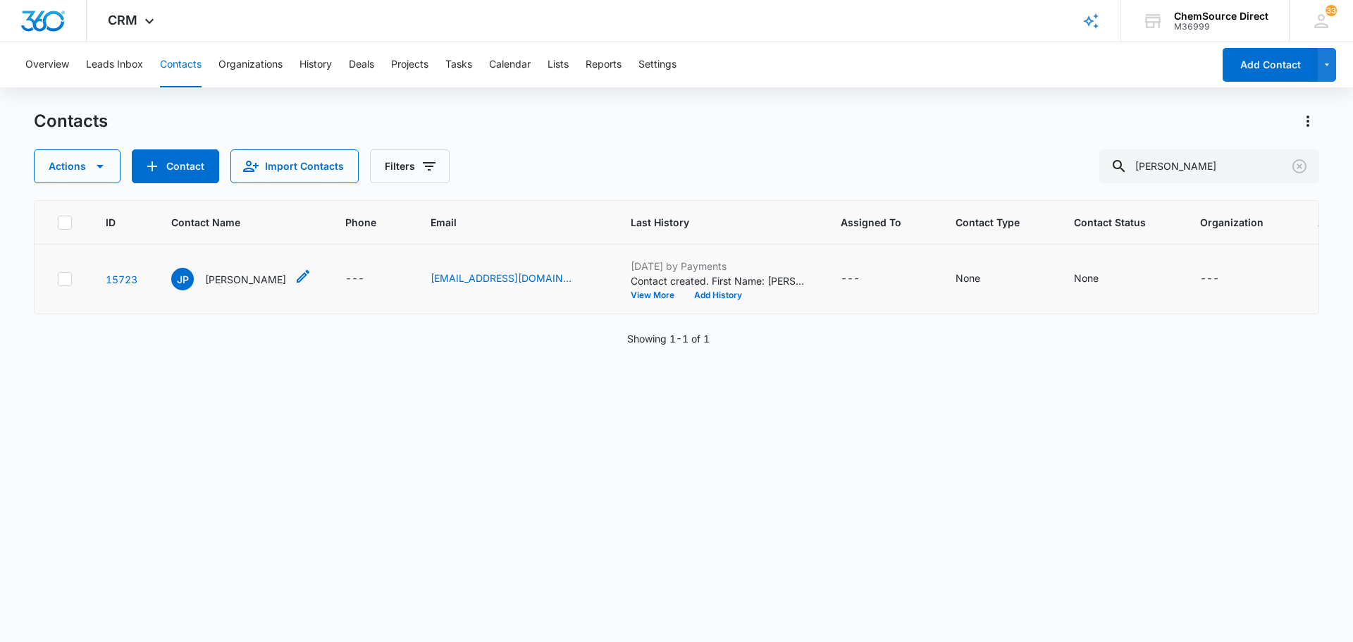
click at [221, 273] on p "[PERSON_NAME]" at bounding box center [245, 279] width 81 height 15
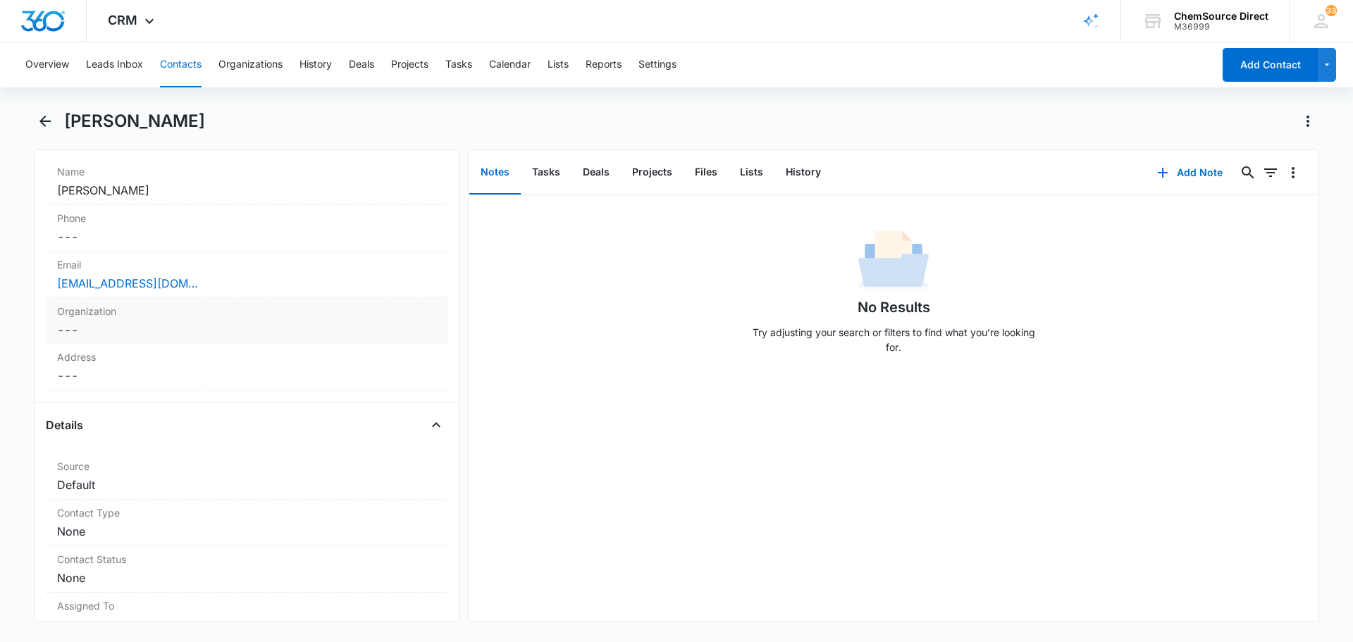
scroll to position [282, 0]
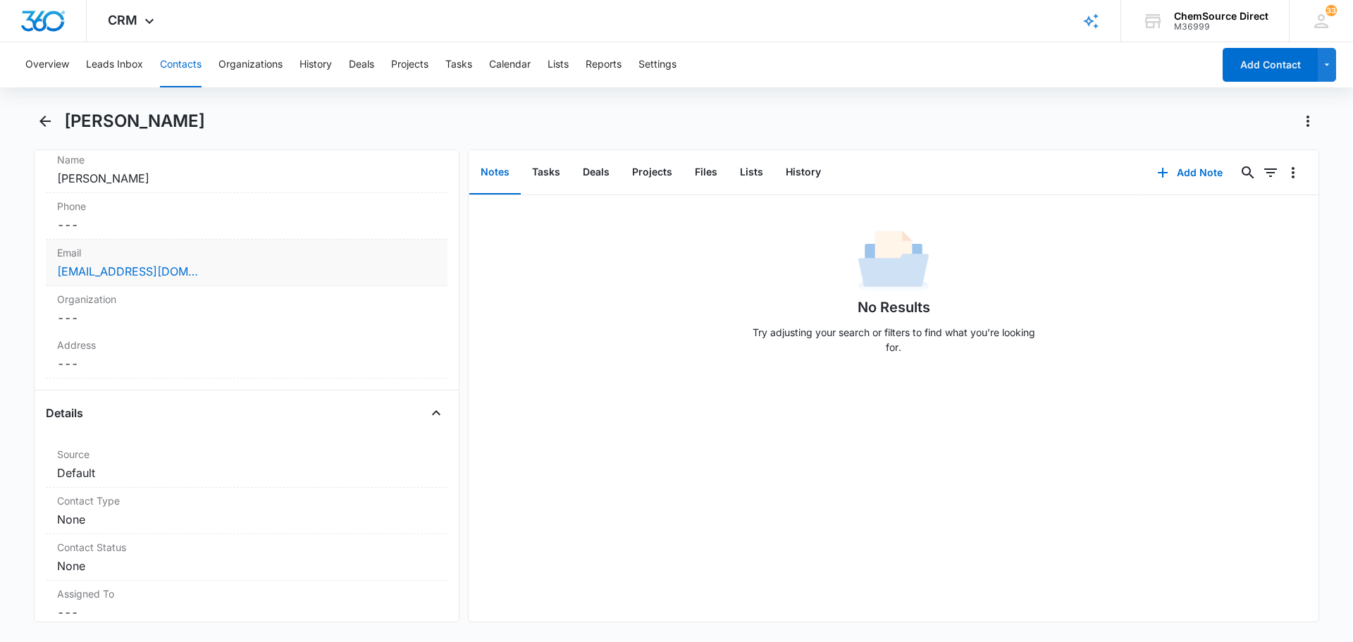
click at [223, 270] on div "[EMAIL_ADDRESS][DOMAIN_NAME]" at bounding box center [246, 271] width 379 height 17
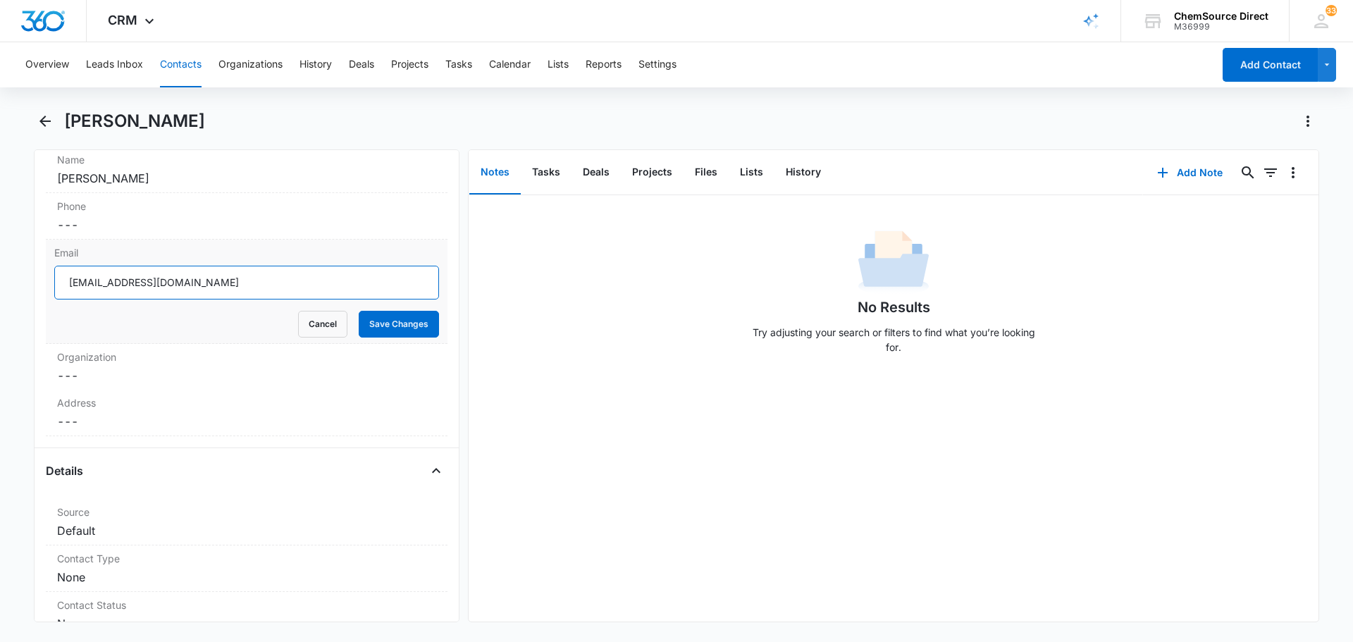
drag, startPoint x: 257, startPoint y: 282, endPoint x: 49, endPoint y: 295, distance: 208.3
click at [49, 295] on div "Email [EMAIL_ADDRESS][DOMAIN_NAME] Cancel Save Changes" at bounding box center [247, 292] width 402 height 104
click at [387, 321] on button "Save Changes" at bounding box center [399, 324] width 80 height 27
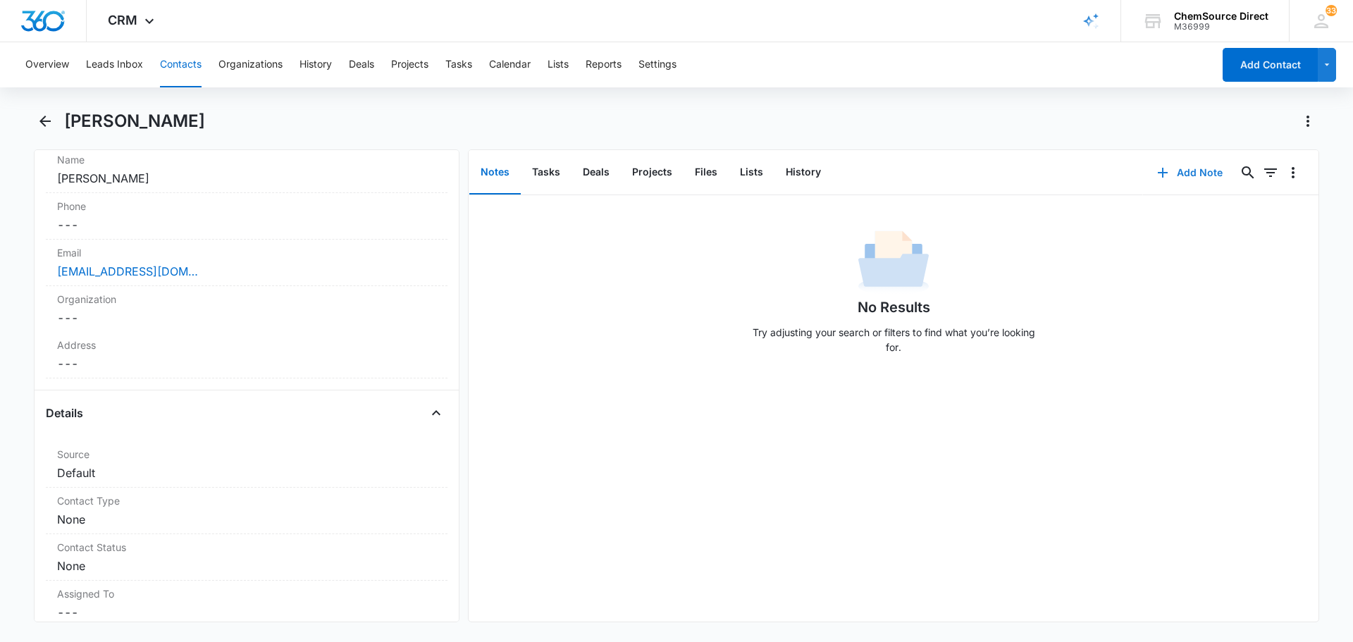
click at [1179, 178] on button "Add Note" at bounding box center [1190, 173] width 94 height 34
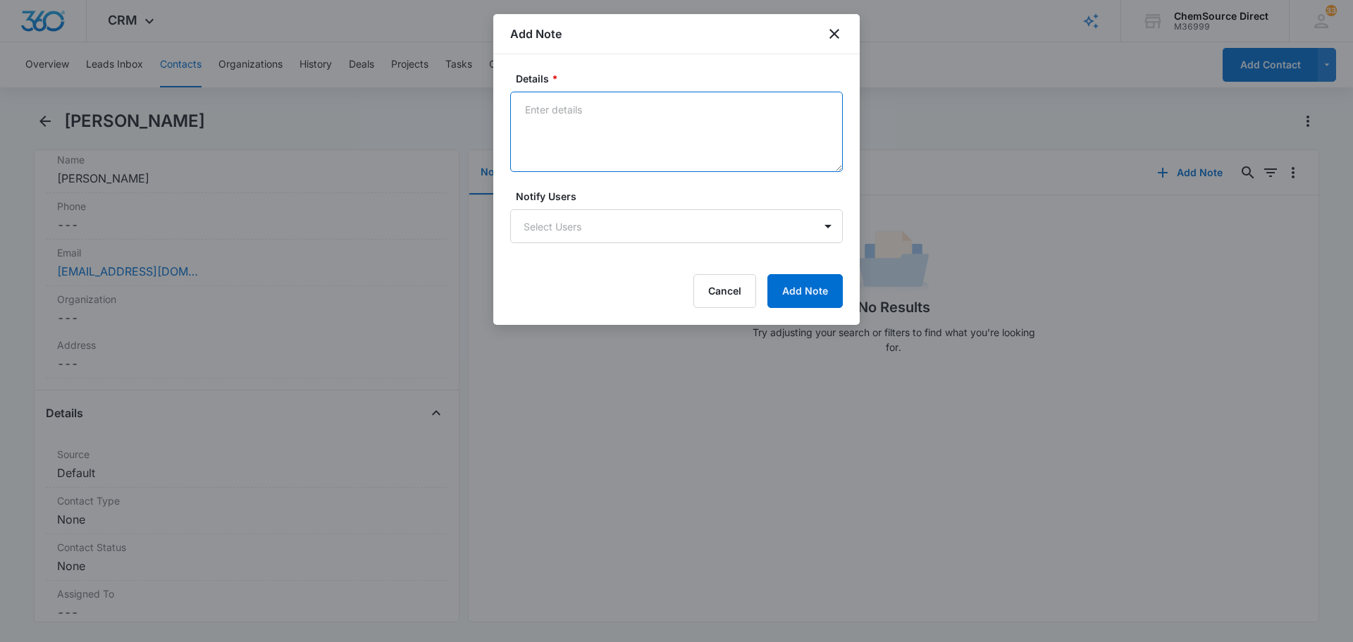
click at [590, 131] on textarea "Details *" at bounding box center [676, 132] width 333 height 80
type textarea "MY10 Promo Sent"
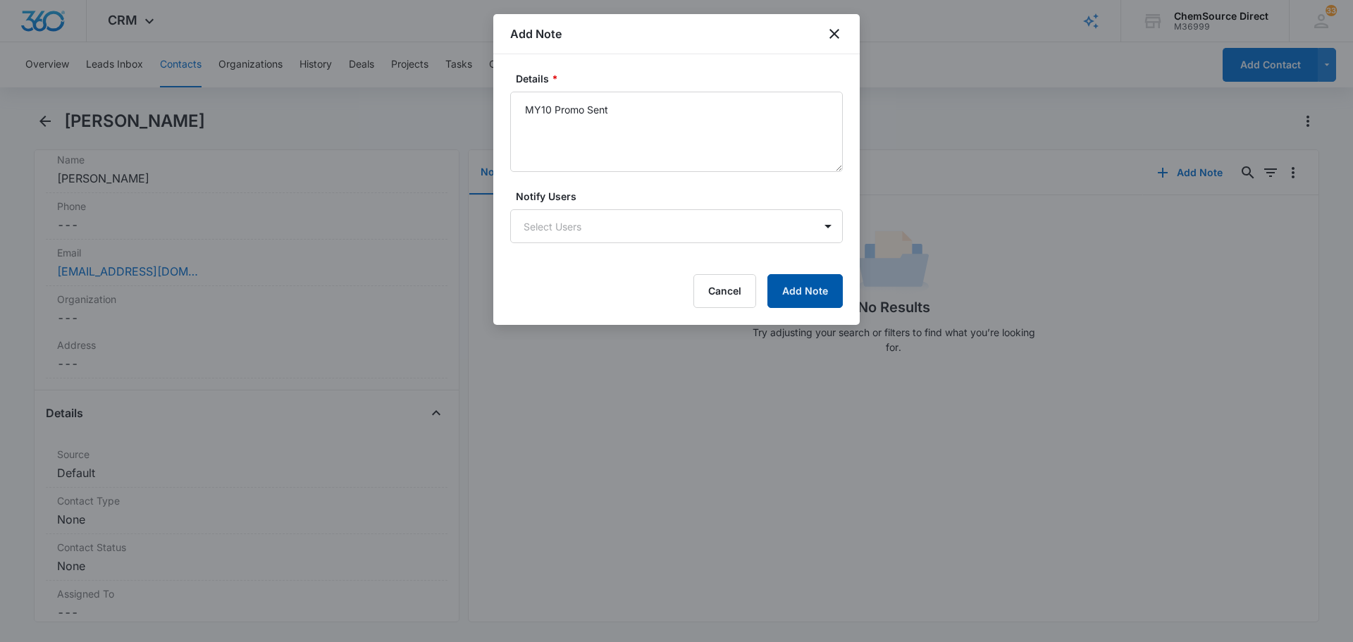
click at [800, 280] on button "Add Note" at bounding box center [804, 291] width 75 height 34
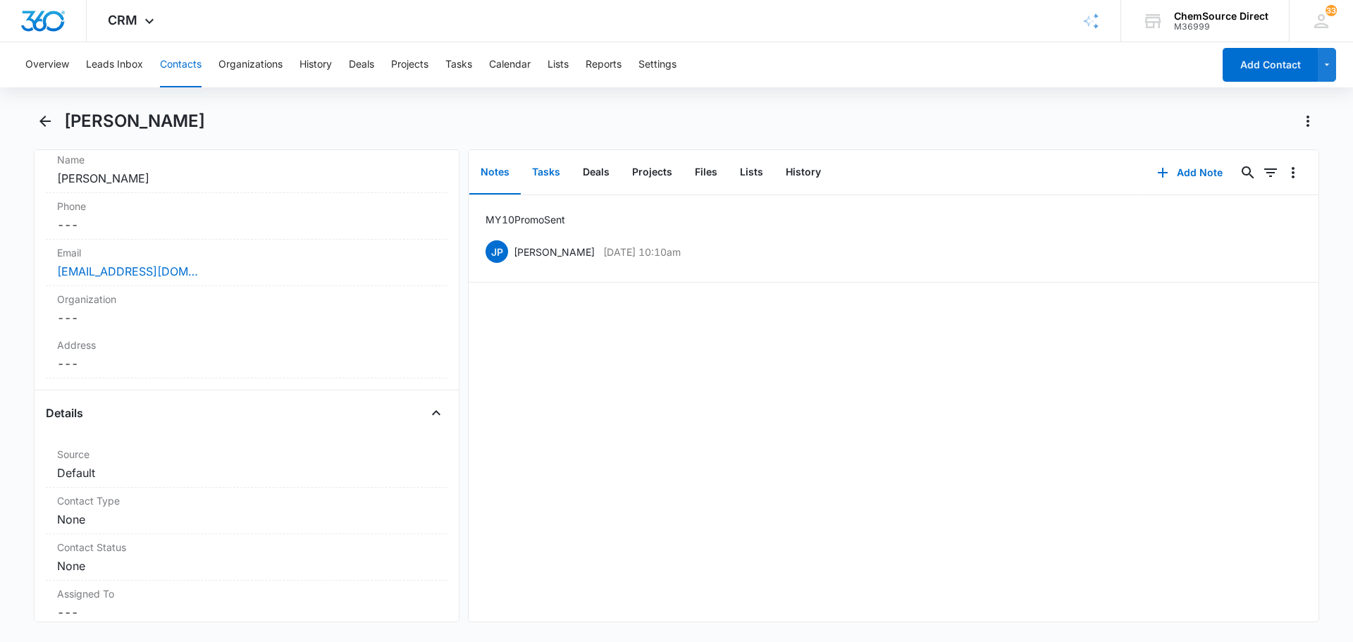
click at [555, 166] on button "Tasks" at bounding box center [546, 173] width 51 height 44
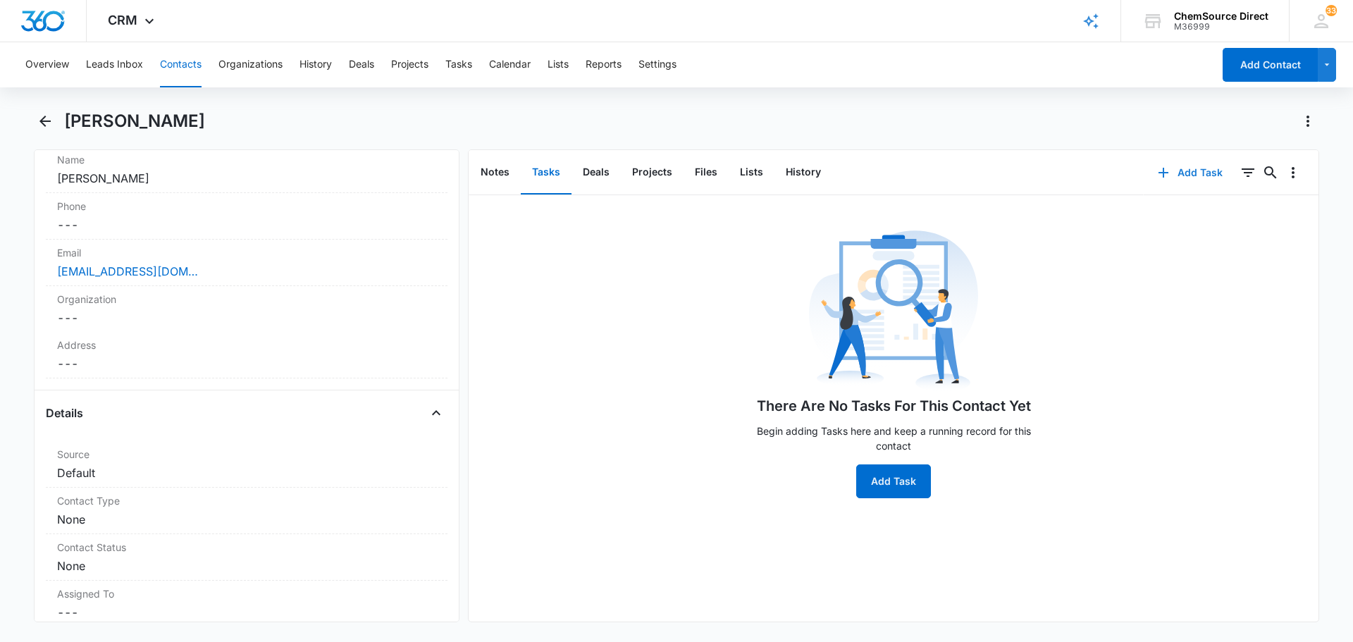
click at [1178, 175] on button "Add Task" at bounding box center [1190, 173] width 93 height 34
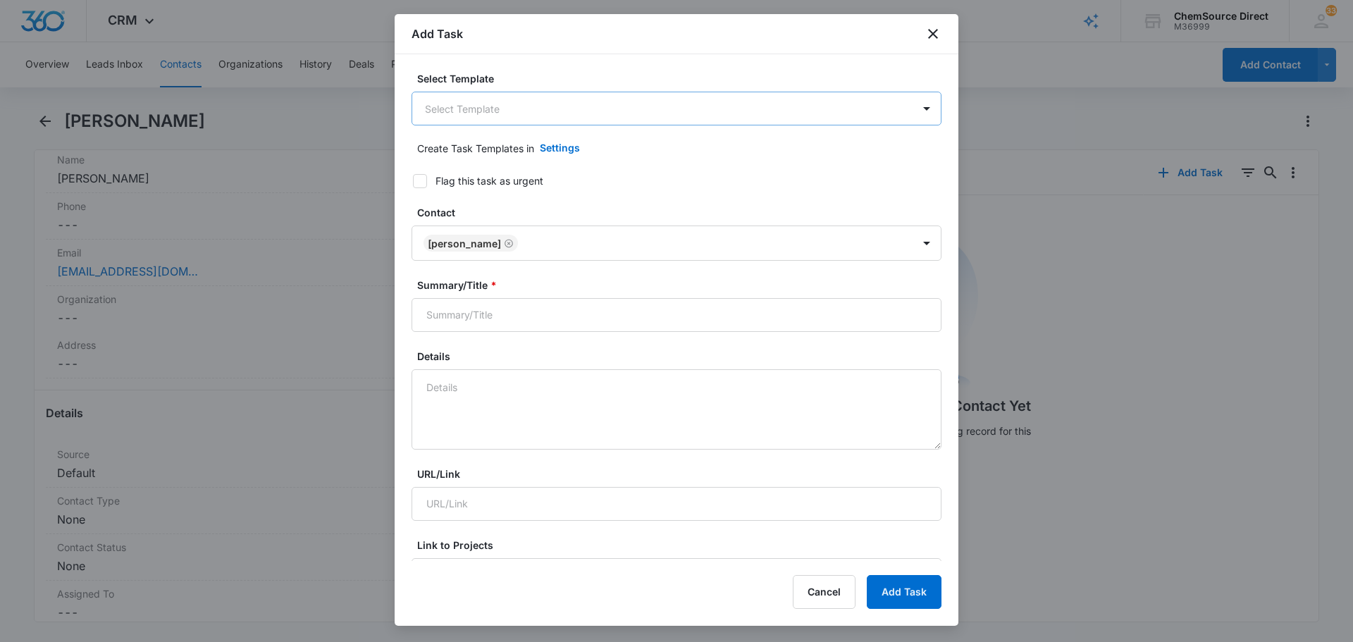
click at [550, 104] on body "CRM Apps Reputation Forms CRM Email Social Payments POS Content Ads Intelligenc…" at bounding box center [676, 321] width 1353 height 642
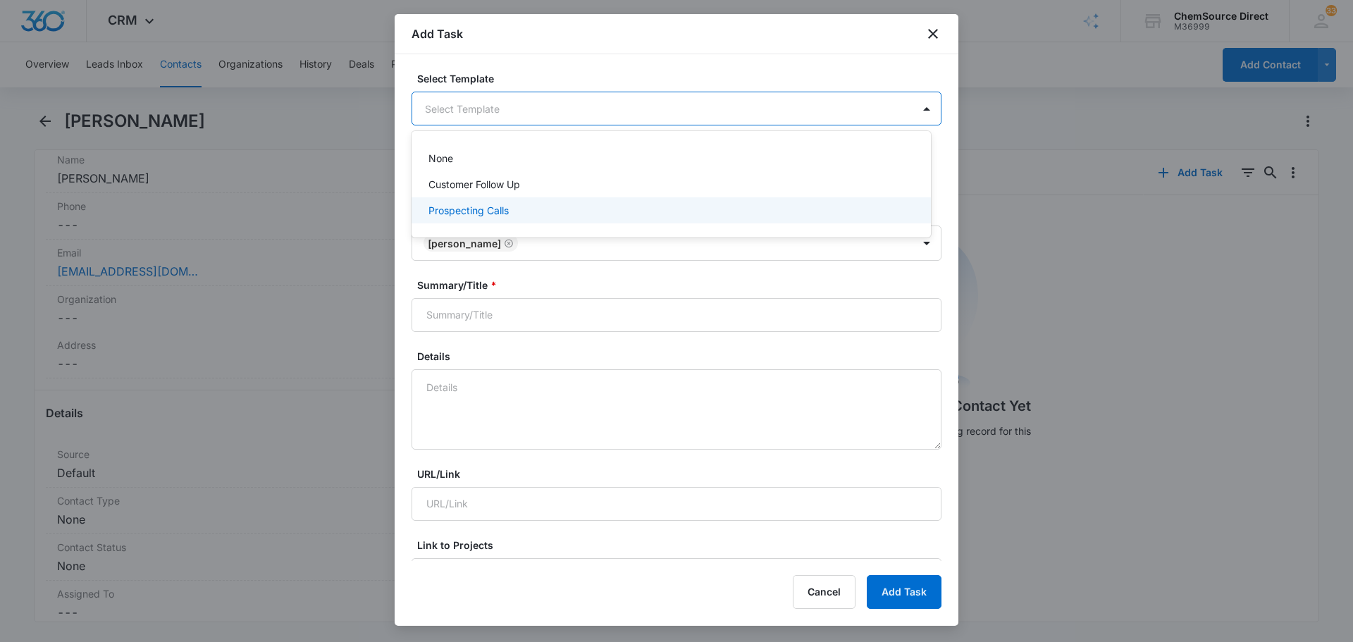
click at [544, 204] on div "Prospecting Calls" at bounding box center [669, 210] width 483 height 15
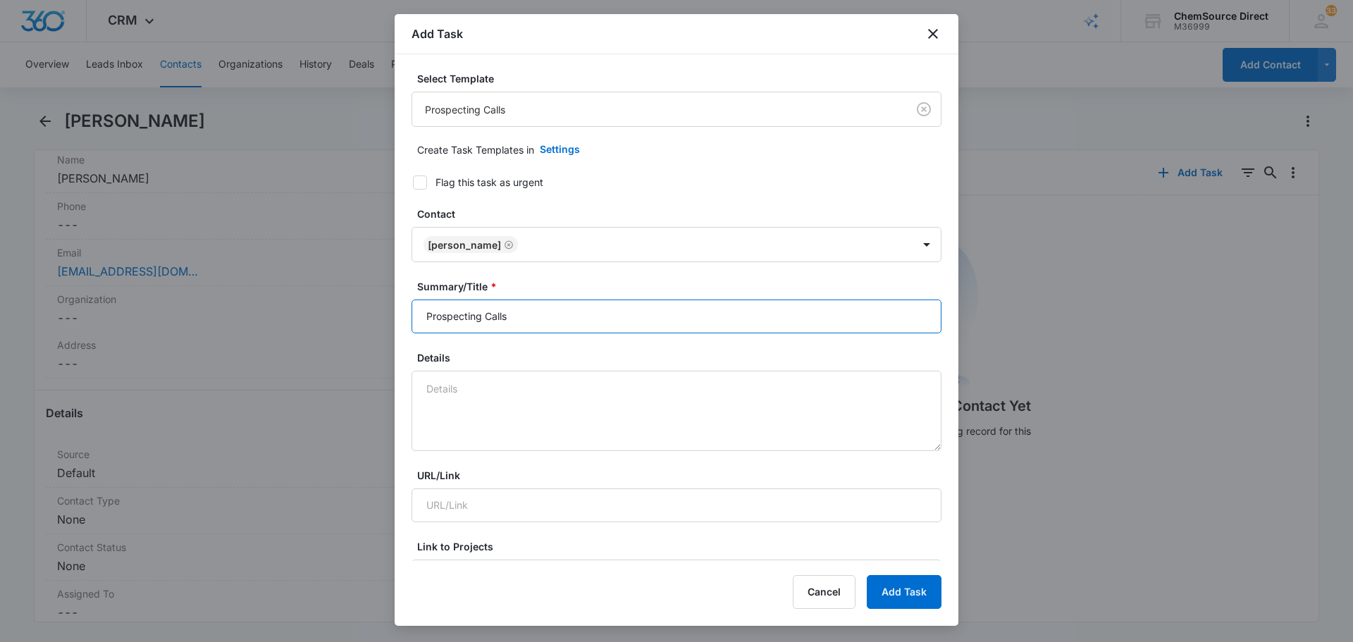
click at [522, 309] on input "Prospecting Calls" at bounding box center [676, 316] width 530 height 34
drag, startPoint x: 552, startPoint y: 317, endPoint x: 402, endPoint y: 317, distance: 150.1
click at [402, 317] on div "Select Template Prospecting Calls Create Task Templates in Settings Flag this t…" at bounding box center [677, 307] width 564 height 507
type input "Prospecting Calls"
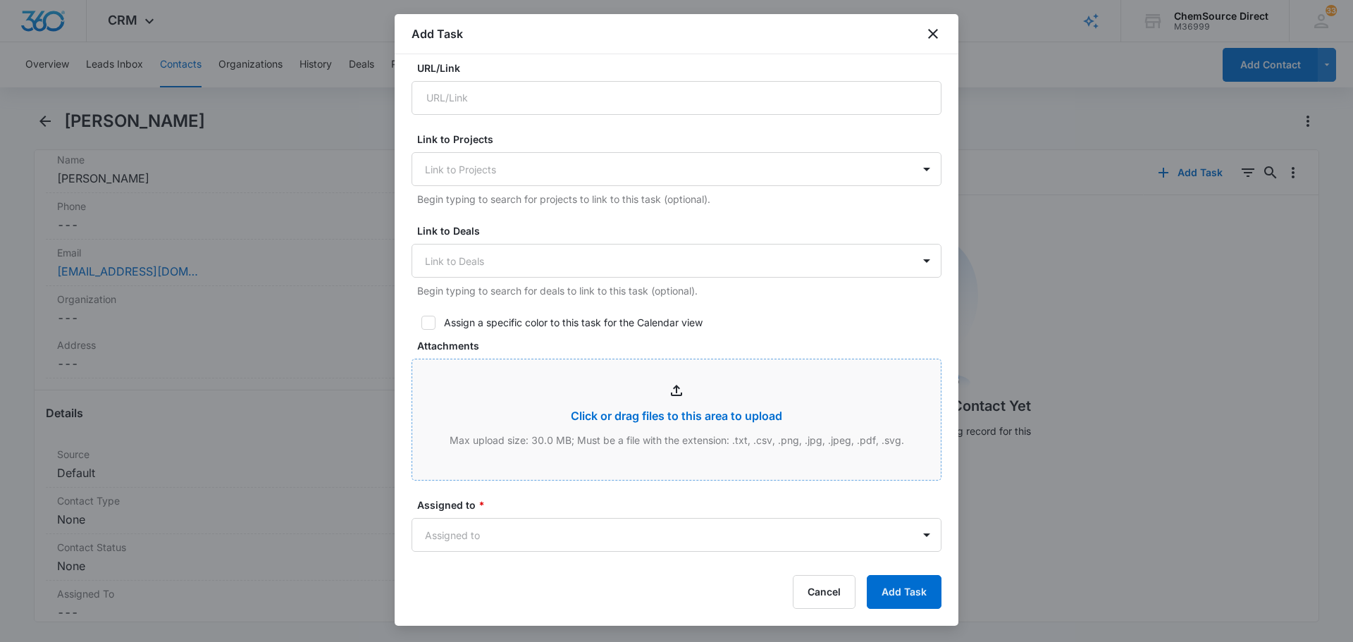
scroll to position [423, 0]
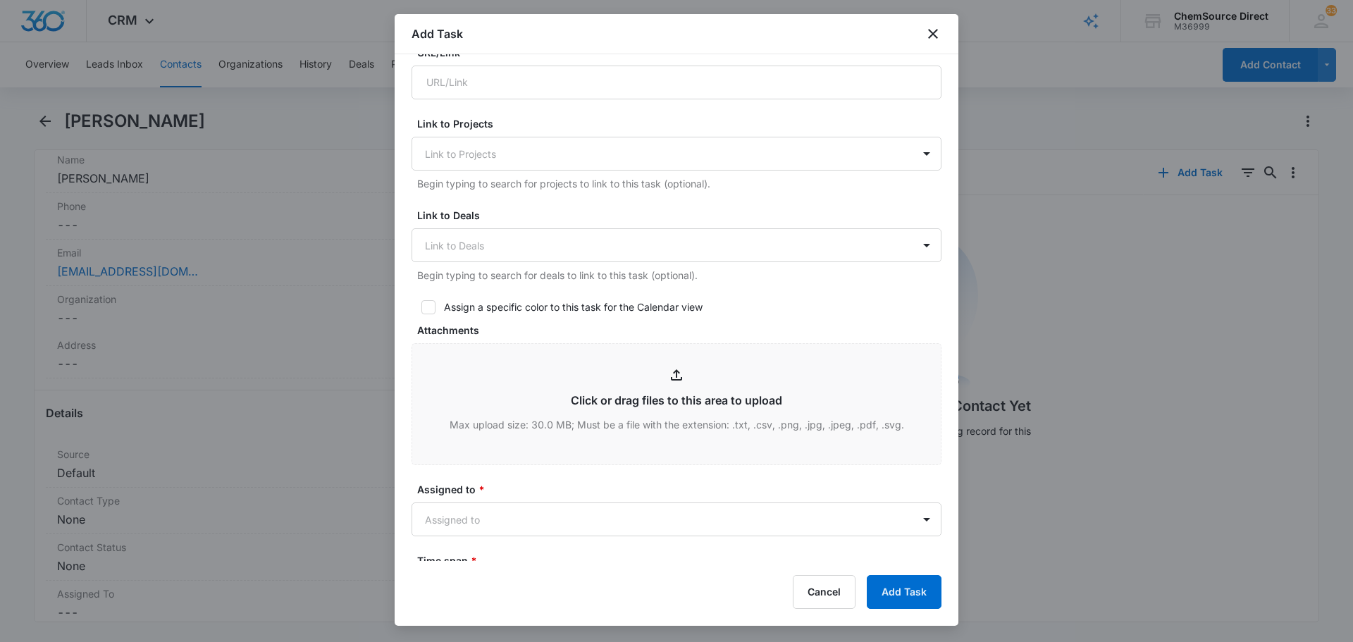
click at [426, 311] on icon at bounding box center [428, 307] width 13 height 13
click at [421, 311] on input "Assign a specific color to this task for the Calendar view" at bounding box center [416, 307] width 10 height 10
checkbox input "true"
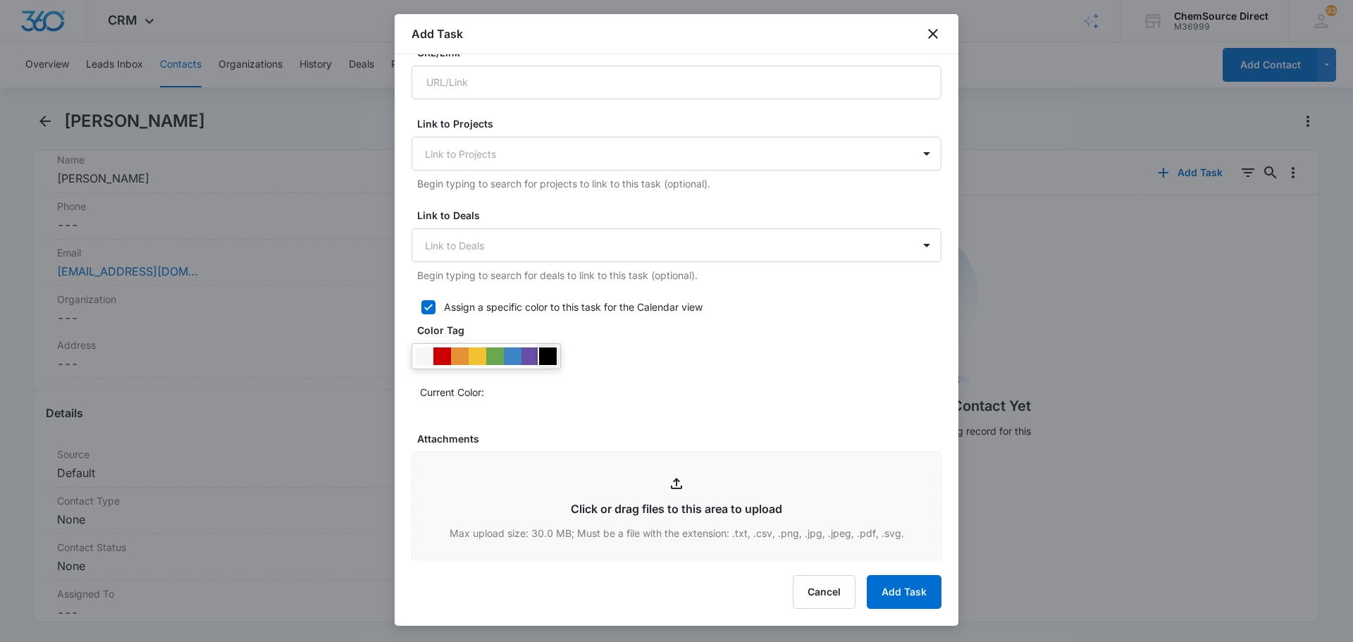
click at [554, 356] on div at bounding box center [548, 356] width 18 height 18
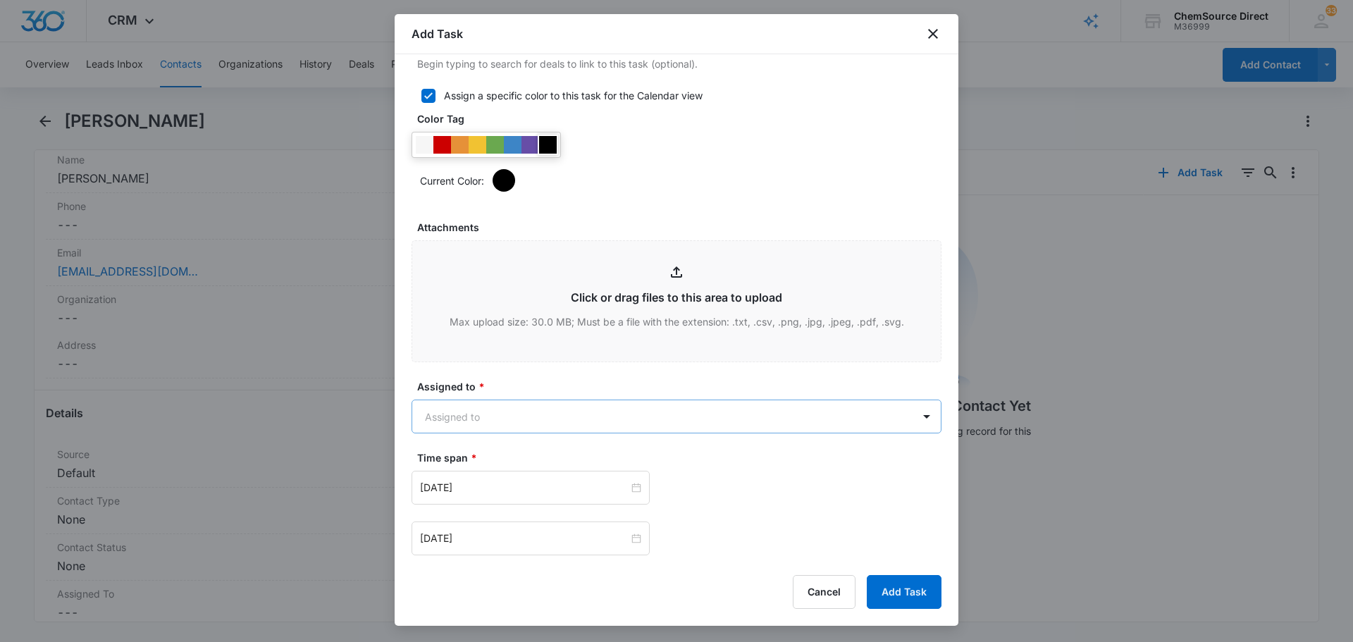
scroll to position [845, 0]
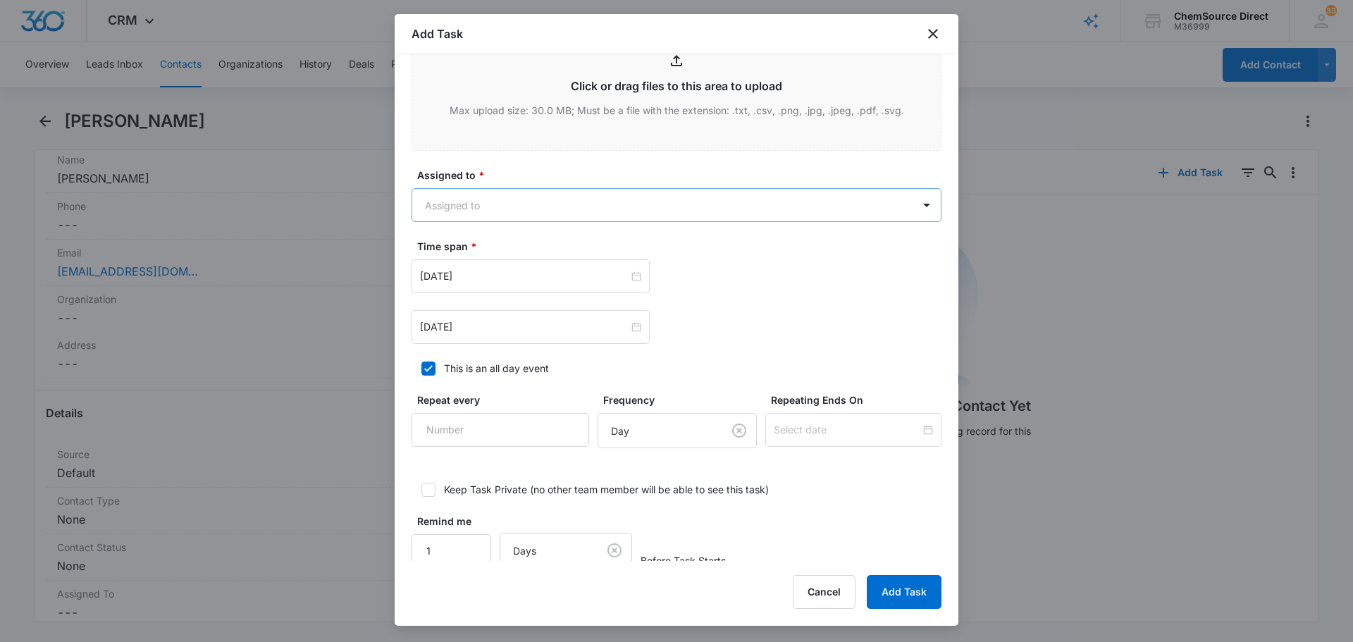
click at [622, 202] on body "CRM Apps Reputation Forms CRM Email Social Payments POS Content Ads Intelligenc…" at bounding box center [676, 321] width 1353 height 642
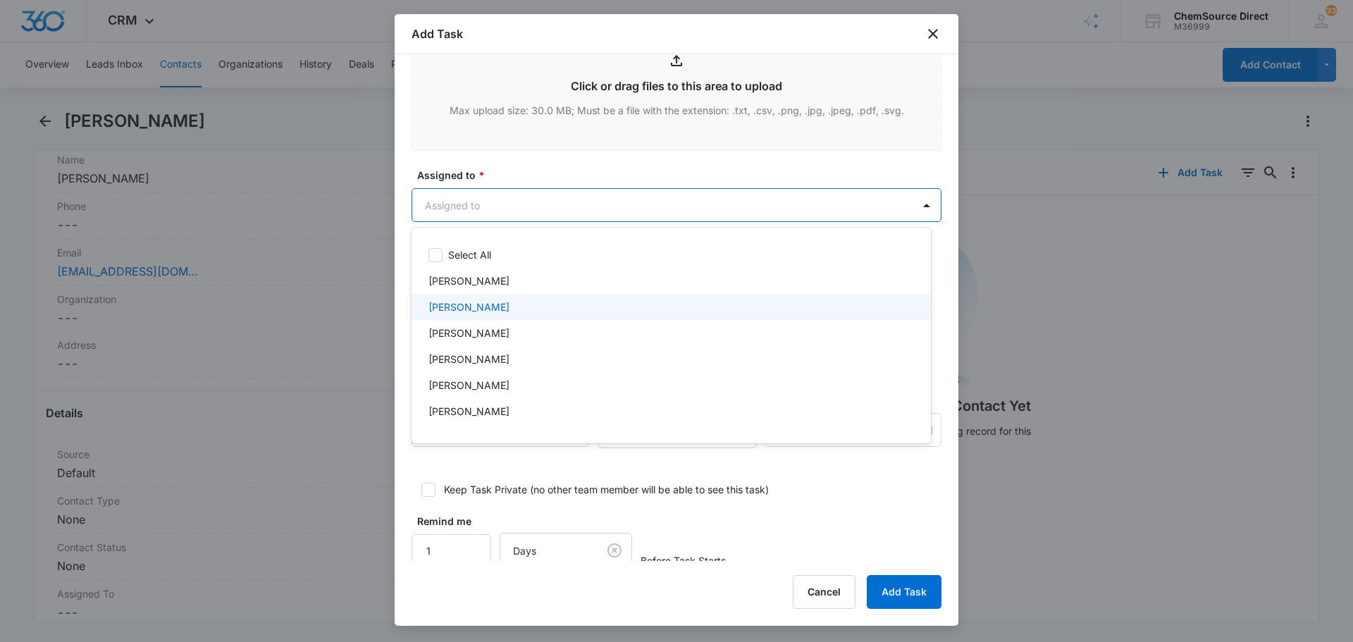
click at [533, 306] on div "[PERSON_NAME]" at bounding box center [669, 306] width 483 height 15
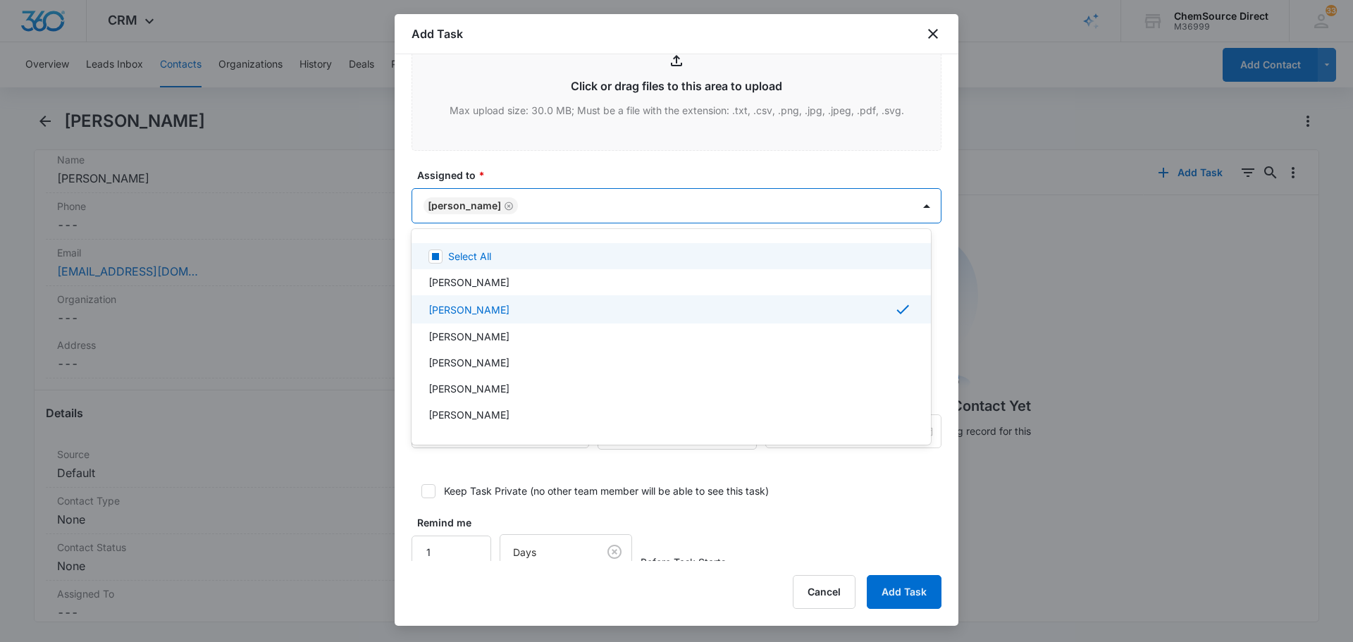
click at [559, 168] on div at bounding box center [676, 321] width 1353 height 642
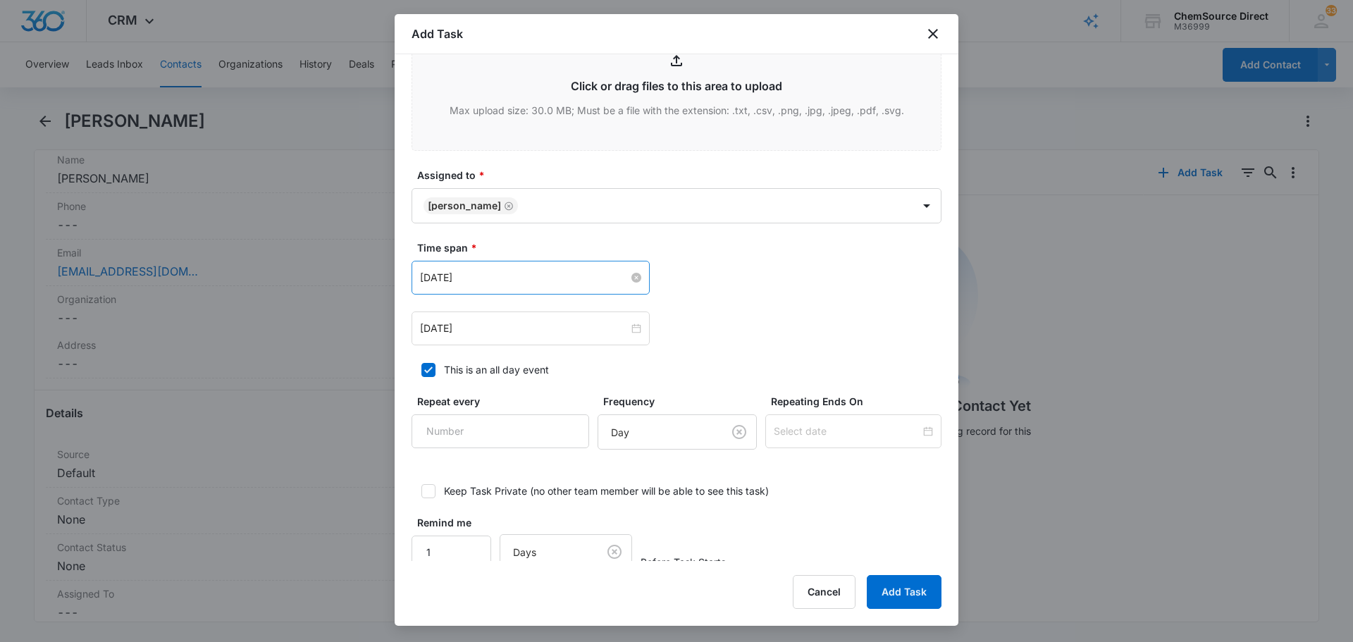
click at [504, 276] on input "[DATE]" at bounding box center [524, 278] width 209 height 16
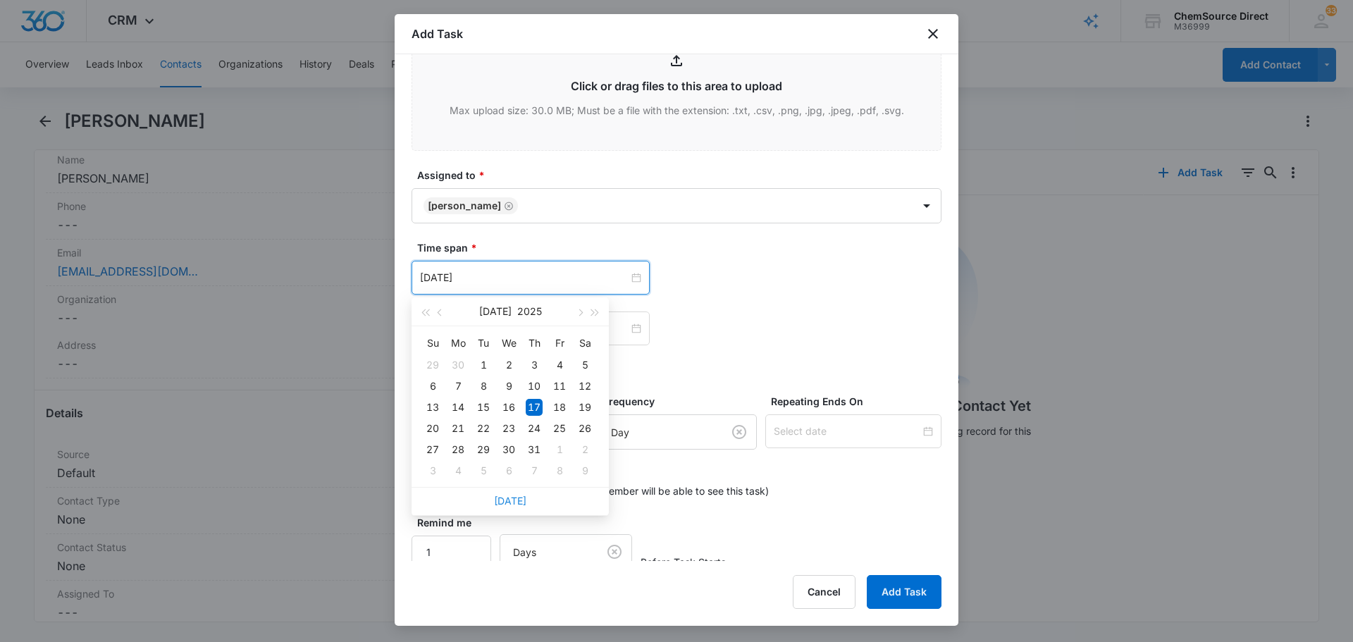
click at [498, 505] on link "[DATE]" at bounding box center [510, 501] width 32 height 12
type input "[DATE]"
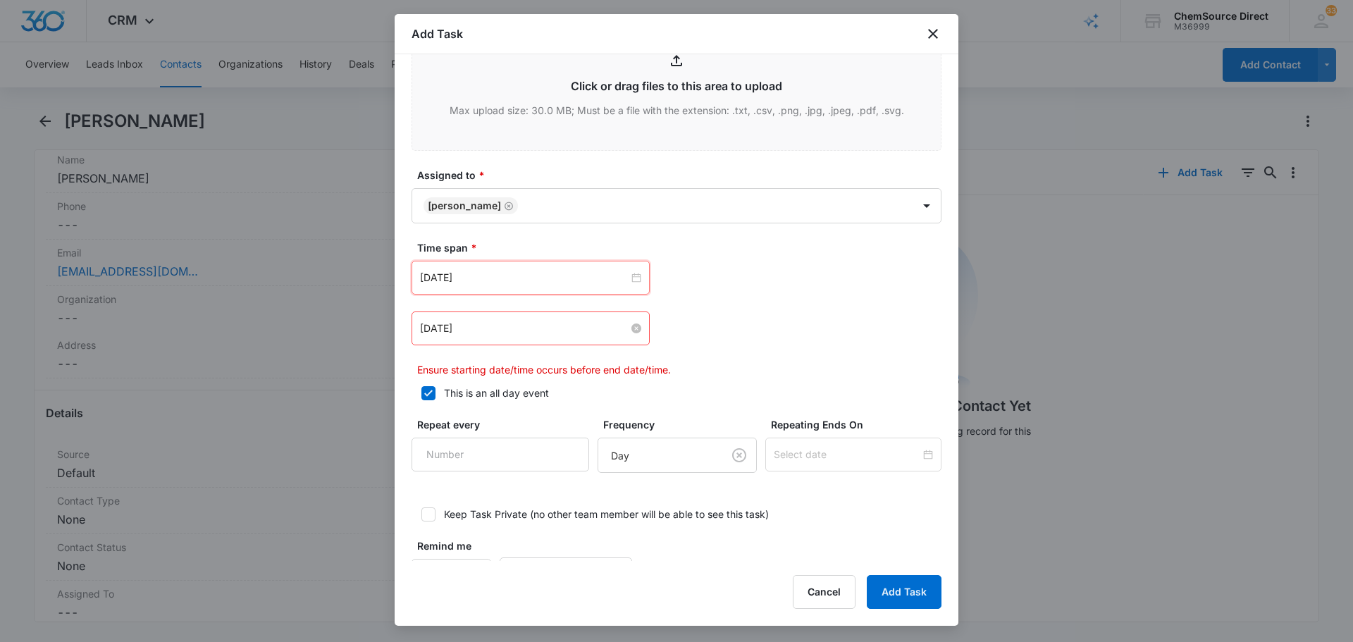
click at [526, 328] on input "[DATE]" at bounding box center [524, 329] width 209 height 16
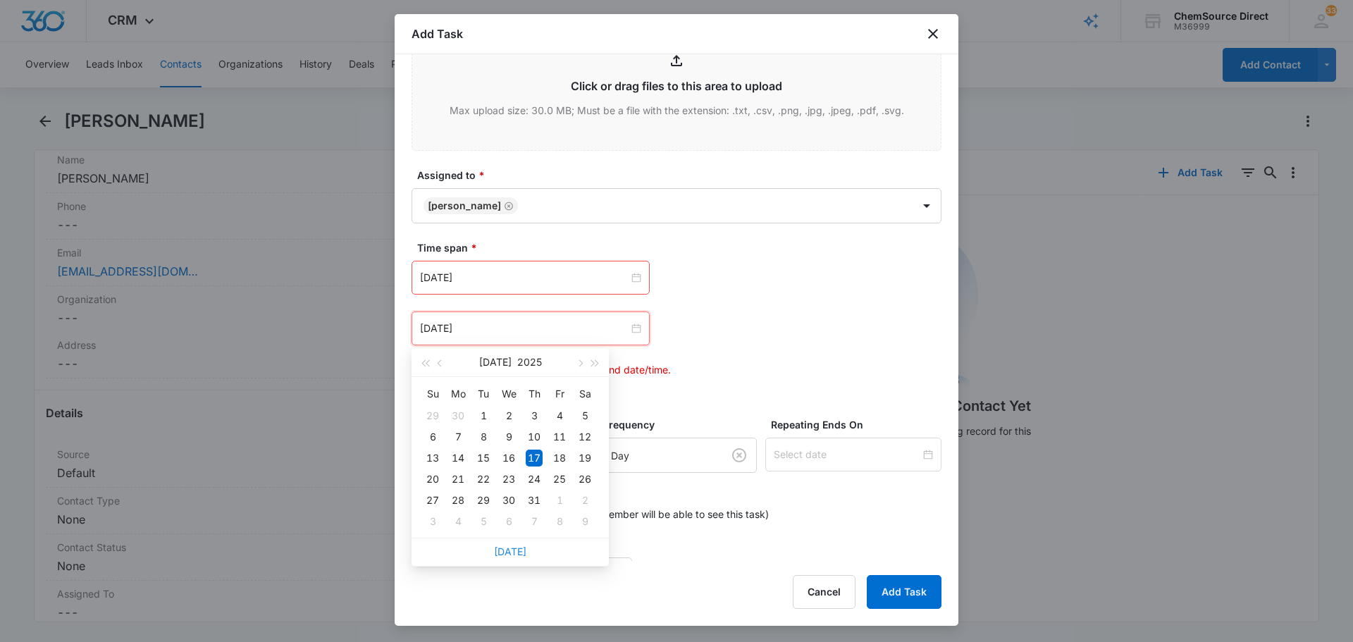
click at [510, 551] on link "[DATE]" at bounding box center [510, 551] width 32 height 12
type input "[DATE]"
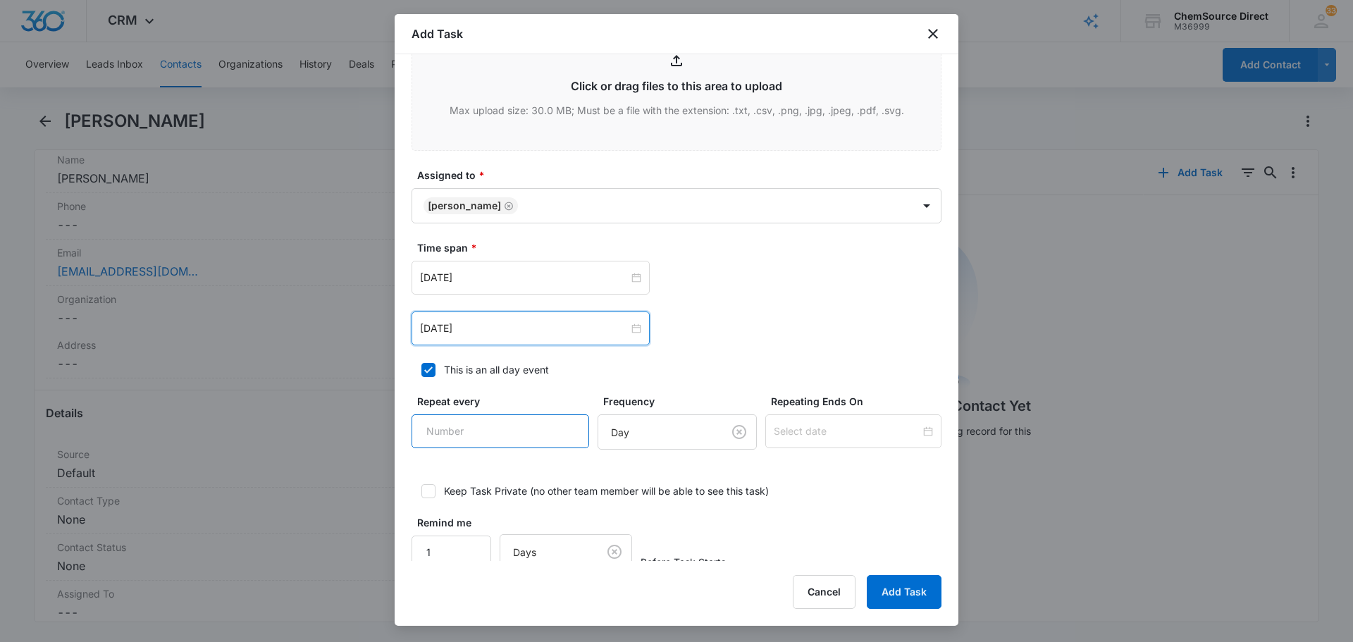
click at [525, 428] on input "Repeat every" at bounding box center [500, 431] width 178 height 34
type input "2"
click at [657, 427] on body "CRM Apps Reputation Forms CRM Email Social Payments POS Content Ads Intelligenc…" at bounding box center [676, 321] width 1353 height 642
click at [669, 491] on div "Day" at bounding box center [660, 483] width 119 height 17
click at [786, 441] on div at bounding box center [853, 431] width 176 height 34
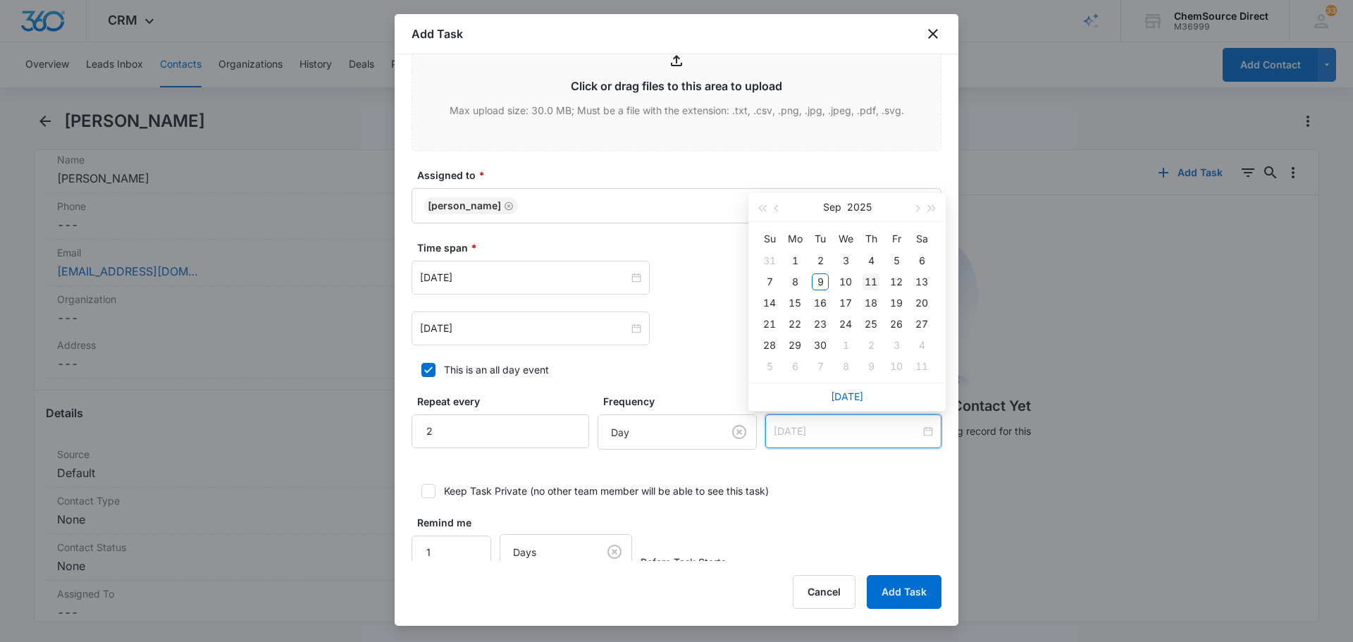
type input "[DATE]"
click at [875, 283] on div "11" at bounding box center [870, 281] width 17 height 17
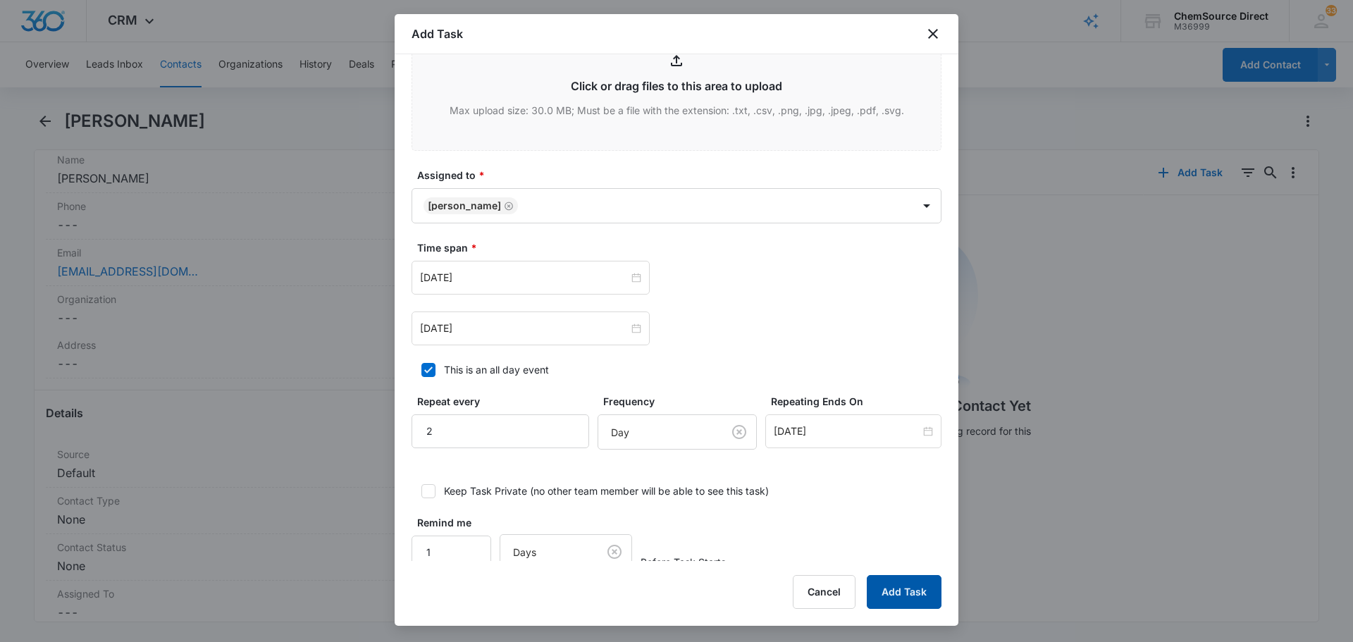
click at [912, 583] on button "Add Task" at bounding box center [904, 592] width 75 height 34
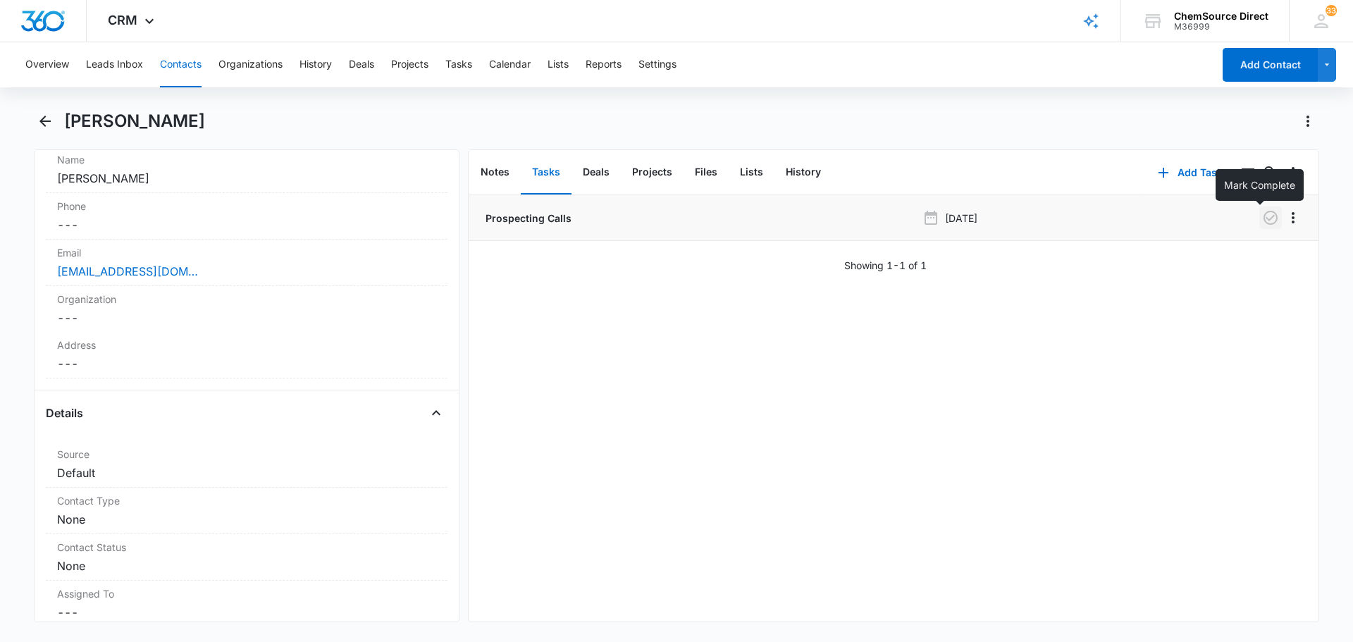
click at [1267, 219] on icon "button" at bounding box center [1270, 217] width 17 height 17
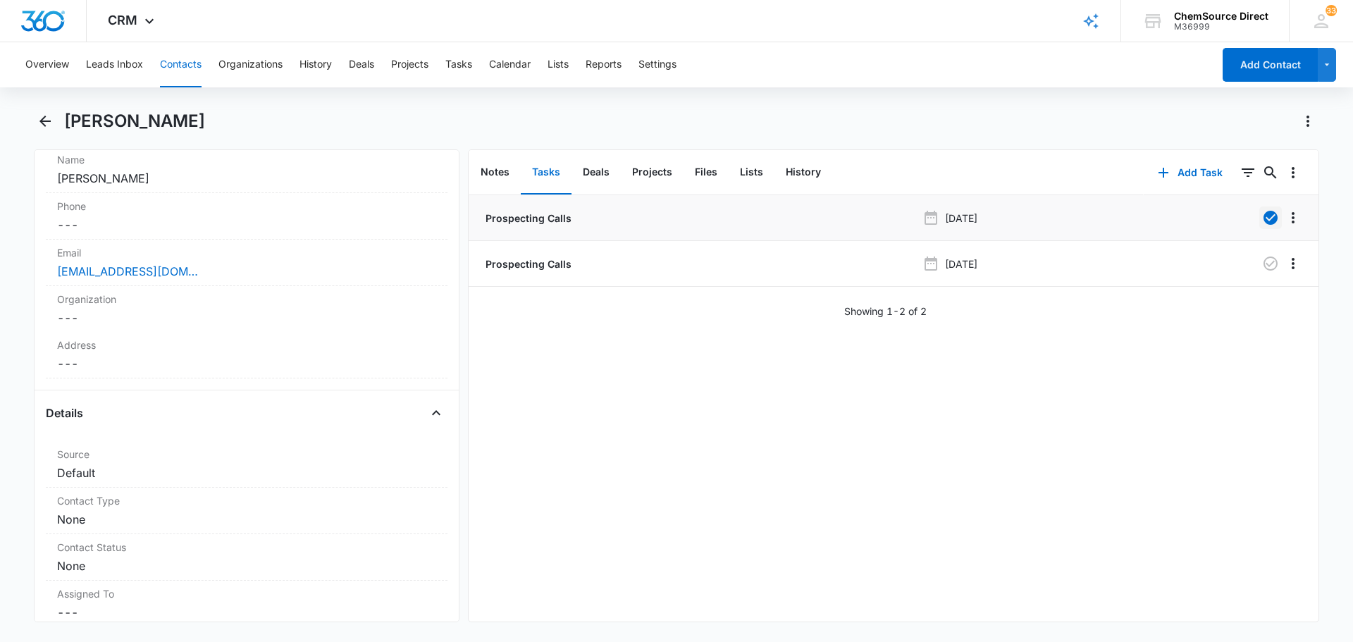
click at [180, 61] on button "Contacts" at bounding box center [181, 64] width 42 height 45
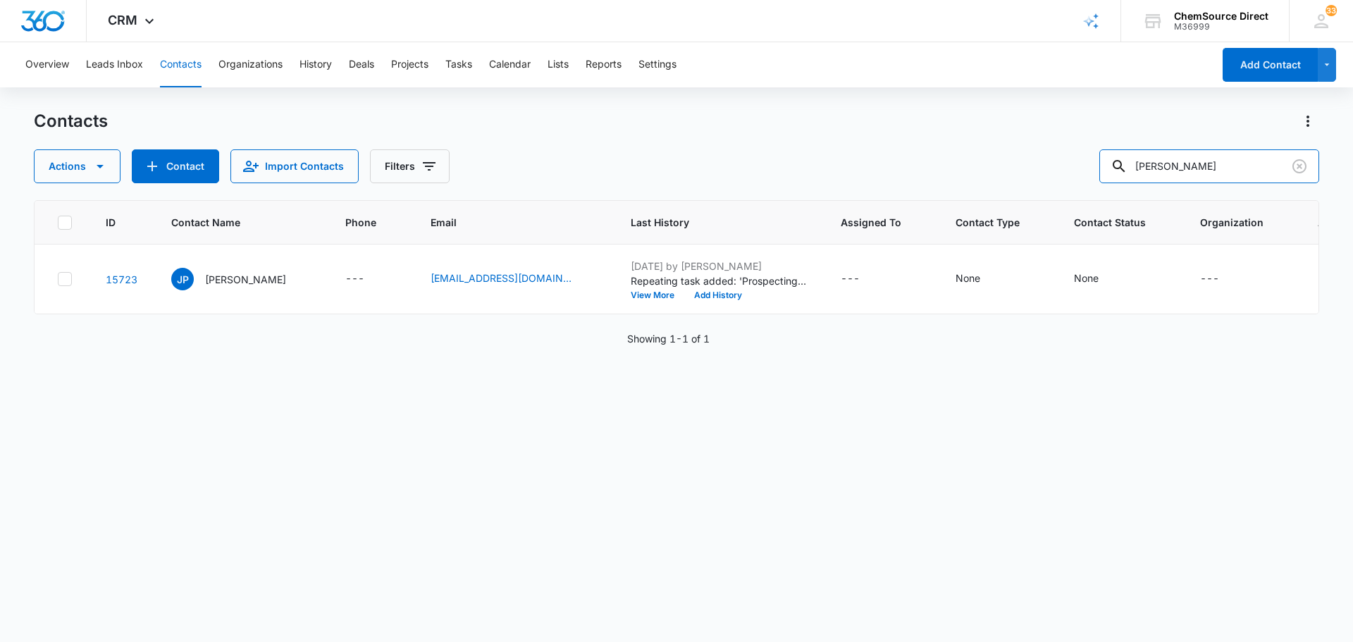
drag, startPoint x: 1222, startPoint y: 173, endPoint x: 999, endPoint y: 180, distance: 223.5
click at [1000, 180] on div "Actions Contact Import Contacts Filters [PERSON_NAME]" at bounding box center [676, 166] width 1285 height 34
type input "shuntan"
click at [254, 278] on p "[PERSON_NAME]" at bounding box center [245, 279] width 81 height 15
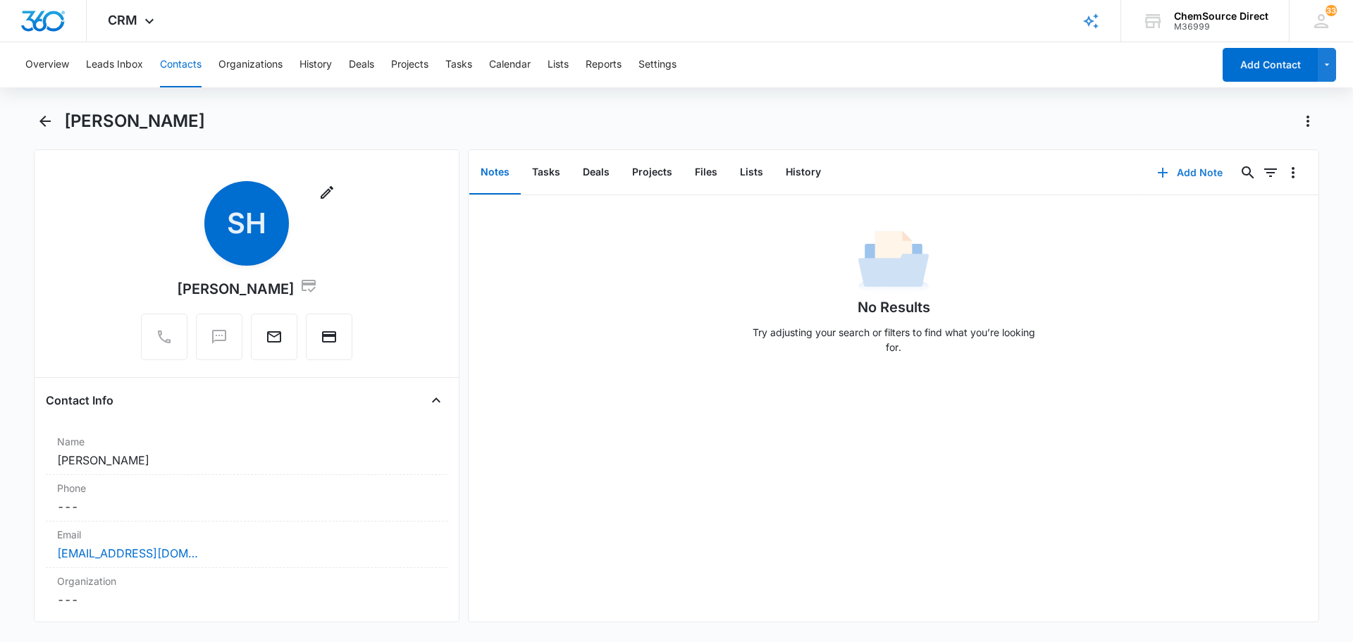
click at [1179, 175] on button "Add Note" at bounding box center [1190, 173] width 94 height 34
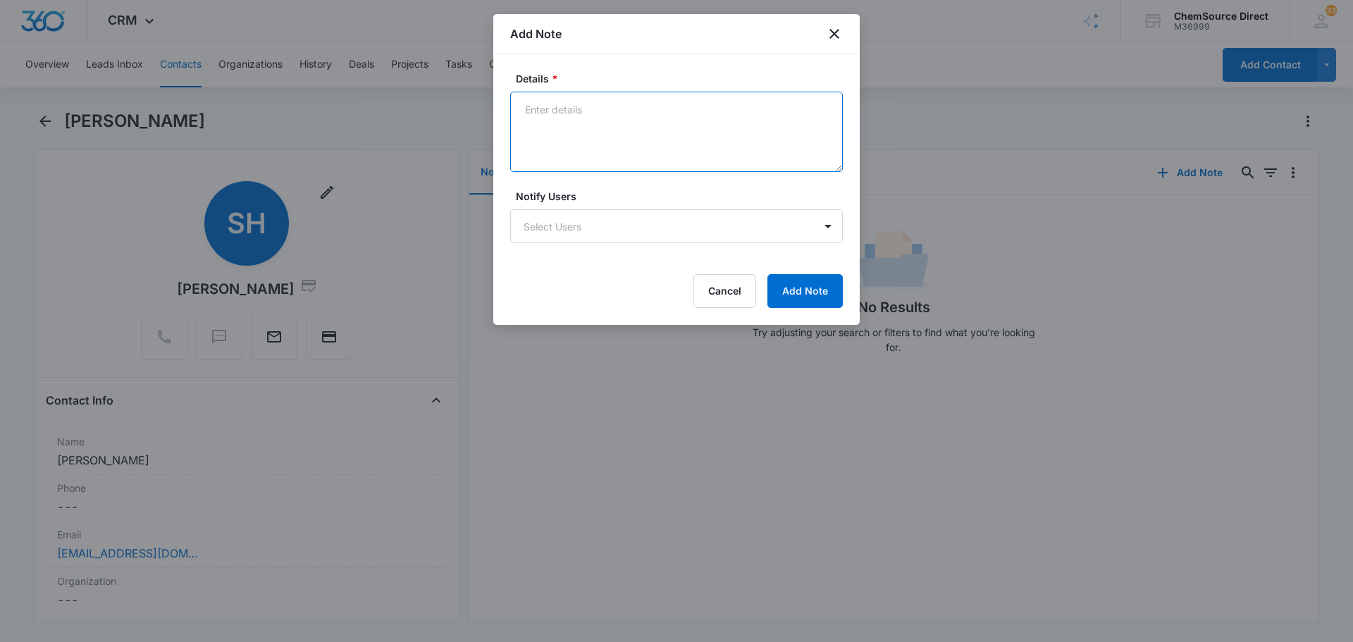
click at [645, 131] on textarea "Details *" at bounding box center [676, 132] width 333 height 80
type textarea "MY10 Promo Sent"
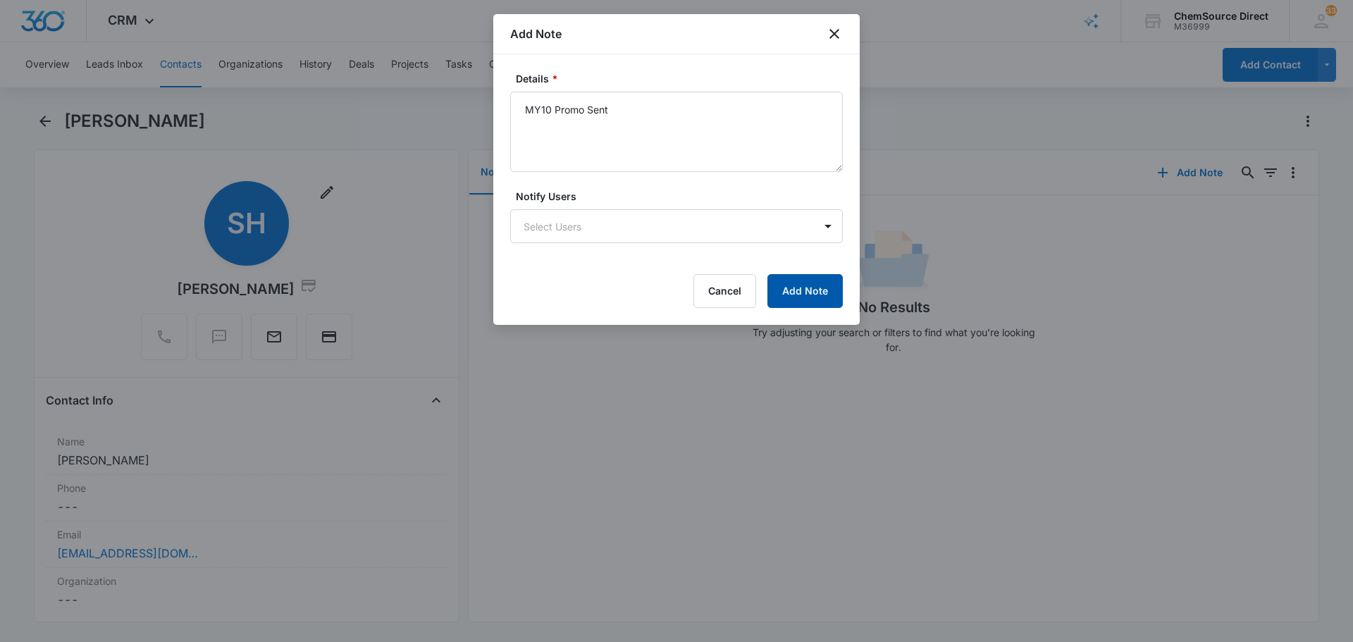
click at [802, 299] on button "Add Note" at bounding box center [804, 291] width 75 height 34
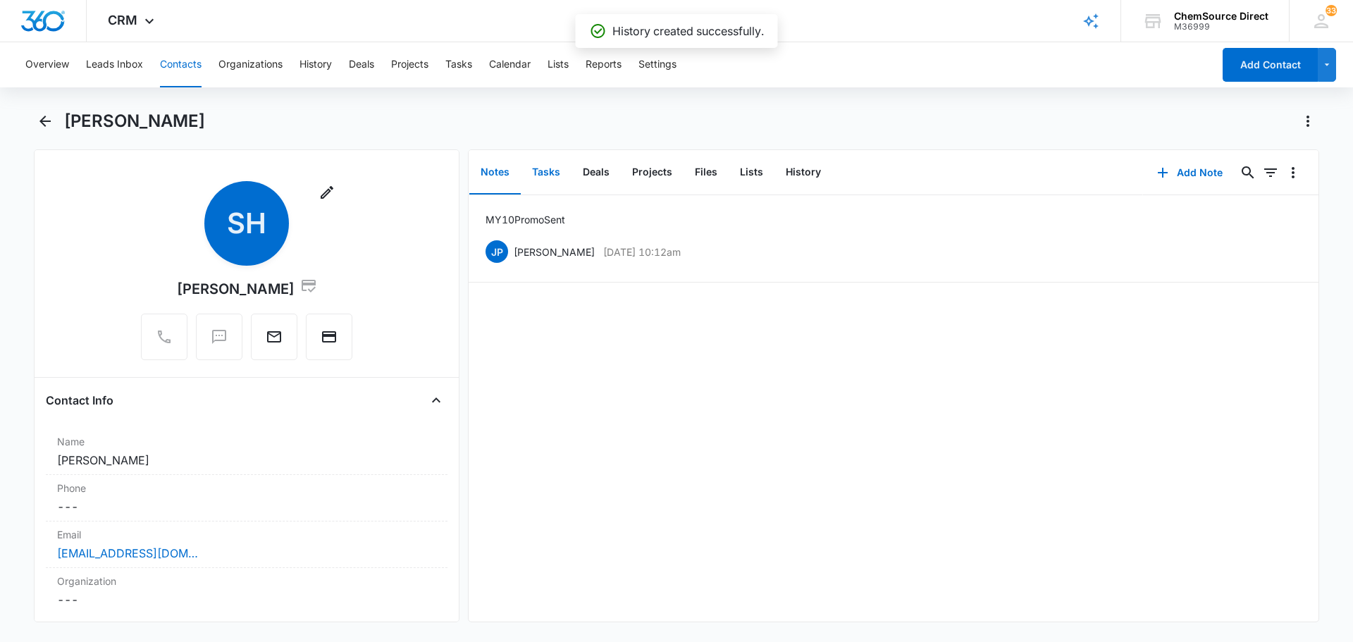
click at [539, 170] on button "Tasks" at bounding box center [546, 173] width 51 height 44
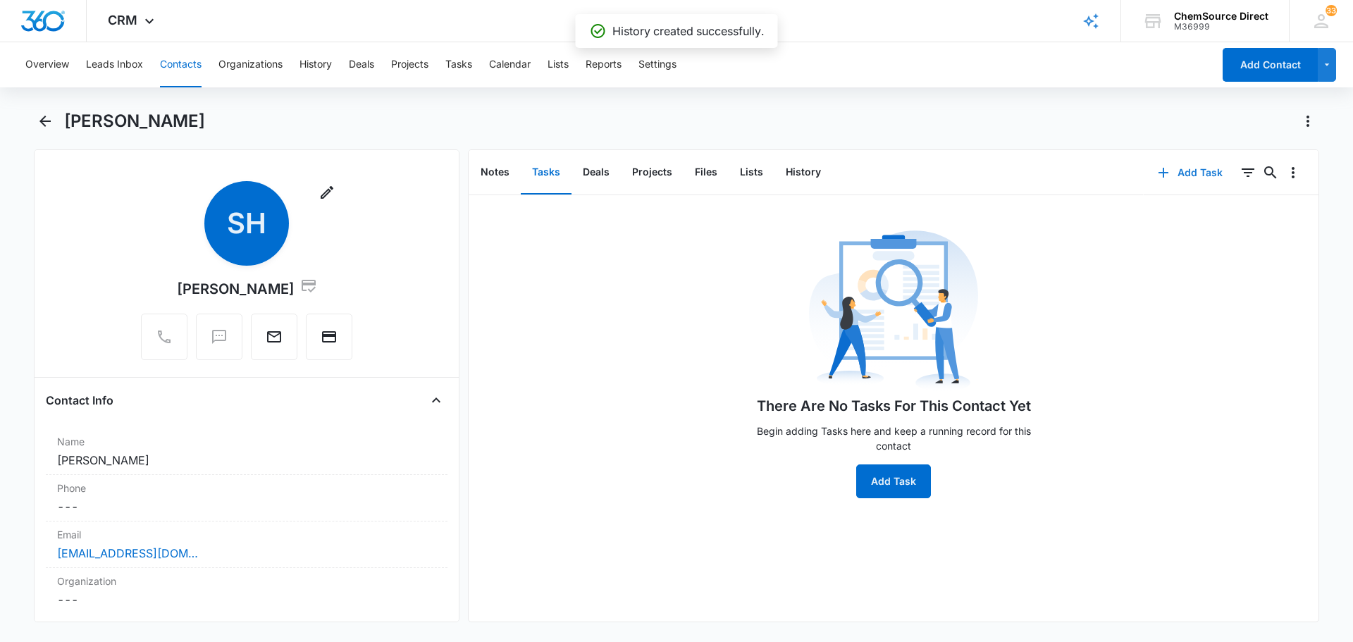
click at [1191, 176] on button "Add Task" at bounding box center [1190, 173] width 93 height 34
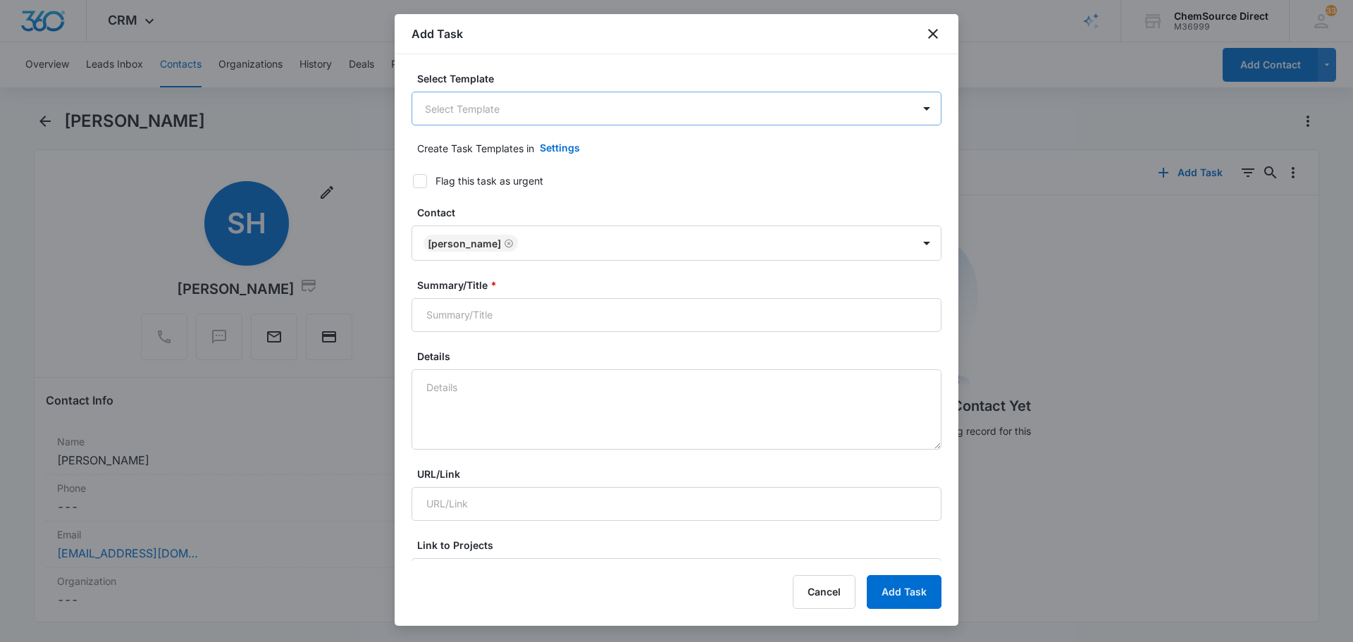
click at [640, 116] on body "CRM Apps Reputation Forms CRM Email Social Payments POS Content Ads Intelligenc…" at bounding box center [676, 321] width 1353 height 642
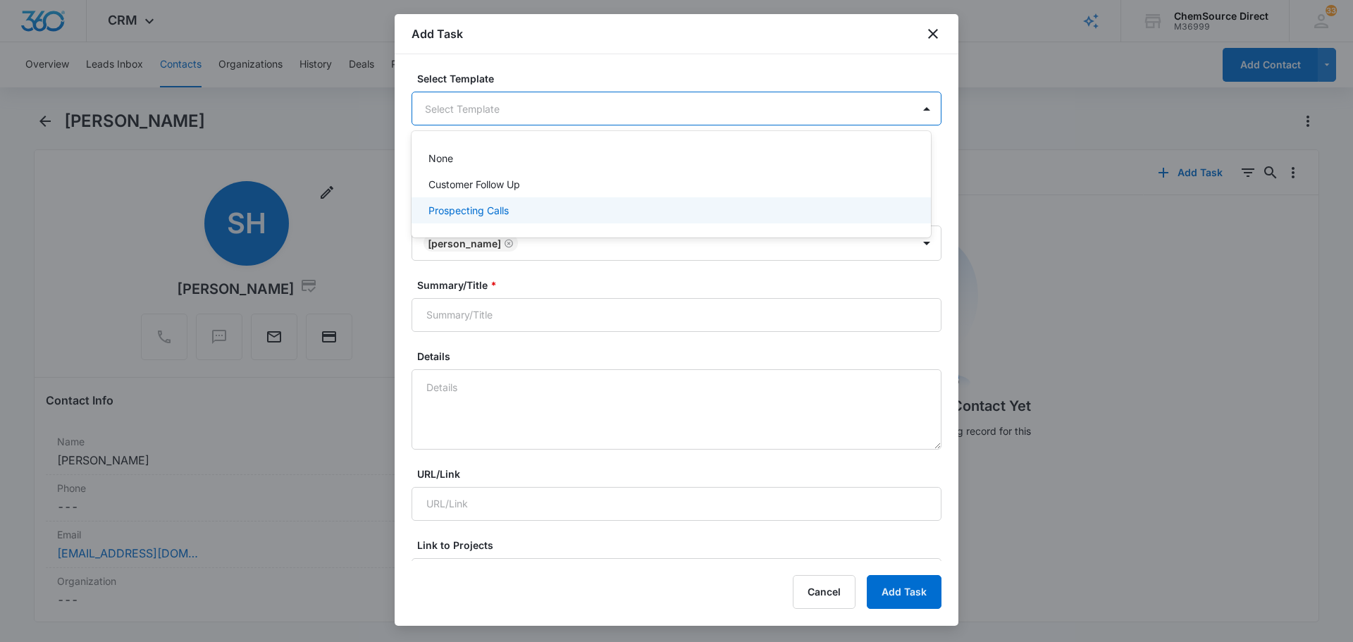
click at [571, 212] on div "Prospecting Calls" at bounding box center [669, 210] width 483 height 15
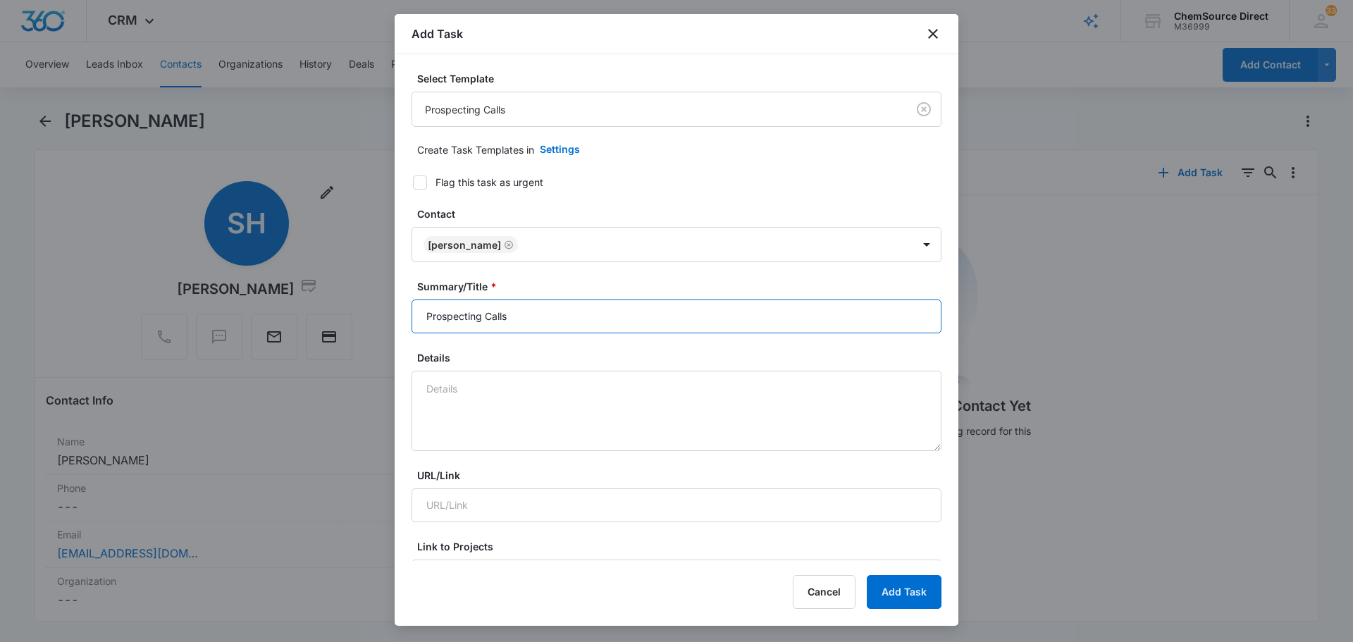
drag, startPoint x: 536, startPoint y: 314, endPoint x: 310, endPoint y: 311, distance: 226.2
click at [318, 311] on body "CRM Apps Reputation Forms CRM Email Social Payments POS Content Ads Intelligenc…" at bounding box center [676, 321] width 1353 height 642
type input "Prospecting Calls"
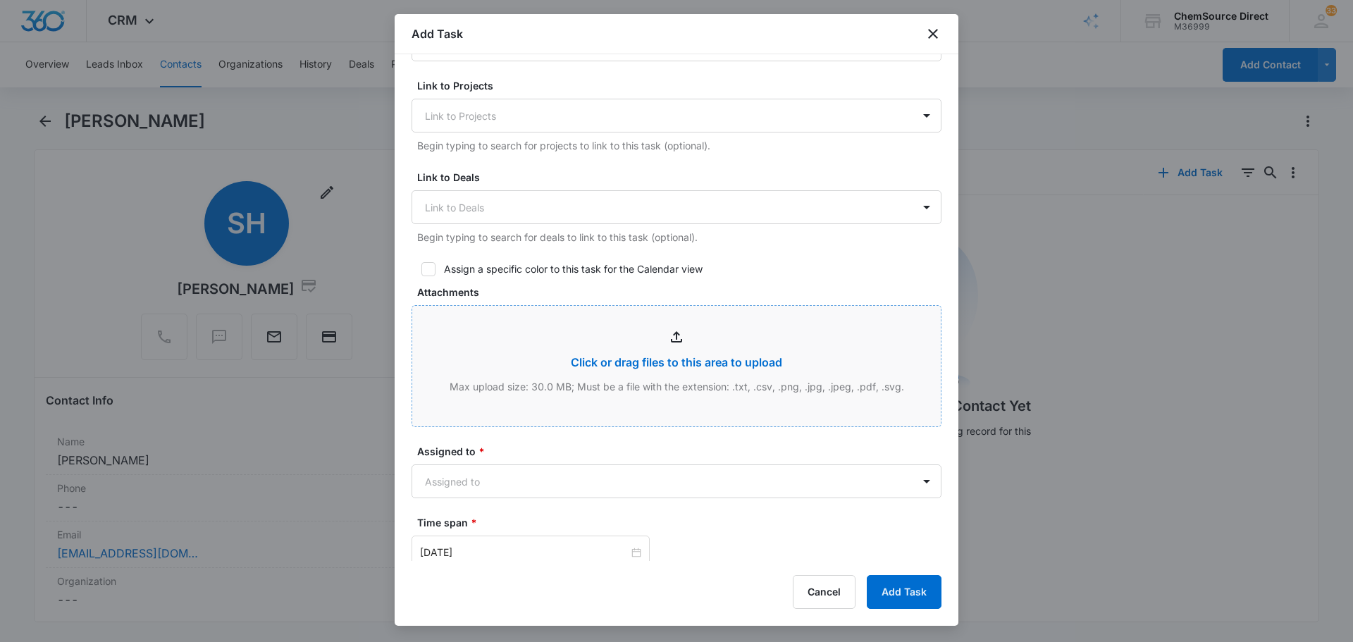
scroll to position [493, 0]
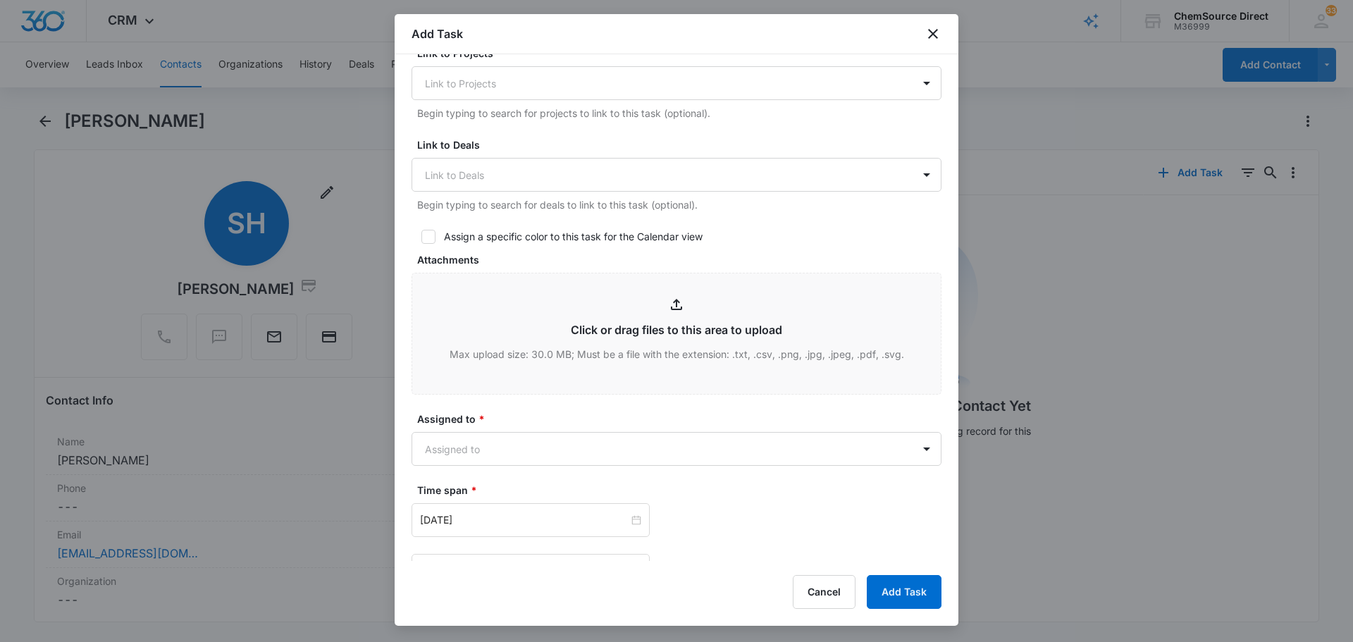
click at [431, 241] on icon at bounding box center [428, 236] width 13 height 13
click at [421, 241] on input "Assign a specific color to this task for the Calendar view" at bounding box center [416, 237] width 10 height 10
checkbox input "true"
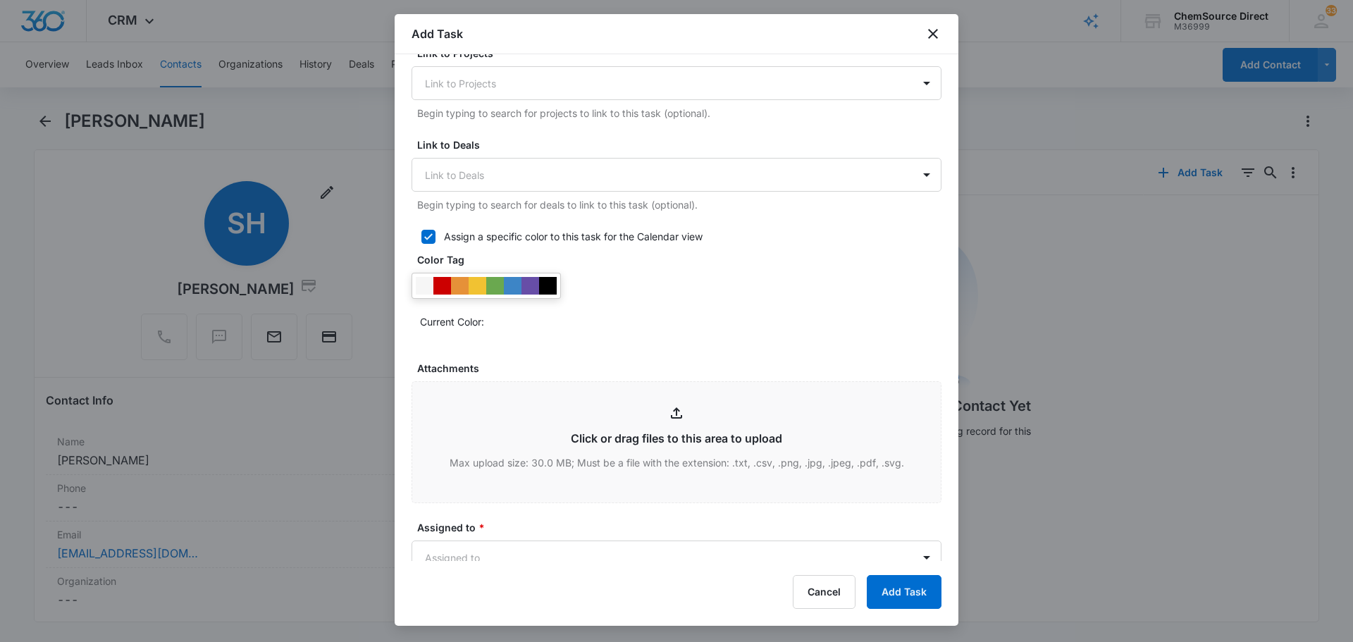
click at [550, 275] on div at bounding box center [485, 286] width 149 height 26
drag, startPoint x: 552, startPoint y: 280, endPoint x: 575, endPoint y: 292, distance: 26.2
click at [552, 280] on div at bounding box center [548, 286] width 18 height 18
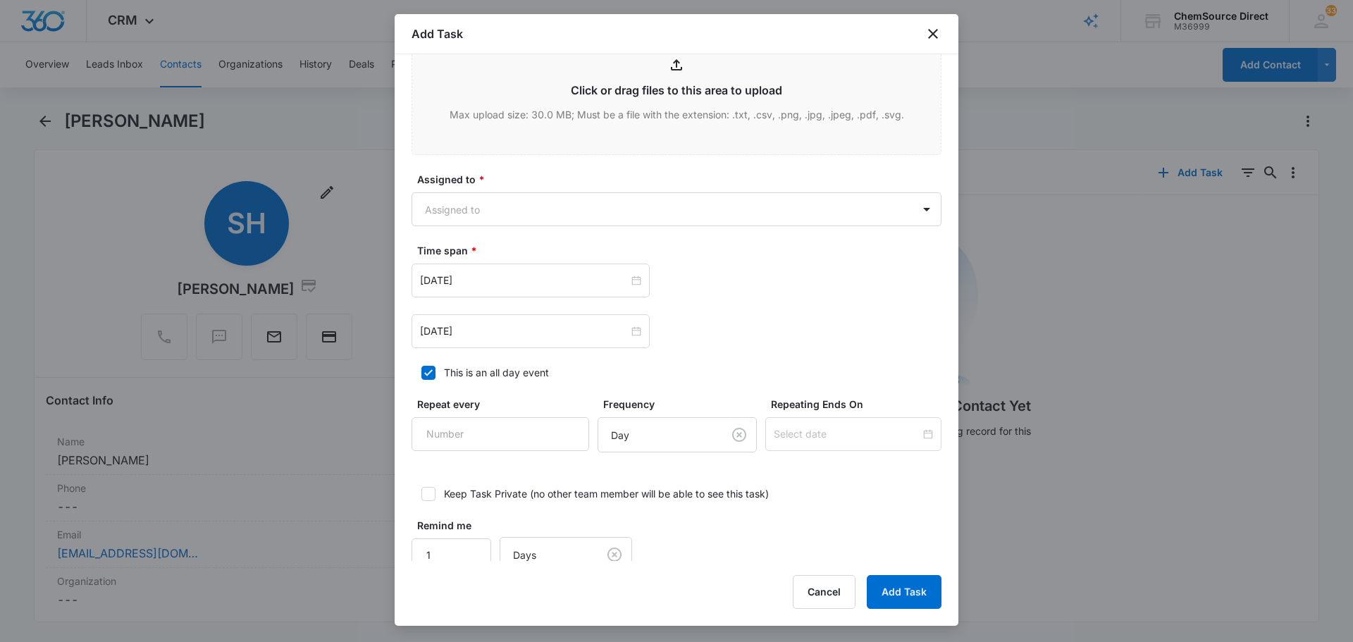
scroll to position [845, 0]
click at [619, 213] on body "CRM Apps Reputation Forms CRM Email Social Payments POS Content Ads Intelligenc…" at bounding box center [676, 321] width 1353 height 642
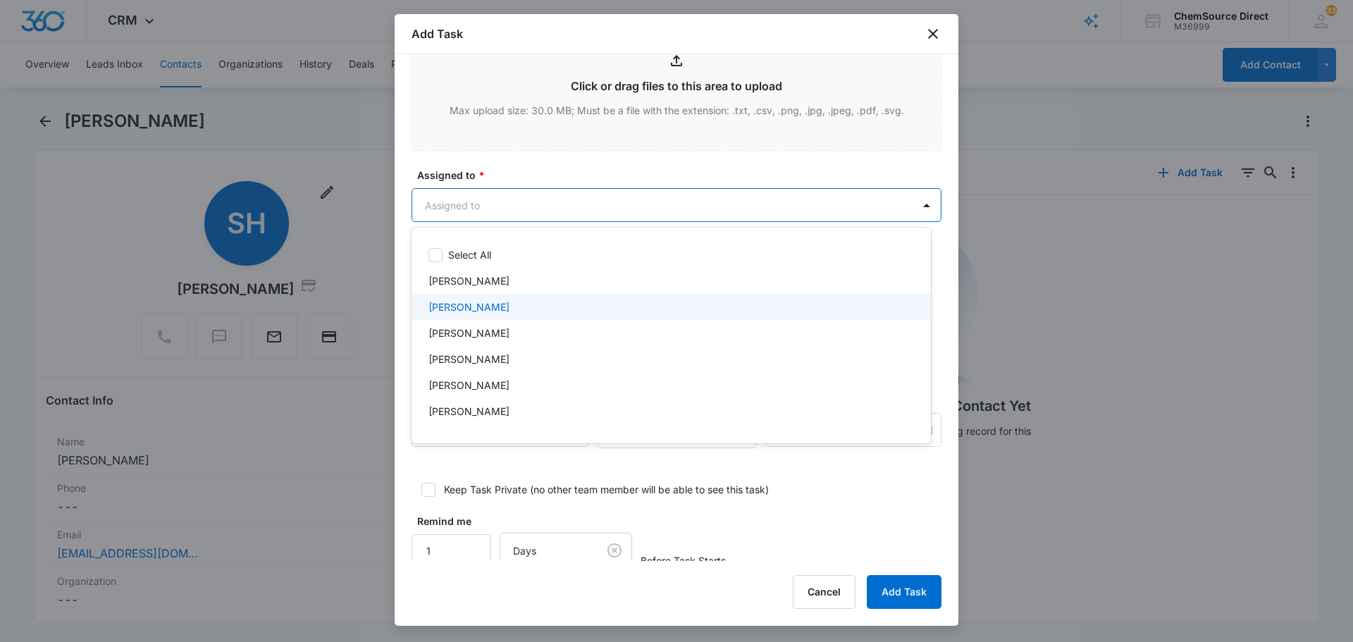
click at [550, 302] on div "[PERSON_NAME]" at bounding box center [669, 306] width 483 height 15
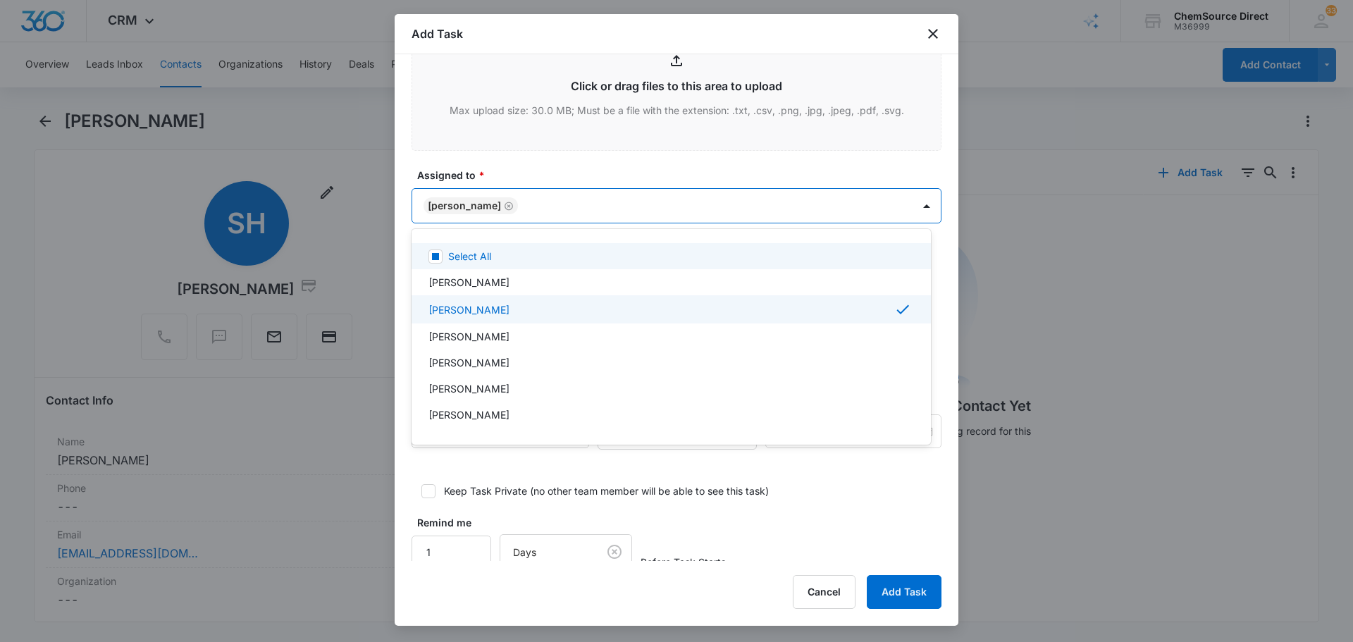
click at [613, 158] on div at bounding box center [676, 321] width 1353 height 642
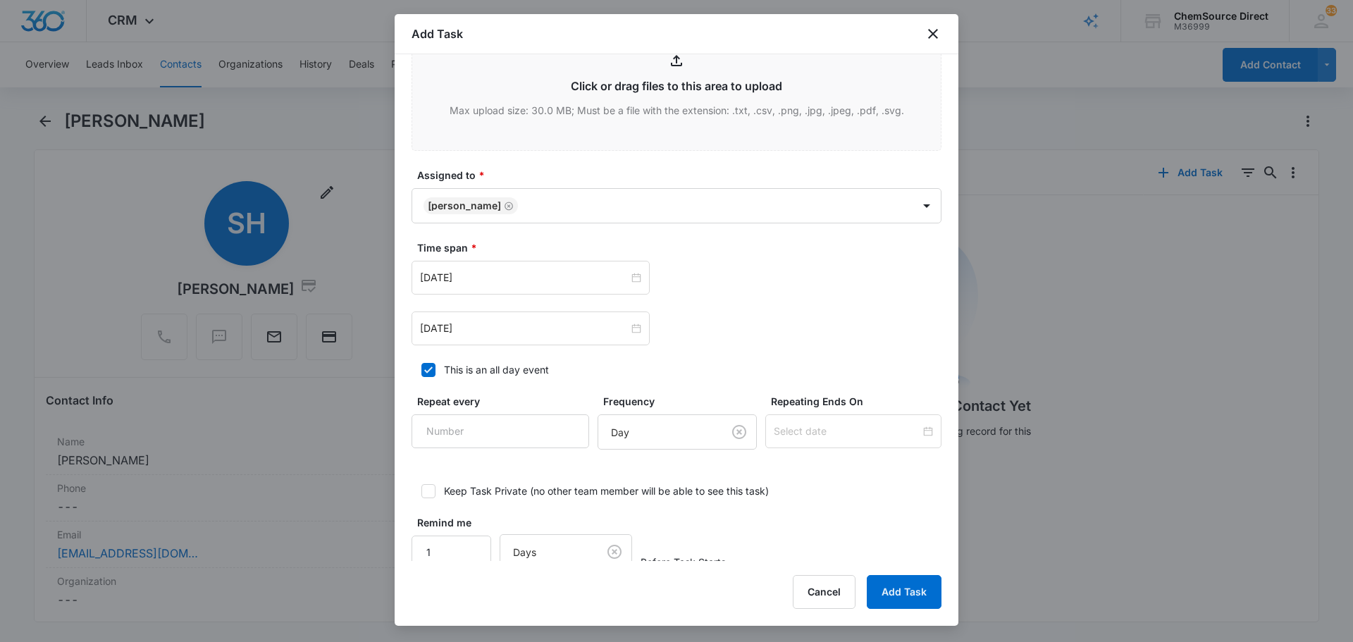
click at [538, 295] on div "[DATE] [DATE]" at bounding box center [676, 303] width 530 height 85
click at [539, 274] on input "[DATE]" at bounding box center [524, 278] width 209 height 16
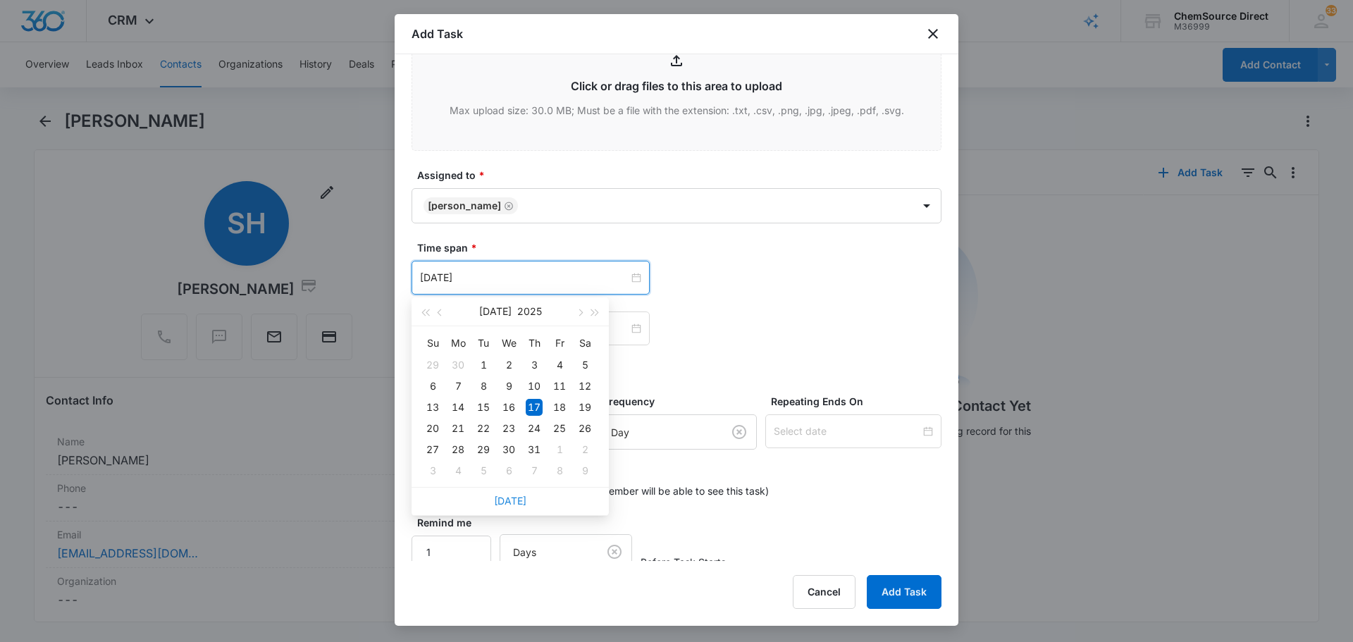
click at [514, 501] on link "[DATE]" at bounding box center [510, 501] width 32 height 12
type input "[DATE]"
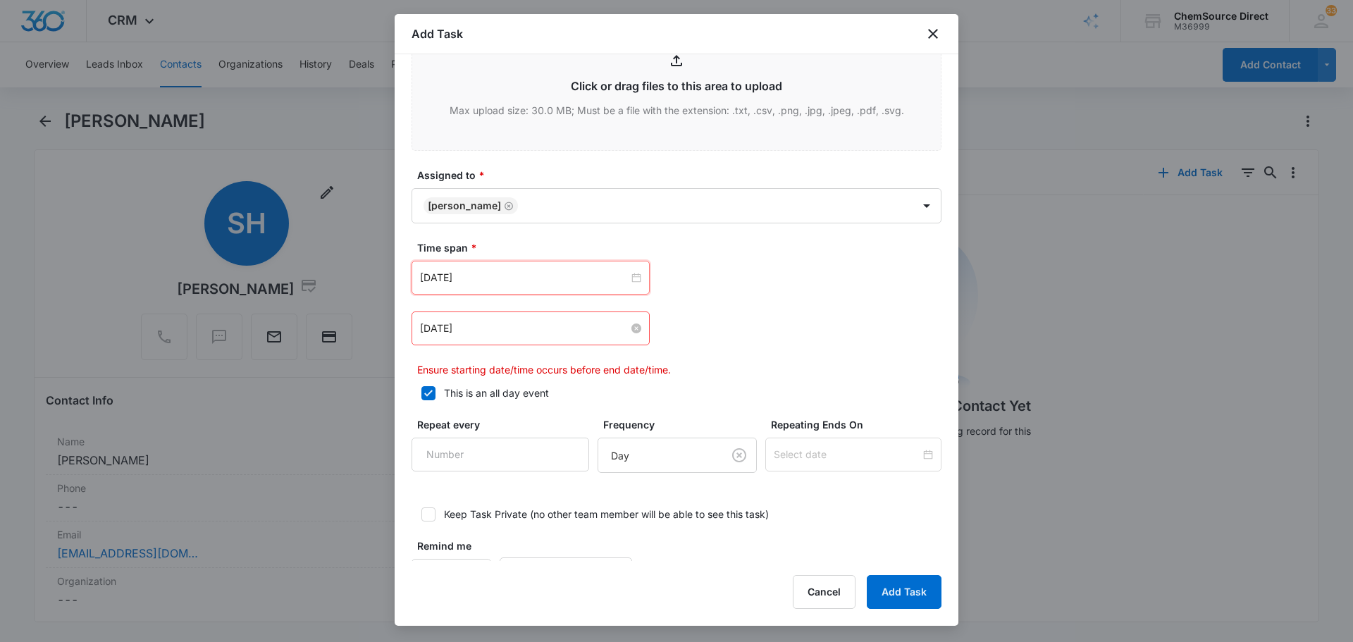
click at [564, 335] on input "[DATE]" at bounding box center [524, 329] width 209 height 16
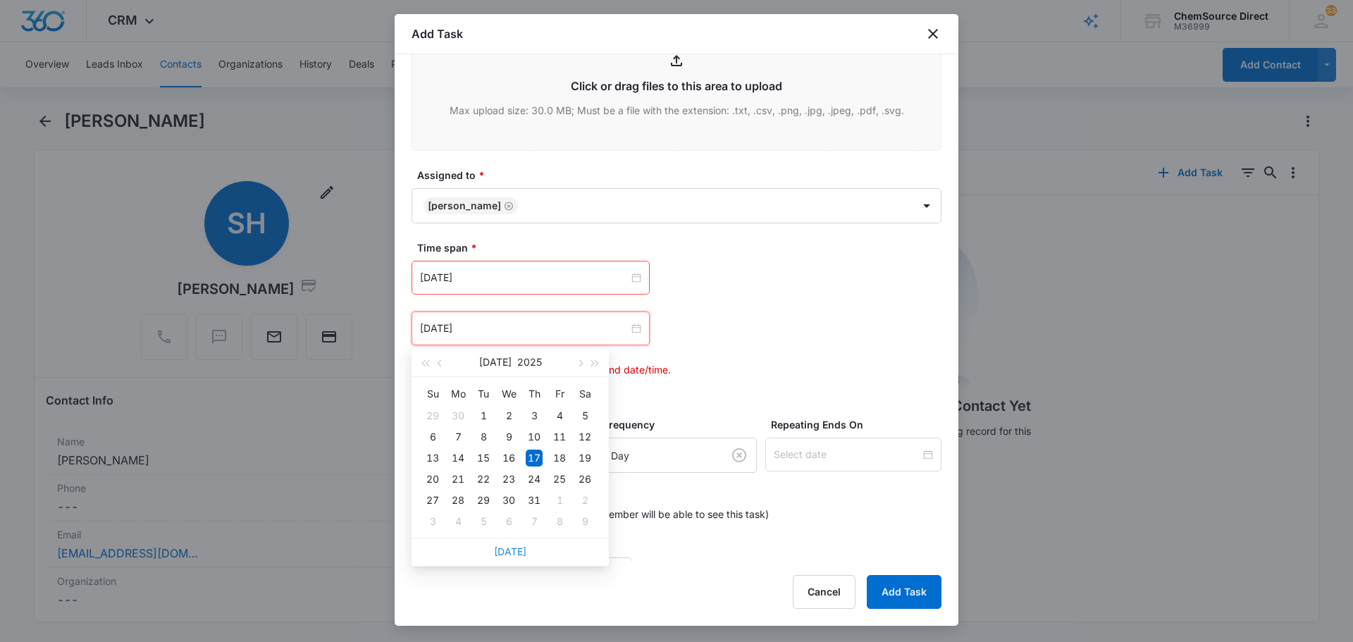
click at [508, 551] on link "[DATE]" at bounding box center [510, 551] width 32 height 12
type input "[DATE]"
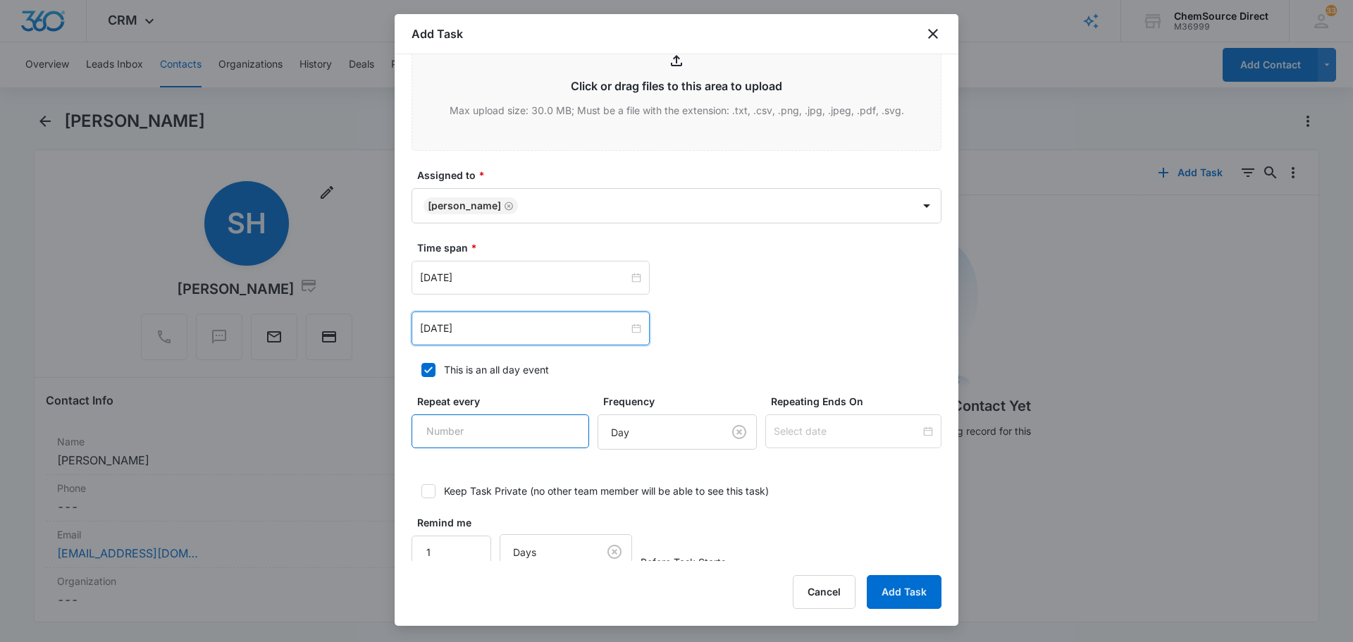
click at [516, 440] on input "Repeat every" at bounding box center [500, 431] width 178 height 34
type input "2"
click at [674, 432] on body "CRM Apps Reputation Forms CRM Email Social Payments POS Content Ads Intelligenc…" at bounding box center [676, 321] width 1353 height 642
click at [672, 484] on div "Day" at bounding box center [660, 483] width 119 height 17
click at [796, 429] on input at bounding box center [847, 431] width 147 height 16
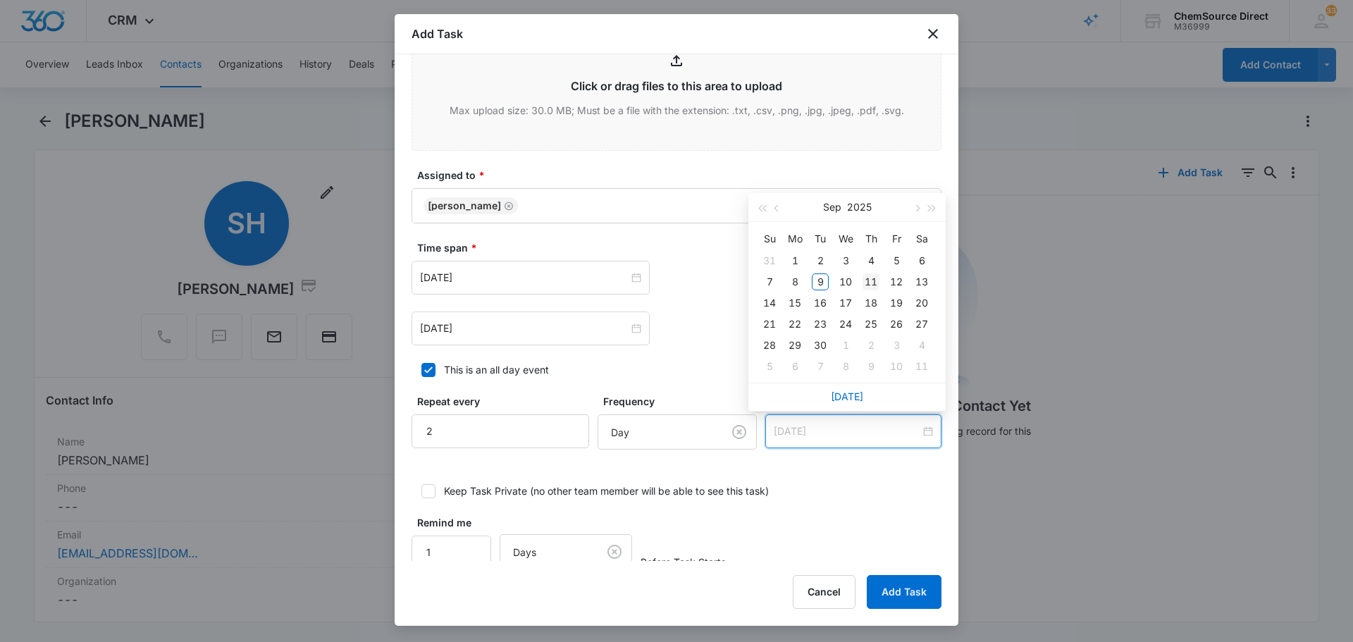
type input "[DATE]"
click at [872, 283] on div "11" at bounding box center [870, 281] width 17 height 17
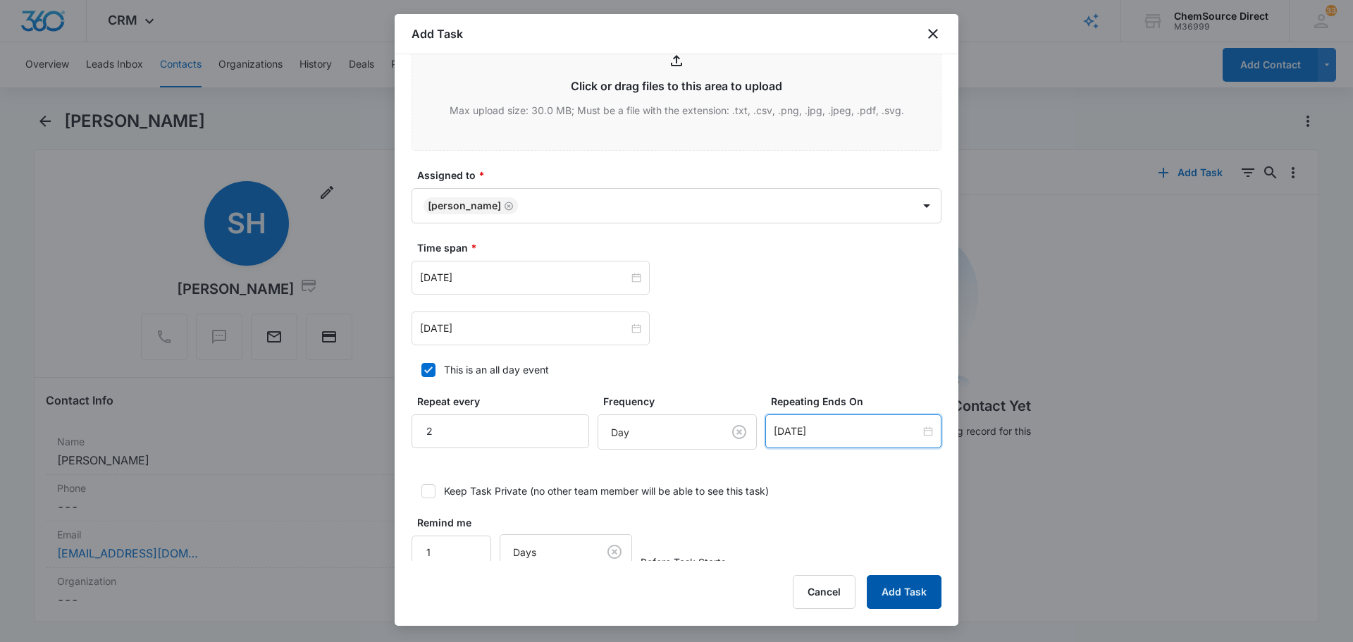
click at [893, 595] on button "Add Task" at bounding box center [904, 592] width 75 height 34
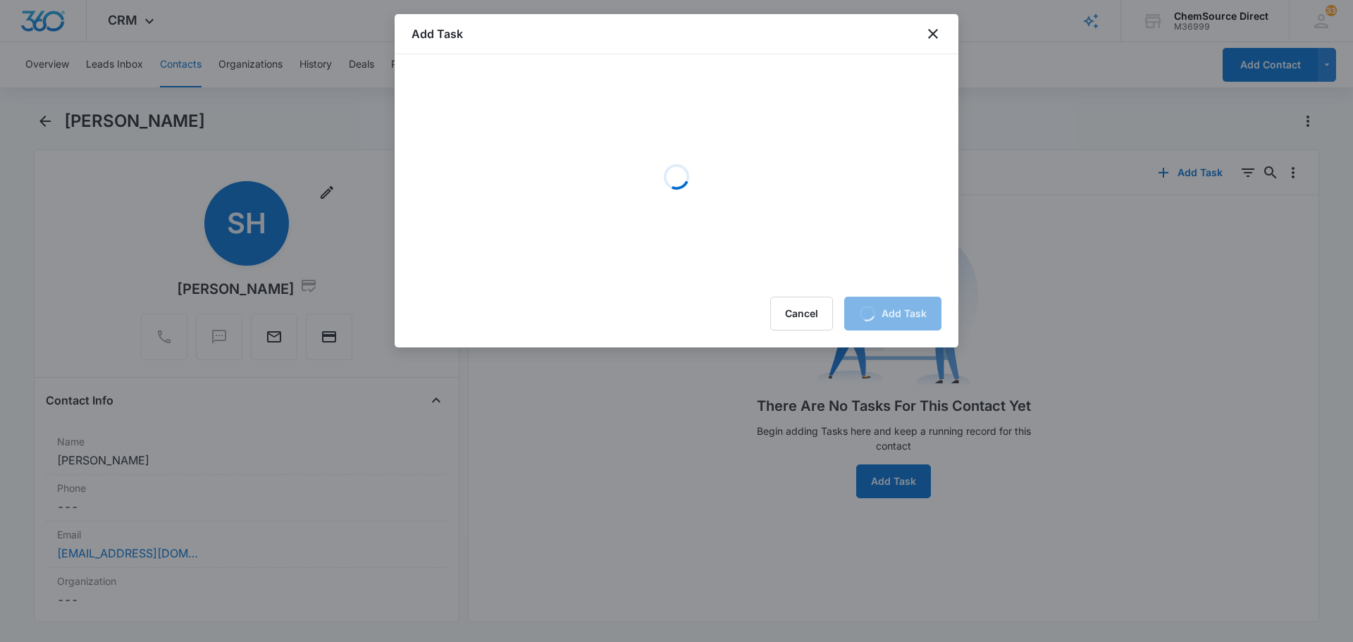
scroll to position [0, 0]
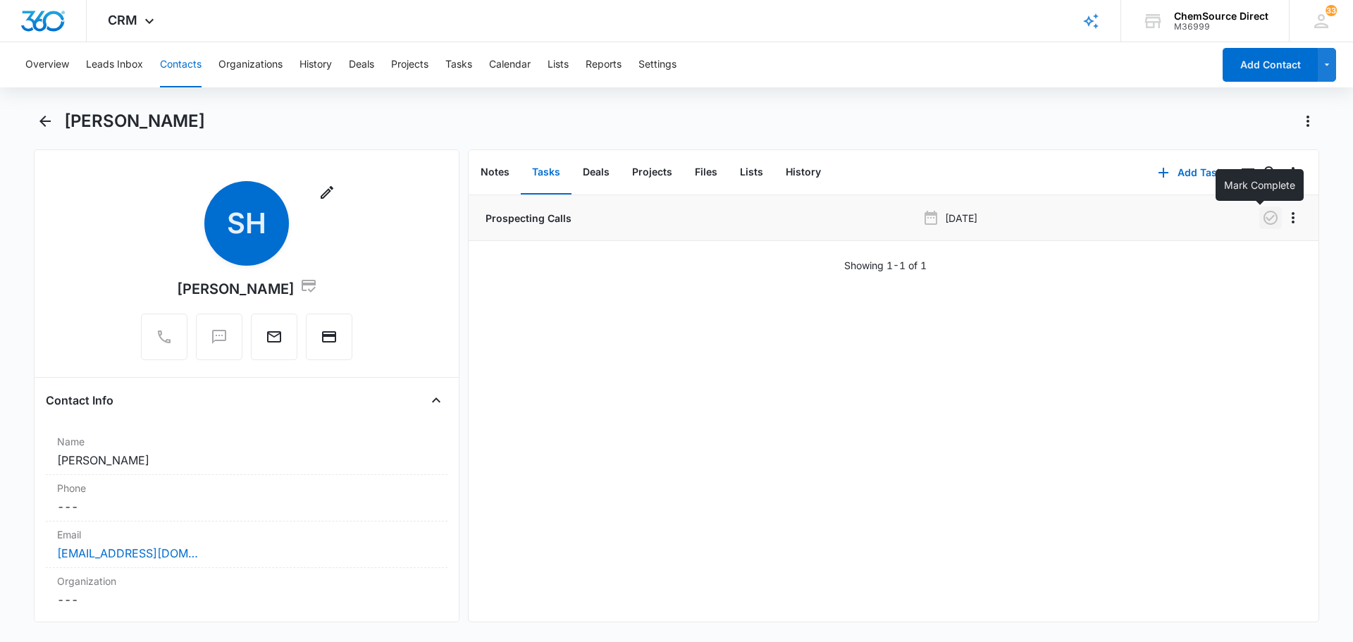
click at [1263, 223] on icon "button" at bounding box center [1270, 218] width 14 height 14
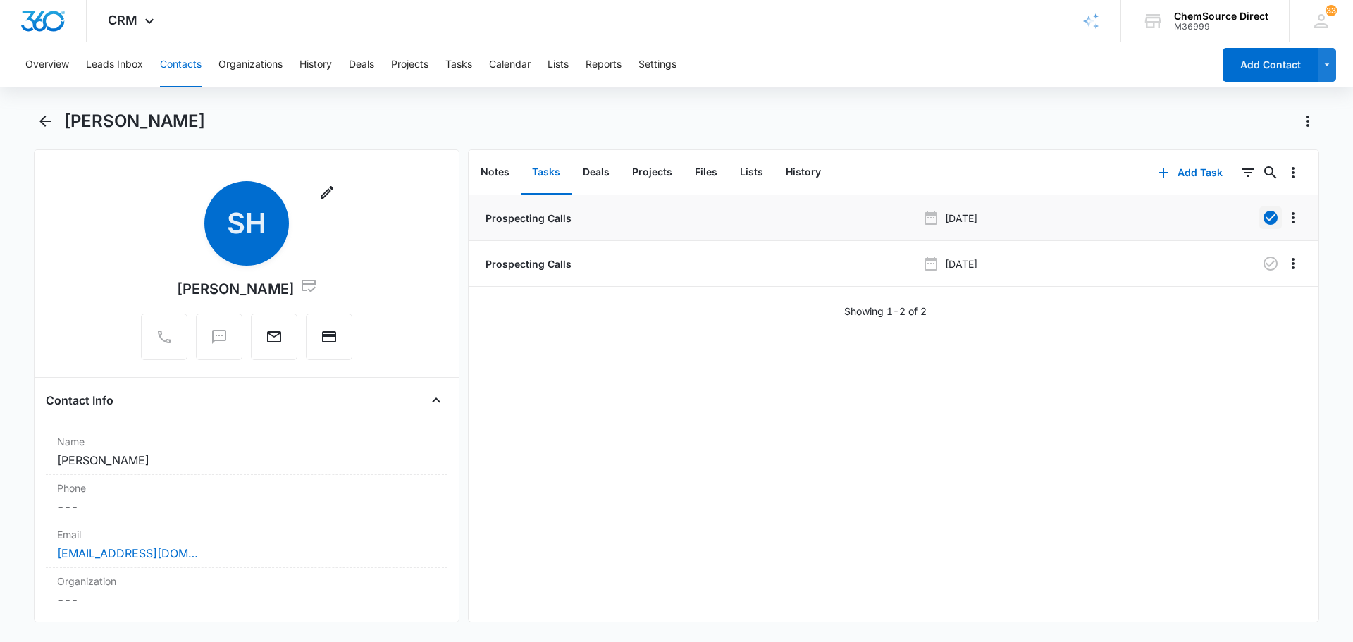
click at [175, 63] on button "Contacts" at bounding box center [181, 64] width 42 height 45
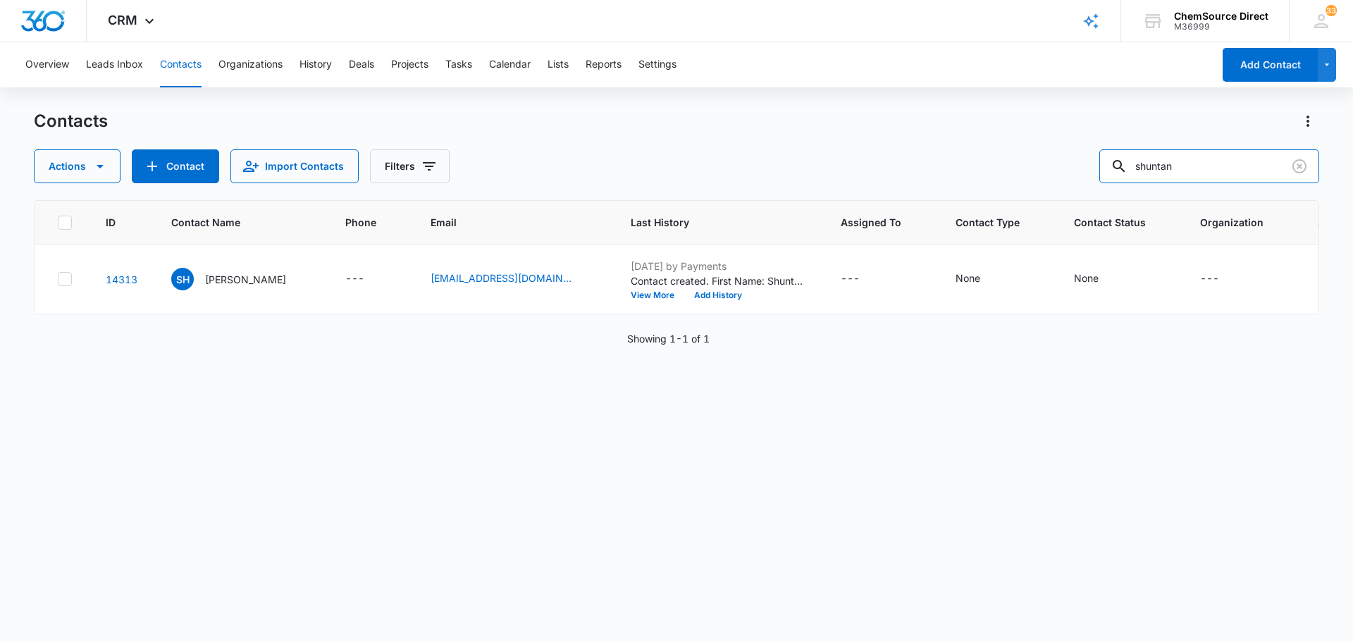
drag, startPoint x: 1105, startPoint y: 176, endPoint x: 953, endPoint y: 179, distance: 151.5
click at [953, 179] on div "Actions Contact Import Contacts Filters shuntan" at bounding box center [676, 166] width 1285 height 34
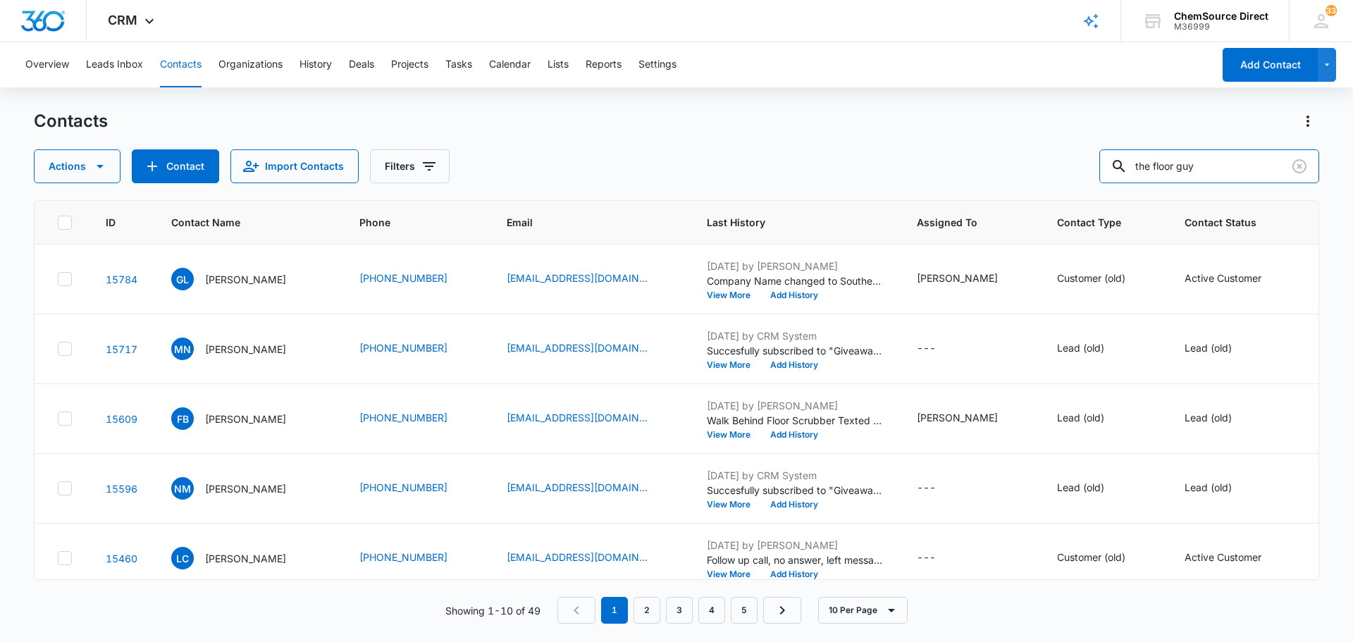
drag, startPoint x: 1215, startPoint y: 167, endPoint x: 1020, endPoint y: 167, distance: 195.2
click at [1020, 167] on div "Actions Contact Import Contacts Filters the floor guy" at bounding box center [676, 166] width 1285 height 34
type input "[PERSON_NAME]"
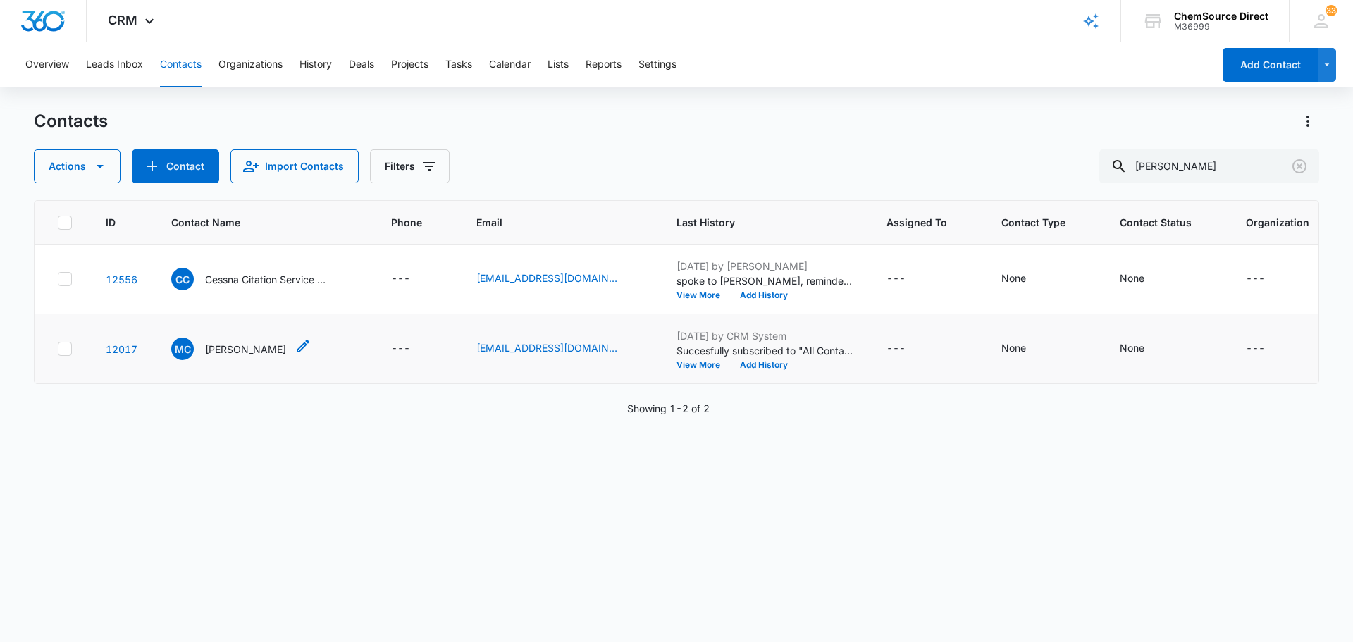
click at [247, 357] on p "[PERSON_NAME]" at bounding box center [245, 349] width 81 height 15
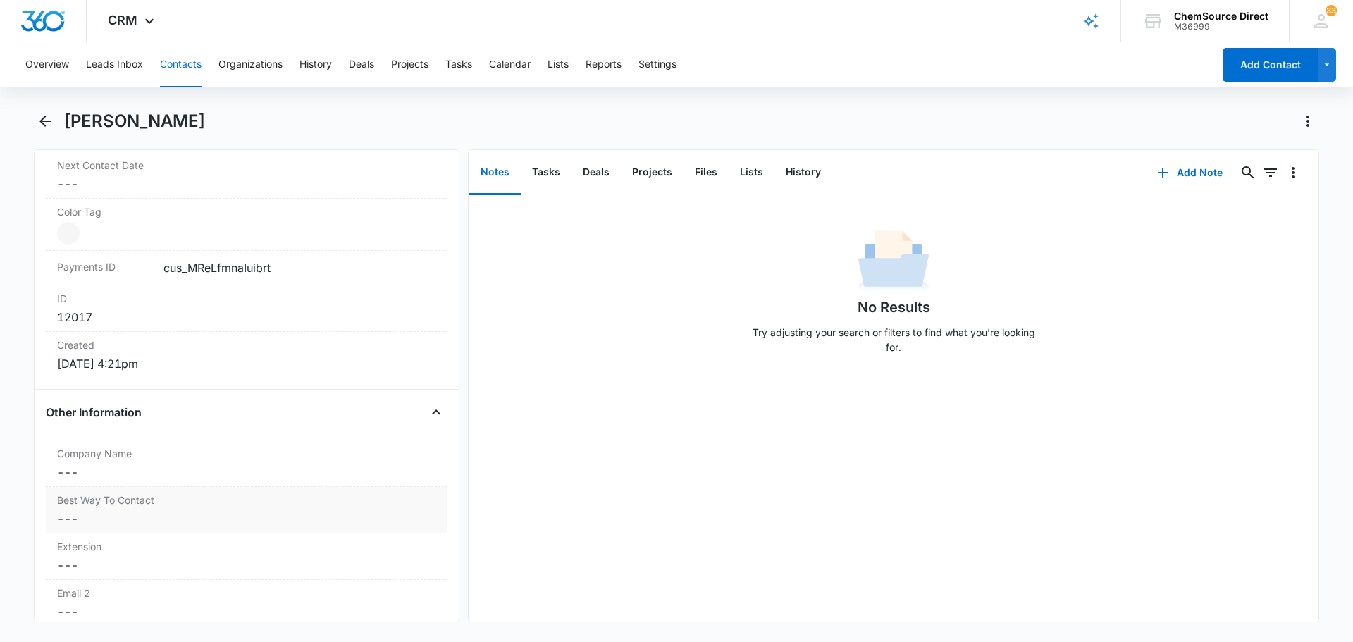
scroll to position [845, 0]
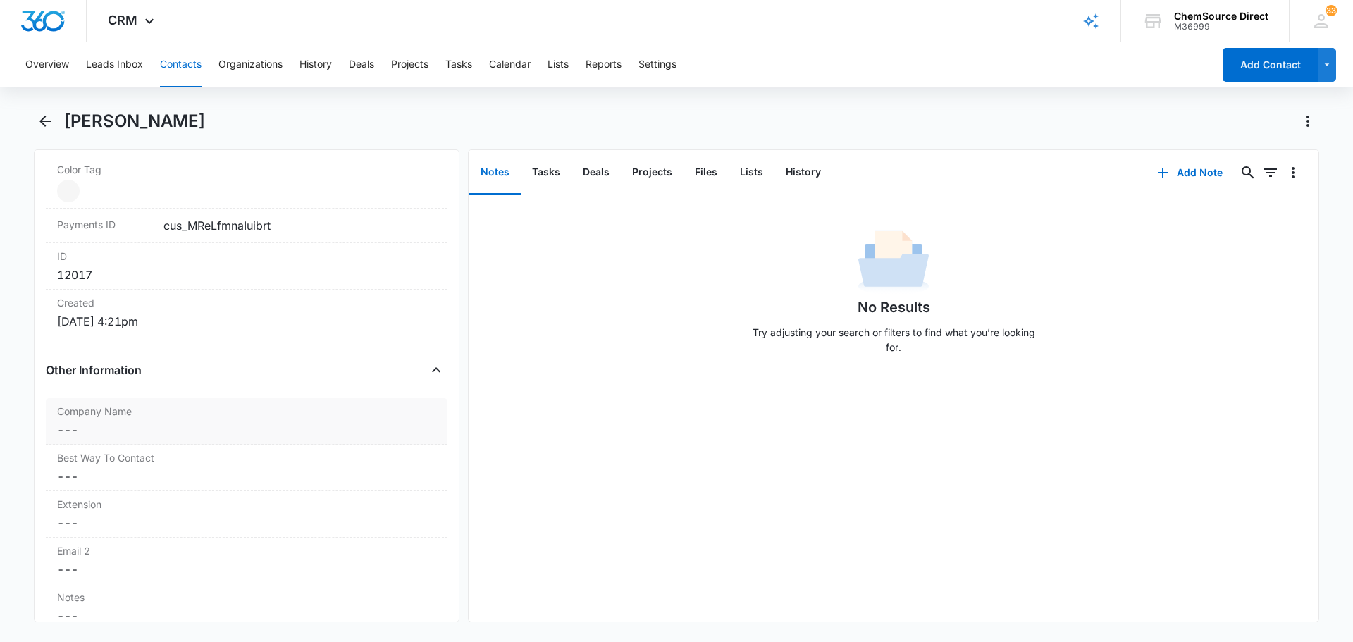
click at [182, 435] on dd "Cancel Save Changes ---" at bounding box center [246, 429] width 379 height 17
click at [182, 435] on input "Company Name" at bounding box center [246, 441] width 385 height 34
type input "The Floor Guy"
click at [414, 483] on button "Save Changes" at bounding box center [399, 482] width 80 height 27
click at [1185, 176] on button "Add Note" at bounding box center [1190, 173] width 94 height 34
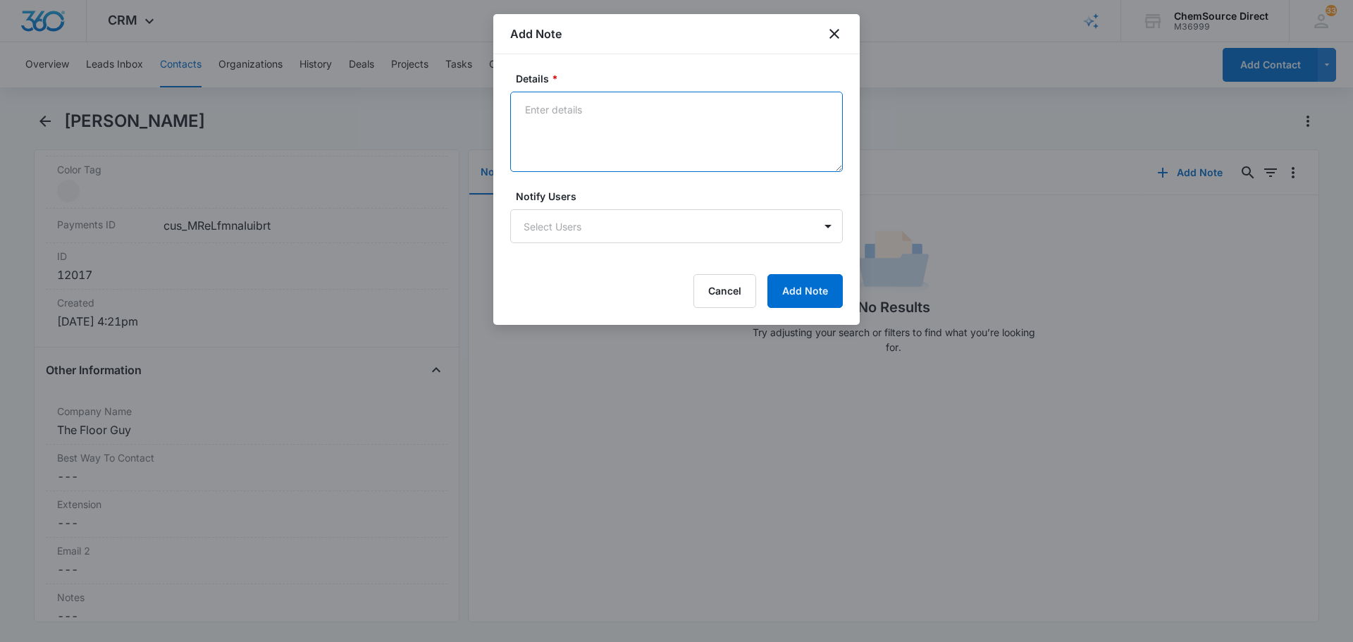
click at [646, 138] on textarea "Details *" at bounding box center [676, 132] width 333 height 80
type textarea "MY10 Promo Sent"
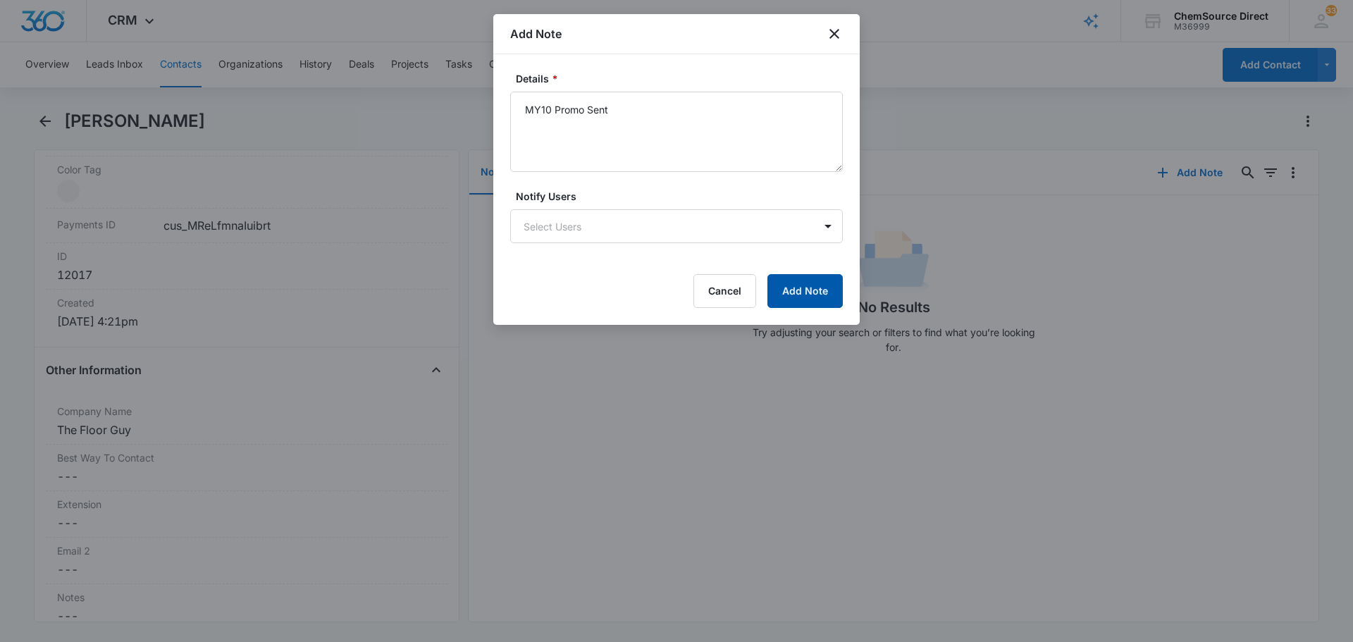
click at [788, 280] on button "Add Note" at bounding box center [804, 291] width 75 height 34
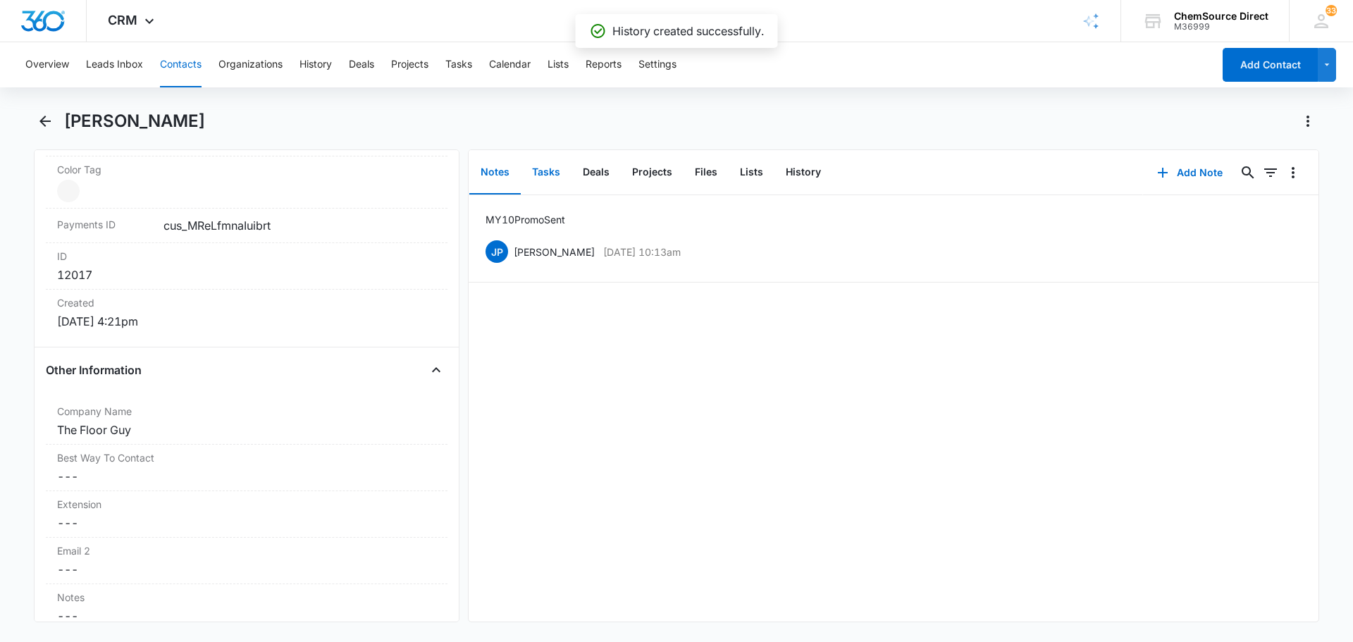
click at [546, 175] on button "Tasks" at bounding box center [546, 173] width 51 height 44
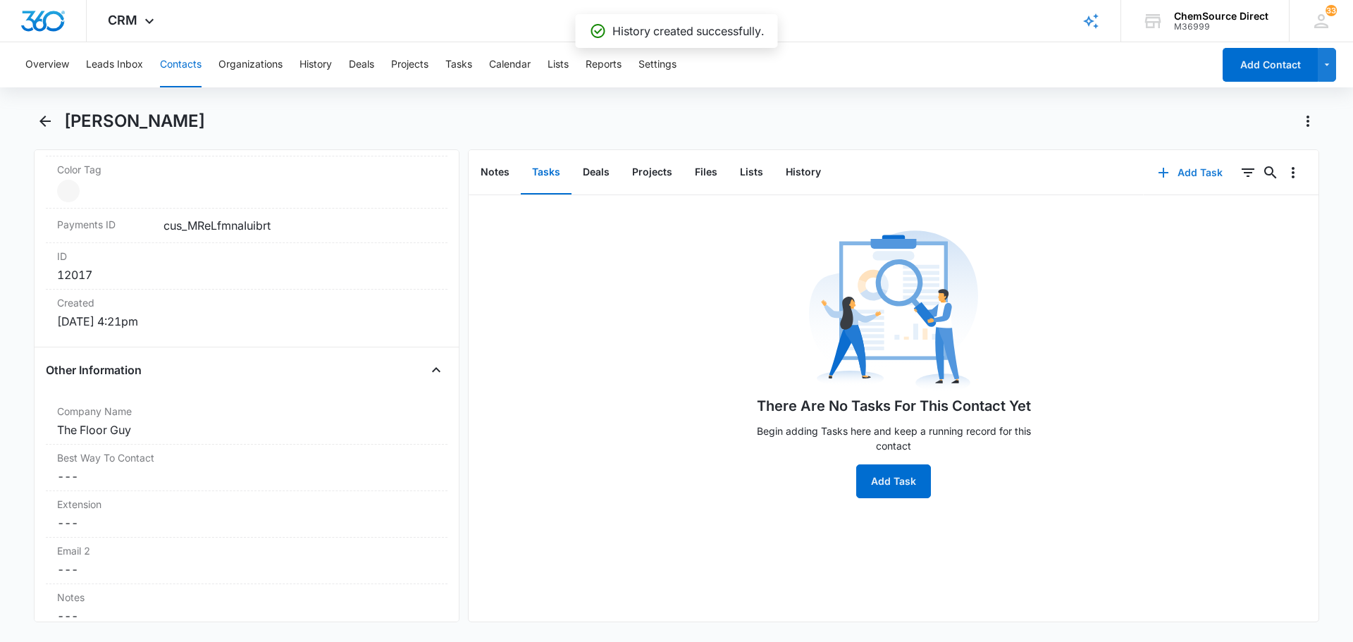
click at [1157, 171] on icon "button" at bounding box center [1163, 172] width 17 height 17
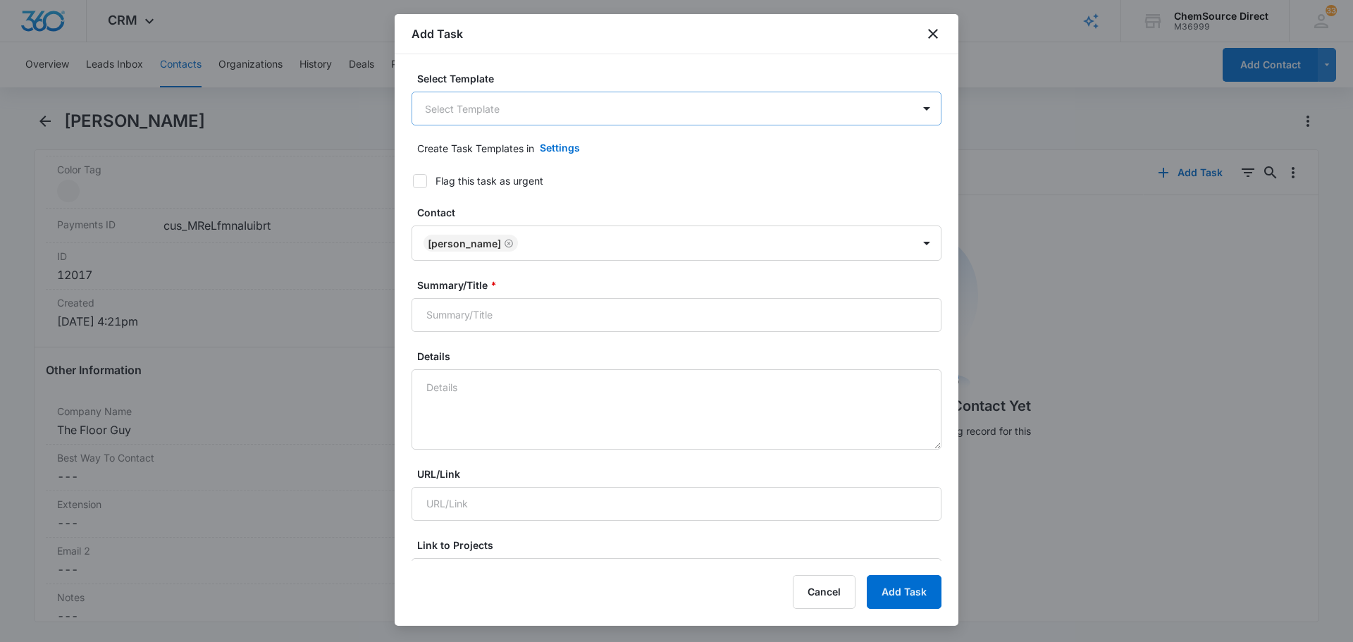
click at [588, 101] on body "CRM Apps Reputation Forms CRM Email Social Payments POS Content Ads Intelligenc…" at bounding box center [676, 321] width 1353 height 642
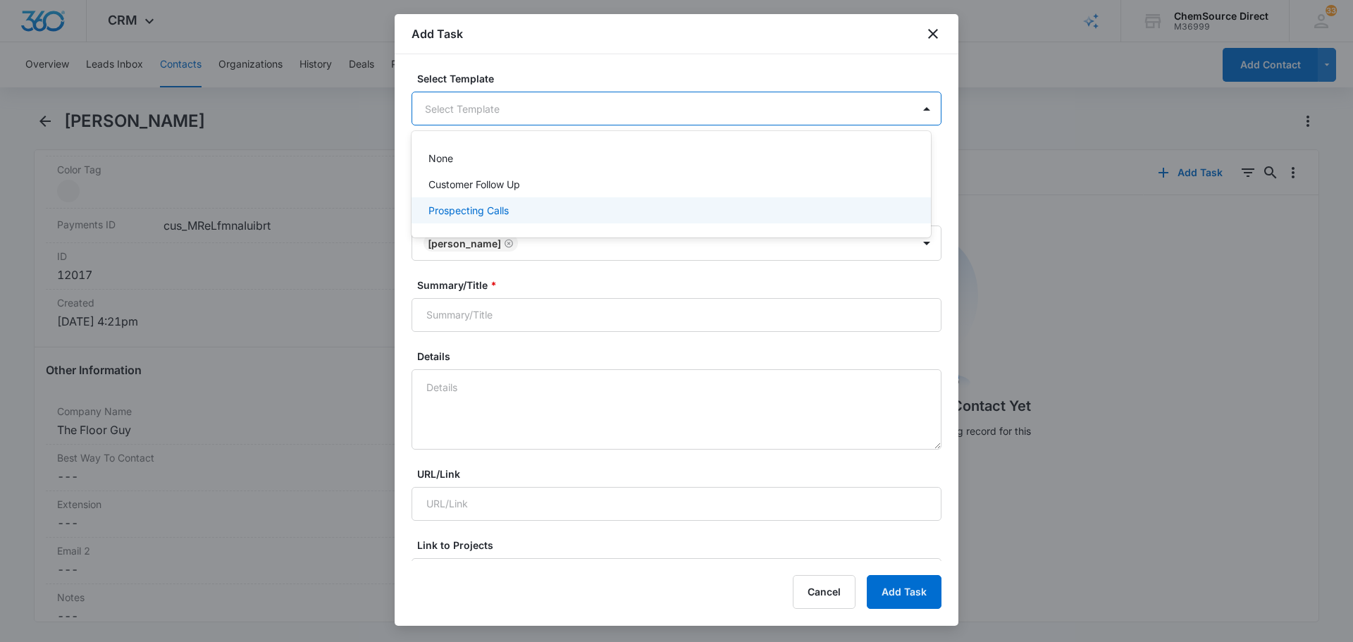
click at [538, 209] on div "Prospecting Calls" at bounding box center [669, 210] width 483 height 15
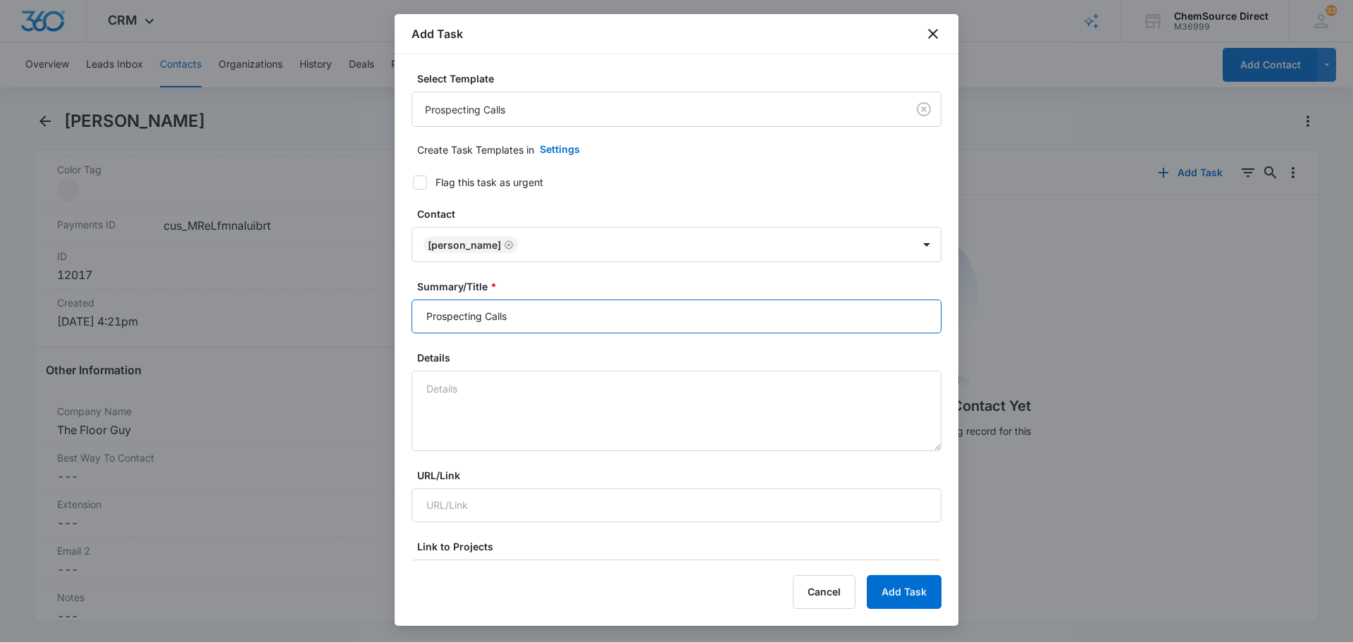
drag, startPoint x: 504, startPoint y: 318, endPoint x: 351, endPoint y: 318, distance: 152.9
click at [351, 318] on body "CRM Apps Reputation Forms CRM Email Social Payments POS Content Ads Intelligenc…" at bounding box center [676, 321] width 1353 height 642
type input "Prospecting Calls"
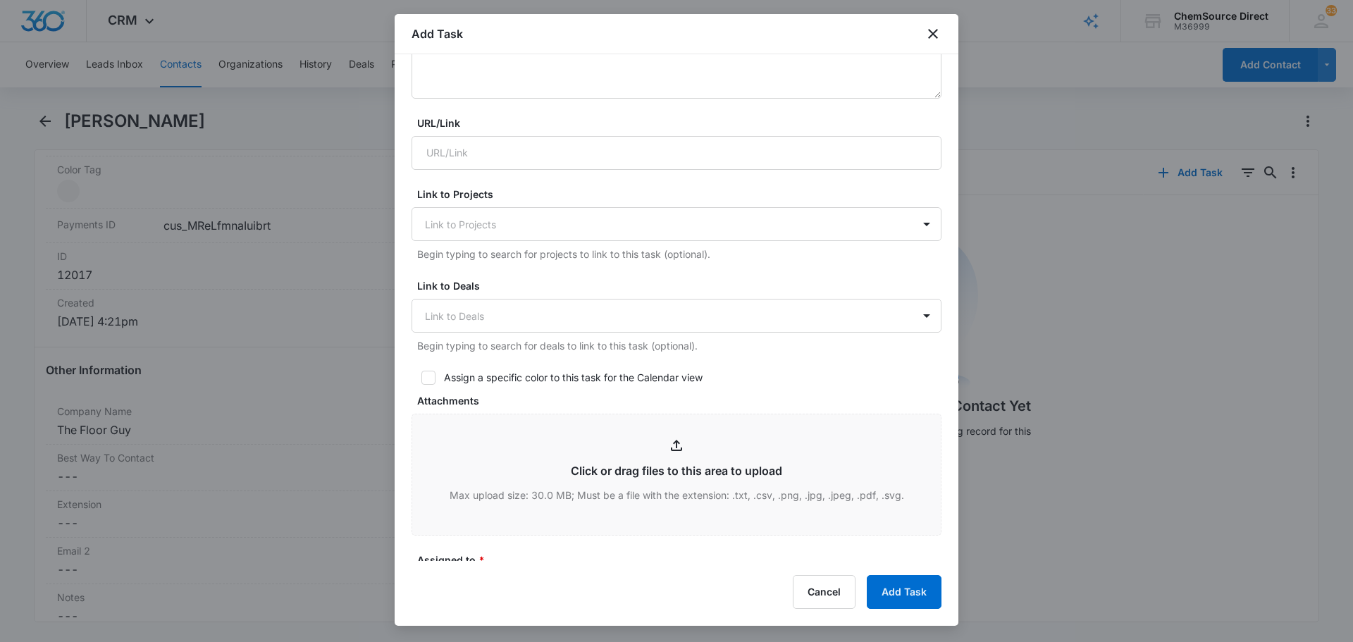
scroll to position [493, 0]
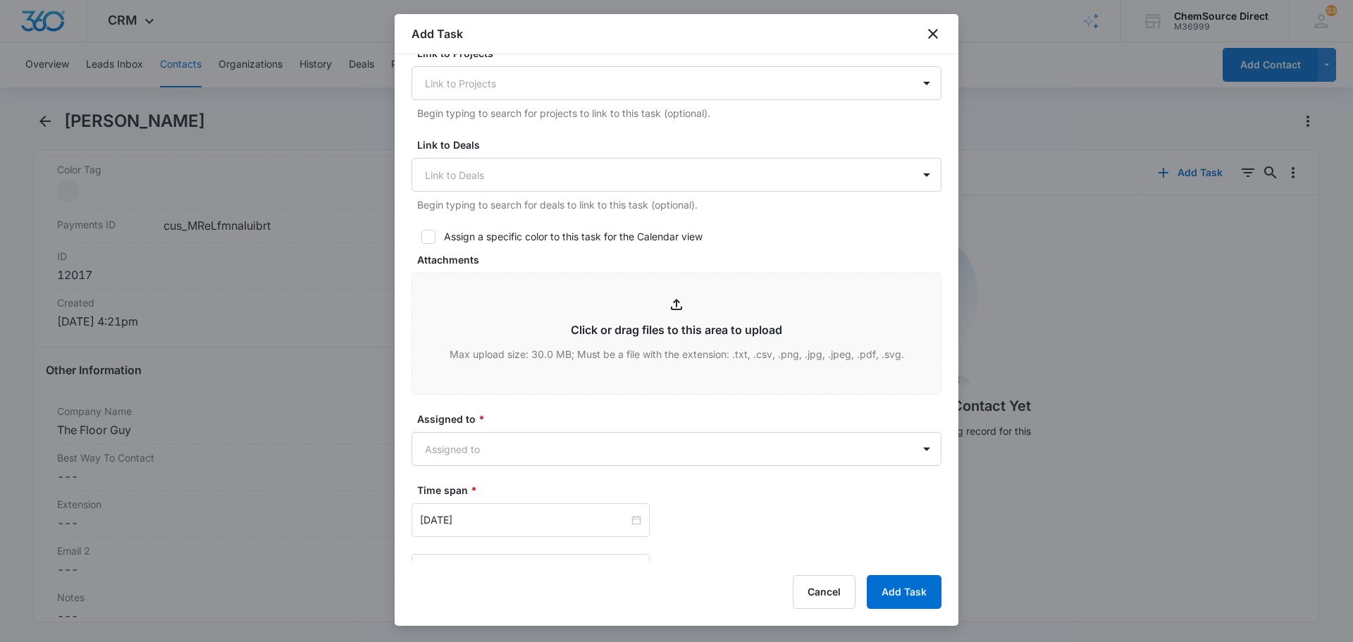
click at [430, 237] on icon at bounding box center [428, 236] width 13 height 13
click at [421, 237] on input "Assign a specific color to this task for the Calendar view" at bounding box center [416, 237] width 10 height 10
checkbox input "true"
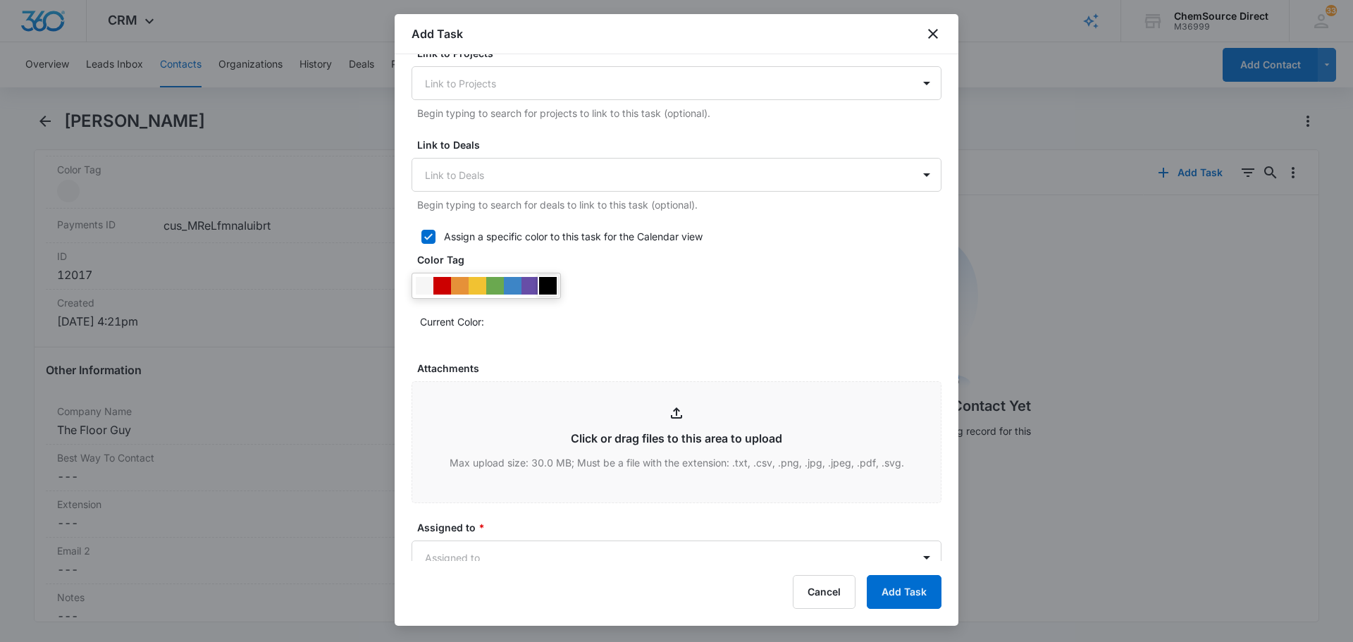
click at [551, 289] on div at bounding box center [548, 286] width 18 height 18
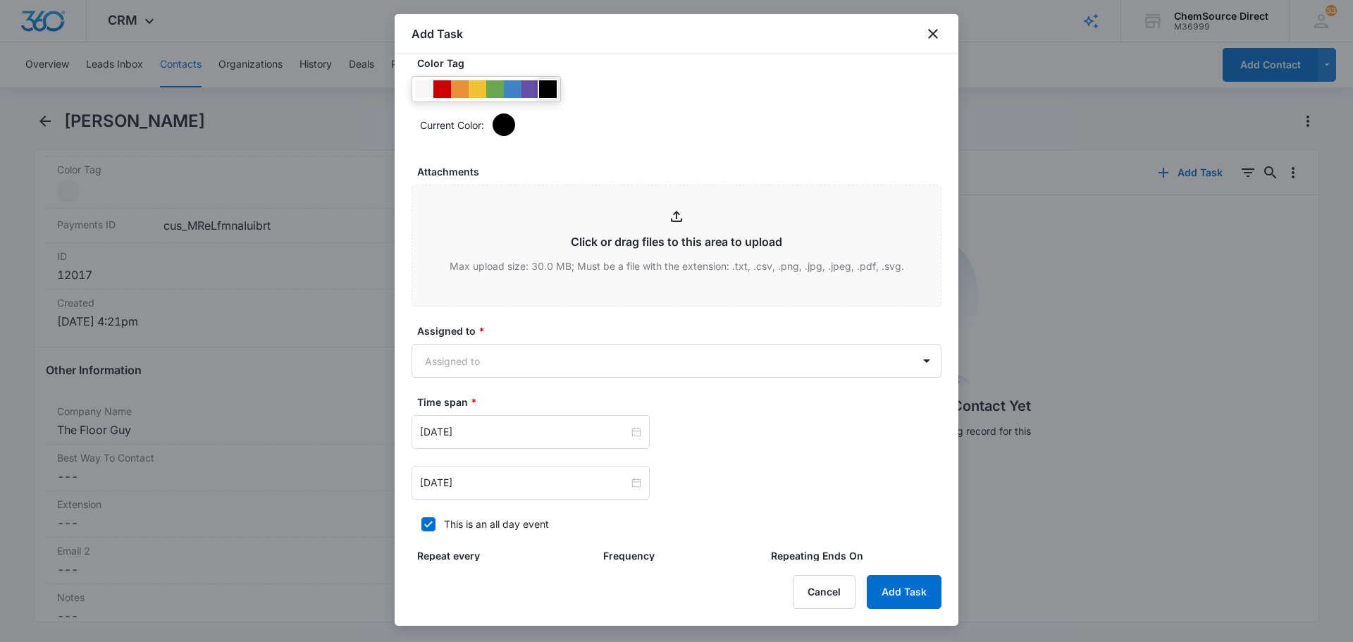
scroll to position [705, 0]
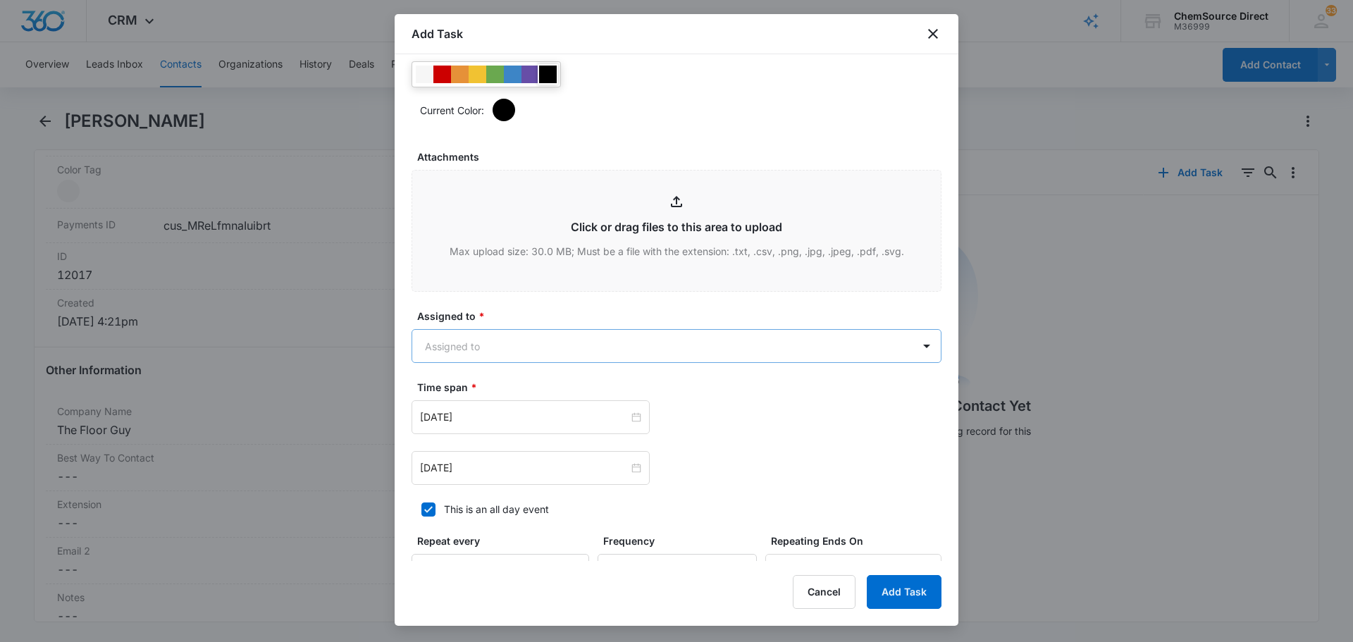
click at [537, 352] on body "CRM Apps Reputation Forms CRM Email Social Payments POS Content Ads Intelligenc…" at bounding box center [676, 321] width 1353 height 642
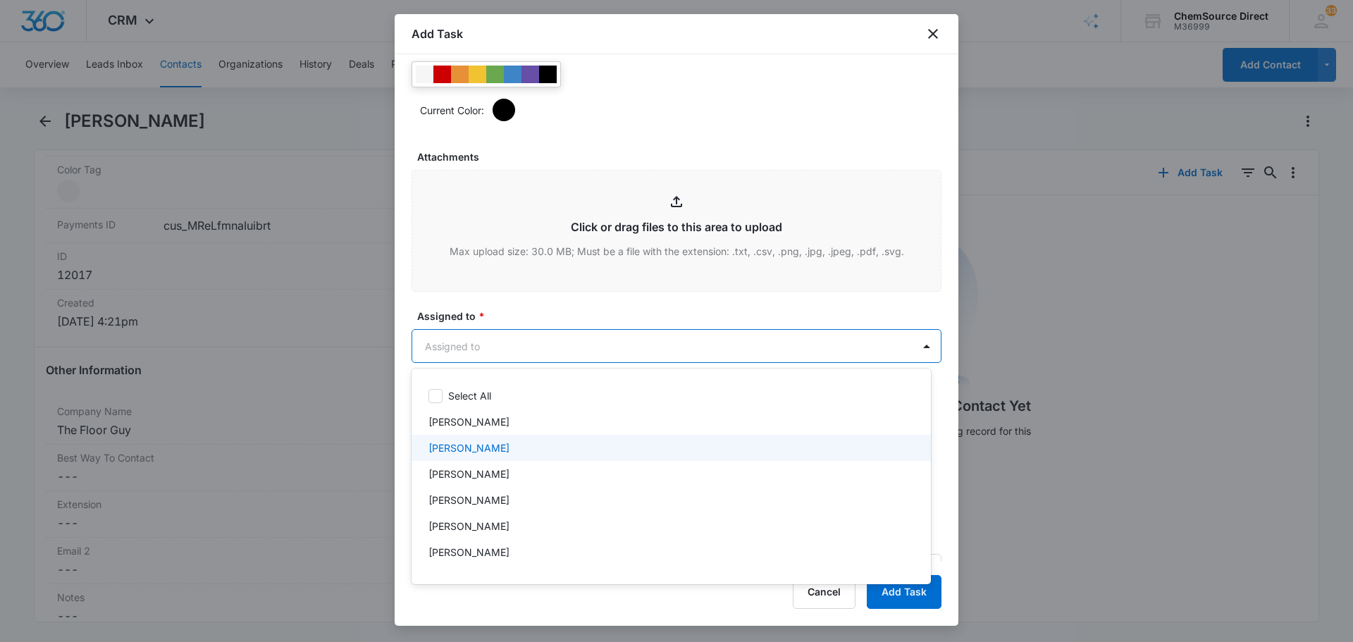
click at [512, 448] on div "[PERSON_NAME]" at bounding box center [669, 447] width 483 height 15
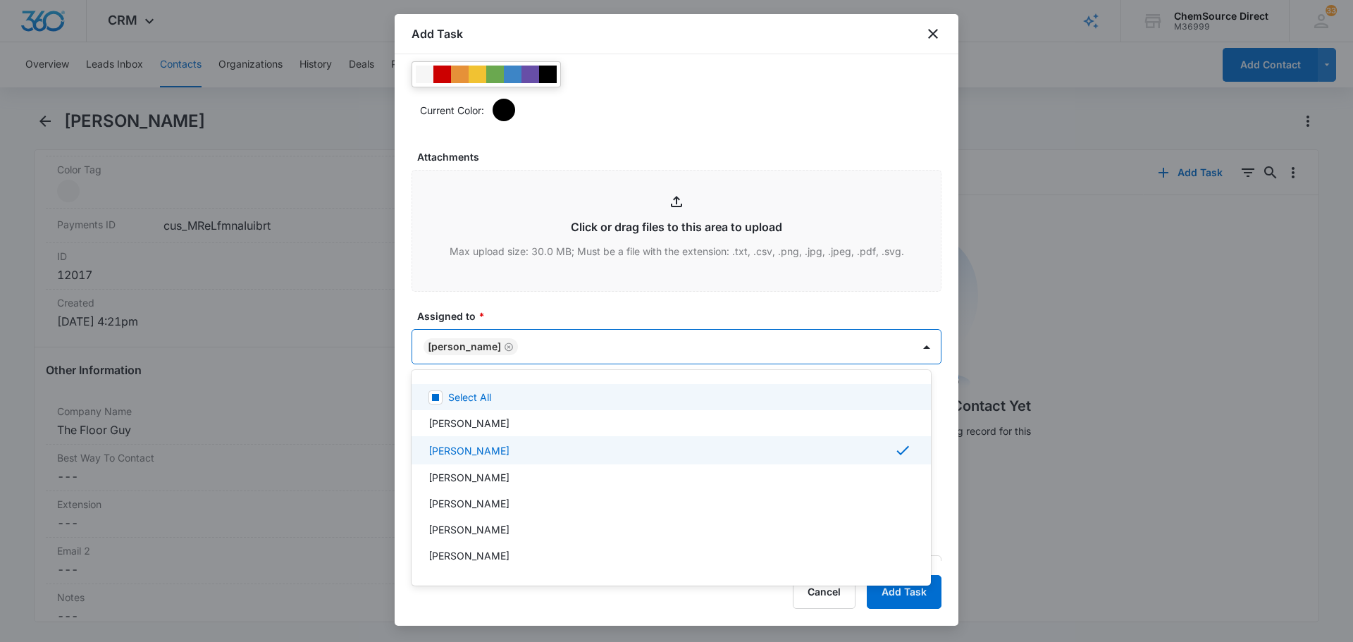
click at [552, 295] on div at bounding box center [676, 321] width 1353 height 642
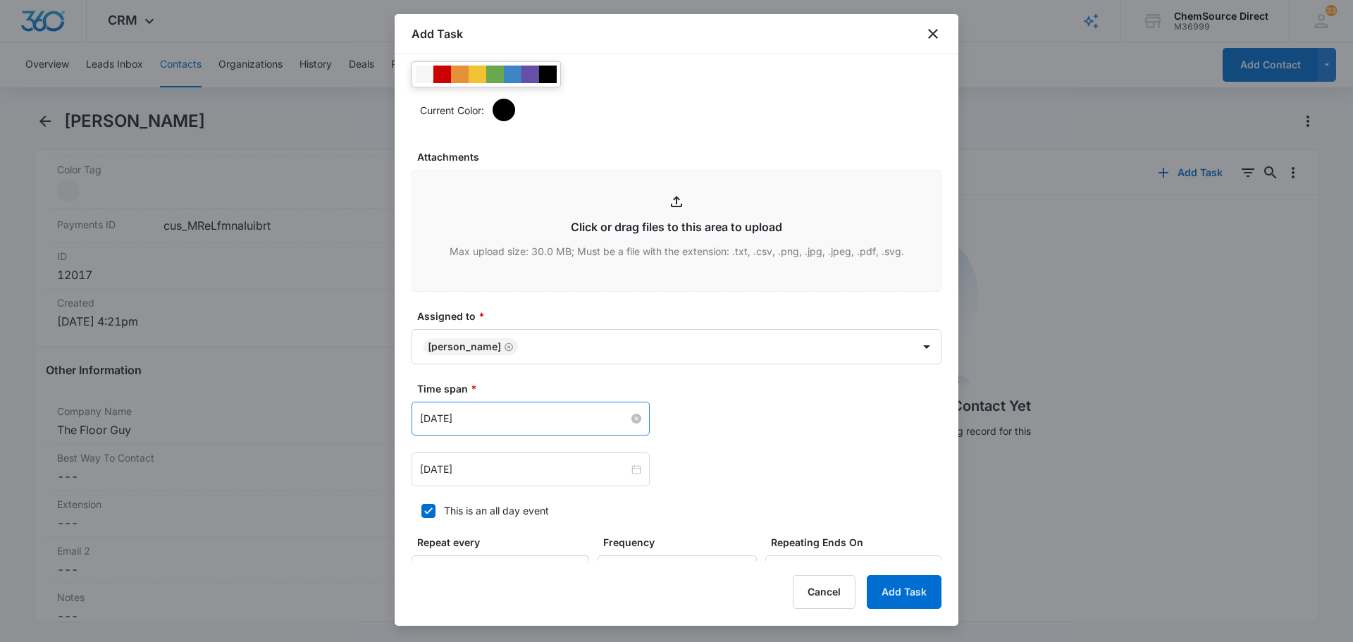
click at [516, 425] on input "[DATE]" at bounding box center [524, 419] width 209 height 16
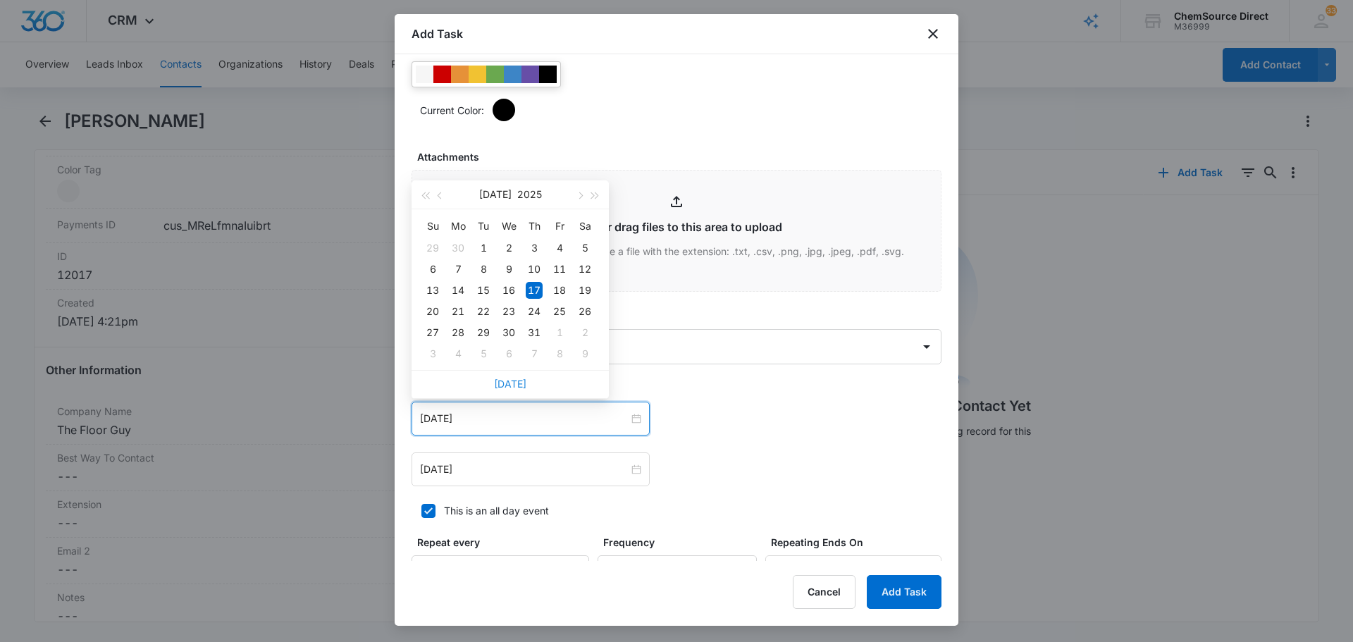
click at [504, 387] on link "[DATE]" at bounding box center [510, 384] width 32 height 12
type input "[DATE]"
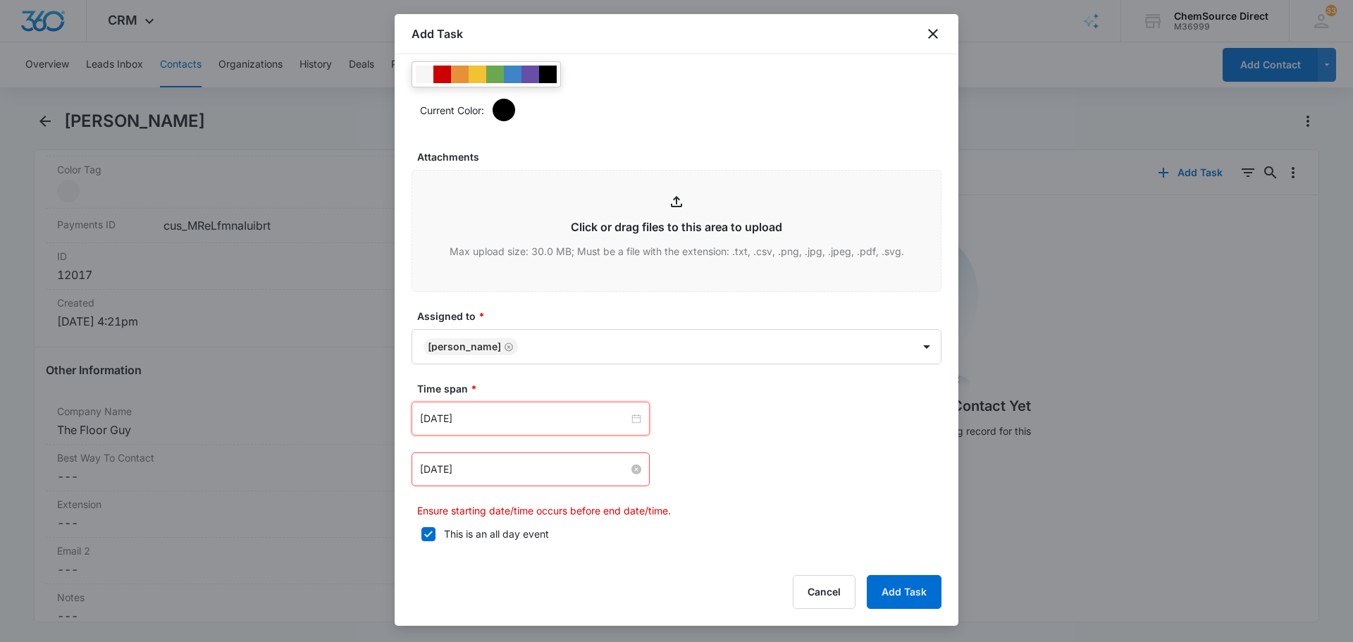
click at [511, 473] on input "[DATE]" at bounding box center [524, 469] width 209 height 16
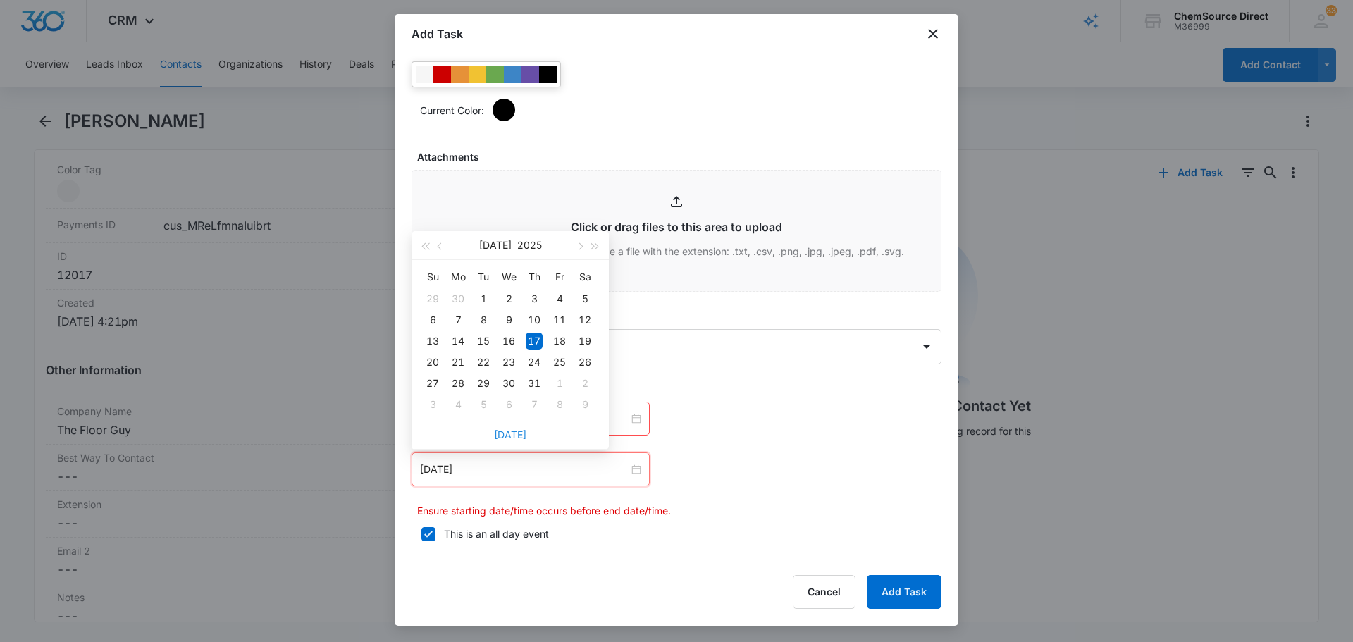
click at [513, 435] on link "[DATE]" at bounding box center [510, 434] width 32 height 12
type input "[DATE]"
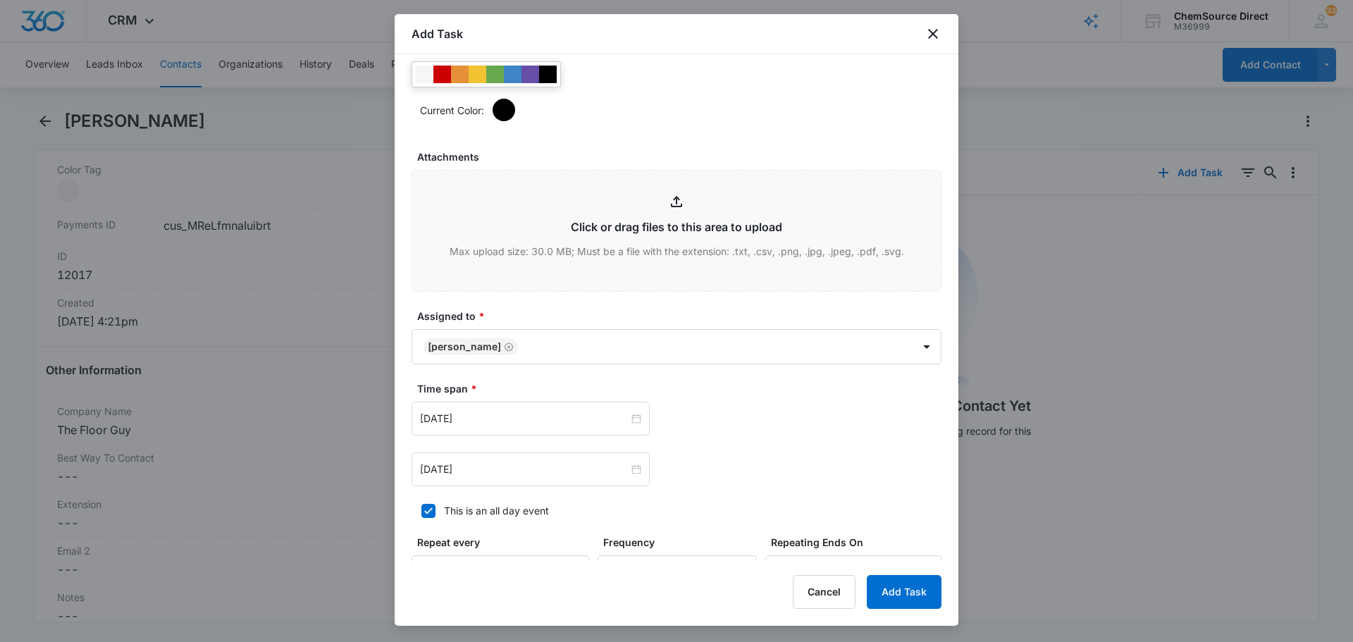
click at [905, 365] on form "Select Template Prospecting Calls Create Task Templates in Settings Flag this t…" at bounding box center [676, 39] width 530 height 1344
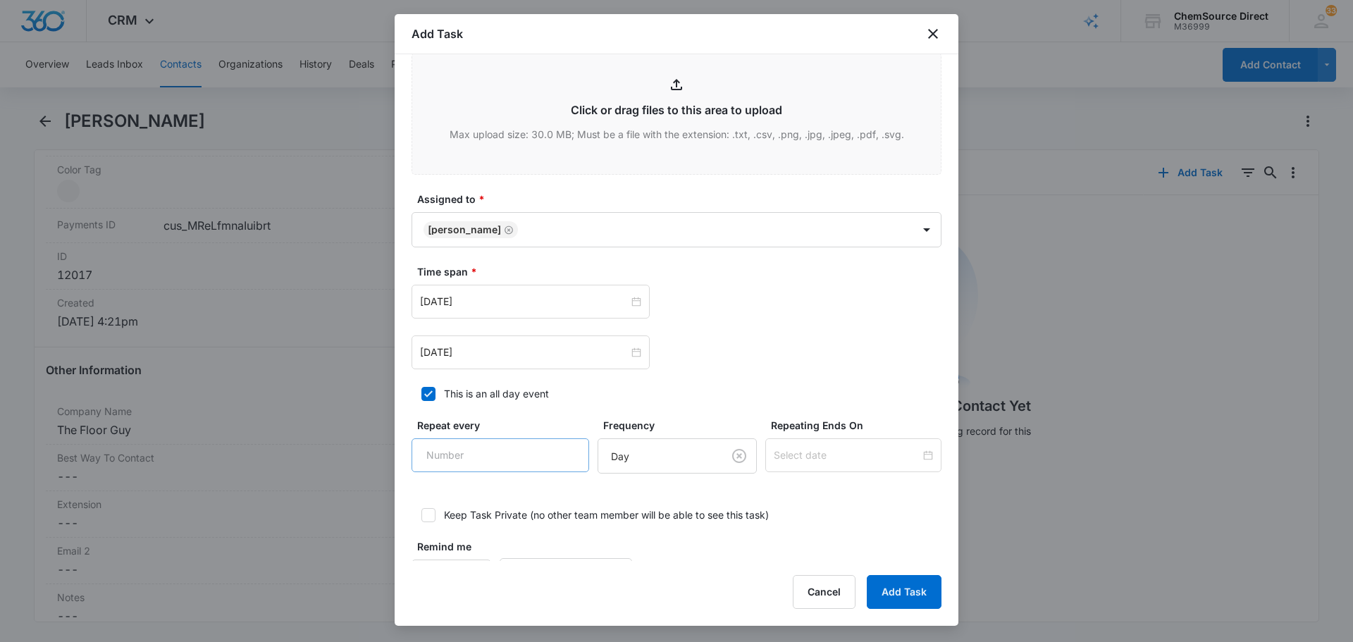
scroll to position [871, 0]
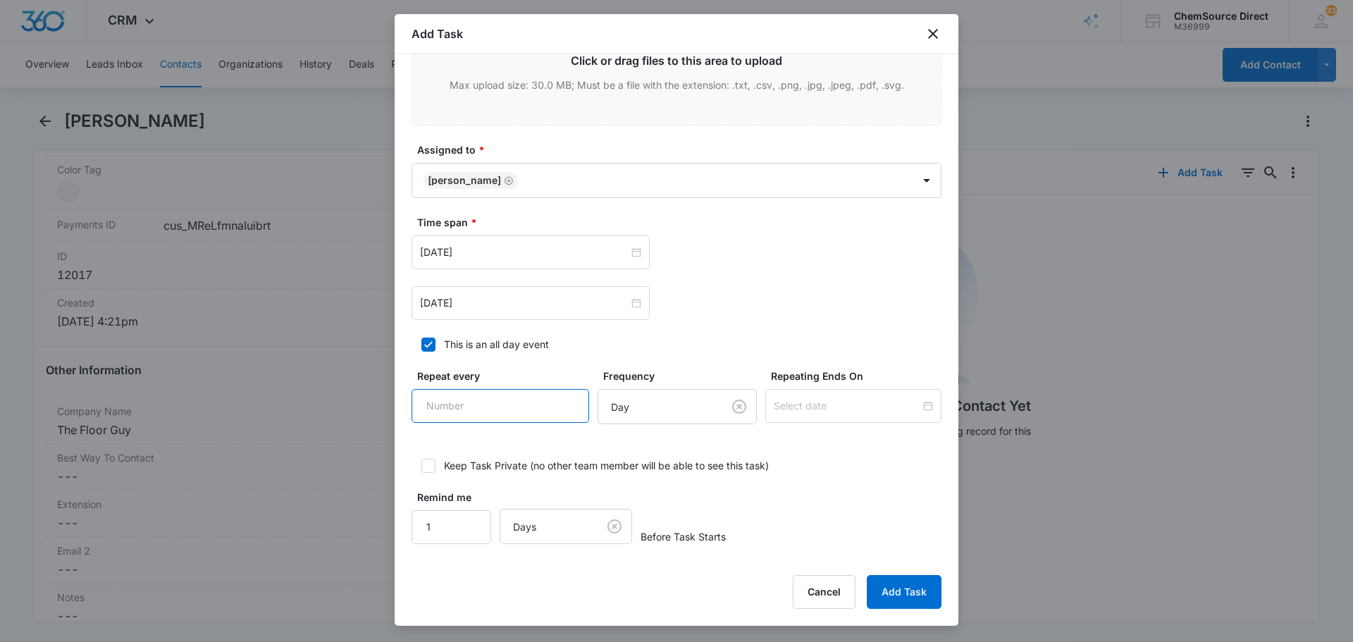
click at [516, 410] on input "Repeat every" at bounding box center [500, 406] width 178 height 34
type input "2"
click at [674, 413] on body "CRM Apps Reputation Forms CRM Email Social Payments POS Content Ads Intelligenc…" at bounding box center [676, 321] width 1353 height 642
click at [693, 442] on div "Day Week Month Year" at bounding box center [662, 497] width 156 height 112
drag, startPoint x: 702, startPoint y: 458, endPoint x: 800, endPoint y: 426, distance: 102.5
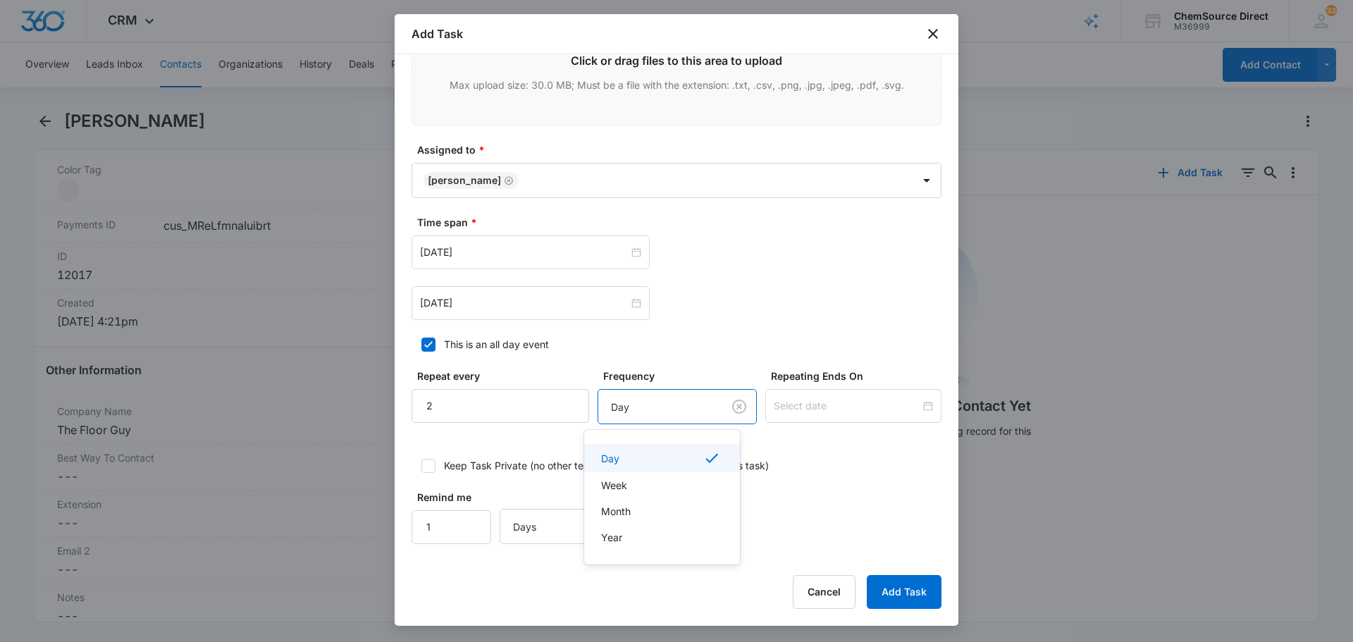
click at [702, 459] on div "Day" at bounding box center [660, 458] width 119 height 17
click at [815, 407] on input at bounding box center [847, 406] width 147 height 16
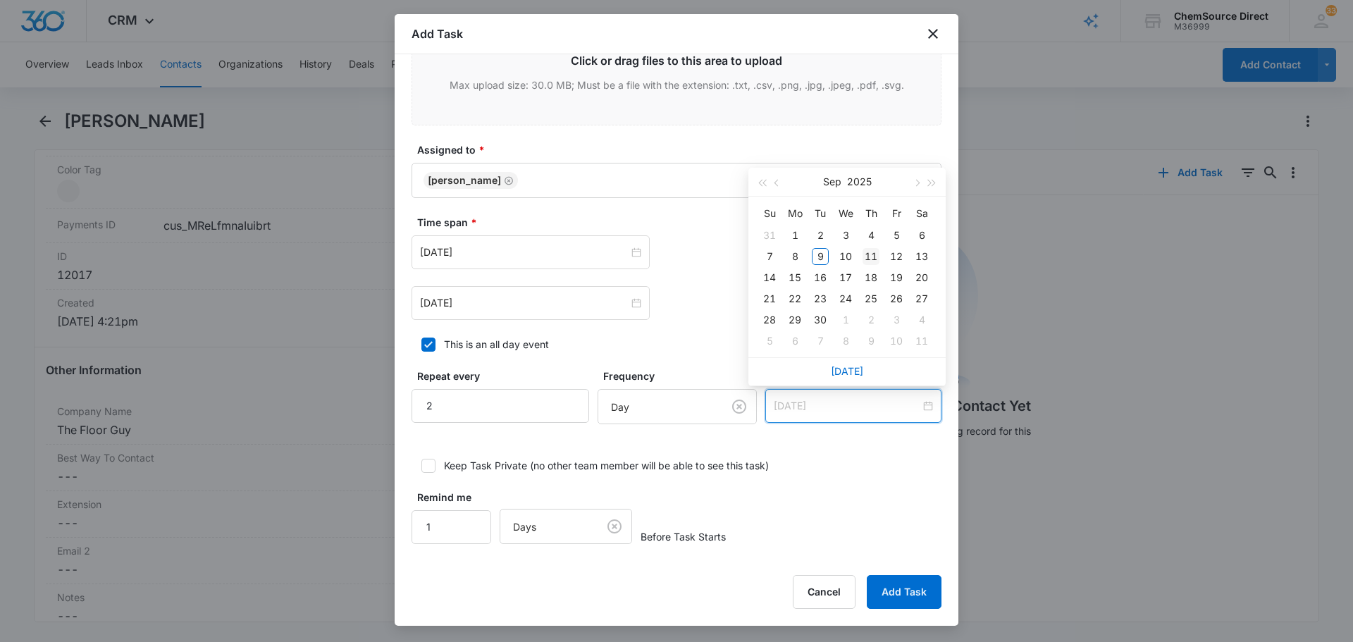
type input "[DATE]"
click at [870, 252] on div "11" at bounding box center [870, 256] width 17 height 17
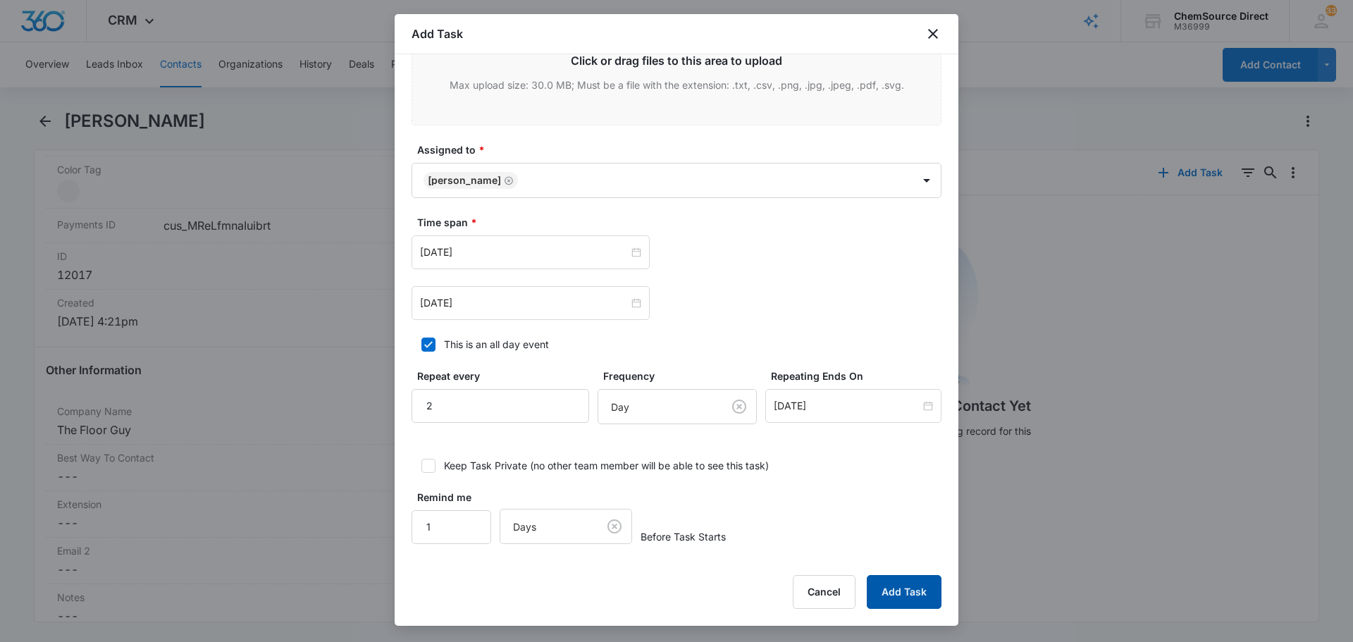
click at [910, 604] on button "Add Task" at bounding box center [904, 592] width 75 height 34
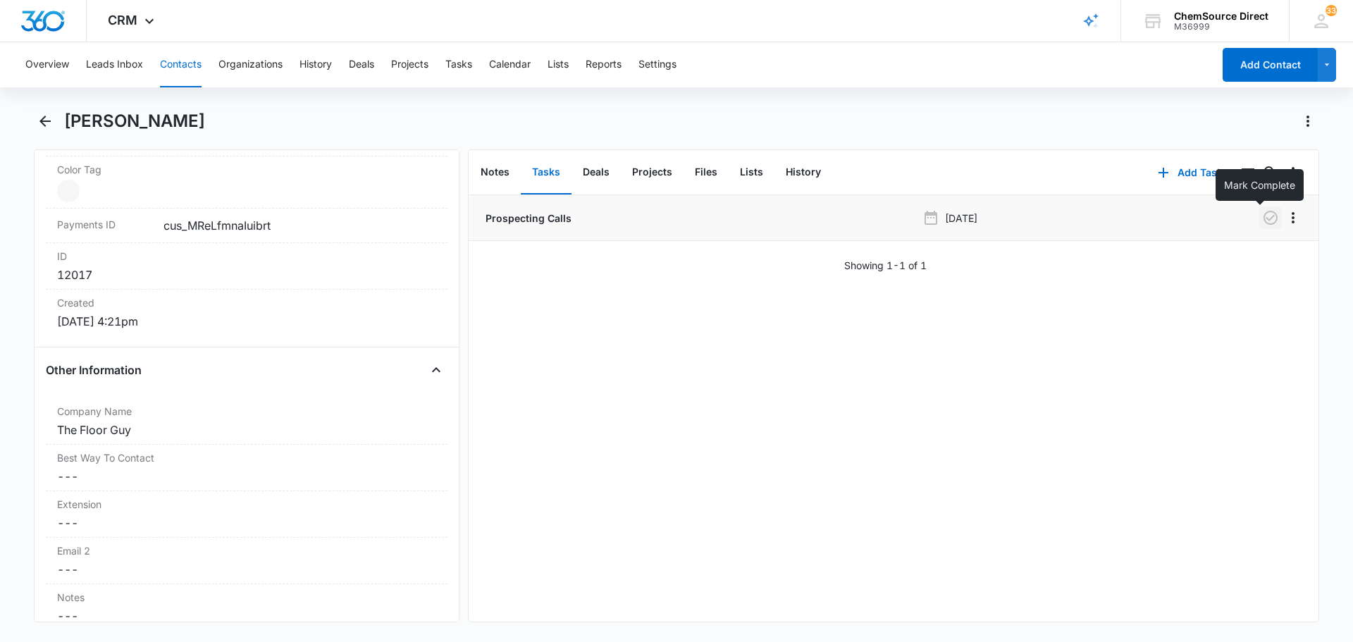
click at [1262, 221] on icon "button" at bounding box center [1270, 217] width 17 height 17
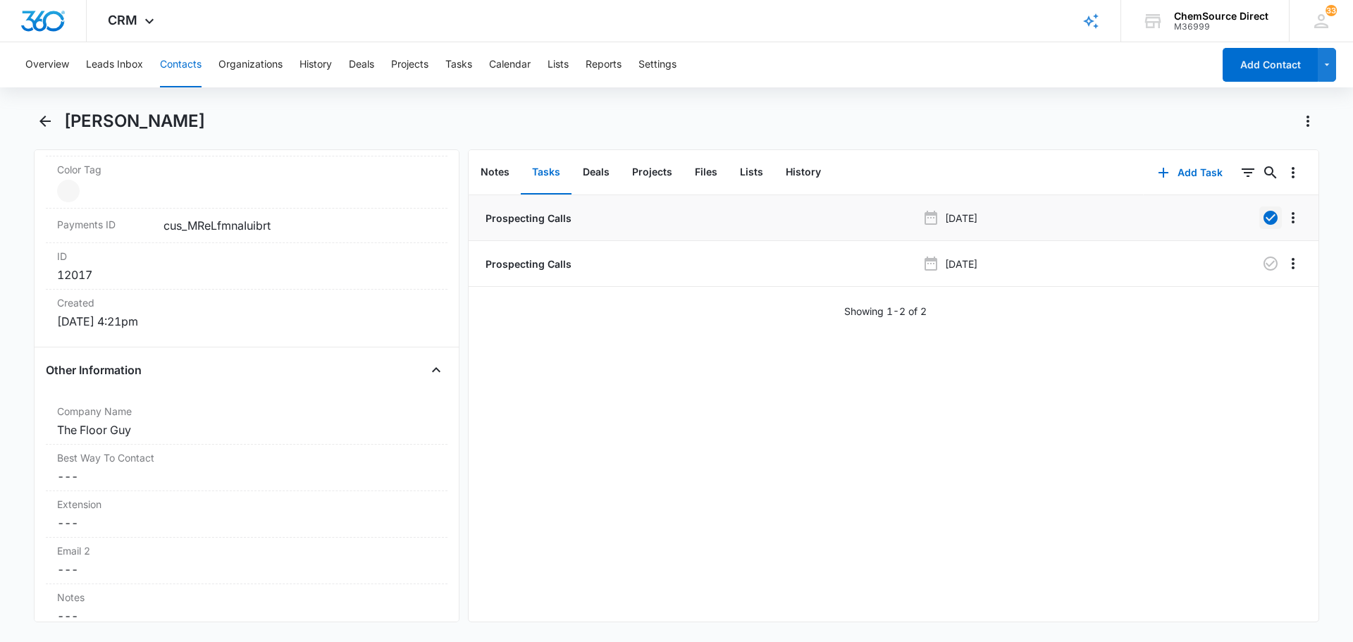
click at [185, 69] on button "Contacts" at bounding box center [181, 64] width 42 height 45
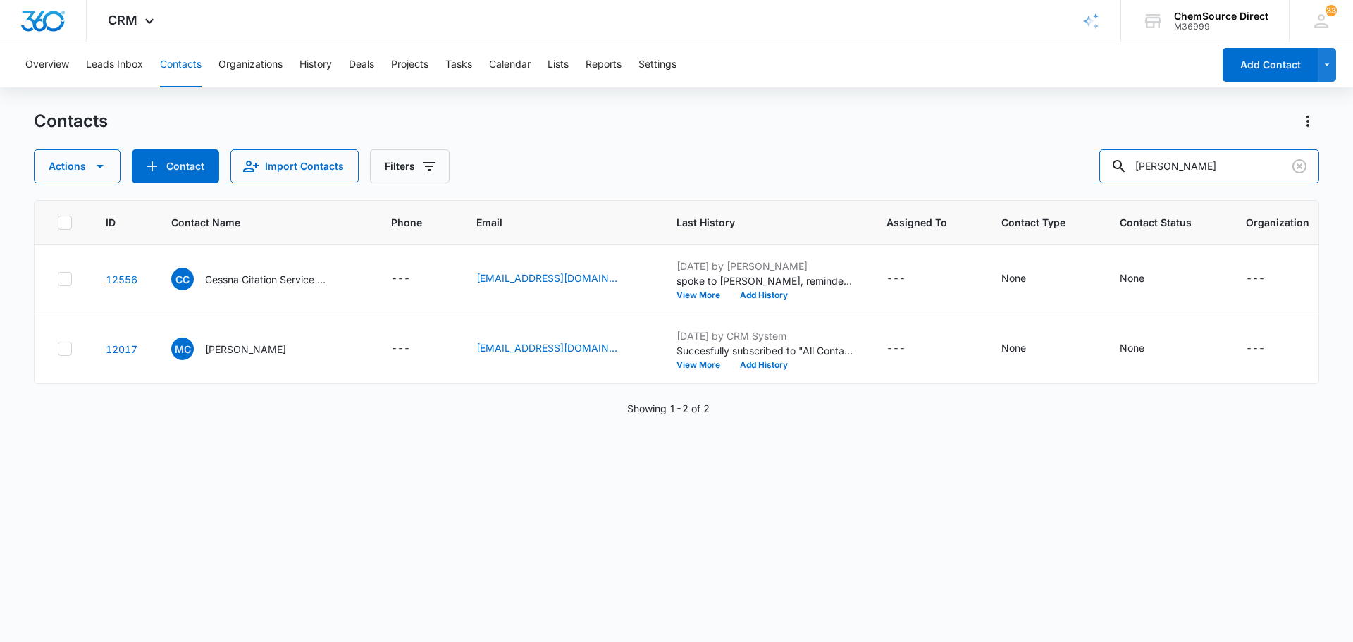
drag, startPoint x: 1228, startPoint y: 168, endPoint x: 1067, endPoint y: 168, distance: 161.3
click at [1083, 168] on div "Actions Contact Import Contacts Filters [PERSON_NAME]" at bounding box center [676, 166] width 1285 height 34
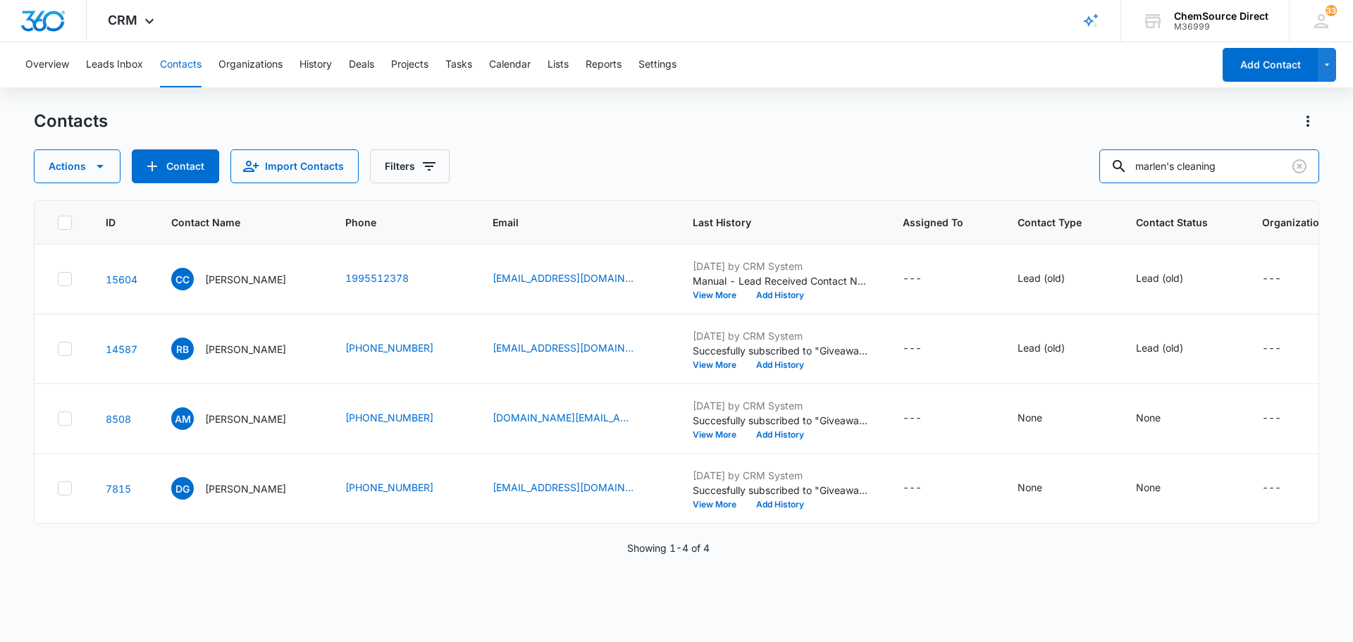
drag, startPoint x: 1237, startPoint y: 166, endPoint x: 1024, endPoint y: 171, distance: 212.8
click at [1027, 169] on div "Actions Contact Import Contacts Filters marlen's cleaning" at bounding box center [676, 166] width 1285 height 34
type input "[PERSON_NAME]"
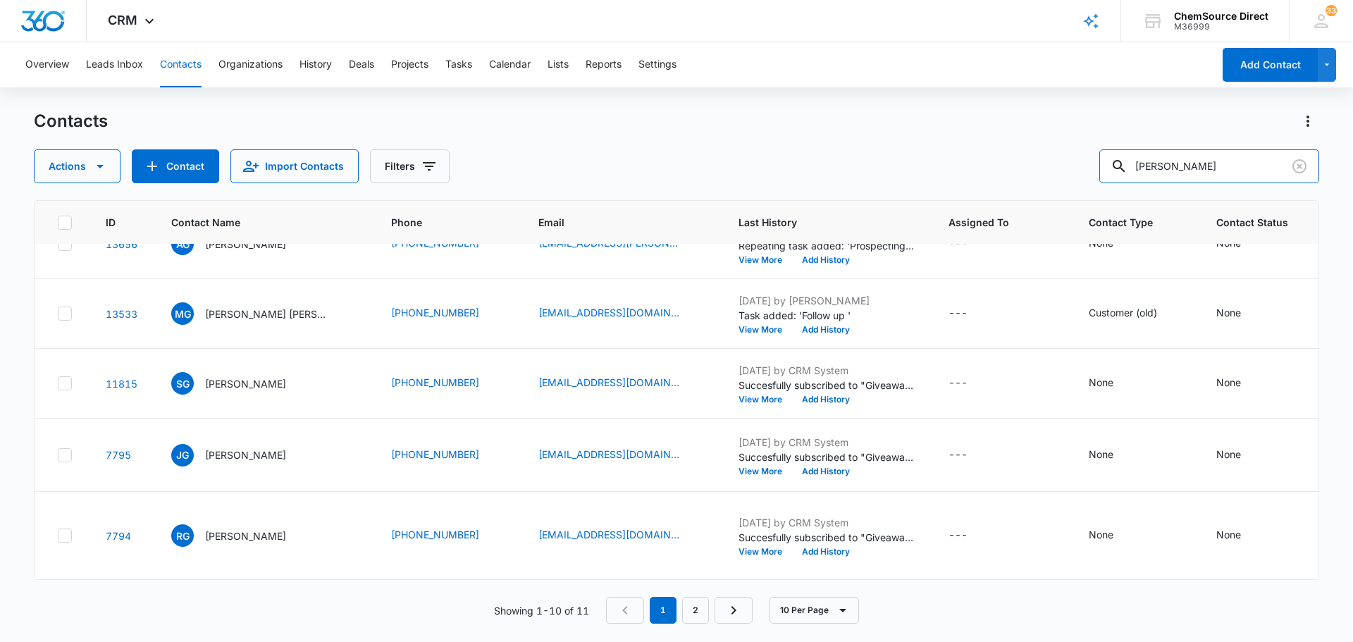
scroll to position [542, 0]
click at [178, 170] on button "Contact" at bounding box center [175, 166] width 87 height 34
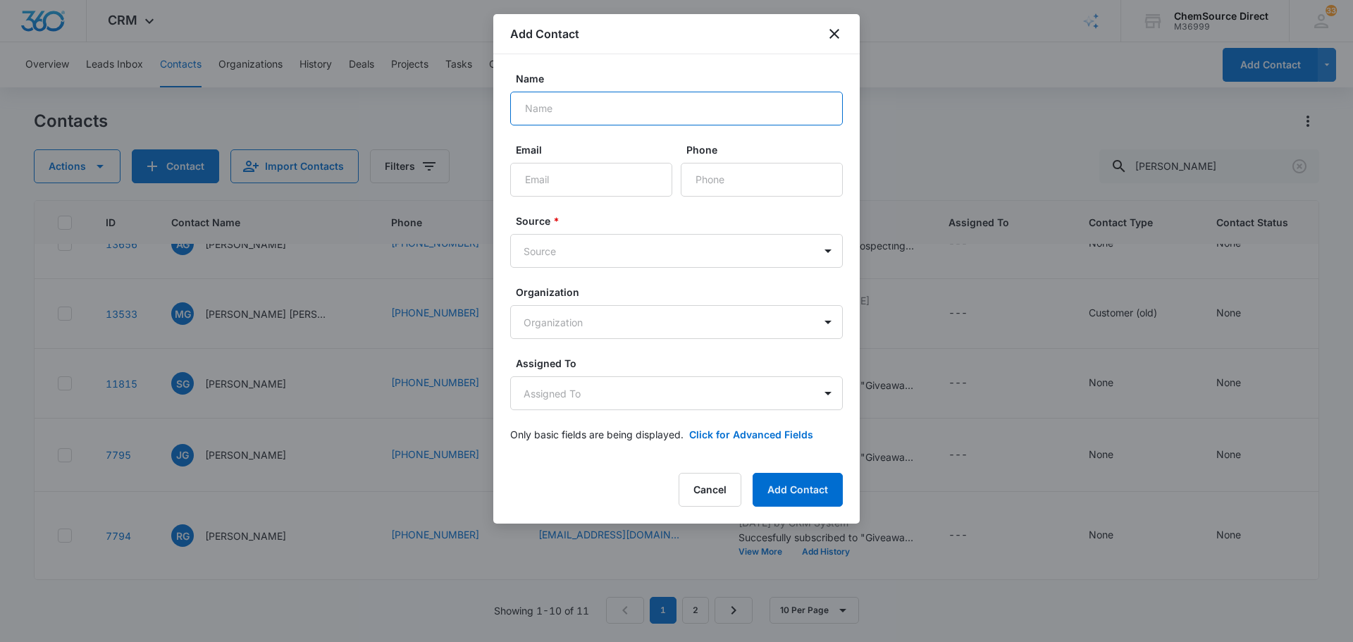
click at [578, 107] on input "Name" at bounding box center [676, 109] width 333 height 34
type input "[PERSON_NAME]"
click at [726, 171] on input "Phone" at bounding box center [762, 180] width 162 height 34
paste input "[PHONE_NUMBER]"
type input "[PHONE_NUMBER]"
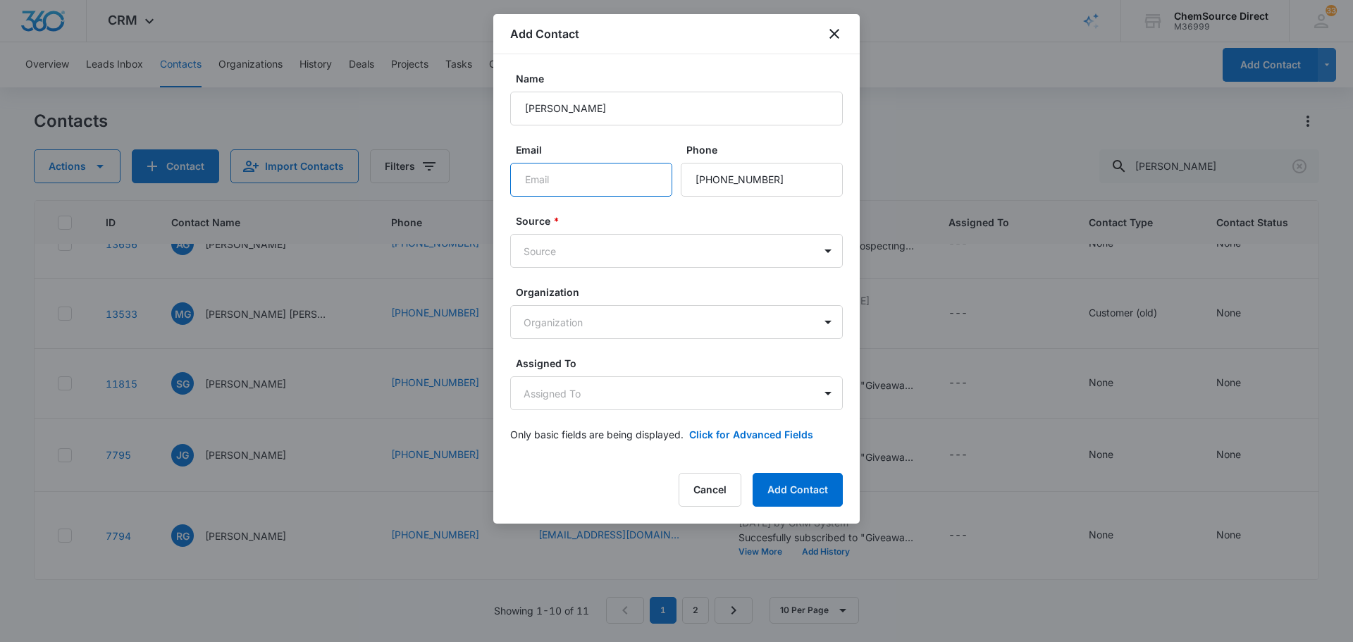
click at [587, 177] on input "Email" at bounding box center [591, 180] width 162 height 34
paste input "[EMAIL_ADDRESS][DOMAIN_NAME]"
type input "[EMAIL_ADDRESS][DOMAIN_NAME]"
click at [610, 249] on body "CRM Apps Reputation Forms CRM Email Social Payments POS Content Ads Intelligenc…" at bounding box center [676, 321] width 1353 height 642
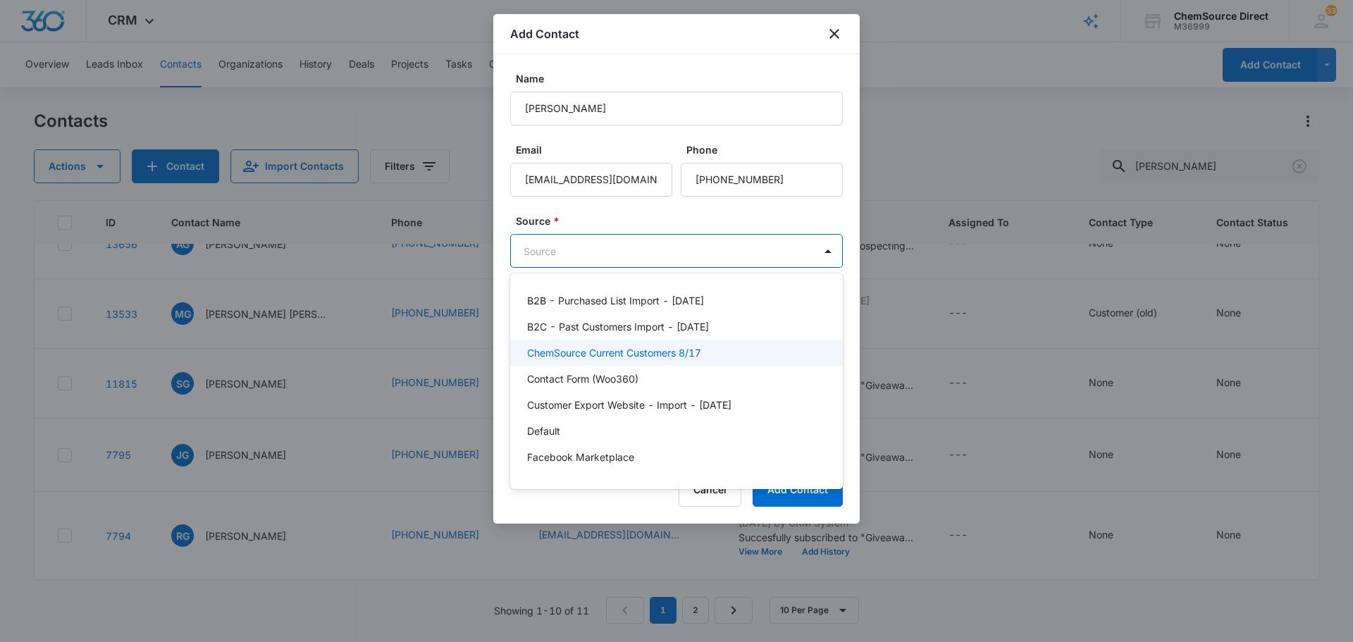
scroll to position [308, 0]
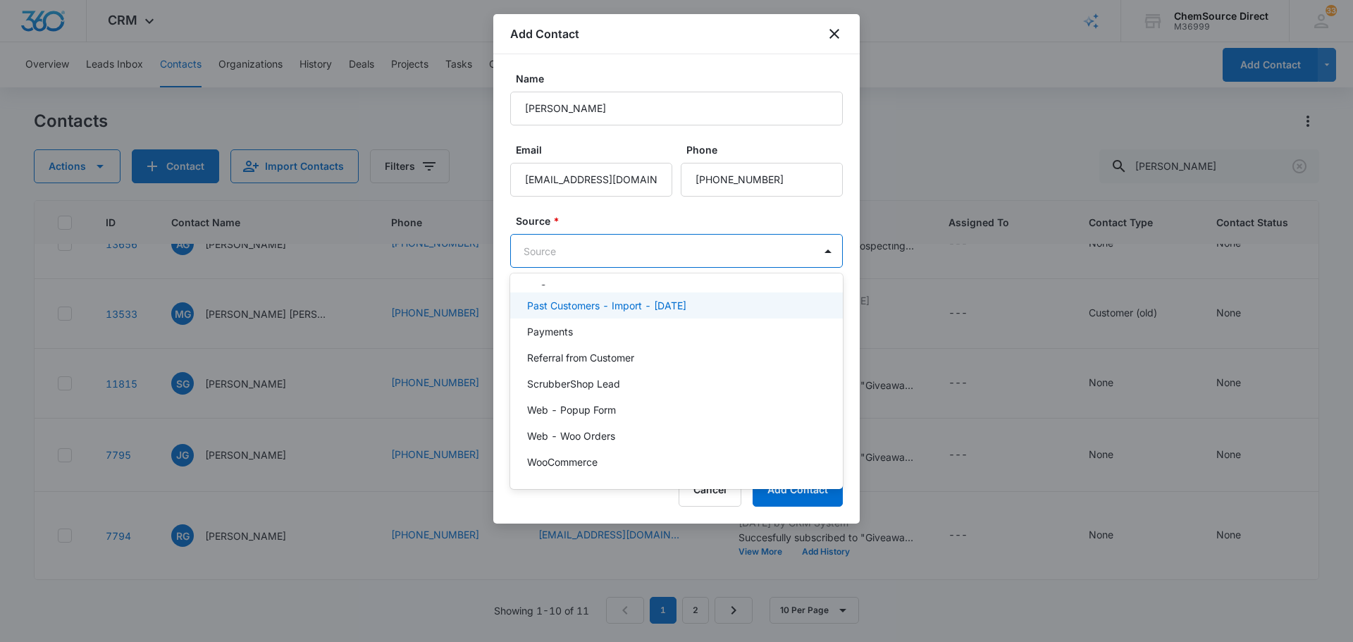
click at [665, 311] on p "Past Customers - Import - [DATE]" at bounding box center [606, 305] width 159 height 15
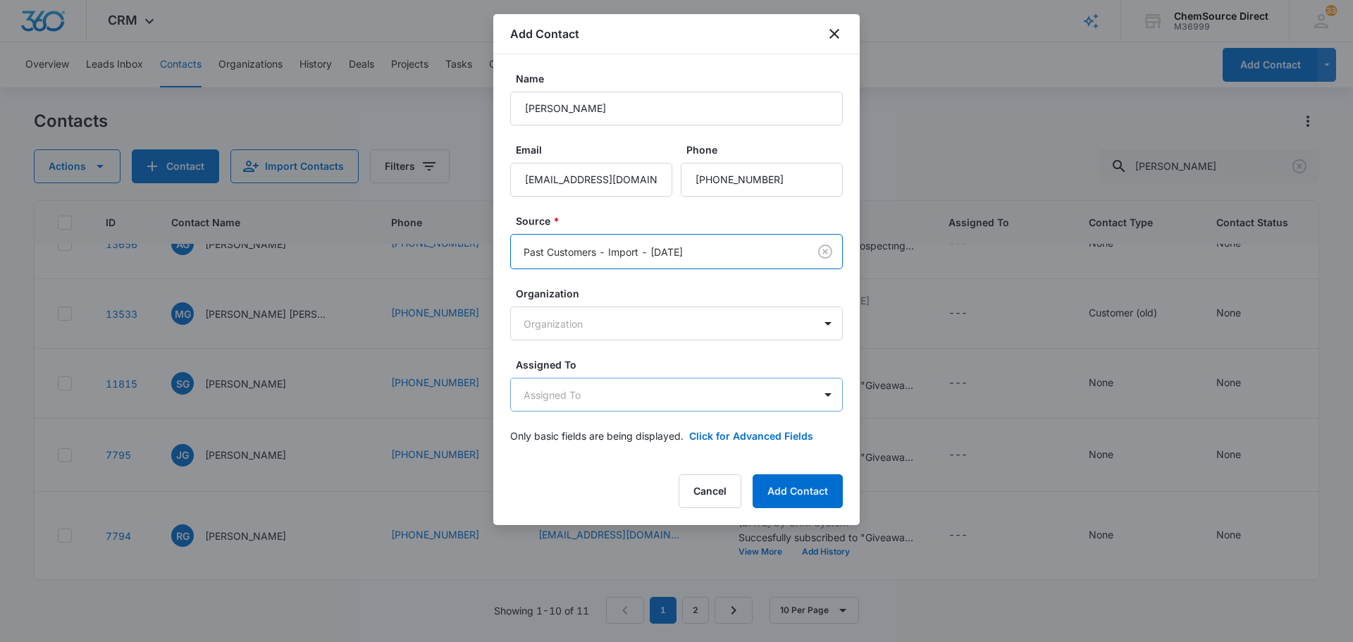
click at [595, 401] on body "CRM Apps Reputation Forms CRM Email Social Payments POS Content Ads Intelligenc…" at bounding box center [676, 321] width 1353 height 642
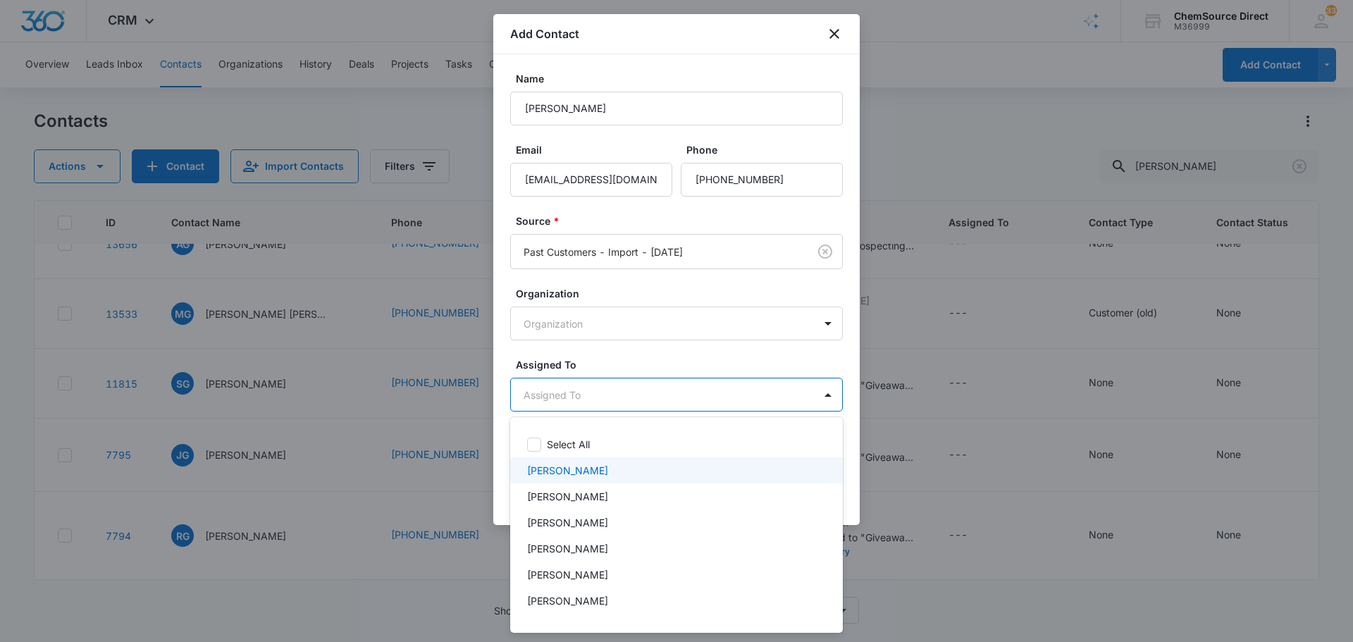
scroll to position [73, 0]
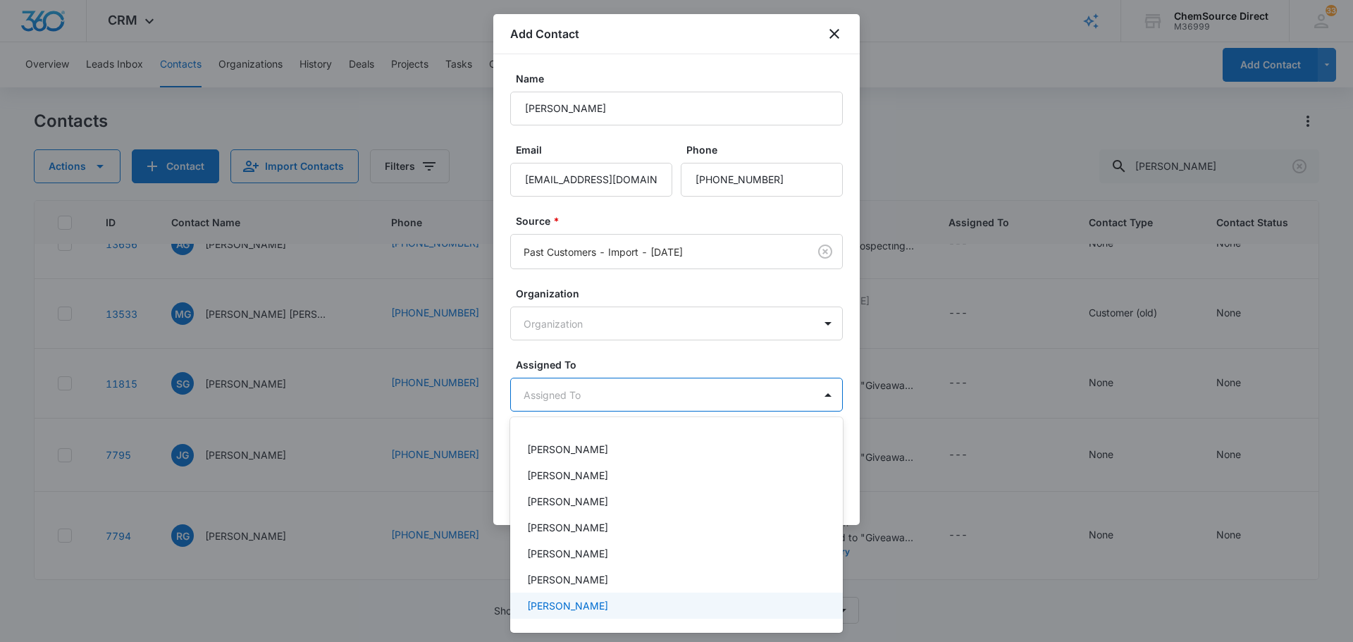
click at [619, 600] on div "[PERSON_NAME]" at bounding box center [675, 605] width 296 height 15
click at [643, 352] on div at bounding box center [676, 321] width 1353 height 642
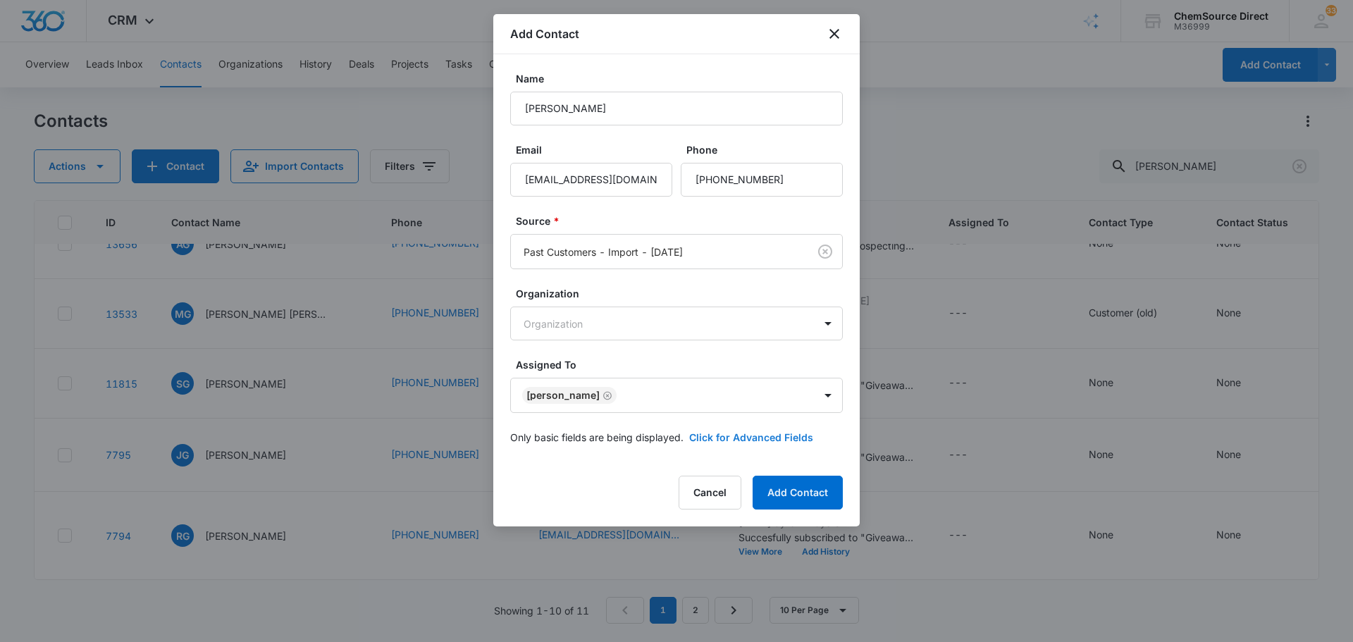
click at [733, 435] on button "Click for Advanced Fields" at bounding box center [751, 437] width 124 height 15
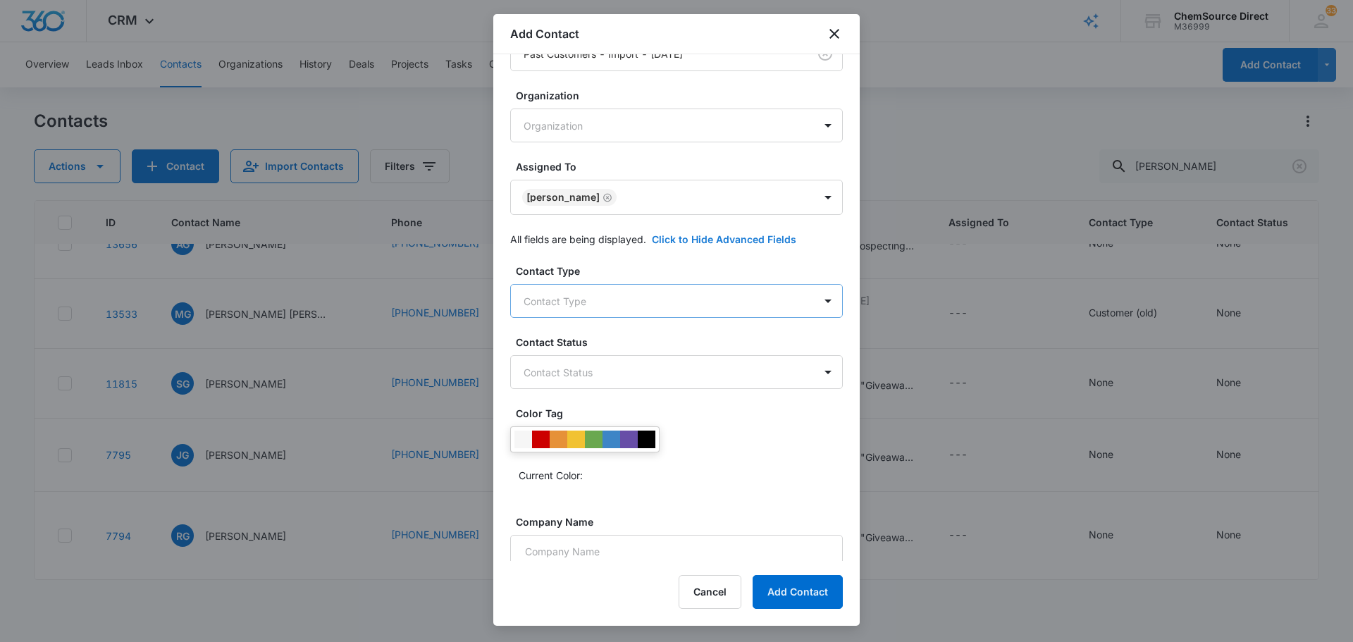
scroll to position [277, 0]
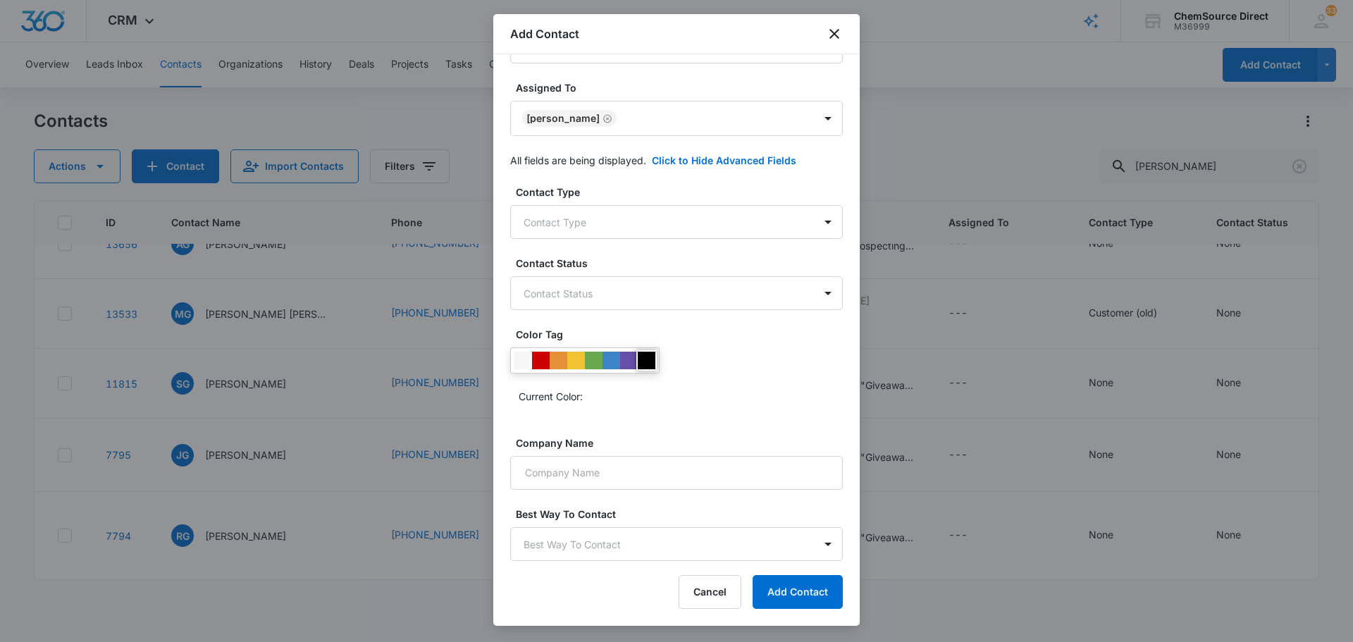
click at [647, 363] on div at bounding box center [647, 361] width 18 height 18
click at [621, 475] on input "Company Name" at bounding box center [676, 473] width 333 height 34
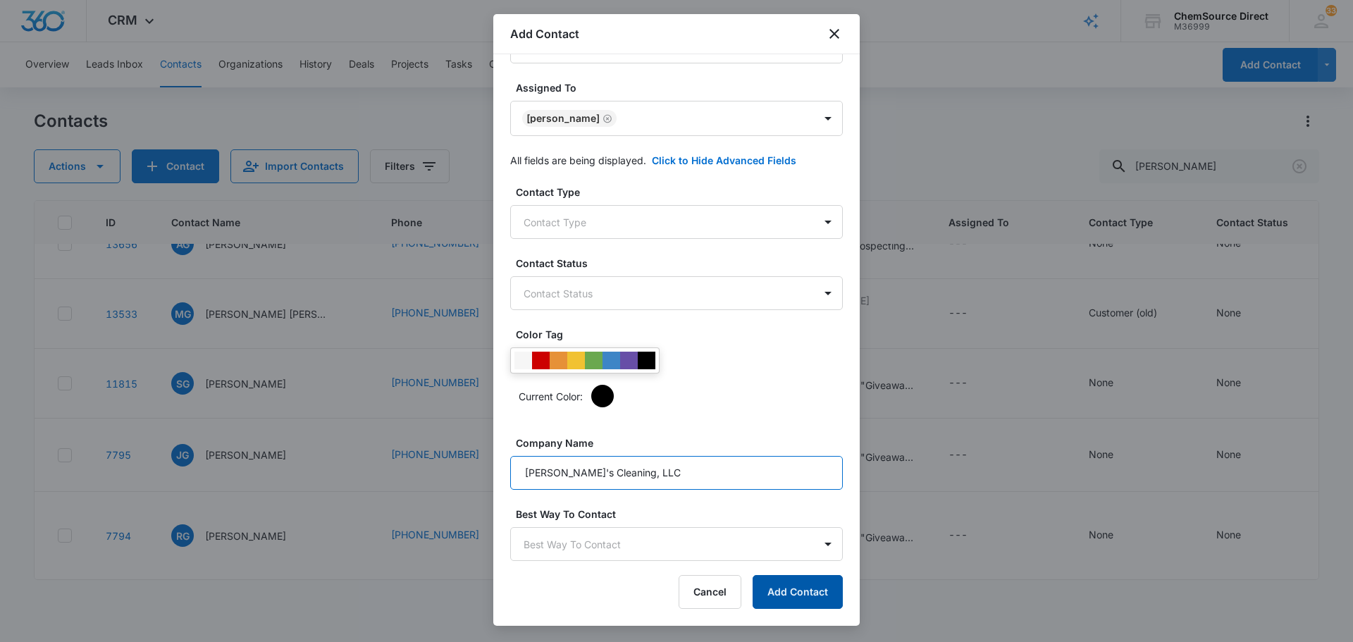
type input "[PERSON_NAME]'s Cleaning, LLC"
click at [799, 586] on button "Add Contact" at bounding box center [797, 592] width 90 height 34
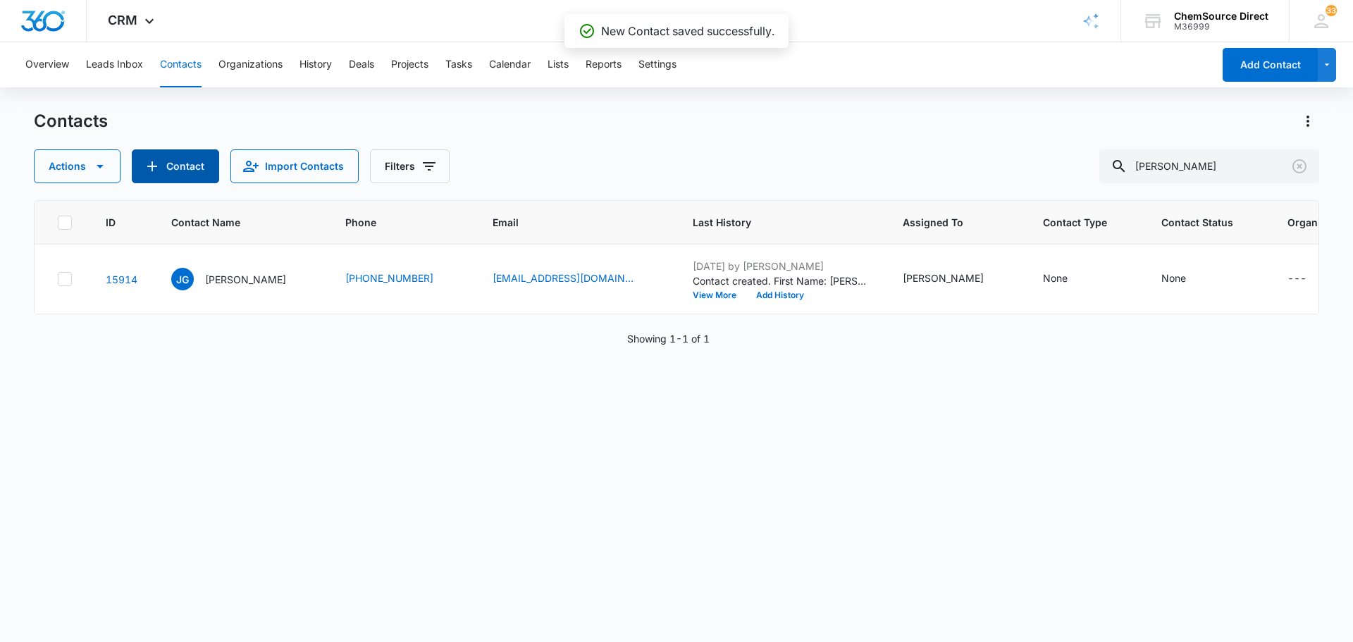
scroll to position [0, 0]
click at [241, 285] on p "[PERSON_NAME]" at bounding box center [245, 279] width 81 height 15
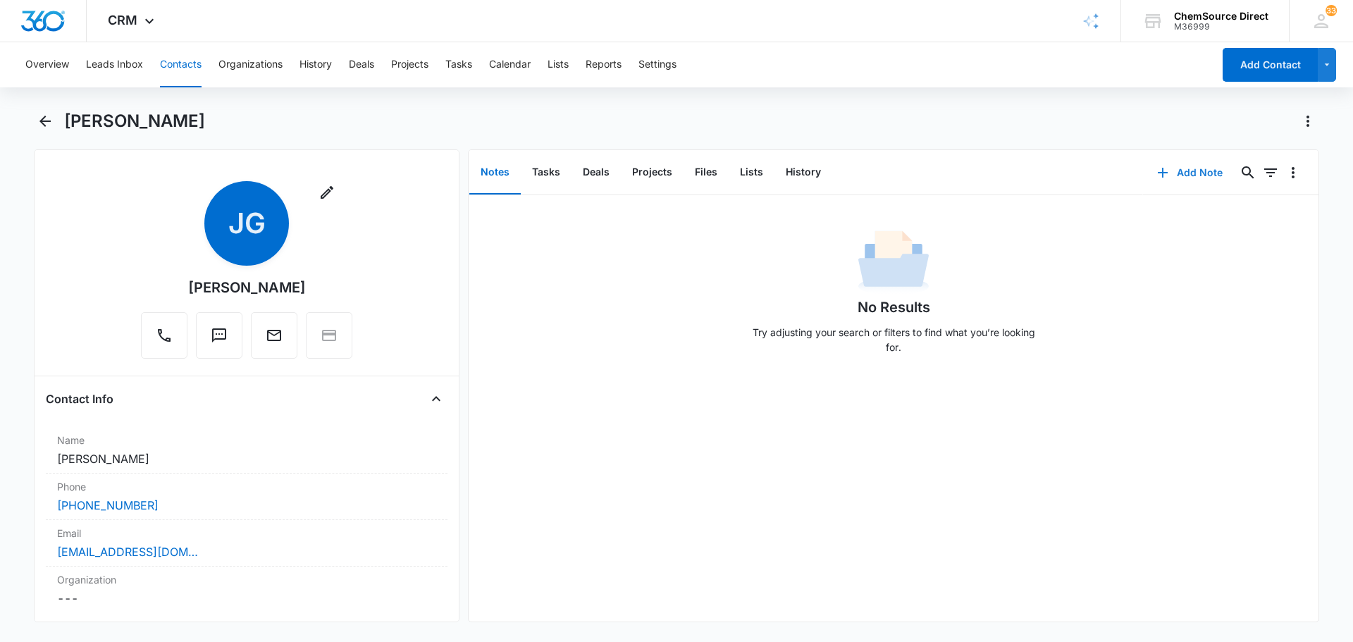
click at [1186, 175] on button "Add Note" at bounding box center [1190, 173] width 94 height 34
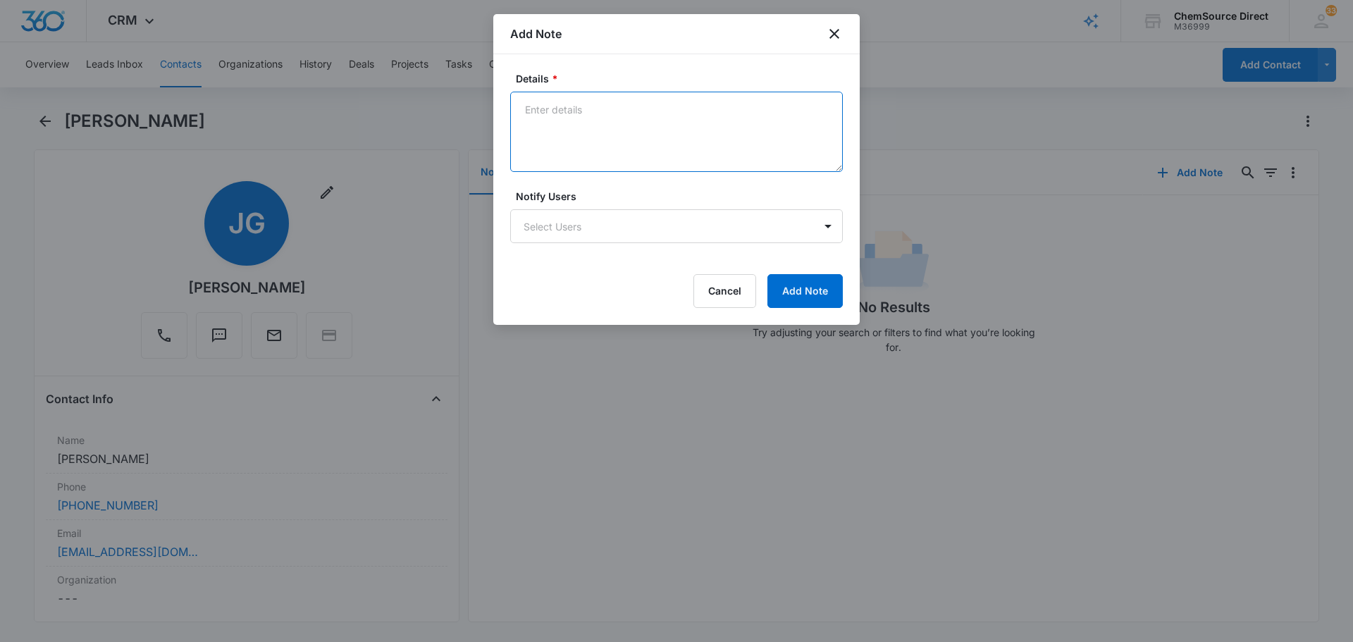
click at [645, 153] on textarea "Details *" at bounding box center [676, 132] width 333 height 80
type textarea "MY10 Promo Sent"
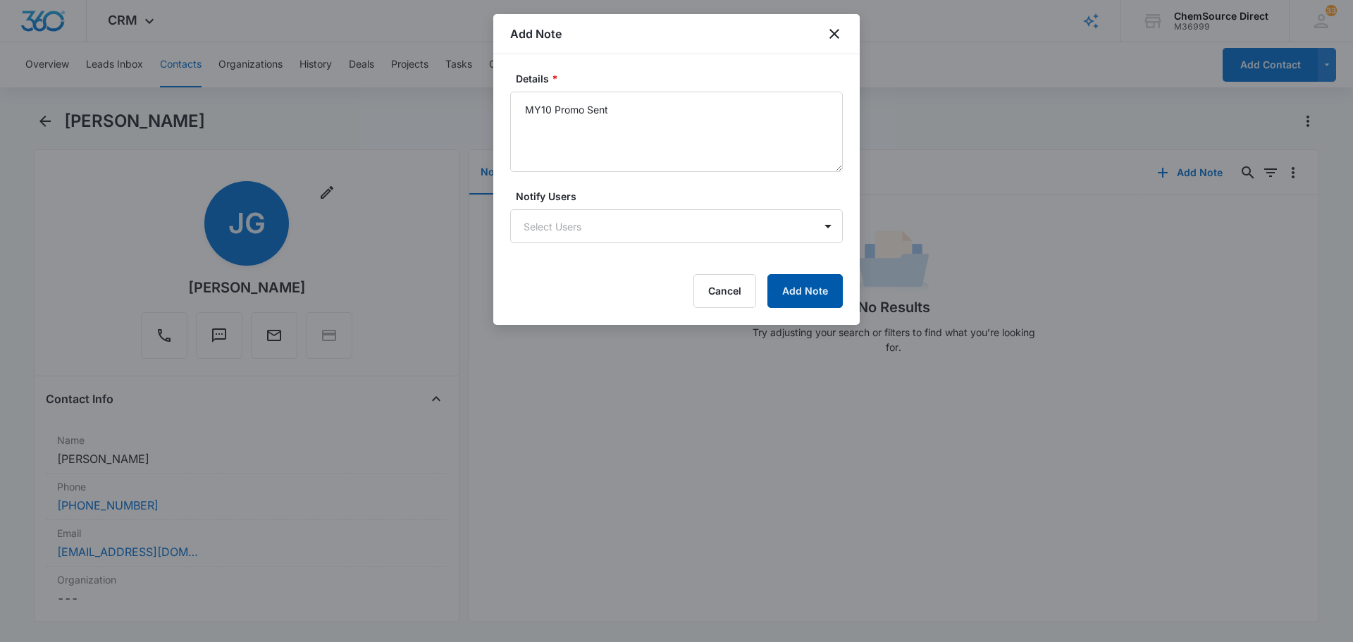
click at [825, 281] on button "Add Note" at bounding box center [804, 291] width 75 height 34
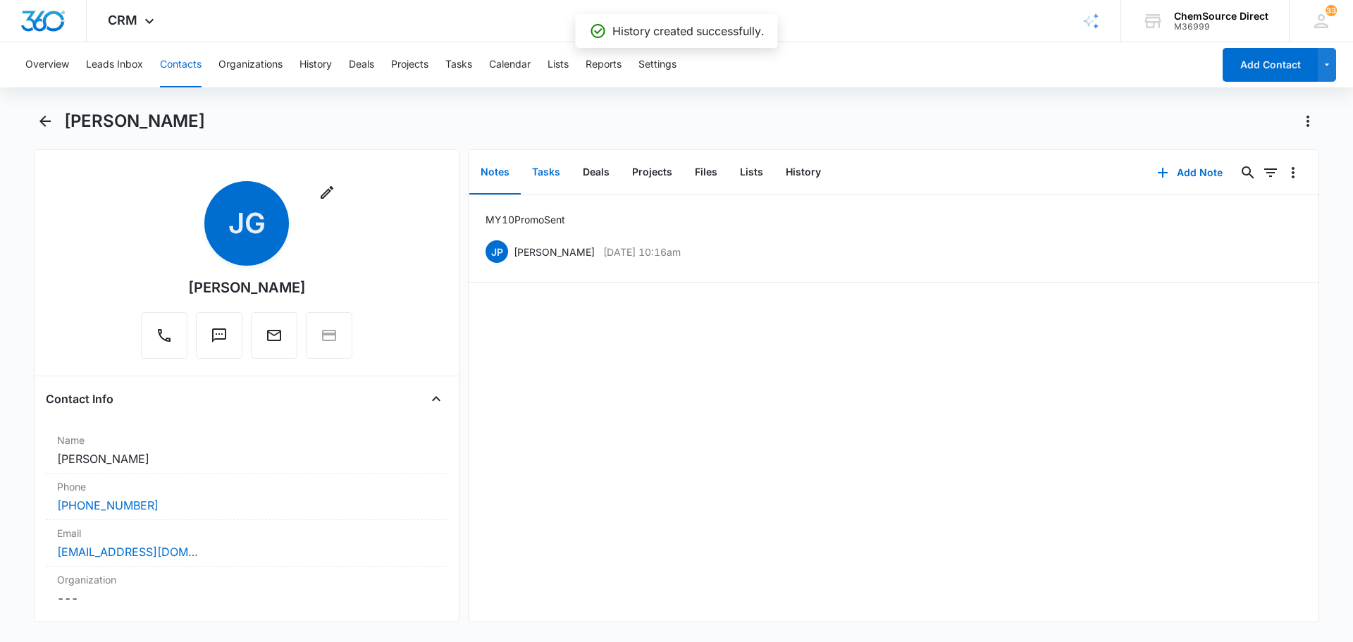
click at [549, 171] on button "Tasks" at bounding box center [546, 173] width 51 height 44
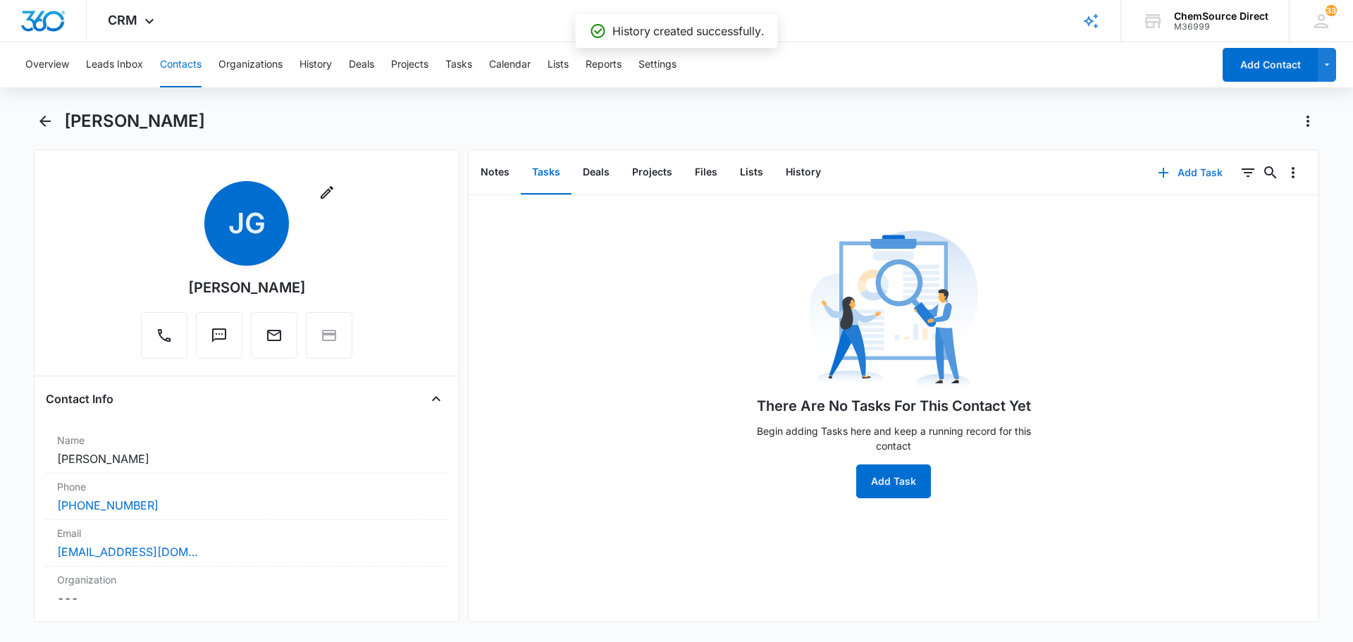
click at [1191, 178] on button "Add Task" at bounding box center [1190, 173] width 93 height 34
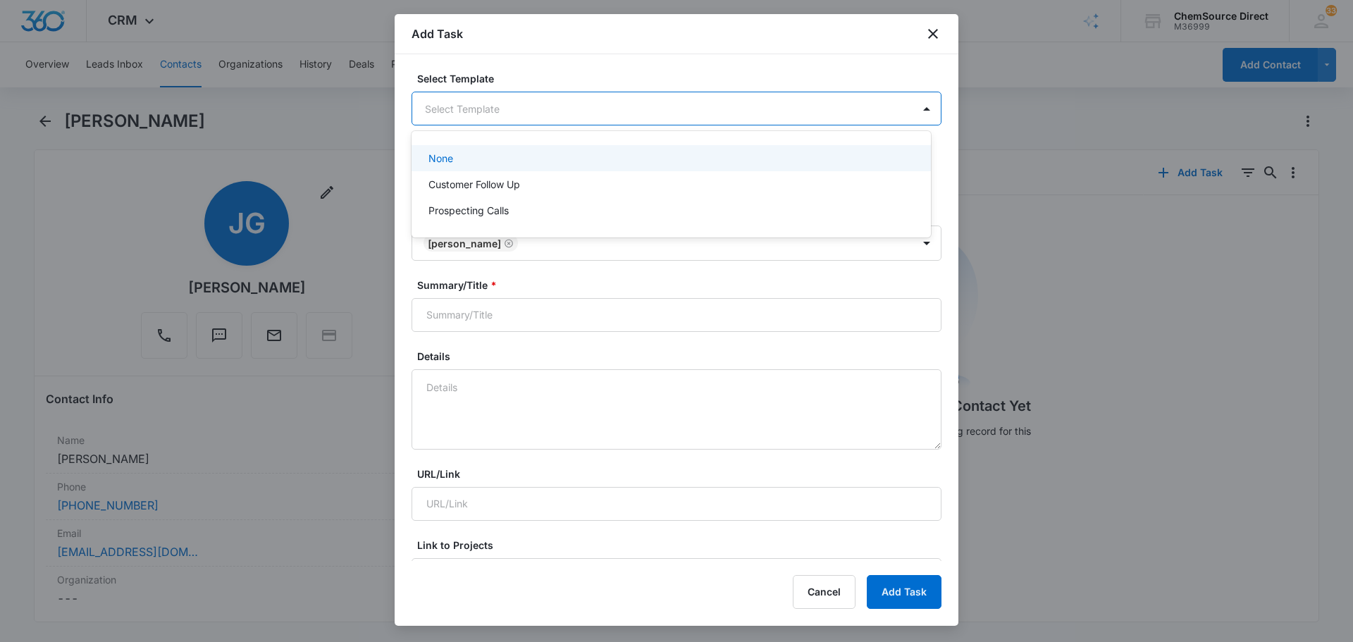
click at [533, 102] on body "CRM Apps Reputation Forms CRM Email Social Payments POS Content Ads Intelligenc…" at bounding box center [676, 321] width 1353 height 642
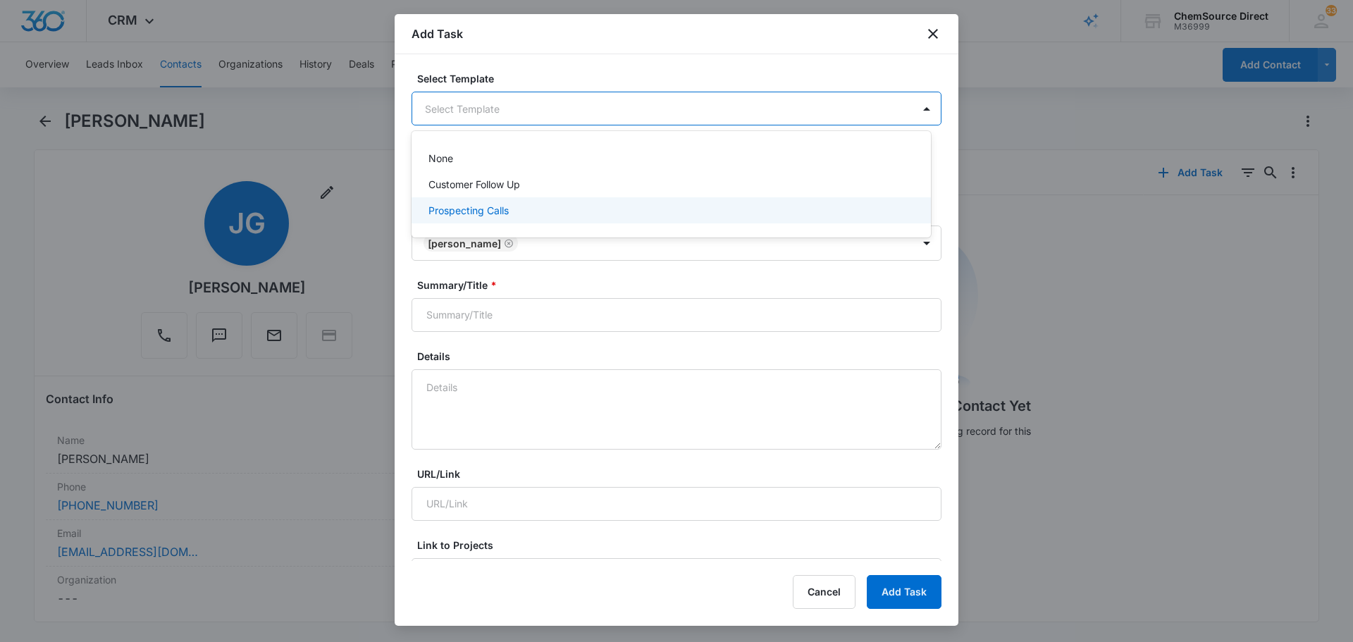
click at [505, 205] on p "Prospecting Calls" at bounding box center [468, 210] width 80 height 15
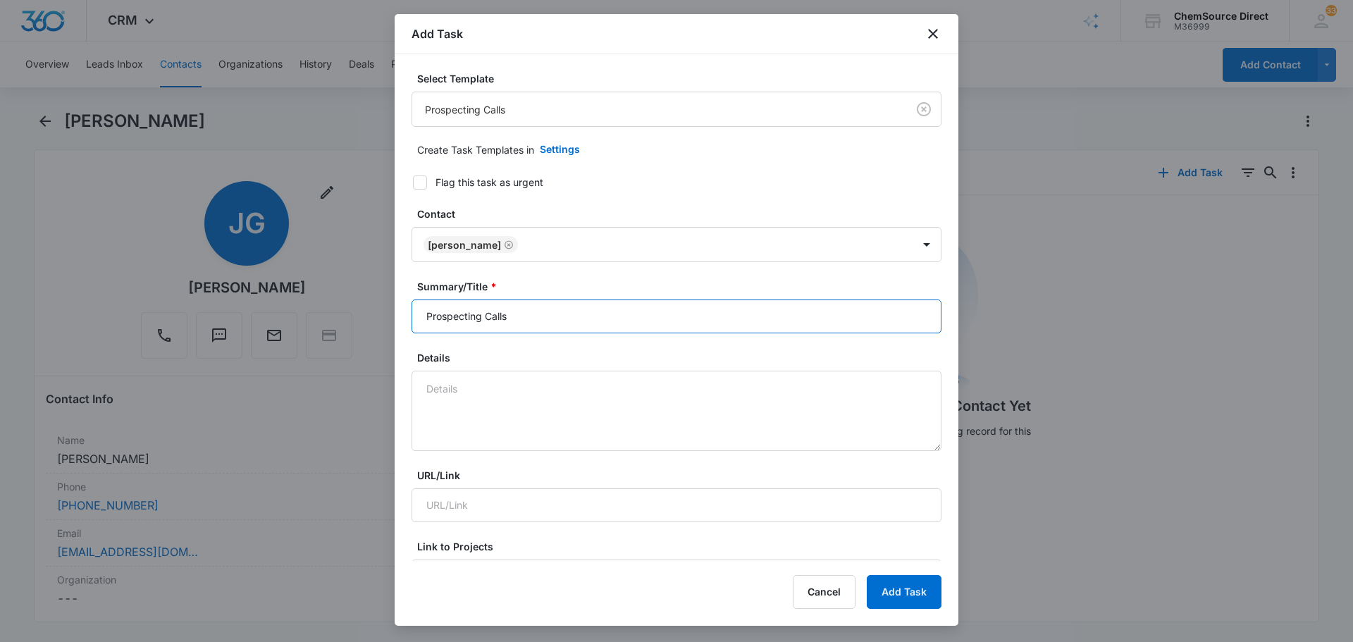
drag, startPoint x: 556, startPoint y: 309, endPoint x: 342, endPoint y: 308, distance: 213.5
click at [357, 311] on body "CRM Apps Reputation Forms CRM Email Social Payments POS Content Ads Intelligenc…" at bounding box center [676, 321] width 1353 height 642
type input "Prospecting Calls"
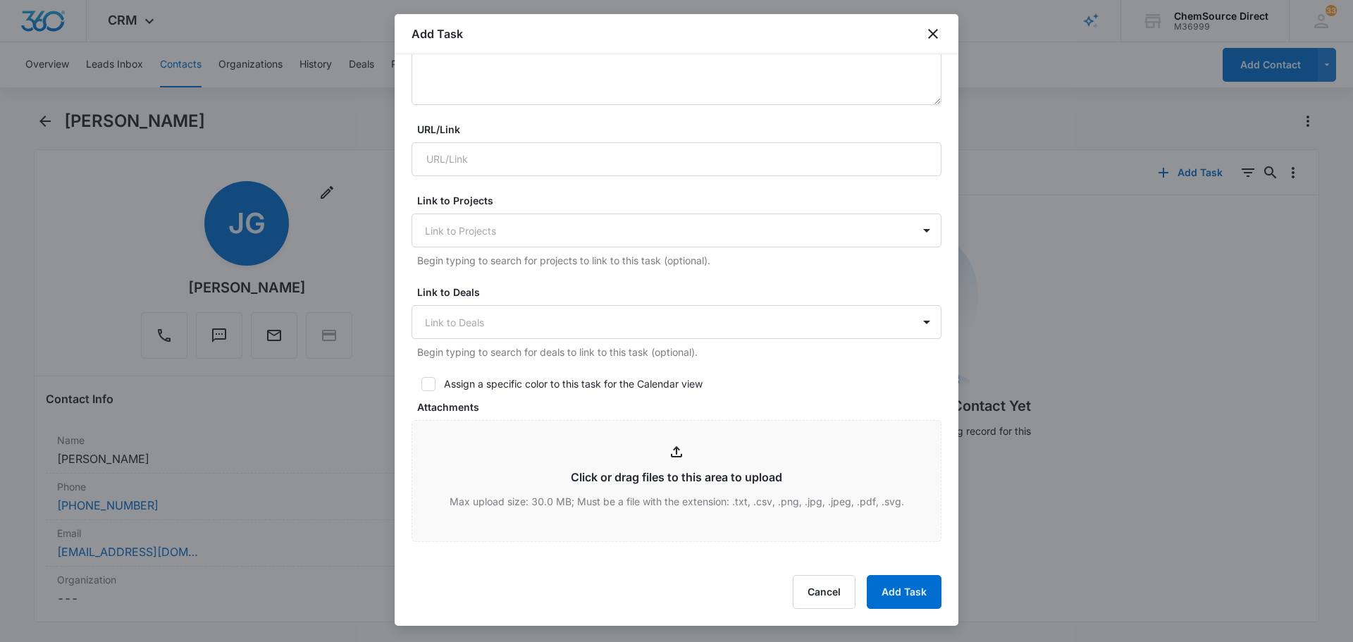
scroll to position [423, 0]
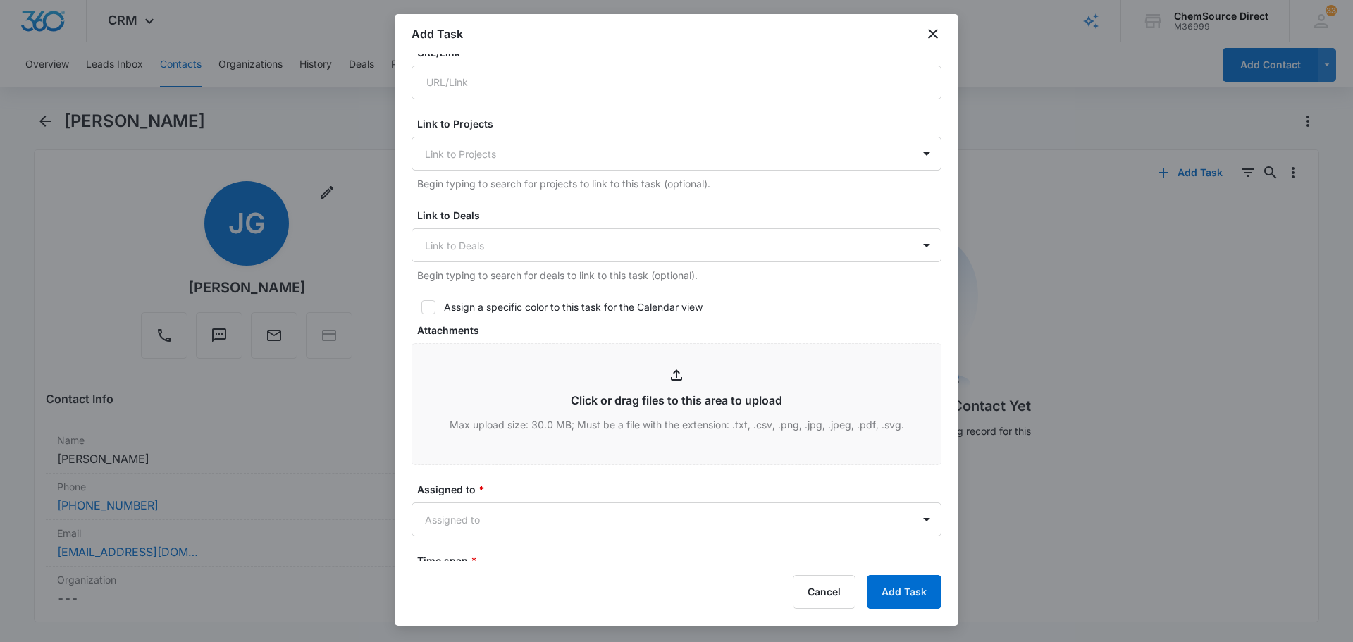
click at [430, 302] on icon at bounding box center [428, 307] width 13 height 13
click at [421, 302] on input "Assign a specific color to this task for the Calendar view" at bounding box center [416, 307] width 10 height 10
checkbox input "true"
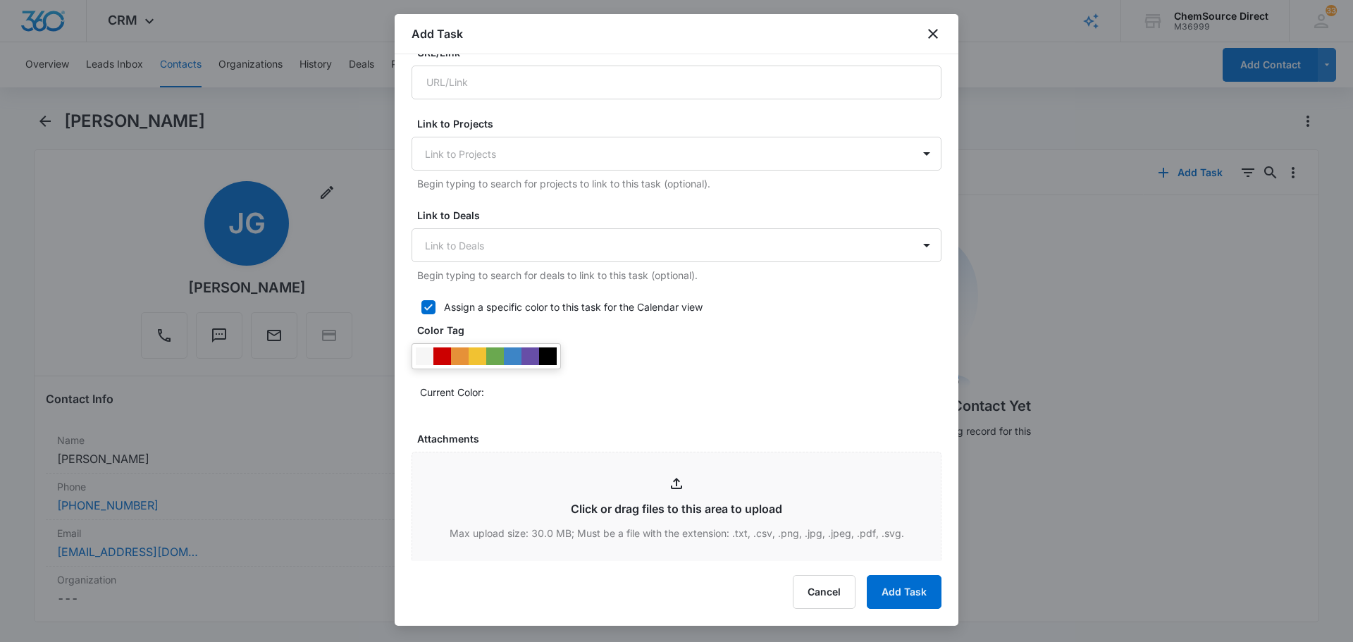
click at [559, 351] on div at bounding box center [485, 356] width 149 height 26
click at [557, 356] on div at bounding box center [485, 356] width 149 height 26
click at [549, 357] on div at bounding box center [548, 356] width 18 height 18
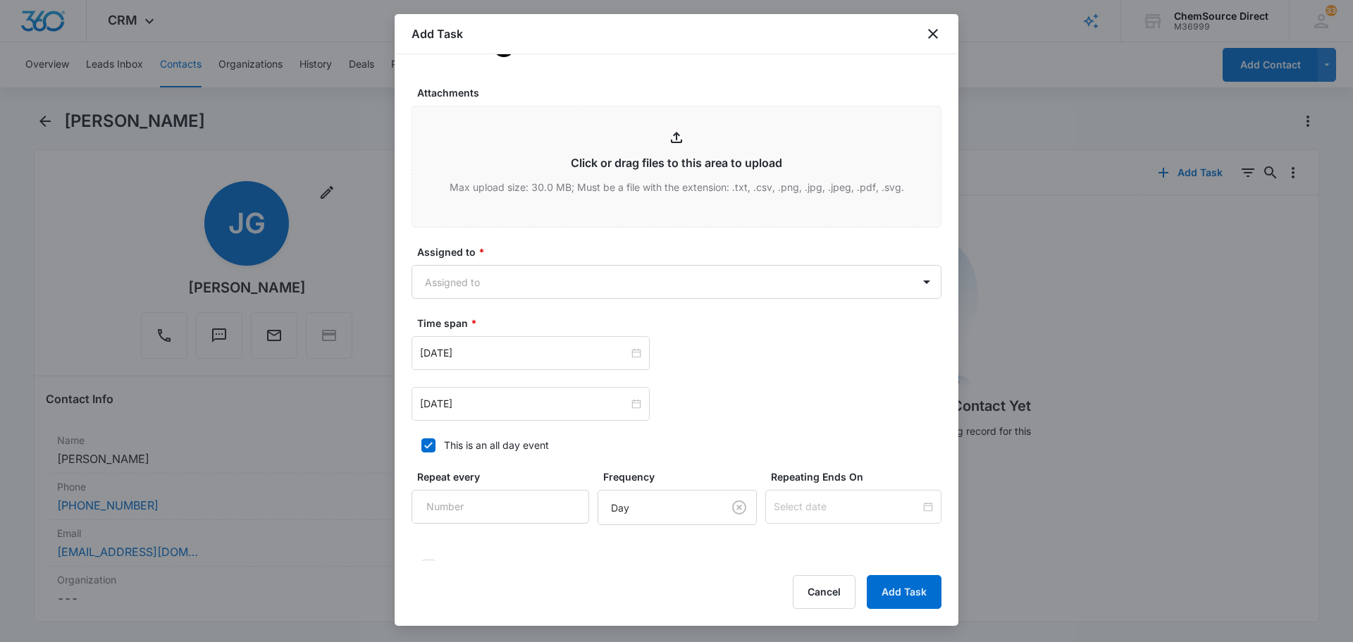
scroll to position [845, 0]
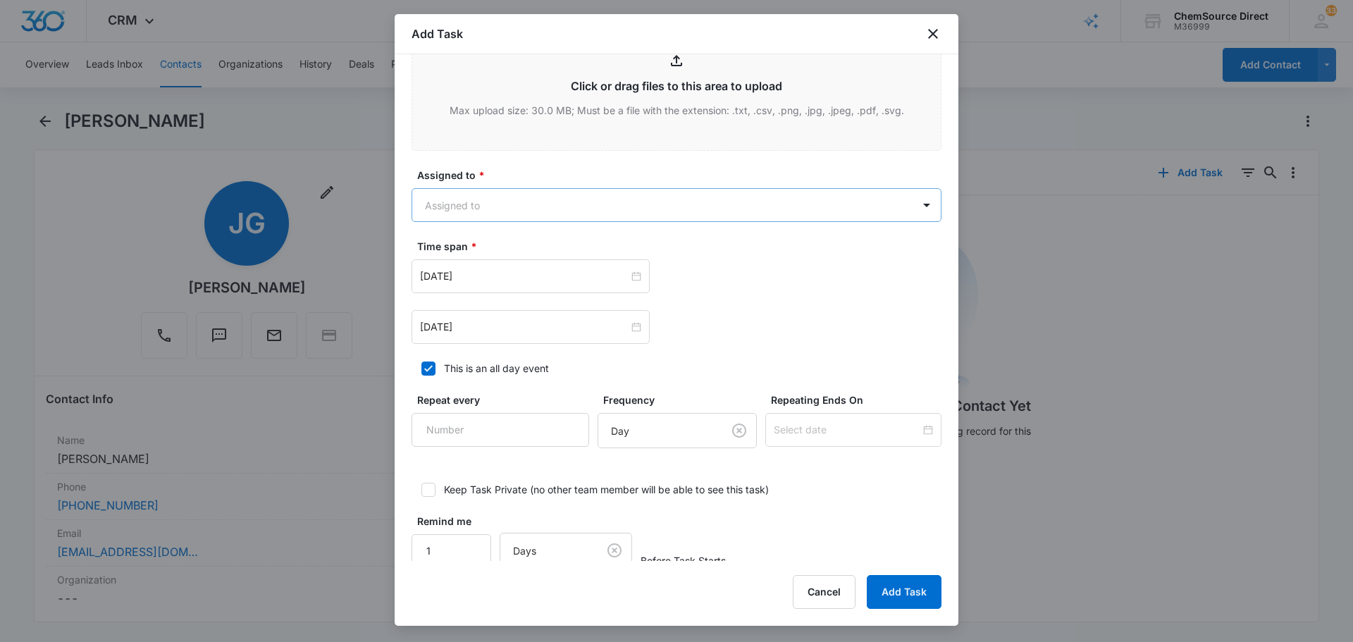
click at [560, 215] on body "CRM Apps Reputation Forms CRM Email Social Payments POS Content Ads Intelligenc…" at bounding box center [676, 321] width 1353 height 642
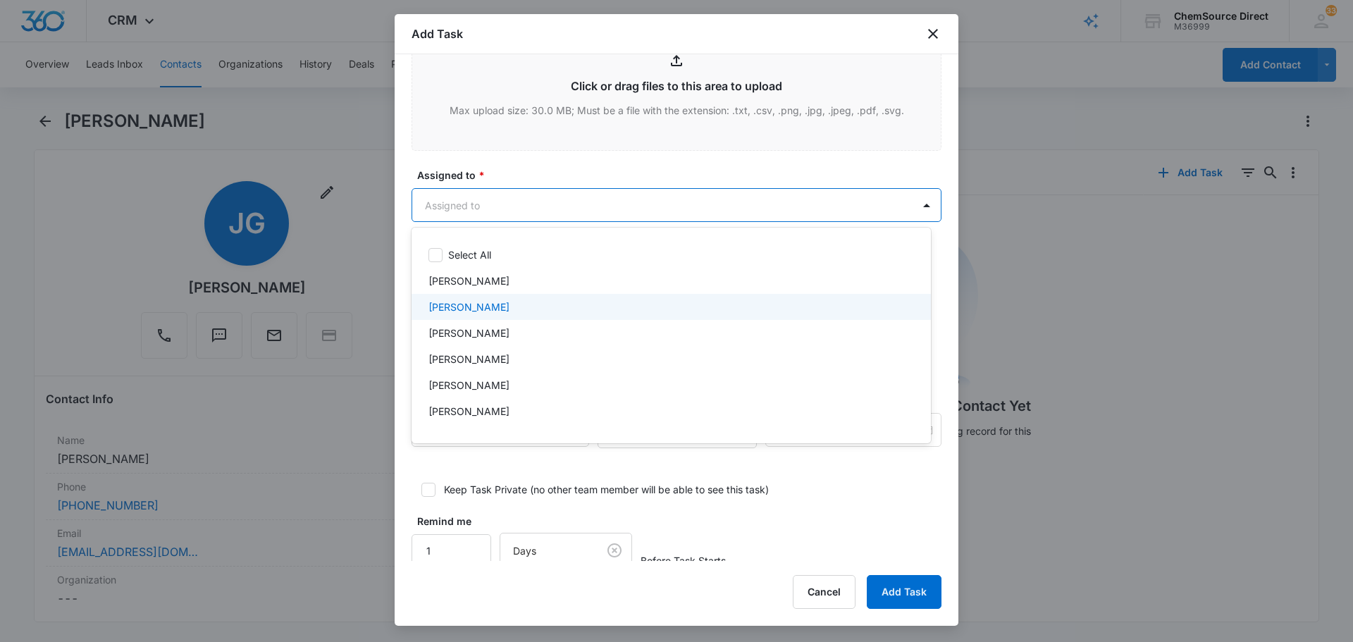
click at [504, 311] on div "[PERSON_NAME]" at bounding box center [669, 306] width 483 height 15
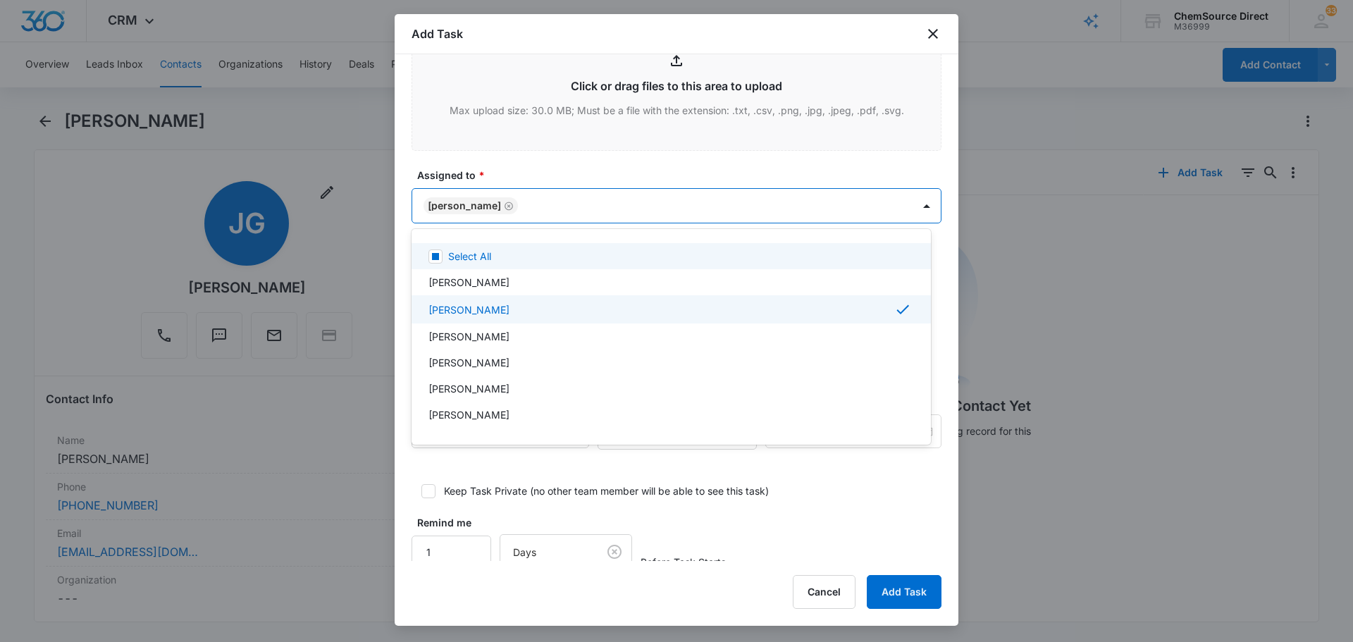
click at [528, 168] on div at bounding box center [676, 321] width 1353 height 642
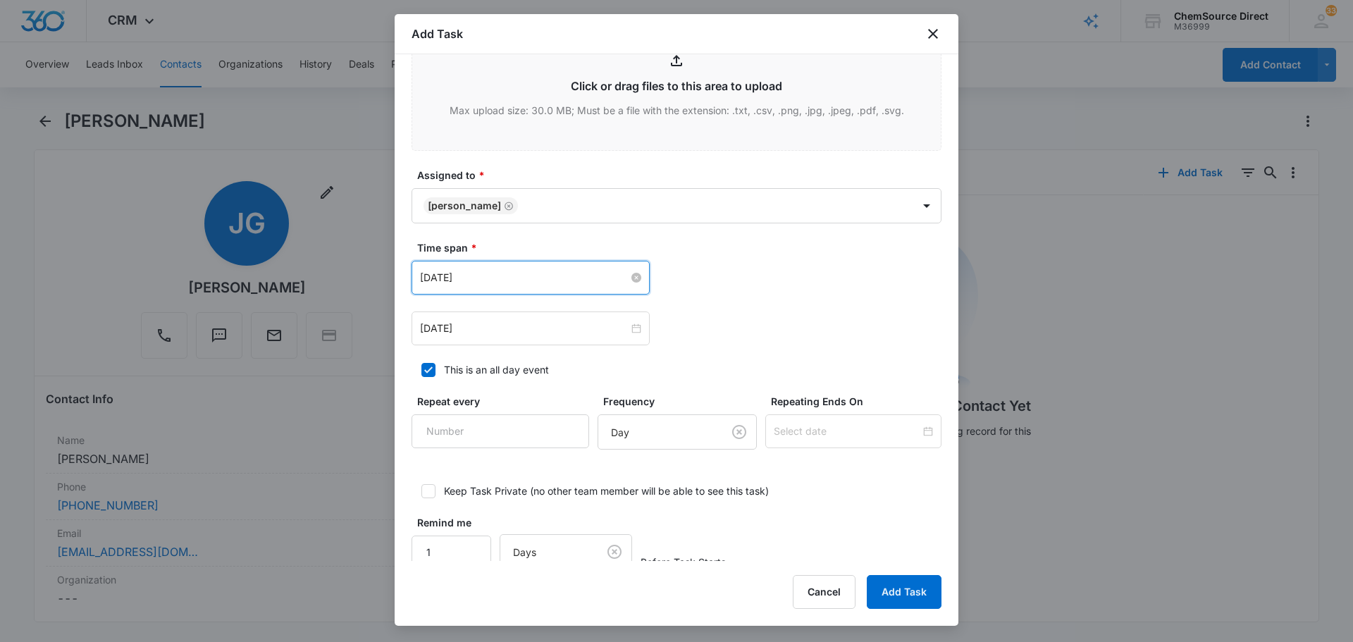
click at [518, 272] on input "[DATE]" at bounding box center [524, 278] width 209 height 16
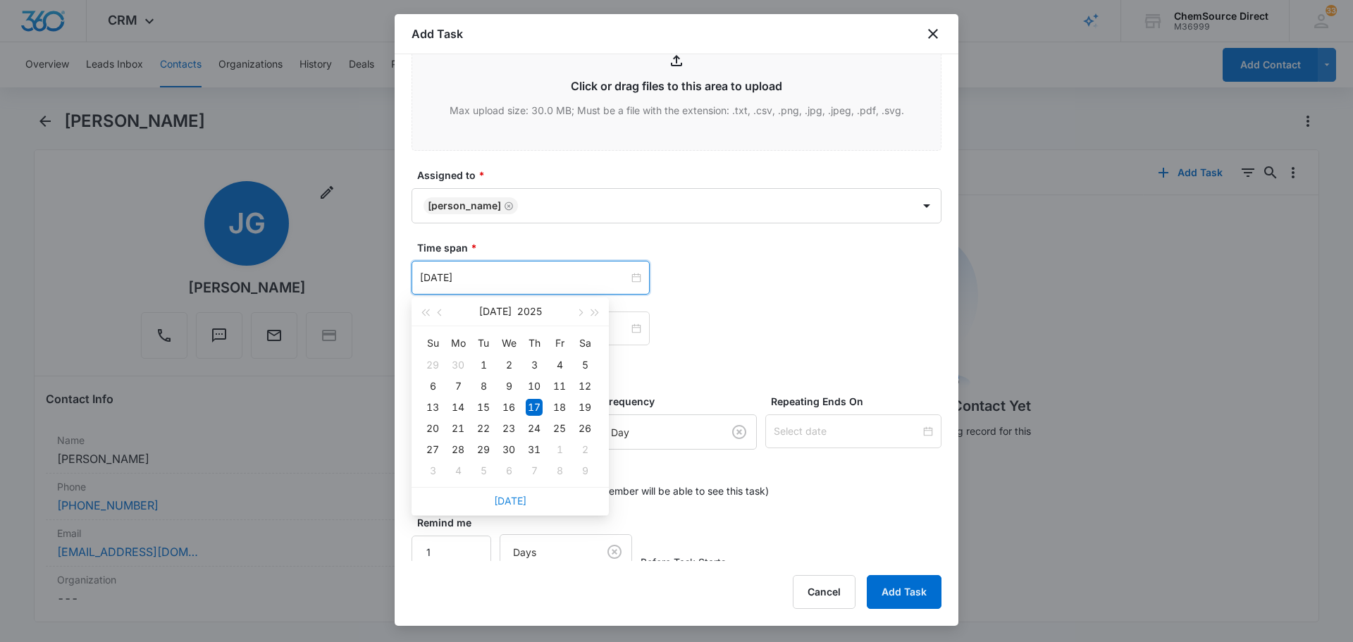
click at [508, 498] on link "[DATE]" at bounding box center [510, 501] width 32 height 12
type input "[DATE]"
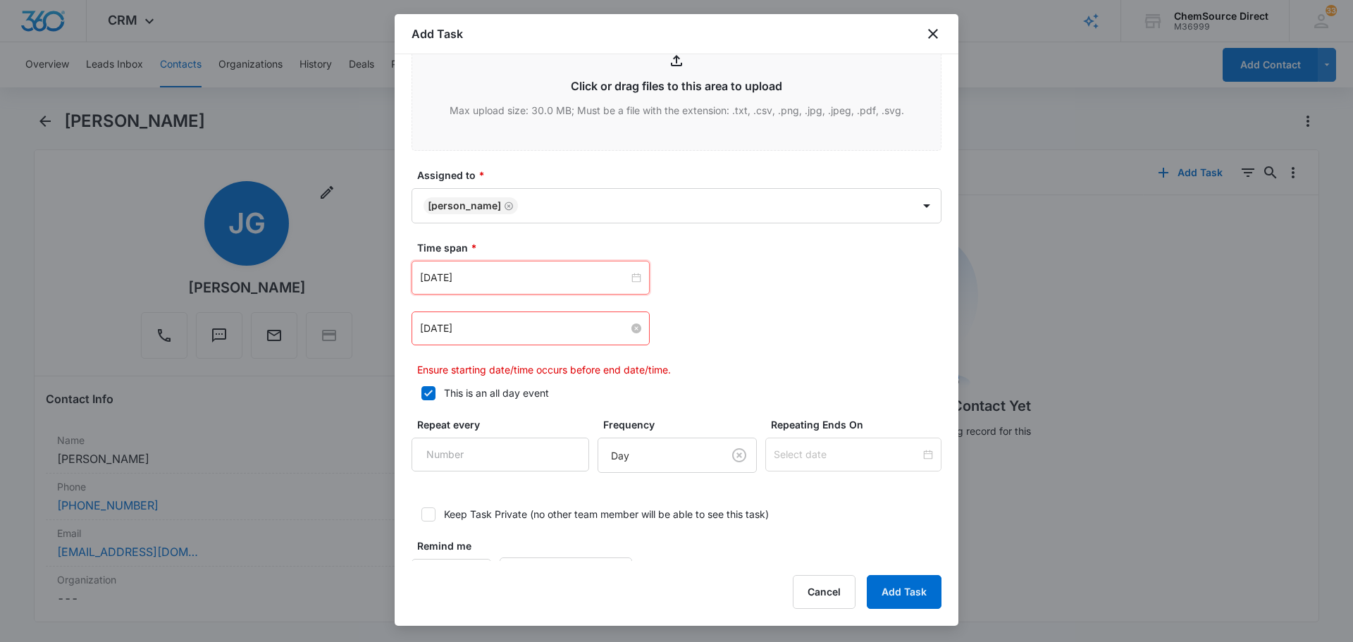
click at [524, 330] on input "[DATE]" at bounding box center [524, 329] width 209 height 16
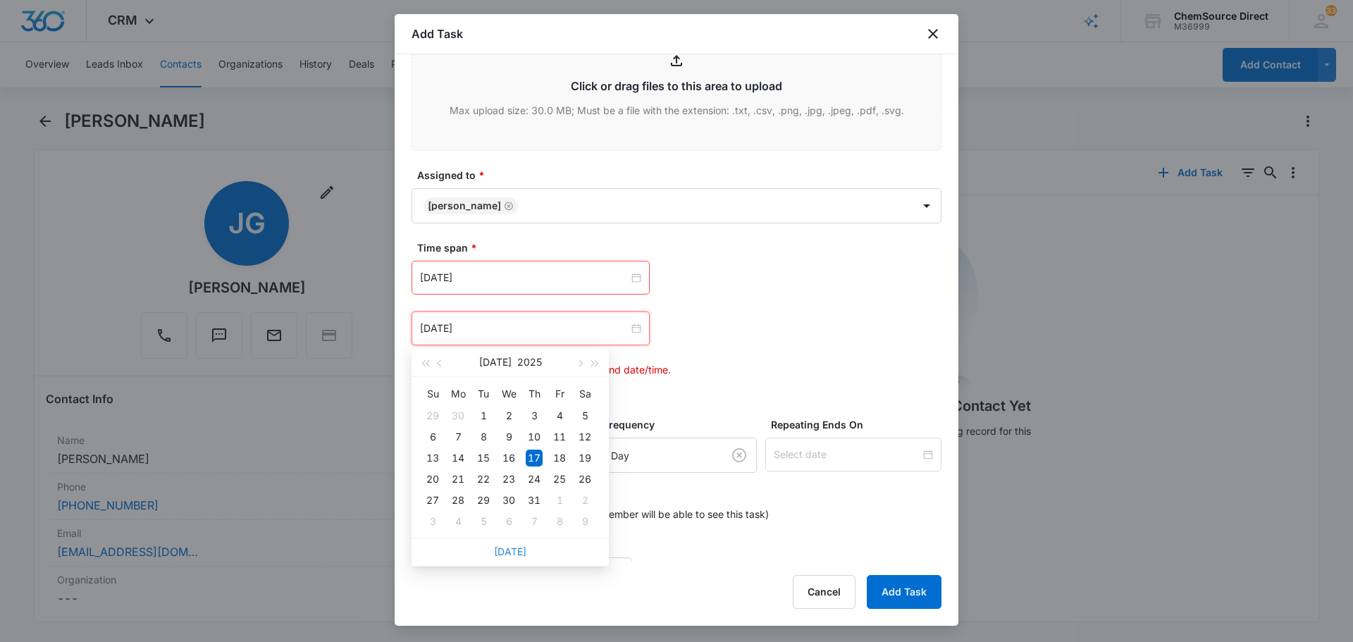
click at [512, 545] on link "[DATE]" at bounding box center [510, 551] width 32 height 12
type input "[DATE]"
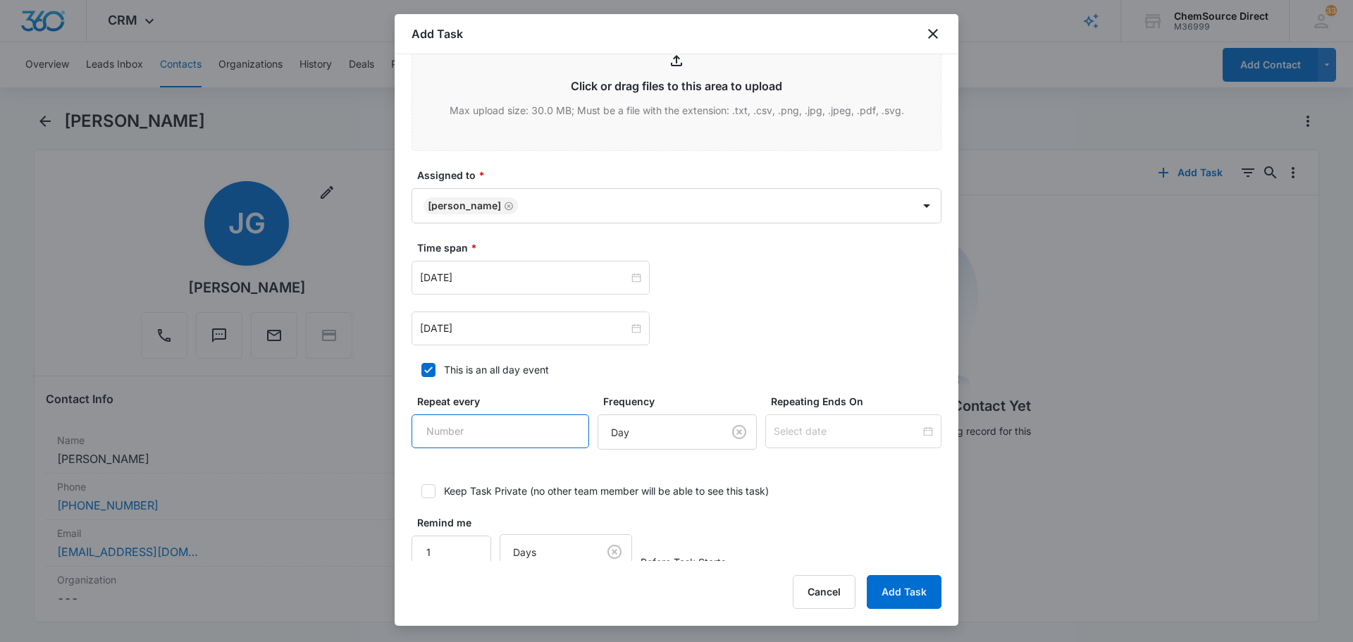
click at [540, 430] on input "Repeat every" at bounding box center [500, 431] width 178 height 34
type input "2"
click at [654, 438] on body "CRM Apps Reputation Forms CRM Email Social Payments POS Content Ads Intelligenc…" at bounding box center [676, 321] width 1353 height 642
click at [655, 486] on div "Day" at bounding box center [660, 483] width 119 height 17
click at [774, 426] on input at bounding box center [847, 431] width 147 height 16
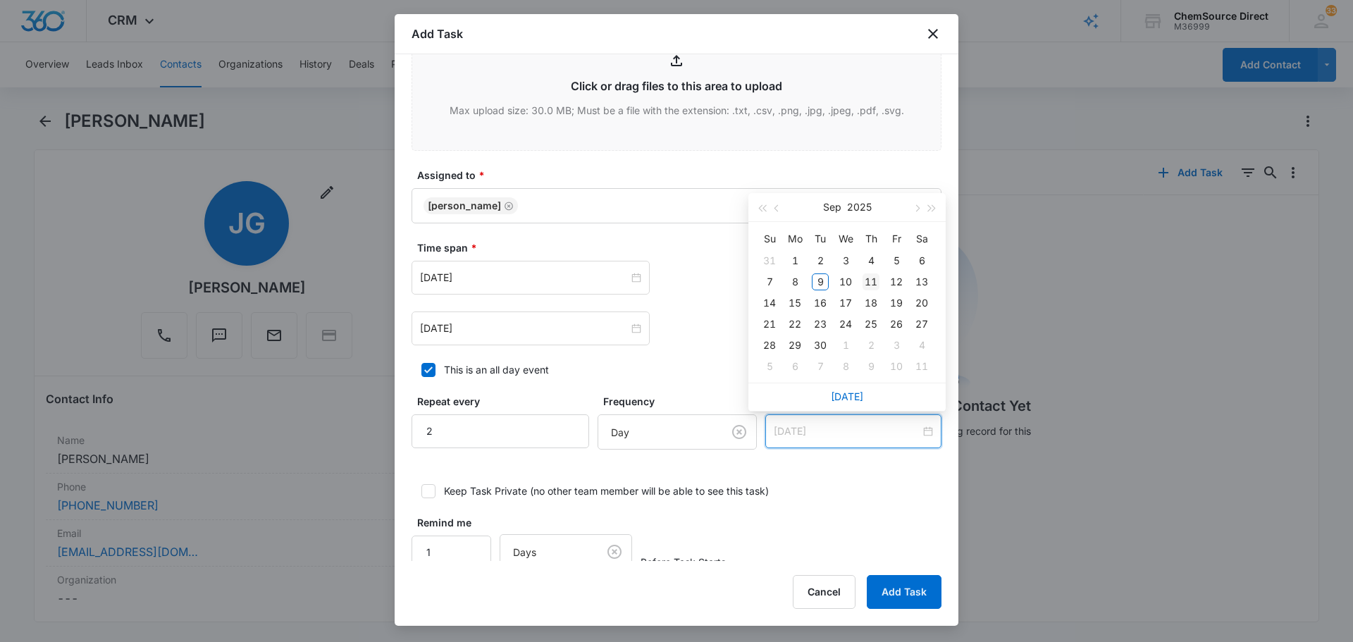
type input "[DATE]"
click at [870, 280] on div "11" at bounding box center [870, 281] width 17 height 17
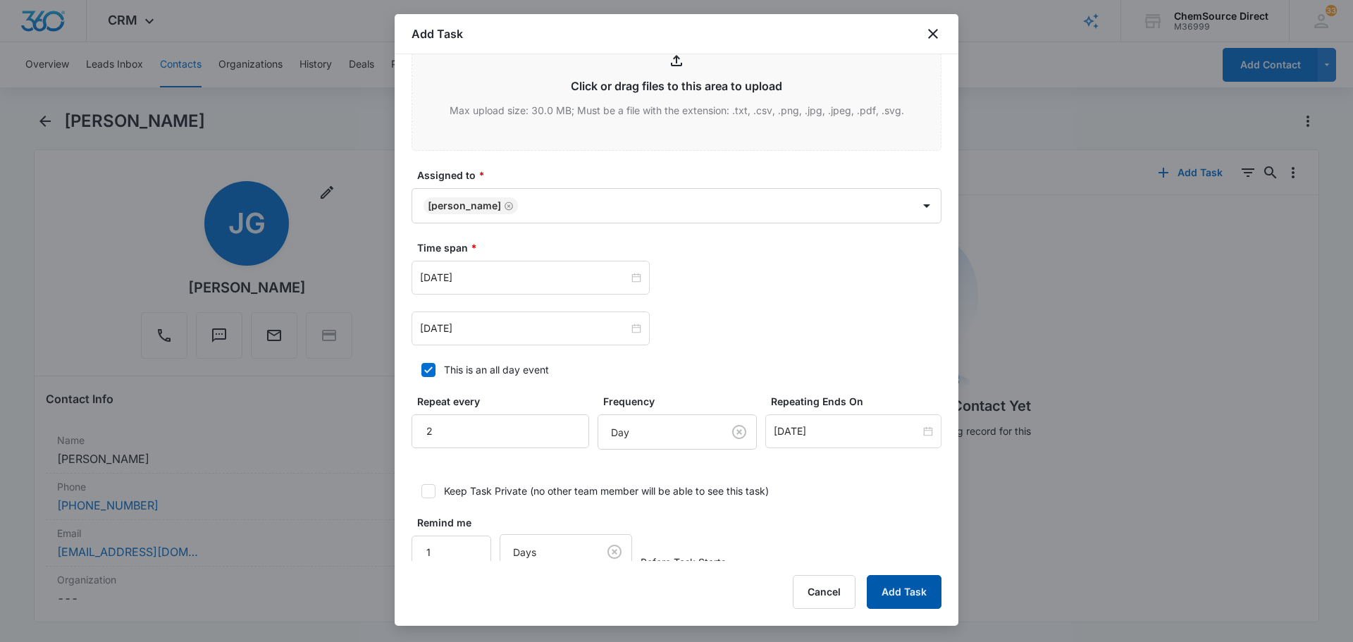
click at [901, 594] on button "Add Task" at bounding box center [904, 592] width 75 height 34
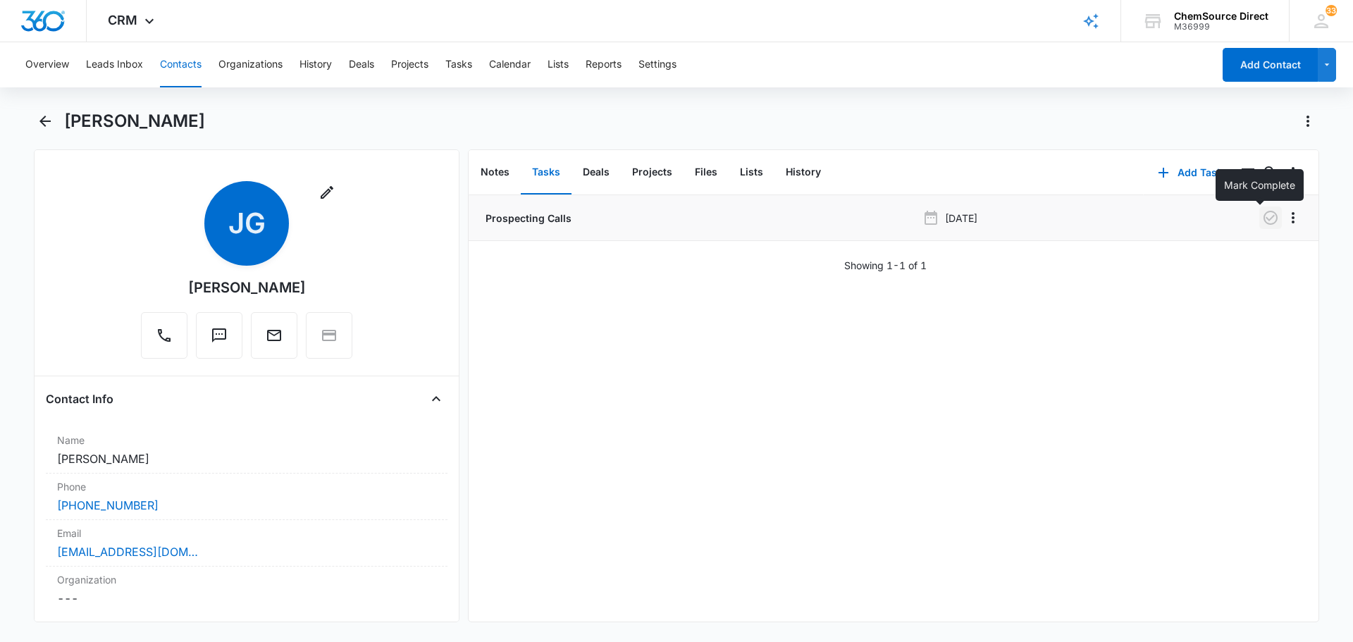
click at [1262, 223] on icon "button" at bounding box center [1270, 217] width 17 height 17
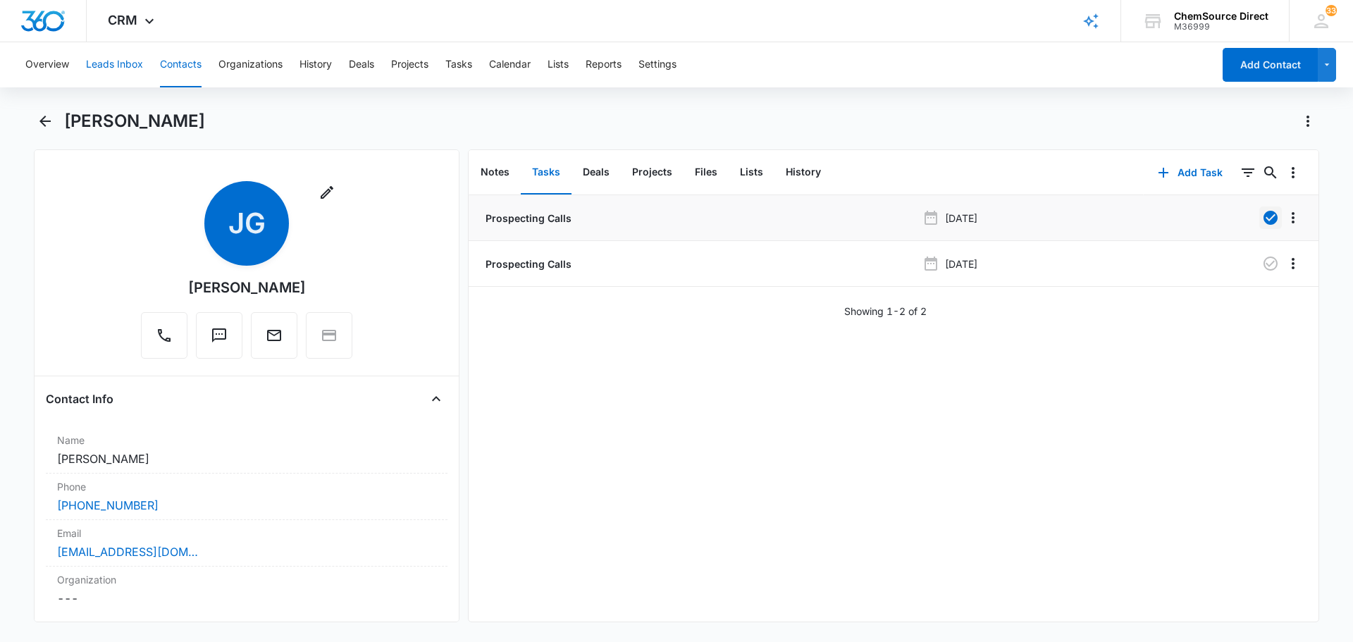
click at [135, 57] on button "Leads Inbox" at bounding box center [114, 64] width 57 height 45
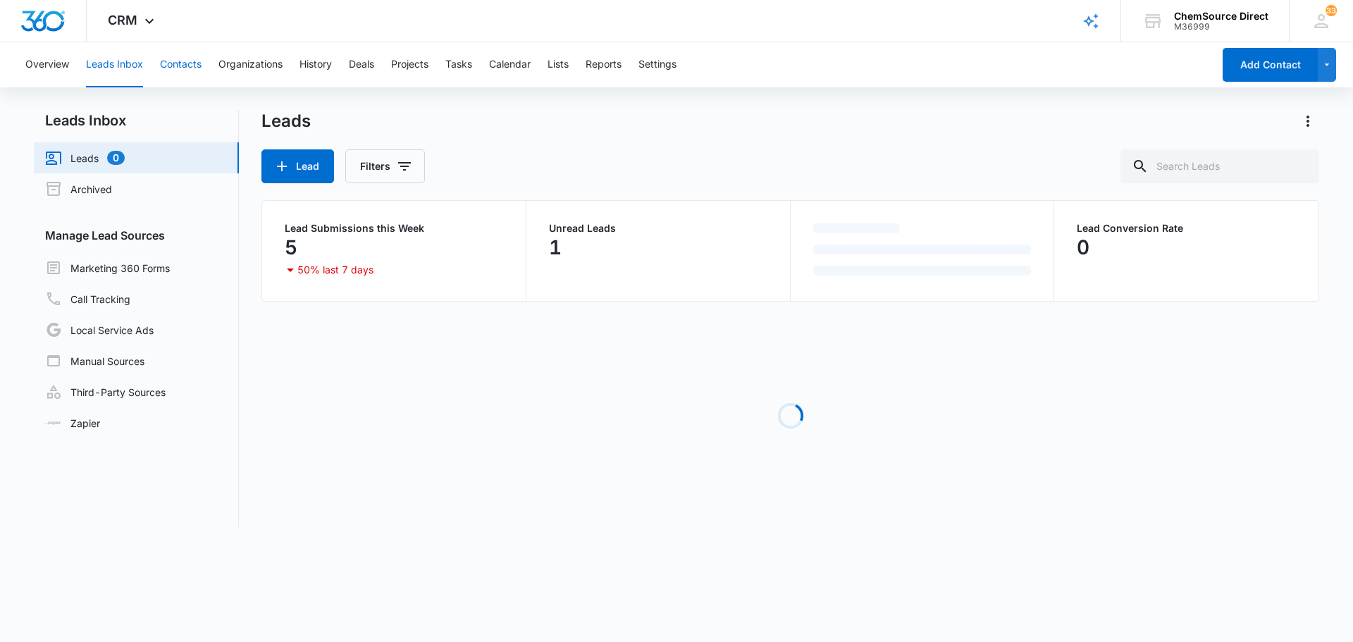
click at [191, 58] on button "Contacts" at bounding box center [181, 64] width 42 height 45
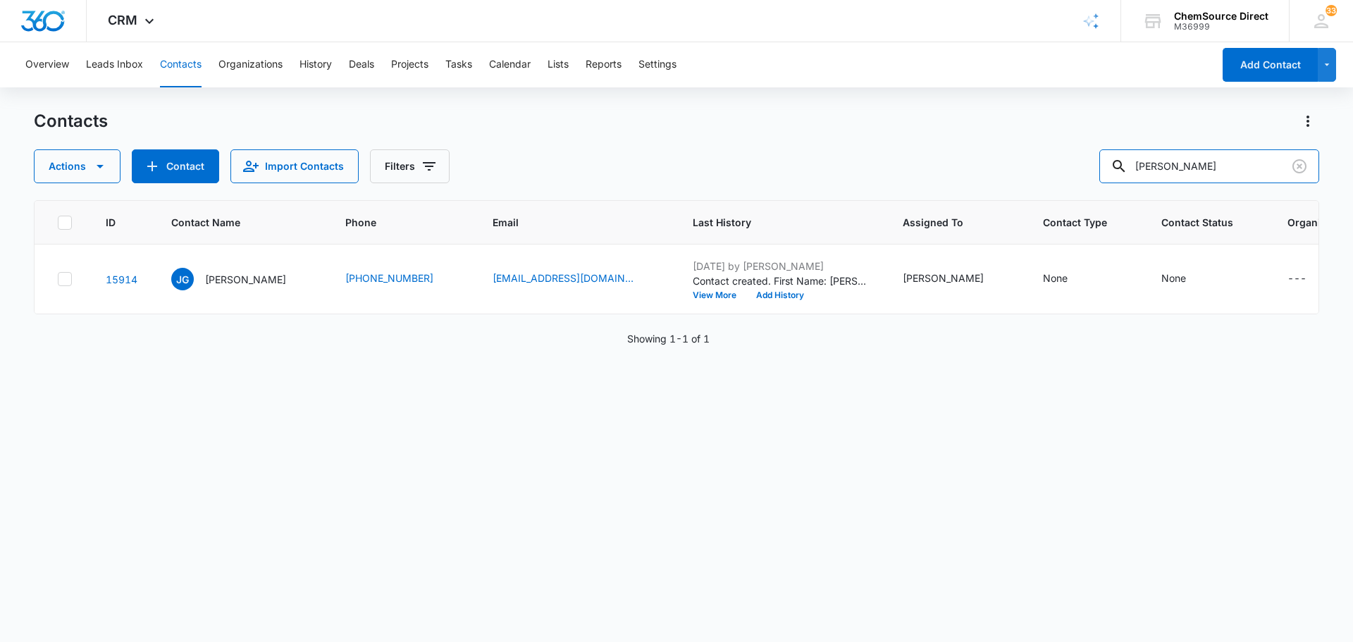
drag, startPoint x: 1232, startPoint y: 170, endPoint x: 1051, endPoint y: 173, distance: 181.1
click at [1056, 173] on div "Actions Contact Import Contacts Filters [PERSON_NAME]" at bounding box center [676, 166] width 1285 height 34
type input "[PERSON_NAME]"
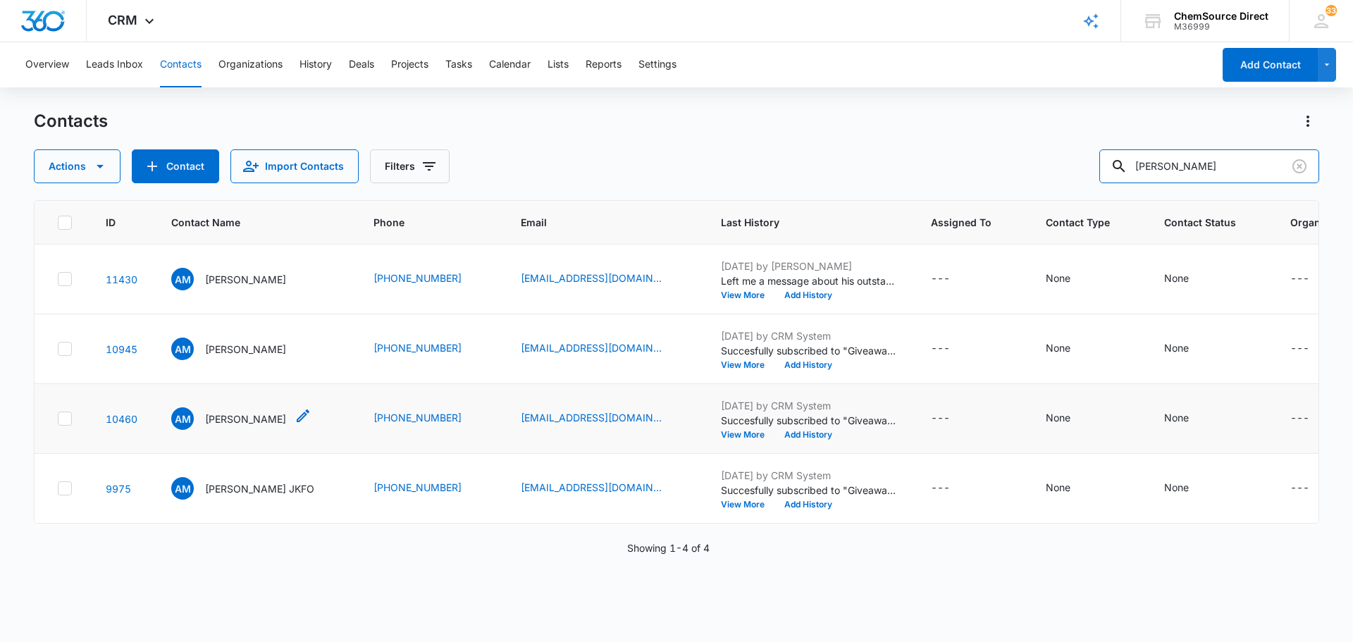
scroll to position [16, 0]
click at [66, 495] on icon at bounding box center [64, 488] width 13 height 13
click at [58, 489] on input "checkbox" at bounding box center [57, 488] width 1 height 1
click at [72, 451] on td at bounding box center [62, 419] width 54 height 70
click at [70, 425] on icon at bounding box center [64, 418] width 13 height 13
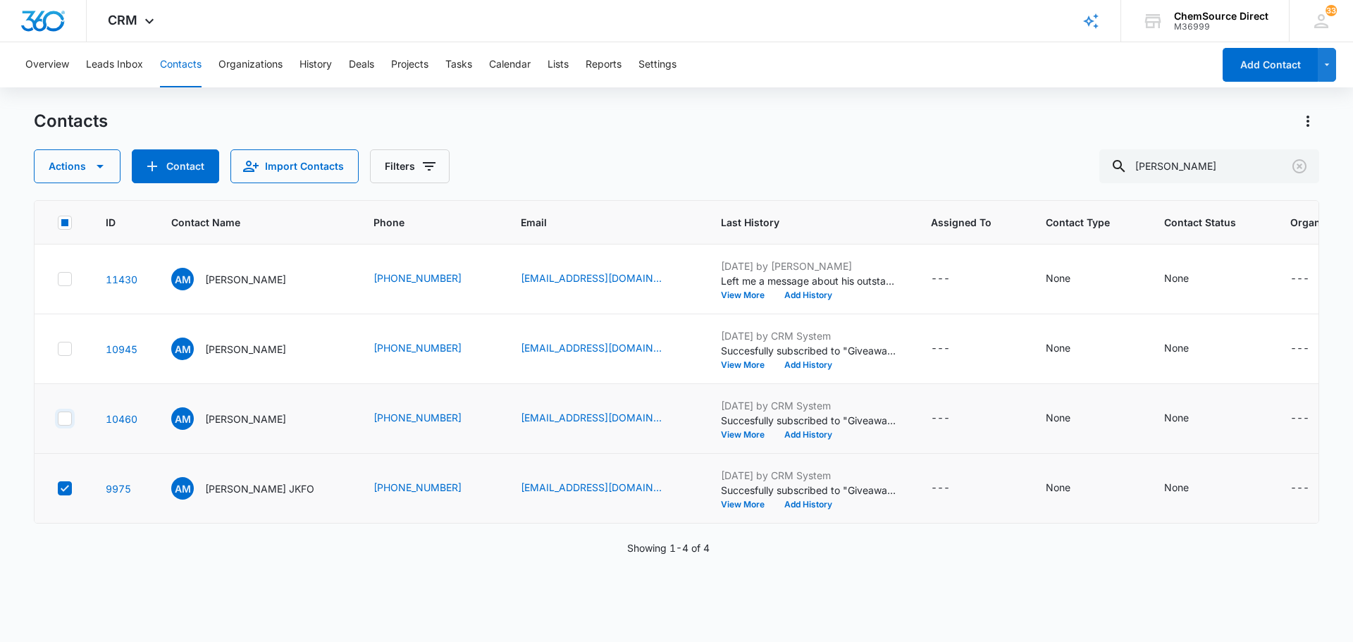
click at [58, 419] on input "checkbox" at bounding box center [57, 419] width 1 height 1
click at [65, 352] on icon at bounding box center [65, 348] width 8 height 6
click at [58, 349] on input "checkbox" at bounding box center [57, 349] width 1 height 1
click at [111, 169] on button "Actions" at bounding box center [77, 166] width 87 height 34
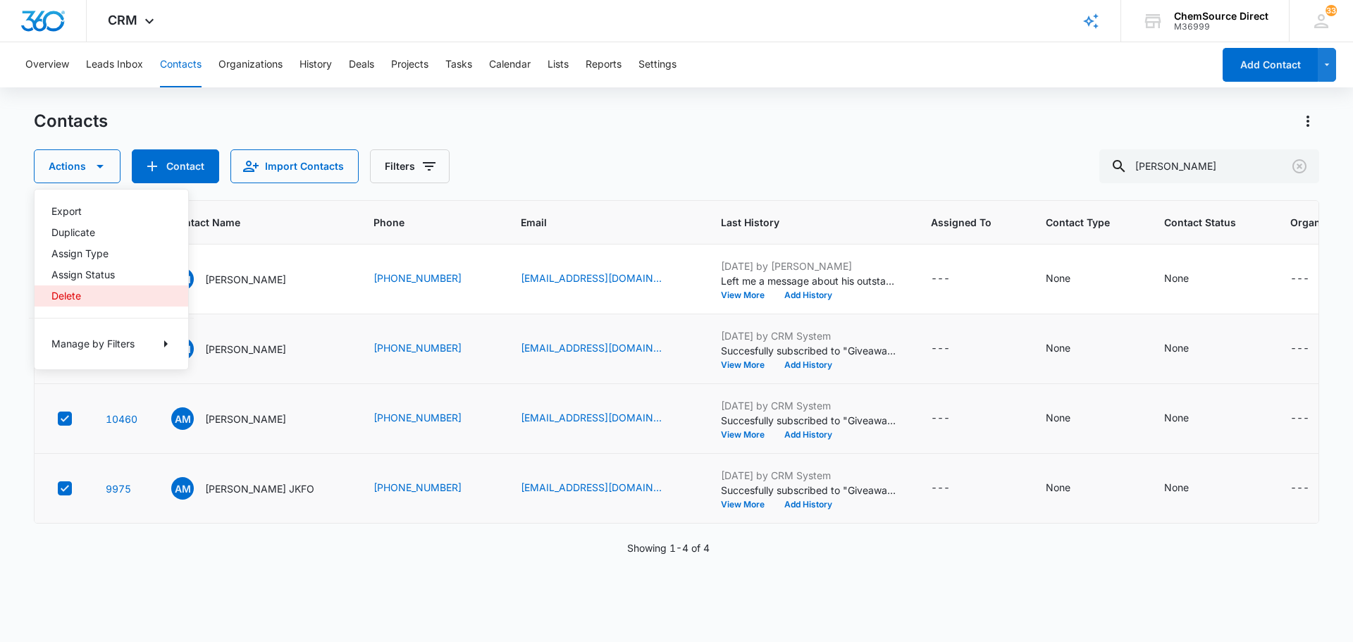
click at [78, 300] on div "Delete" at bounding box center [102, 296] width 103 height 10
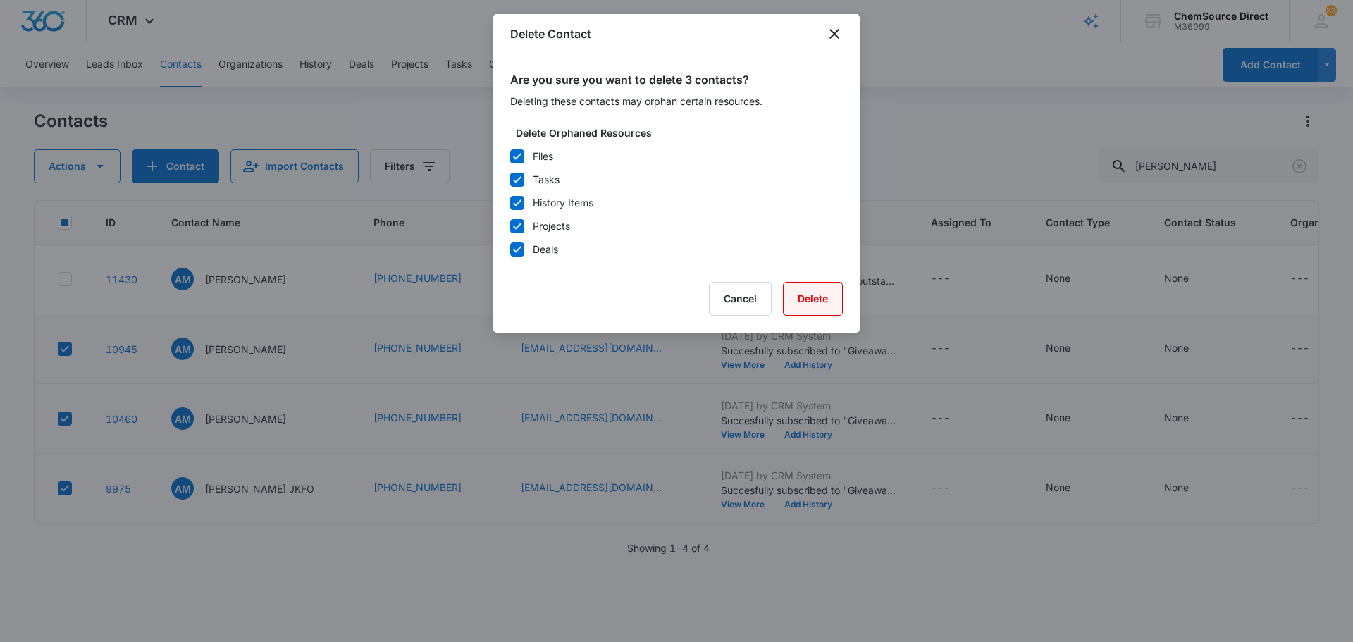
click at [798, 287] on button "Delete" at bounding box center [813, 299] width 60 height 34
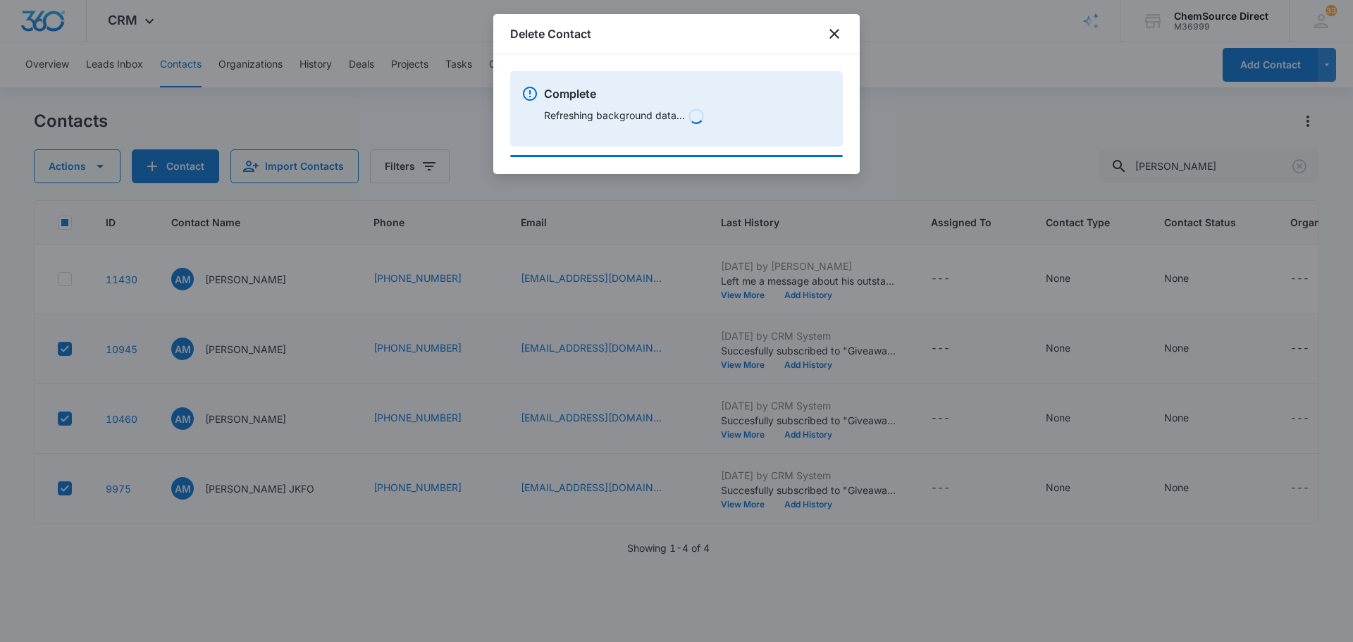
scroll to position [0, 0]
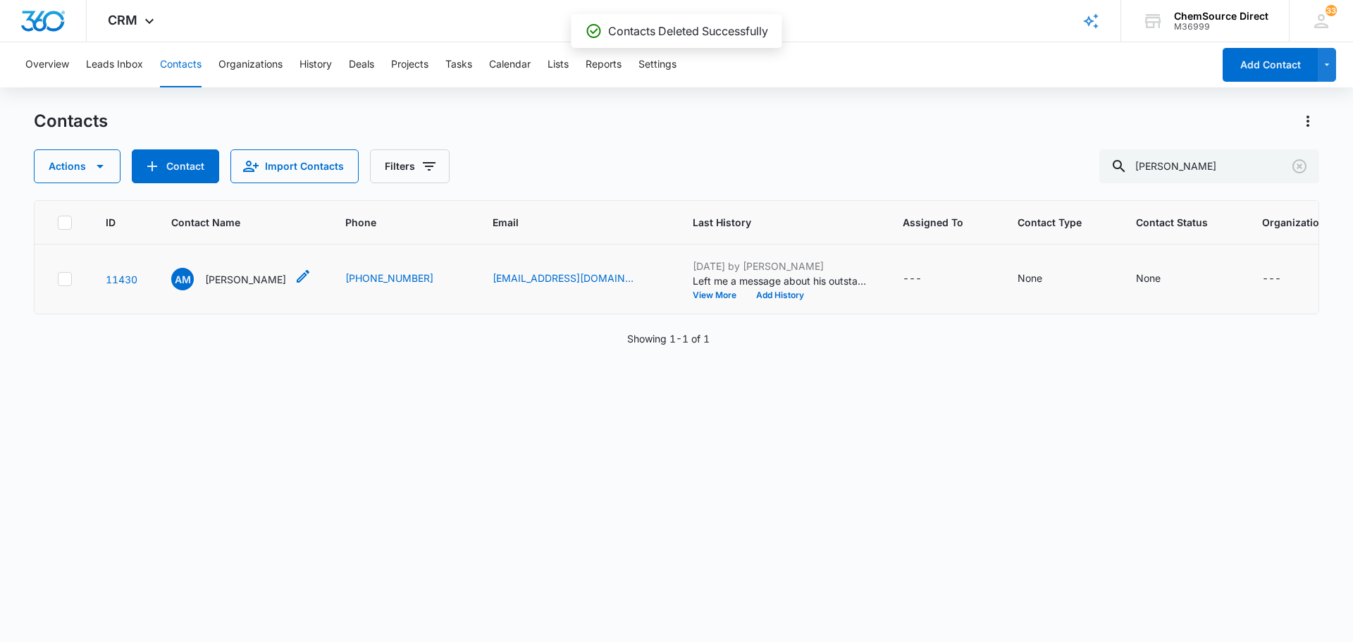
click at [247, 287] on p "[PERSON_NAME]" at bounding box center [245, 279] width 81 height 15
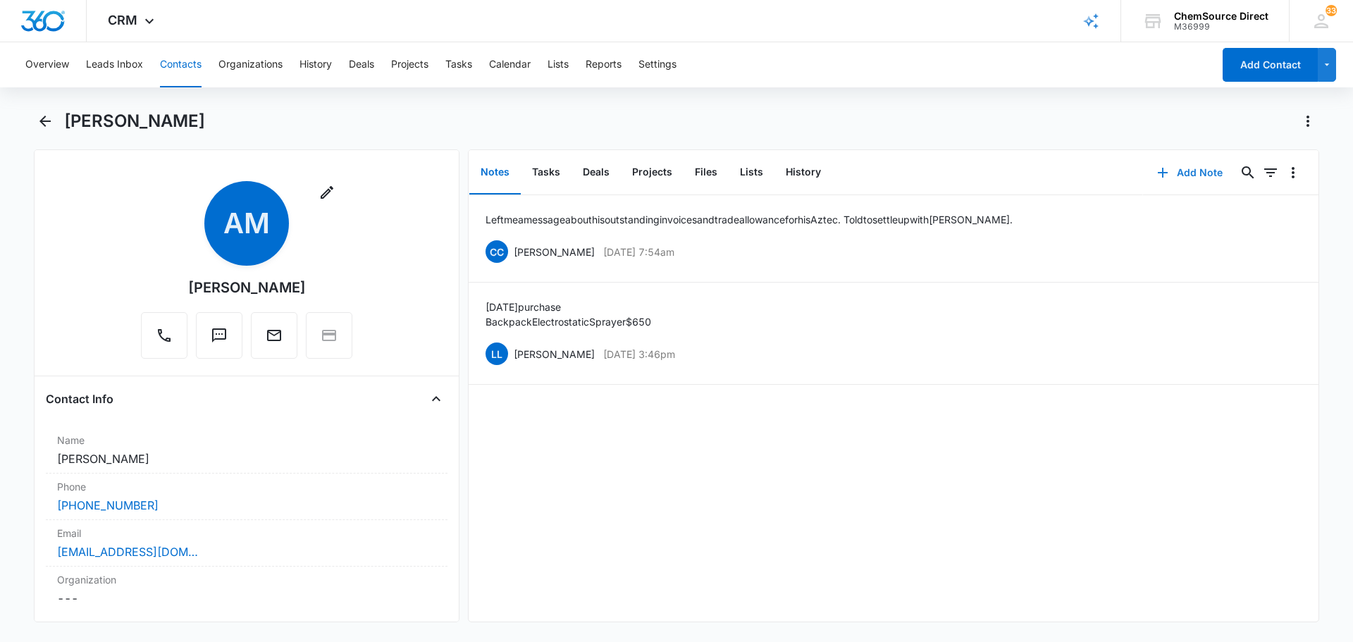
click at [1192, 163] on button "Add Note" at bounding box center [1190, 173] width 94 height 34
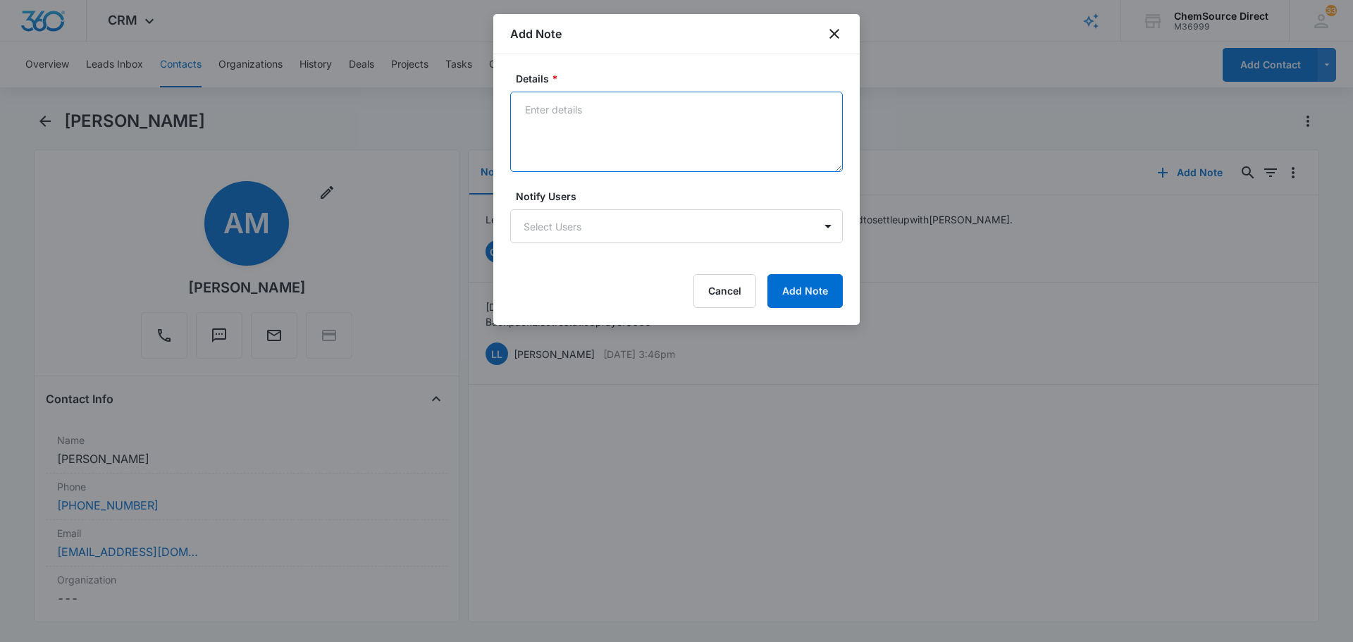
click at [633, 126] on textarea "Details *" at bounding box center [676, 132] width 333 height 80
type textarea "MY10 Promo Sent"
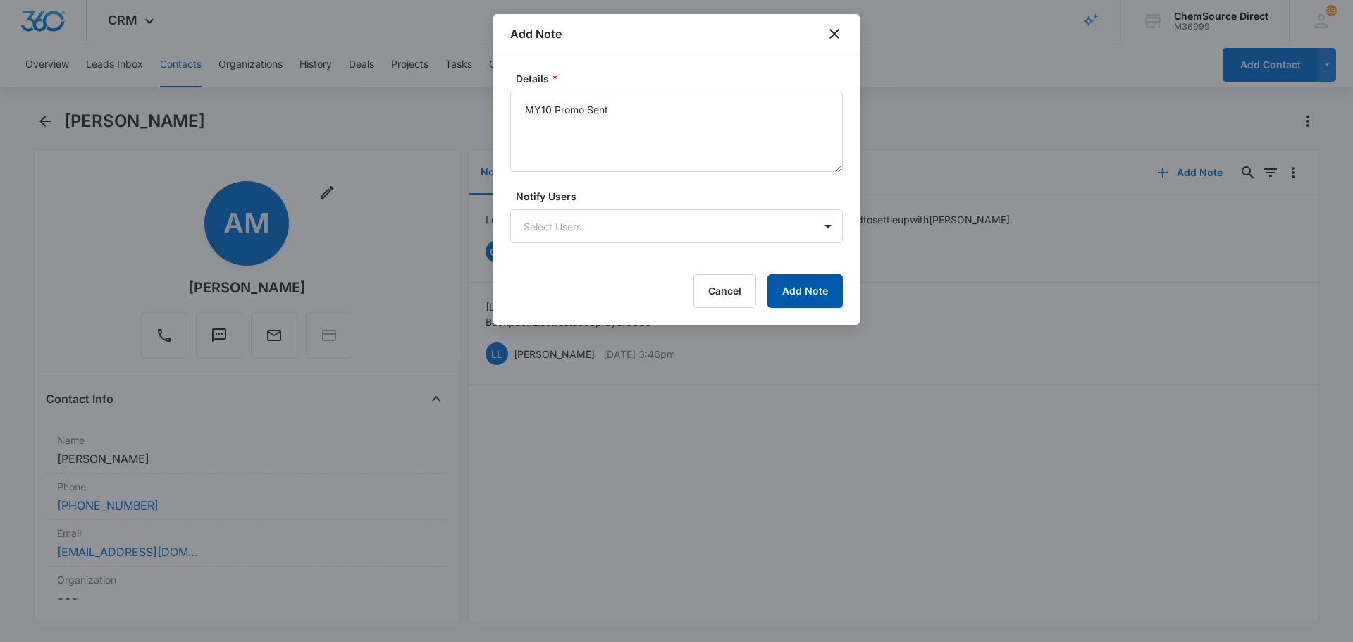
click at [814, 290] on button "Add Note" at bounding box center [804, 291] width 75 height 34
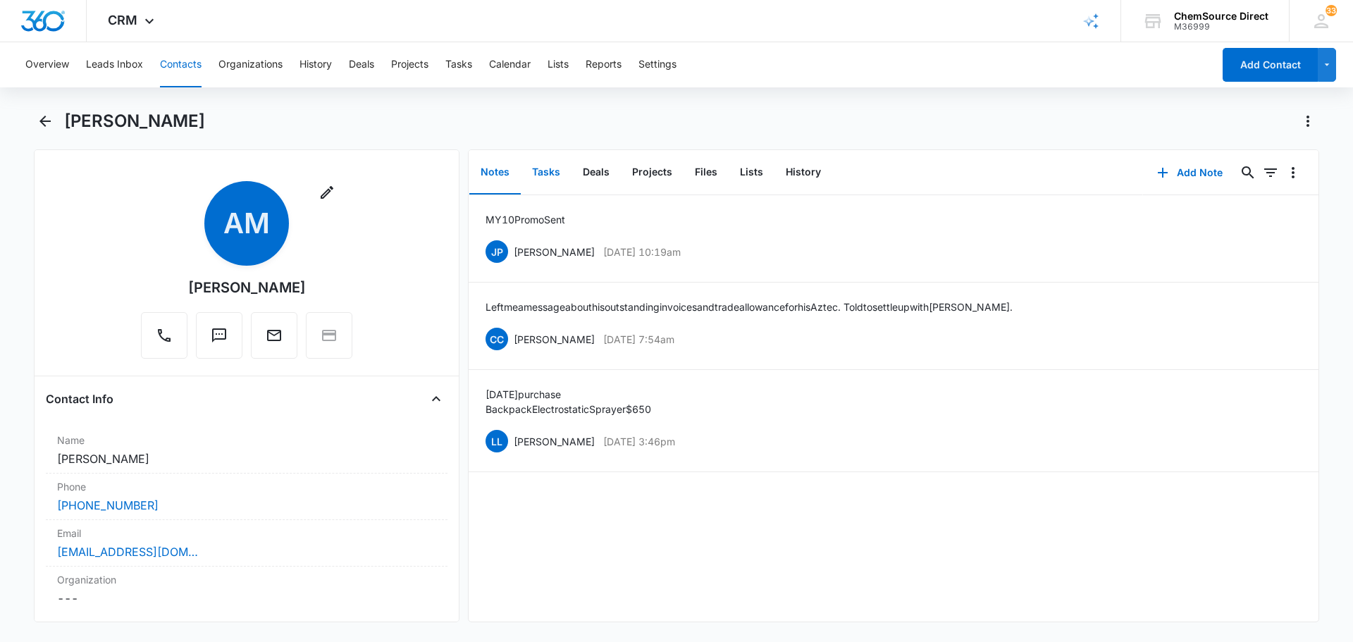
click at [550, 175] on button "Tasks" at bounding box center [546, 173] width 51 height 44
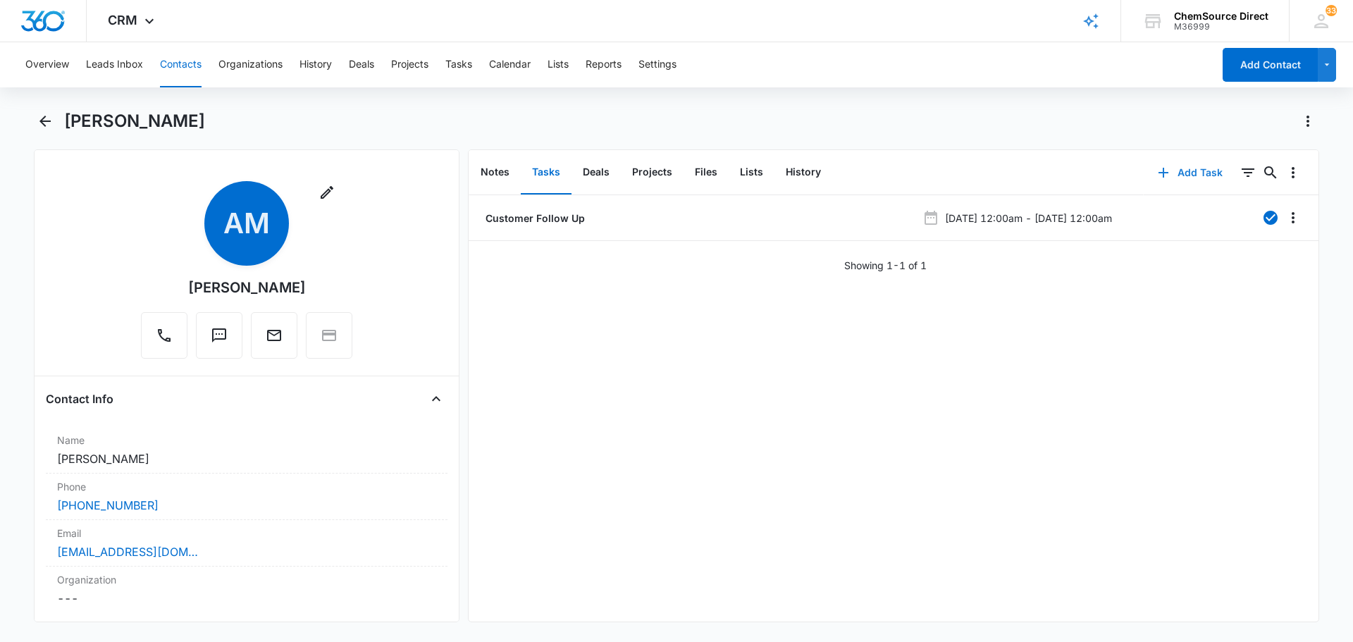
click at [1173, 170] on button "Add Task" at bounding box center [1190, 173] width 93 height 34
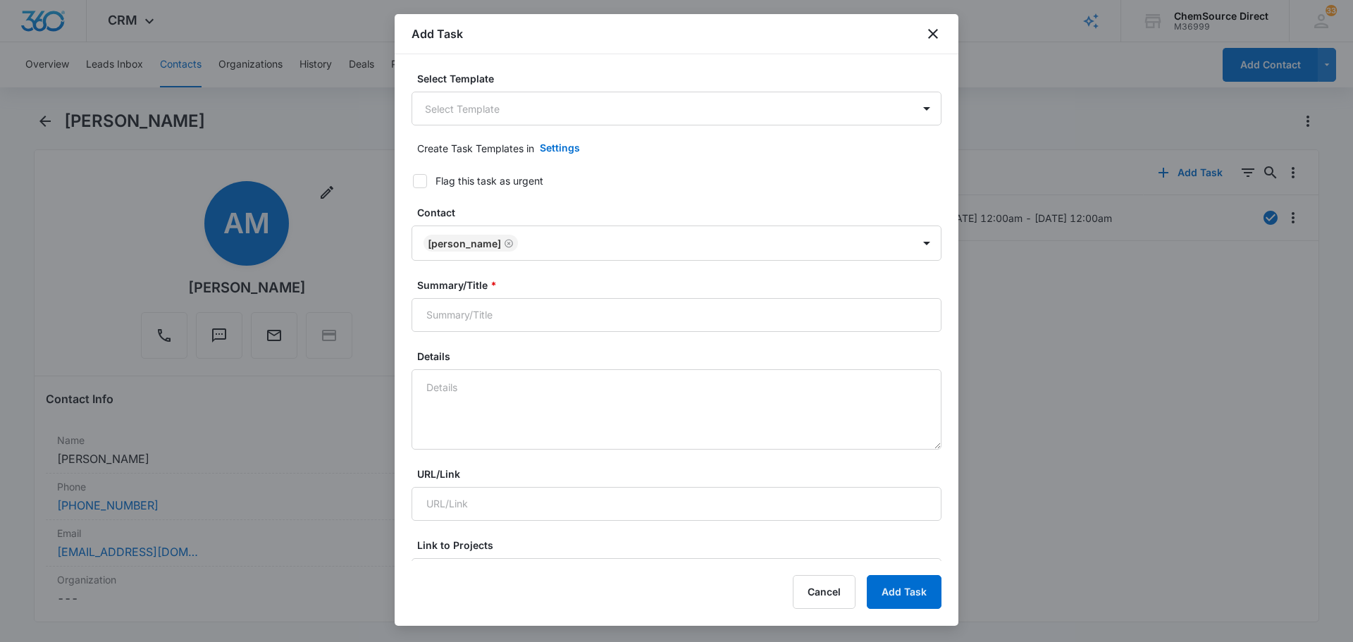
type input "[DATE]"
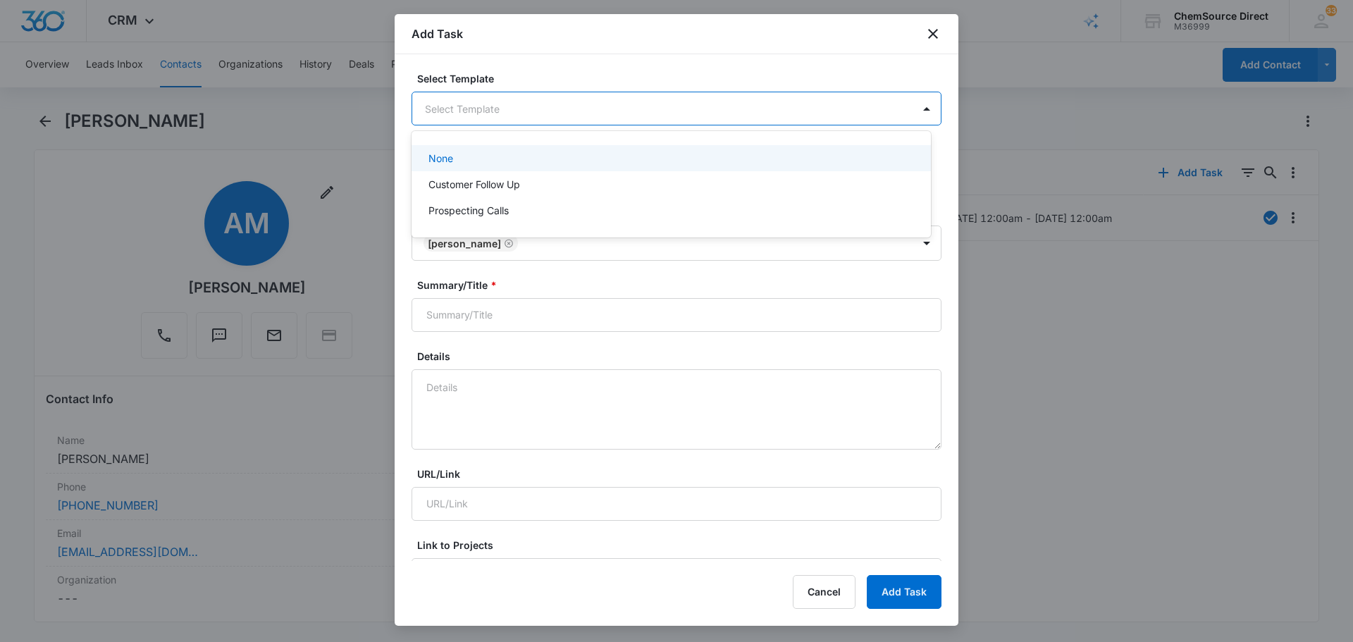
click at [614, 113] on body "CRM Apps Reputation Forms CRM Email Social Payments POS Content Ads Intelligenc…" at bounding box center [676, 321] width 1353 height 642
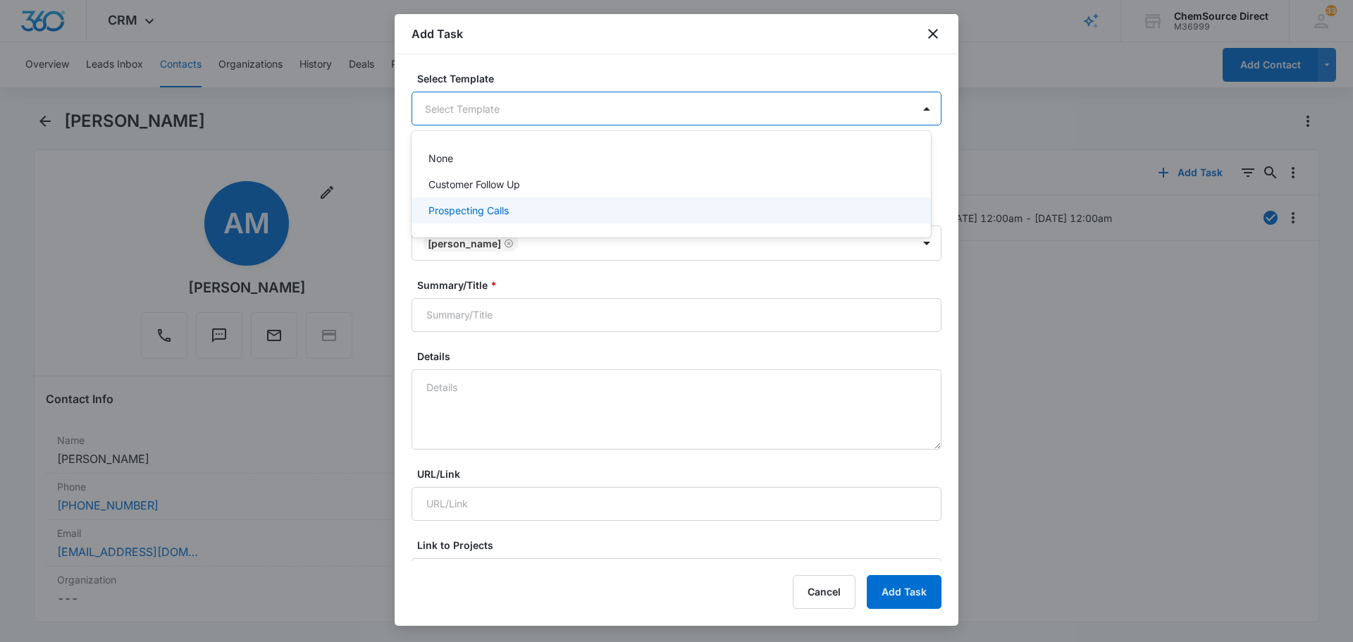
click at [548, 207] on div "Prospecting Calls" at bounding box center [669, 210] width 483 height 15
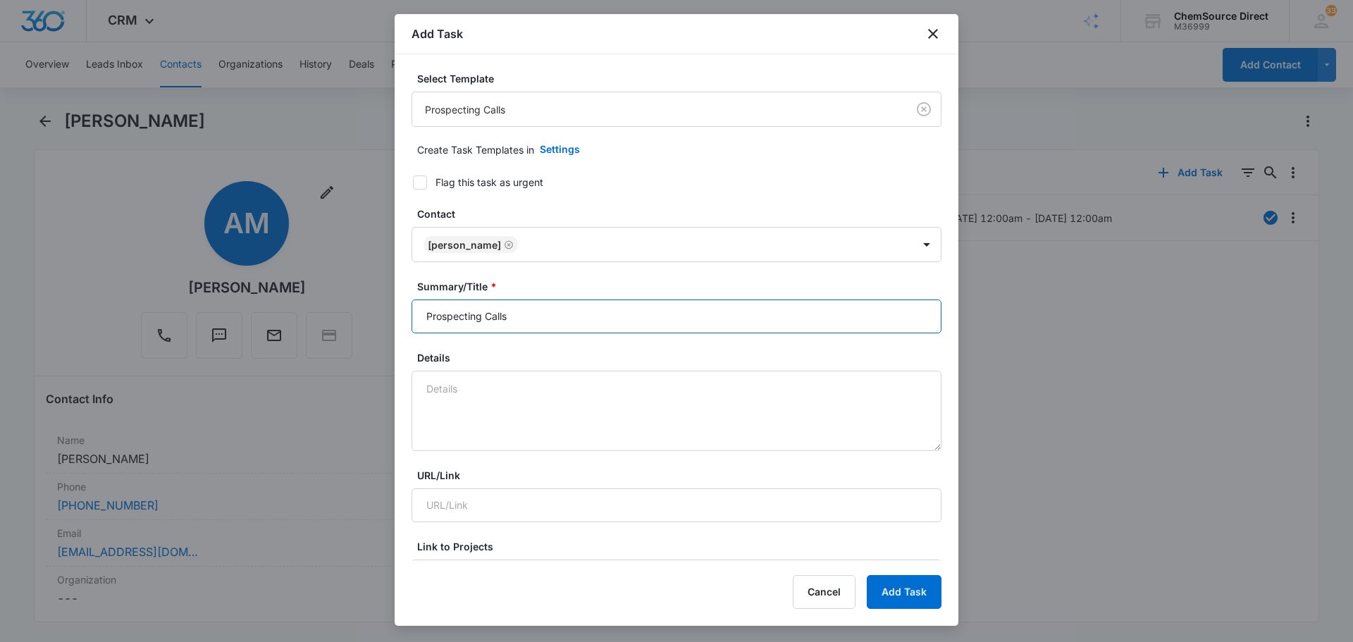
drag, startPoint x: 591, startPoint y: 313, endPoint x: 370, endPoint y: 314, distance: 221.2
click at [370, 314] on body "CRM Apps Reputation Forms CRM Email Social Payments POS Content Ads Intelligenc…" at bounding box center [676, 321] width 1353 height 642
type input "Prospecting Calls"
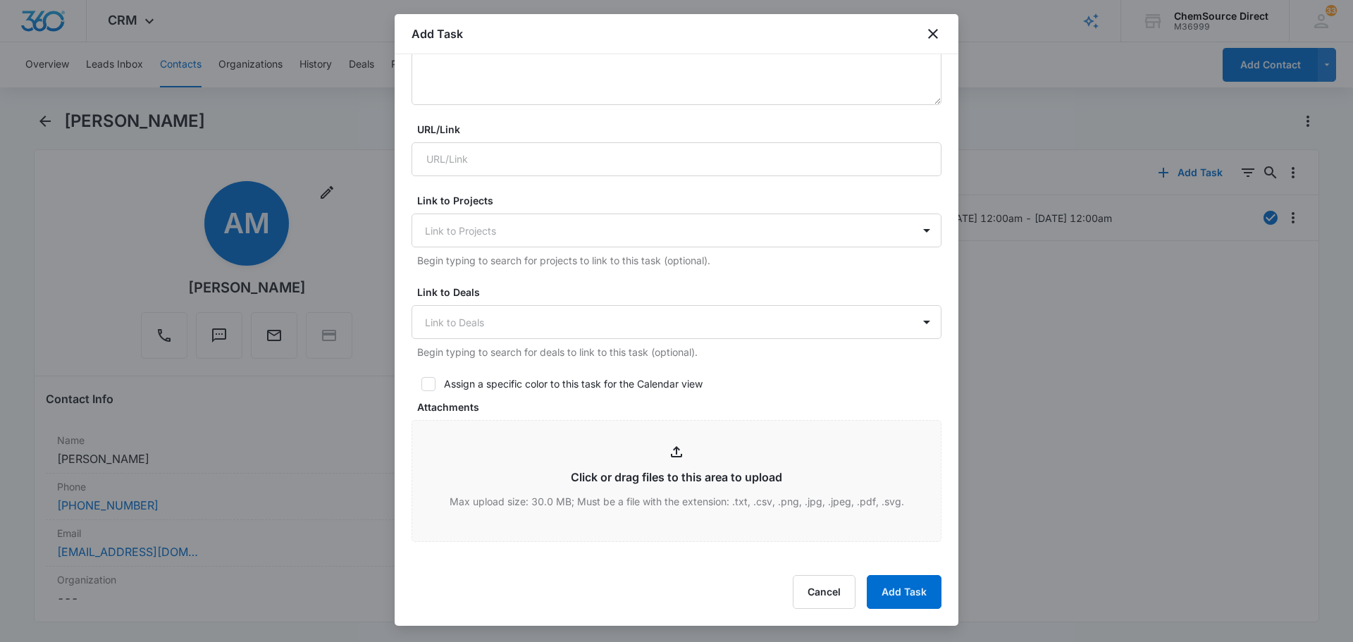
scroll to position [352, 0]
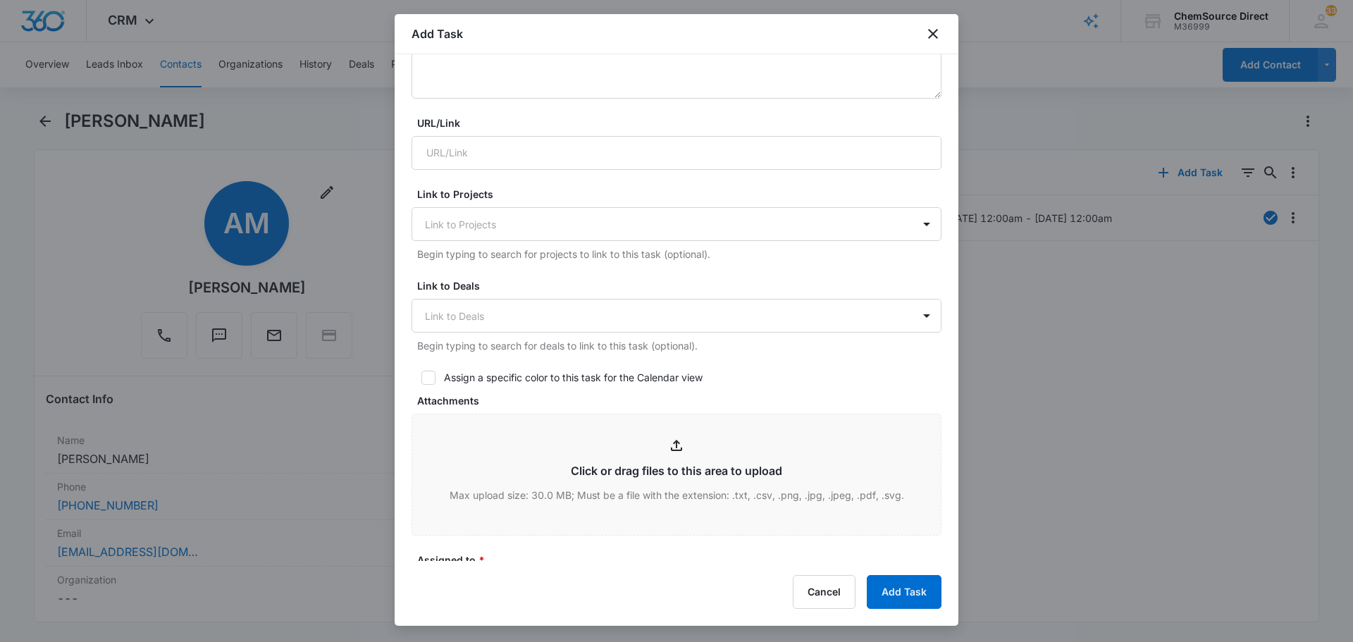
click at [438, 384] on label "Assign a specific color to this task for the Calendar view" at bounding box center [676, 377] width 530 height 15
click at [421, 383] on input "Assign a specific color to this task for the Calendar view" at bounding box center [416, 378] width 10 height 10
checkbox input "true"
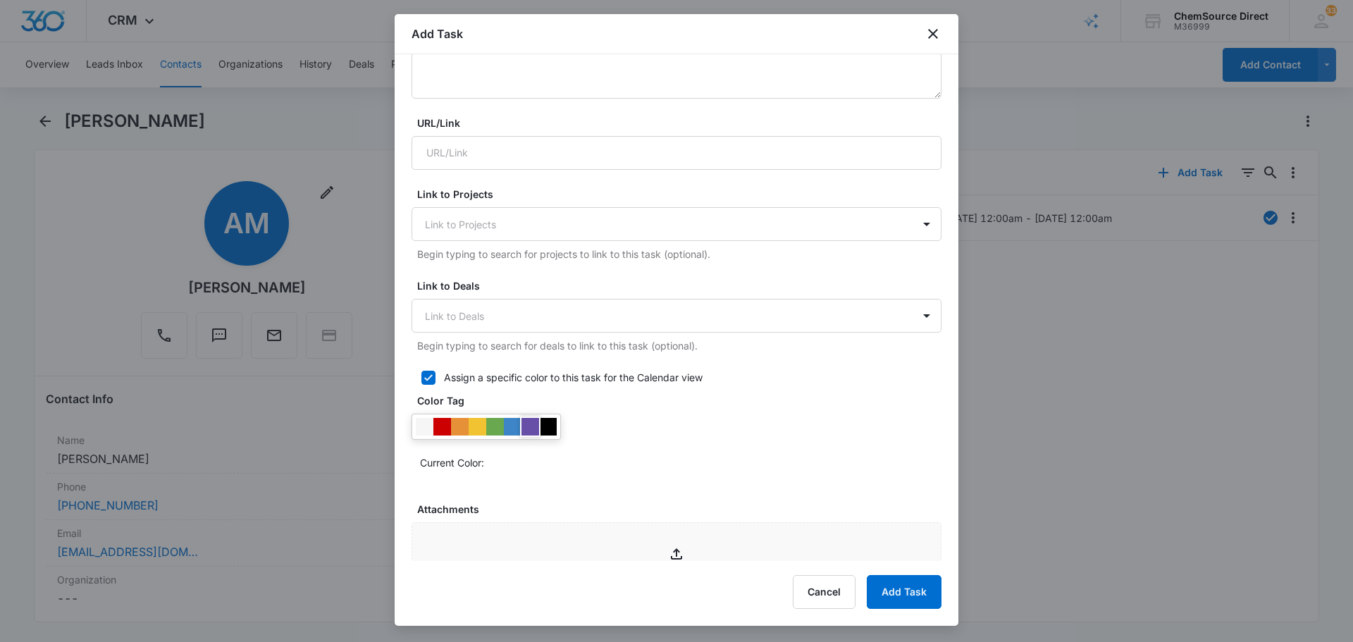
click at [543, 423] on div at bounding box center [548, 427] width 18 height 18
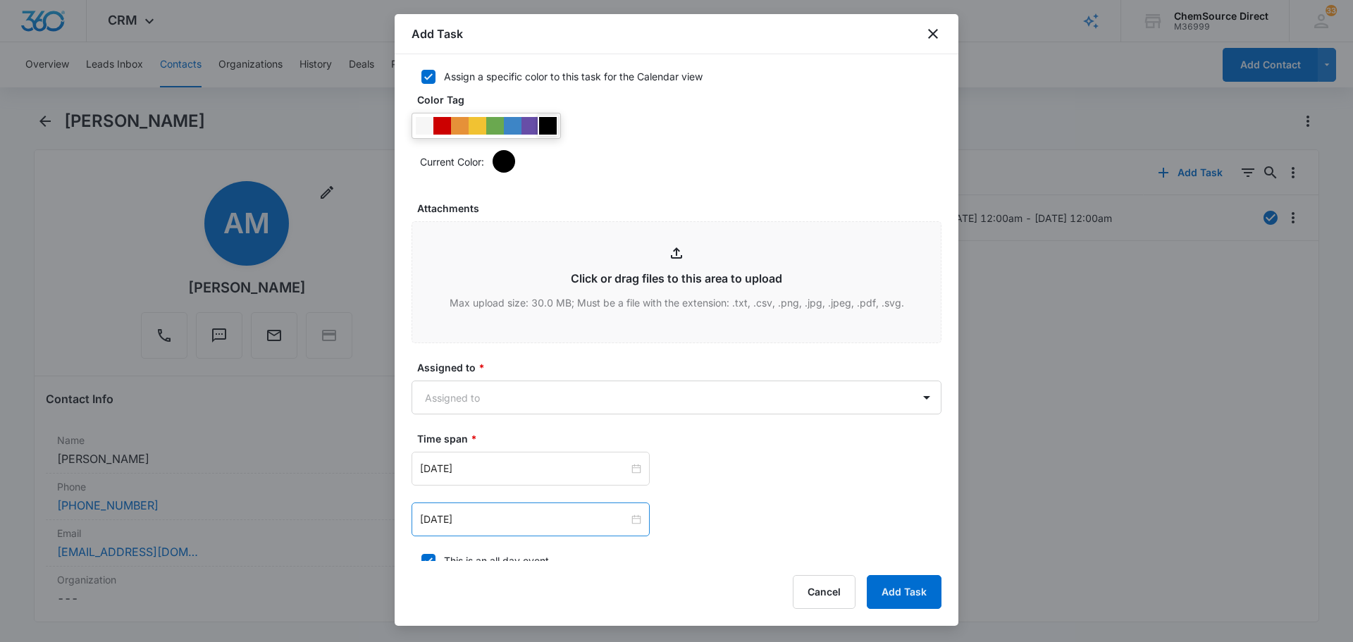
scroll to position [775, 0]
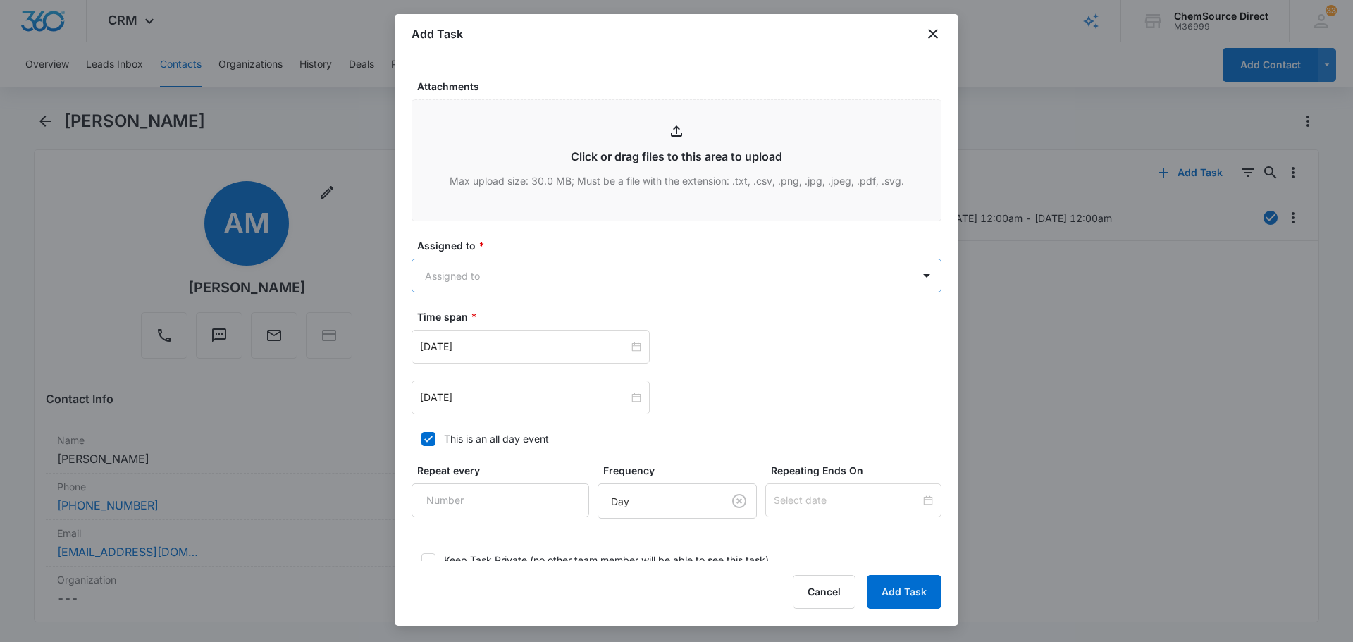
click at [521, 281] on body "CRM Apps Reputation Forms CRM Email Social Payments POS Content Ads Intelligenc…" at bounding box center [676, 321] width 1353 height 642
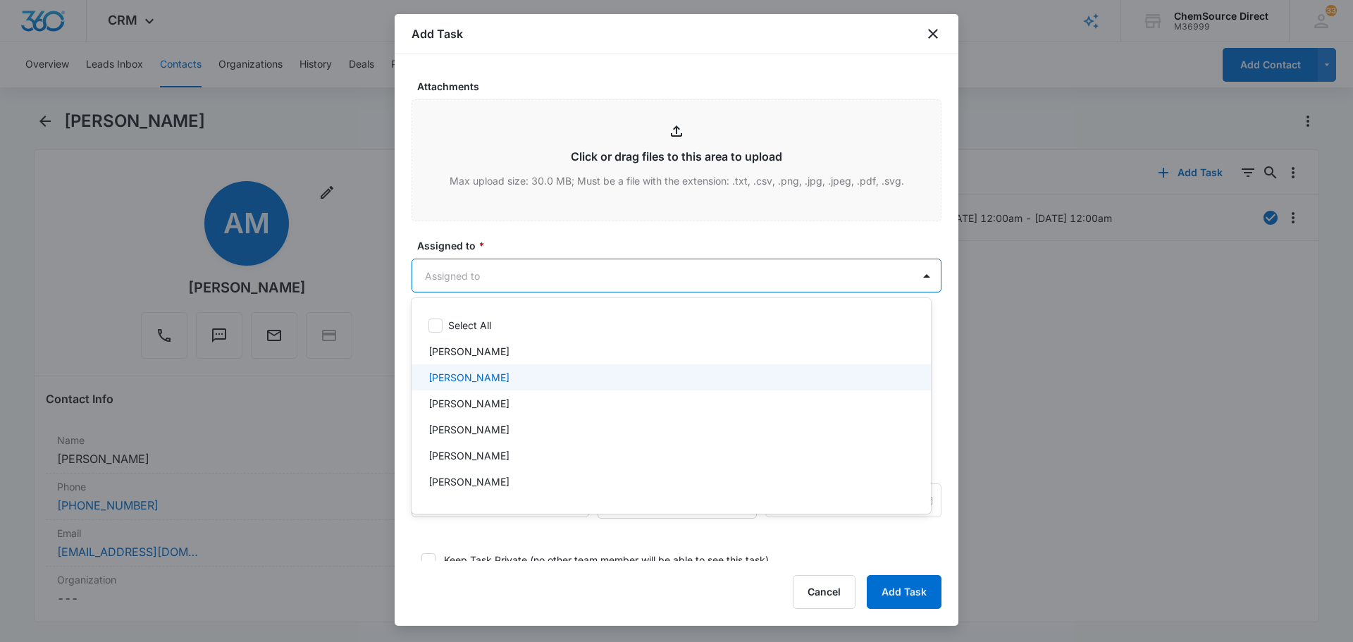
click at [516, 382] on div "[PERSON_NAME]" at bounding box center [669, 377] width 483 height 15
click at [539, 258] on div at bounding box center [676, 321] width 1353 height 642
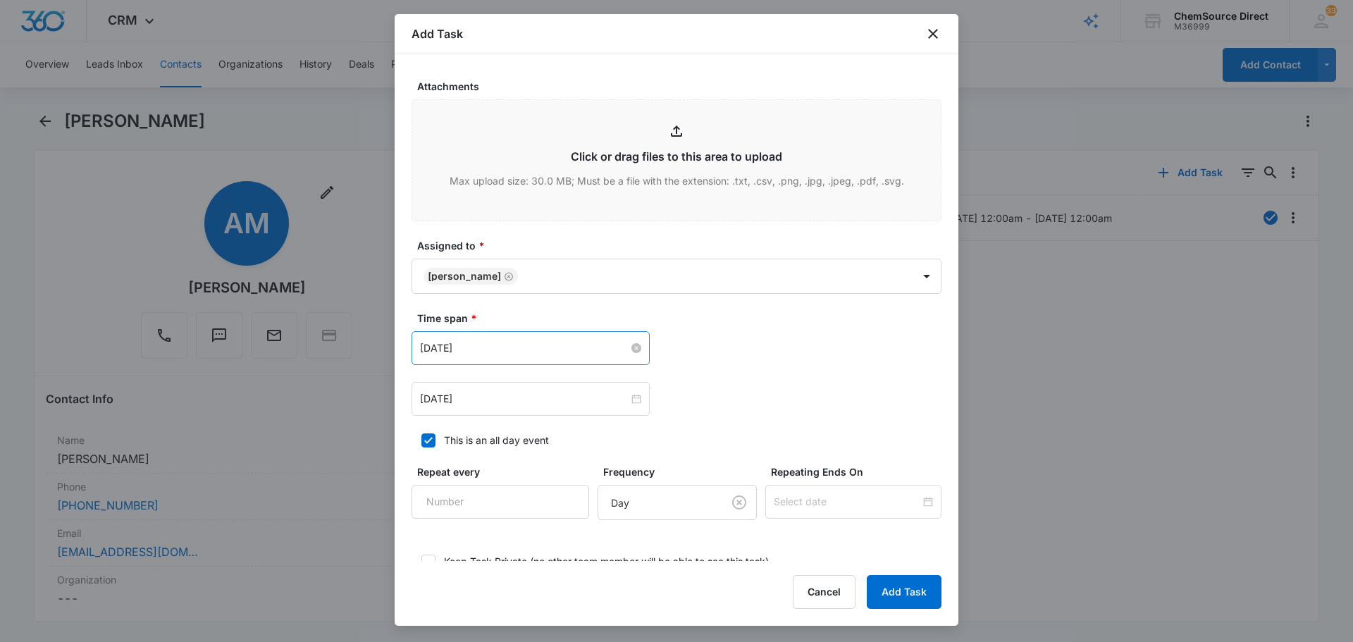
click at [516, 348] on input "[DATE]" at bounding box center [524, 348] width 209 height 16
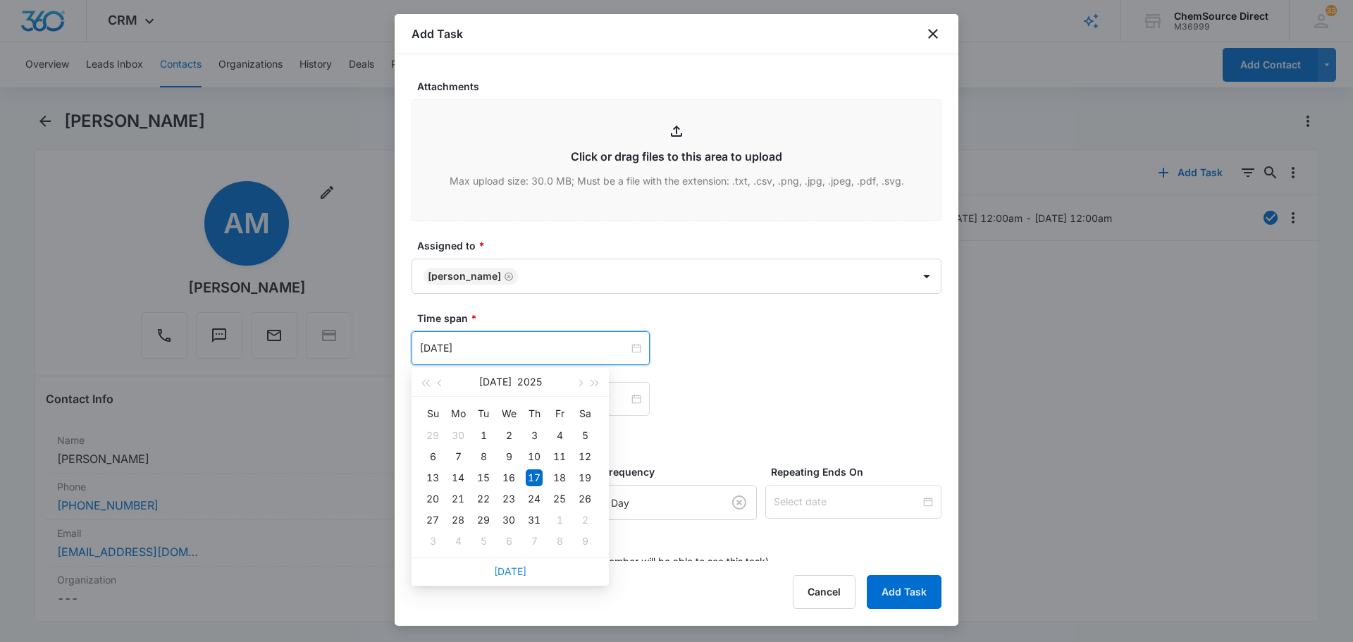
click at [509, 567] on link "[DATE]" at bounding box center [510, 571] width 32 height 12
type input "[DATE]"
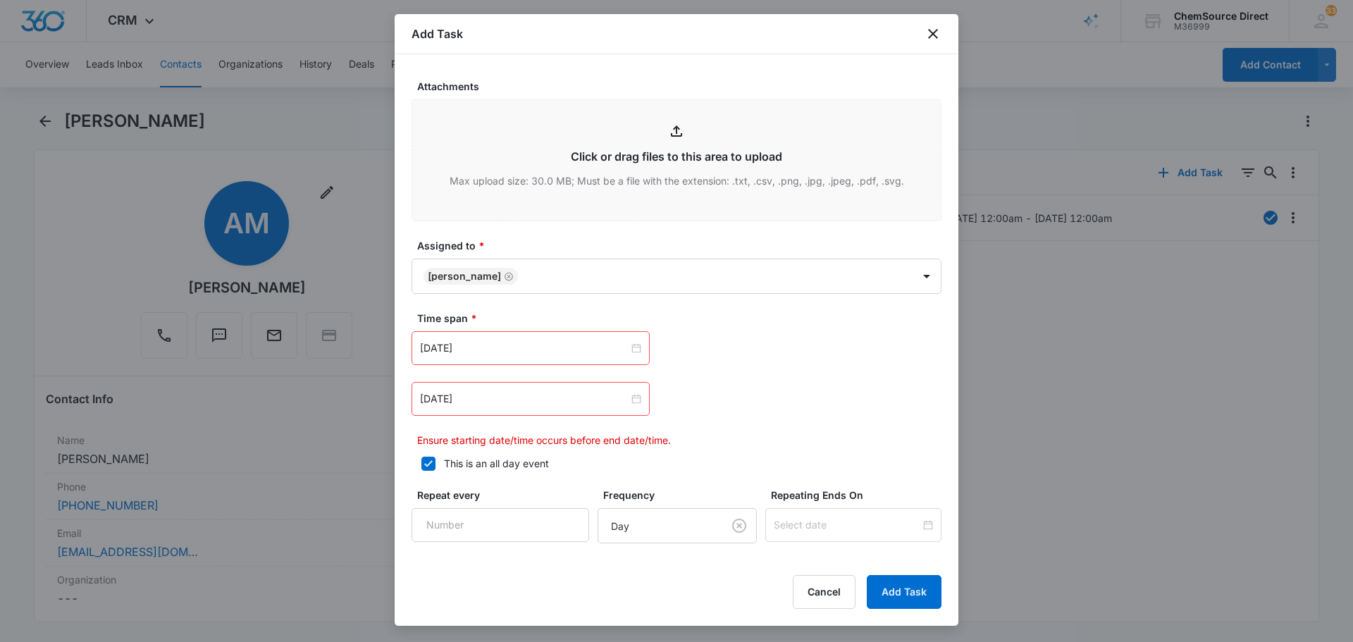
click at [512, 415] on div "[DATE]" at bounding box center [530, 399] width 238 height 34
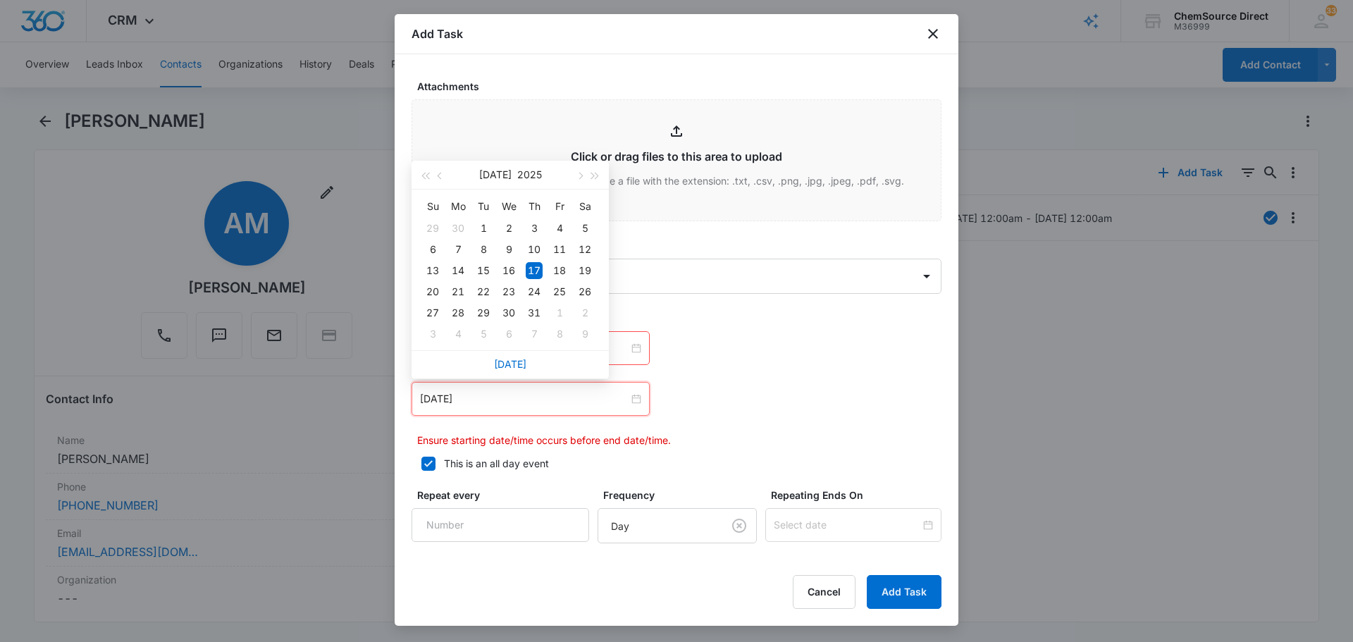
click at [517, 370] on div "[DATE]" at bounding box center [509, 364] width 197 height 28
click at [514, 366] on link "[DATE]" at bounding box center [510, 364] width 32 height 12
type input "[DATE]"
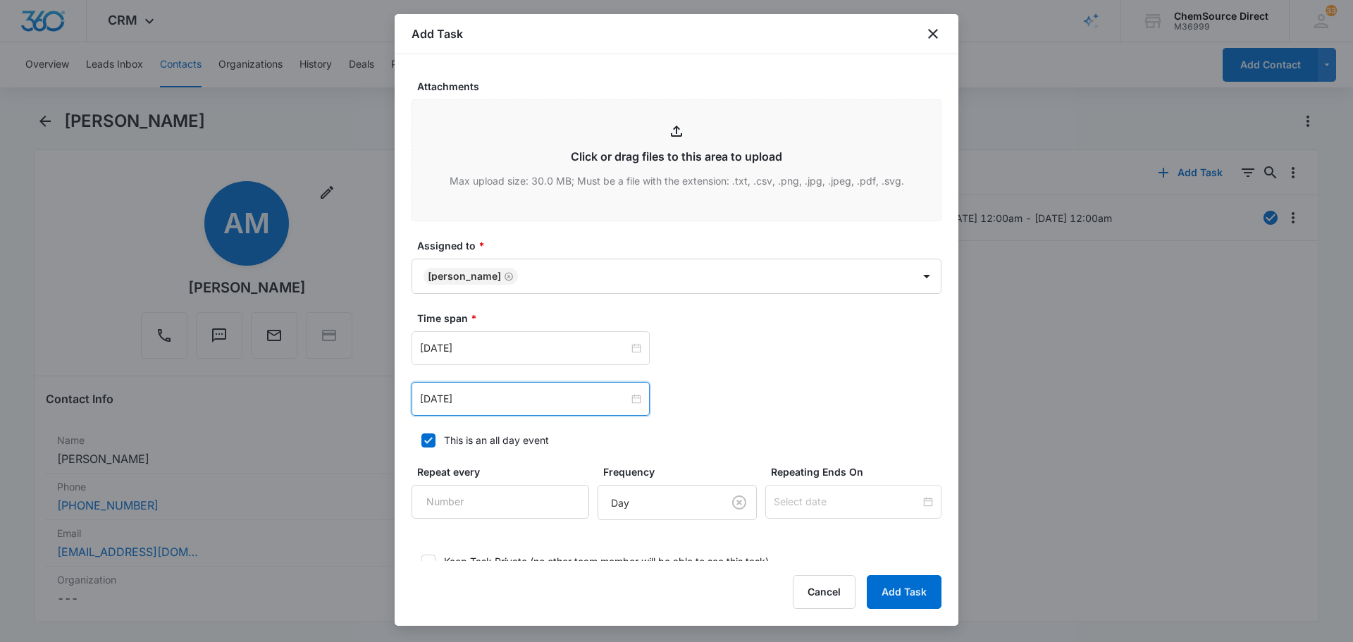
click at [835, 326] on div "Time span * [DATE] [DATE] Su Mo Tu We Th Fr Sa 31 1 2 3 4 5 6 7 8 9 10 11 12 13…" at bounding box center [676, 363] width 530 height 105
click at [514, 502] on input "Repeat every" at bounding box center [500, 502] width 178 height 34
type input "2"
click at [640, 501] on body "CRM Apps Reputation Forms CRM Email Social Payments POS Content Ads Intelligenc…" at bounding box center [676, 321] width 1353 height 642
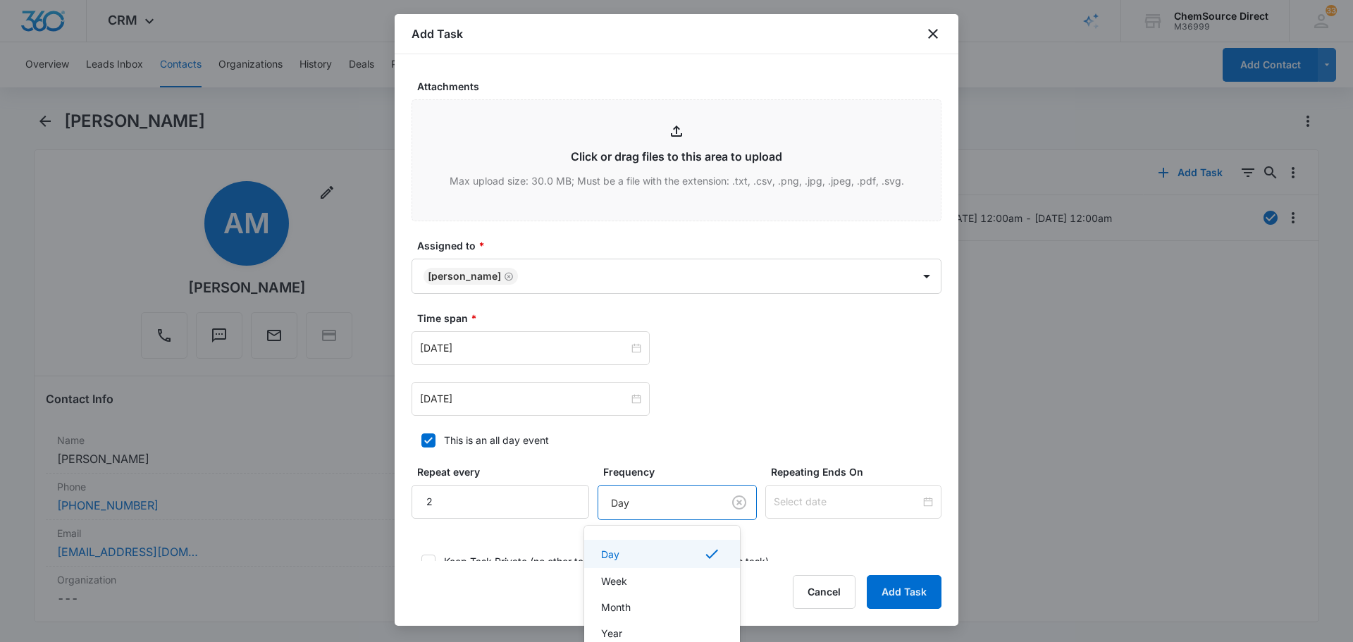
click at [669, 547] on div "Day" at bounding box center [660, 553] width 119 height 17
click at [810, 500] on input at bounding box center [847, 502] width 147 height 16
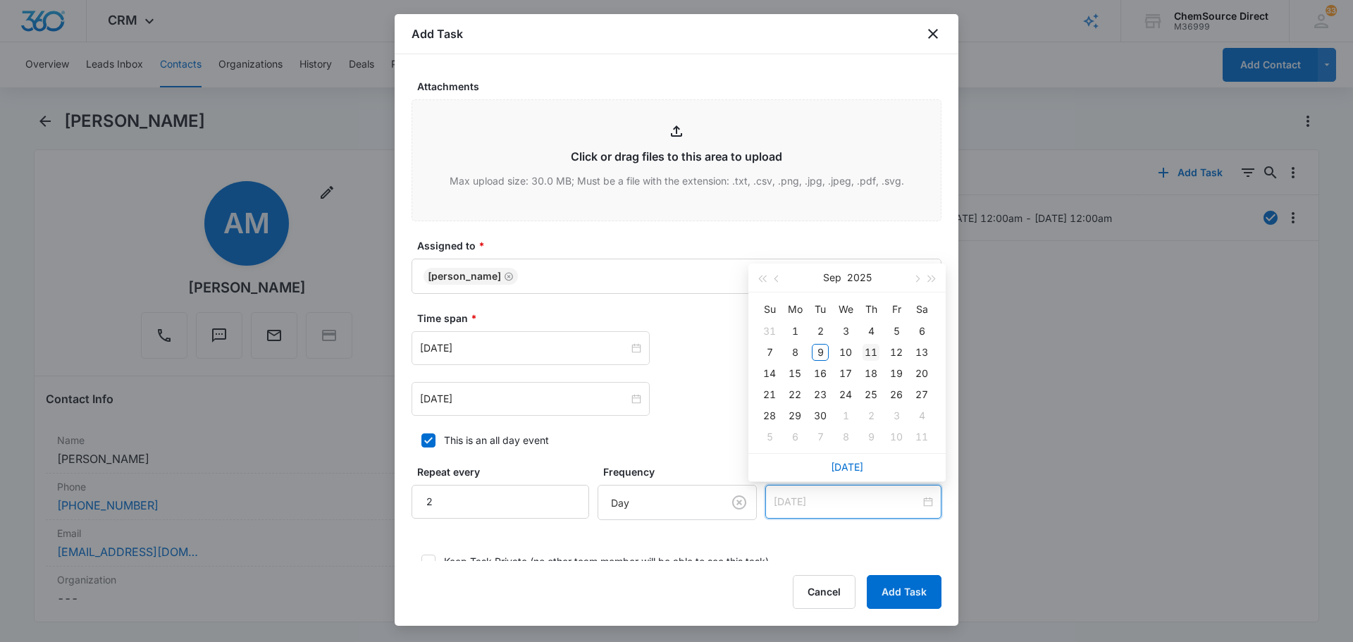
type input "[DATE]"
click at [872, 352] on div "11" at bounding box center [870, 352] width 17 height 17
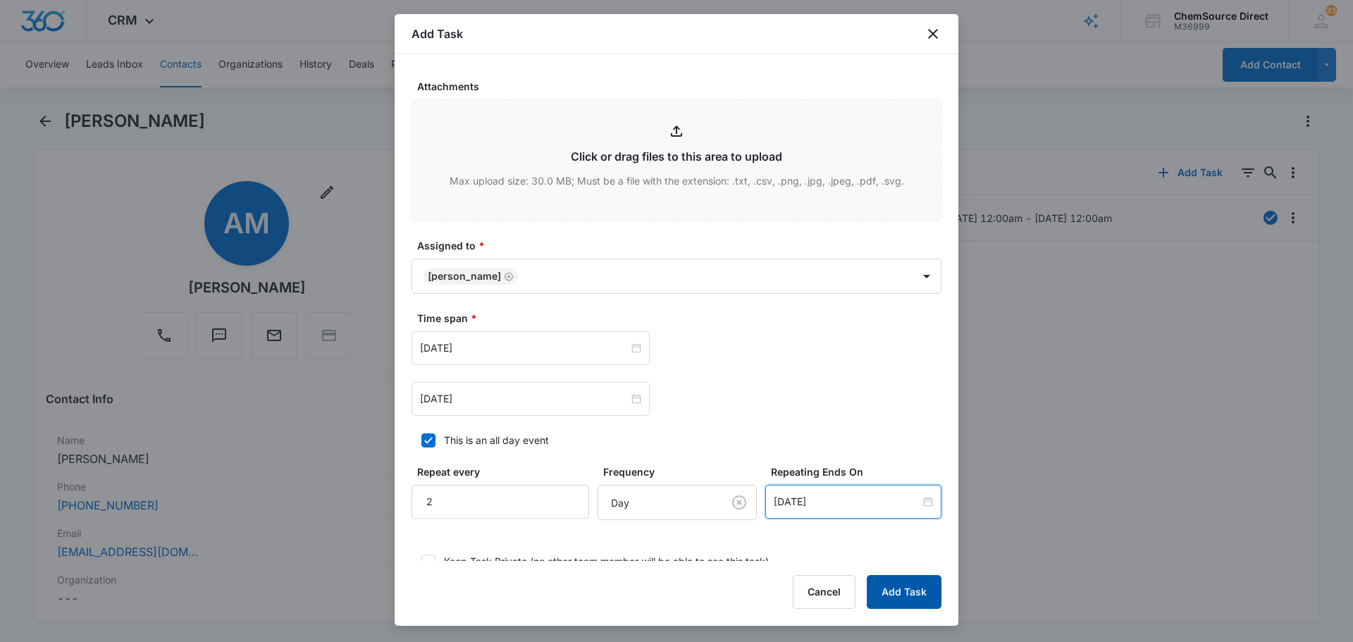
click at [904, 586] on button "Add Task" at bounding box center [904, 592] width 75 height 34
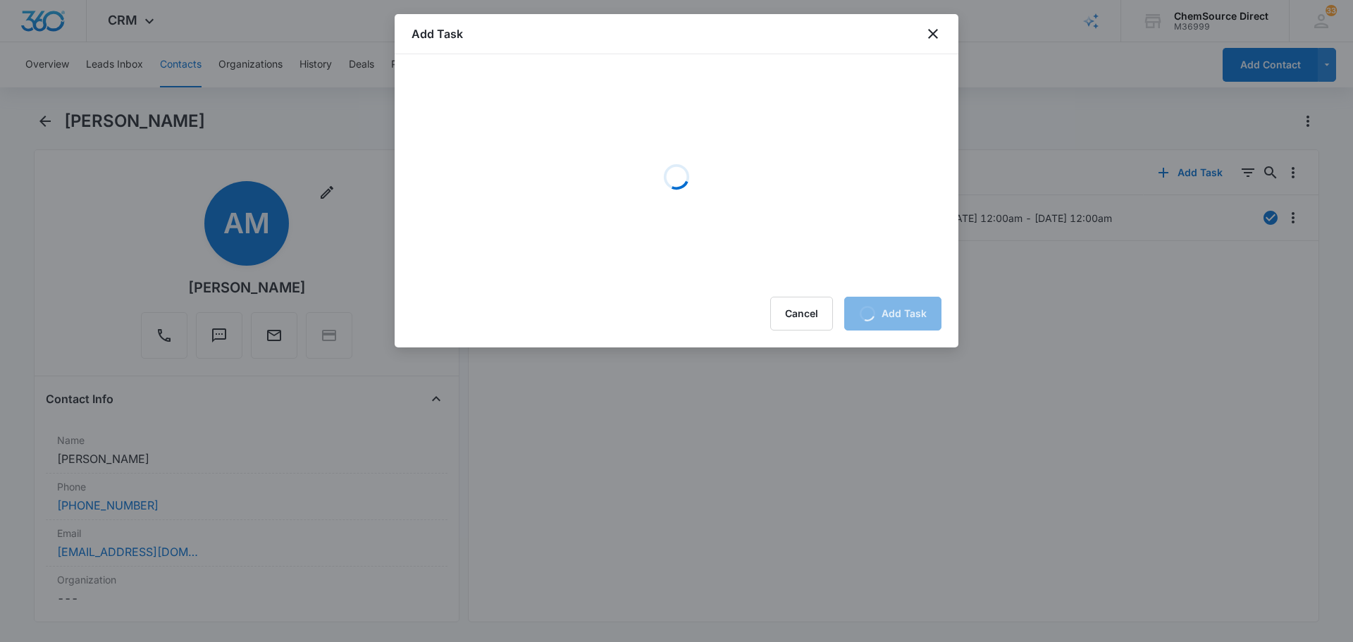
scroll to position [0, 0]
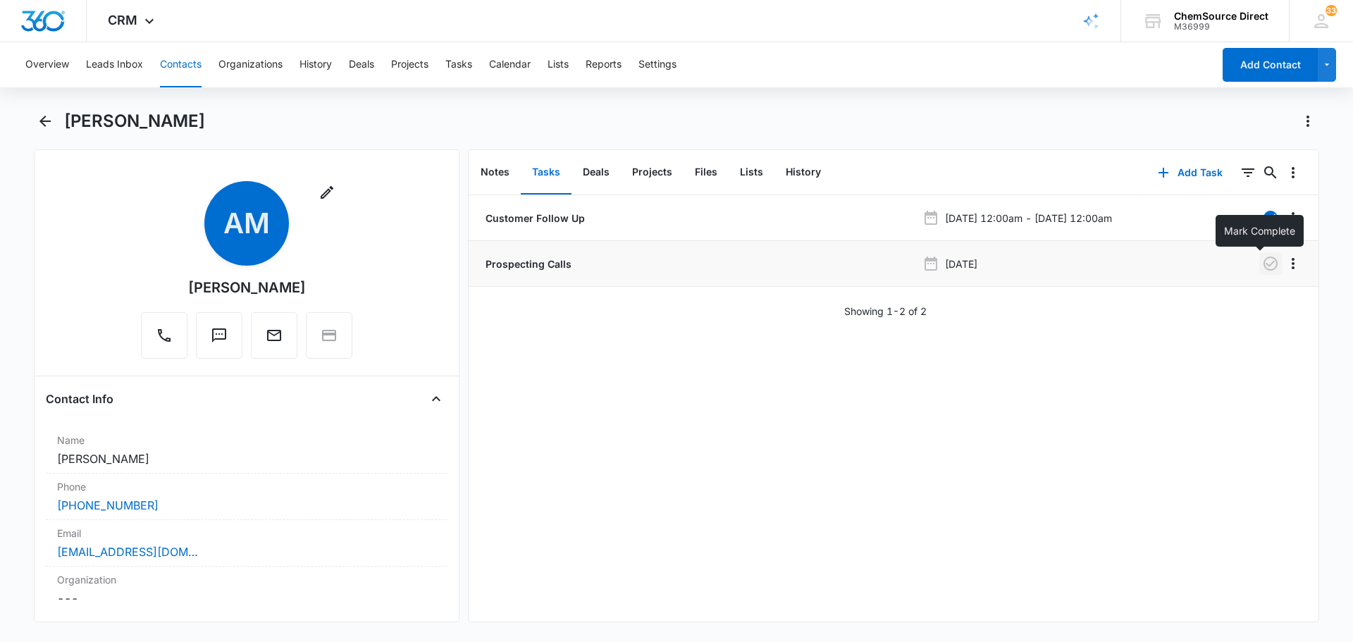
click at [1265, 272] on button "button" at bounding box center [1270, 263] width 23 height 23
click at [199, 64] on button "Contacts" at bounding box center [181, 64] width 42 height 45
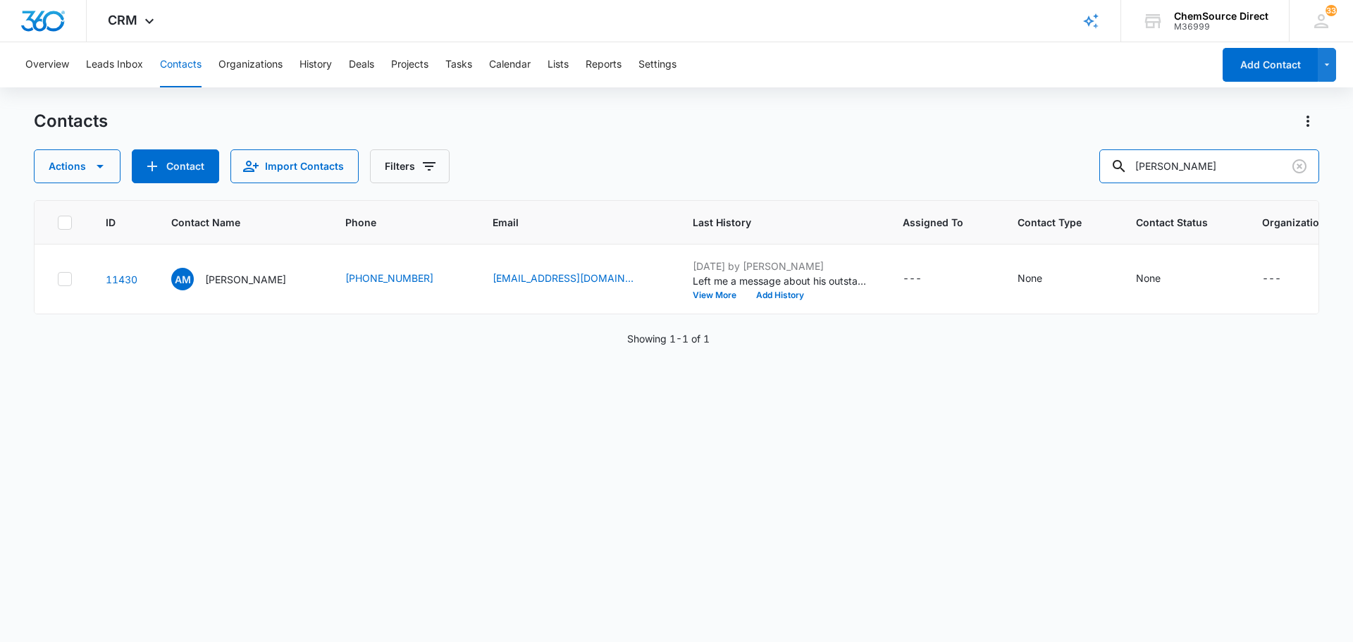
drag, startPoint x: 1218, startPoint y: 168, endPoint x: 1109, endPoint y: 182, distance: 110.0
click at [1109, 182] on div "Actions Contact Import Contacts Filters [PERSON_NAME]" at bounding box center [676, 166] width 1285 height 34
type input "ABA Cleaning"
click at [254, 276] on p "[PERSON_NAME]" at bounding box center [245, 279] width 81 height 15
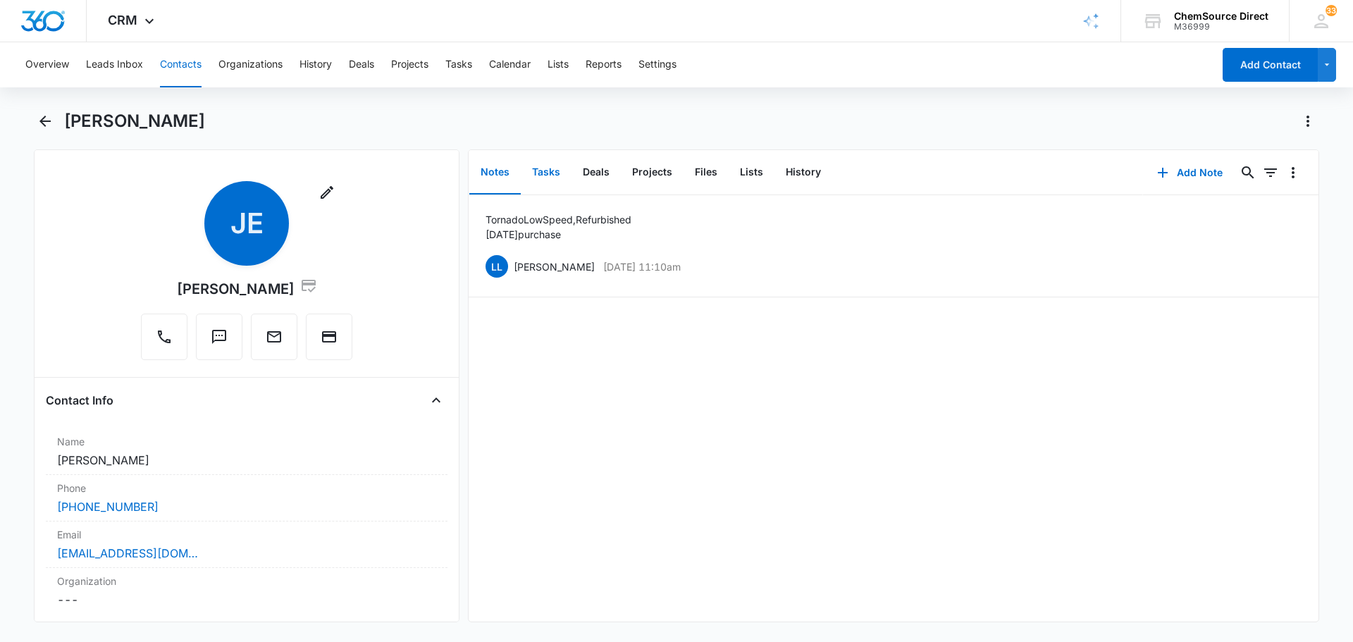
click at [542, 171] on button "Tasks" at bounding box center [546, 173] width 51 height 44
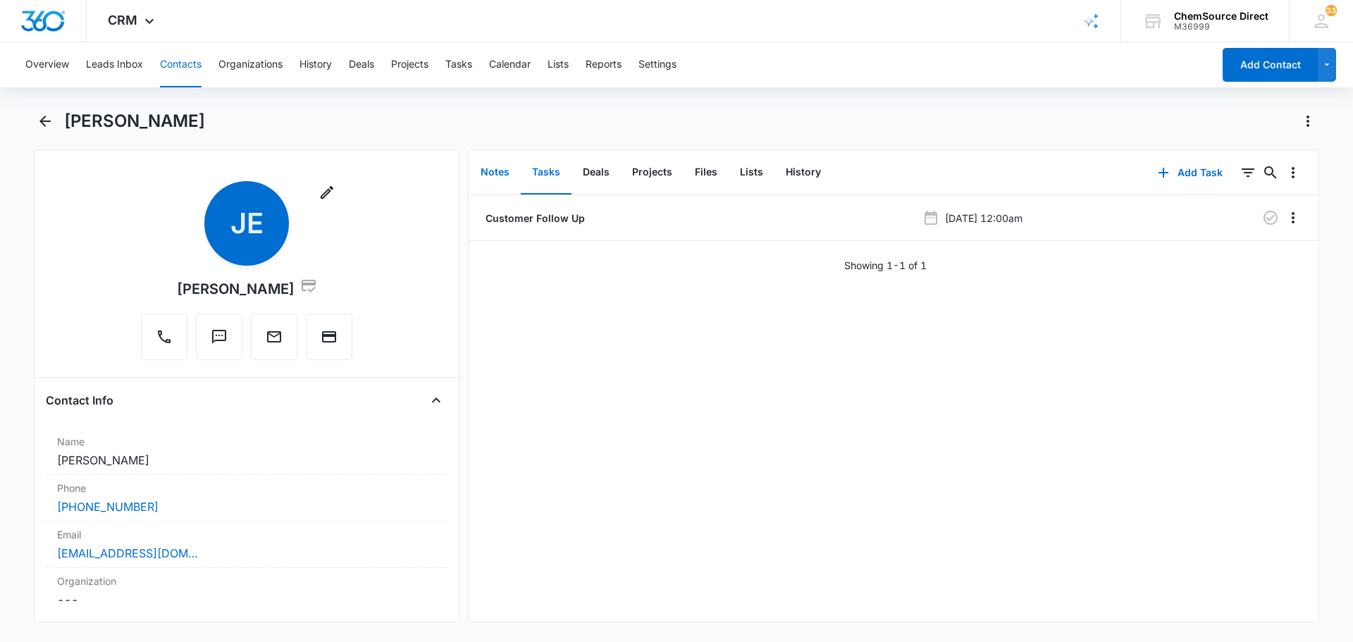
click at [513, 169] on button "Notes" at bounding box center [494, 173] width 51 height 44
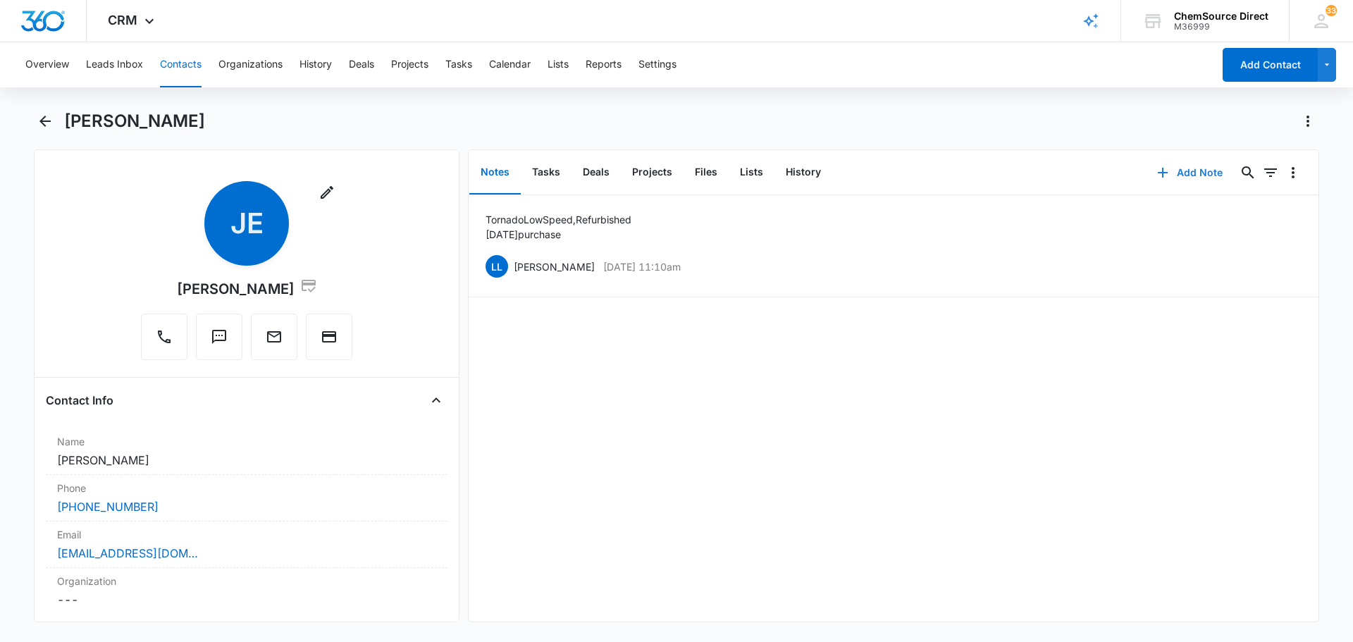
click at [1189, 171] on button "Add Note" at bounding box center [1190, 173] width 94 height 34
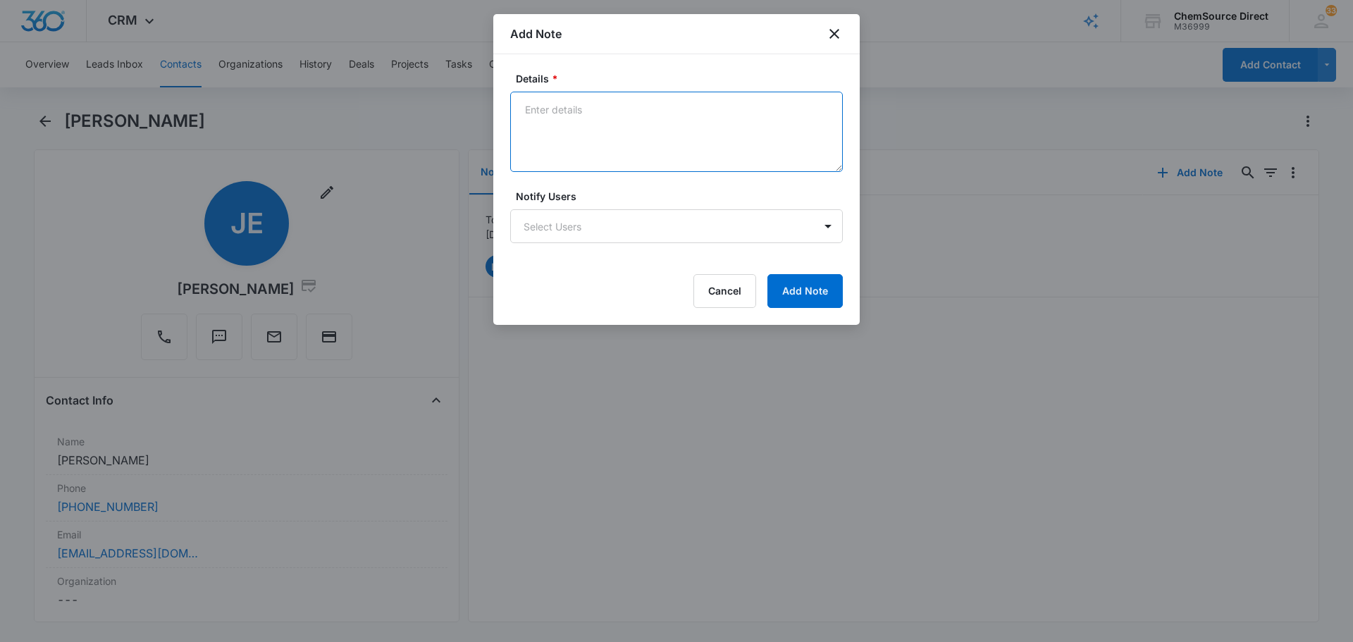
click at [628, 137] on textarea "Details *" at bounding box center [676, 132] width 333 height 80
type textarea "MY10 Promo Sent"
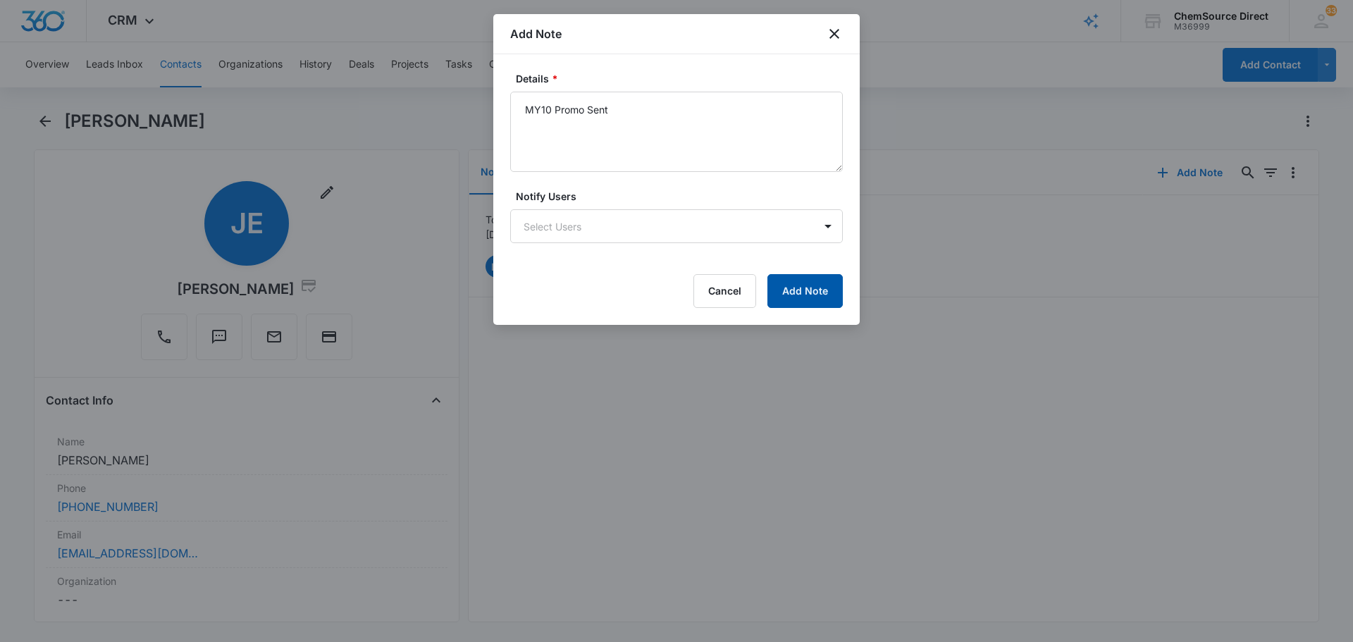
click at [805, 294] on button "Add Note" at bounding box center [804, 291] width 75 height 34
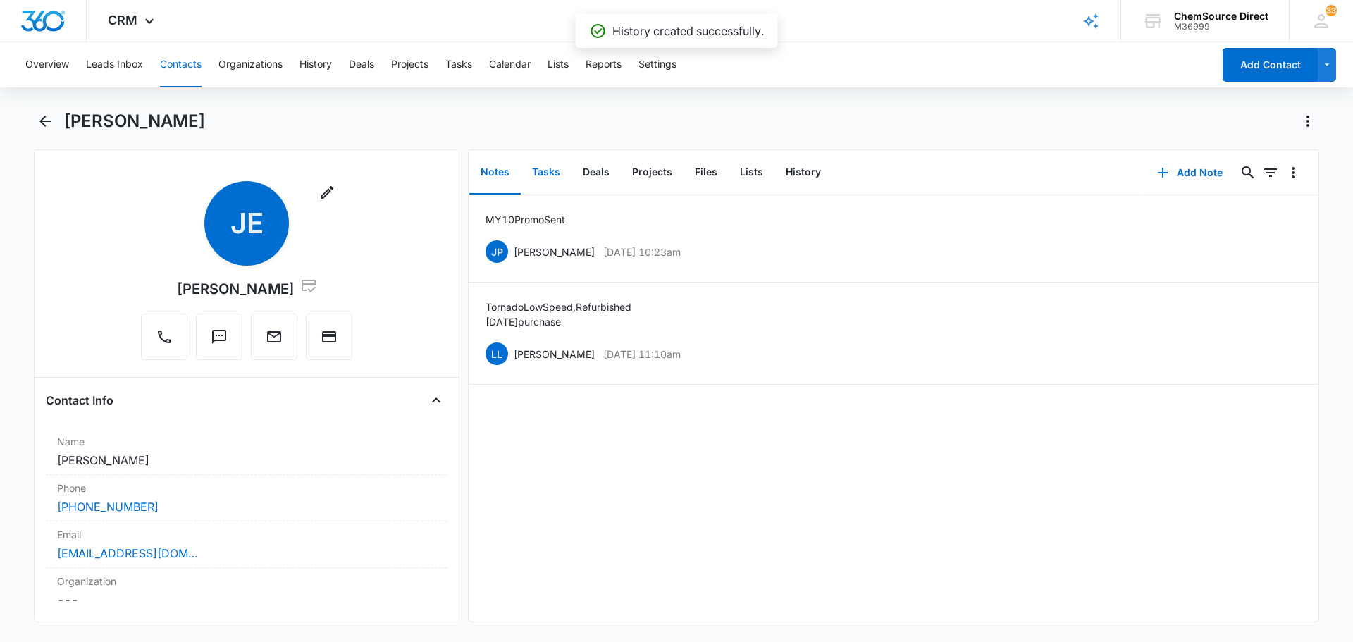
click at [549, 170] on button "Tasks" at bounding box center [546, 173] width 51 height 44
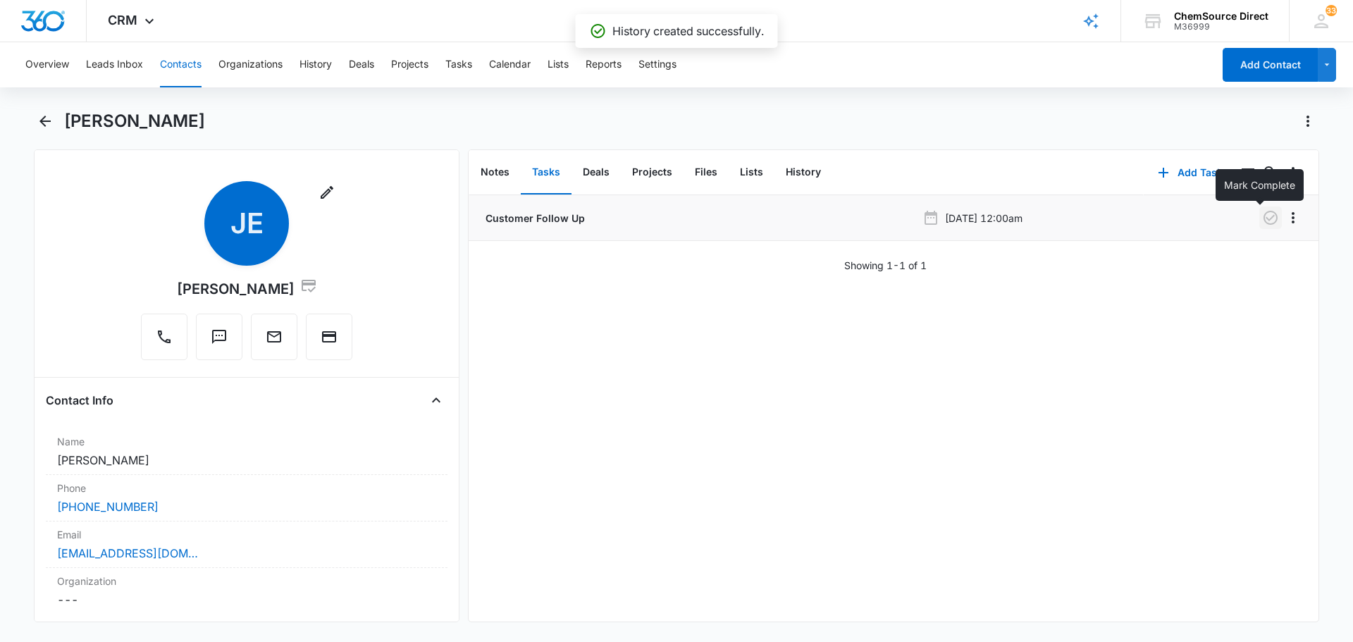
click at [1263, 223] on icon "button" at bounding box center [1270, 218] width 14 height 14
click at [1188, 173] on button "Add Task" at bounding box center [1190, 173] width 93 height 34
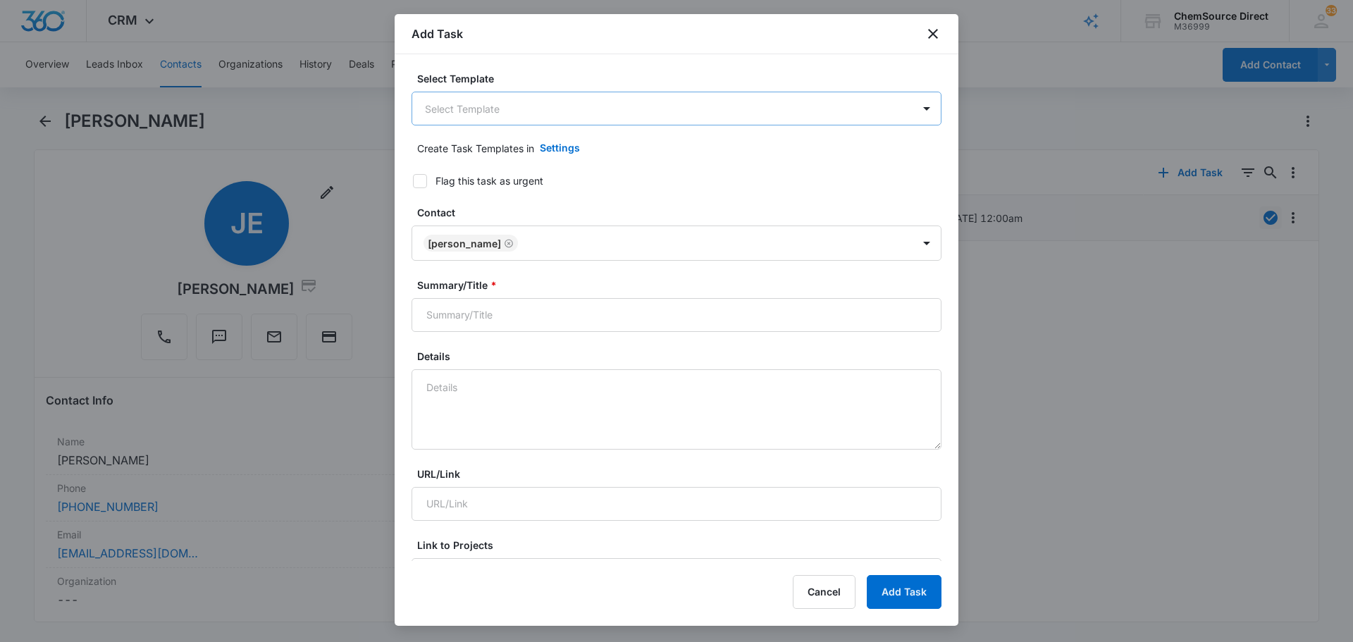
click at [589, 113] on body "CRM Apps Reputation Forms CRM Email Social Payments POS Content Ads Intelligenc…" at bounding box center [676, 321] width 1353 height 642
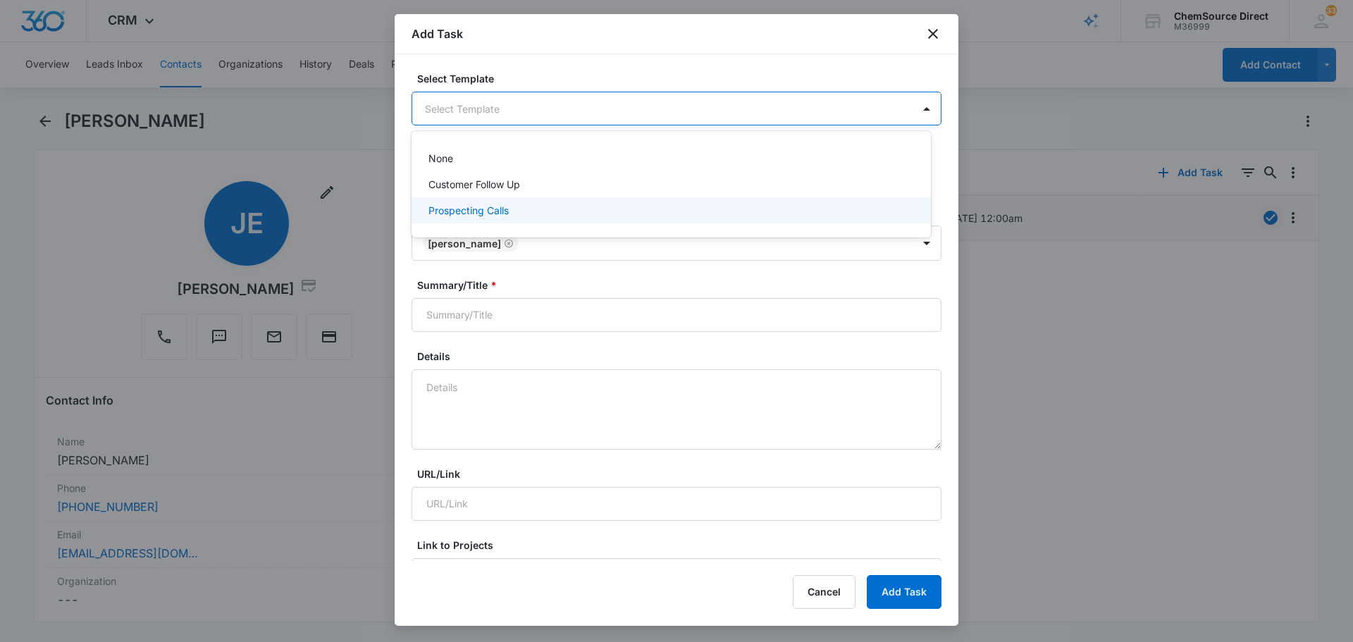
click at [532, 212] on div "Prospecting Calls" at bounding box center [669, 210] width 483 height 15
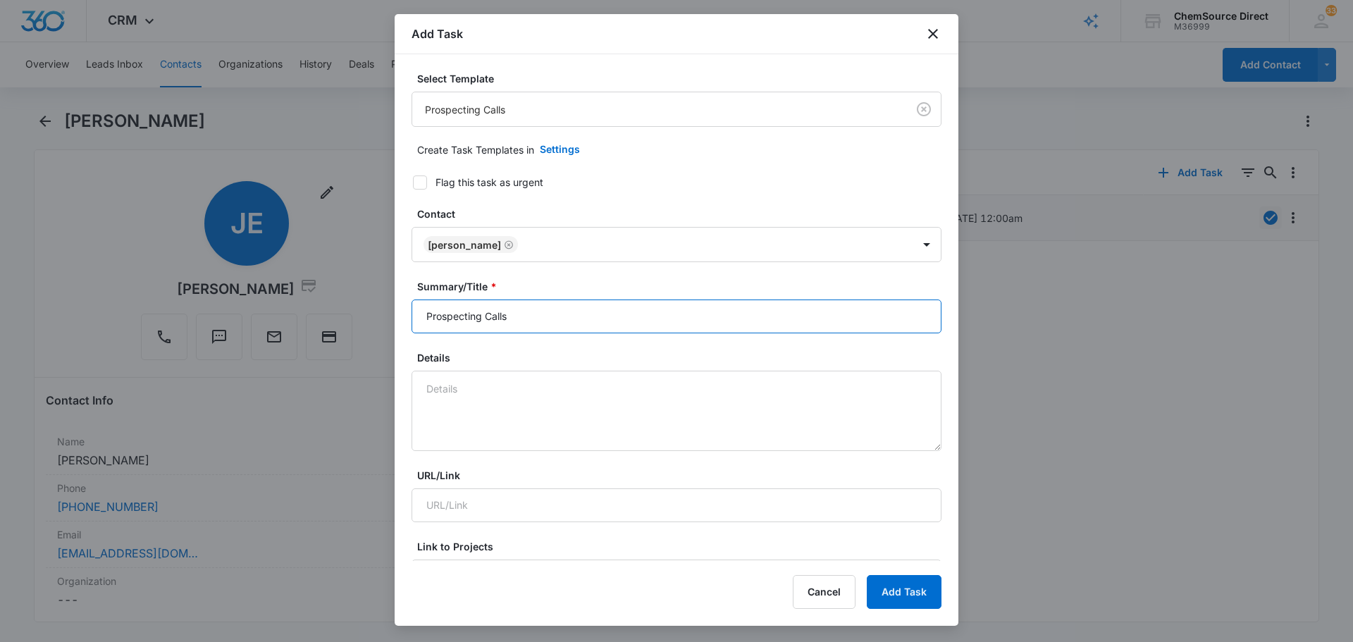
drag, startPoint x: 543, startPoint y: 320, endPoint x: 403, endPoint y: 321, distance: 139.5
click at [409, 323] on div "Select Template Prospecting Calls Create Task Templates in Settings Flag this t…" at bounding box center [677, 307] width 564 height 507
type input "Prospecting Calls"
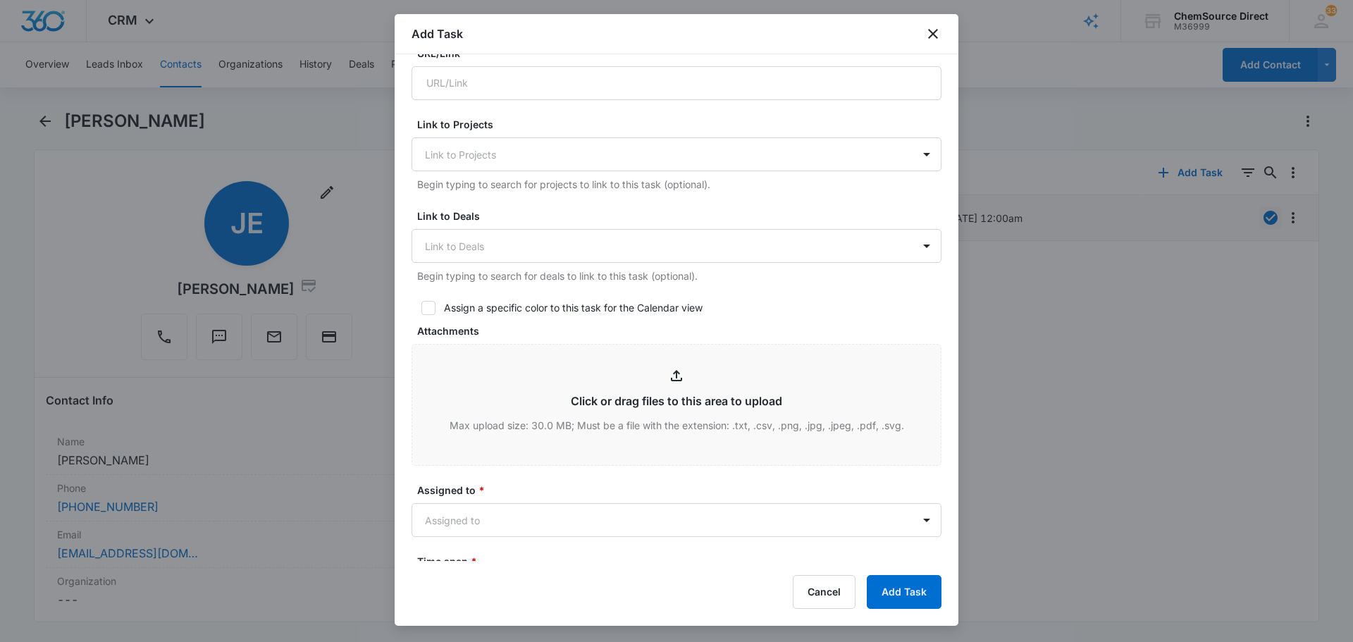
scroll to position [423, 0]
click at [426, 302] on icon at bounding box center [428, 307] width 13 height 13
click at [421, 302] on input "Assign a specific color to this task for the Calendar view" at bounding box center [416, 307] width 10 height 10
checkbox input "true"
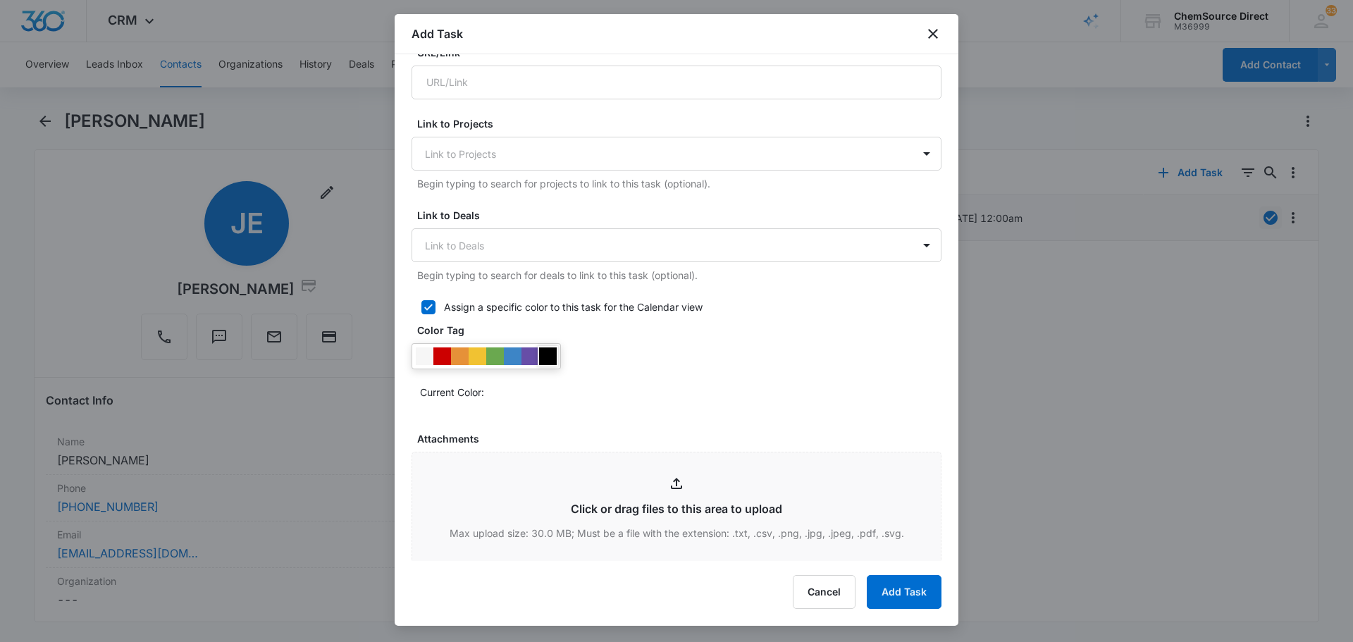
click at [547, 358] on div at bounding box center [548, 356] width 18 height 18
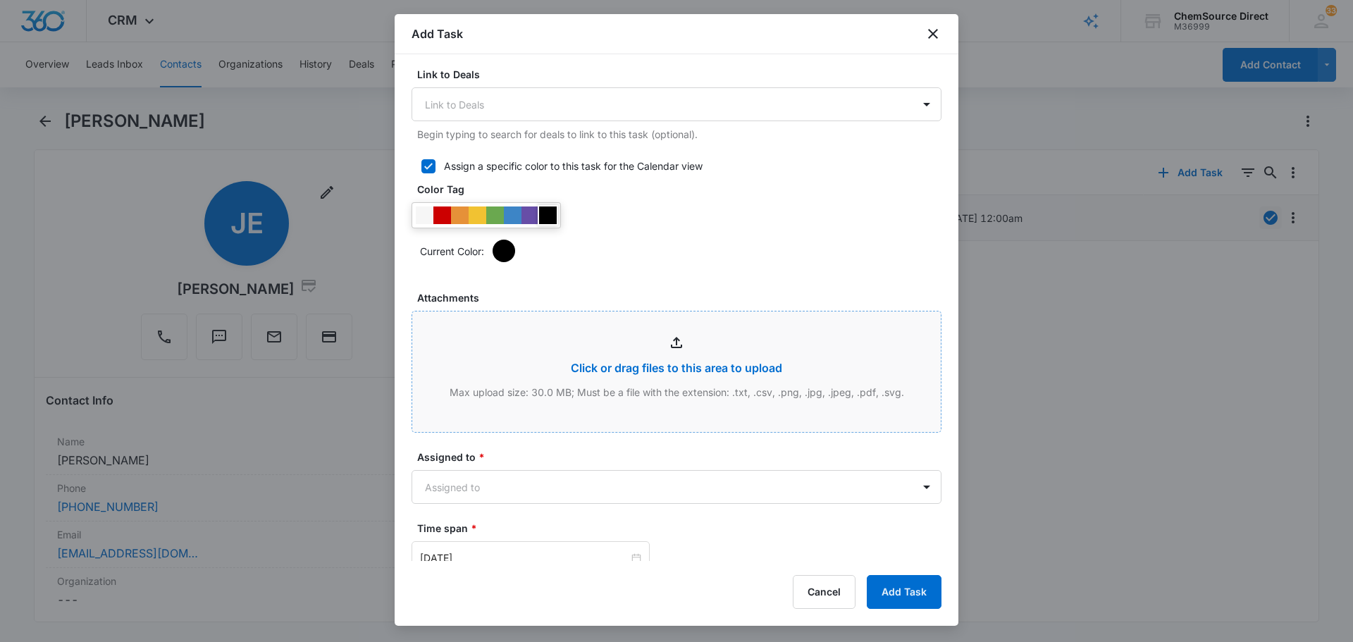
scroll to position [705, 0]
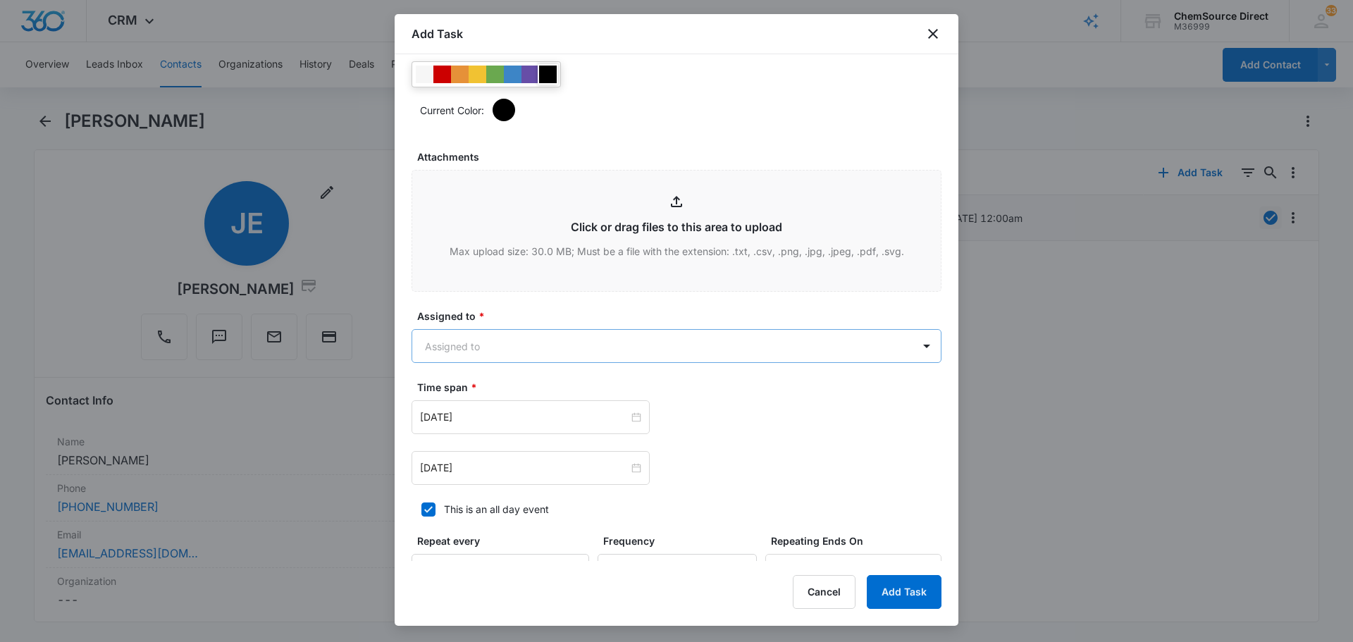
click at [566, 350] on body "CRM Apps Reputation Forms CRM Email Social Payments POS Content Ads Intelligenc…" at bounding box center [676, 321] width 1353 height 642
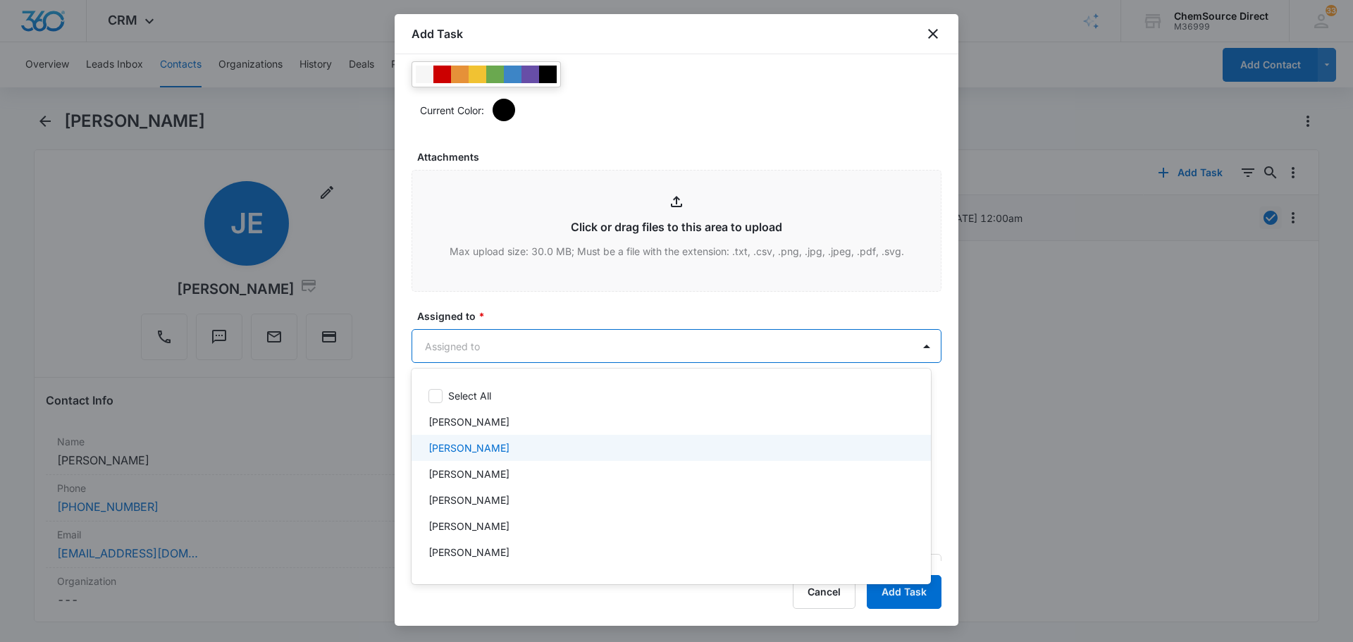
click at [510, 445] on div "[PERSON_NAME]" at bounding box center [669, 447] width 483 height 15
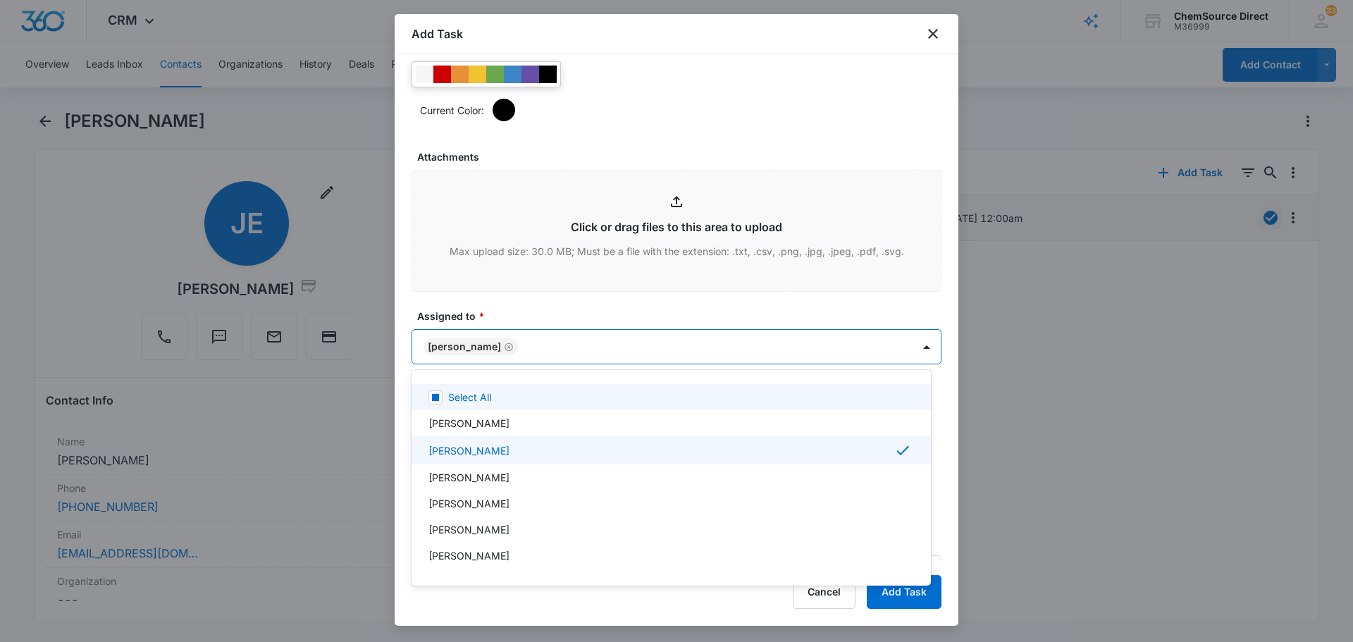
click at [560, 306] on div at bounding box center [676, 321] width 1353 height 642
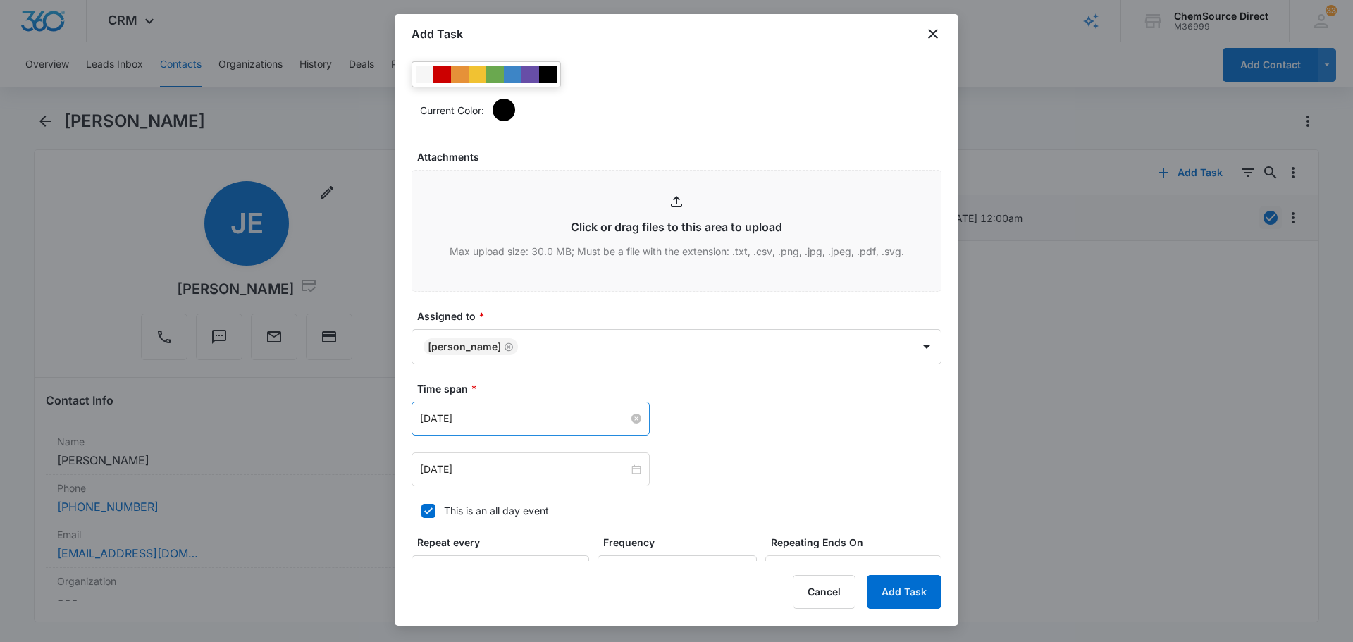
click at [512, 420] on input "[DATE]" at bounding box center [524, 419] width 209 height 16
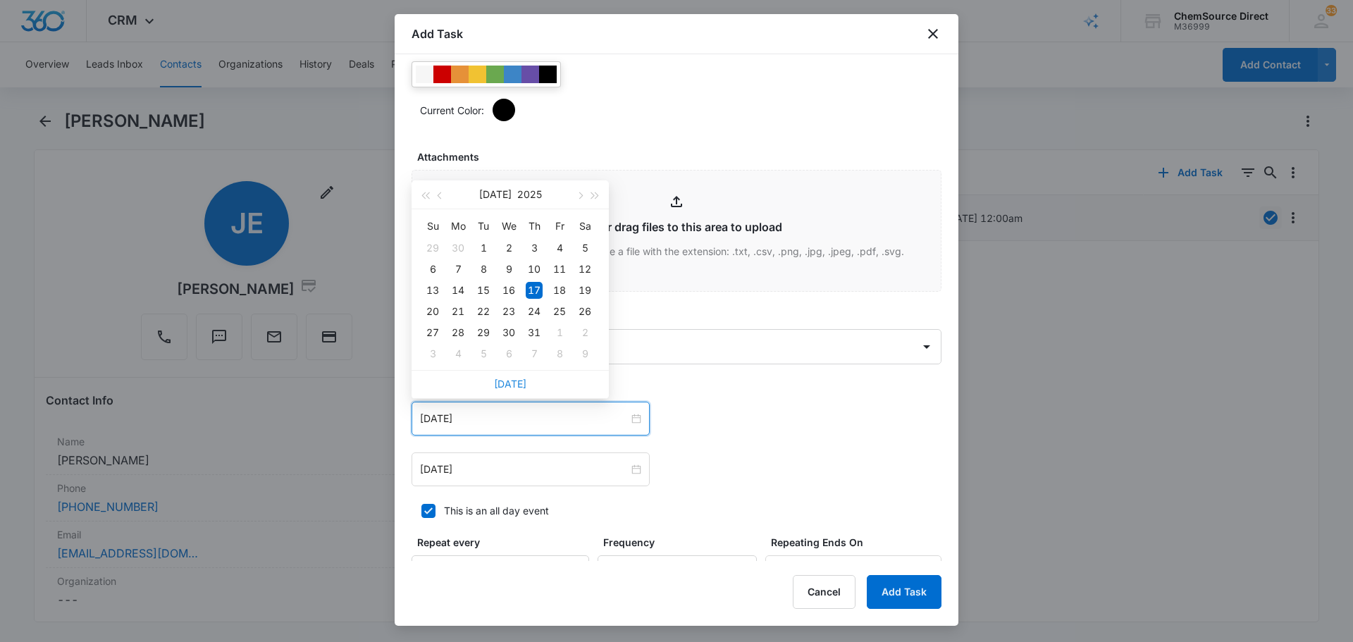
click at [515, 381] on link "[DATE]" at bounding box center [510, 384] width 32 height 12
type input "[DATE]"
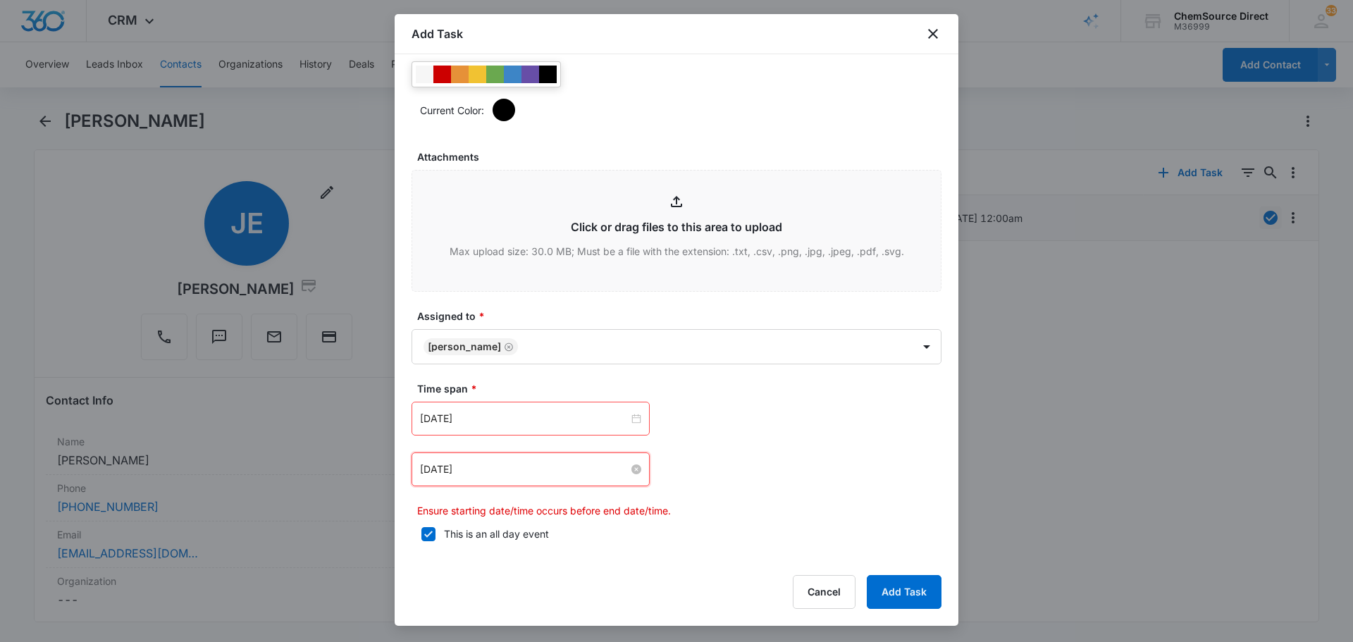
click at [500, 465] on input "[DATE]" at bounding box center [524, 469] width 209 height 16
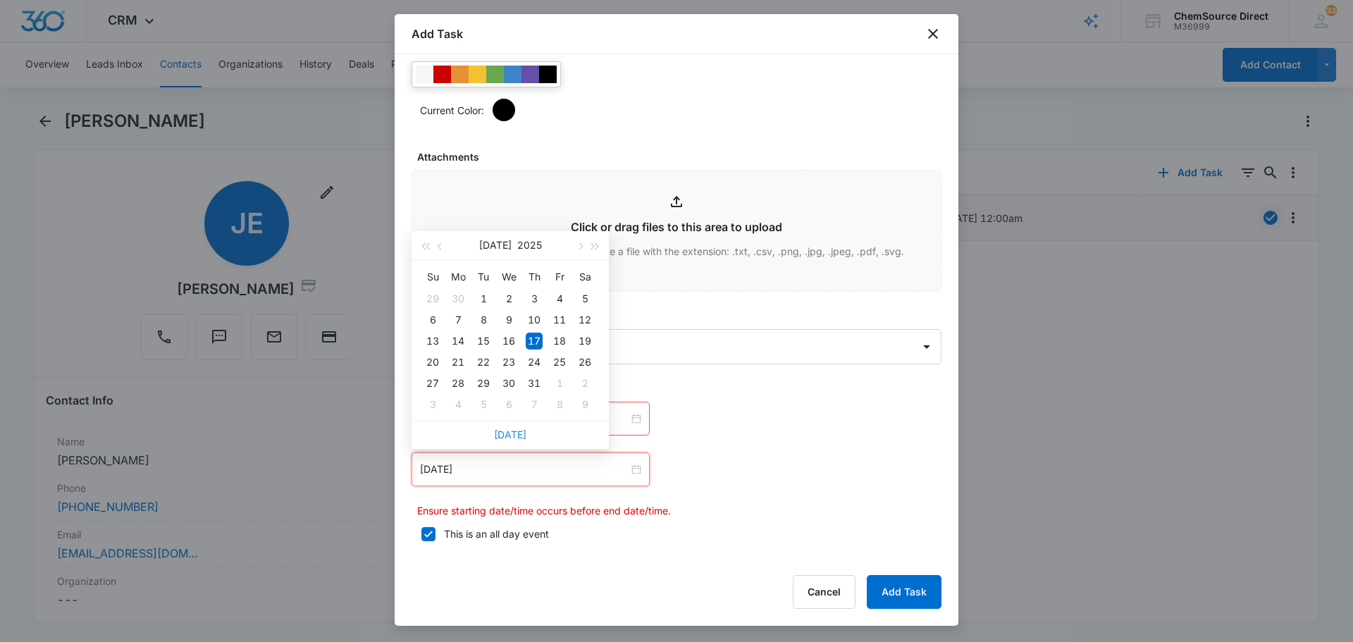
click at [516, 435] on link "[DATE]" at bounding box center [510, 434] width 32 height 12
type input "[DATE]"
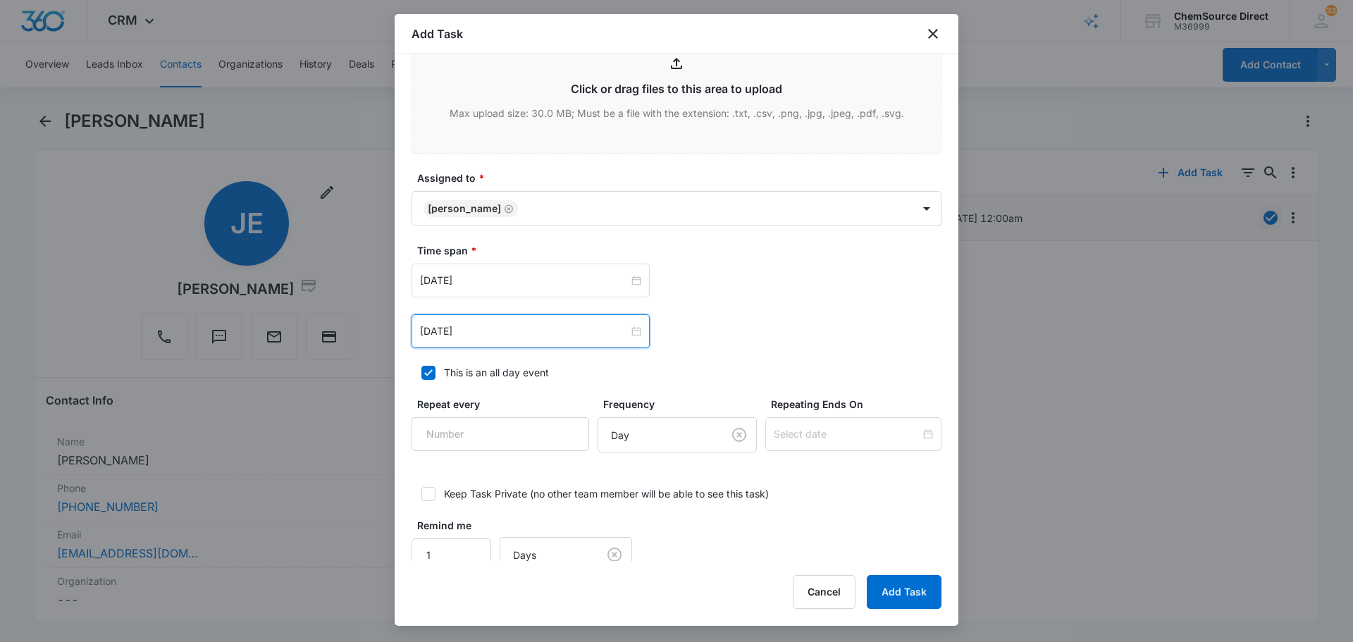
scroll to position [871, 0]
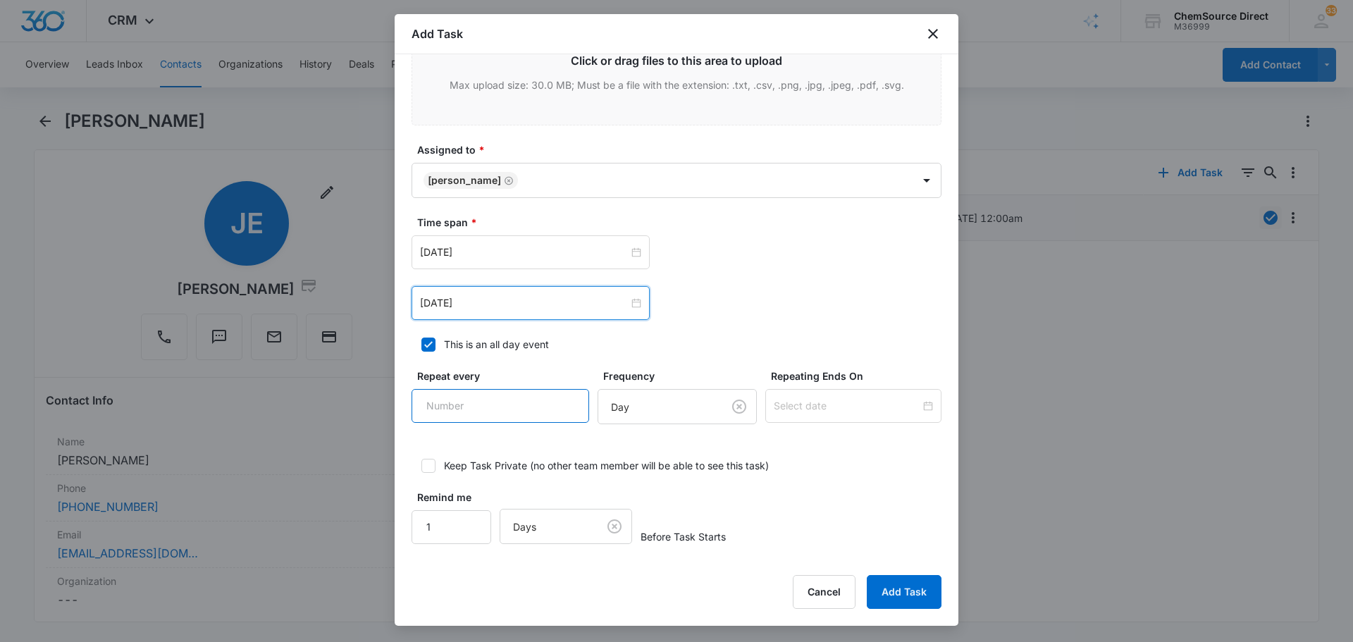
click at [502, 419] on input "Repeat every" at bounding box center [500, 406] width 178 height 34
type input "2"
click at [653, 399] on body "CRM Apps Reputation Forms CRM Email Social Payments POS Content Ads Intelligenc…" at bounding box center [676, 321] width 1353 height 642
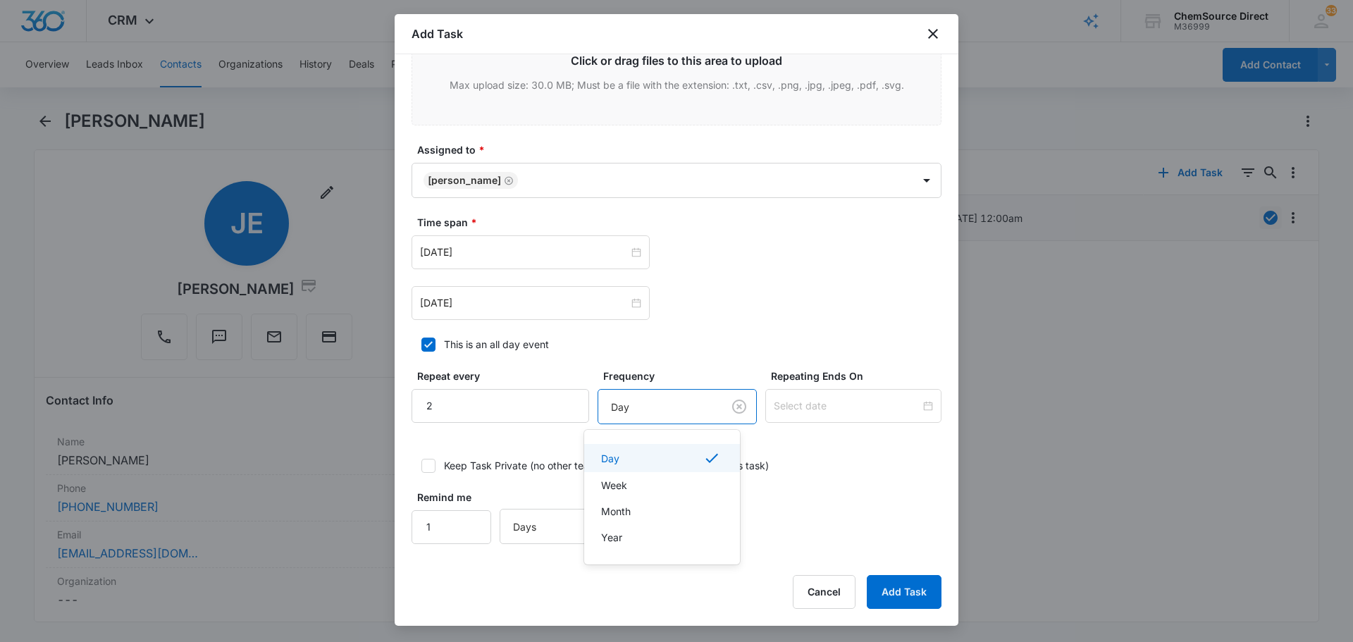
click at [671, 449] on div "Day" at bounding box center [662, 458] width 156 height 28
click at [798, 415] on div at bounding box center [853, 406] width 176 height 34
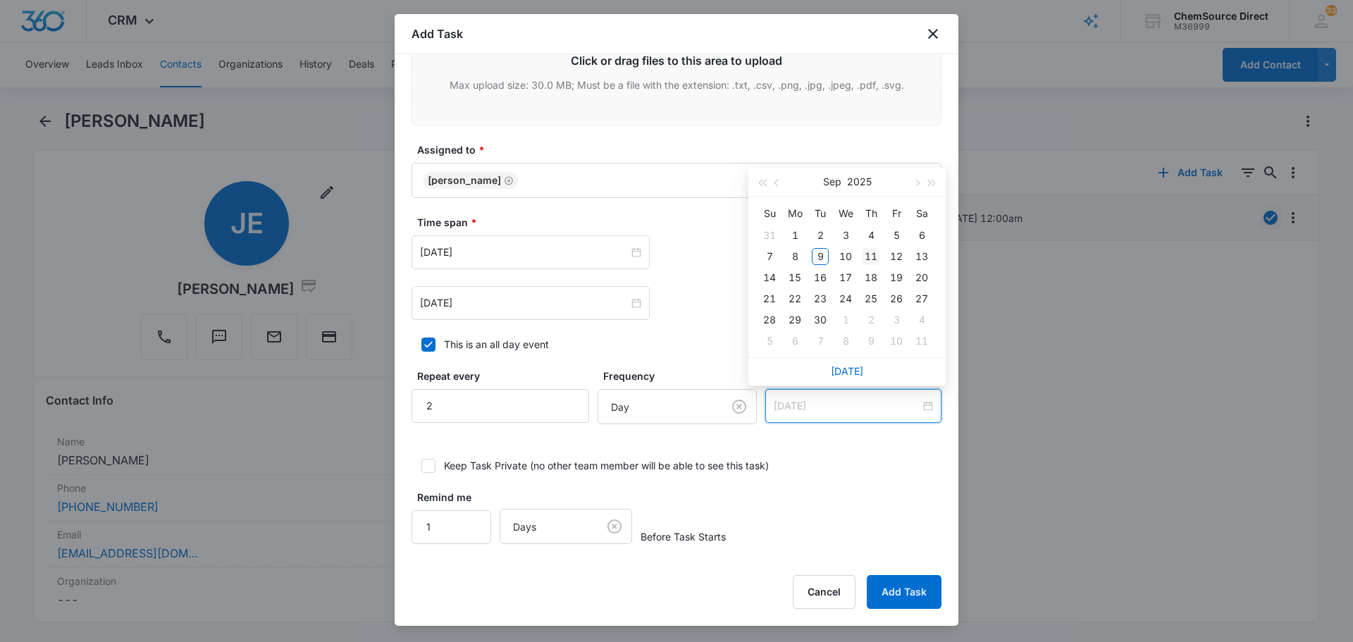
type input "[DATE]"
click at [871, 256] on div "11" at bounding box center [870, 256] width 17 height 17
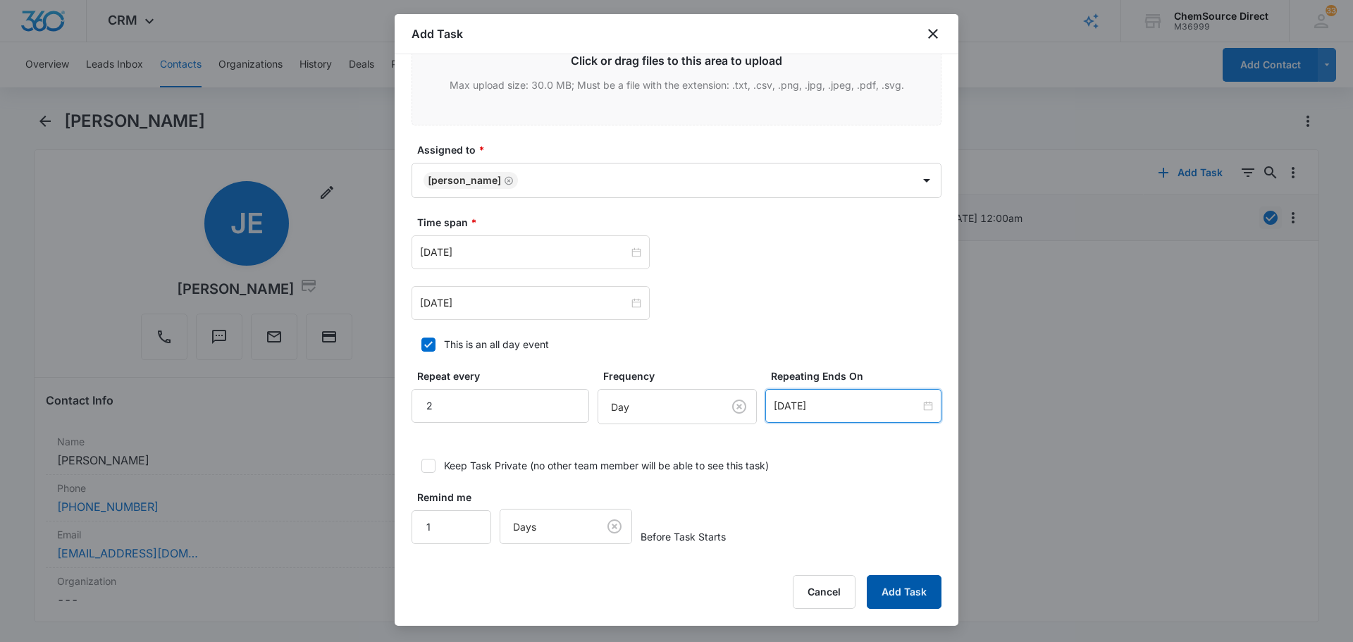
click at [893, 590] on button "Add Task" at bounding box center [904, 592] width 75 height 34
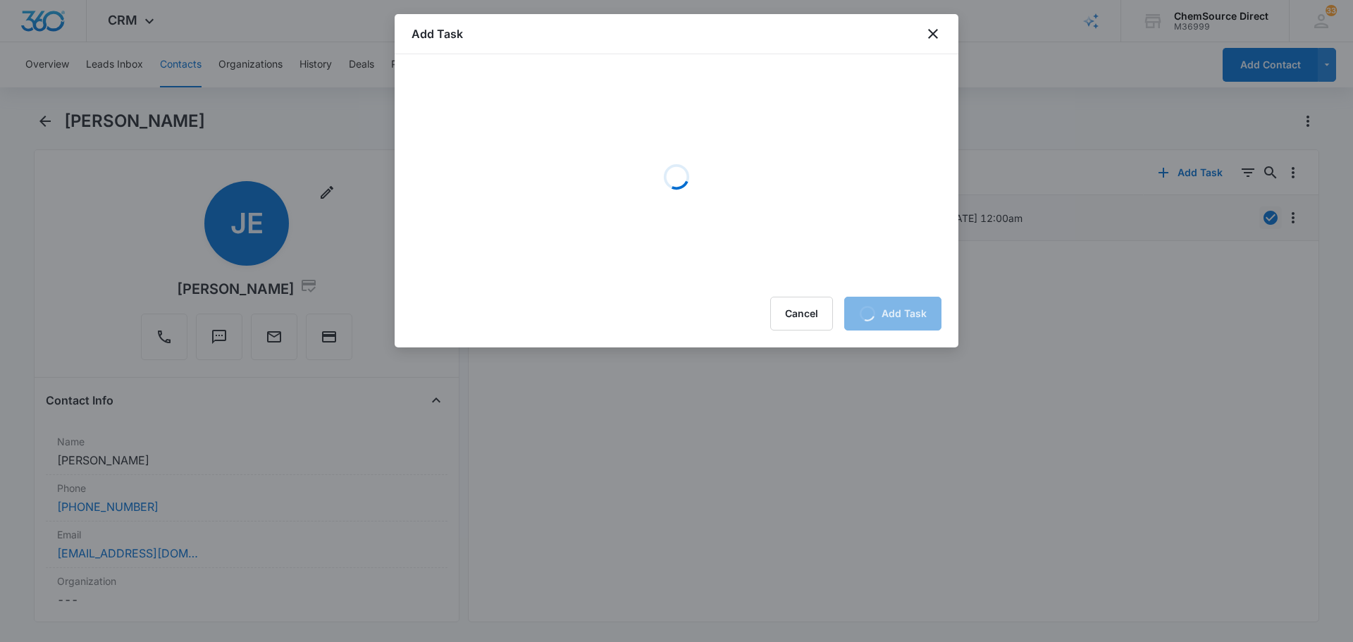
scroll to position [0, 0]
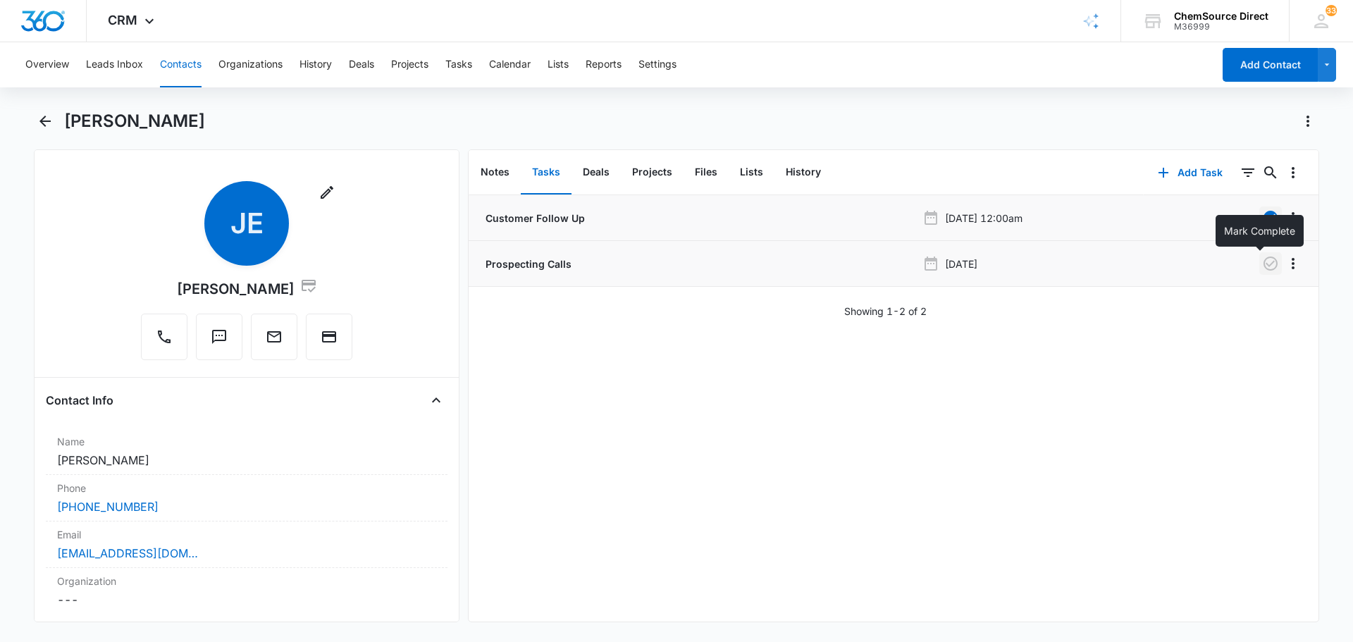
click at [1263, 262] on icon "button" at bounding box center [1270, 263] width 14 height 14
click at [185, 61] on button "Contacts" at bounding box center [181, 64] width 42 height 45
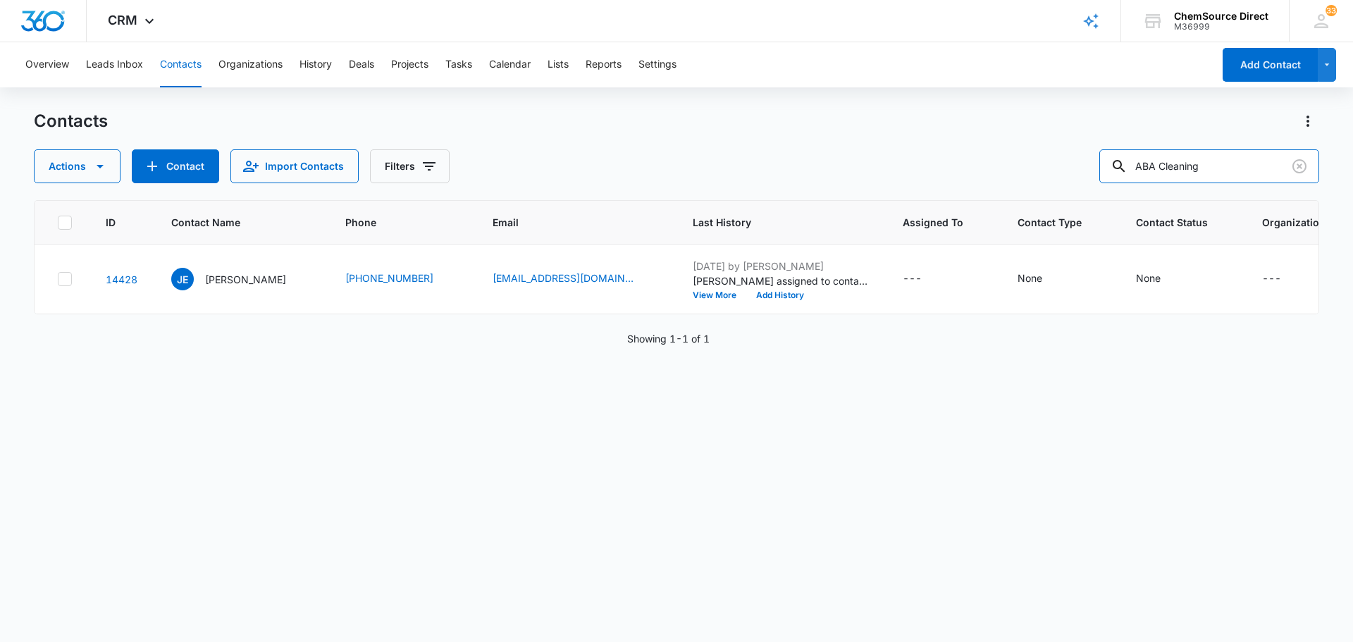
drag, startPoint x: 1222, startPoint y: 171, endPoint x: 1081, endPoint y: 175, distance: 141.7
click at [1086, 175] on div "Actions Contact Import Contacts Filters ABA Cleaning" at bounding box center [676, 166] width 1285 height 34
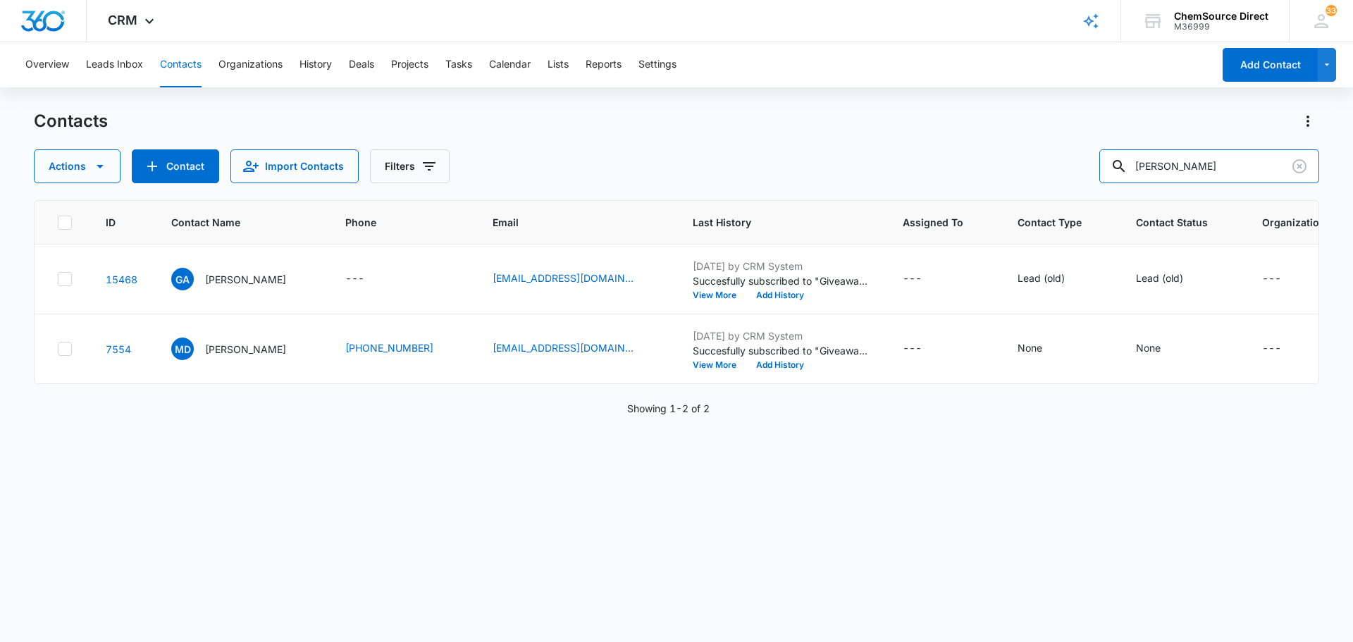
type input "[PERSON_NAME]"
click at [173, 161] on button "Contact" at bounding box center [175, 166] width 87 height 34
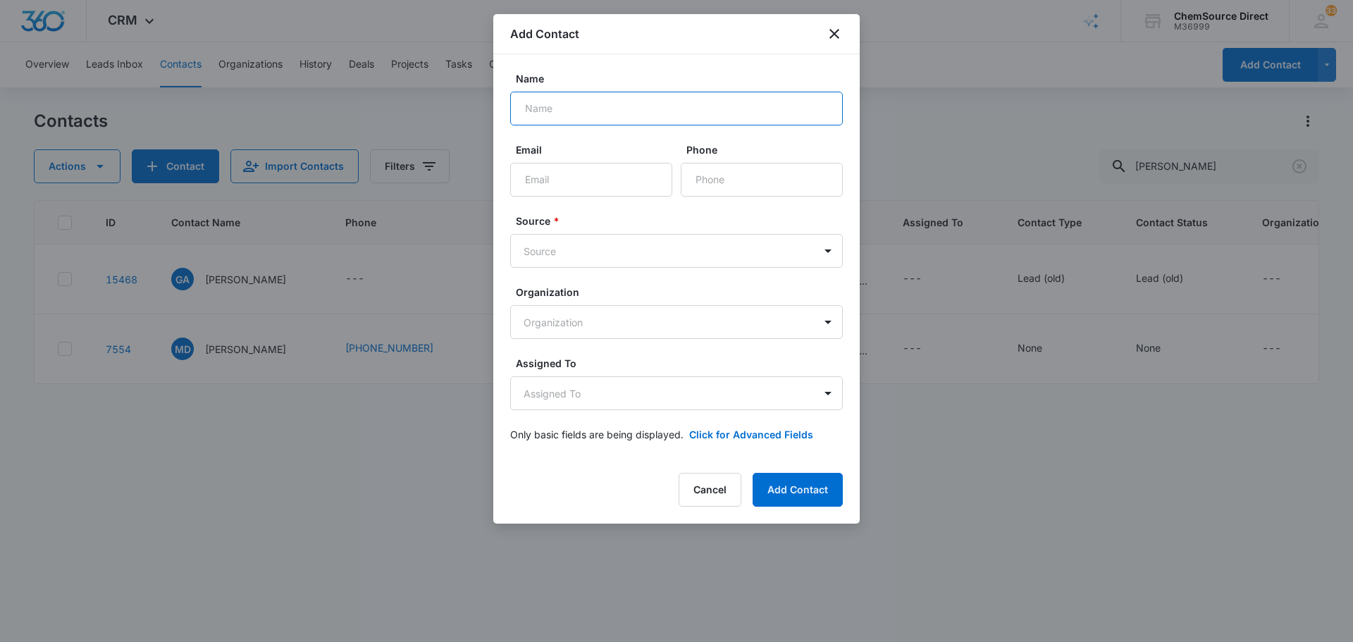
click at [665, 106] on input "Name" at bounding box center [676, 109] width 333 height 34
type input "[PERSON_NAME], JKFO"
click at [716, 182] on input "Phone" at bounding box center [762, 180] width 162 height 34
paste input "[PHONE_NUMBER]"
type input "[PHONE_NUMBER]"
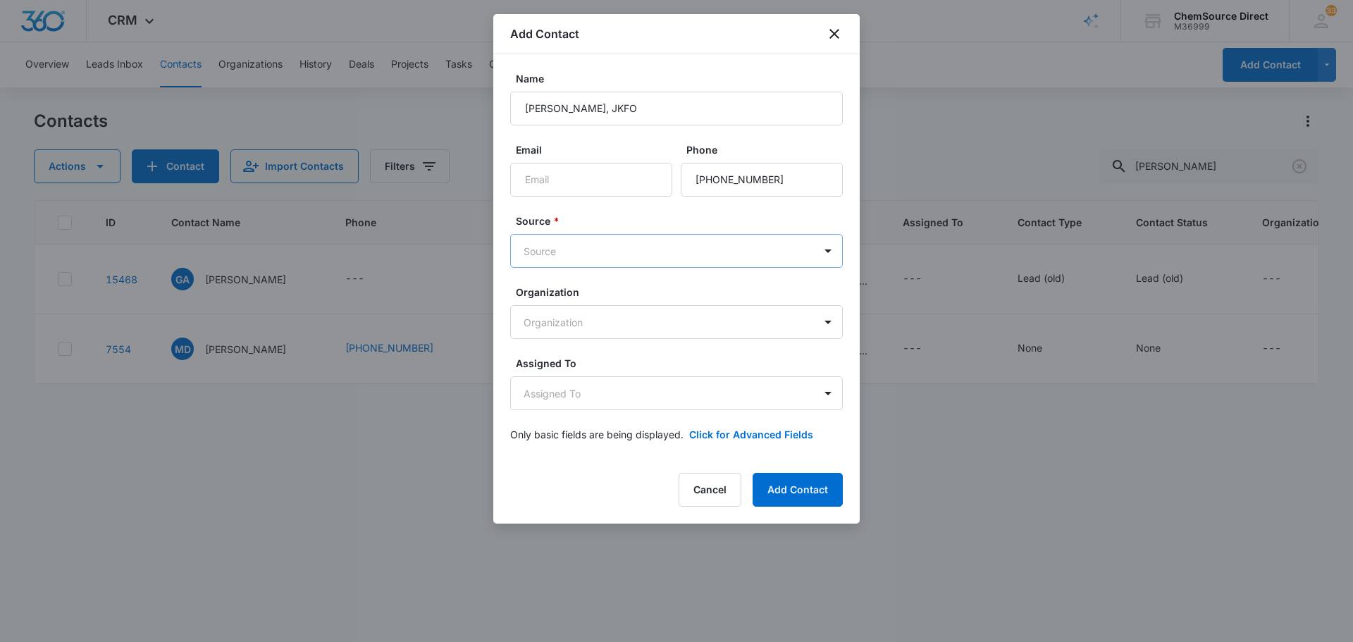
click at [627, 252] on body "CRM Apps Reputation Forms CRM Email Social Payments POS Content Ads Intelligenc…" at bounding box center [676, 321] width 1353 height 642
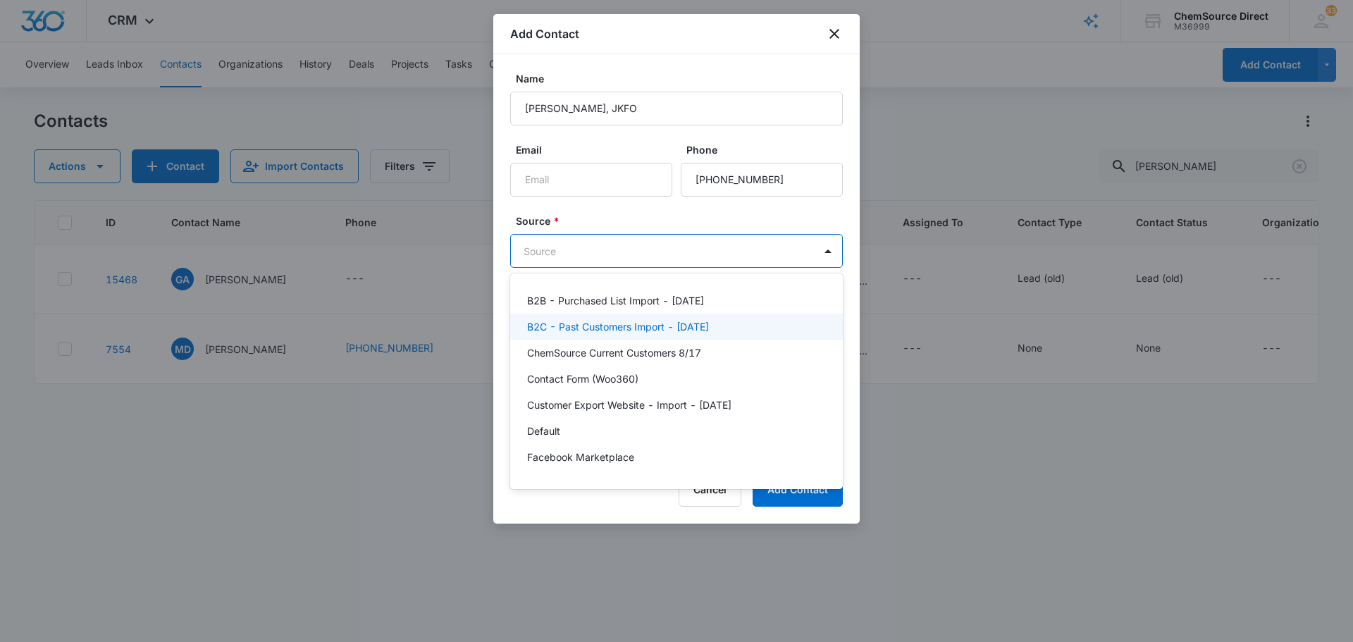
scroll to position [308, 0]
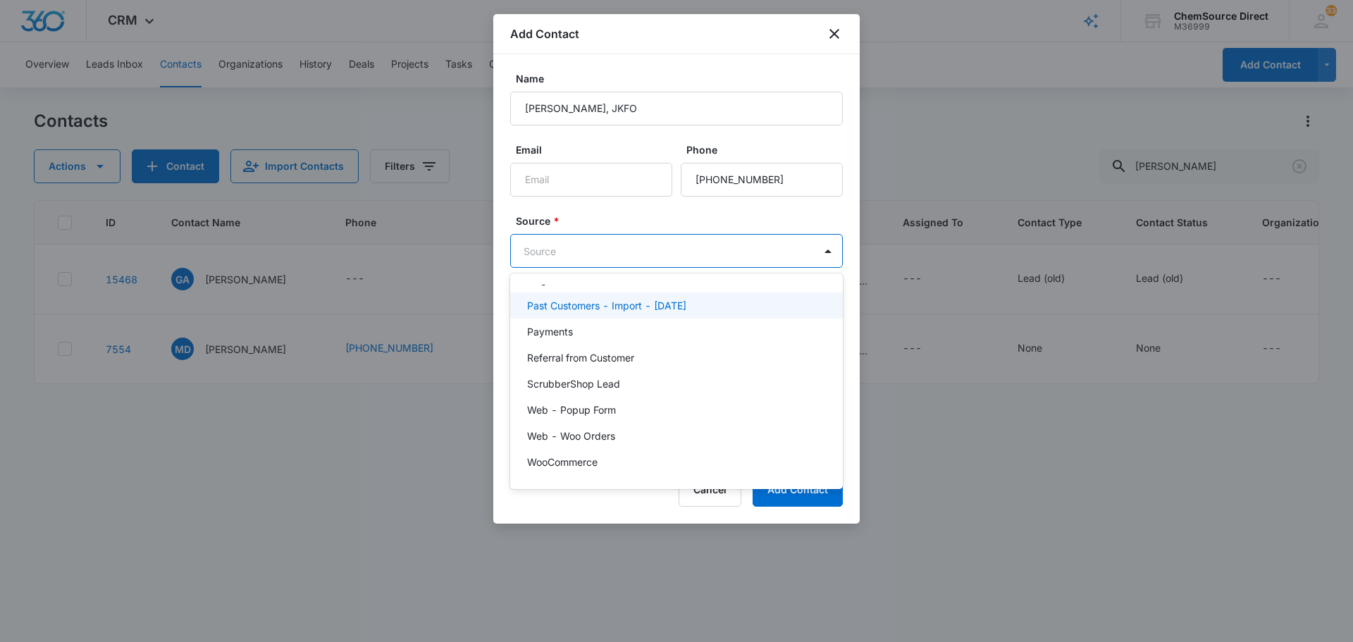
click at [667, 304] on p "Past Customers - Import - [DATE]" at bounding box center [606, 305] width 159 height 15
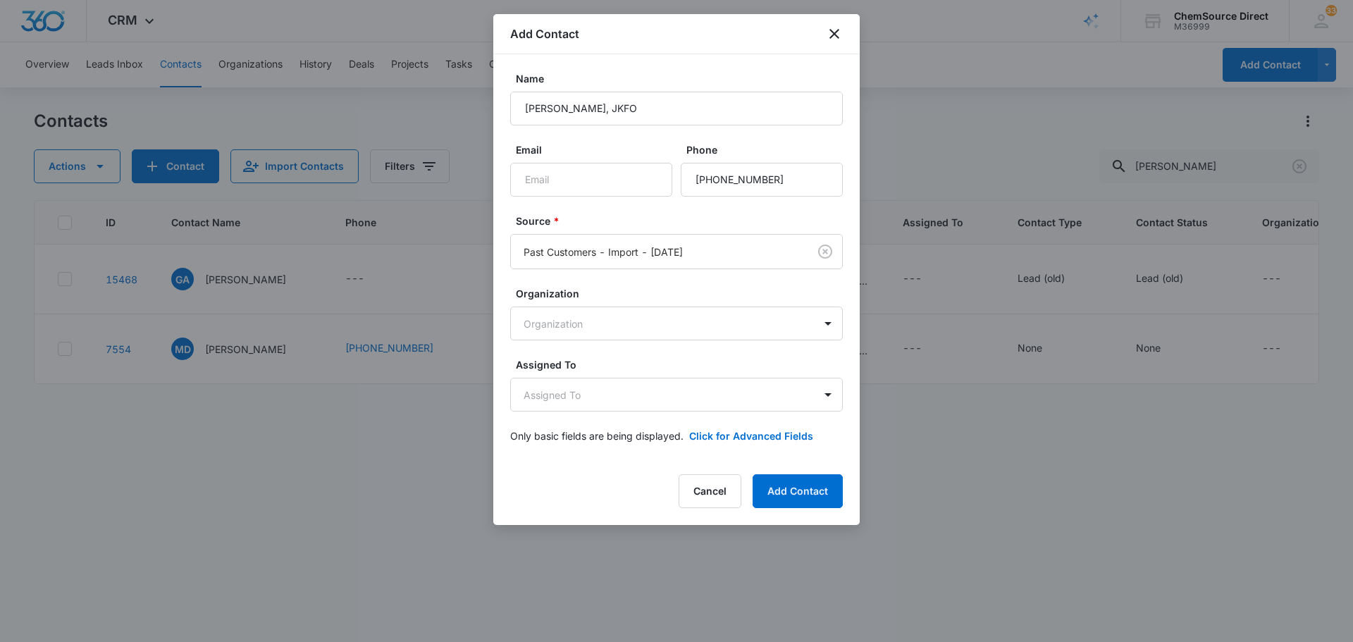
click at [619, 212] on form "Name [PERSON_NAME], JKFO Email Phone Source * Past Customers - Import - [DATE] …" at bounding box center [676, 265] width 333 height 389
click at [621, 402] on body "CRM Apps Reputation Forms CRM Email Social Payments POS Content Ads Intelligenc…" at bounding box center [676, 321] width 1353 height 642
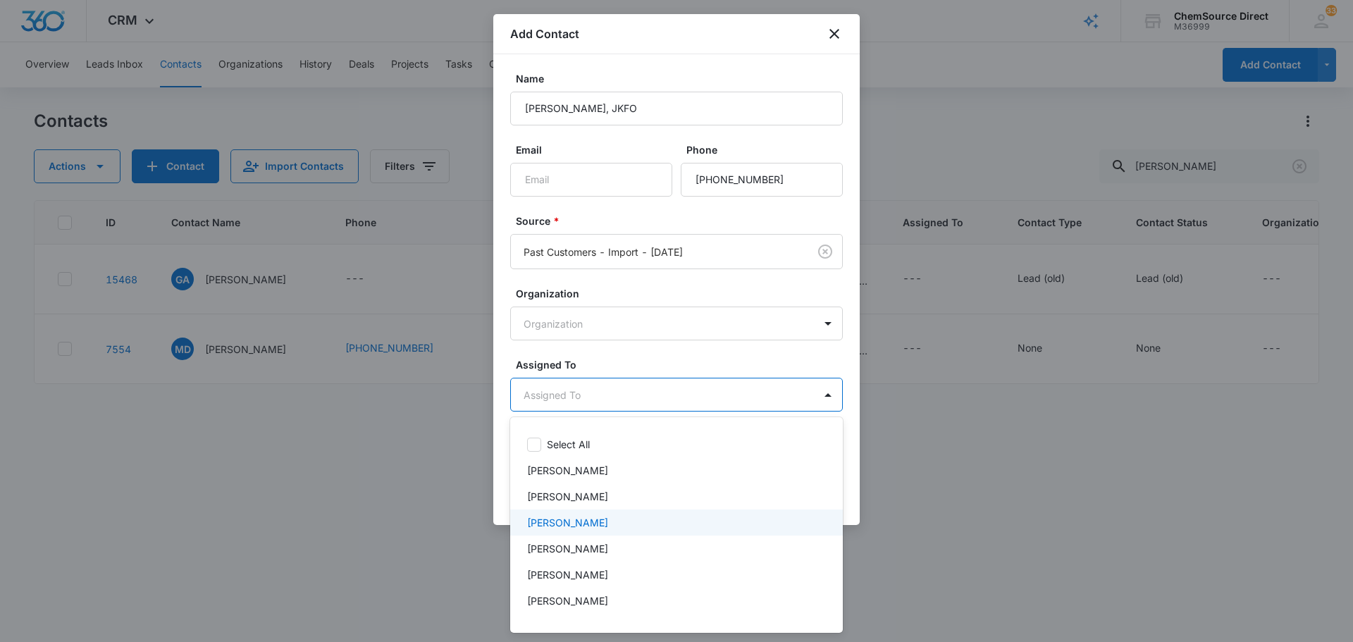
scroll to position [73, 0]
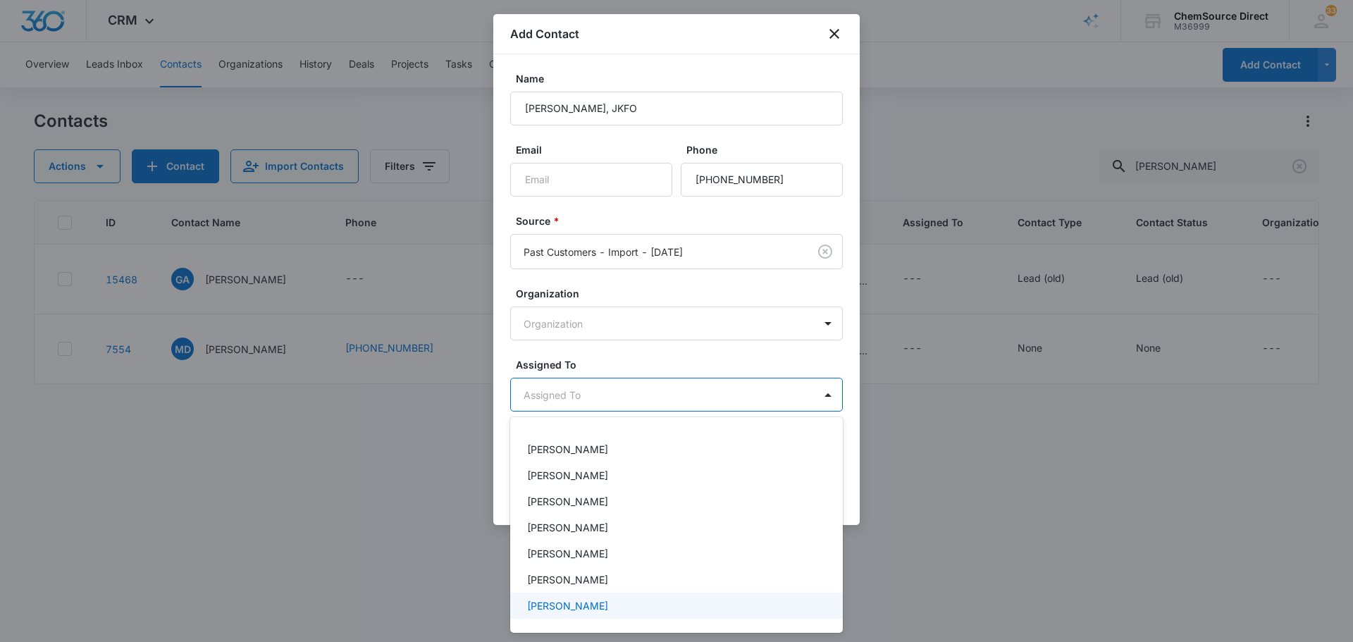
click at [605, 600] on div "[PERSON_NAME]" at bounding box center [675, 605] width 296 height 15
click at [635, 356] on div at bounding box center [676, 321] width 1353 height 642
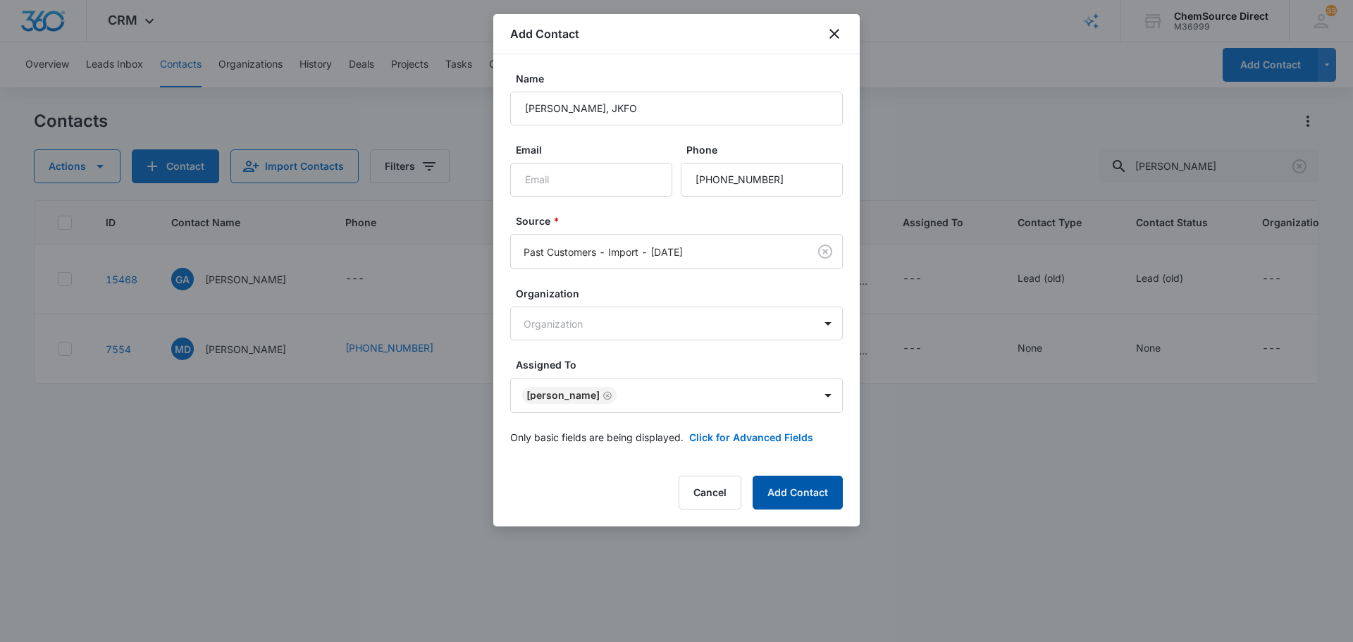
click at [786, 493] on button "Add Contact" at bounding box center [797, 493] width 90 height 34
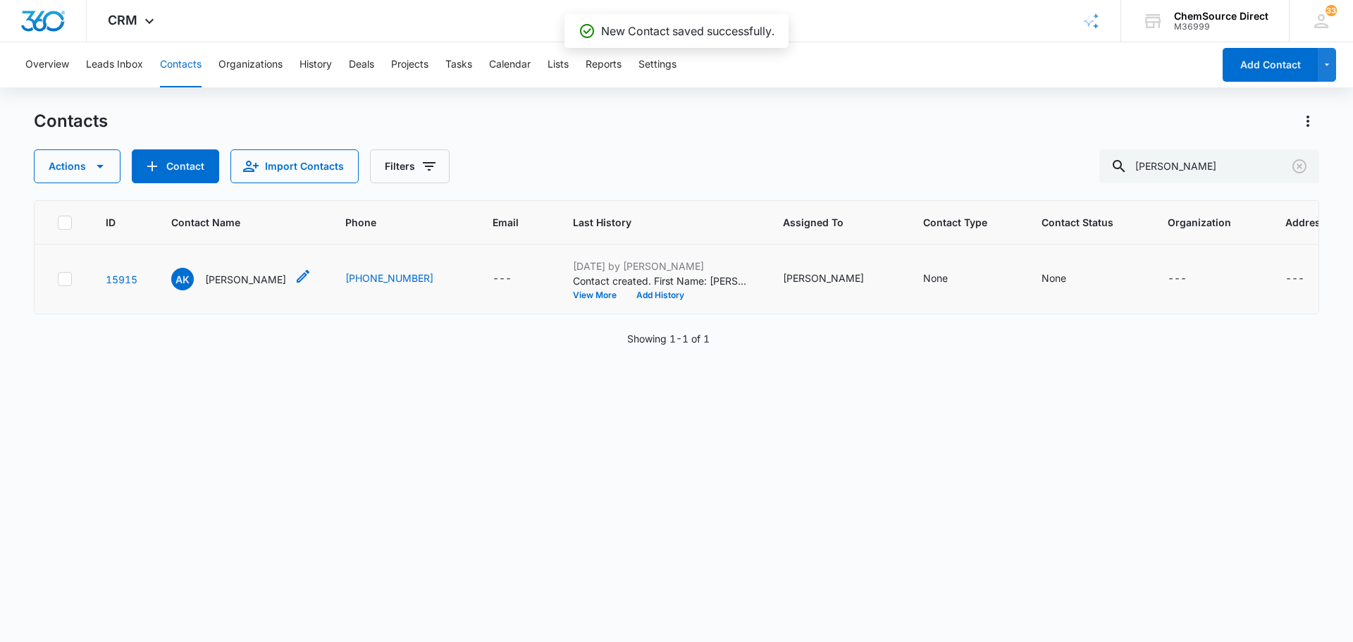
click at [273, 280] on p "[PERSON_NAME]" at bounding box center [245, 279] width 81 height 15
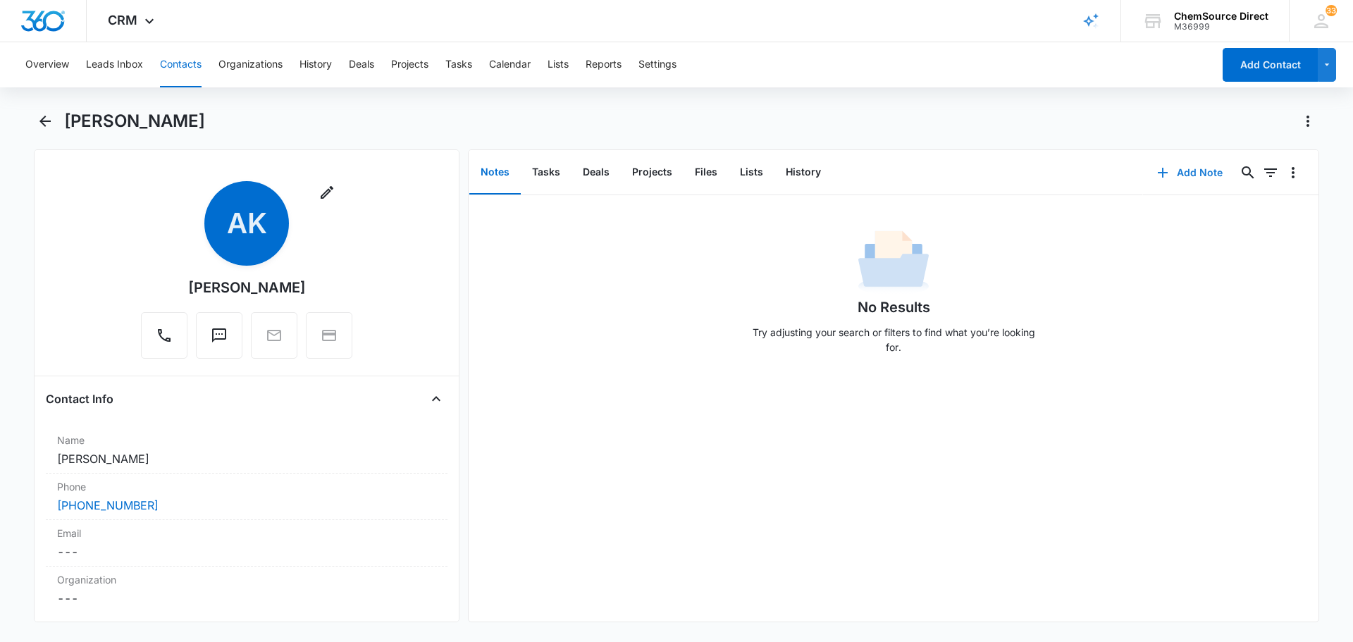
click at [1176, 167] on button "Add Note" at bounding box center [1190, 173] width 94 height 34
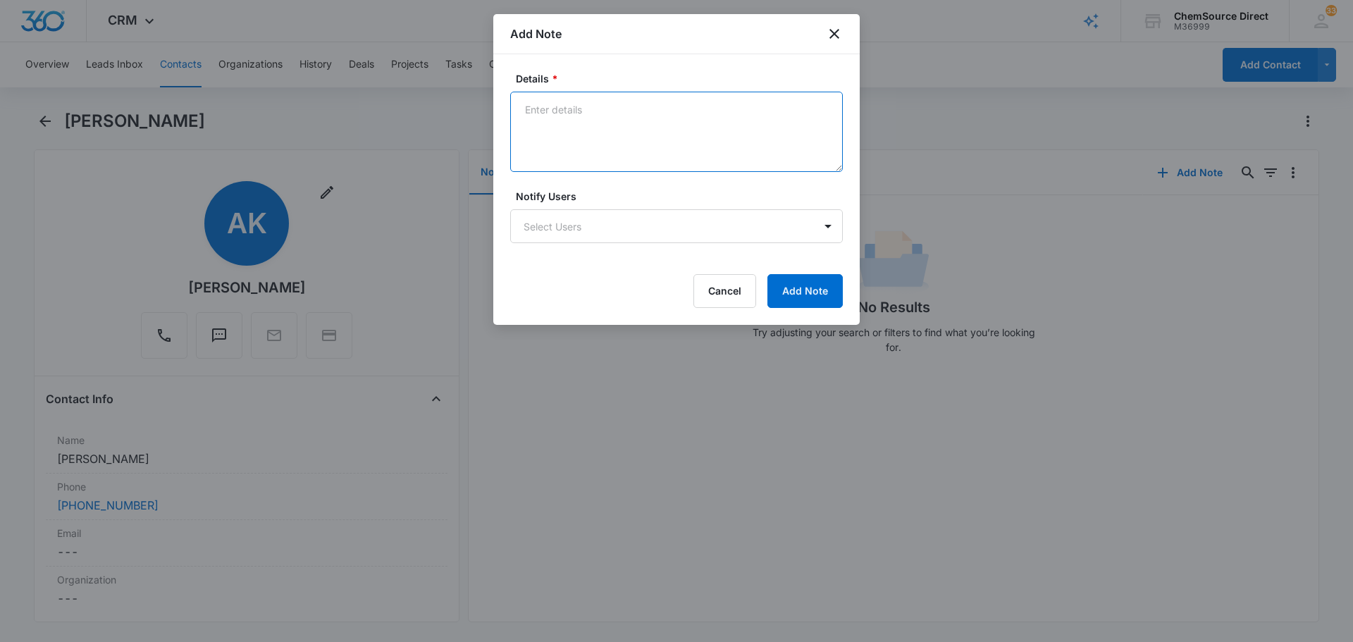
click at [607, 121] on textarea "Details *" at bounding box center [676, 132] width 333 height 80
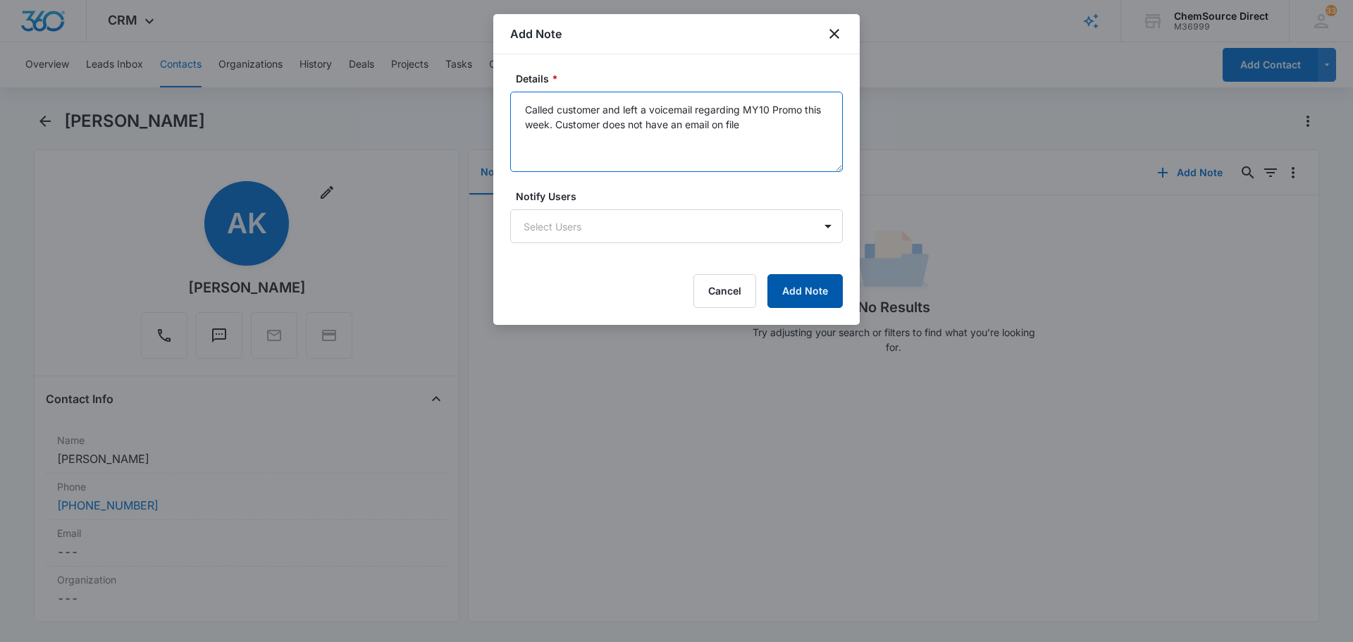
type textarea "Called customer and left a voicemail regarding MY10 Promo this week. Customer d…"
click at [836, 280] on button "Add Note" at bounding box center [804, 291] width 75 height 34
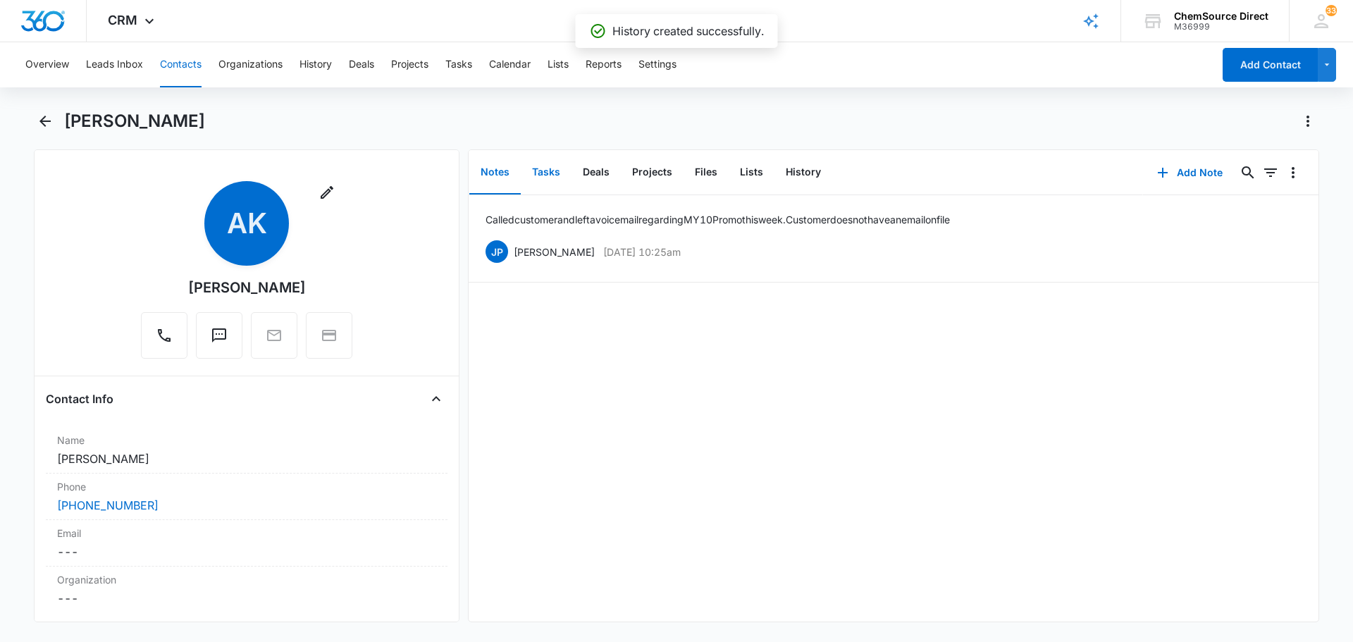
click at [548, 173] on button "Tasks" at bounding box center [546, 173] width 51 height 44
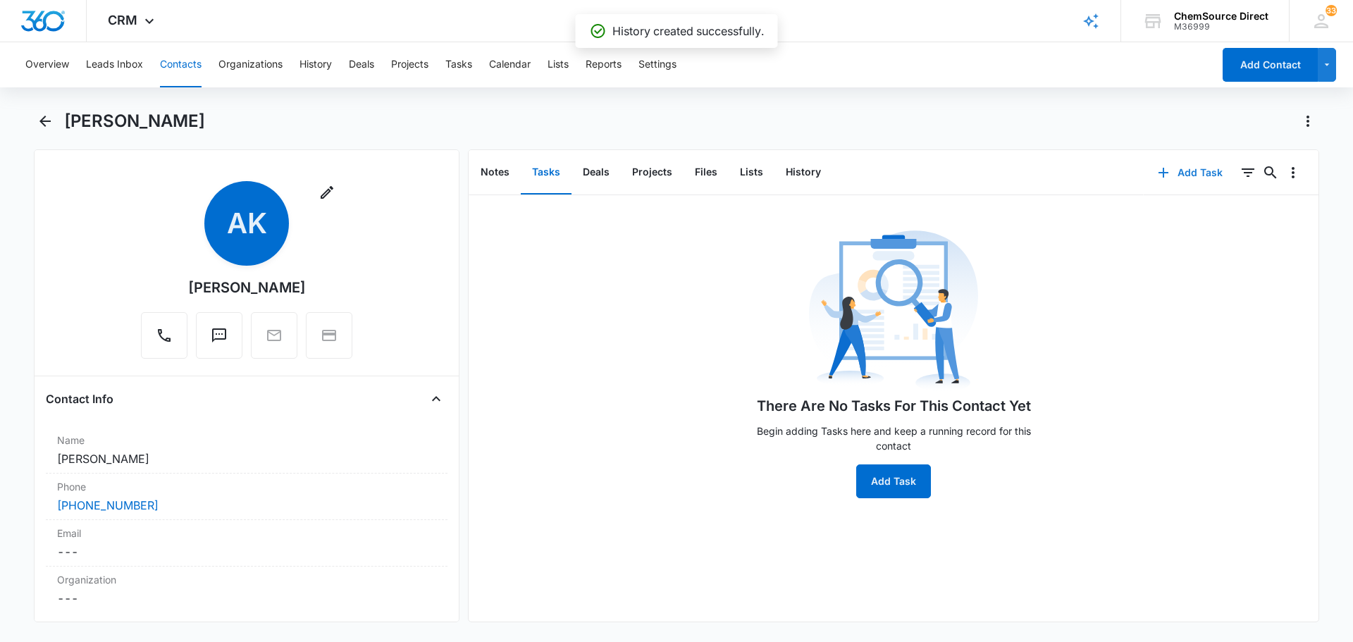
click at [1177, 172] on button "Add Task" at bounding box center [1190, 173] width 93 height 34
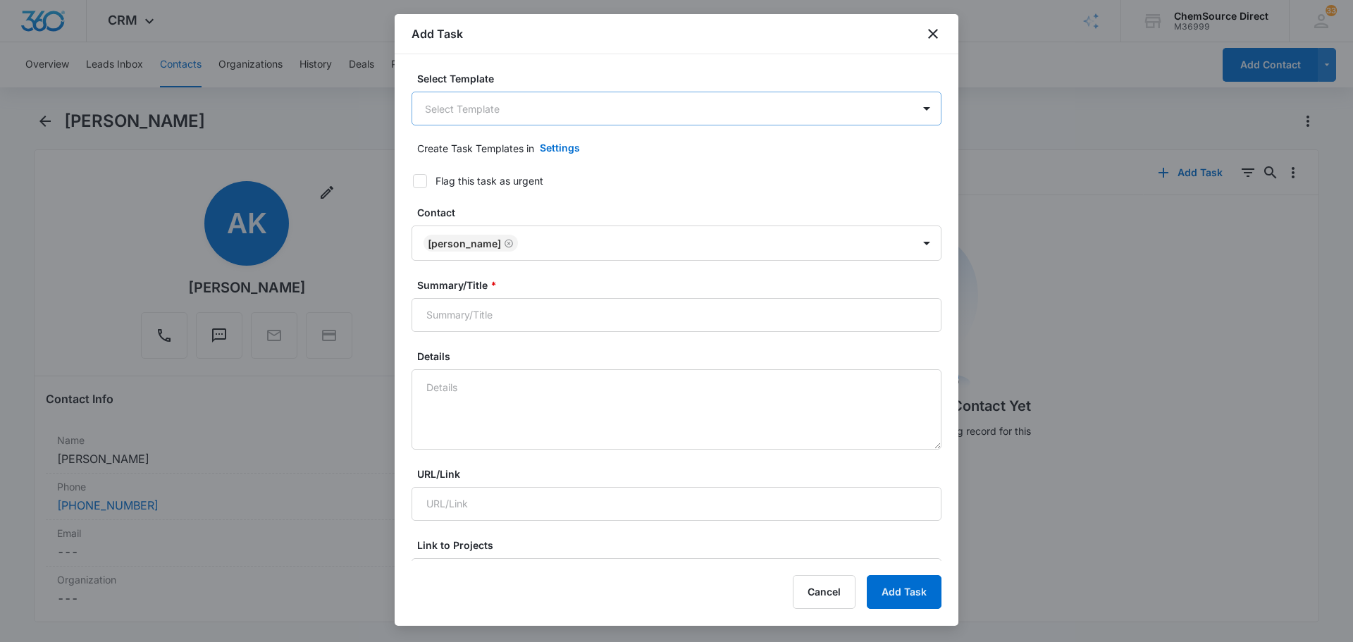
click at [561, 109] on body "CRM Apps Reputation Forms CRM Email Social Payments POS Content Ads Intelligenc…" at bounding box center [676, 321] width 1353 height 642
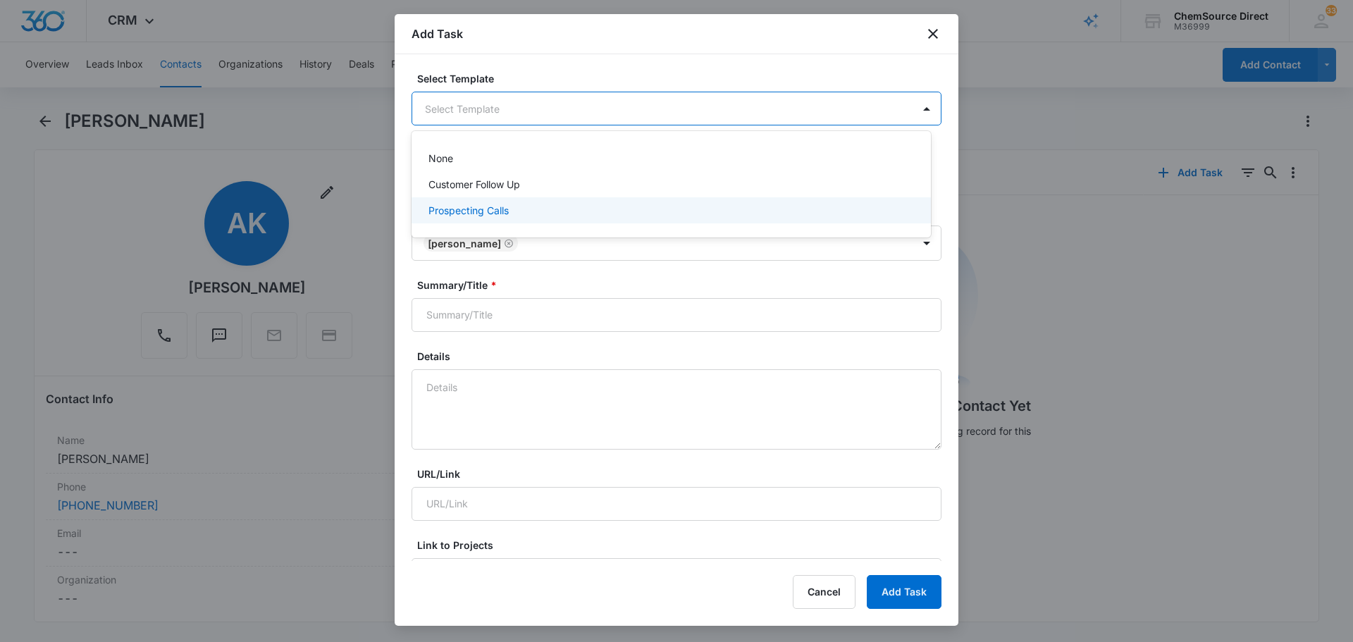
click at [543, 217] on div "Prospecting Calls" at bounding box center [669, 210] width 483 height 15
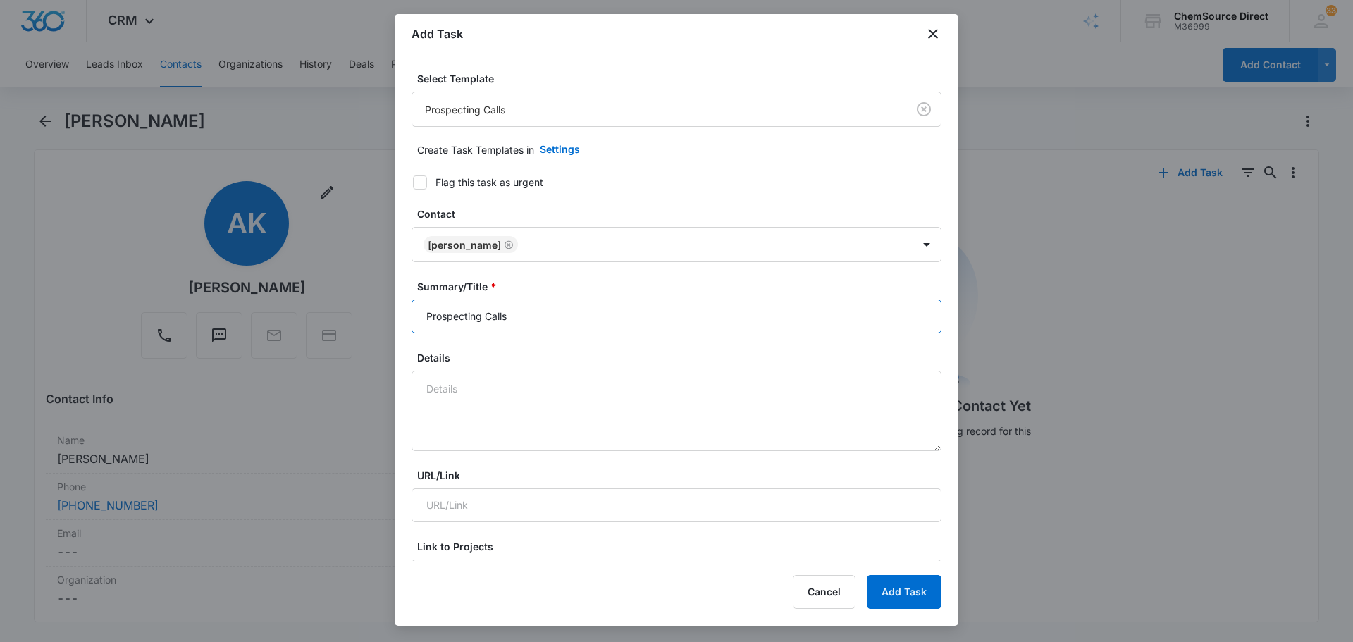
drag, startPoint x: 577, startPoint y: 319, endPoint x: 285, endPoint y: 332, distance: 292.7
click at [285, 332] on body "CRM Apps Reputation Forms CRM Email Social Payments POS Content Ads Intelligenc…" at bounding box center [676, 321] width 1353 height 642
type input "Prospecting Calls"
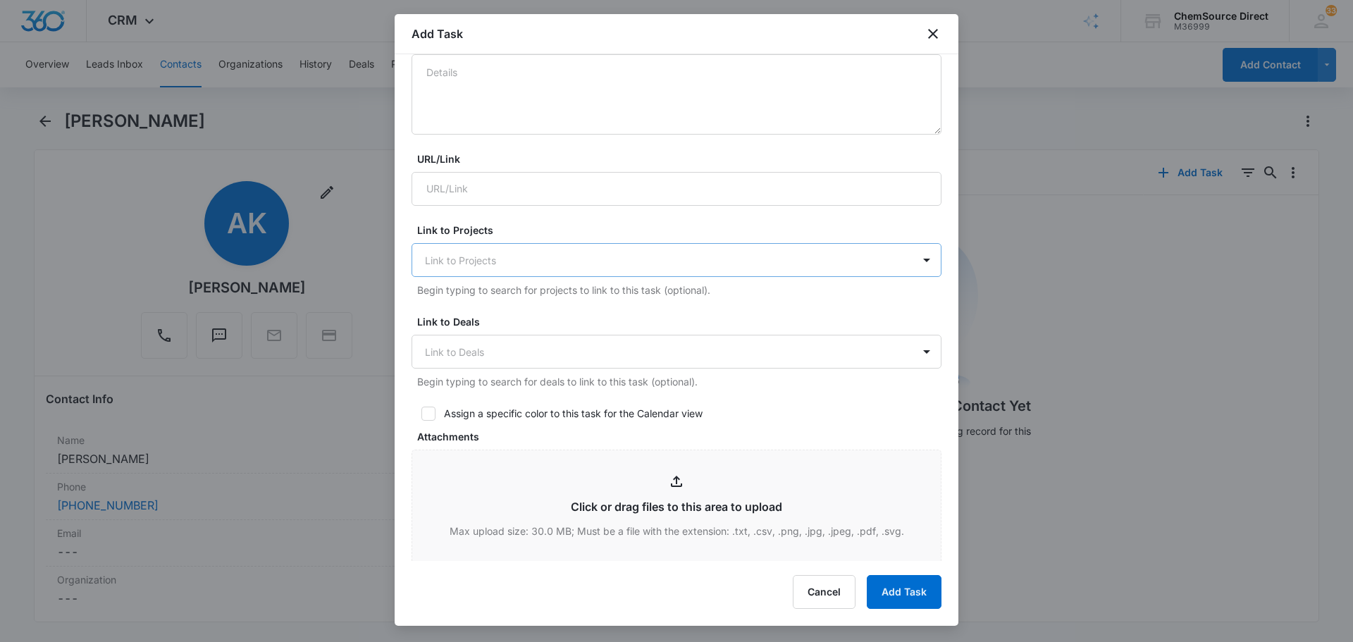
scroll to position [423, 0]
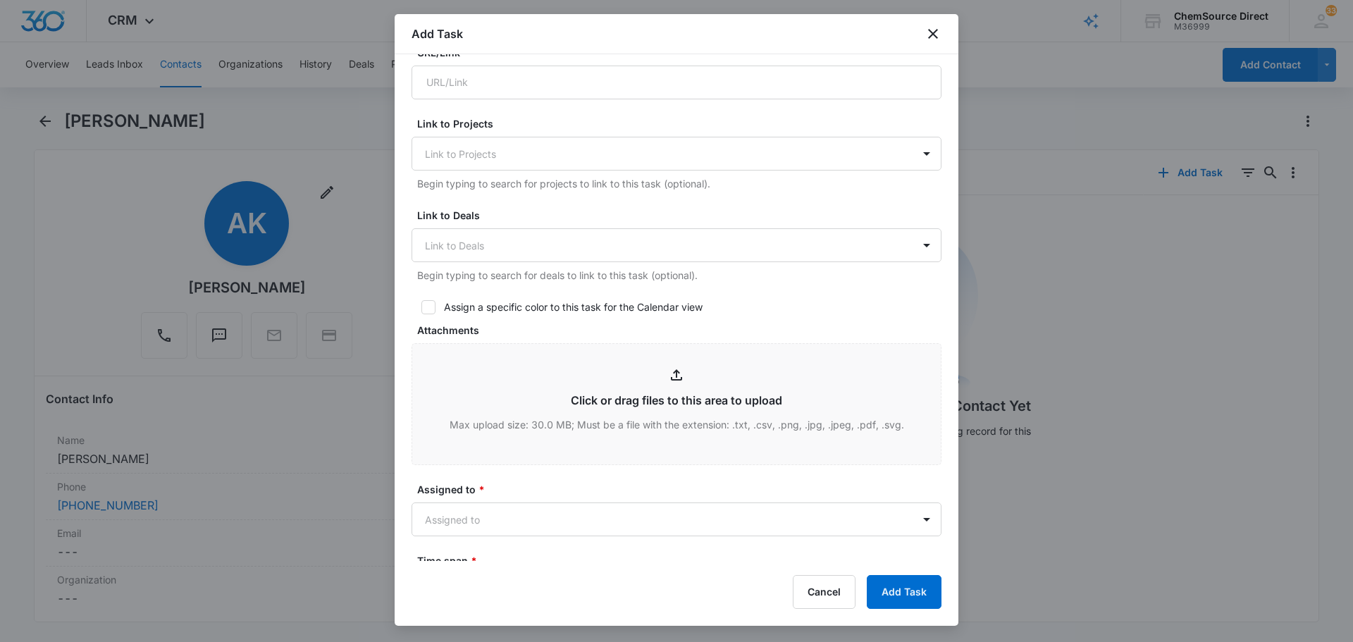
click at [428, 309] on icon at bounding box center [428, 307] width 8 height 6
click at [421, 309] on input "Assign a specific color to this task for the Calendar view" at bounding box center [416, 307] width 10 height 10
checkbox input "true"
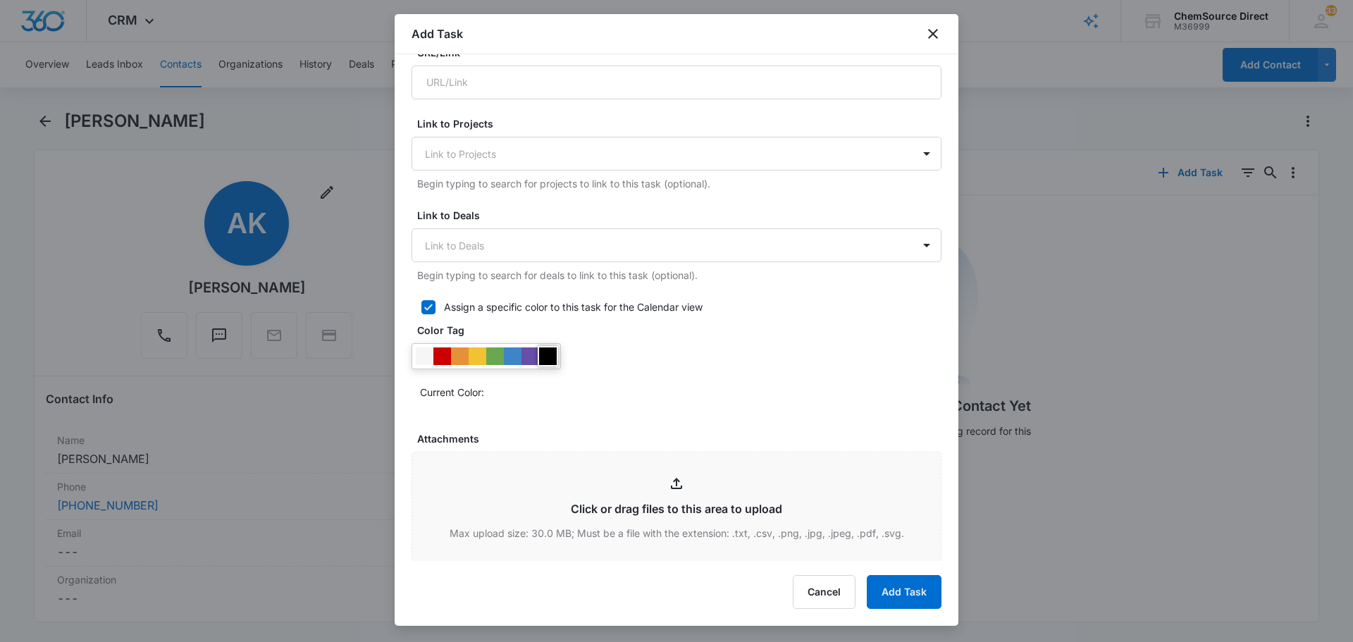
click at [550, 356] on div at bounding box center [548, 356] width 18 height 18
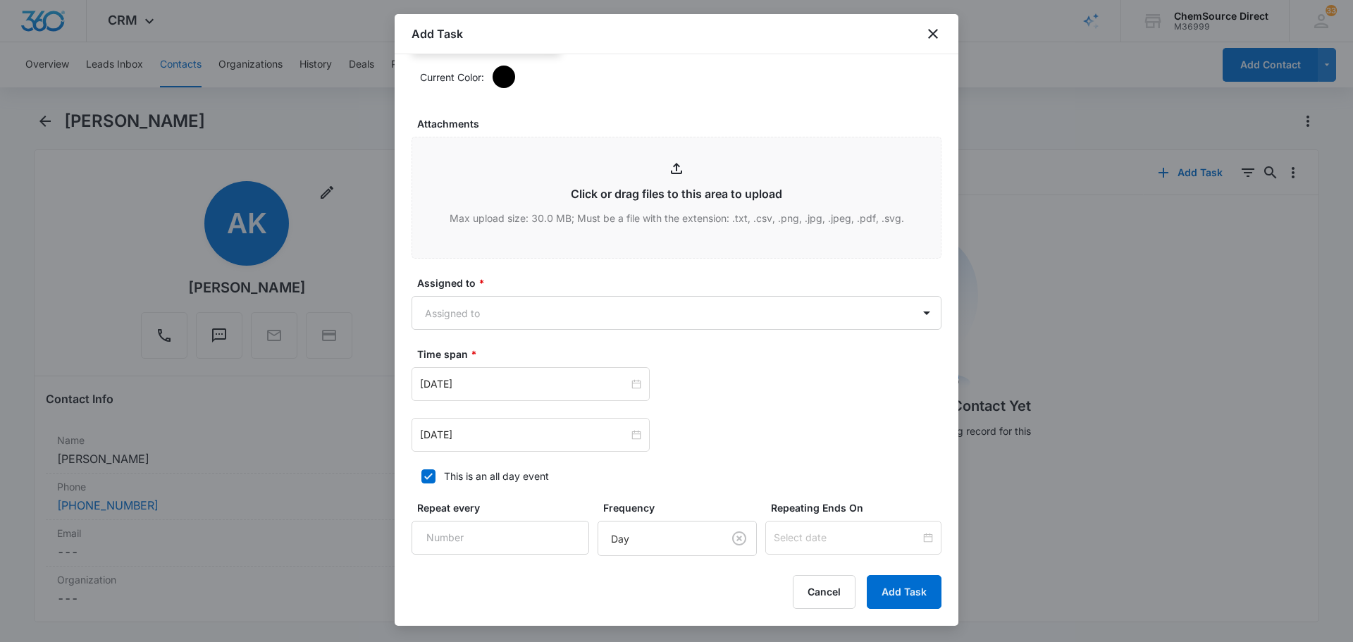
scroll to position [775, 0]
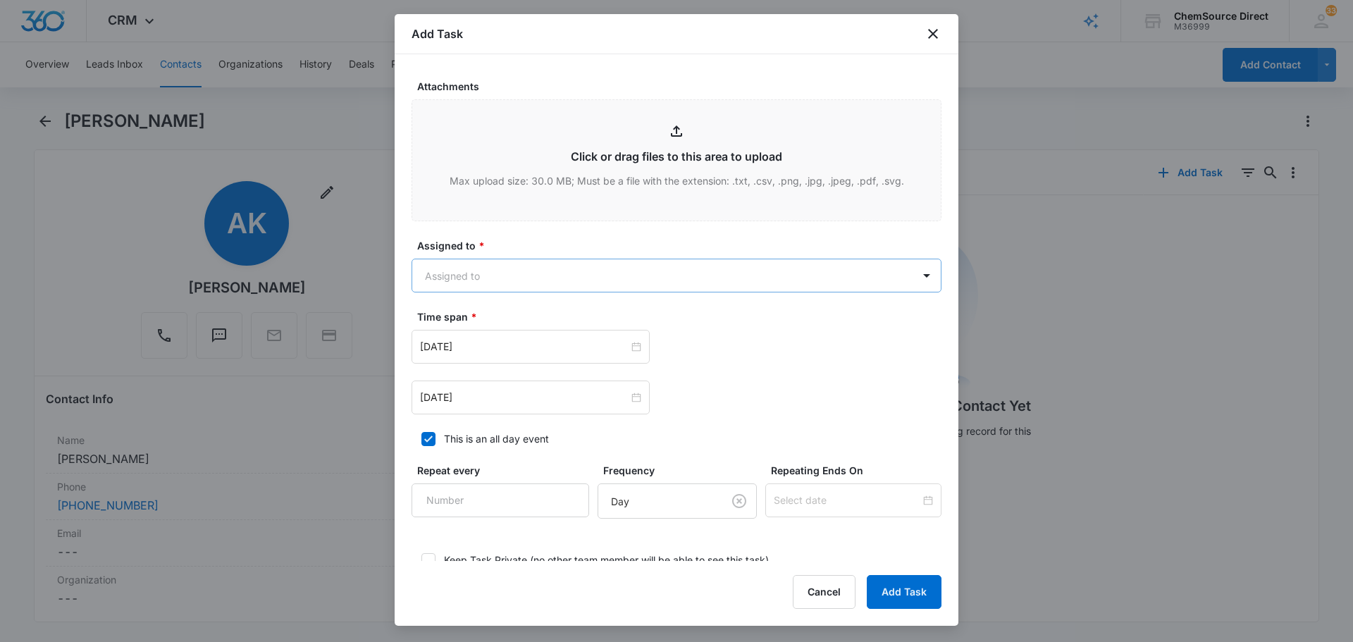
click at [559, 279] on body "CRM Apps Reputation Forms CRM Email Social Payments POS Content Ads Intelligenc…" at bounding box center [676, 321] width 1353 height 642
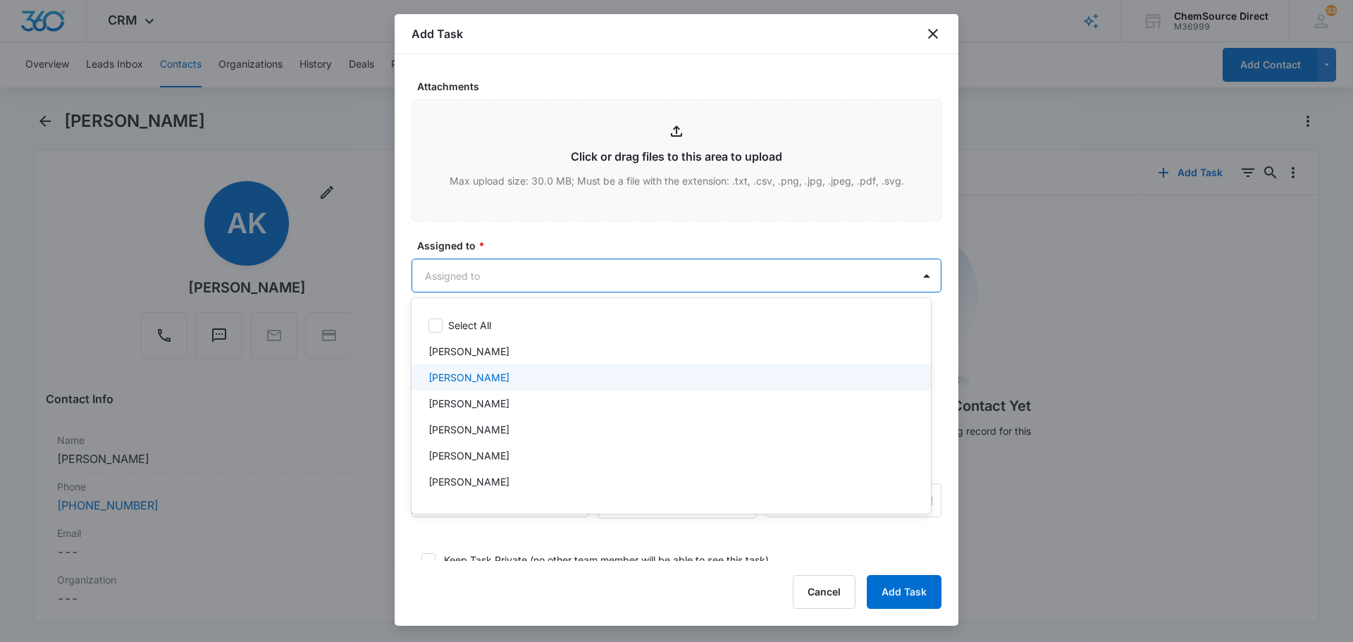
click at [506, 381] on div "[PERSON_NAME]" at bounding box center [669, 377] width 483 height 15
click at [554, 230] on div at bounding box center [676, 321] width 1353 height 642
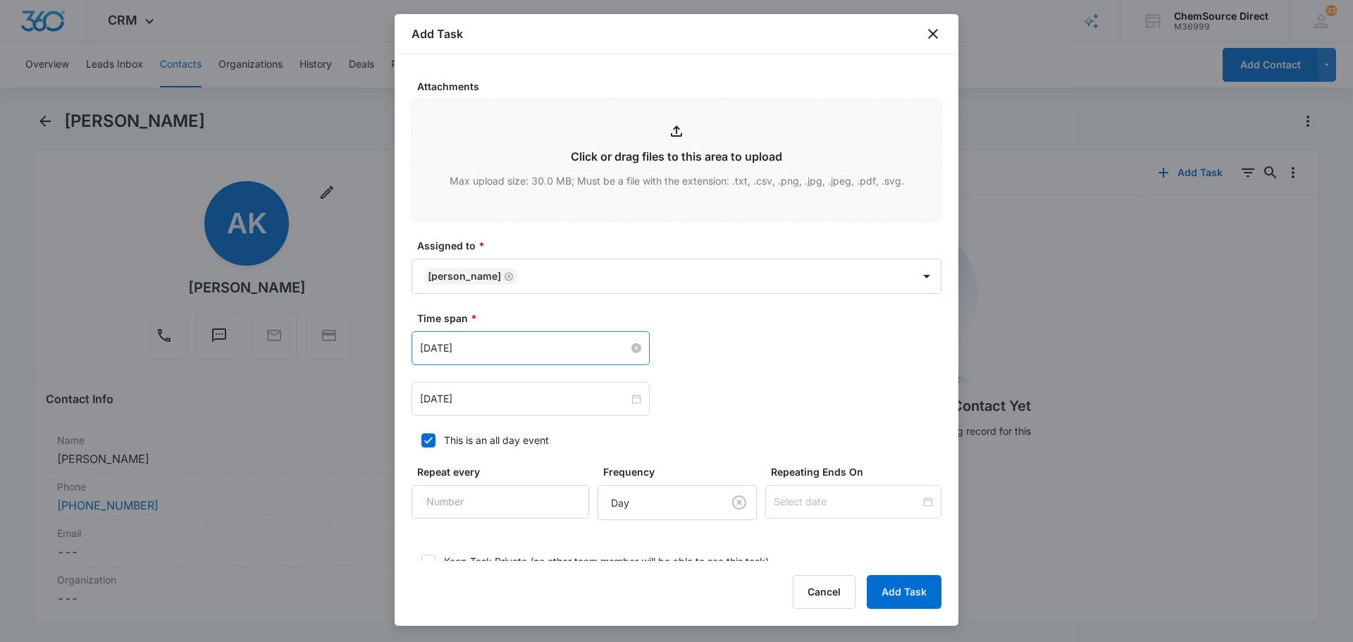
click at [543, 349] on input "[DATE]" at bounding box center [524, 348] width 209 height 16
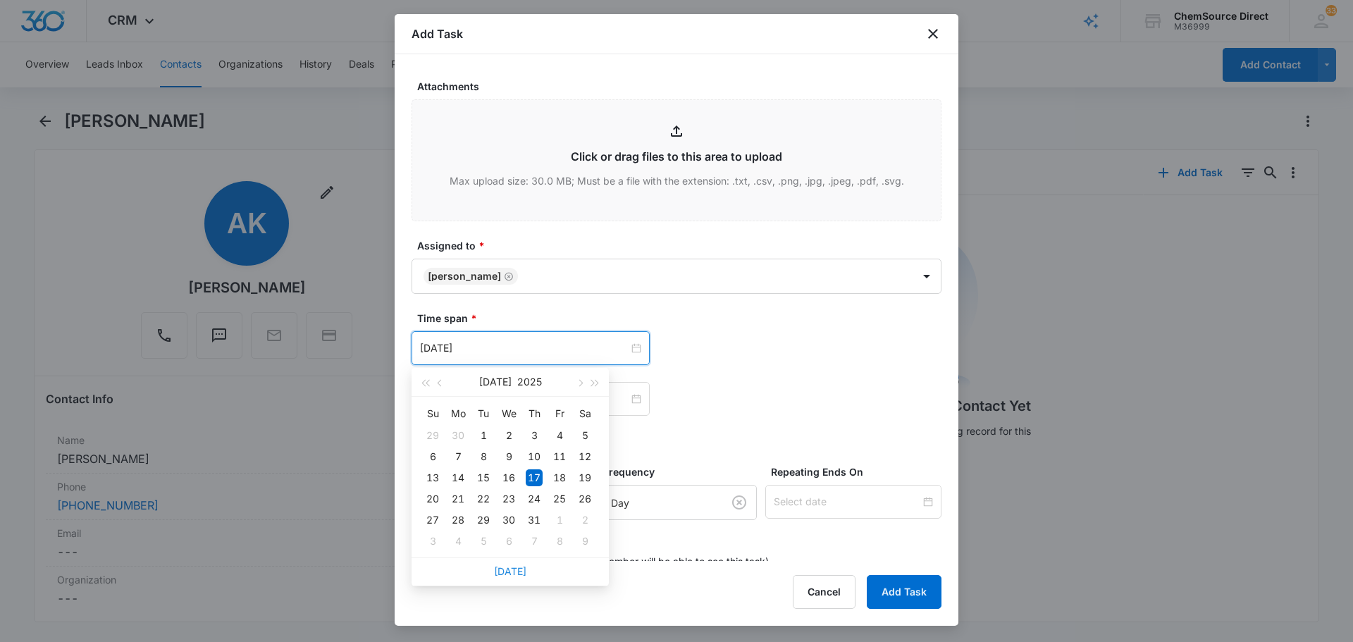
click at [512, 572] on link "[DATE]" at bounding box center [510, 571] width 32 height 12
type input "[DATE]"
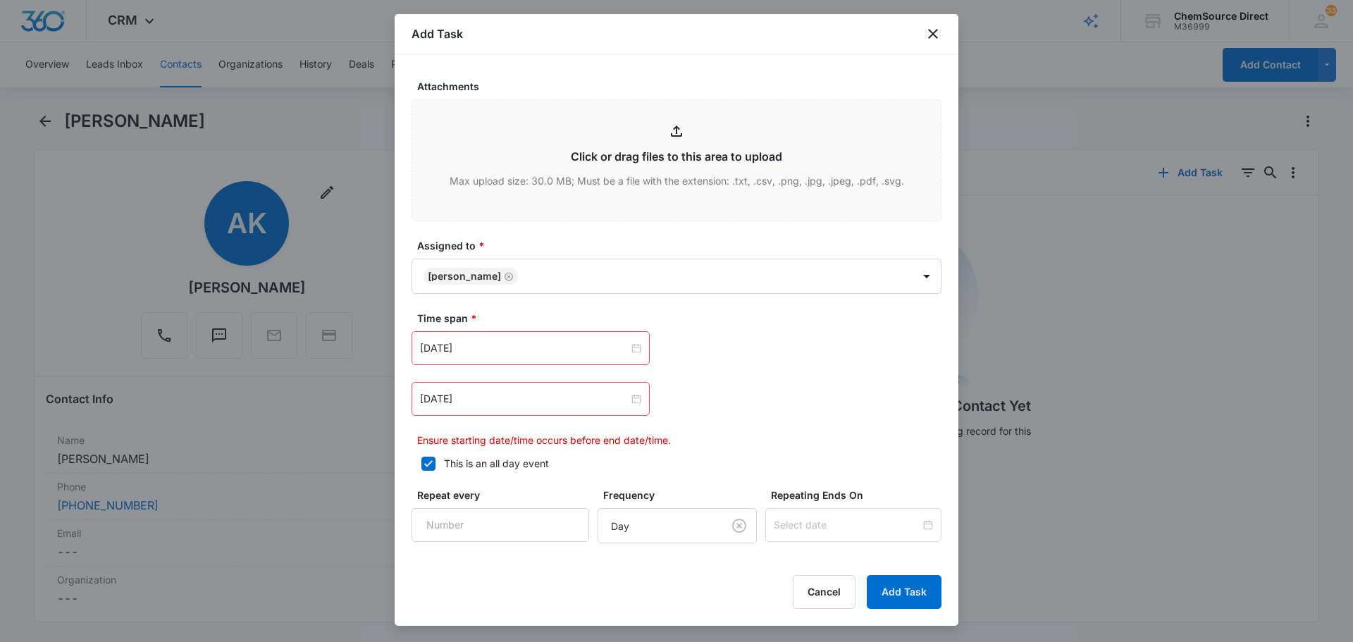
click at [510, 411] on div "[DATE]" at bounding box center [530, 399] width 238 height 34
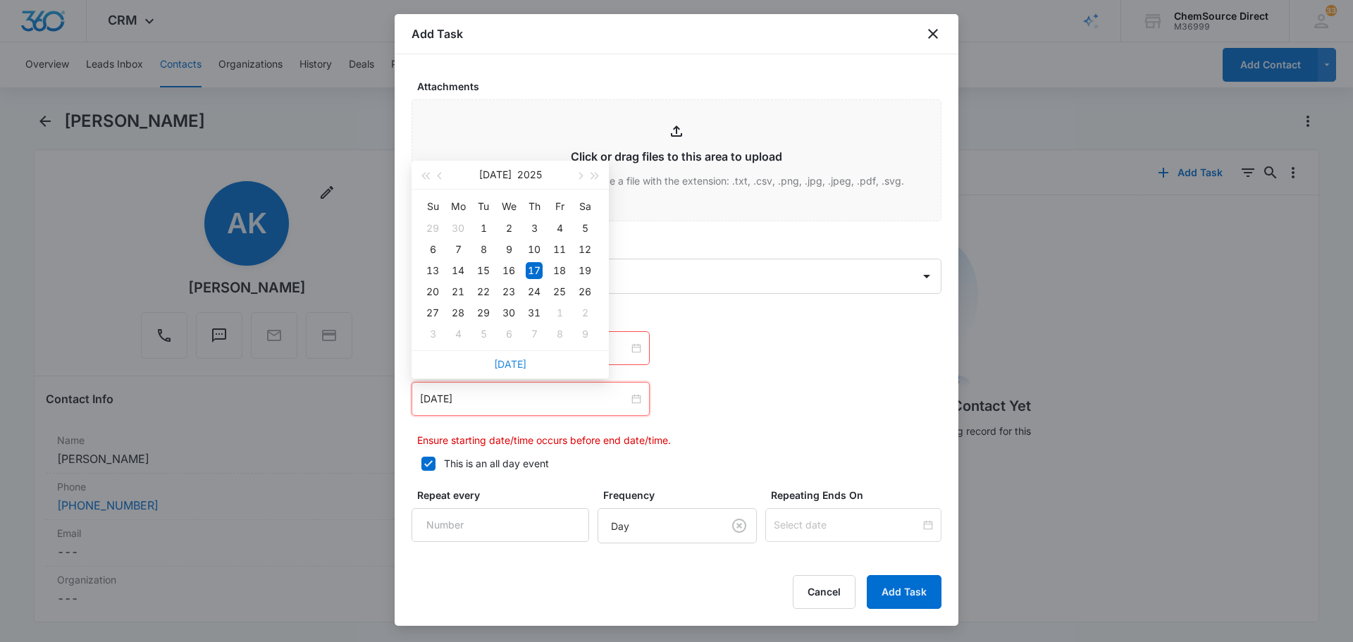
click at [507, 366] on link "[DATE]" at bounding box center [510, 364] width 32 height 12
type input "[DATE]"
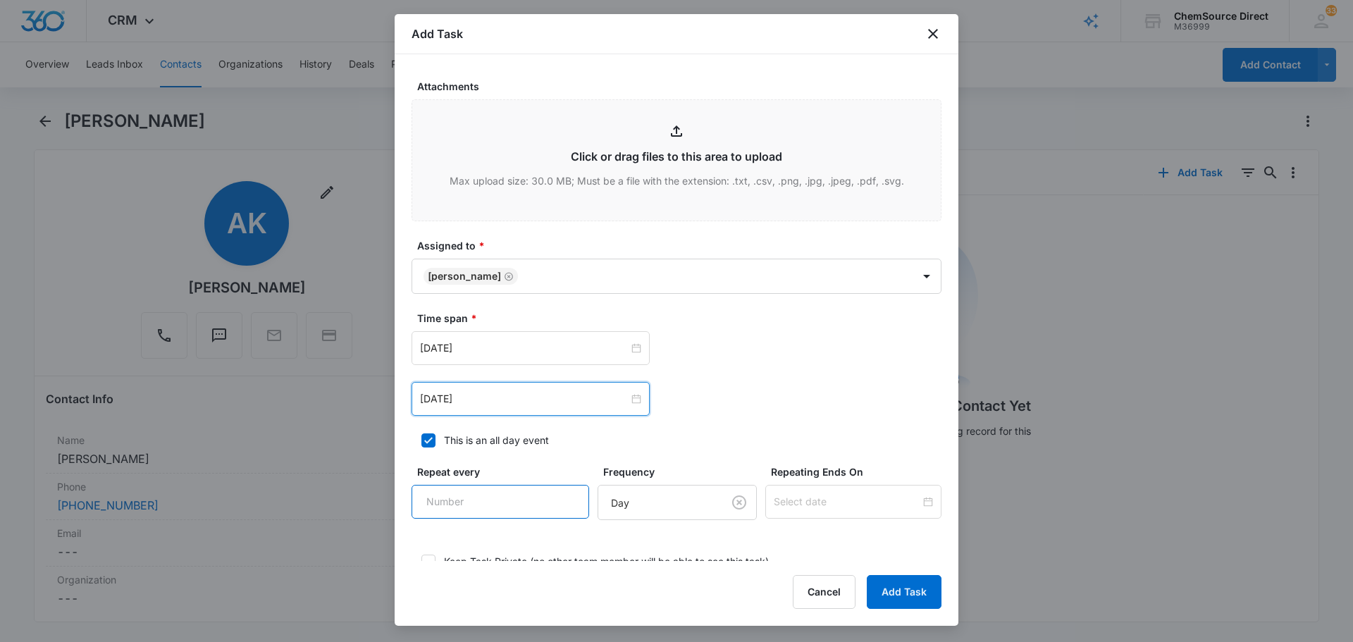
click at [490, 507] on input "Repeat every" at bounding box center [500, 502] width 178 height 34
type input "2"
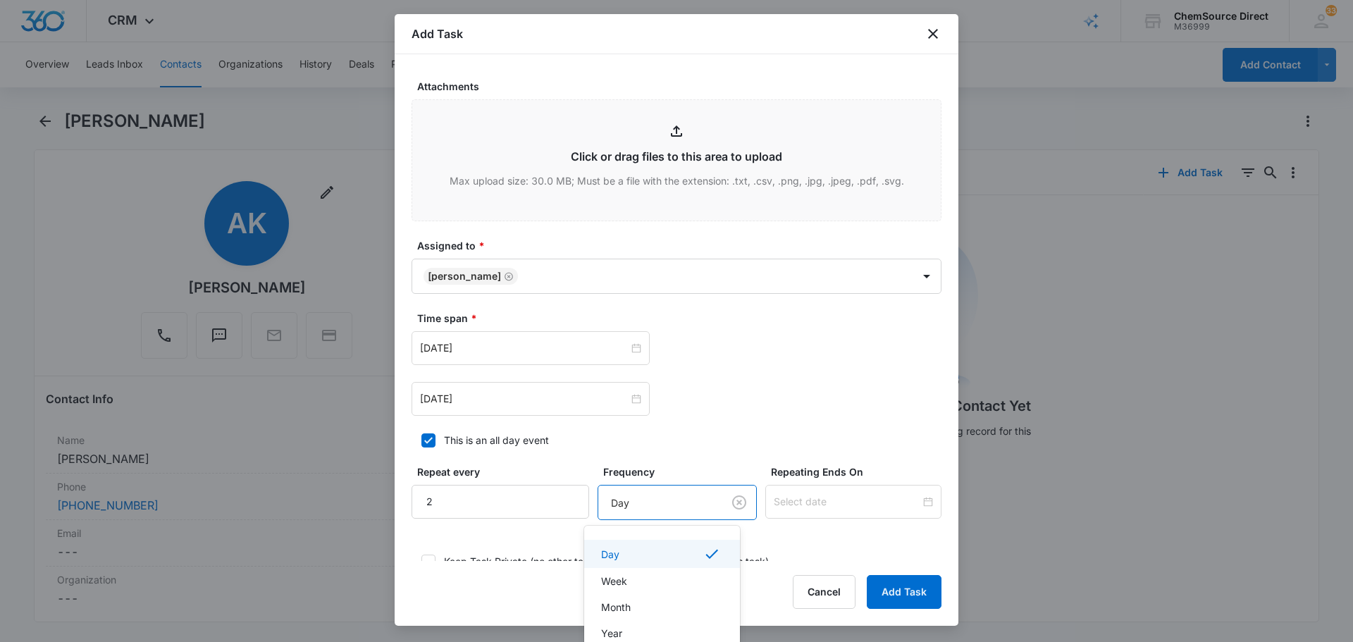
click at [674, 497] on body "CRM Apps Reputation Forms CRM Email Social Payments POS Content Ads Intelligenc…" at bounding box center [676, 321] width 1353 height 642
click at [673, 547] on div "Day" at bounding box center [660, 553] width 119 height 17
click at [786, 498] on input at bounding box center [847, 502] width 147 height 16
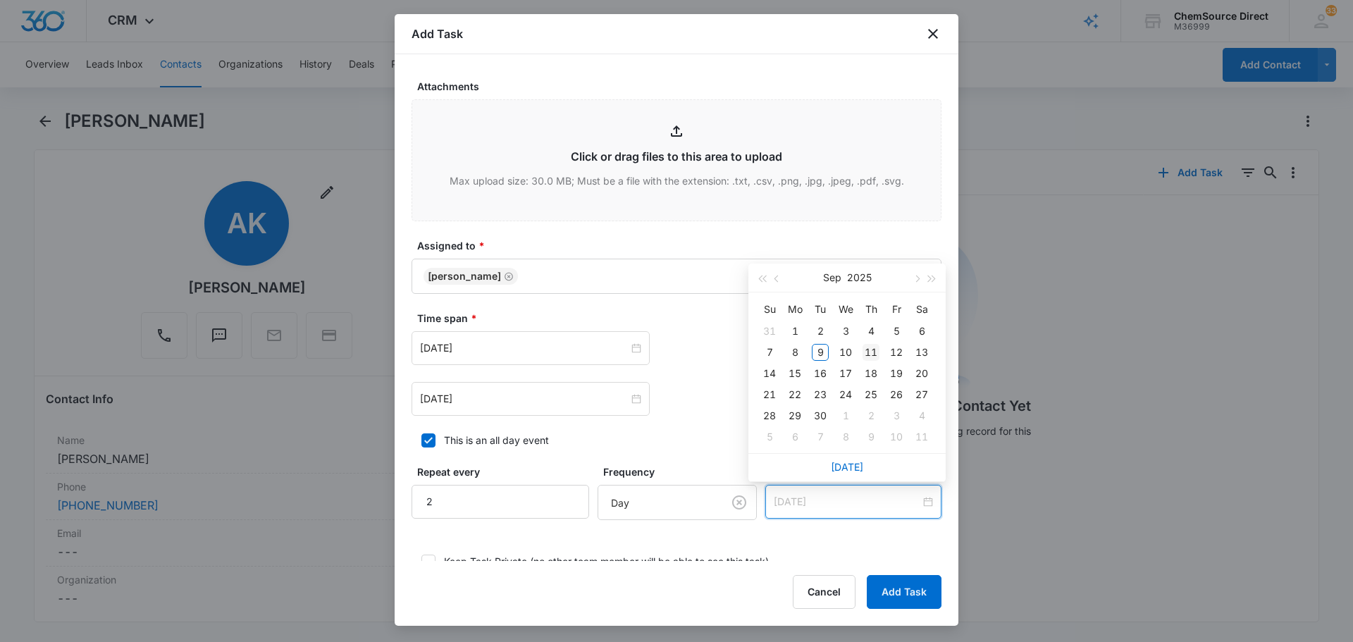
type input "[DATE]"
click at [868, 352] on div "11" at bounding box center [870, 352] width 17 height 17
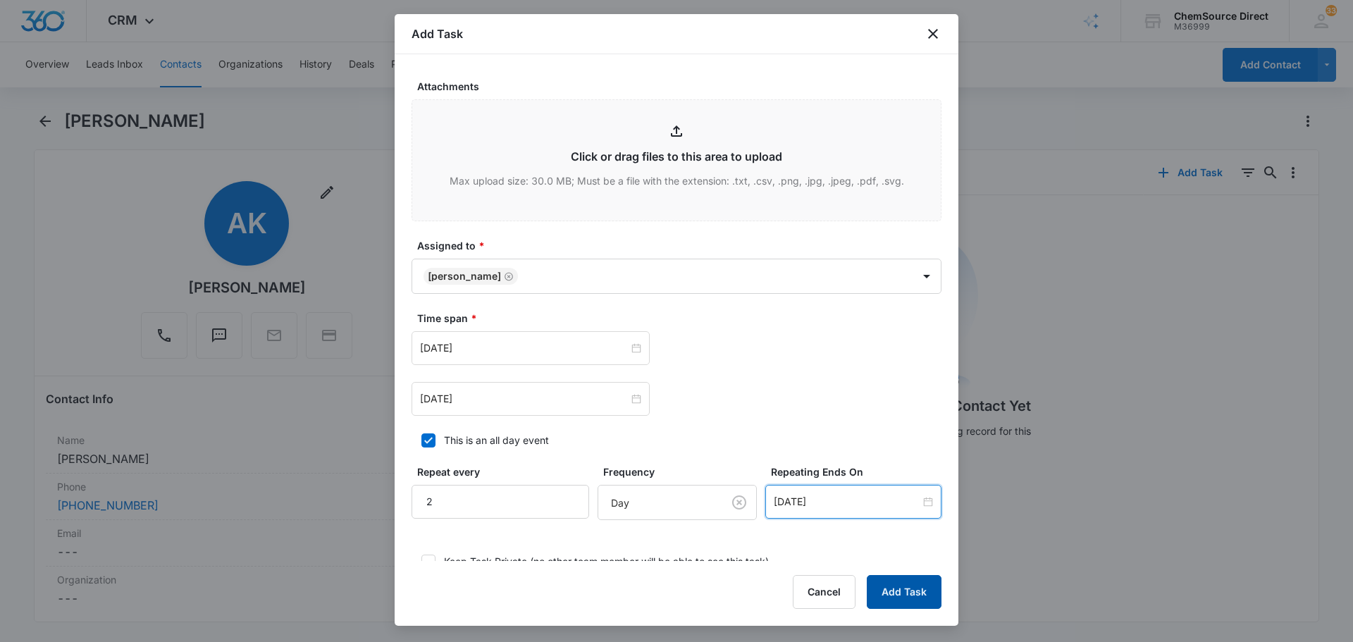
click at [915, 589] on button "Add Task" at bounding box center [904, 592] width 75 height 34
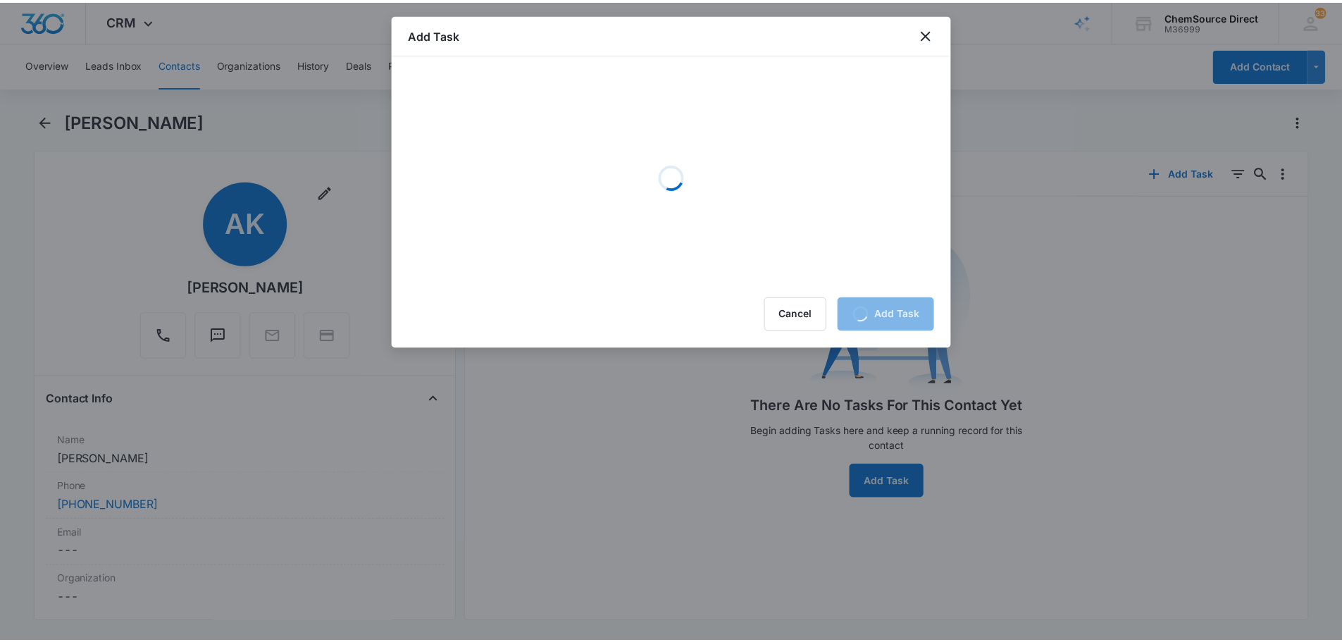
scroll to position [0, 0]
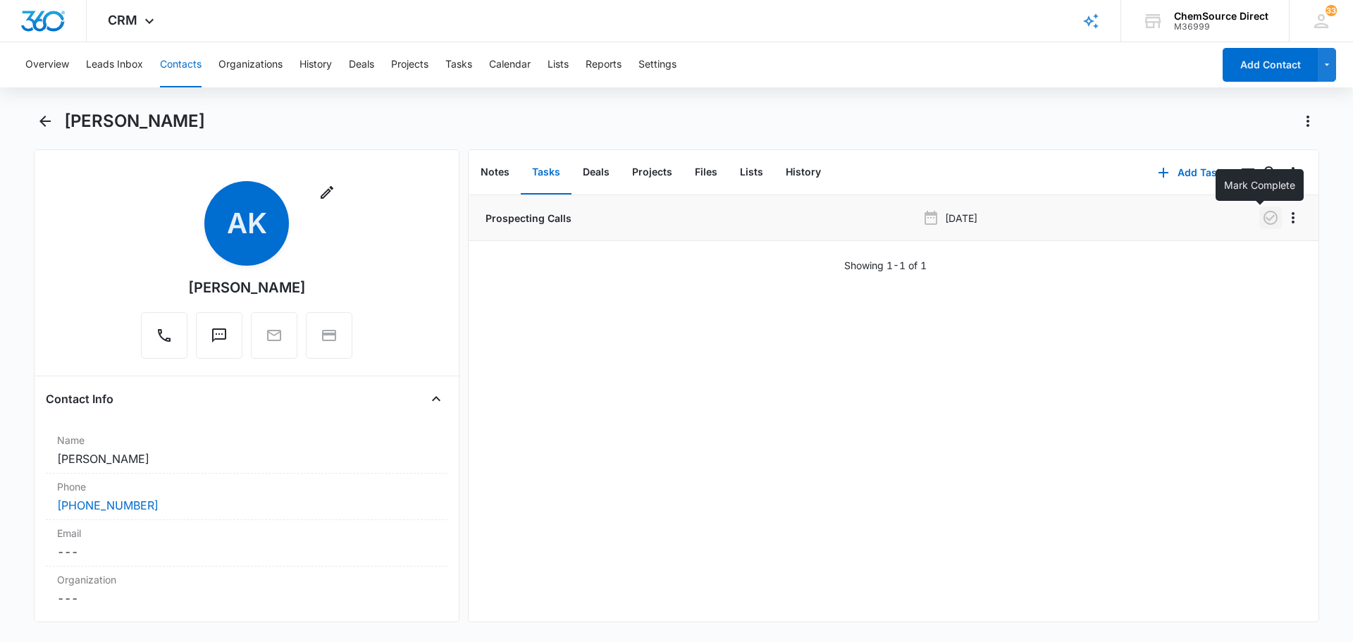
click at [1265, 223] on icon "button" at bounding box center [1270, 218] width 14 height 14
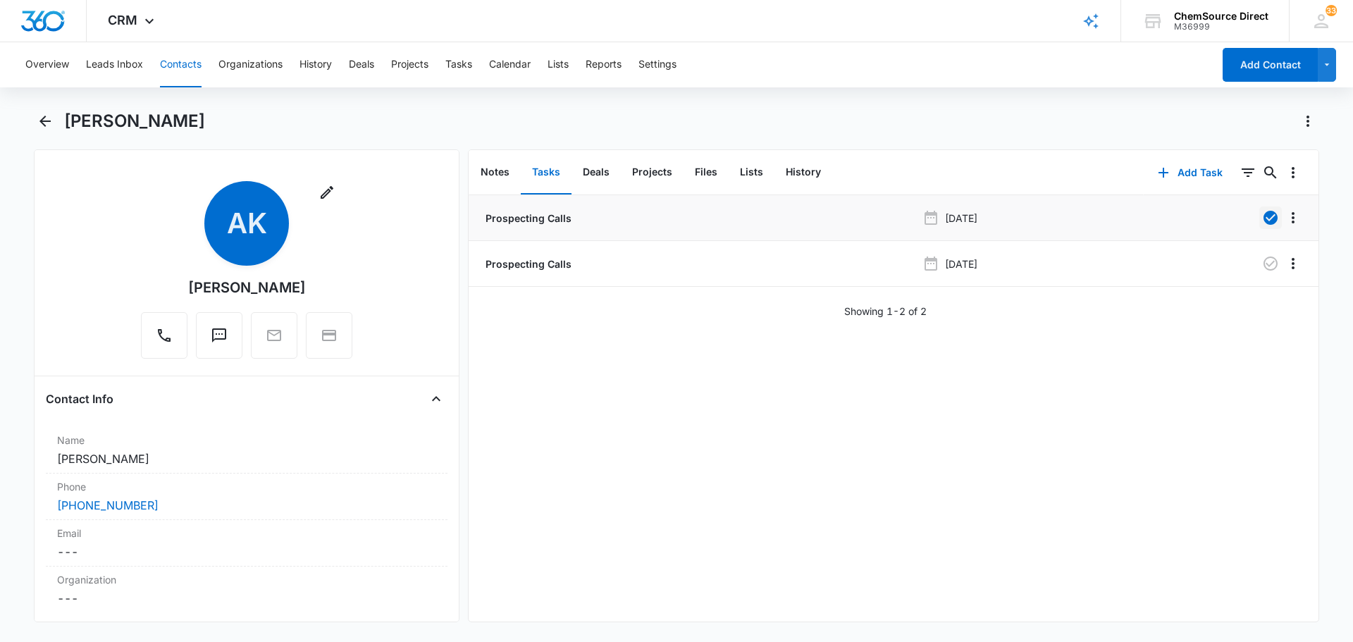
click at [177, 68] on button "Contacts" at bounding box center [181, 64] width 42 height 45
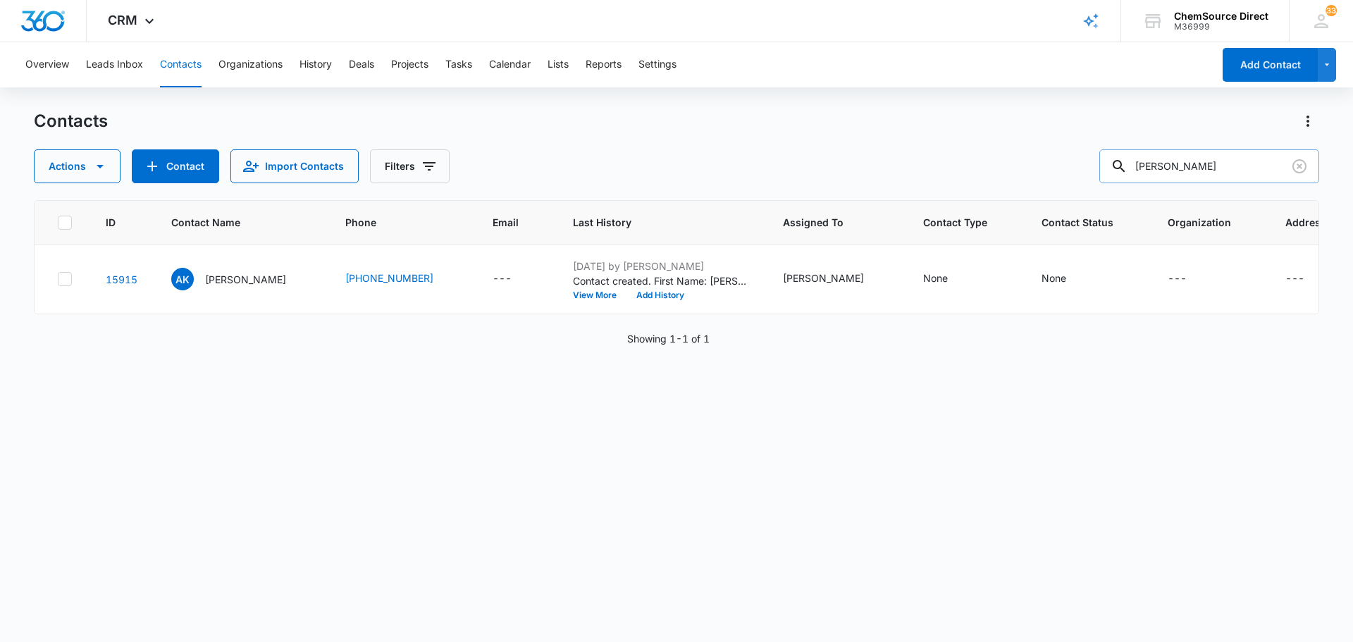
drag, startPoint x: 1233, startPoint y: 159, endPoint x: 1115, endPoint y: 175, distance: 118.7
click at [1115, 175] on input "[PERSON_NAME]" at bounding box center [1209, 166] width 220 height 34
type input "MCS Ventures"
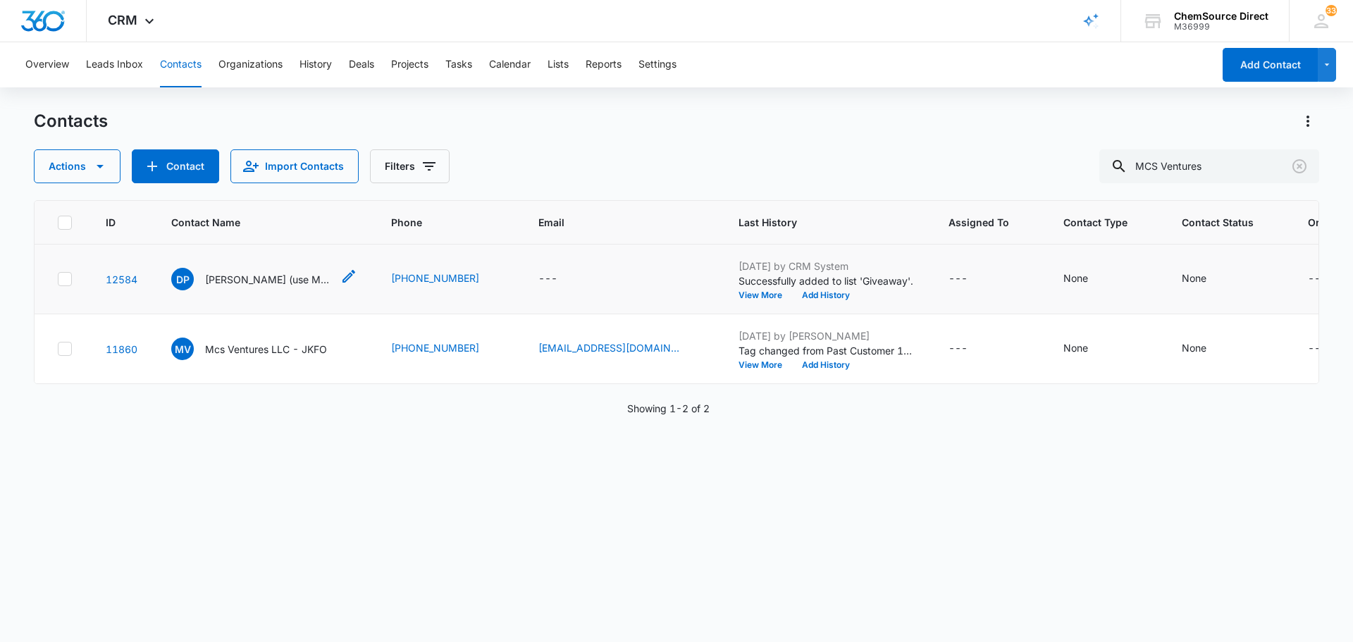
click at [310, 279] on p "[PERSON_NAME] (use MCS Ventures)" at bounding box center [268, 279] width 127 height 15
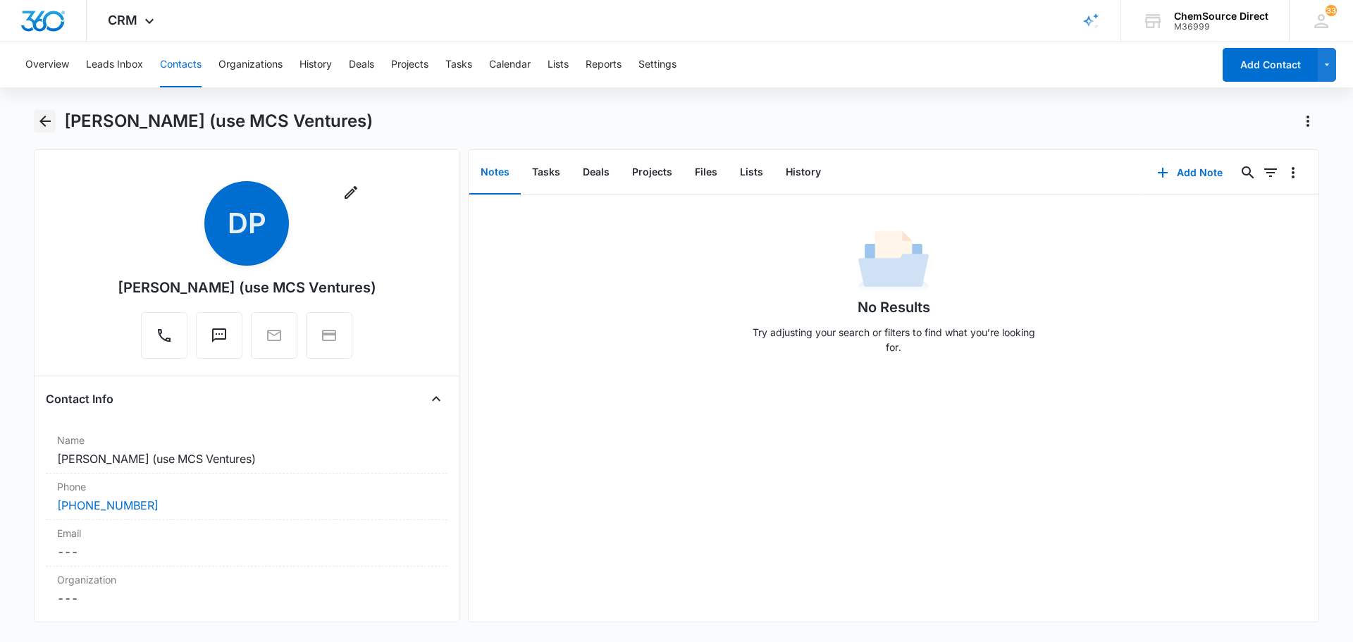
click at [51, 122] on icon "Back" at bounding box center [45, 121] width 17 height 17
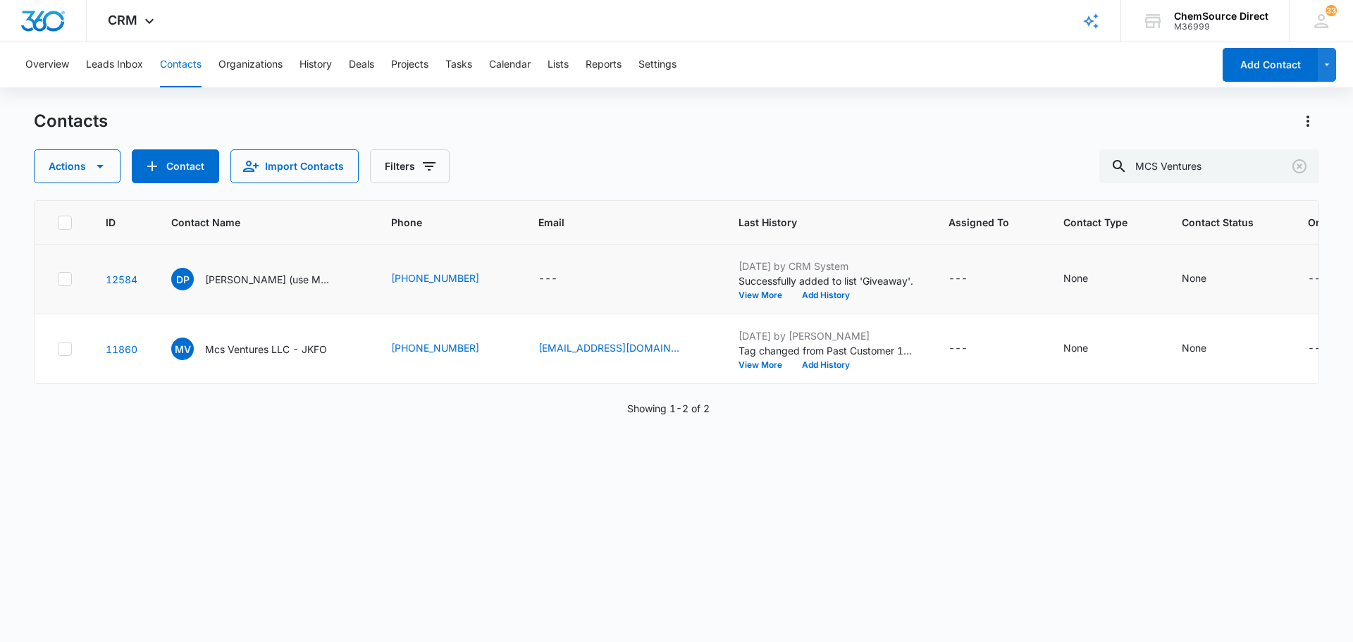
click at [73, 278] on td at bounding box center [62, 279] width 54 height 70
click at [70, 276] on icon at bounding box center [64, 279] width 13 height 13
click at [58, 279] on input "checkbox" at bounding box center [57, 279] width 1 height 1
click at [107, 170] on icon "button" at bounding box center [100, 166] width 17 height 17
click at [90, 299] on div "Delete" at bounding box center [102, 296] width 103 height 10
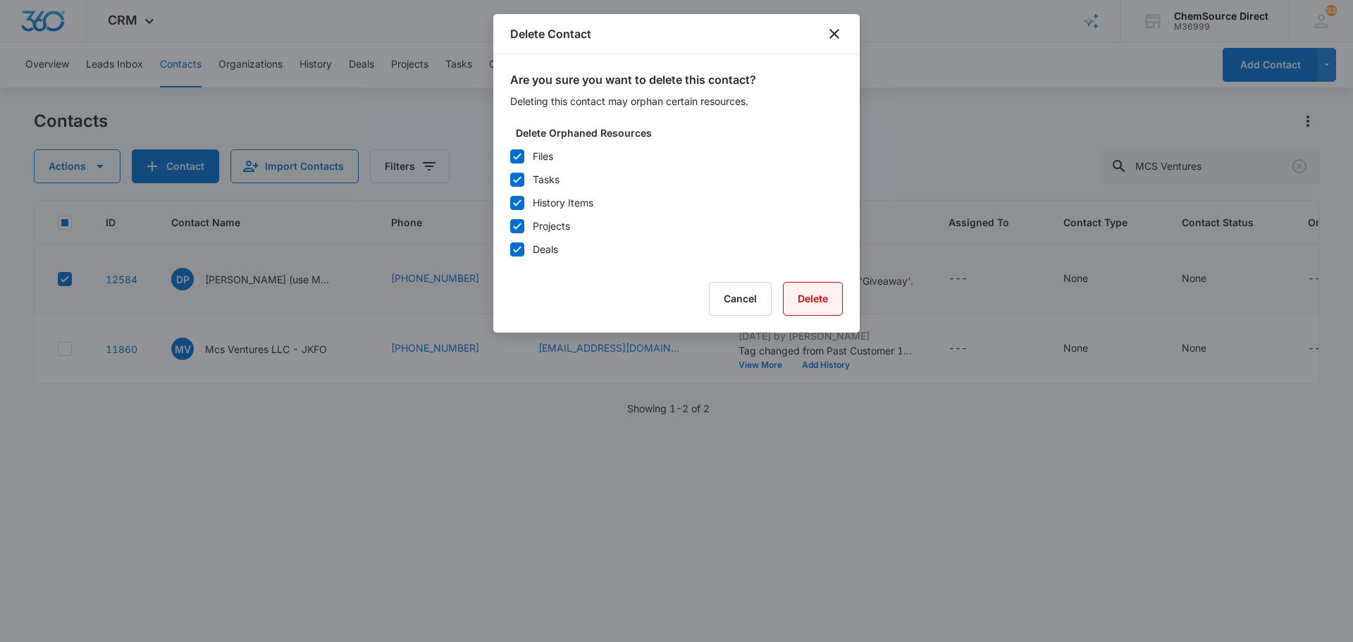
click at [811, 301] on button "Delete" at bounding box center [813, 299] width 60 height 34
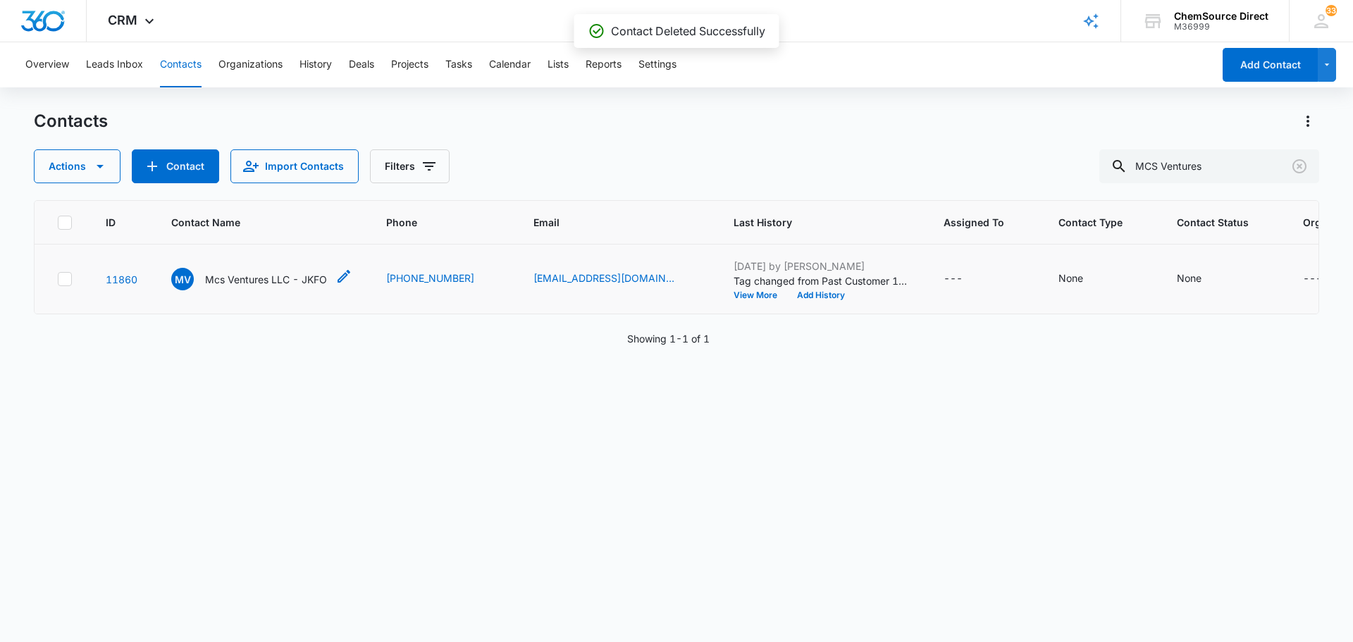
click at [262, 287] on p "Mcs Ventures LLC - JKFO" at bounding box center [266, 279] width 122 height 15
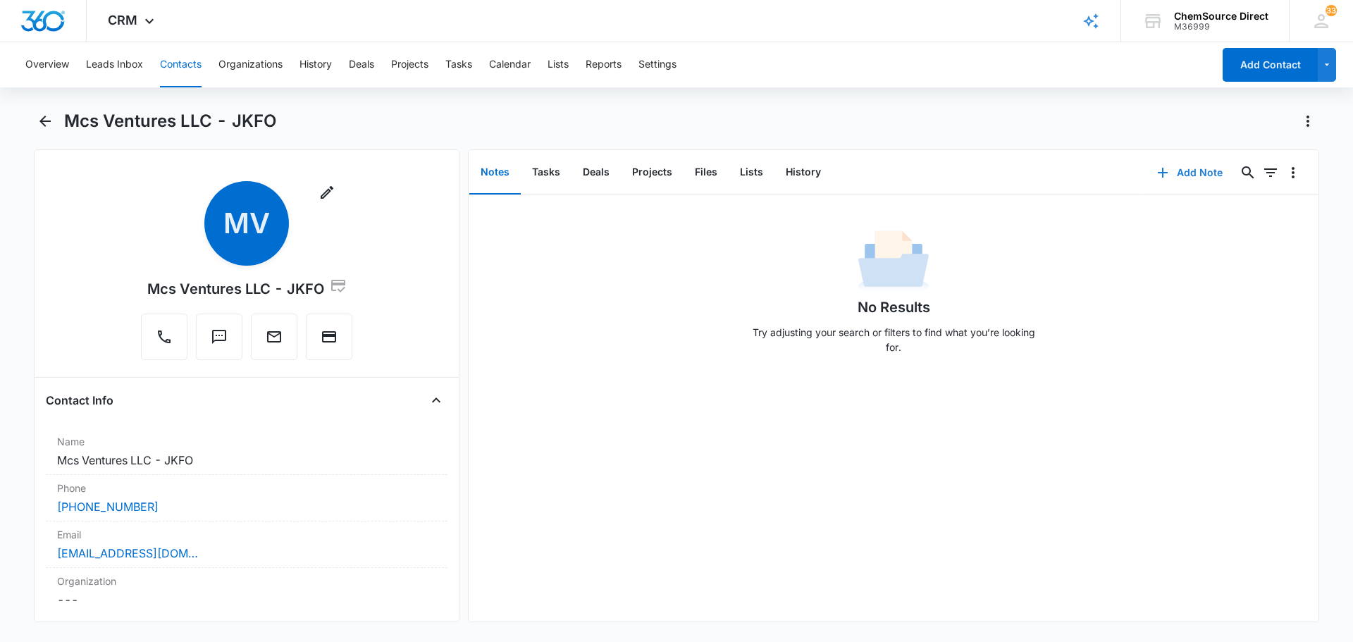
click at [1160, 170] on icon "button" at bounding box center [1162, 172] width 17 height 17
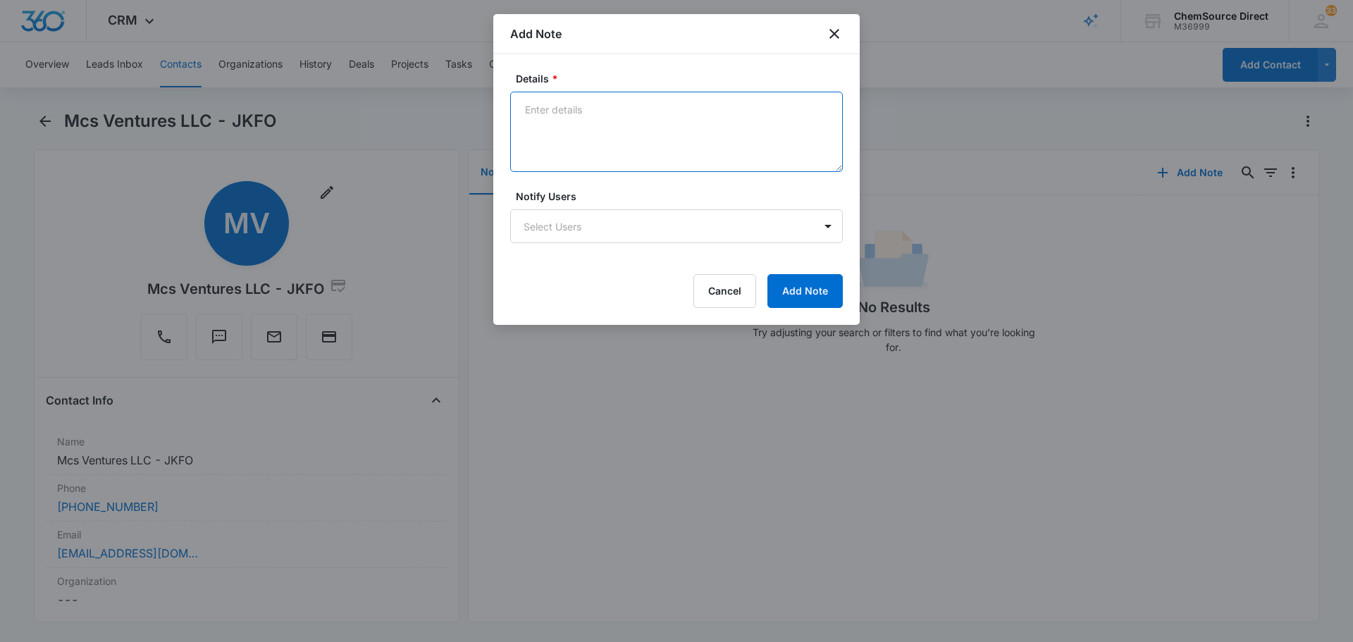
click at [702, 123] on textarea "Details *" at bounding box center [676, 132] width 333 height 80
type textarea "ACCOUNT CLOSED"
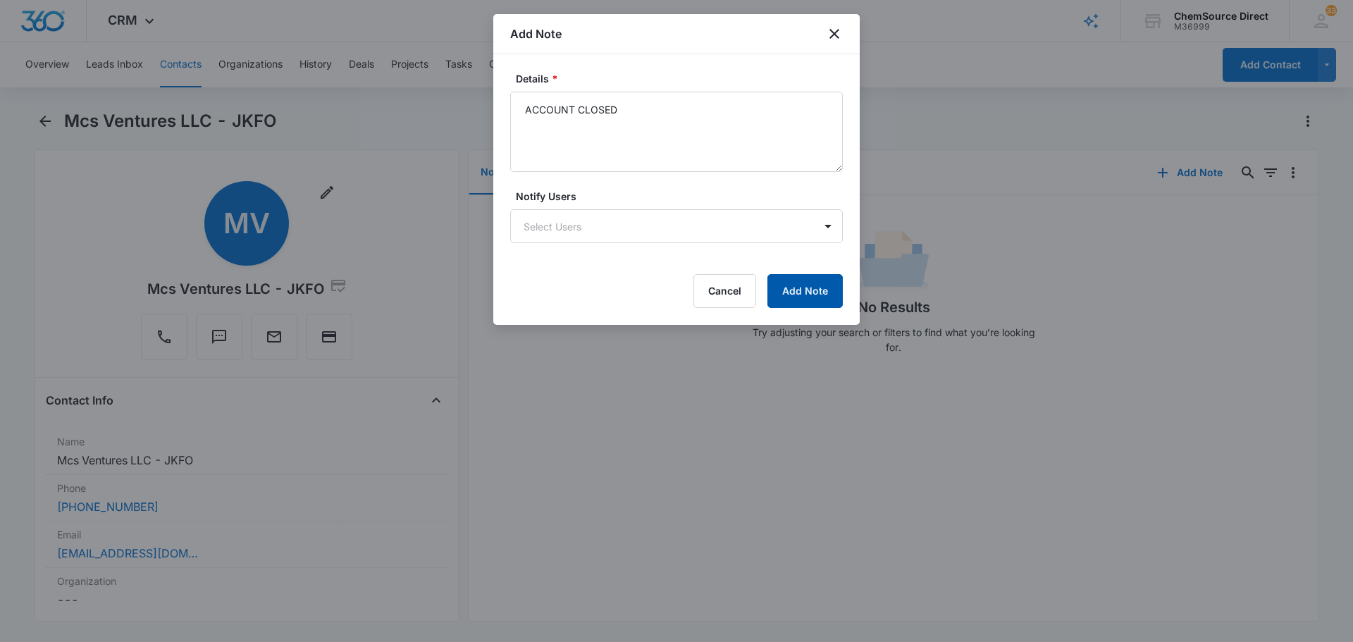
click at [809, 297] on button "Add Note" at bounding box center [804, 291] width 75 height 34
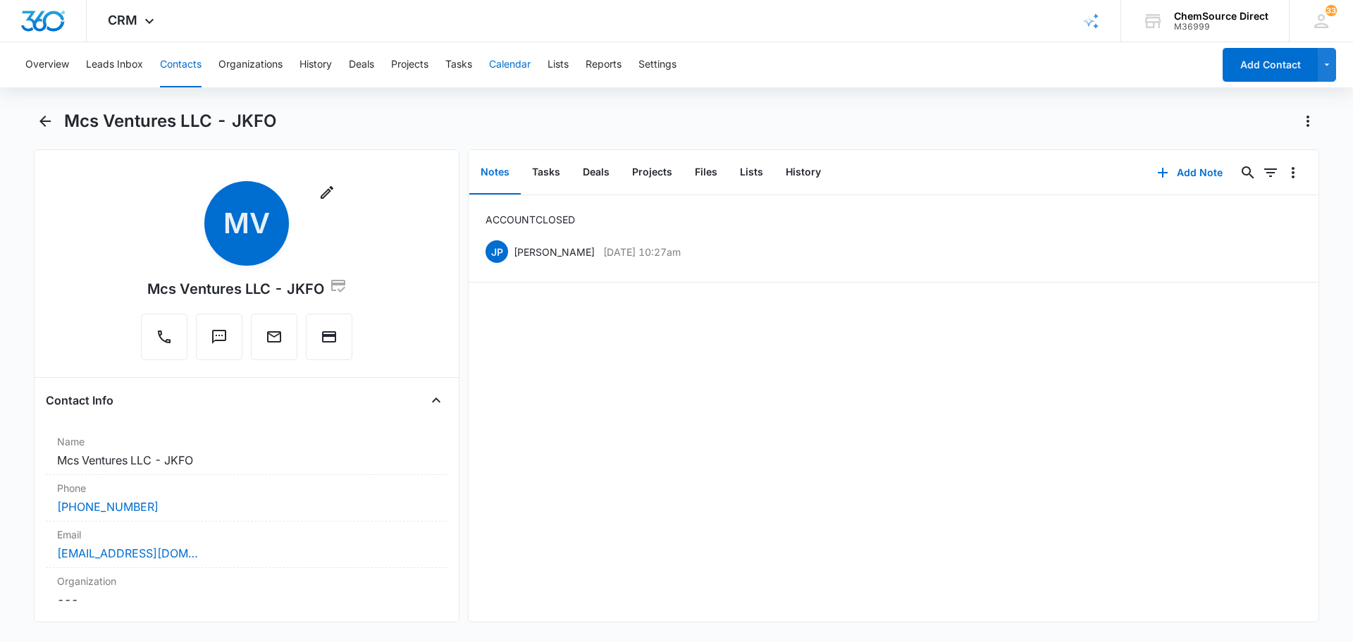
click at [514, 66] on button "Calendar" at bounding box center [510, 64] width 42 height 45
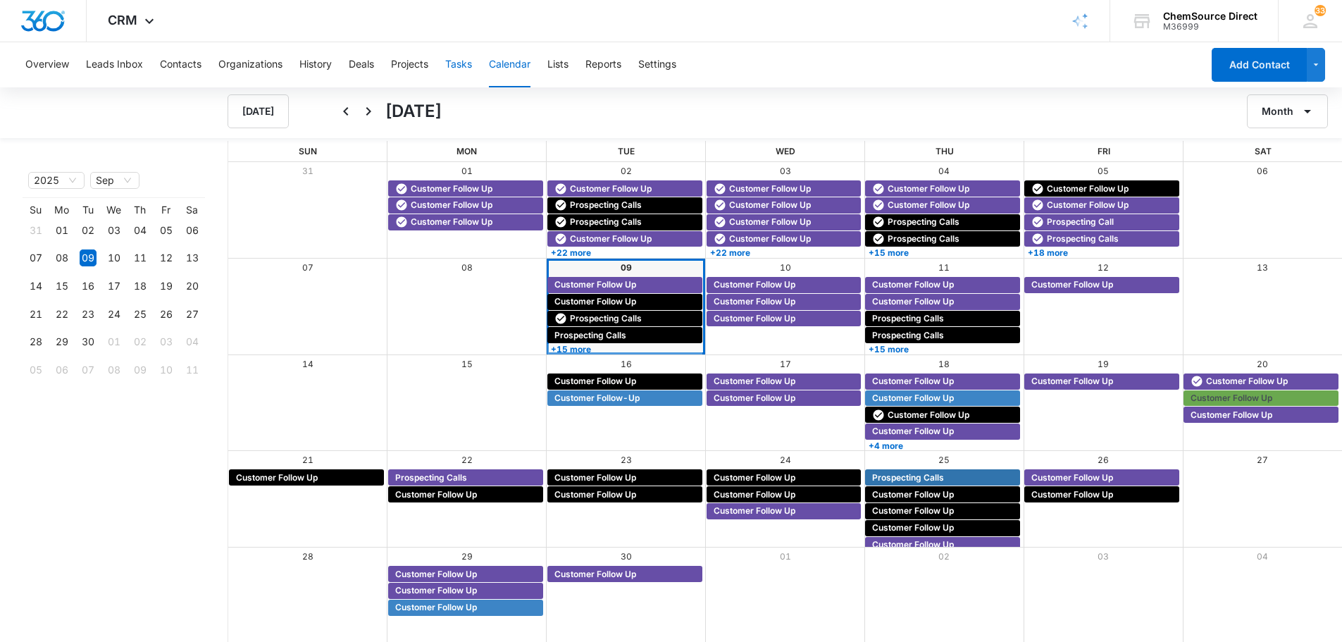
click at [472, 66] on button "Tasks" at bounding box center [458, 64] width 27 height 45
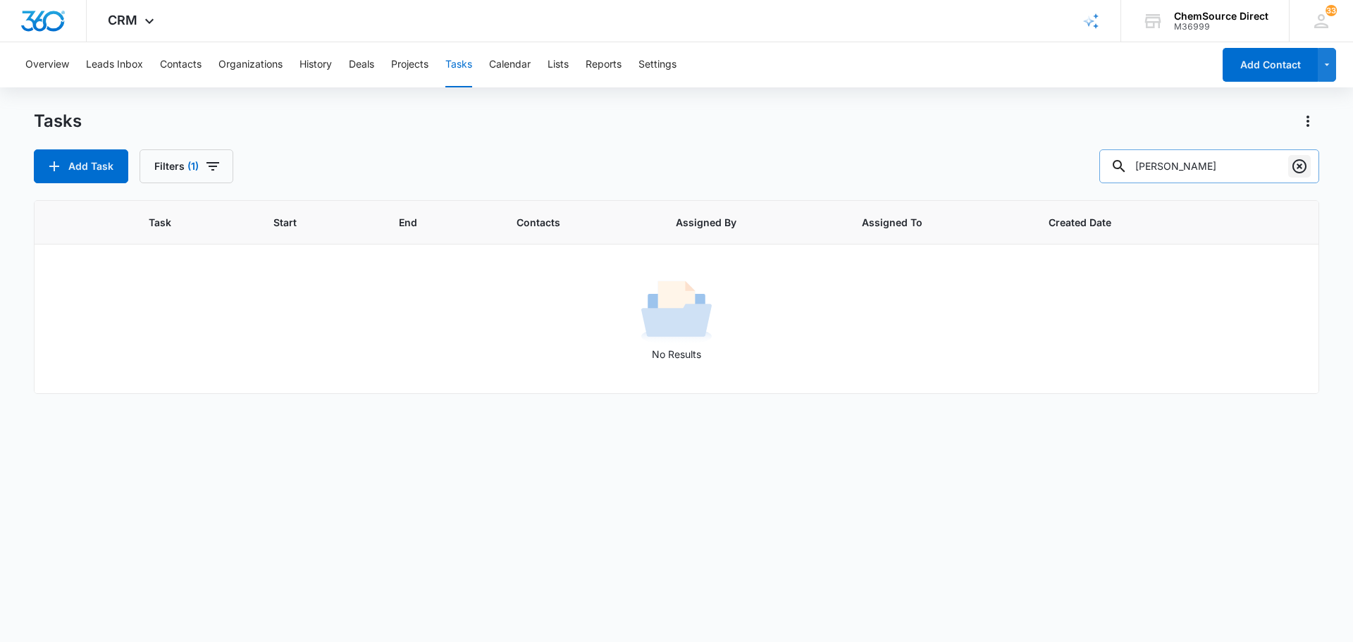
click at [1308, 172] on button "Clear" at bounding box center [1299, 166] width 23 height 23
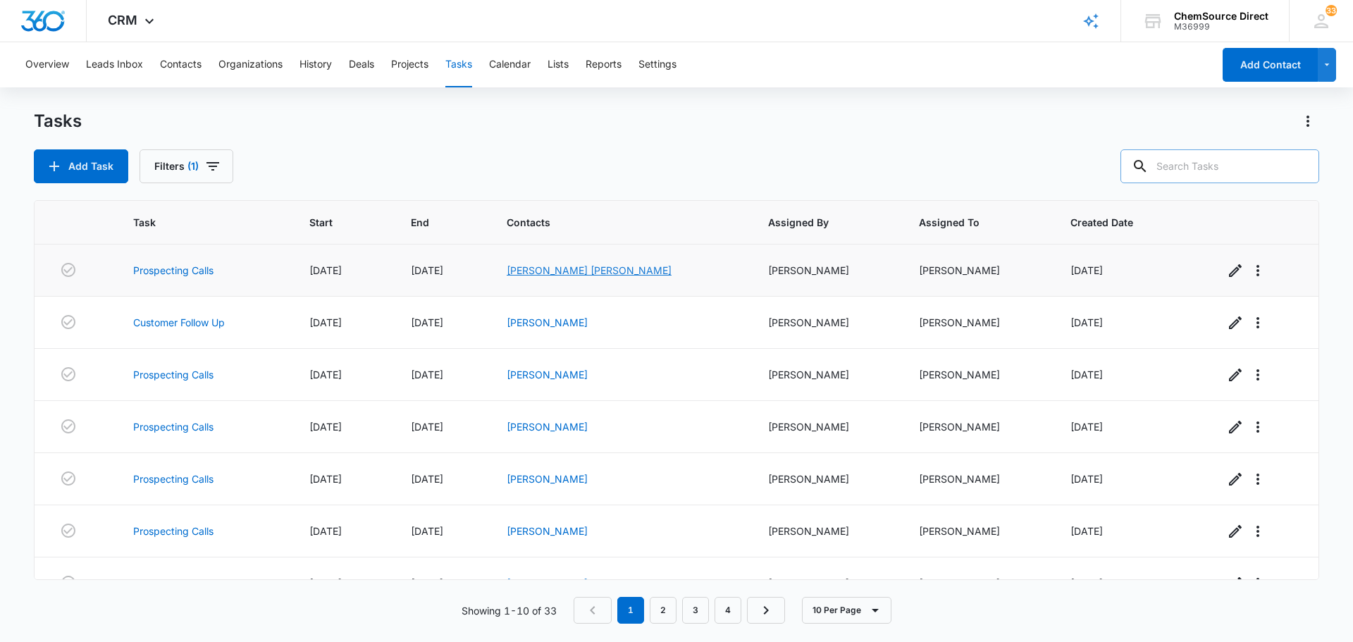
click at [613, 271] on link "[PERSON_NAME] [PERSON_NAME]" at bounding box center [589, 270] width 165 height 12
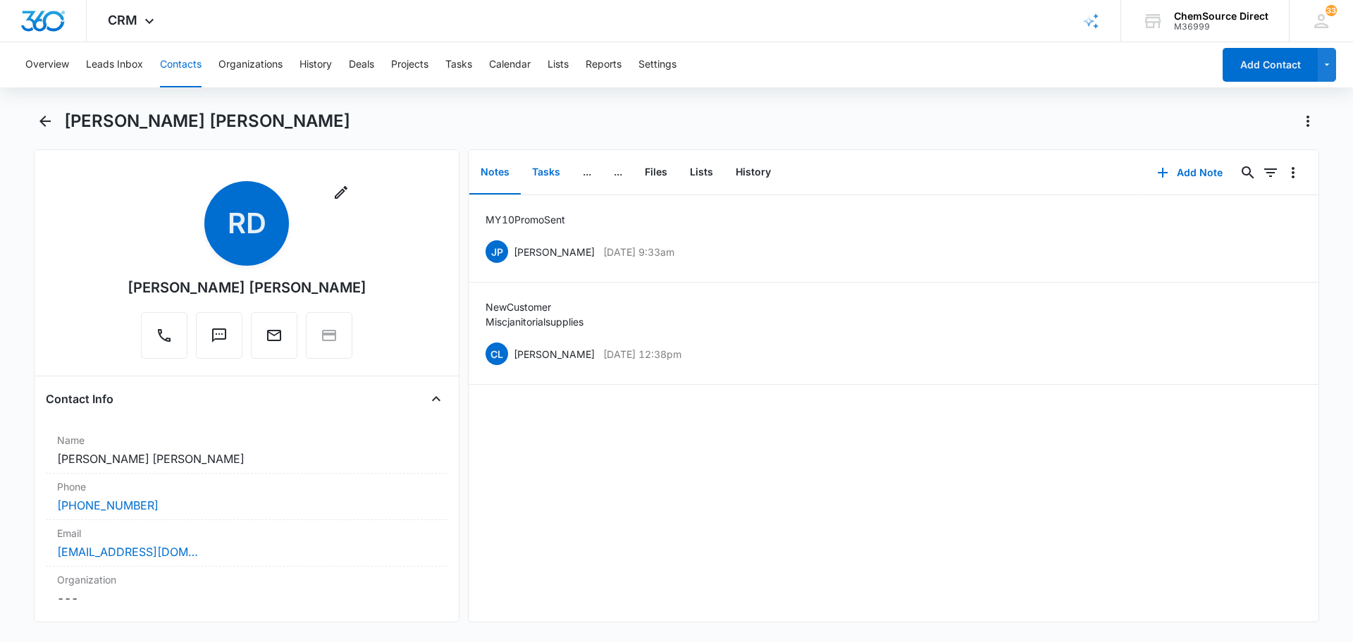
click at [544, 176] on button "Tasks" at bounding box center [546, 173] width 51 height 44
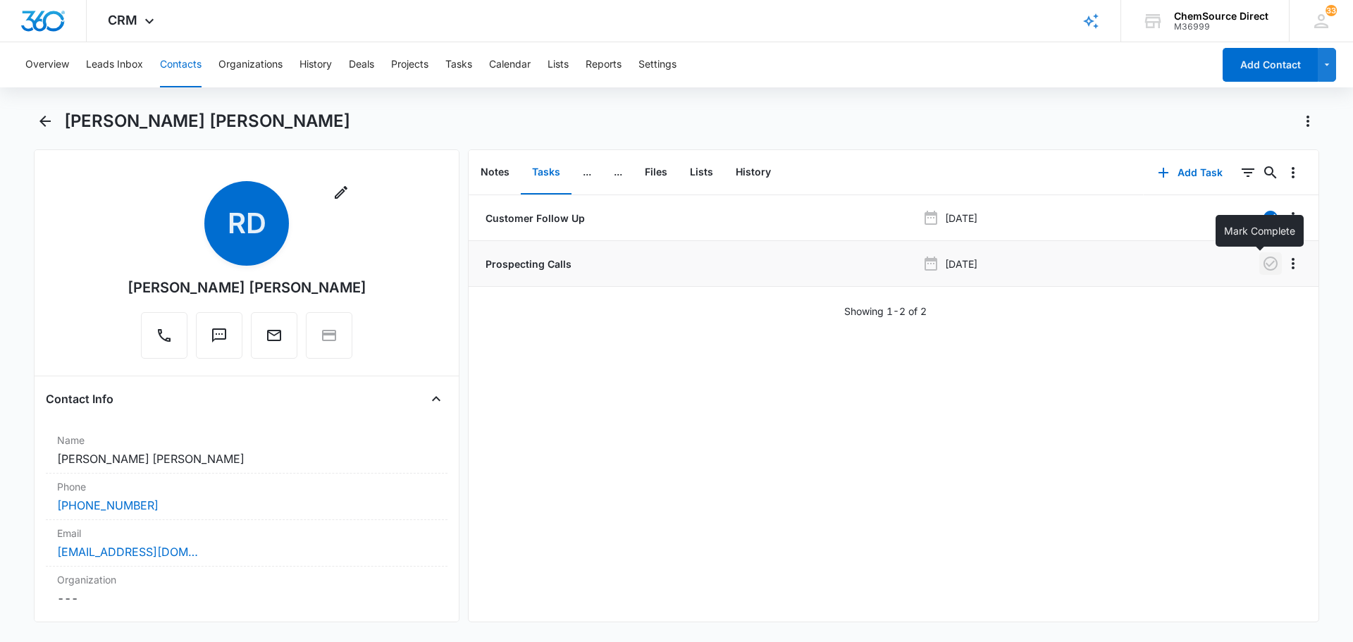
click at [1263, 271] on icon "button" at bounding box center [1270, 263] width 17 height 17
click at [464, 70] on button "Tasks" at bounding box center [458, 64] width 27 height 45
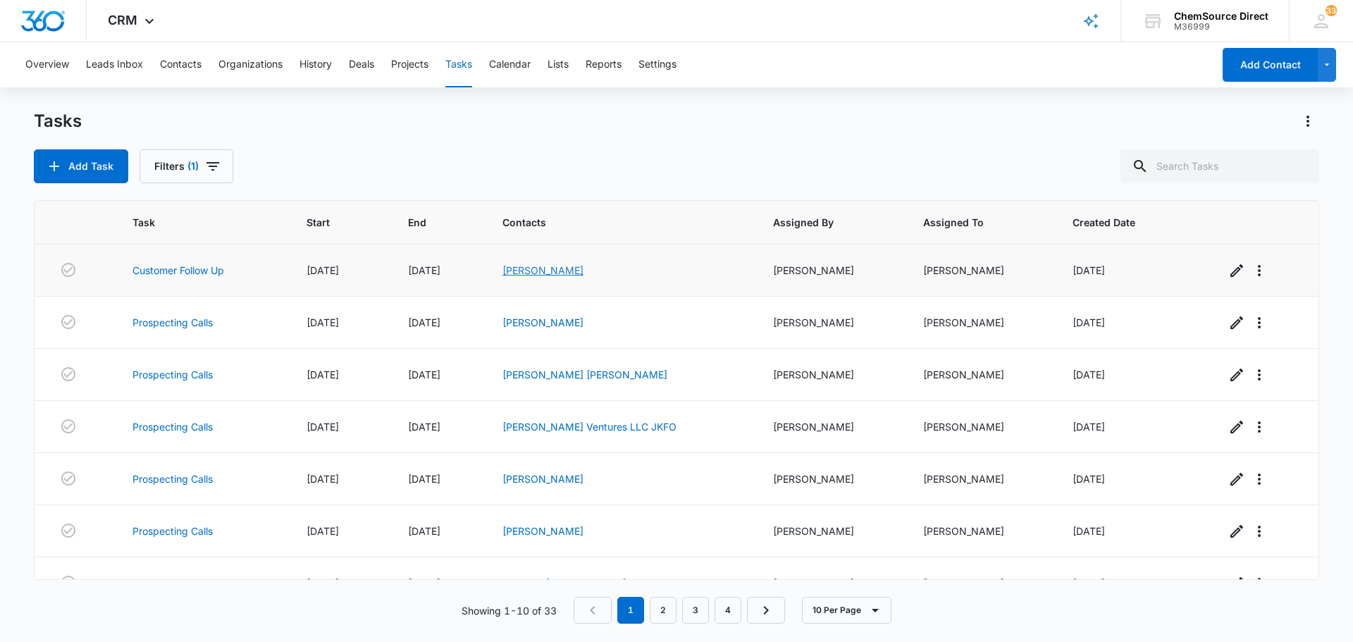
click at [557, 271] on link "[PERSON_NAME]" at bounding box center [542, 270] width 81 height 12
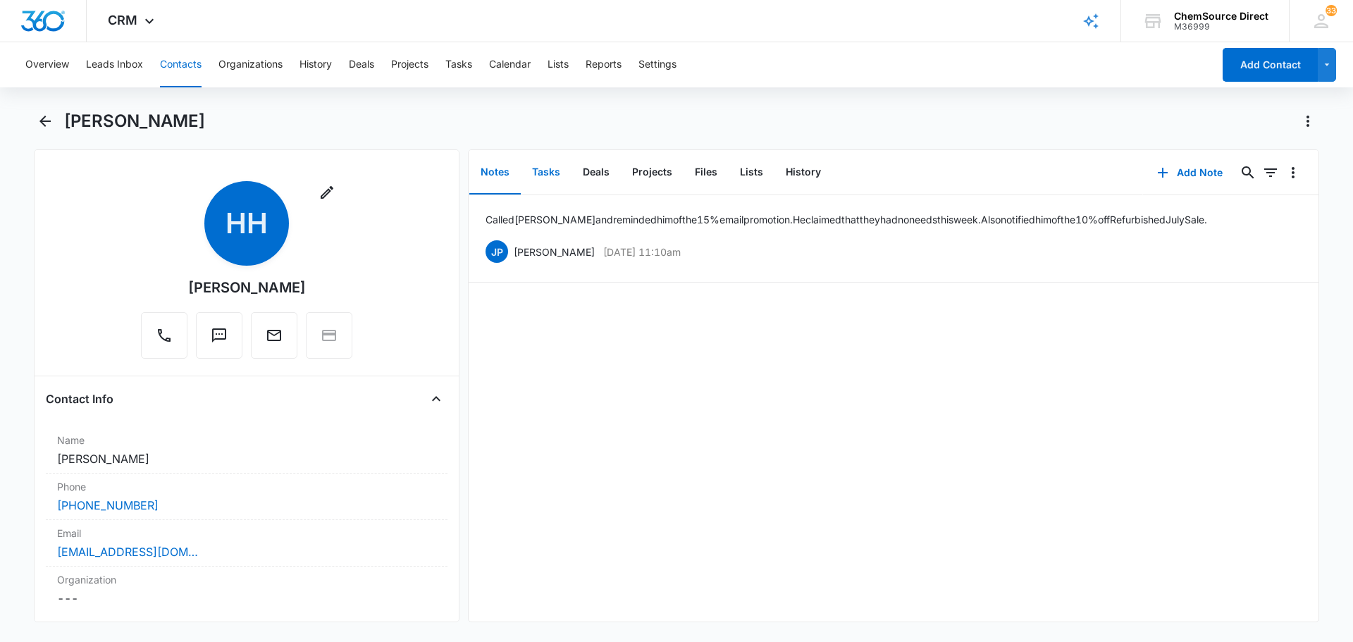
click at [543, 172] on button "Tasks" at bounding box center [546, 173] width 51 height 44
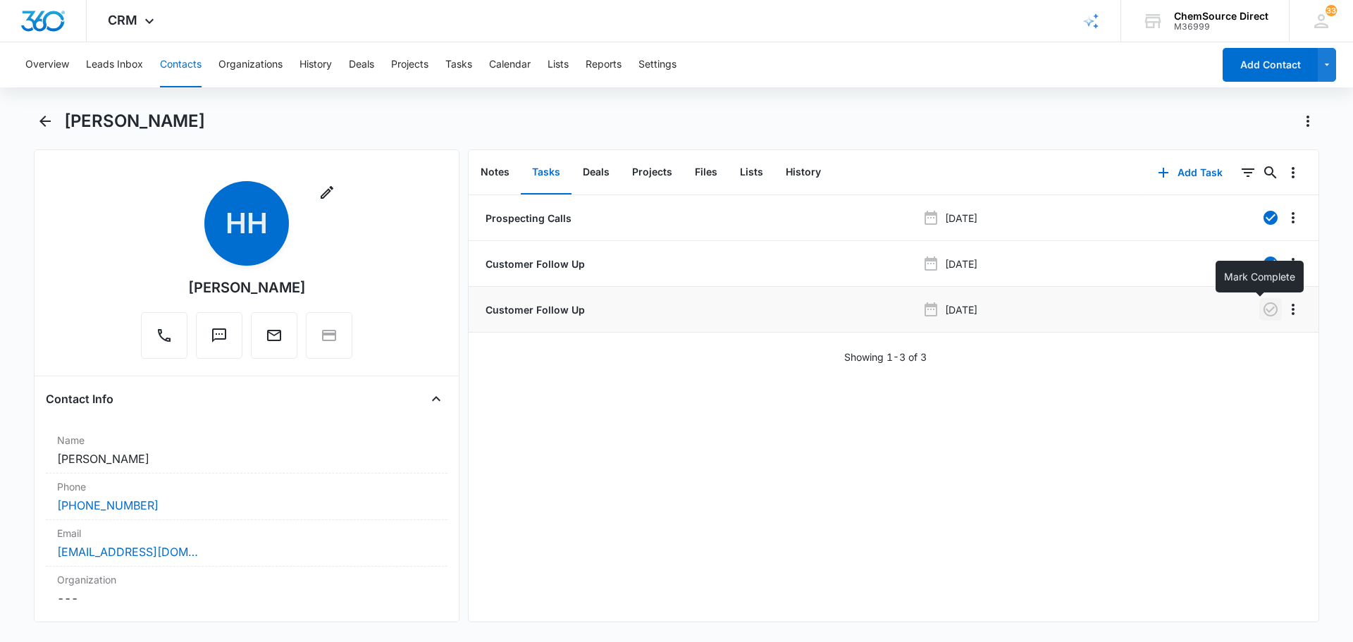
click at [1259, 311] on button "button" at bounding box center [1270, 309] width 23 height 23
click at [461, 62] on button "Tasks" at bounding box center [458, 64] width 27 height 45
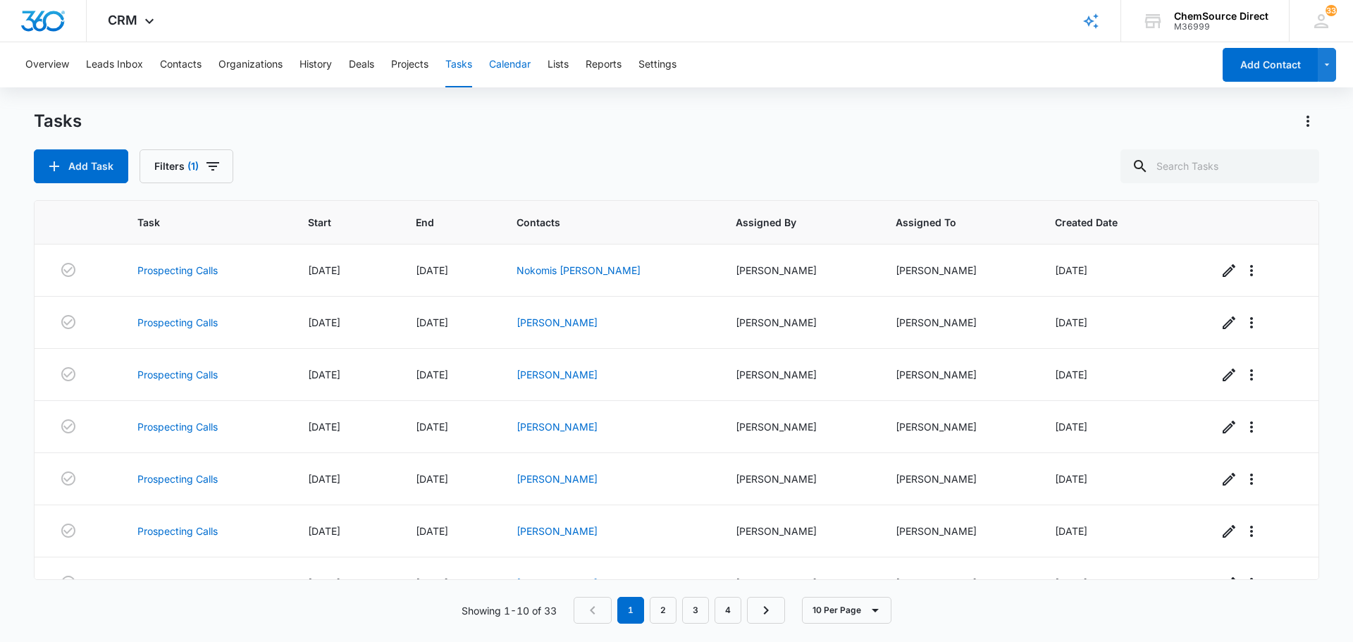
click at [507, 61] on button "Calendar" at bounding box center [510, 64] width 42 height 45
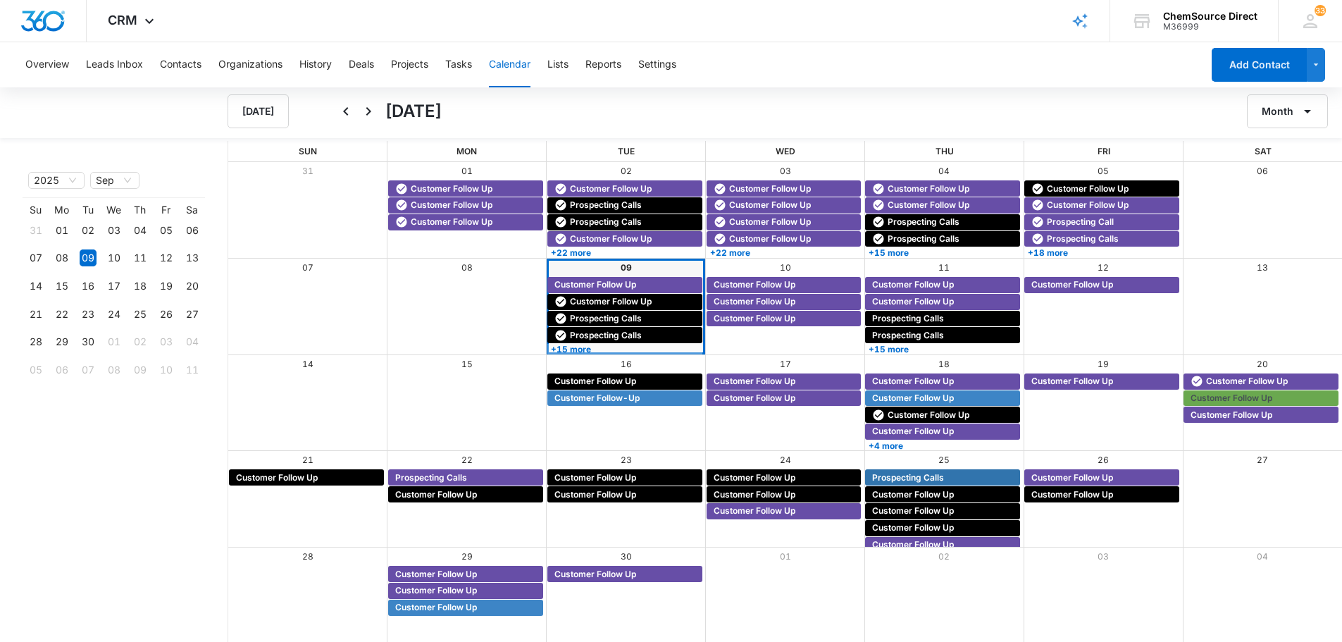
click at [649, 268] on div "09" at bounding box center [626, 268] width 159 height 18
click at [581, 348] on link "+15 more" at bounding box center [624, 349] width 155 height 11
